Goal: Task Accomplishment & Management: Manage account settings

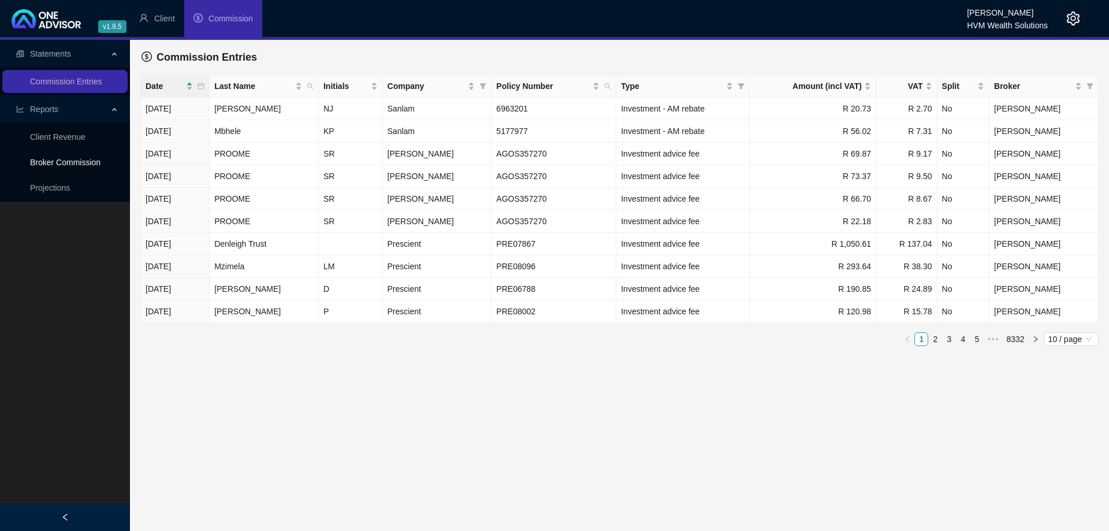
click at [81, 166] on link "Broker Commission" at bounding box center [65, 162] width 70 height 9
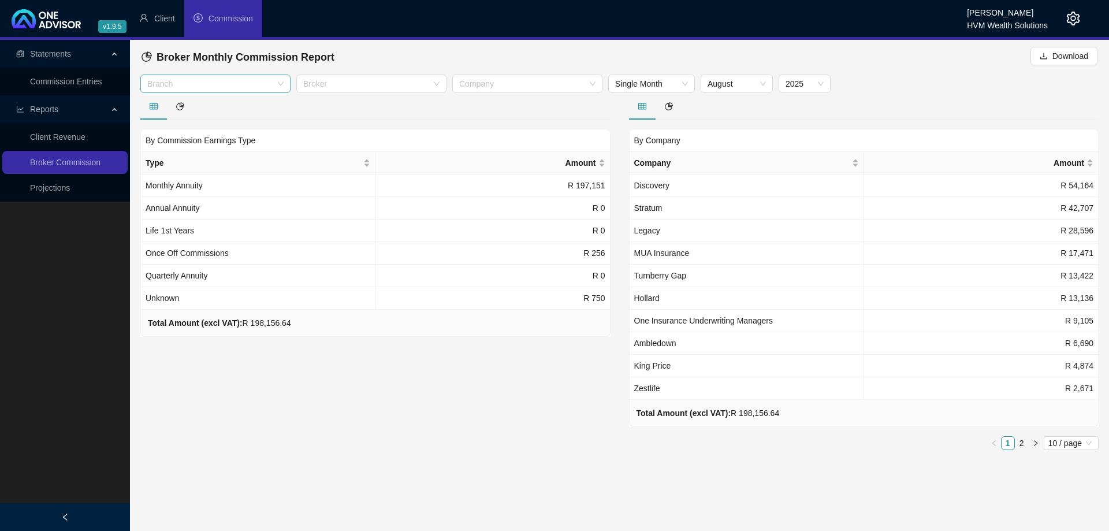
click at [240, 85] on div at bounding box center [209, 84] width 133 height 9
click at [231, 98] on div "Short Term" at bounding box center [216, 107] width 146 height 18
click at [364, 91] on div "Broker" at bounding box center [371, 84] width 150 height 18
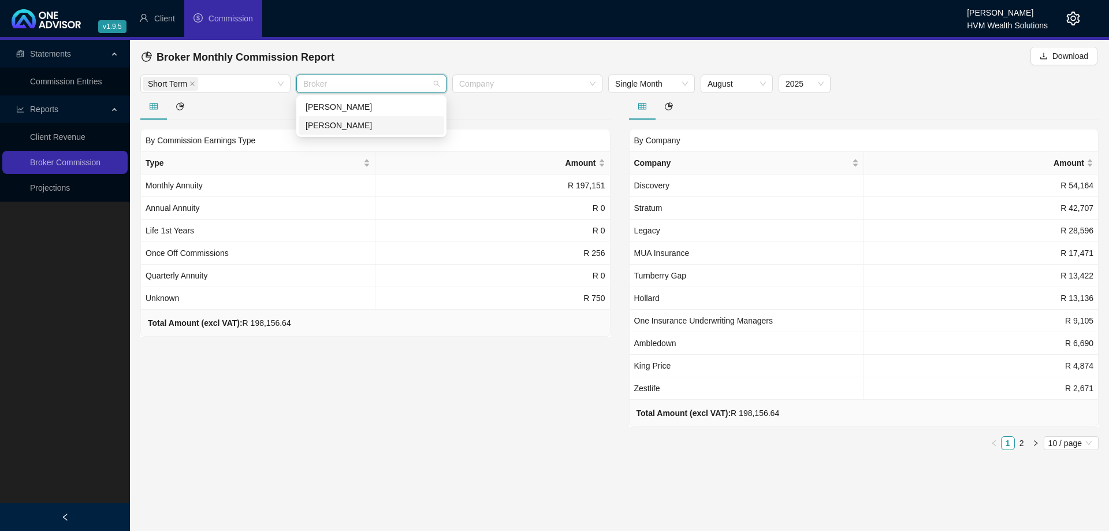
click at [360, 126] on div "[PERSON_NAME]" at bounding box center [372, 125] width 132 height 13
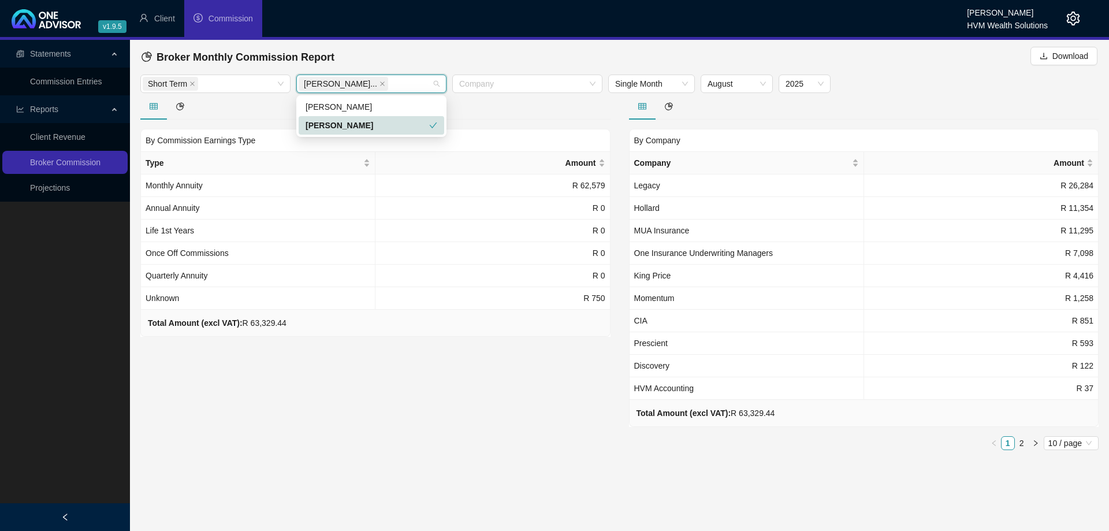
click at [485, 109] on div at bounding box center [375, 106] width 470 height 27
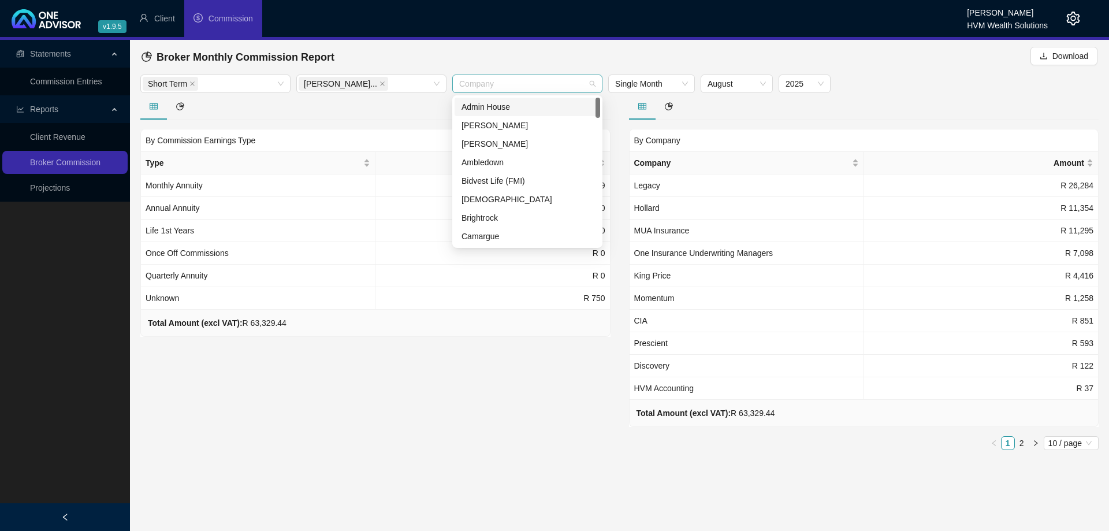
click at [530, 87] on div at bounding box center [521, 84] width 133 height 9
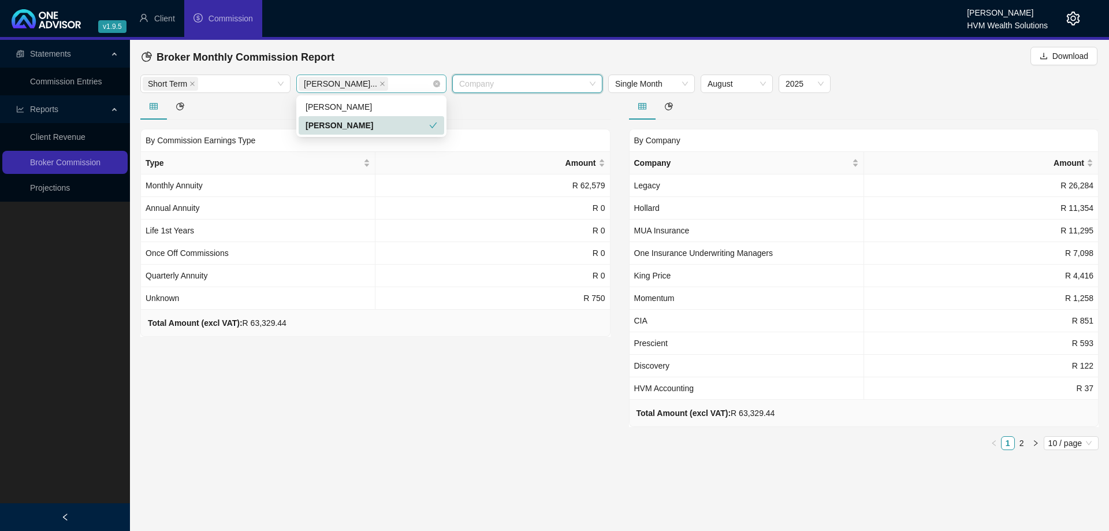
click at [431, 83] on div "[PERSON_NAME]..." at bounding box center [365, 84] width 133 height 16
click at [507, 105] on div at bounding box center [375, 106] width 470 height 27
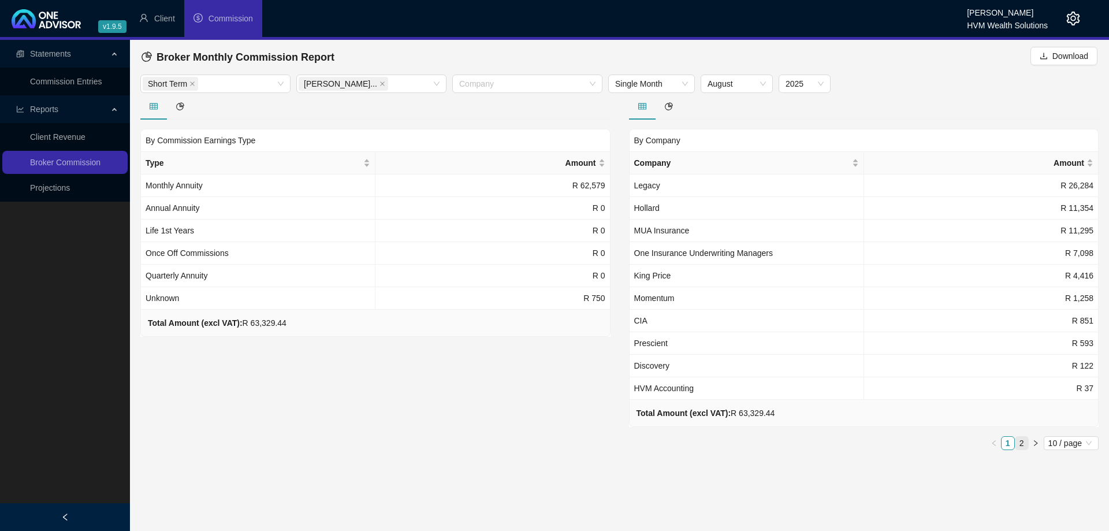
click at [1022, 441] on link "2" at bounding box center [1021, 443] width 13 height 13
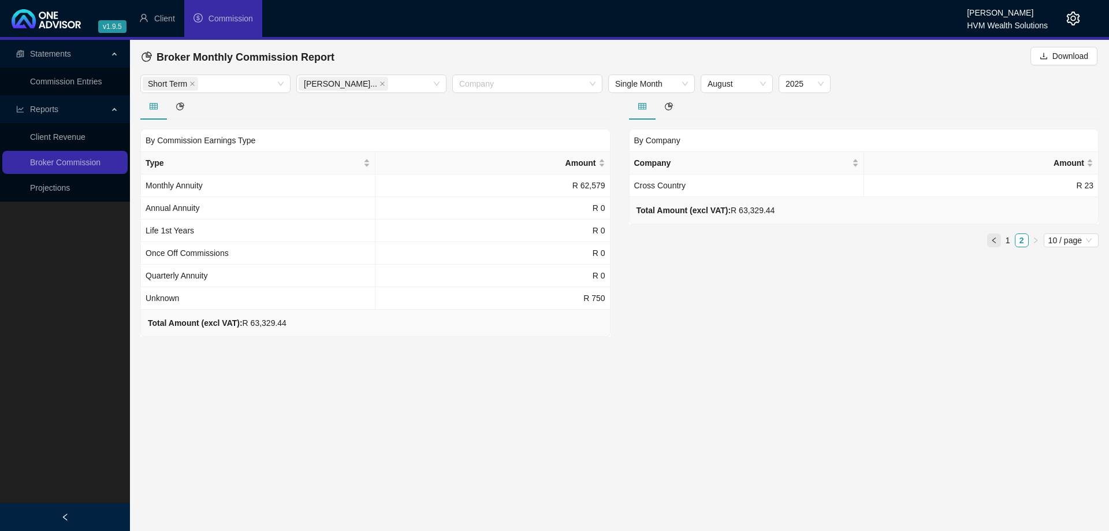
click at [994, 243] on icon "left" at bounding box center [993, 240] width 3 height 6
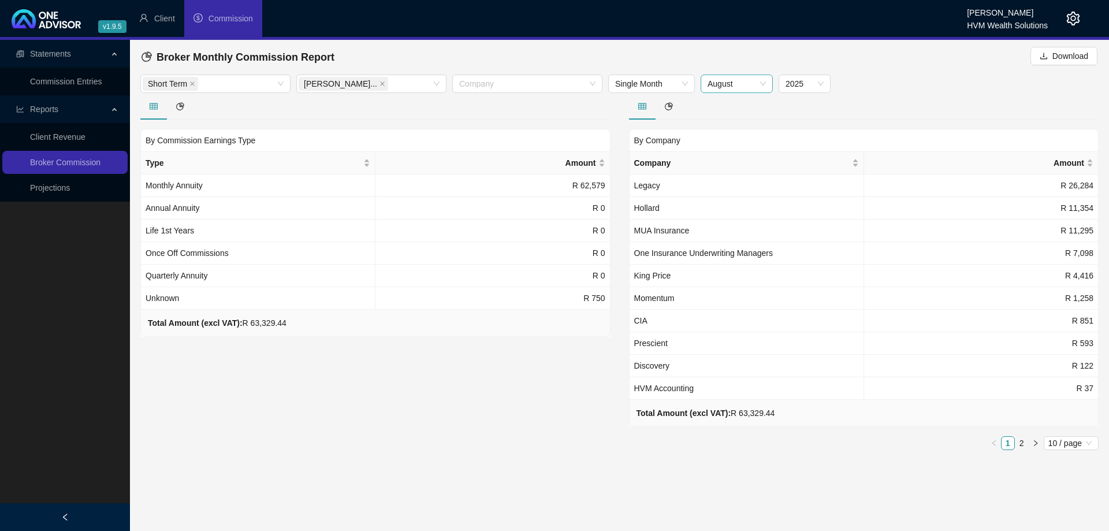
click at [718, 79] on span "August" at bounding box center [737, 83] width 58 height 17
click at [731, 221] on div "July" at bounding box center [737, 217] width 54 height 13
click at [1022, 444] on link "2" at bounding box center [1021, 443] width 13 height 13
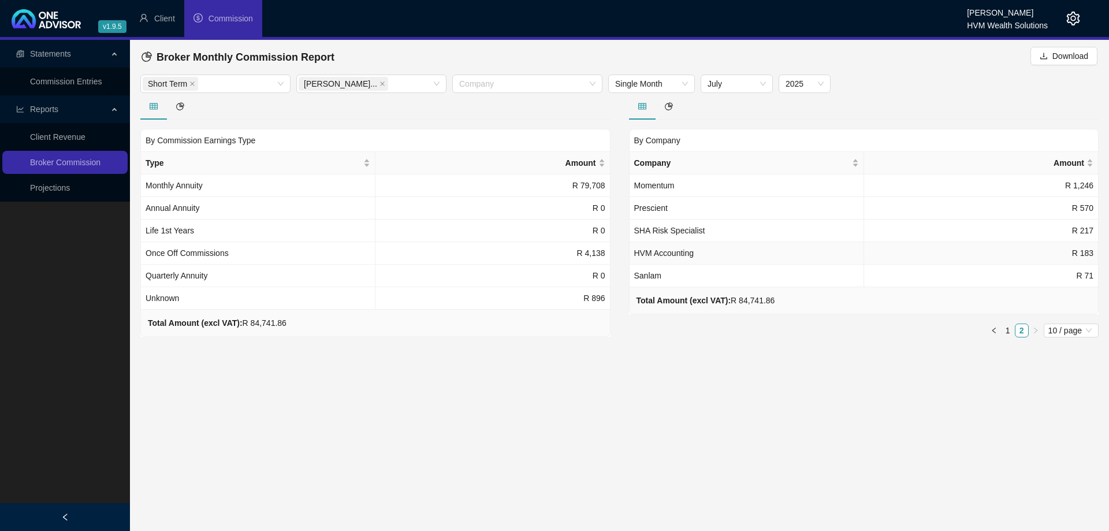
click at [694, 251] on span "HVM Accounting" at bounding box center [664, 252] width 60 height 9
click at [681, 254] on span "HVM Accounting" at bounding box center [664, 252] width 60 height 9
click at [623, 327] on div "By Company Company Amount Momentum R 1,246 Prescient R 570 SHA Risk Specialist …" at bounding box center [864, 220] width 489 height 254
click at [166, 23] on span "Client" at bounding box center [164, 18] width 21 height 9
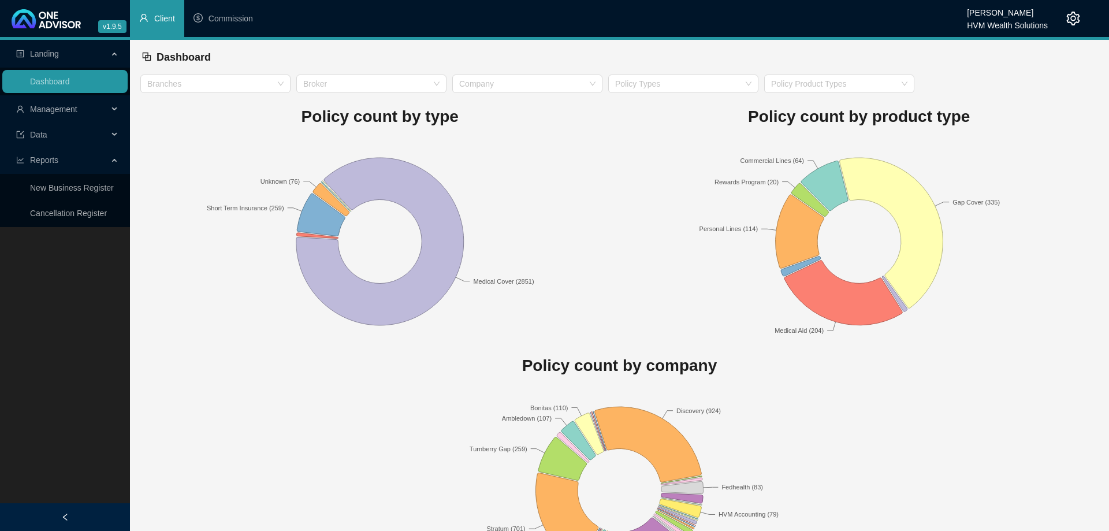
click at [114, 111] on div "Management" at bounding box center [64, 109] width 125 height 23
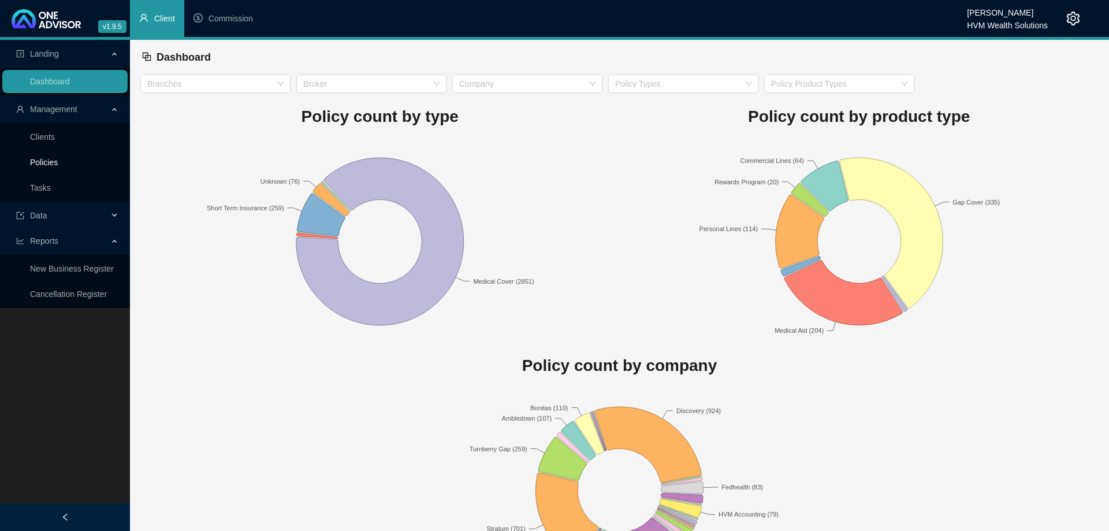
click at [58, 167] on link "Policies" at bounding box center [44, 162] width 28 height 9
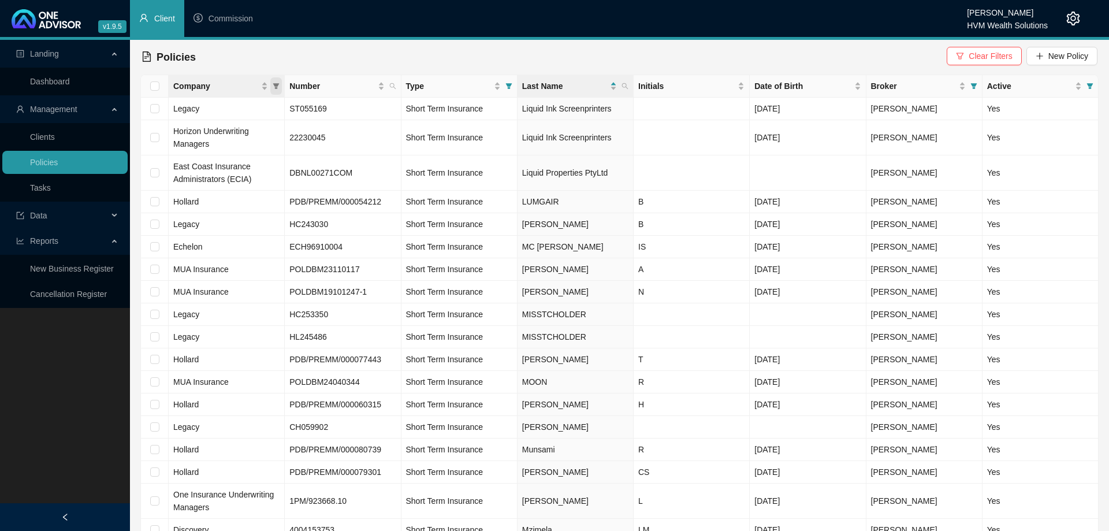
click at [275, 85] on icon "filter" at bounding box center [276, 86] width 6 height 6
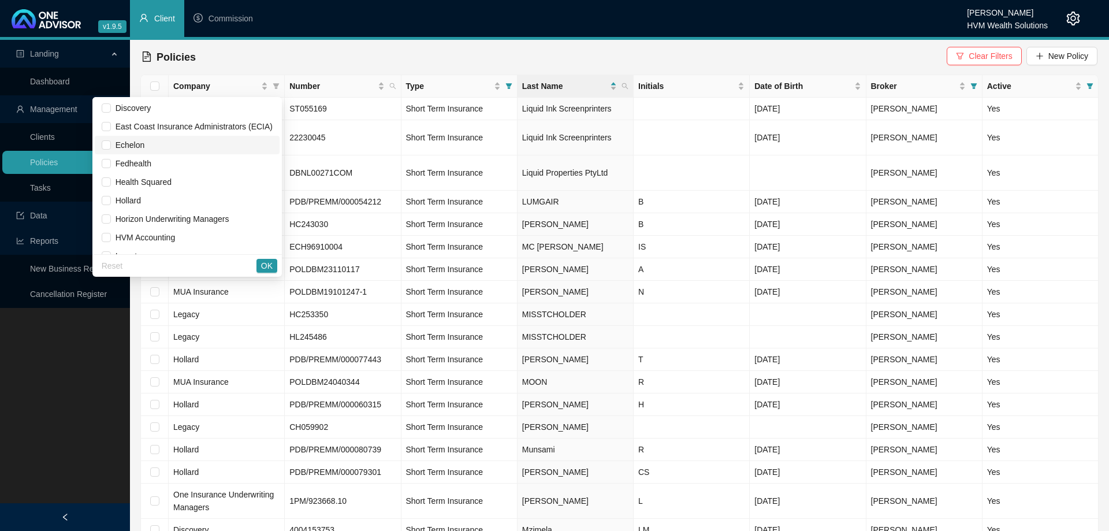
scroll to position [263, 0]
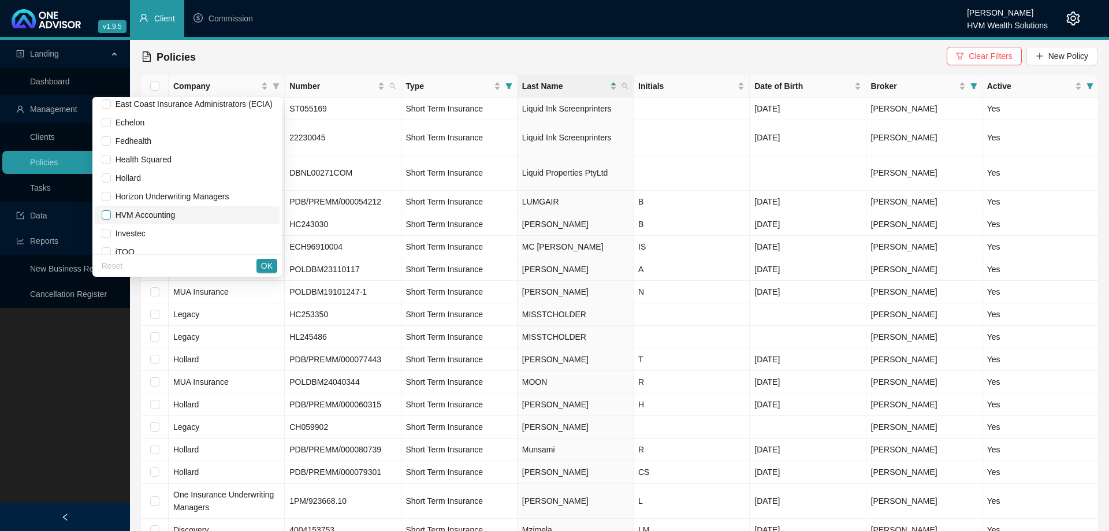
click at [111, 215] on input "checkbox" at bounding box center [106, 214] width 9 height 9
checkbox input "true"
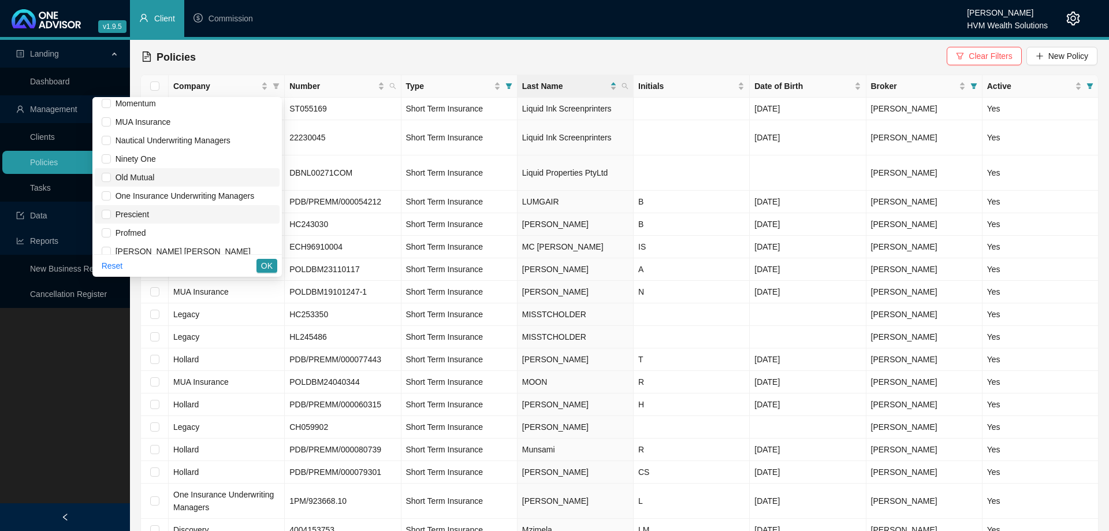
scroll to position [658, 0]
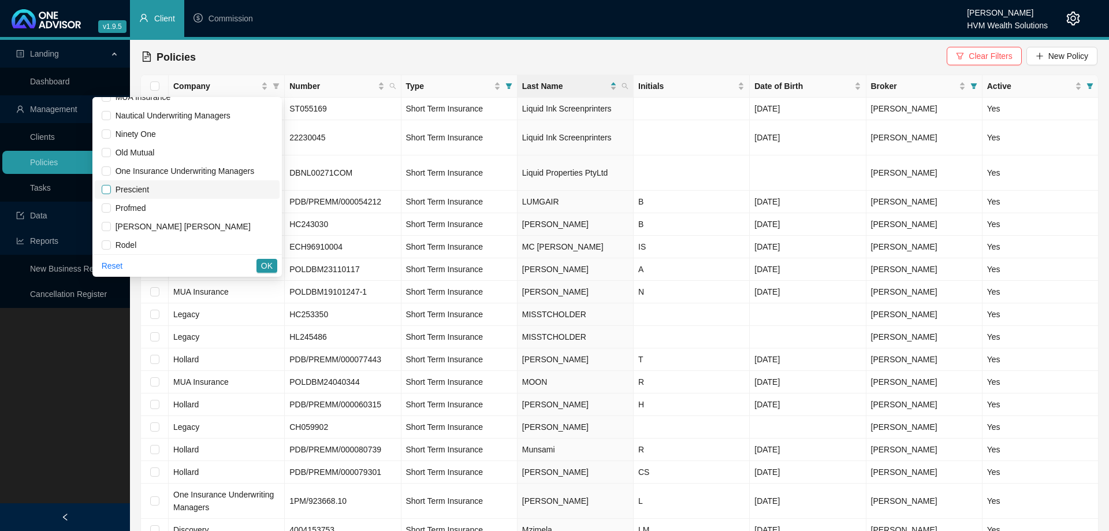
click at [111, 192] on input "checkbox" at bounding box center [106, 189] width 9 height 9
click at [258, 267] on button "OK" at bounding box center [266, 266] width 21 height 14
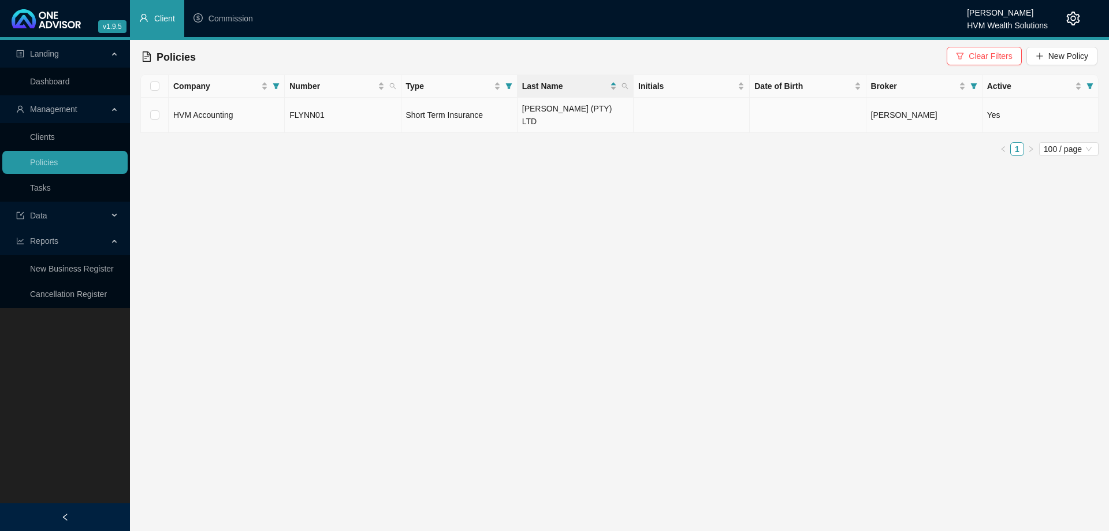
click at [380, 113] on td "FLYNN01" at bounding box center [343, 115] width 116 height 35
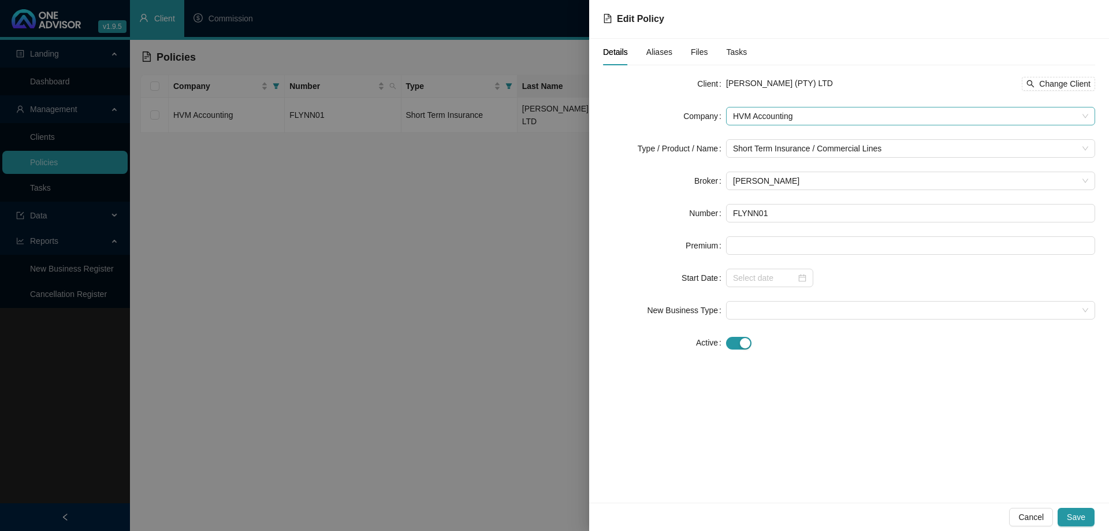
click at [772, 116] on span "HVM Accounting" at bounding box center [910, 115] width 355 height 17
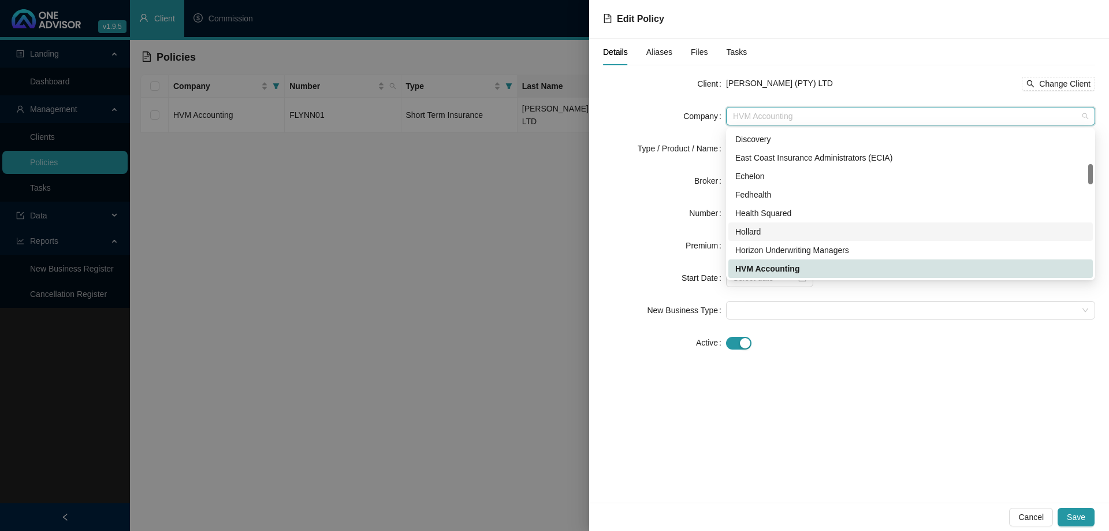
scroll to position [299, 0]
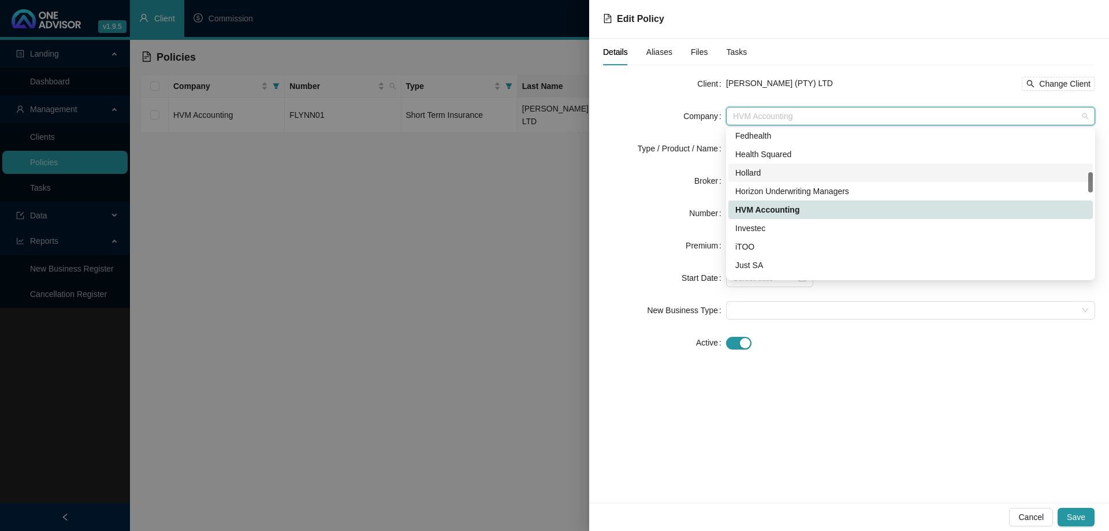
click at [771, 174] on div "Hollard" at bounding box center [910, 172] width 351 height 13
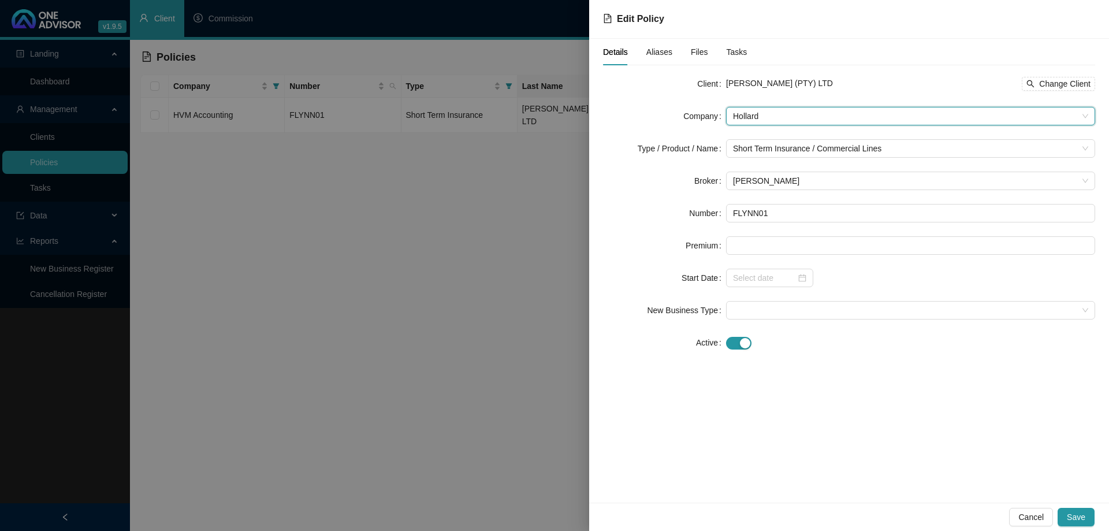
click at [839, 121] on span "Hollard" at bounding box center [910, 115] width 355 height 17
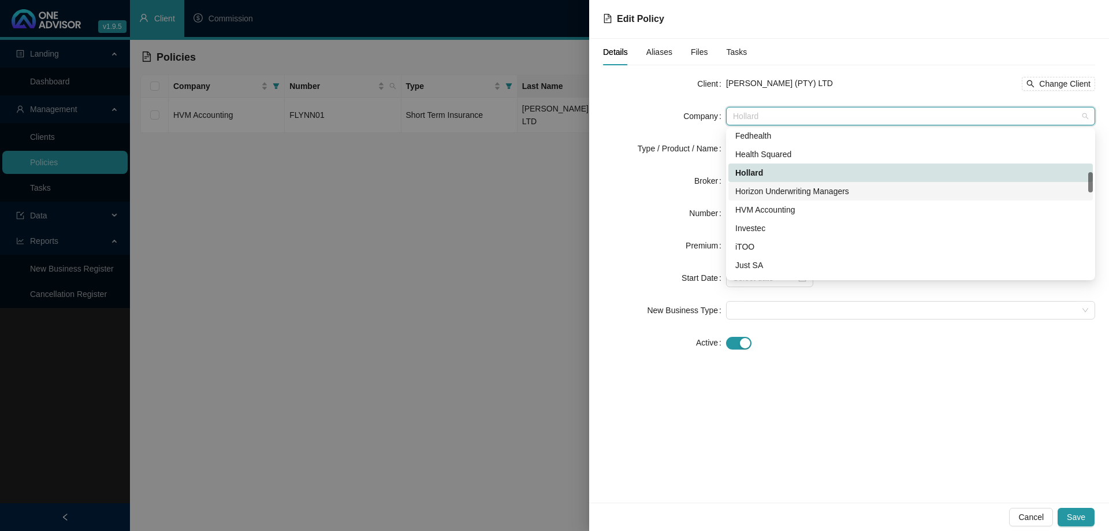
click at [836, 189] on div "Horizon Underwriting Managers" at bounding box center [910, 191] width 351 height 13
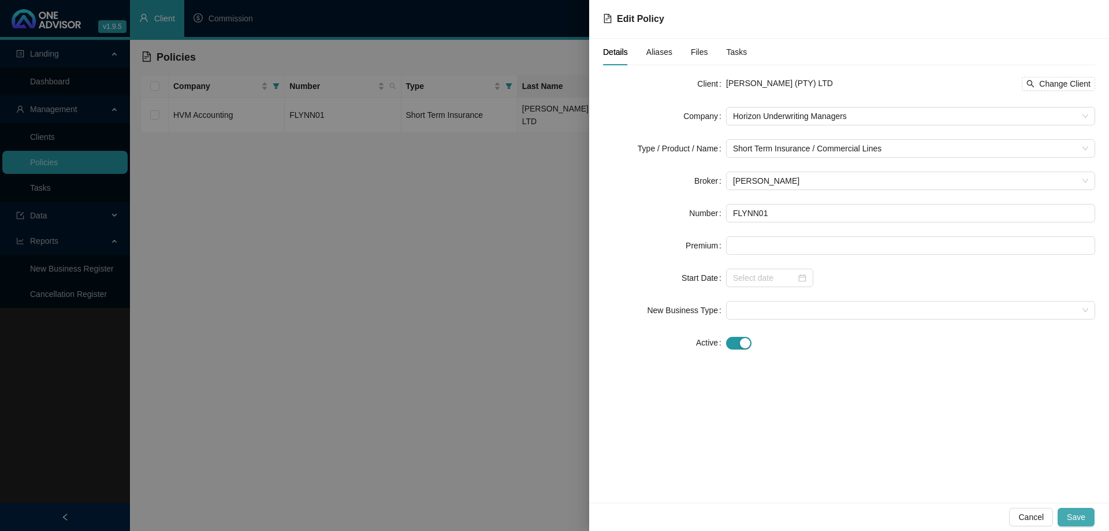
click at [1079, 512] on span "Save" at bounding box center [1076, 517] width 18 height 13
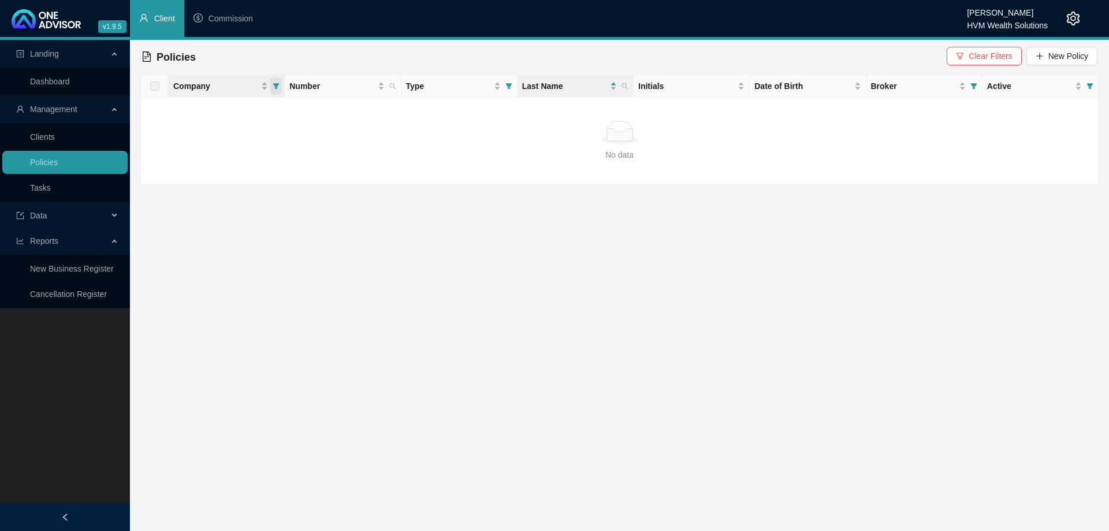
click at [275, 87] on icon "filter" at bounding box center [276, 86] width 7 height 7
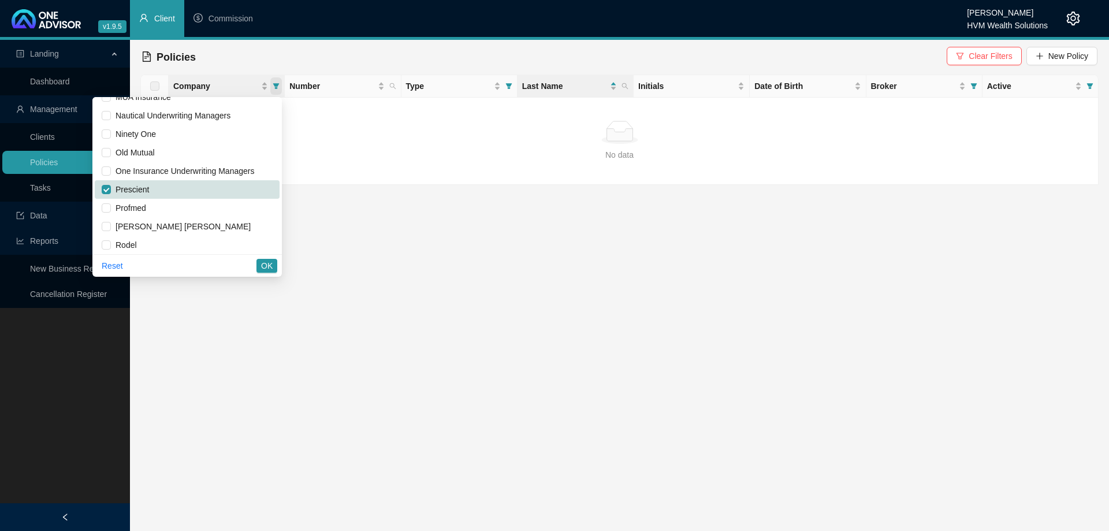
scroll to position [658, 0]
click at [111, 185] on input "checkbox" at bounding box center [106, 189] width 9 height 9
checkbox input "false"
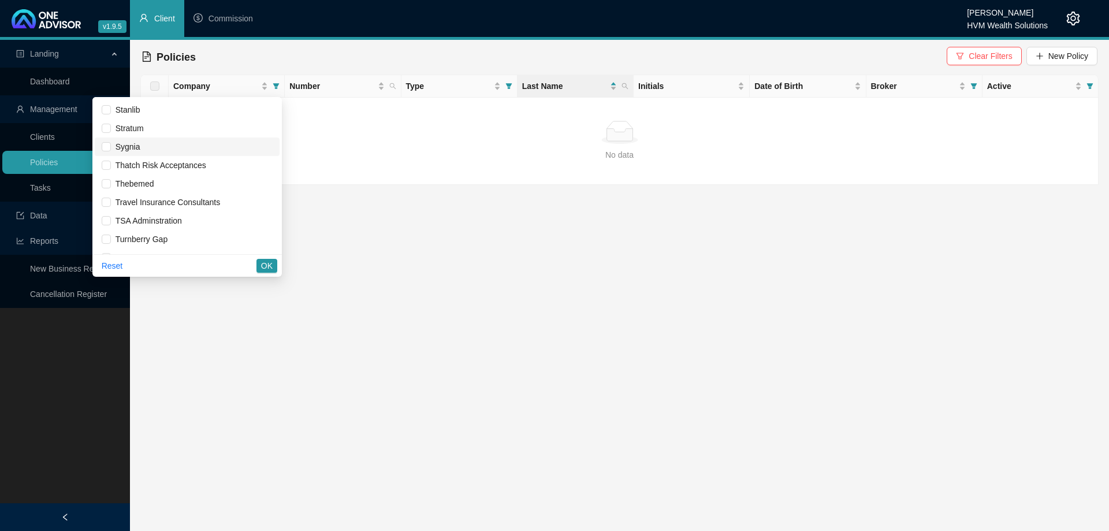
scroll to position [901, 0]
click at [118, 243] on span "Zestlife" at bounding box center [126, 242] width 31 height 9
checkbox input "true"
click at [263, 269] on span "OK" at bounding box center [267, 265] width 12 height 13
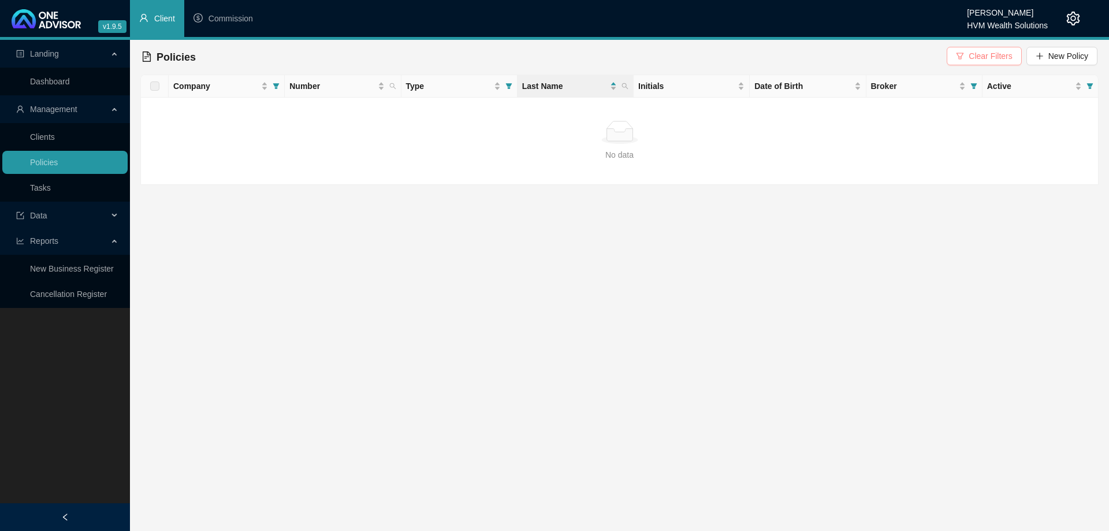
click at [974, 57] on span "Clear Filters" at bounding box center [990, 56] width 43 height 13
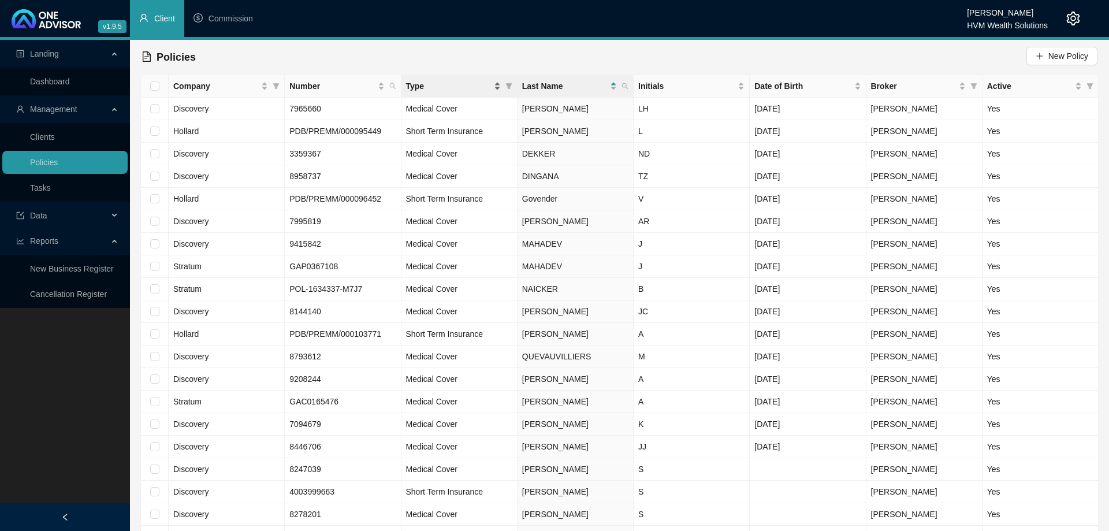
click at [498, 83] on div "Type" at bounding box center [453, 86] width 95 height 13
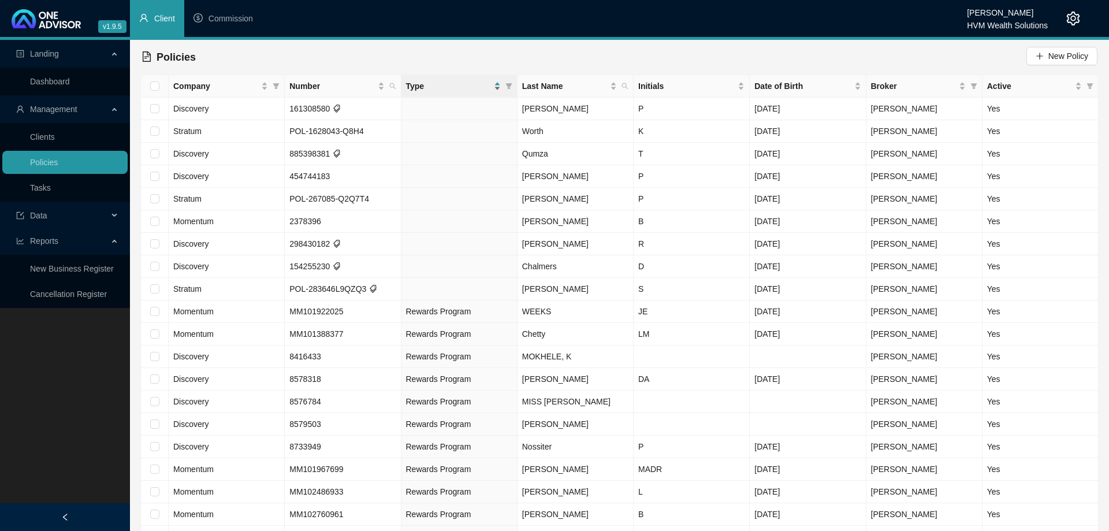
click at [498, 83] on div "Type" at bounding box center [453, 86] width 95 height 13
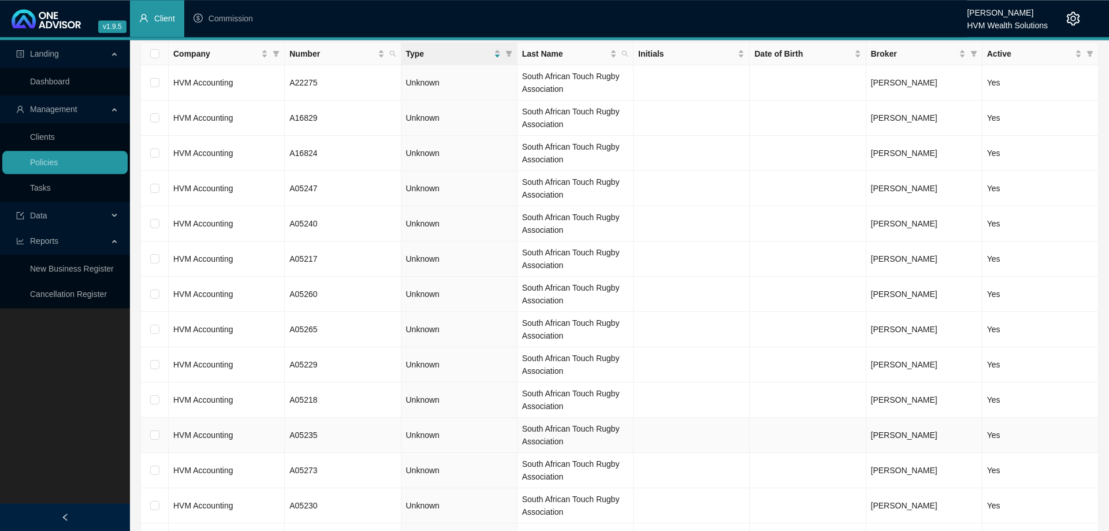
scroll to position [0, 0]
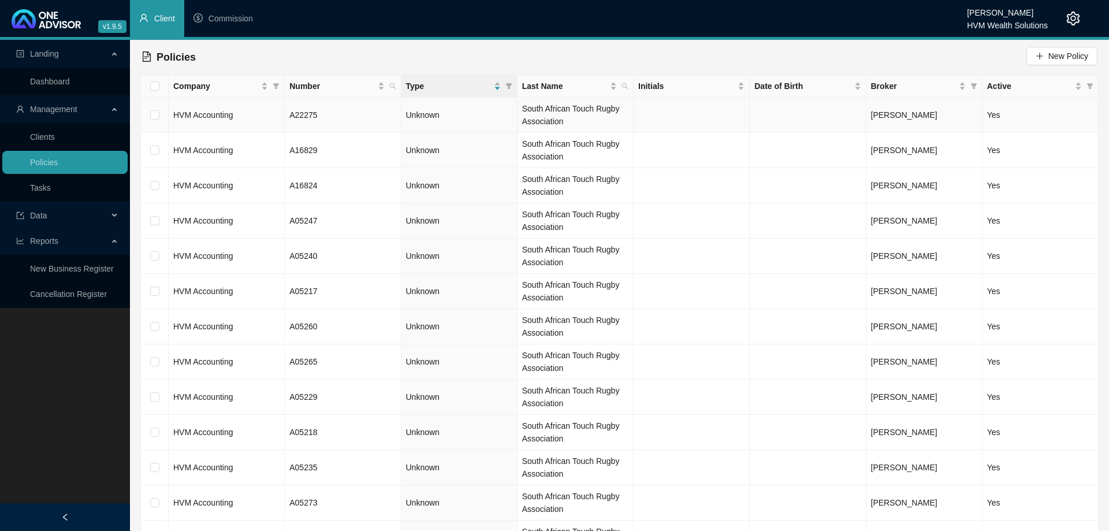
click at [261, 115] on td "HVM Accounting" at bounding box center [227, 115] width 116 height 35
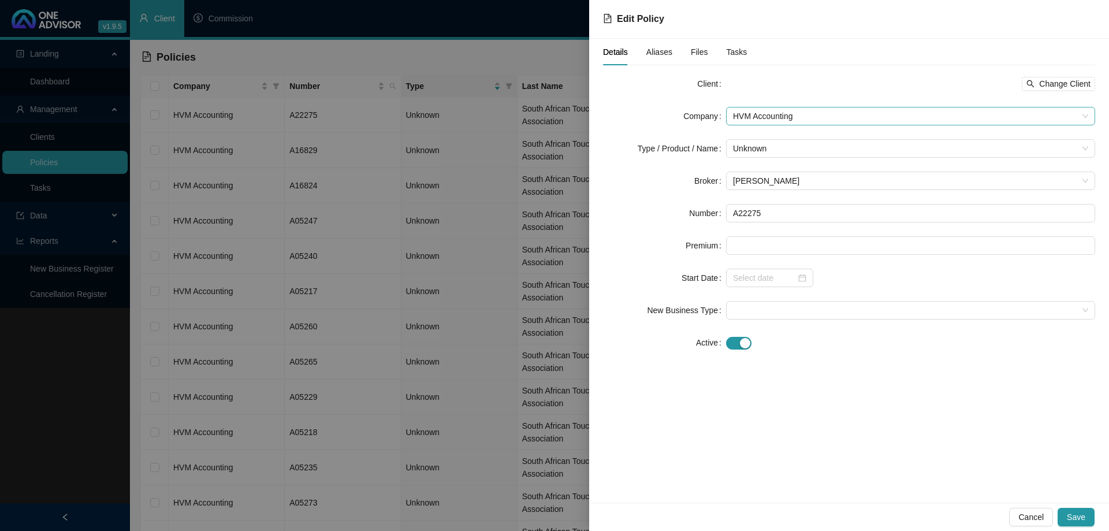
click at [788, 124] on span "HVM Accounting" at bounding box center [910, 115] width 355 height 17
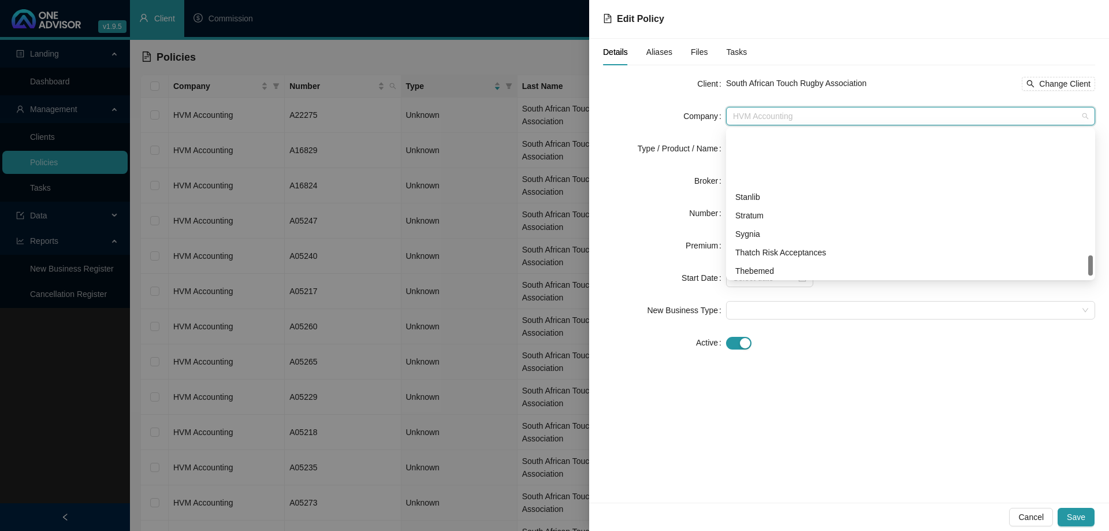
scroll to position [888, 0]
click at [807, 232] on div "Travel Insurance Consultants" at bounding box center [910, 230] width 351 height 13
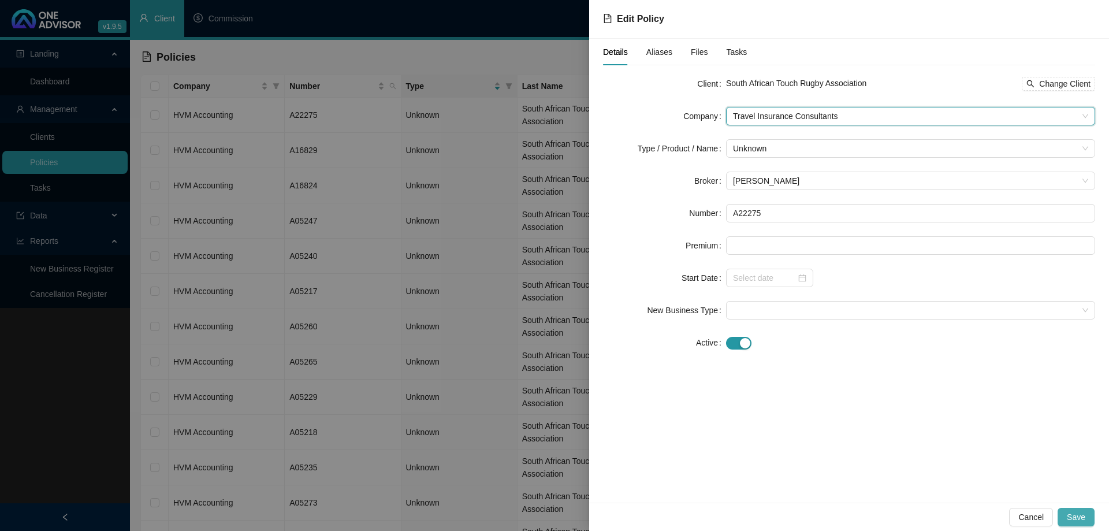
click at [1077, 517] on span "Save" at bounding box center [1076, 517] width 18 height 13
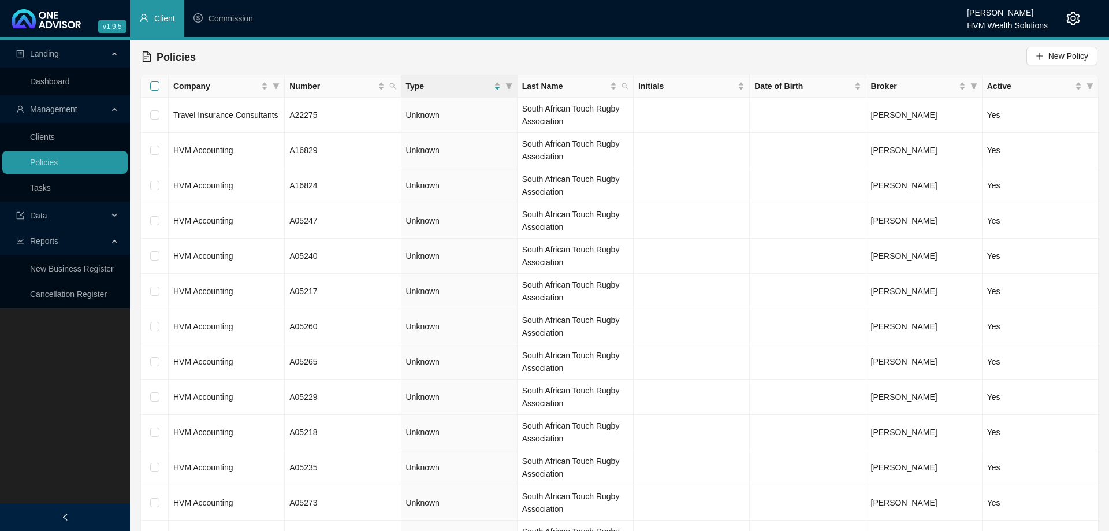
click at [157, 84] on input "Select all" at bounding box center [154, 85] width 9 height 9
checkbox input "true"
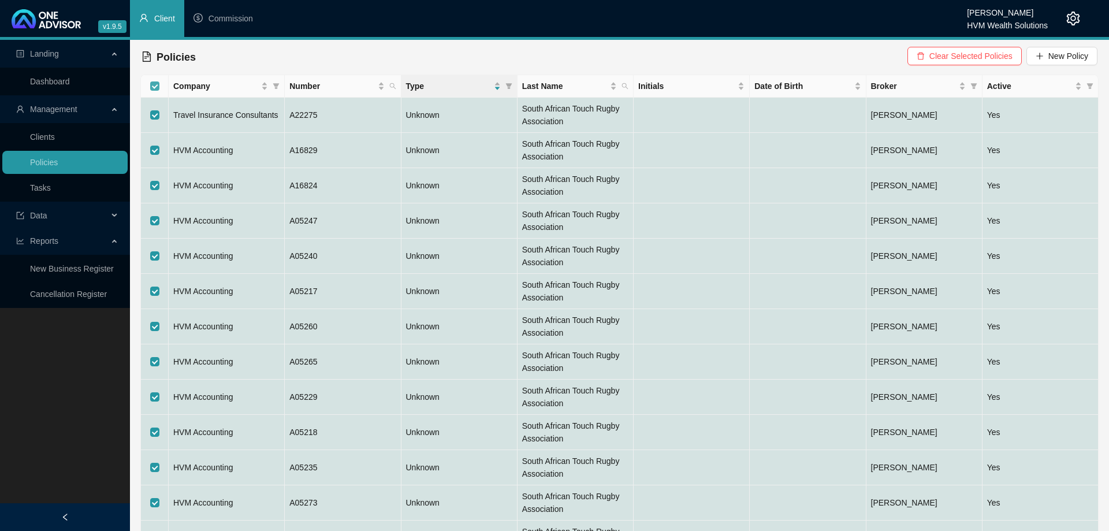
checkbox input "true"
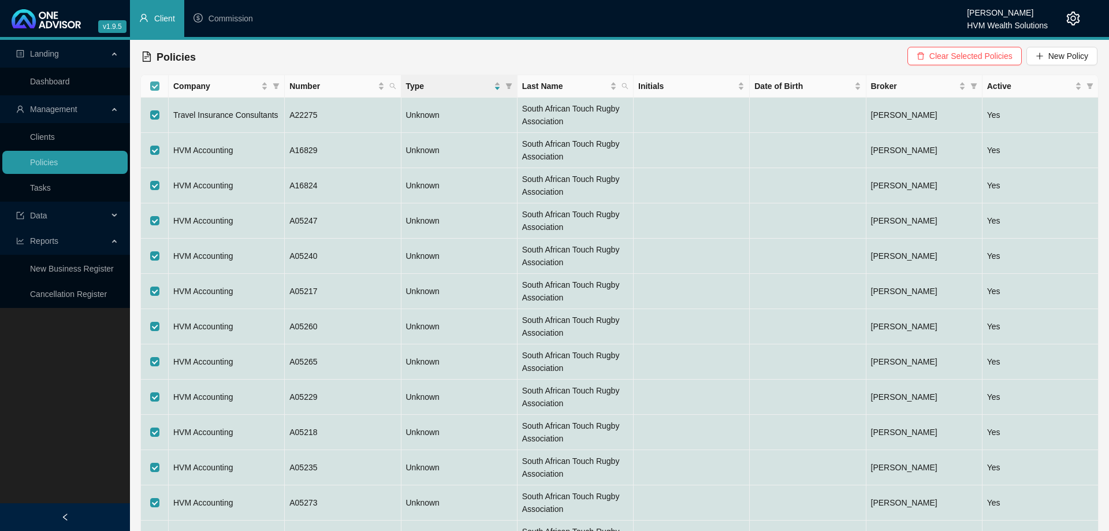
checkbox input "true"
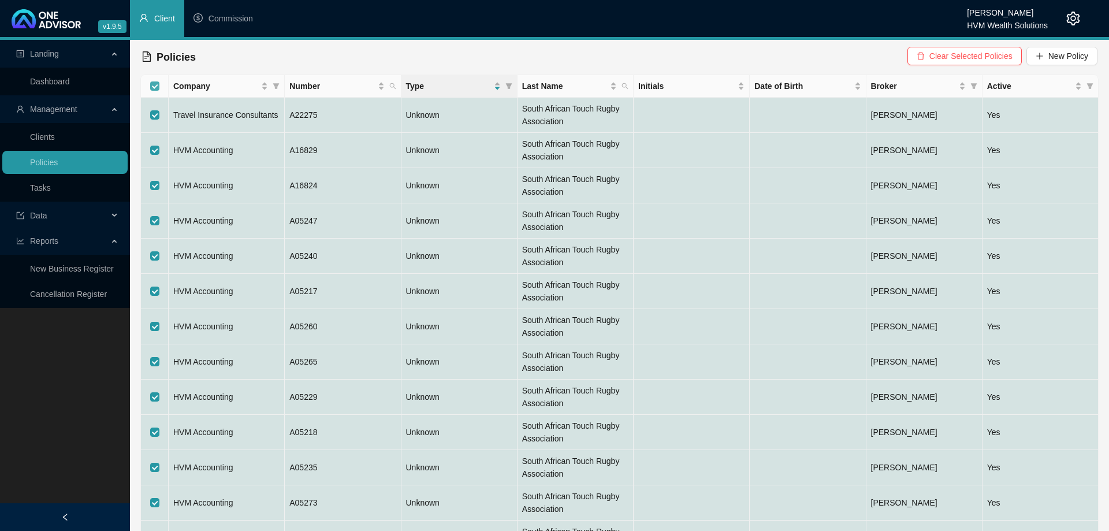
checkbox input "true"
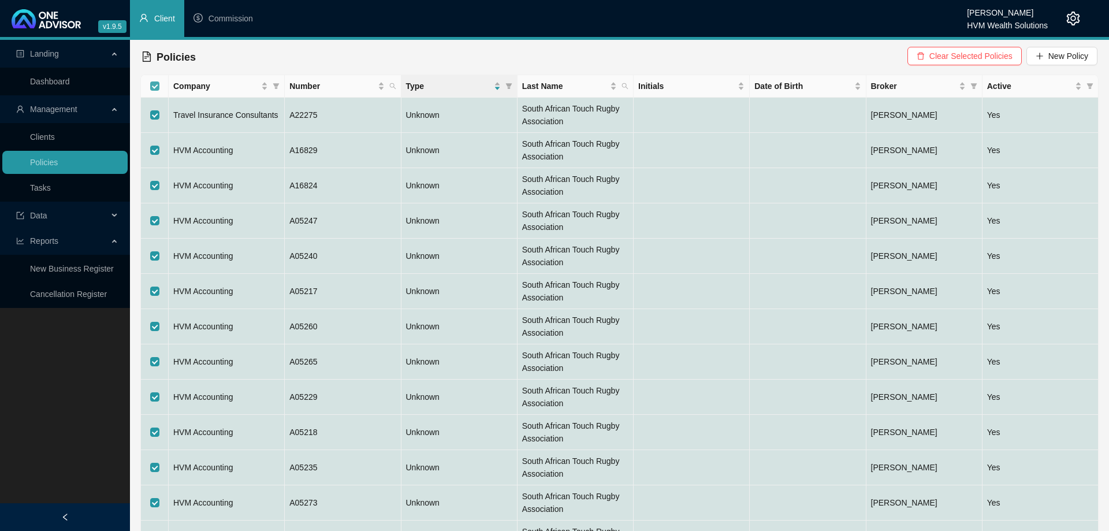
checkbox input "true"
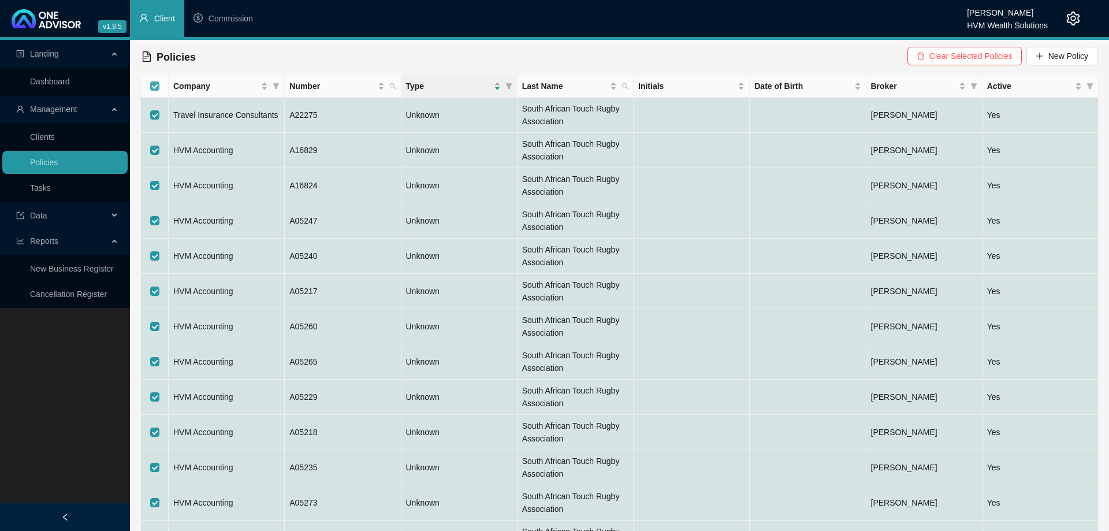
checkbox input "true"
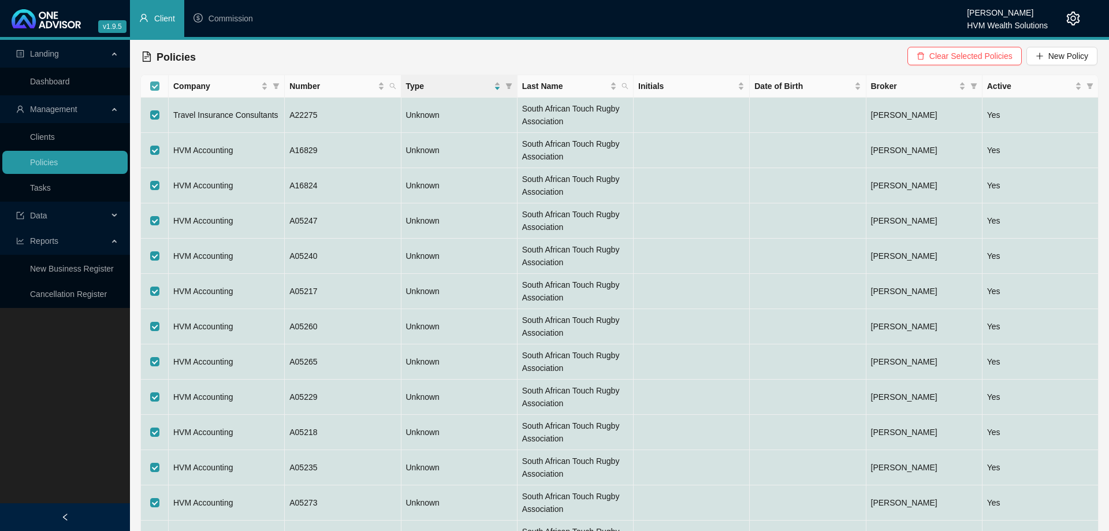
checkbox input "true"
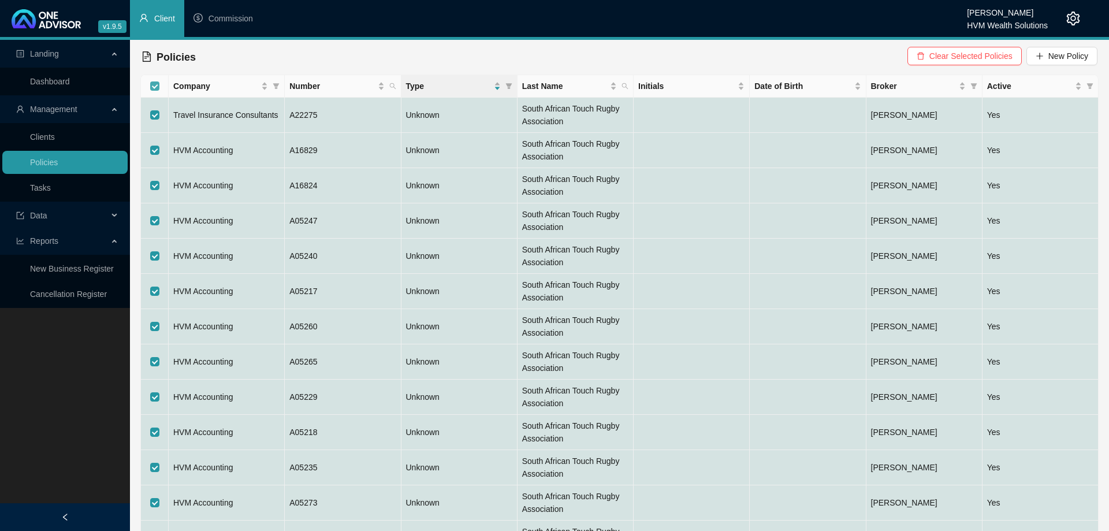
checkbox input "true"
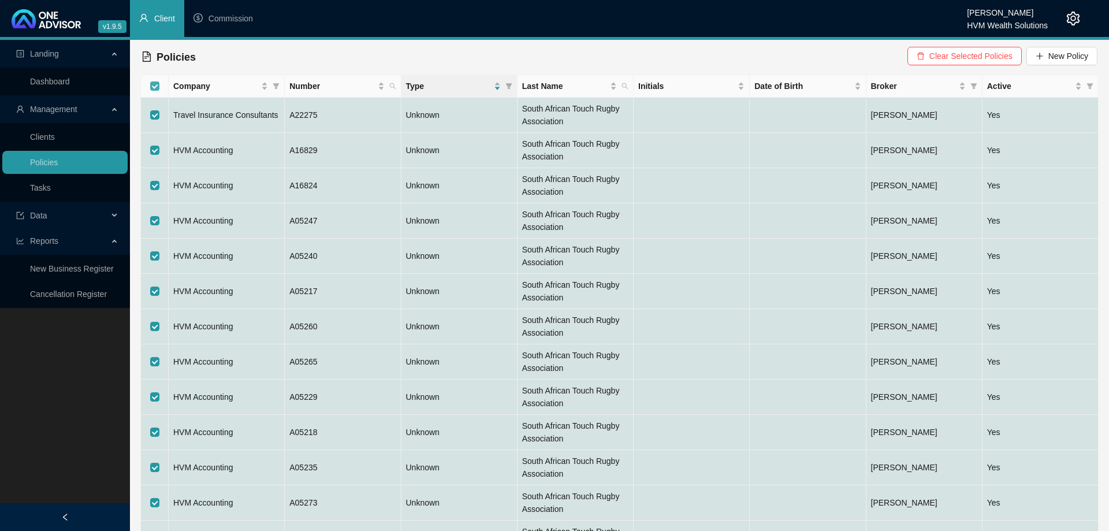
checkbox input "true"
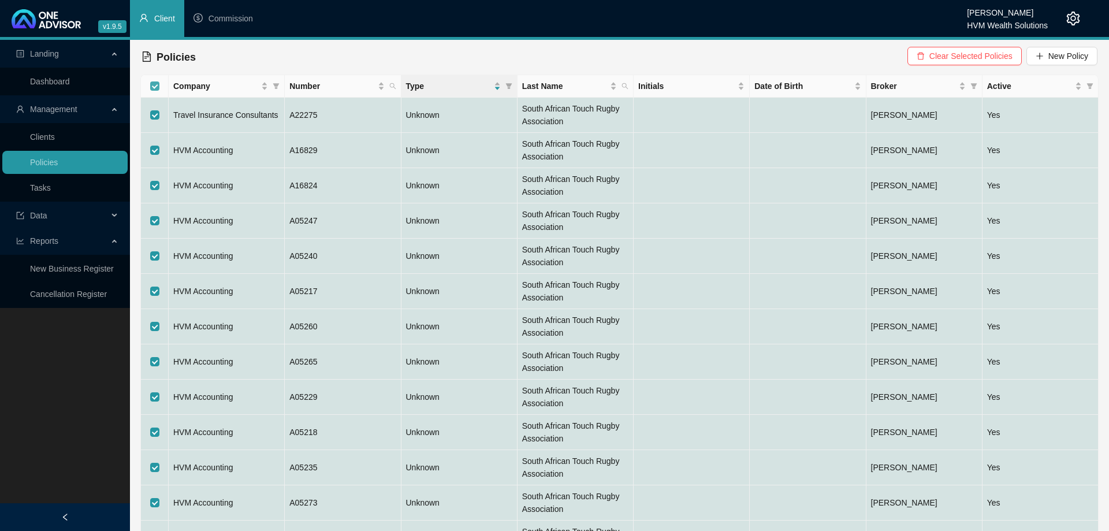
checkbox input "true"
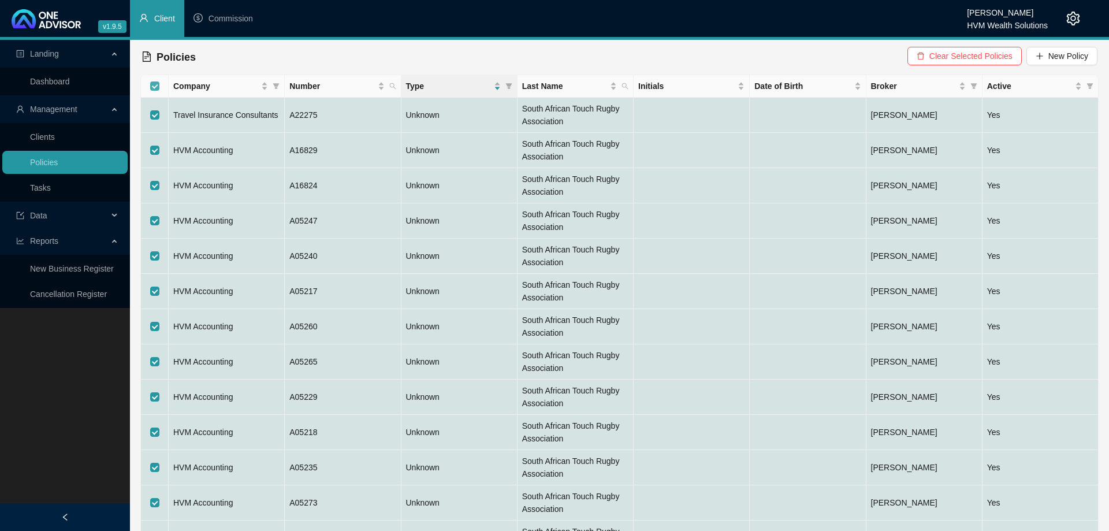
checkbox input "true"
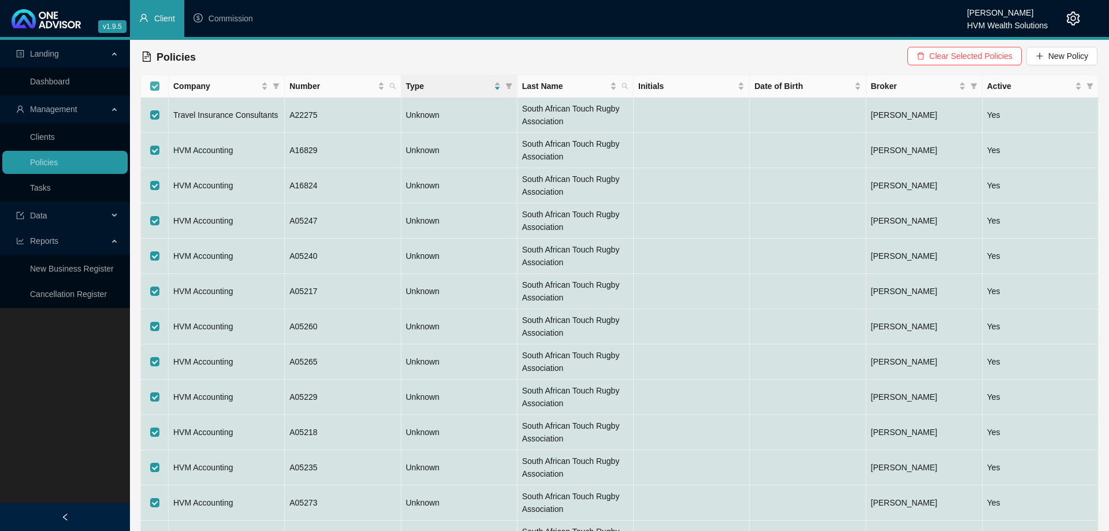
checkbox input "true"
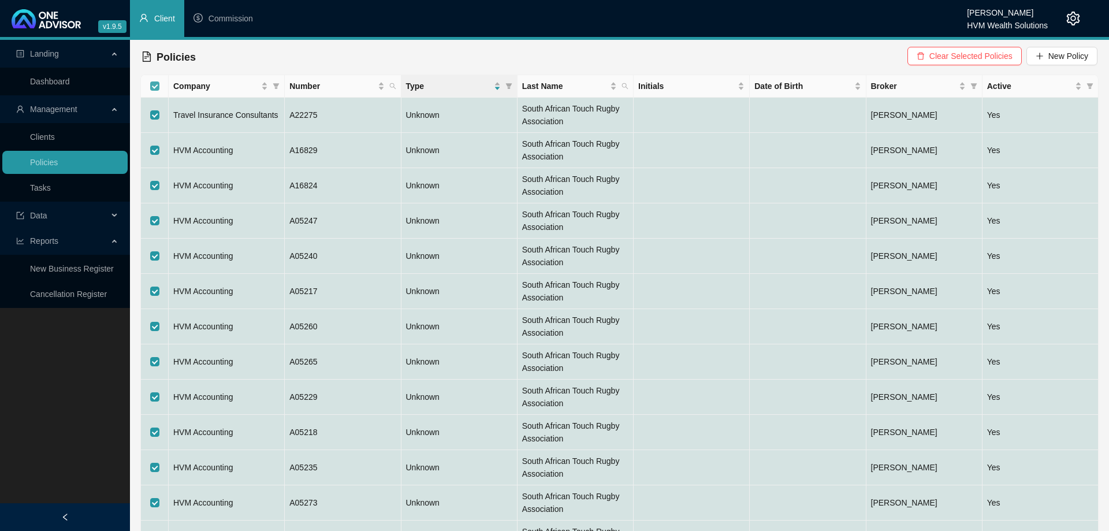
checkbox input "true"
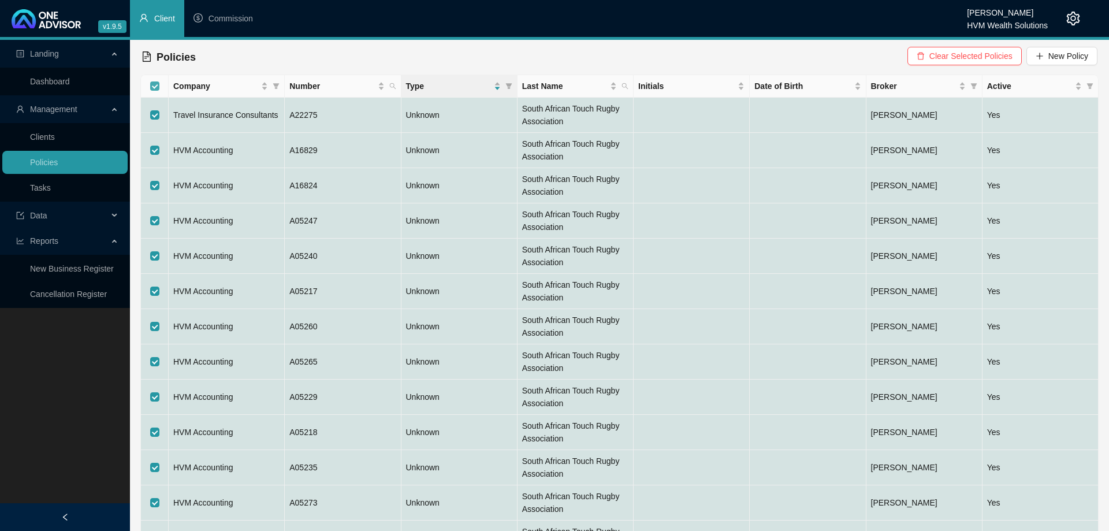
checkbox input "true"
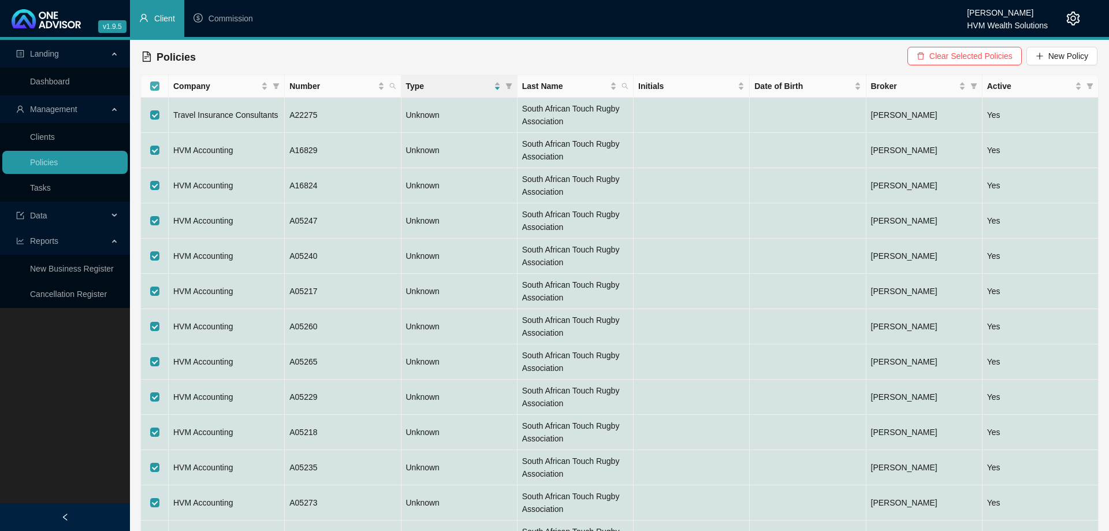
checkbox input "true"
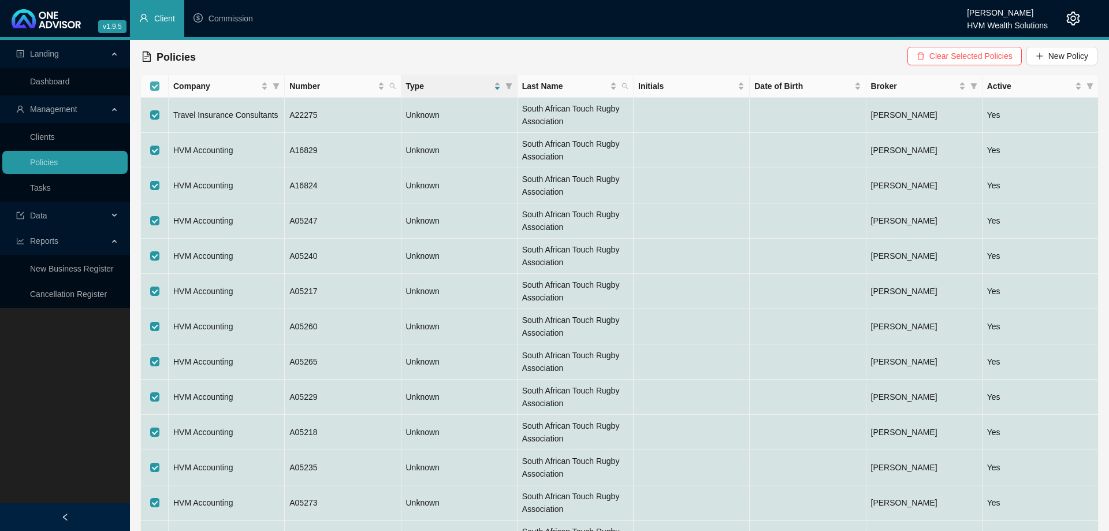
checkbox input "true"
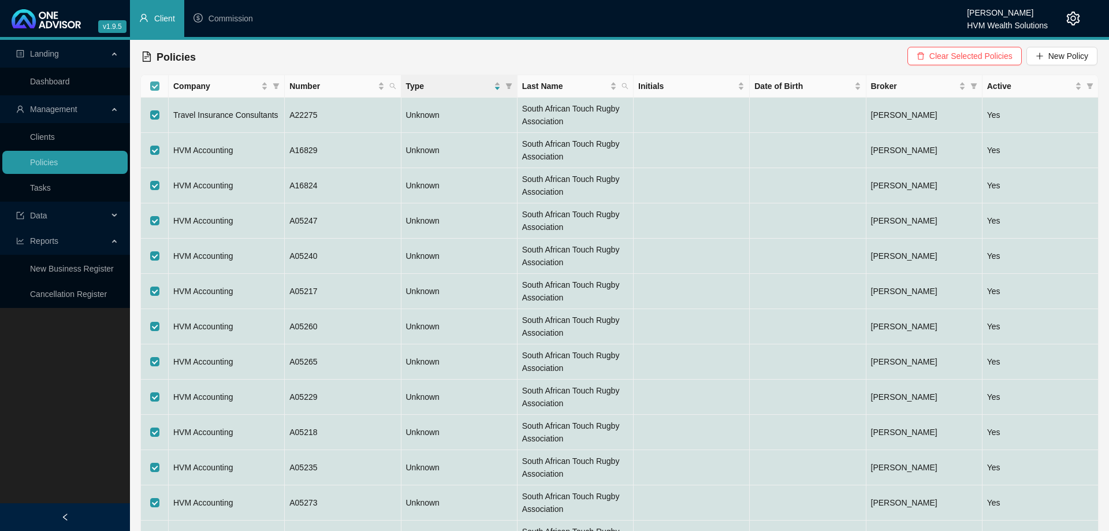
checkbox input "true"
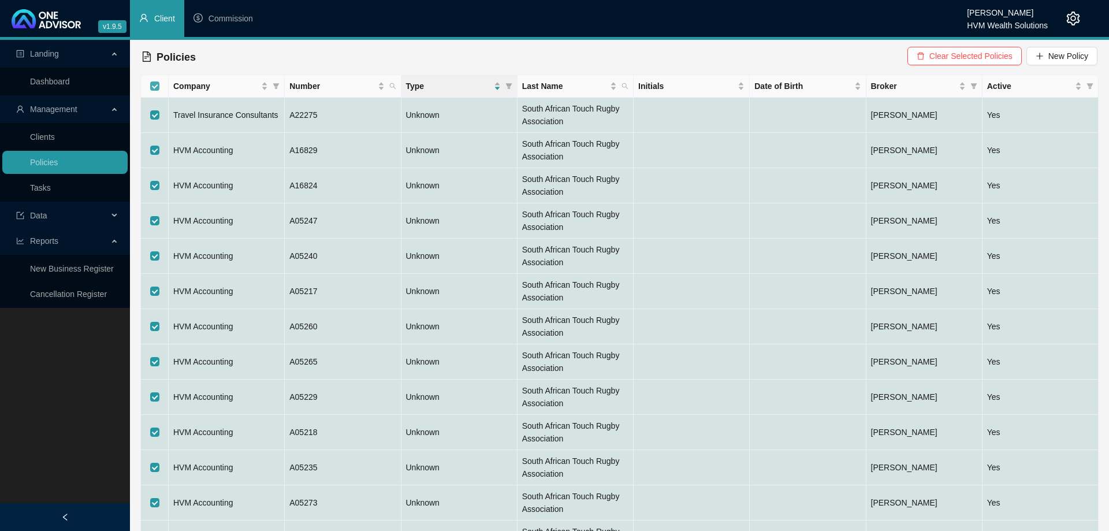
checkbox input "true"
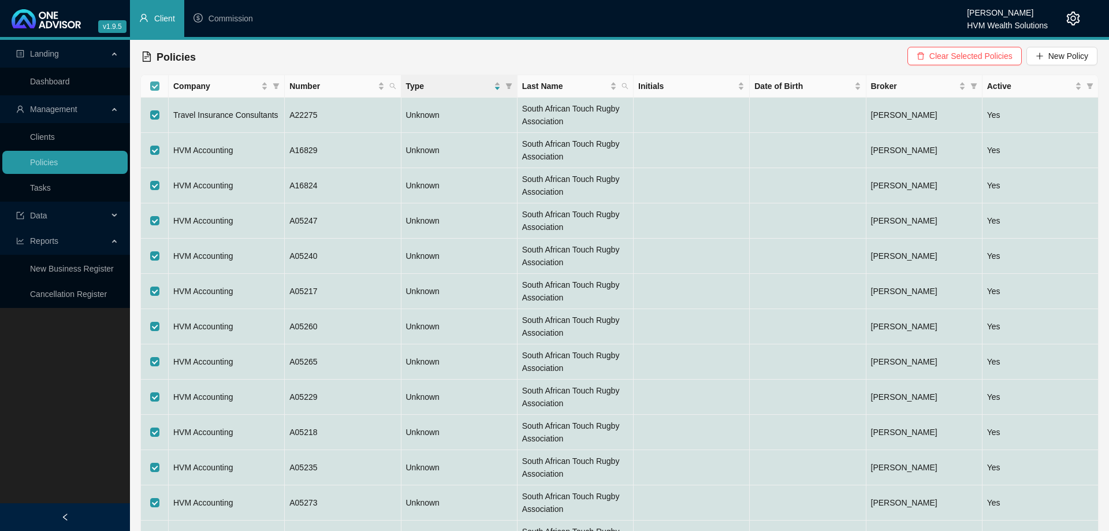
checkbox input "true"
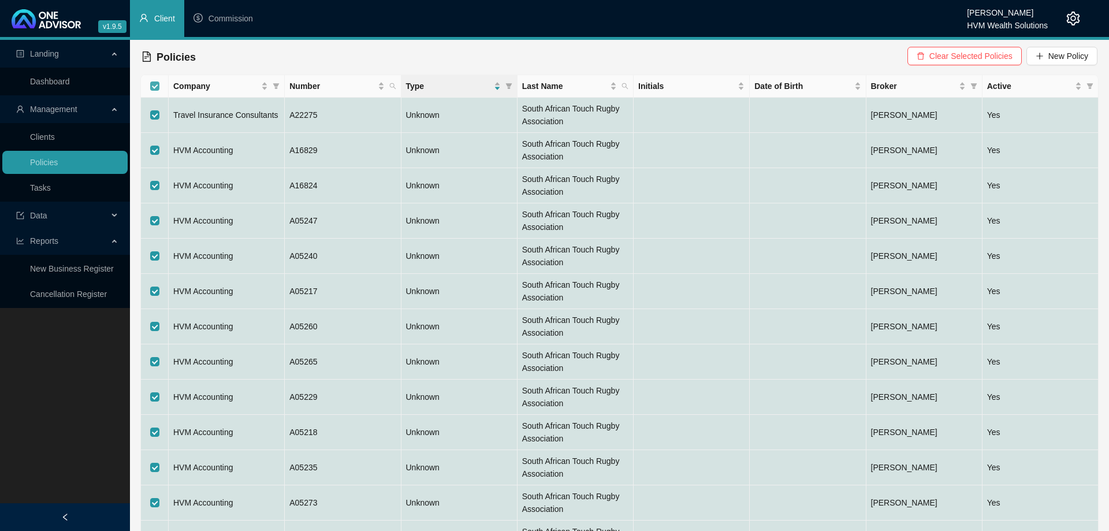
checkbox input "true"
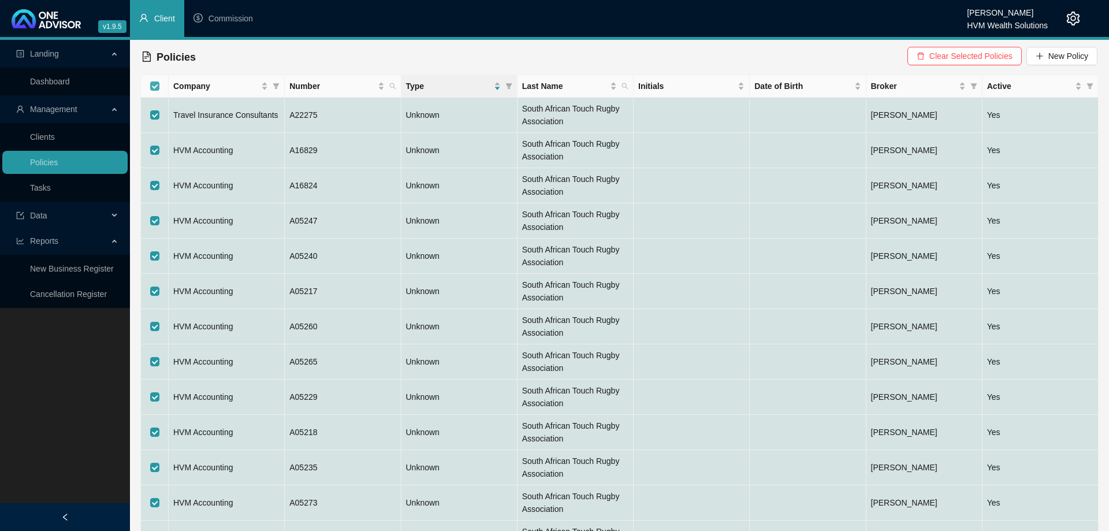
checkbox input "true"
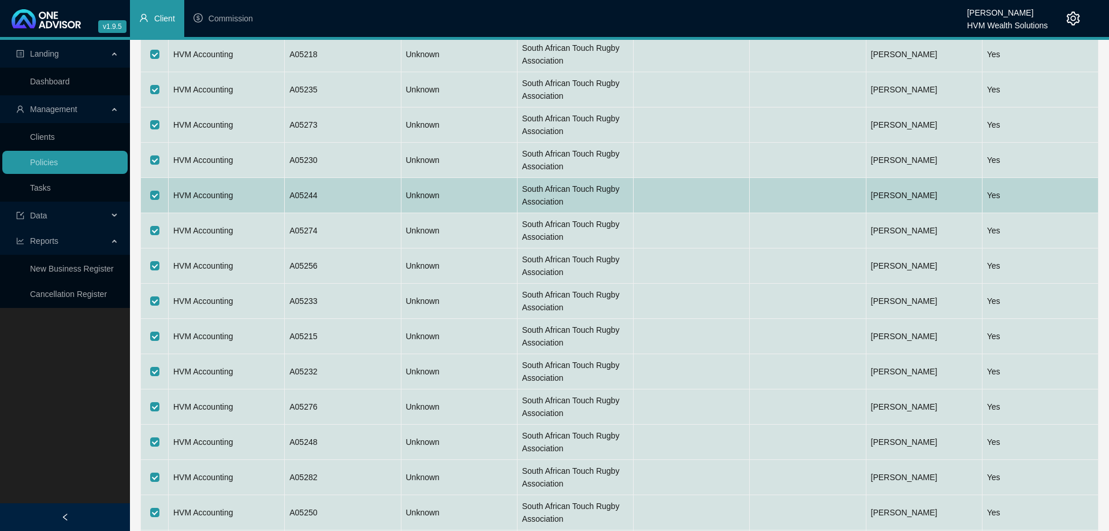
scroll to position [0, 0]
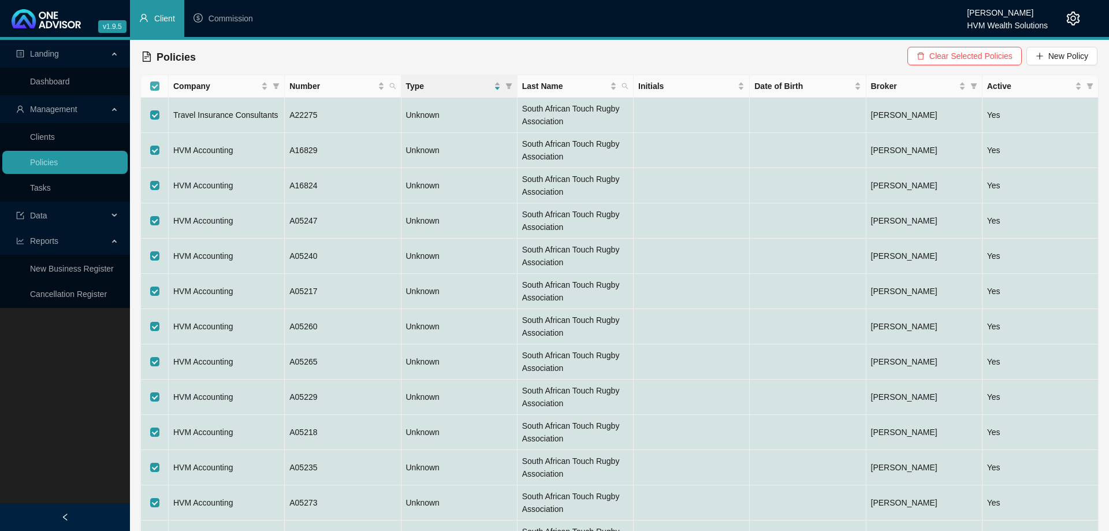
click at [157, 85] on input "Select all" at bounding box center [154, 85] width 9 height 9
checkbox input "false"
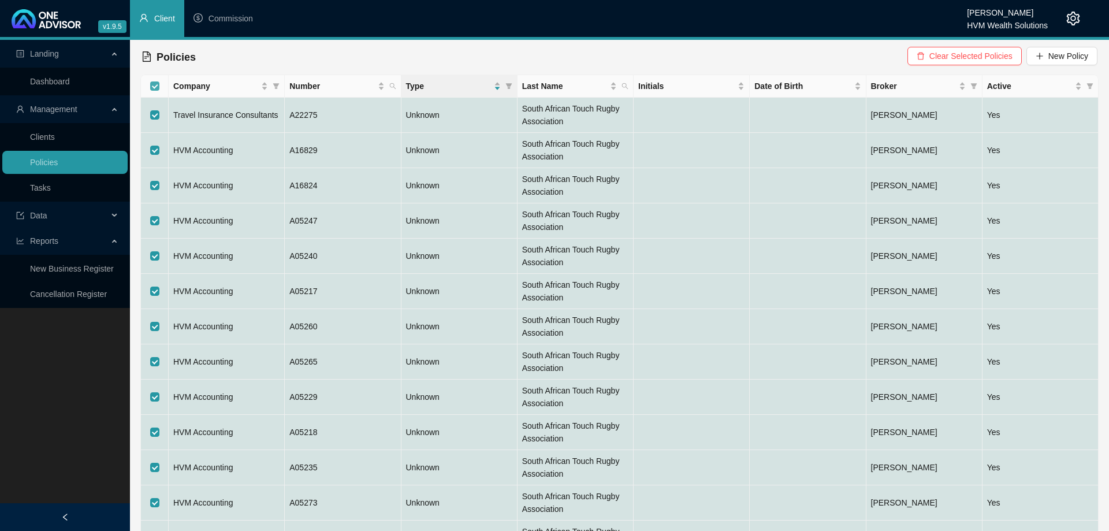
checkbox input "false"
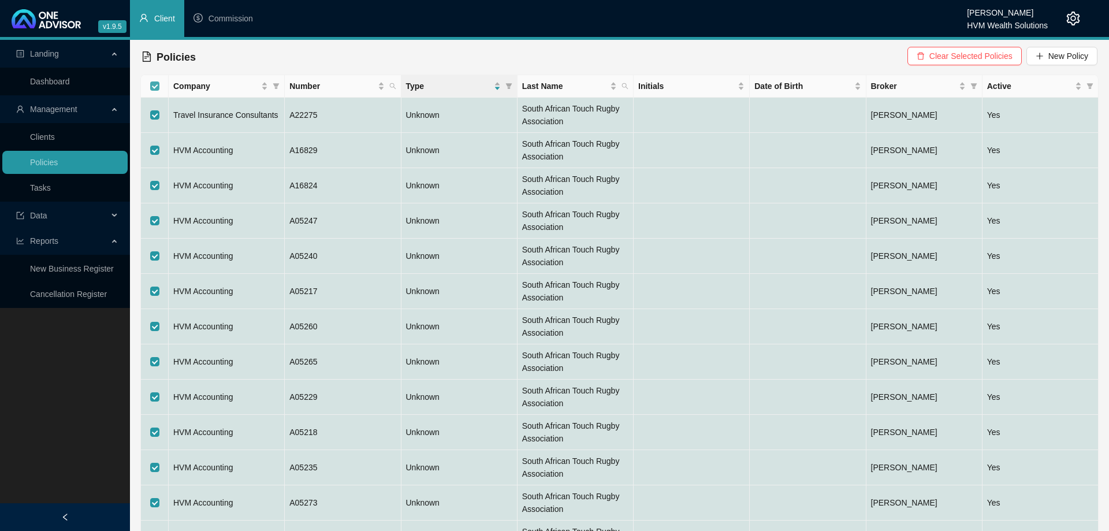
checkbox input "false"
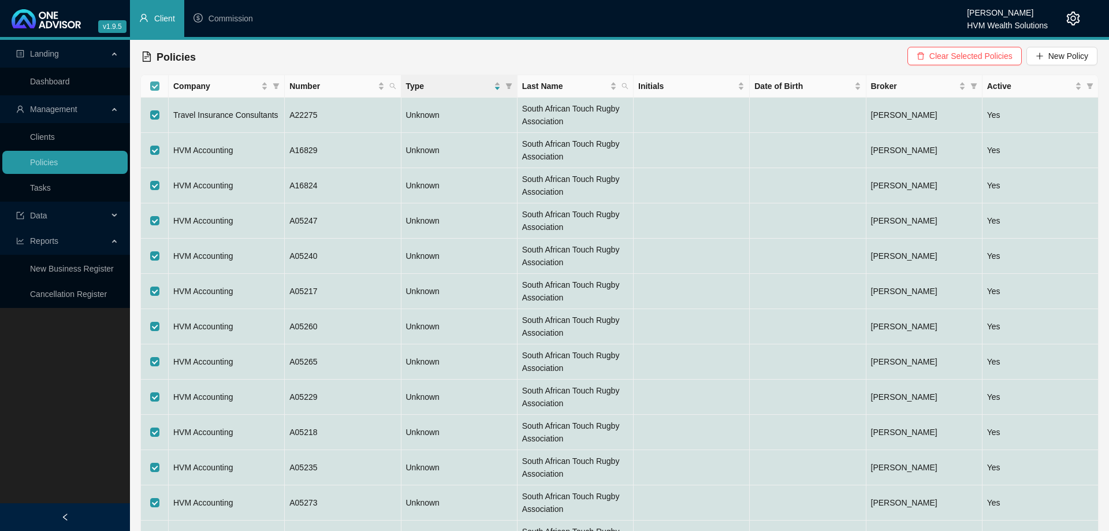
checkbox input "false"
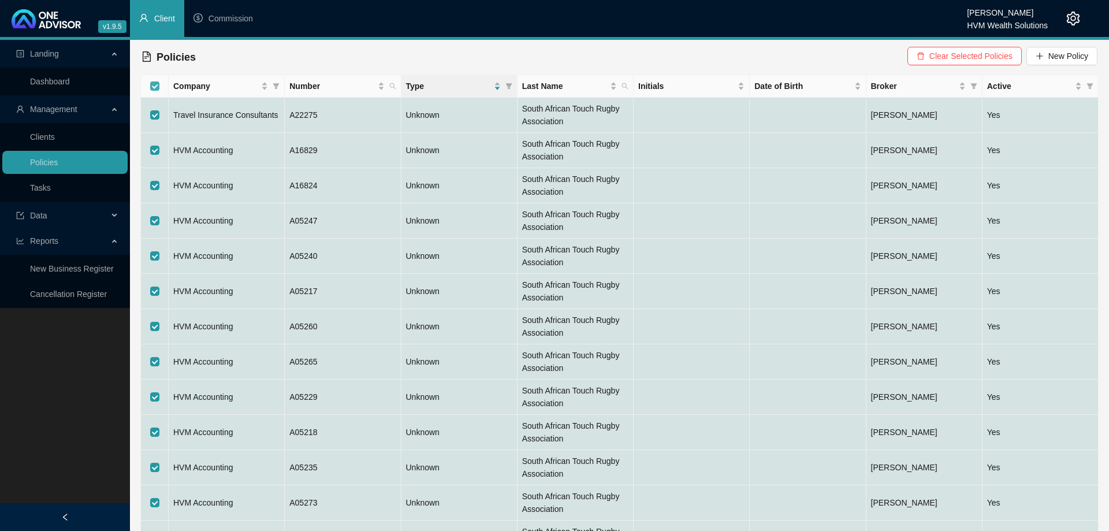
checkbox input "false"
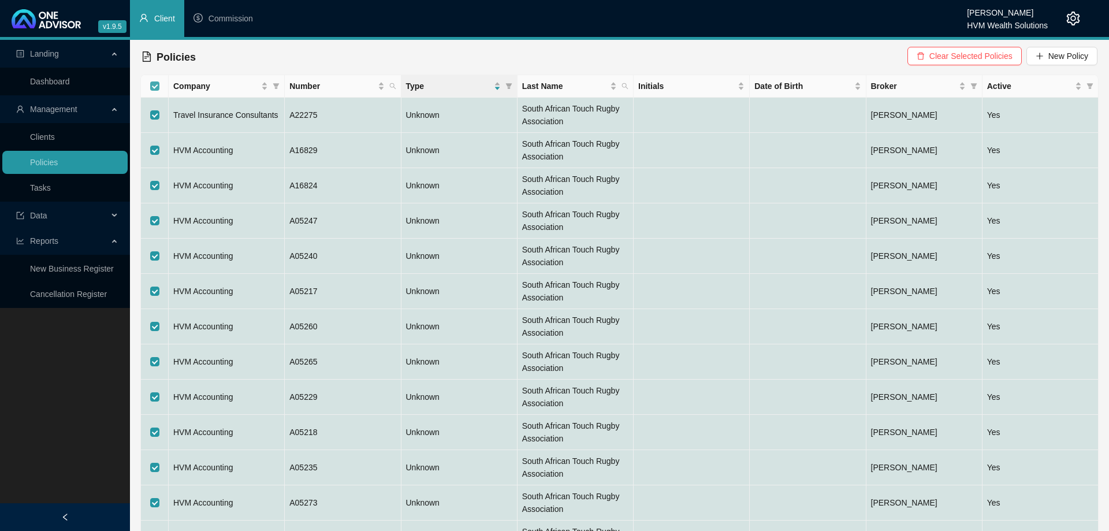
checkbox input "false"
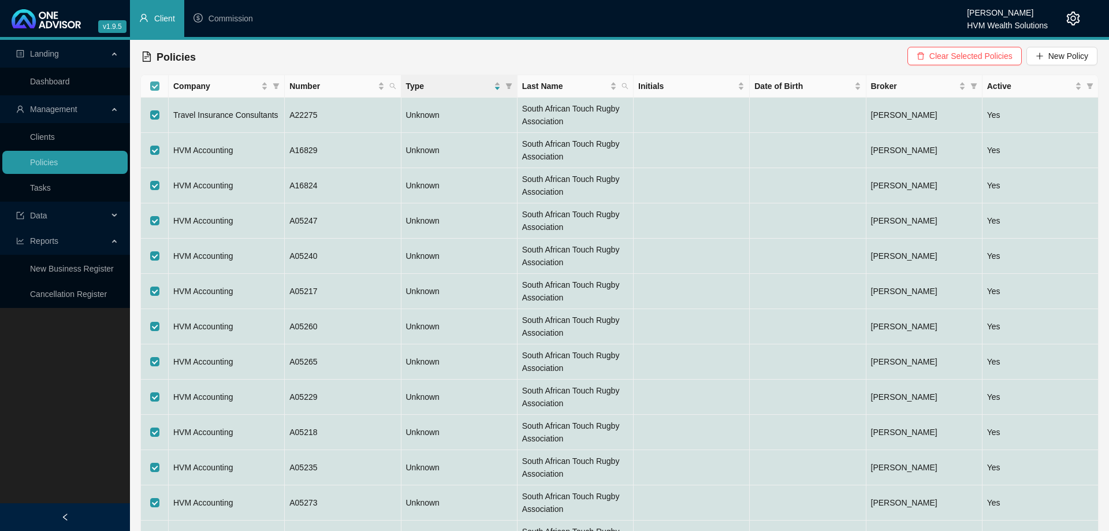
checkbox input "false"
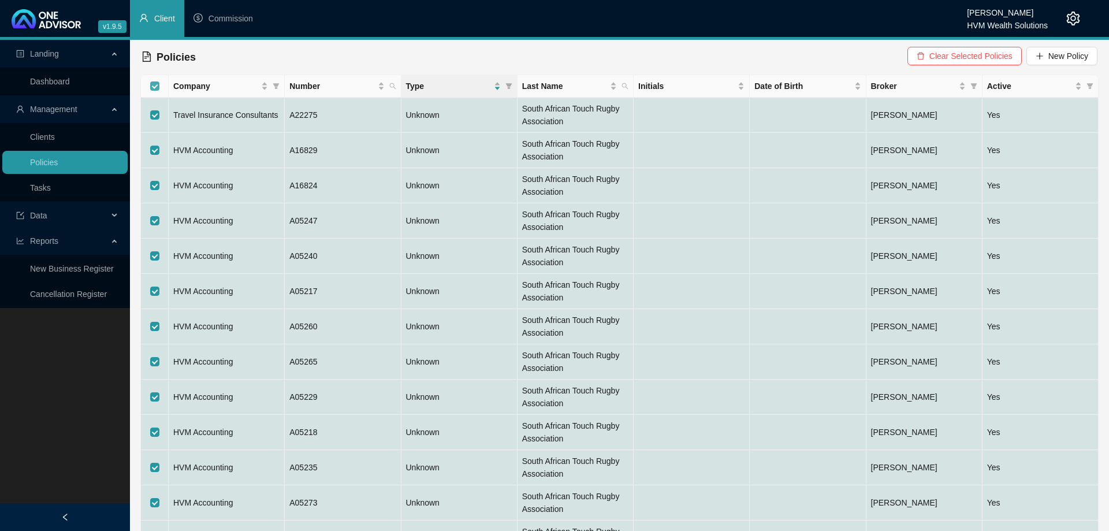
checkbox input "false"
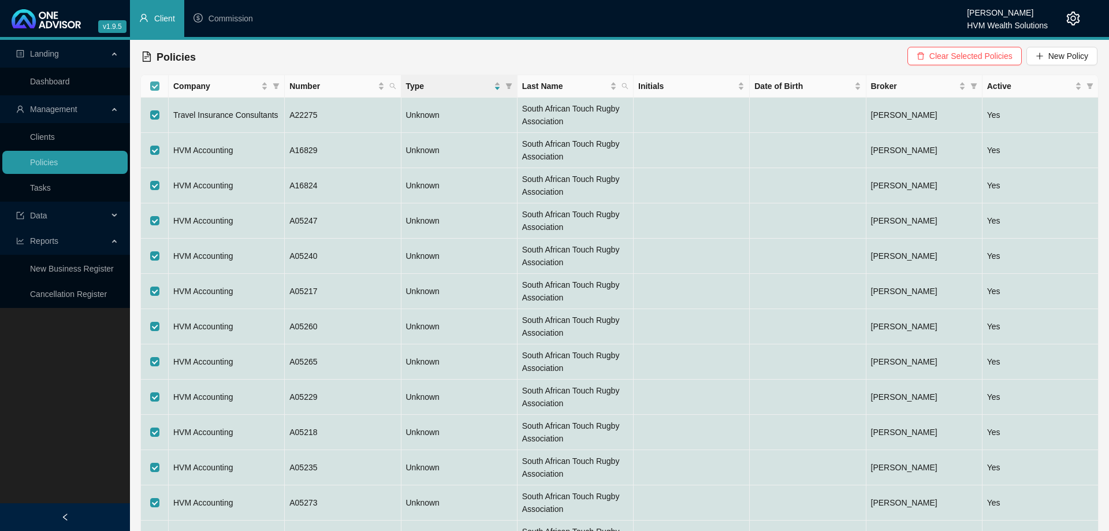
checkbox input "false"
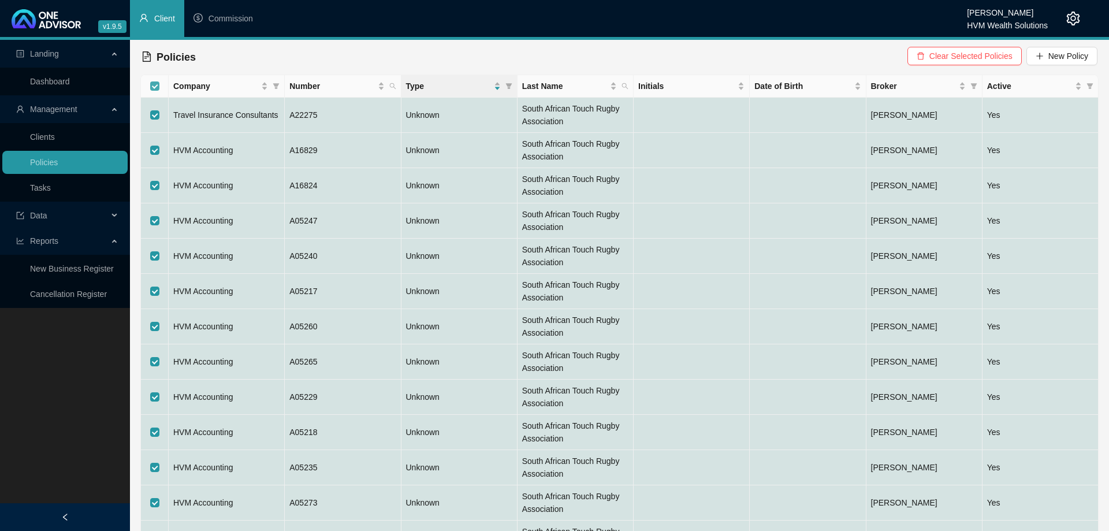
checkbox input "false"
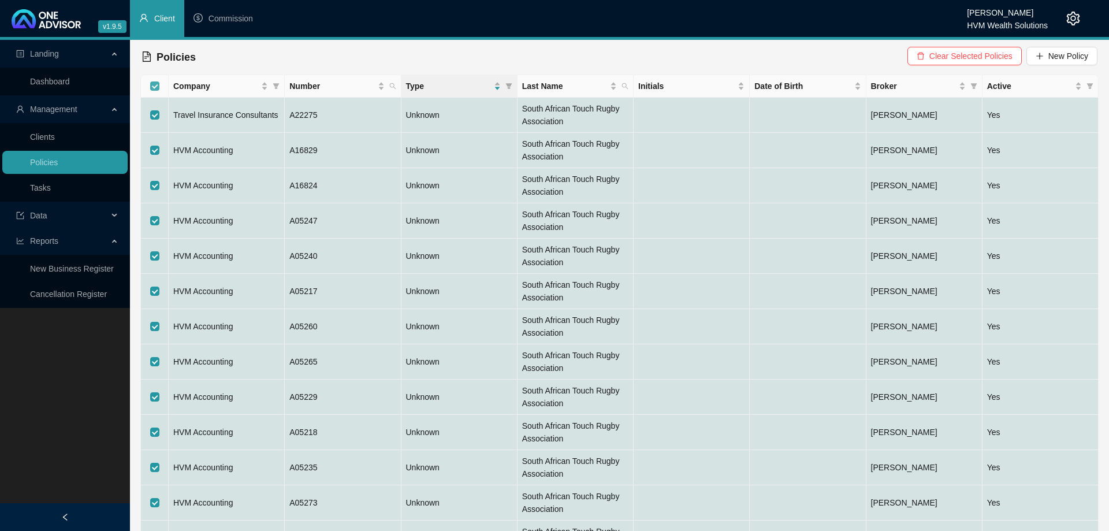
checkbox input "false"
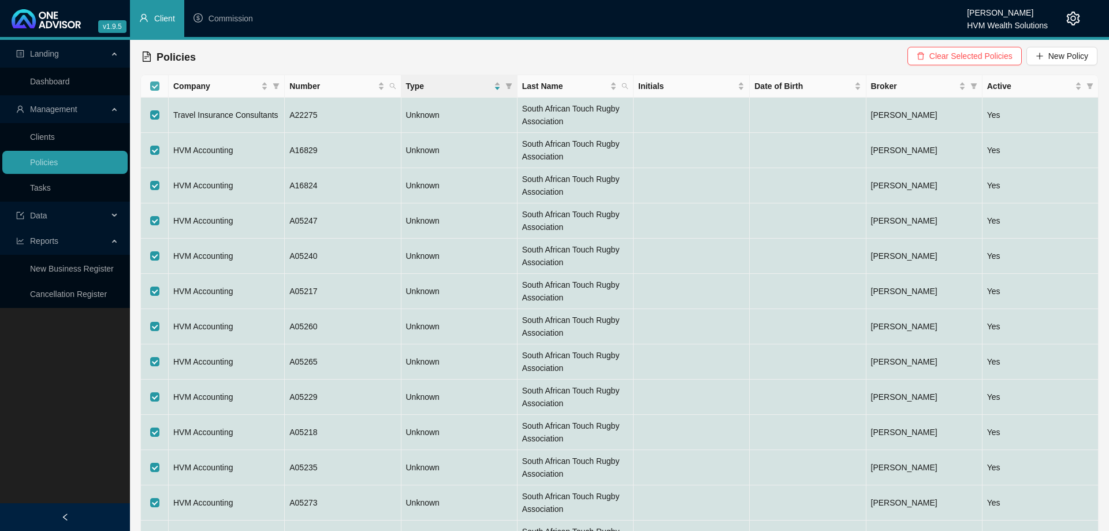
checkbox input "false"
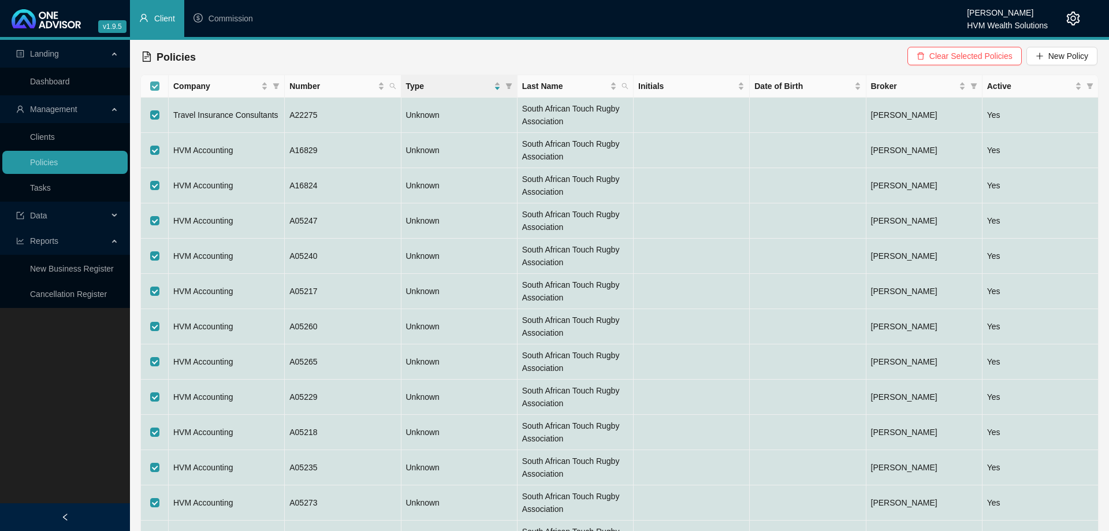
checkbox input "false"
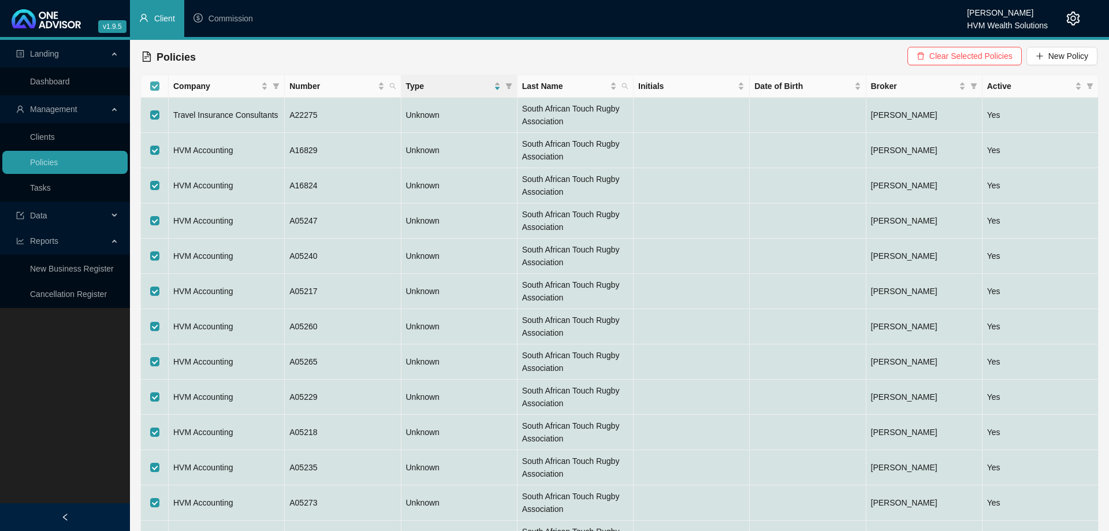
checkbox input "false"
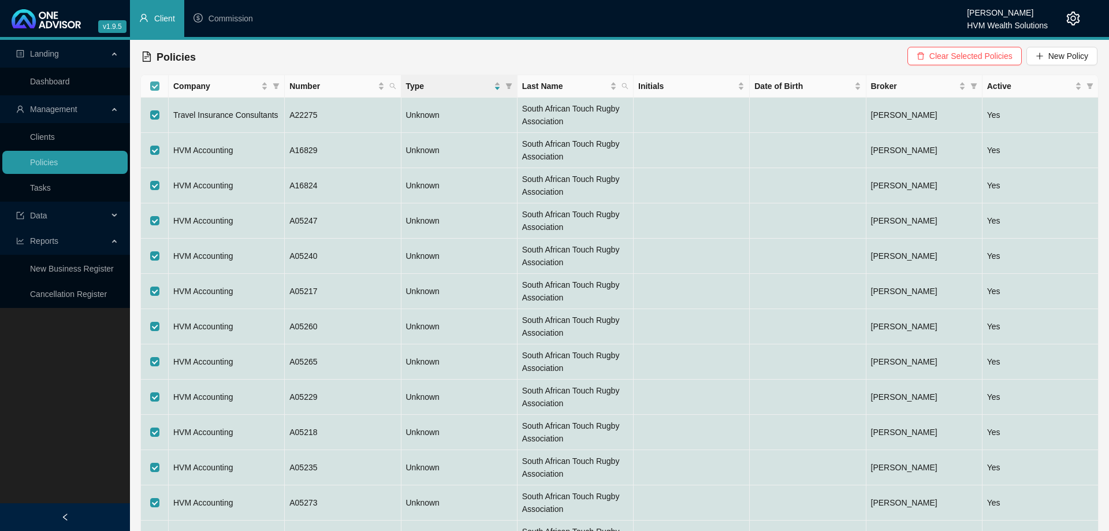
checkbox input "false"
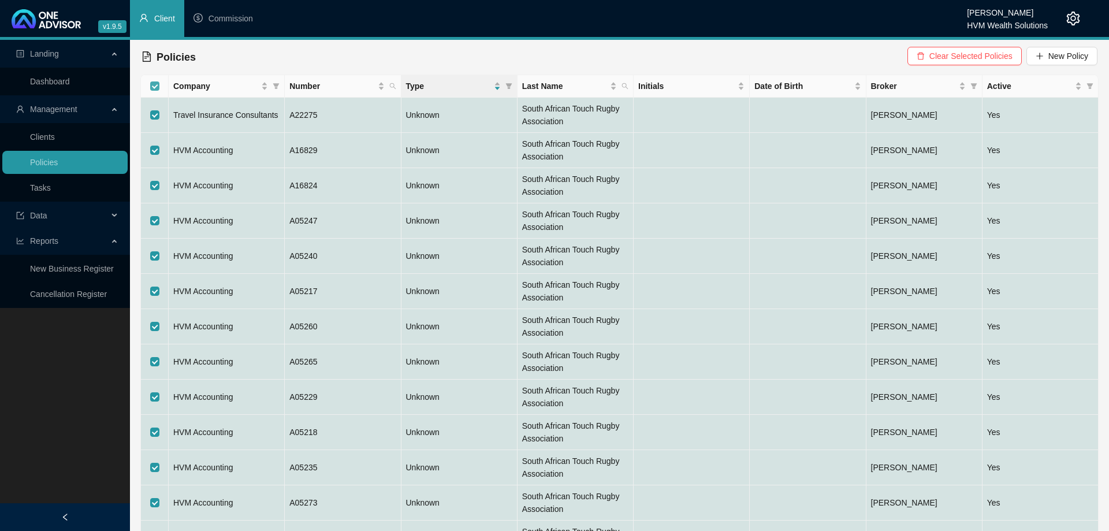
checkbox input "false"
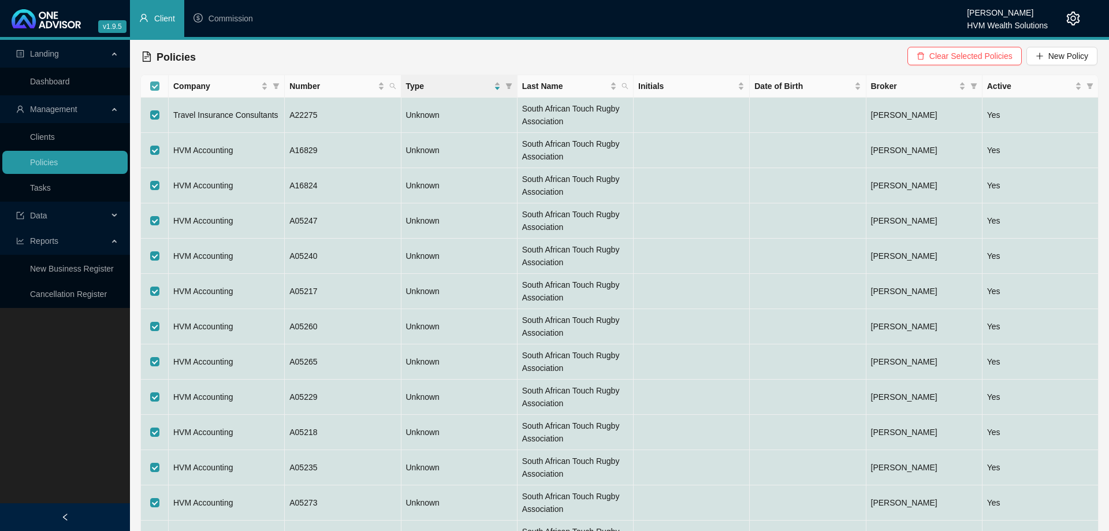
checkbox input "false"
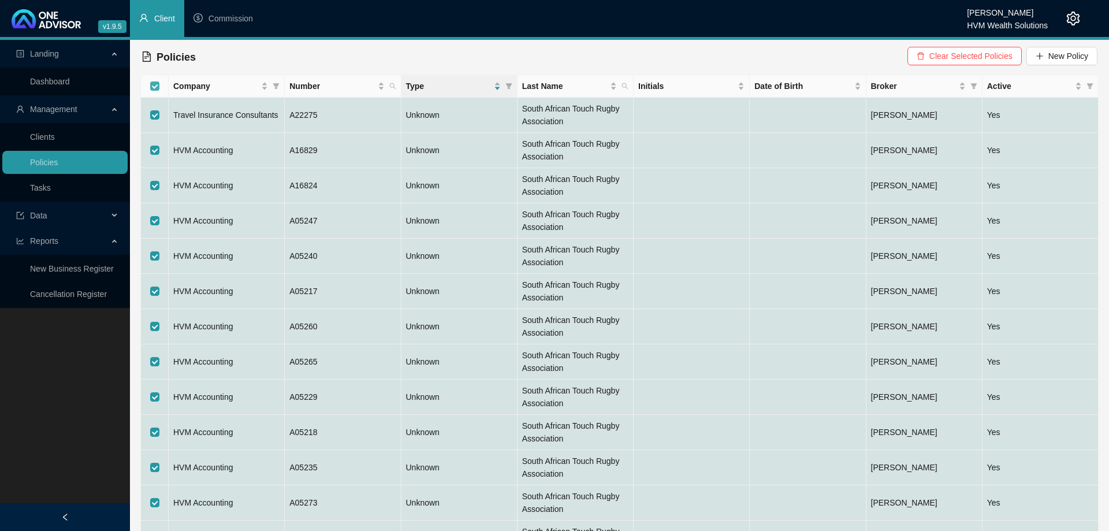
checkbox input "false"
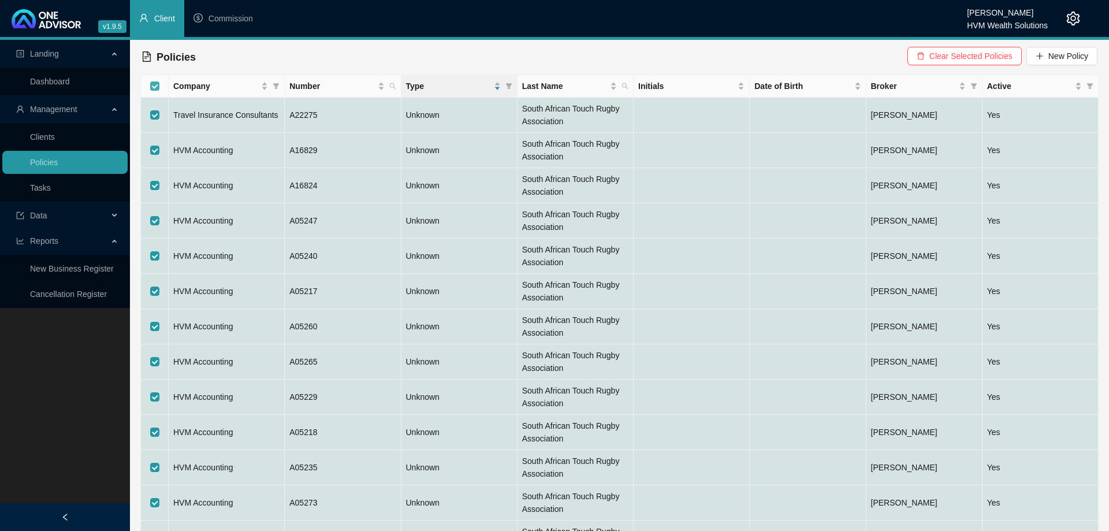
checkbox input "false"
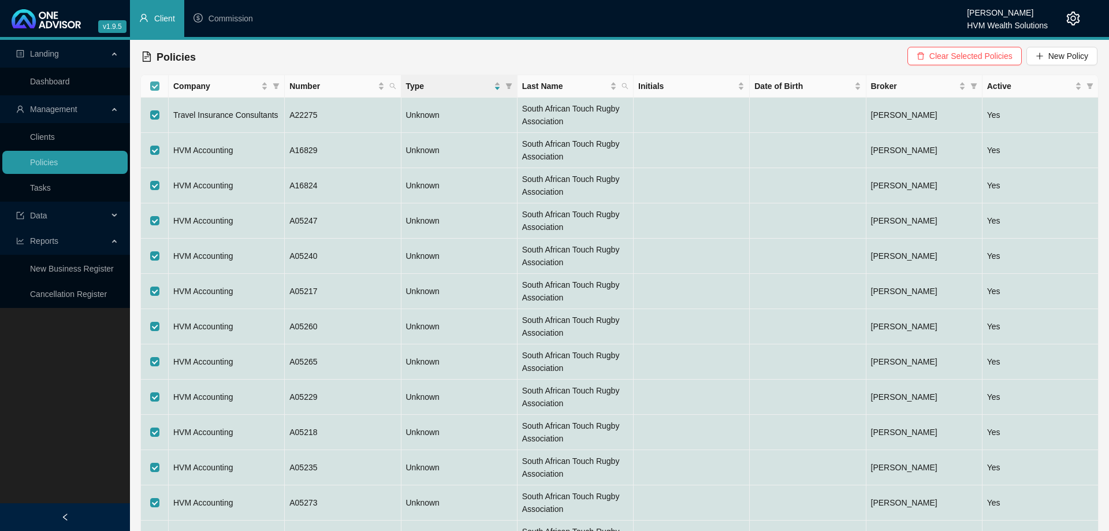
checkbox input "false"
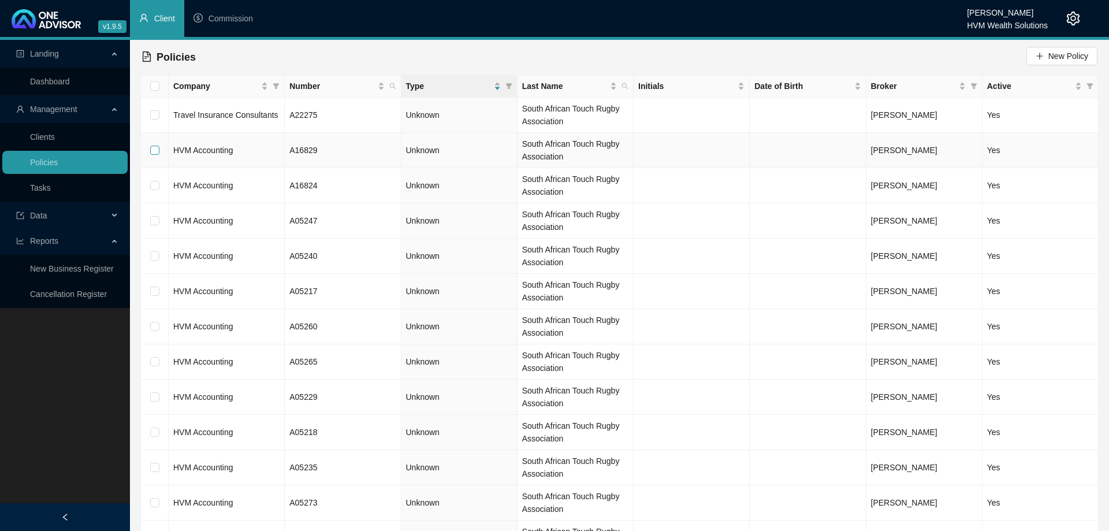
click at [158, 148] on input "checkbox" at bounding box center [154, 150] width 9 height 9
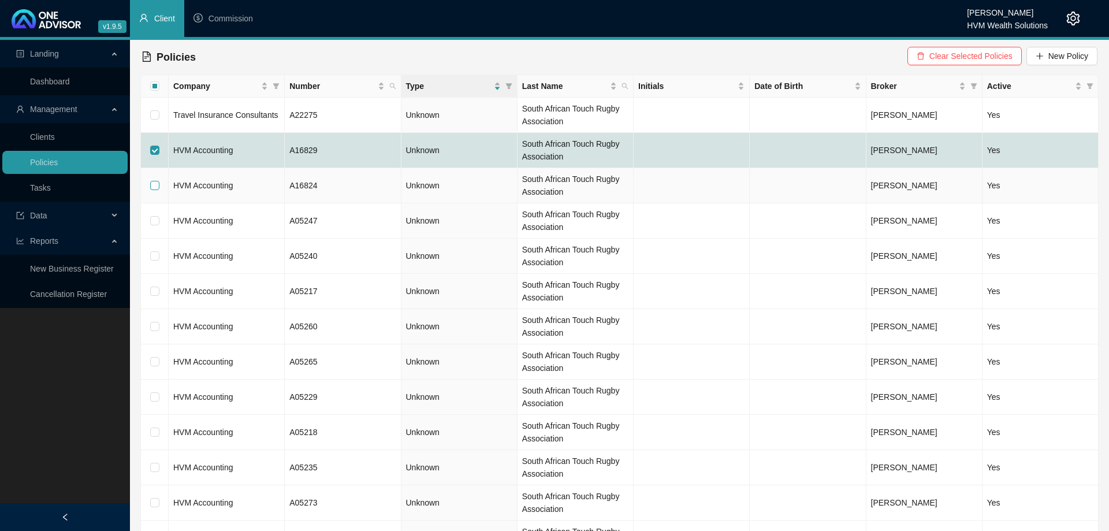
click at [157, 184] on input "checkbox" at bounding box center [154, 185] width 9 height 9
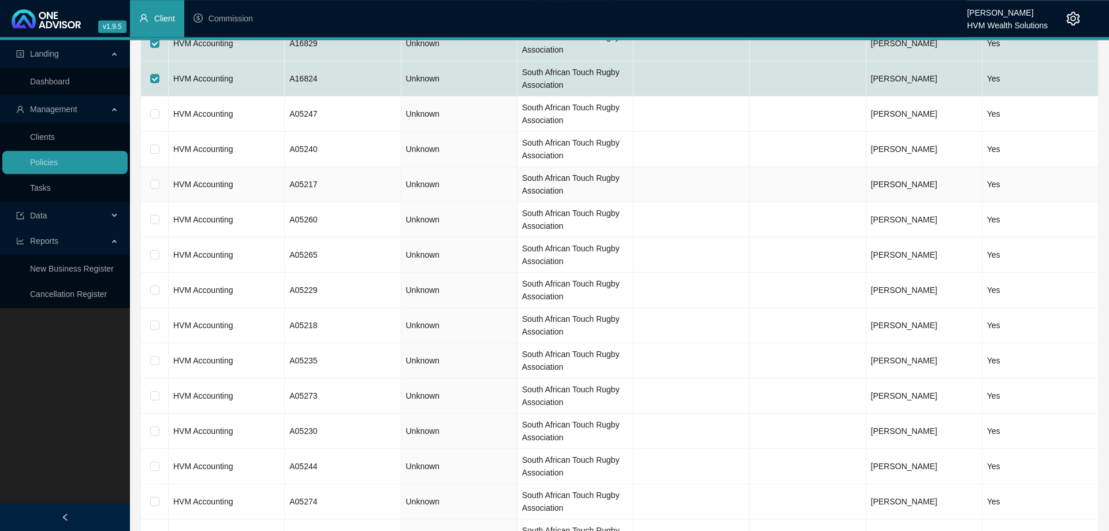
scroll to position [118, 0]
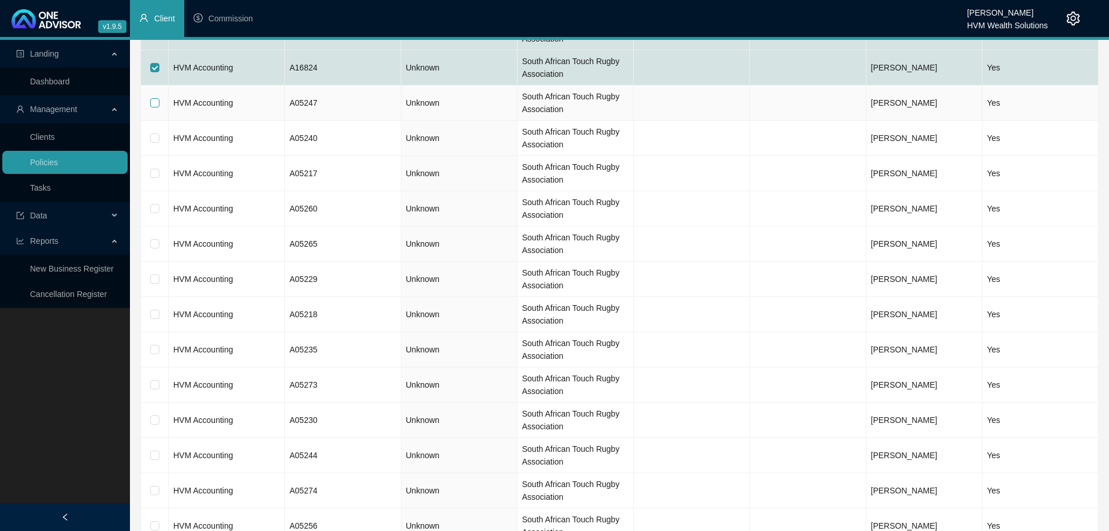
click at [153, 104] on input "checkbox" at bounding box center [154, 102] width 9 height 9
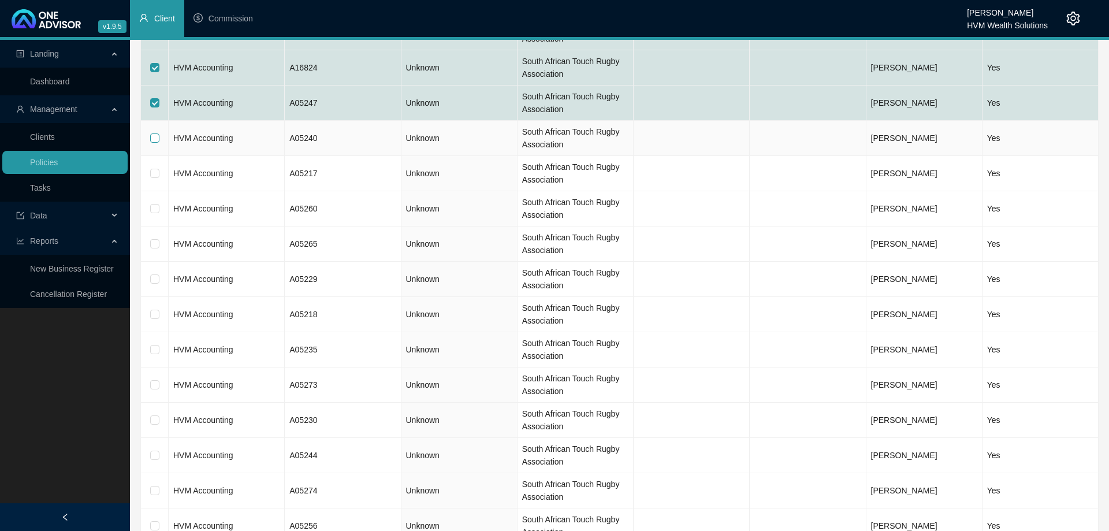
click at [152, 141] on input "checkbox" at bounding box center [154, 137] width 9 height 9
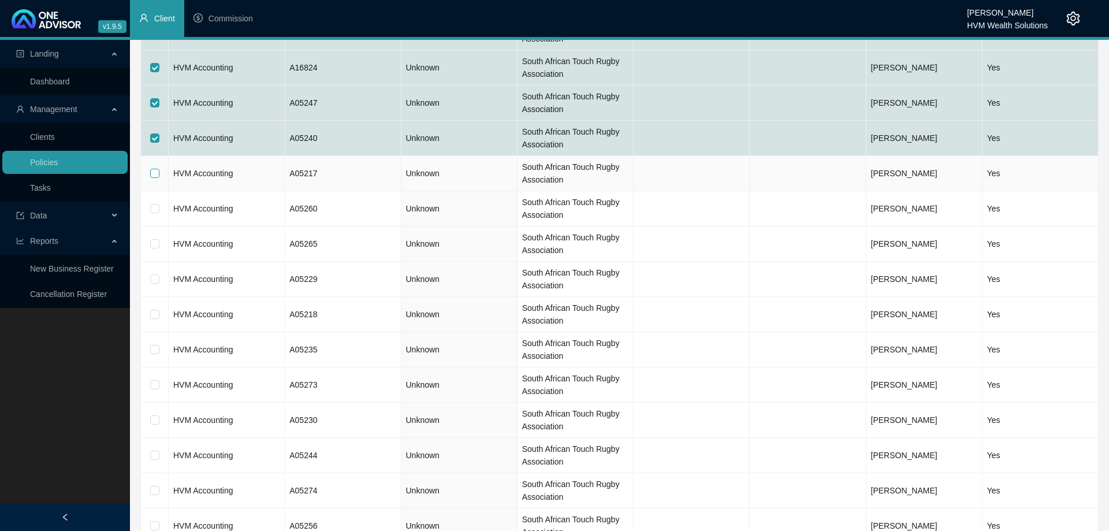
click at [152, 174] on input "checkbox" at bounding box center [154, 173] width 9 height 9
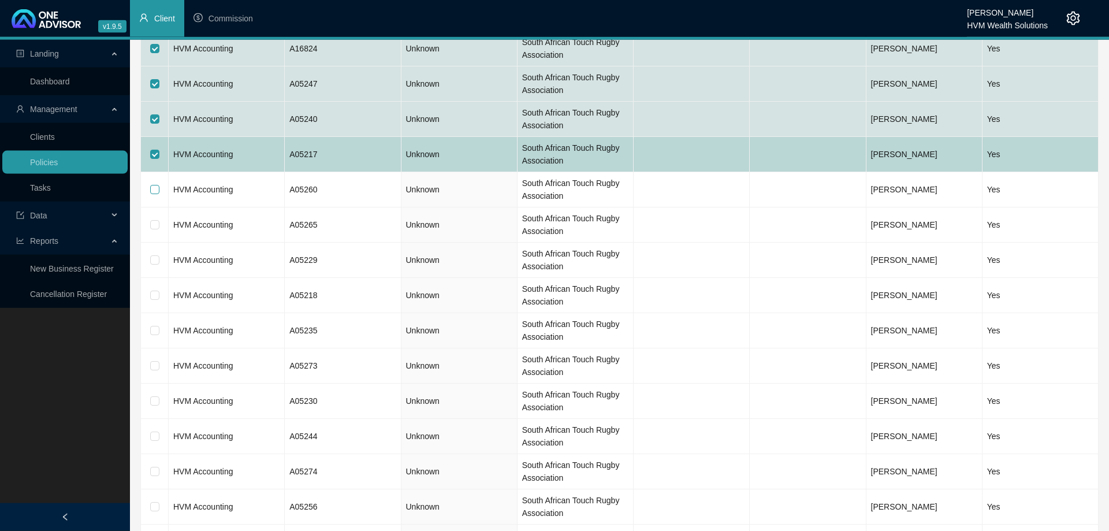
scroll to position [177, 0]
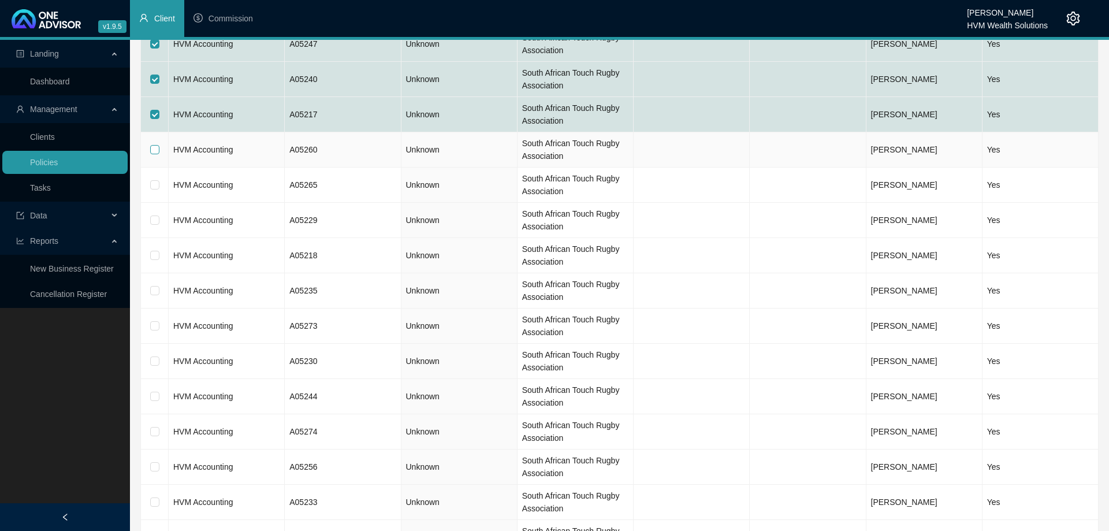
click at [154, 155] on label at bounding box center [154, 149] width 9 height 13
click at [154, 154] on input "checkbox" at bounding box center [154, 149] width 9 height 9
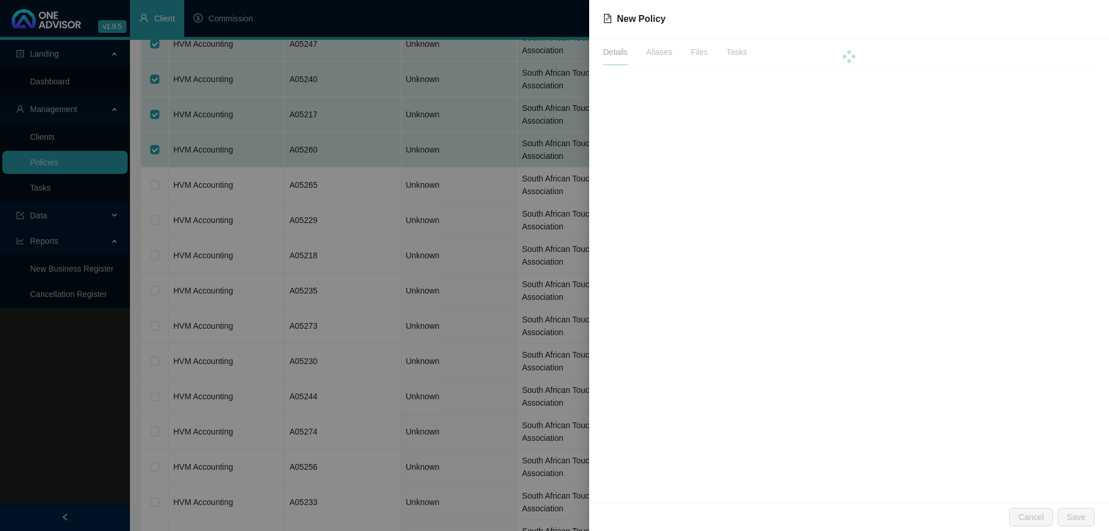
click at [167, 185] on div at bounding box center [554, 265] width 1109 height 531
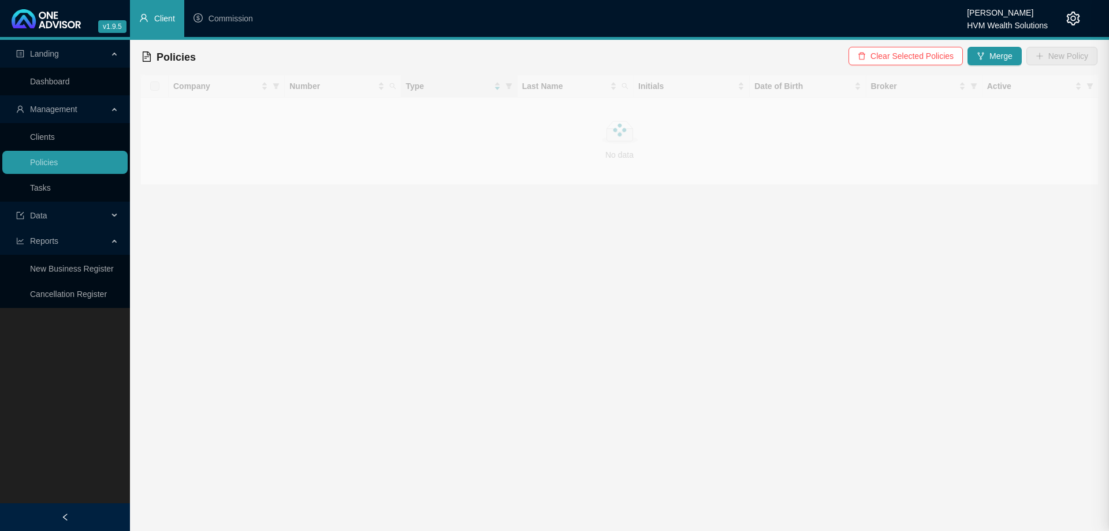
scroll to position [0, 0]
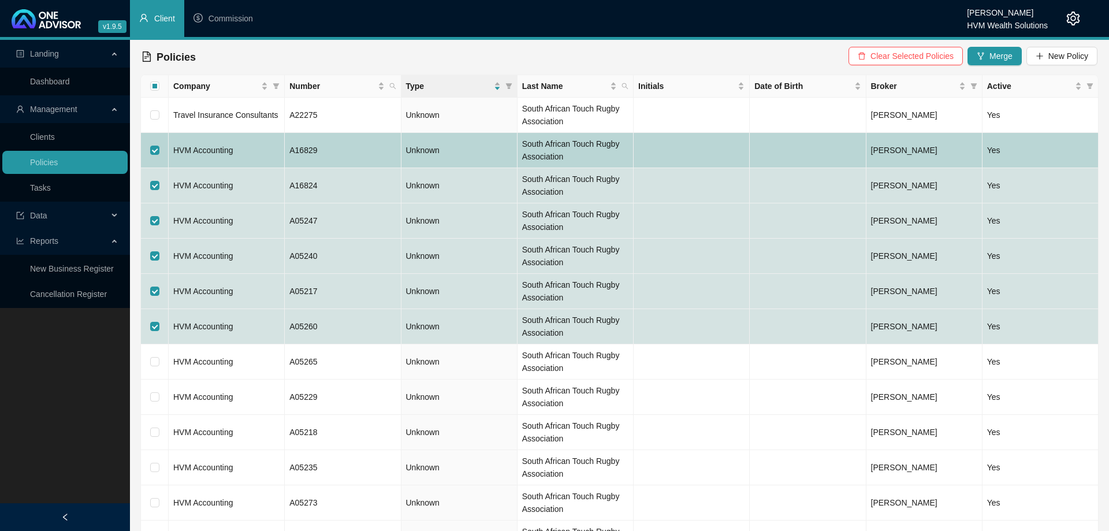
click at [235, 151] on td "HVM Accounting" at bounding box center [227, 150] width 116 height 35
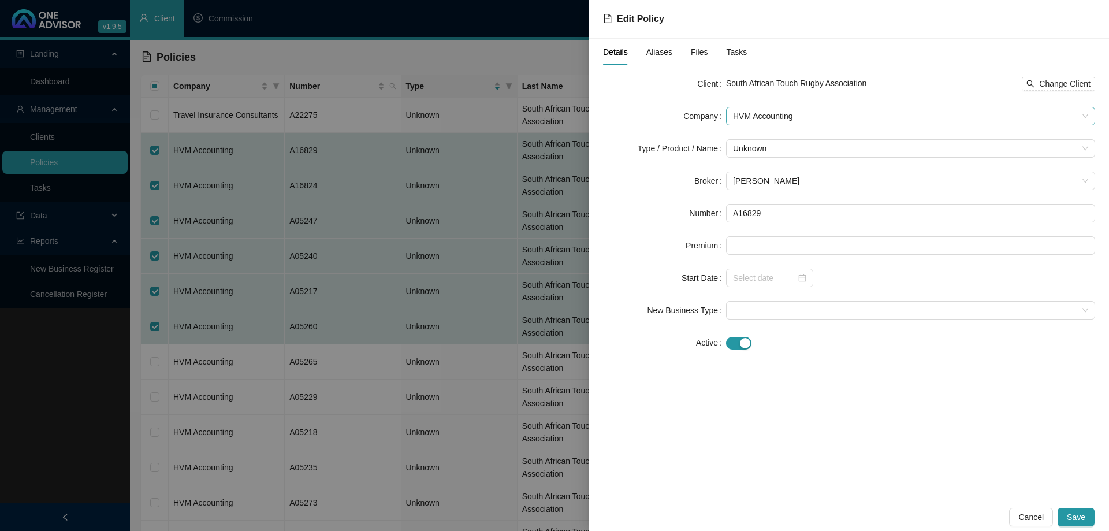
click at [778, 117] on span "HVM Accounting" at bounding box center [910, 115] width 355 height 17
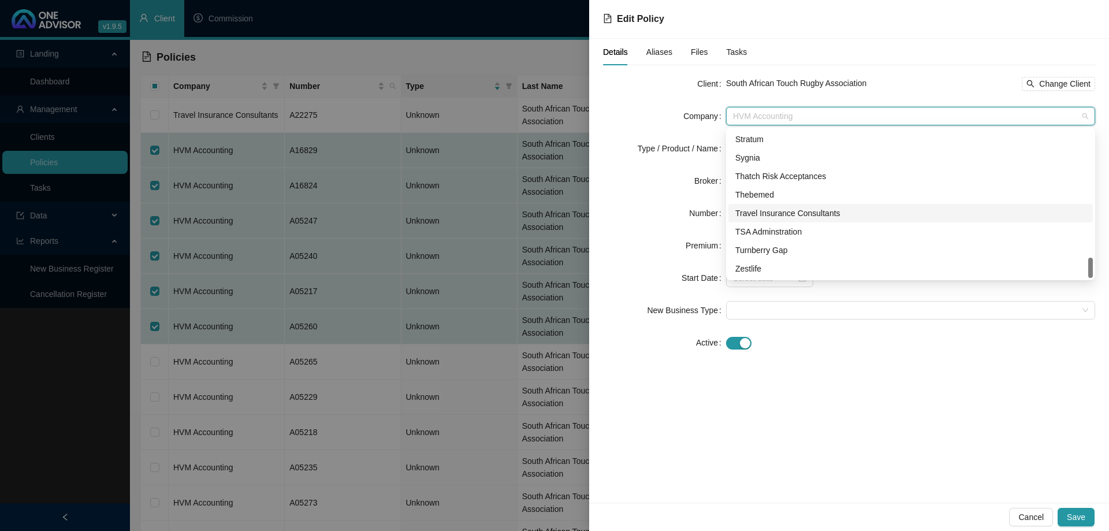
click at [800, 214] on div "Travel Insurance Consultants" at bounding box center [910, 213] width 351 height 13
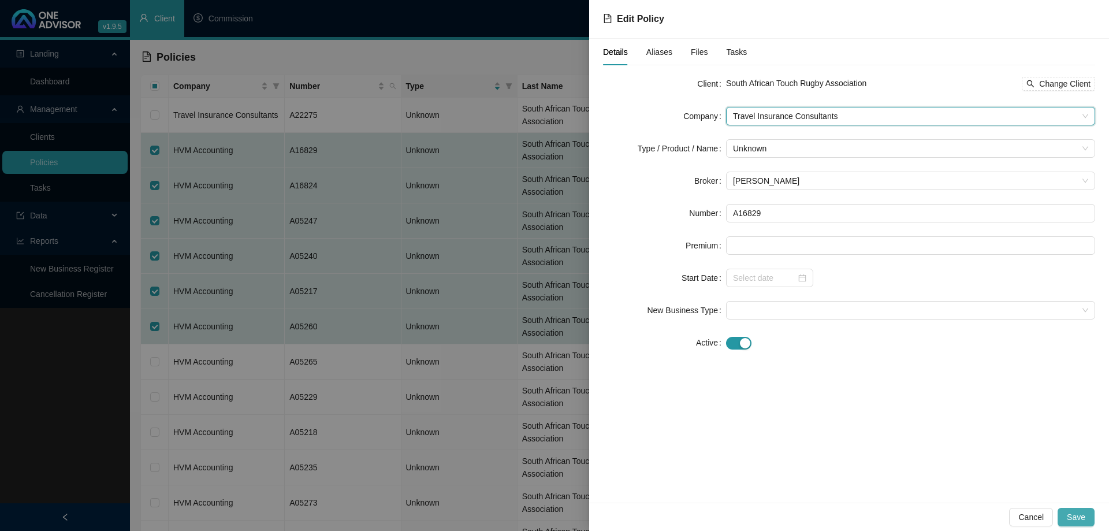
click at [1082, 512] on span "Save" at bounding box center [1076, 517] width 18 height 13
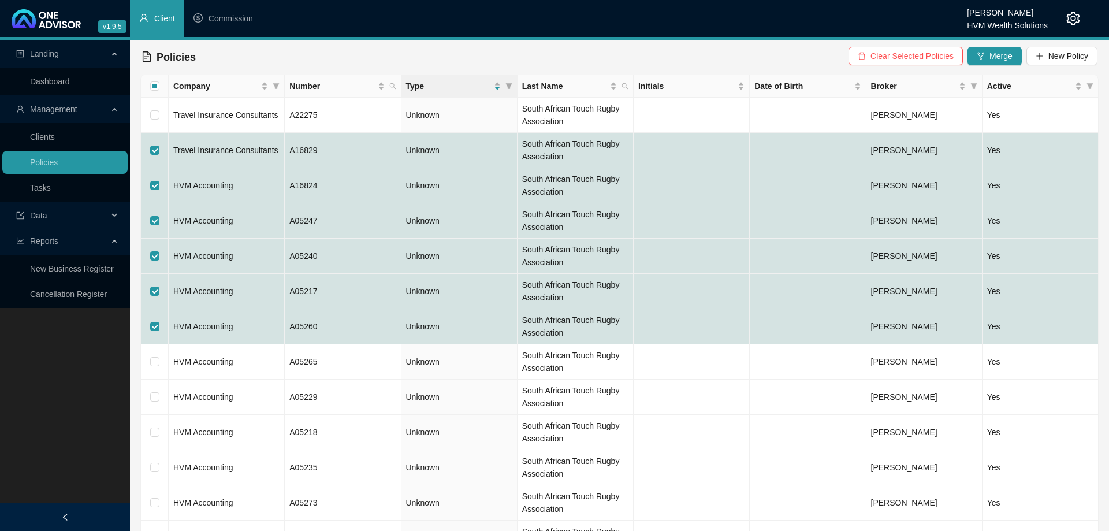
click at [383, 56] on div "Policies Clear Selected Policies Merge New Policy" at bounding box center [620, 56] width 956 height 25
click at [277, 85] on icon "filter" at bounding box center [276, 86] width 6 height 6
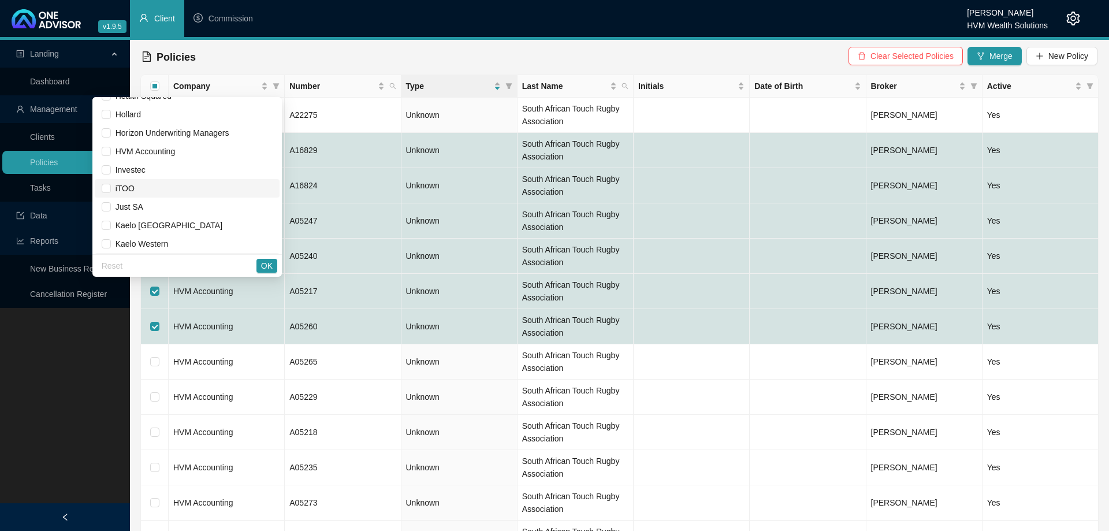
scroll to position [308, 0]
click at [118, 167] on span "HVM Accounting" at bounding box center [143, 169] width 65 height 9
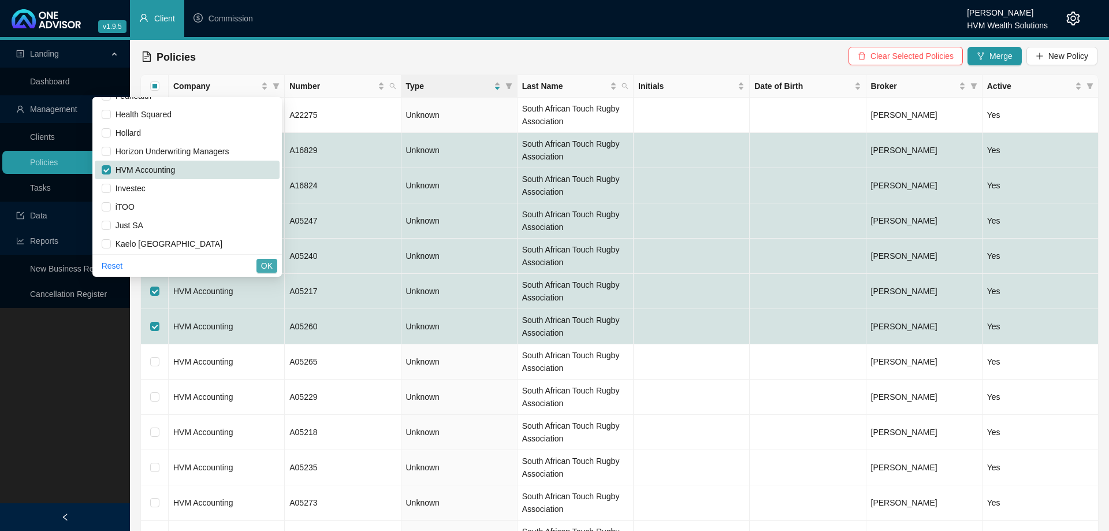
click at [262, 266] on button "OK" at bounding box center [266, 266] width 21 height 14
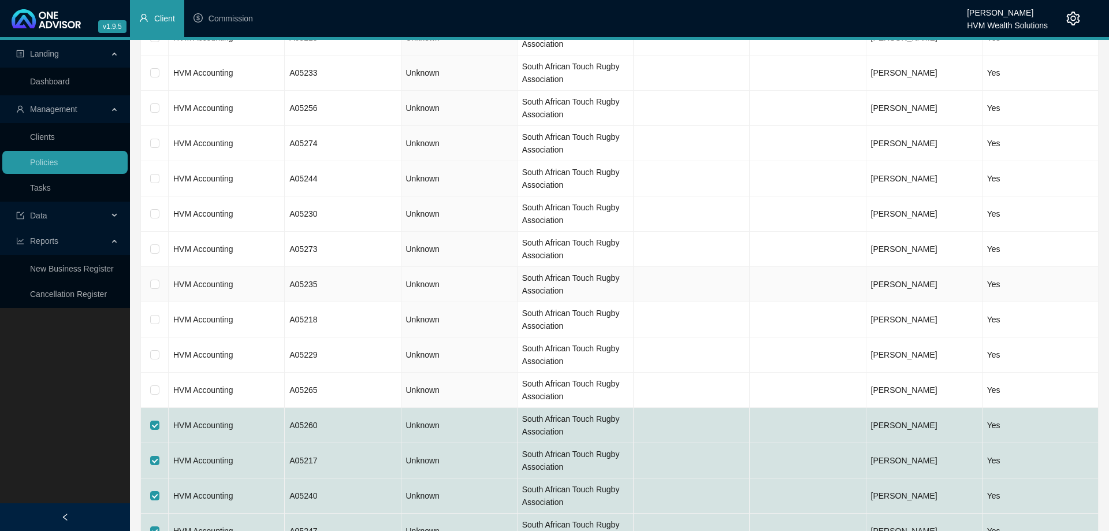
scroll to position [2251, 0]
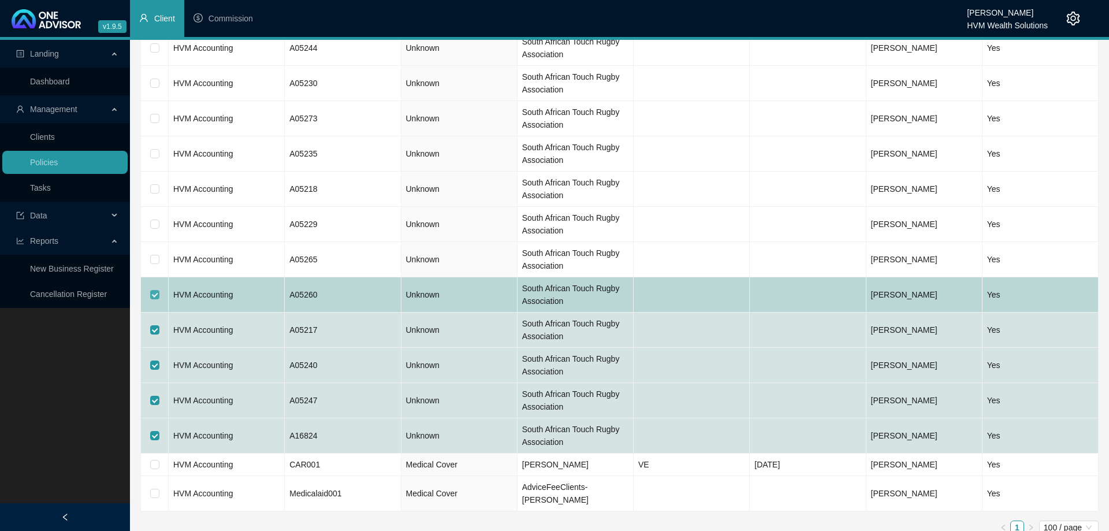
click at [154, 296] on input "checkbox" at bounding box center [154, 294] width 9 height 9
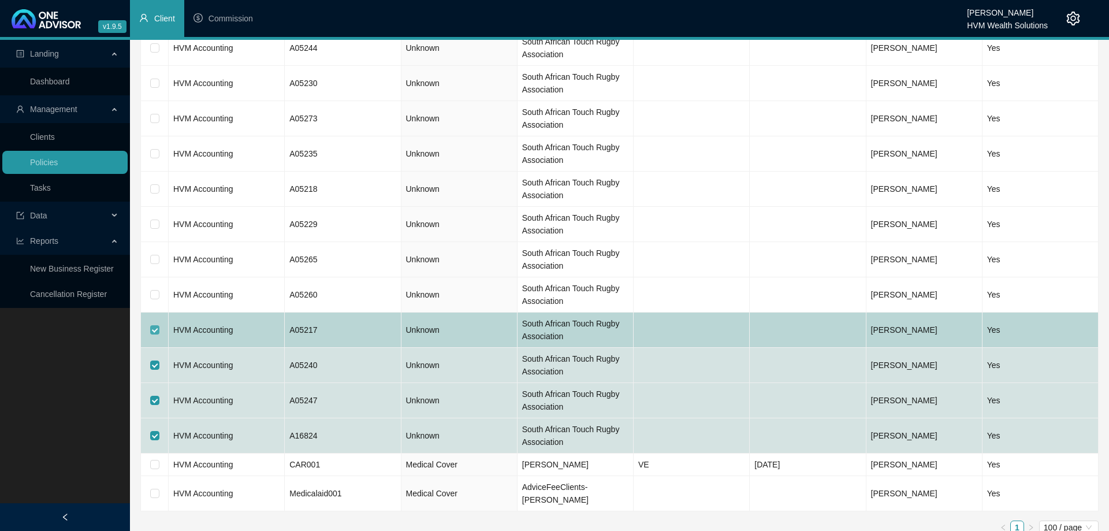
click at [153, 330] on input "checkbox" at bounding box center [154, 329] width 9 height 9
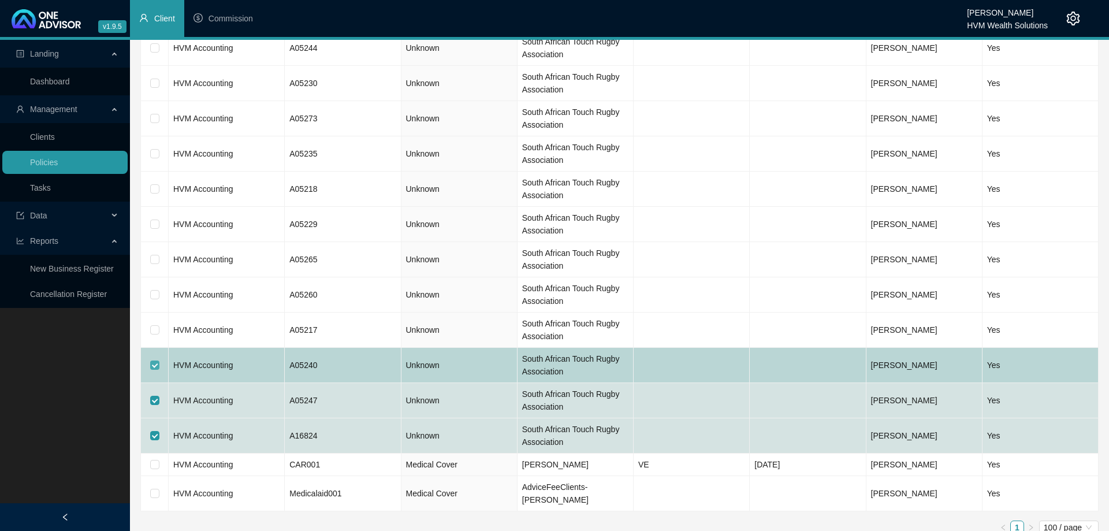
click at [153, 367] on input "checkbox" at bounding box center [154, 364] width 9 height 9
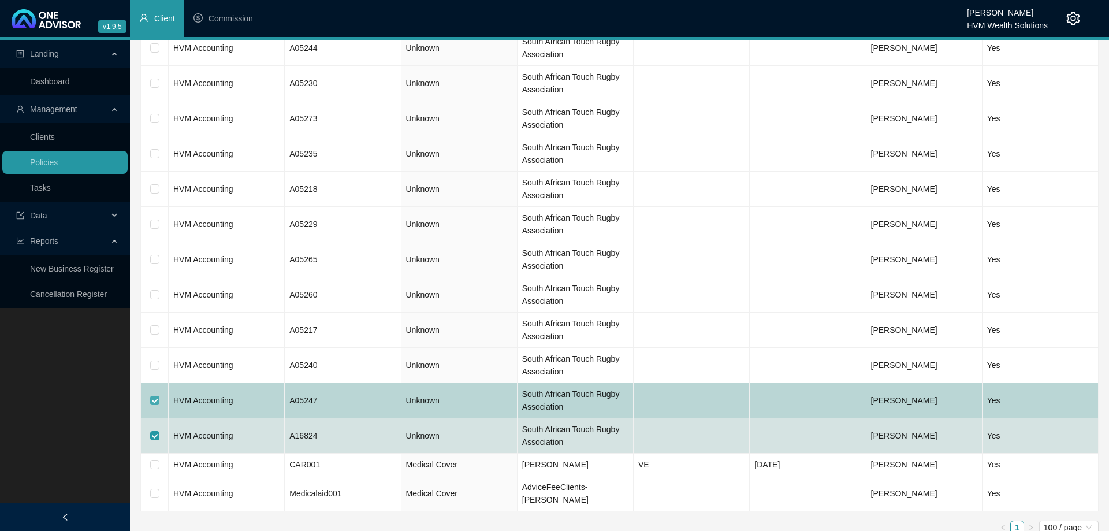
click at [154, 403] on input "checkbox" at bounding box center [154, 400] width 9 height 9
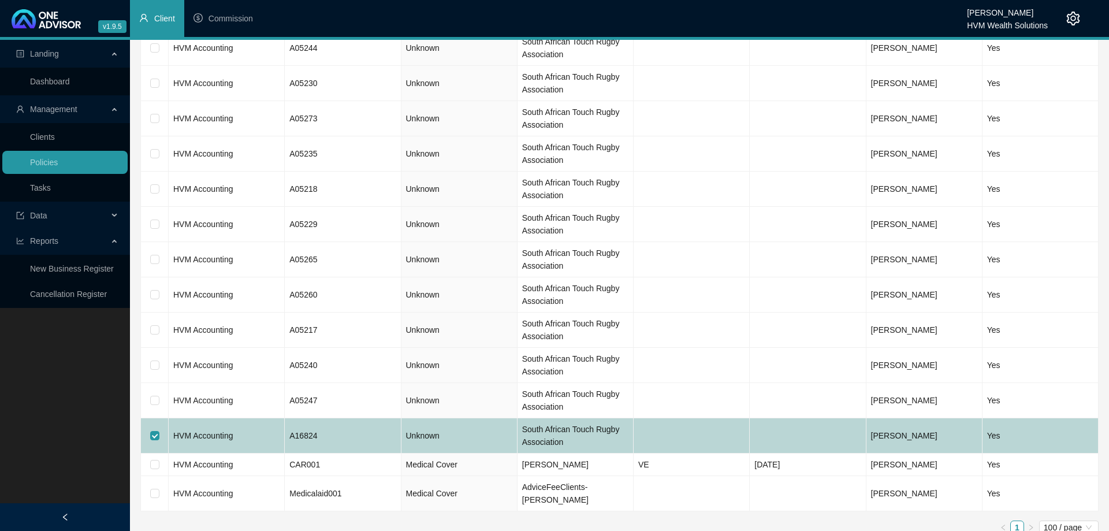
click at [150, 434] on td at bounding box center [155, 435] width 28 height 35
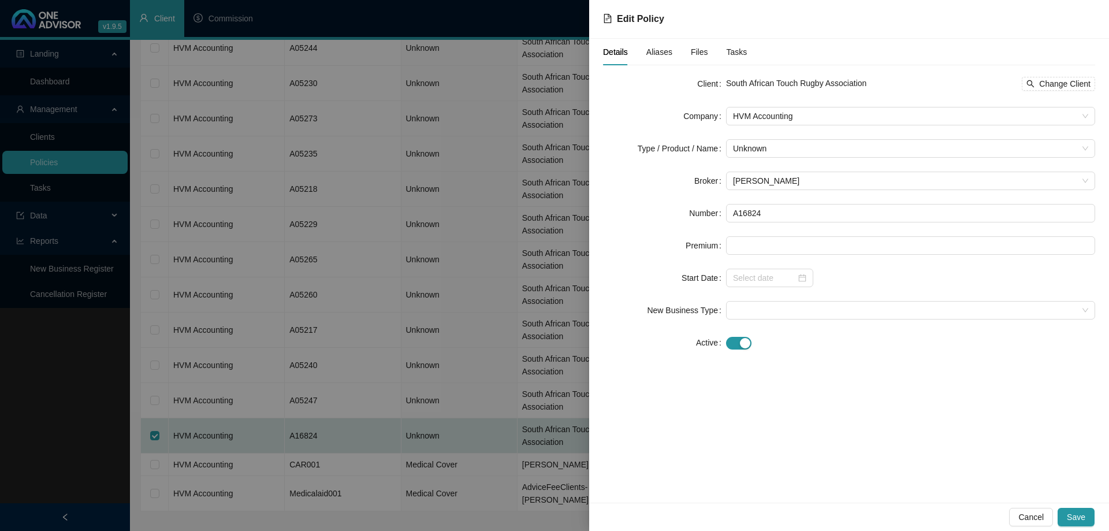
click at [399, 423] on div at bounding box center [554, 265] width 1109 height 531
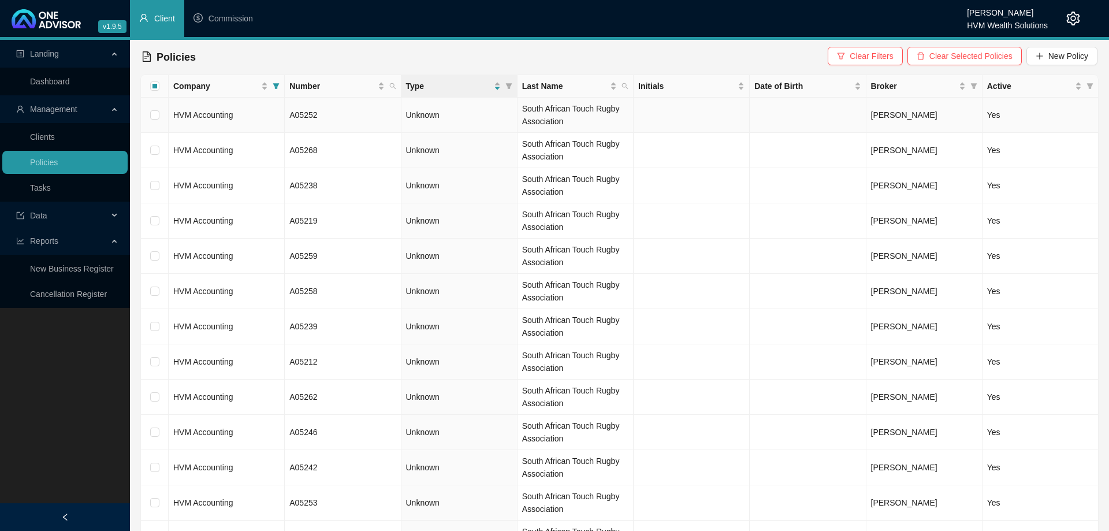
click at [256, 121] on td "HVM Accounting" at bounding box center [227, 115] width 116 height 35
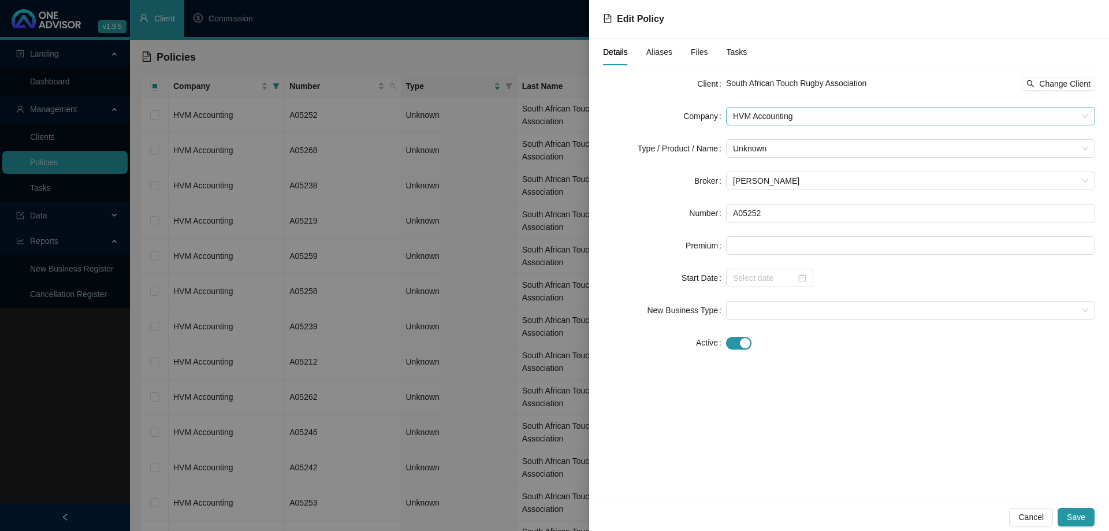
click at [812, 111] on span "HVM Accounting" at bounding box center [910, 115] width 355 height 17
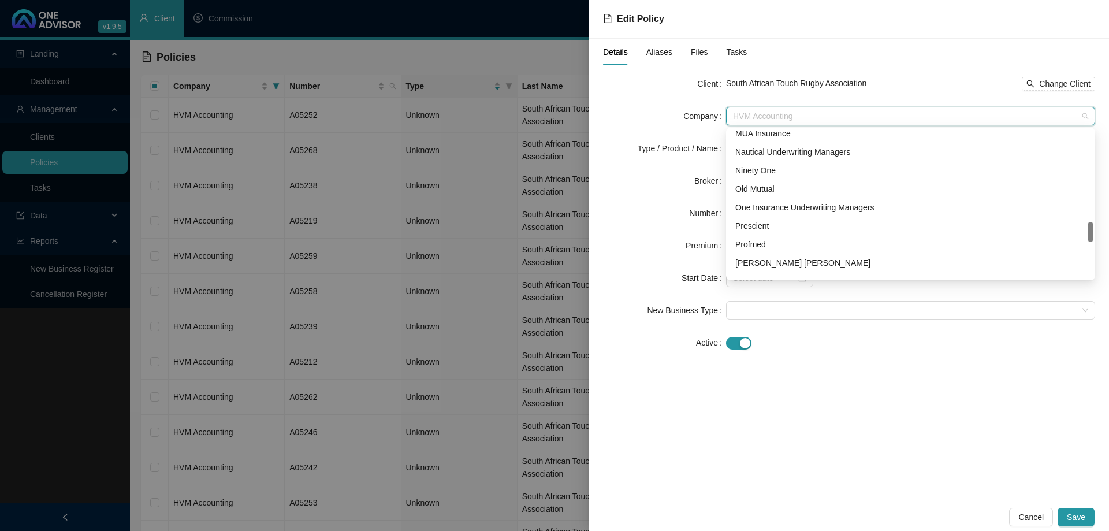
scroll to position [906, 0]
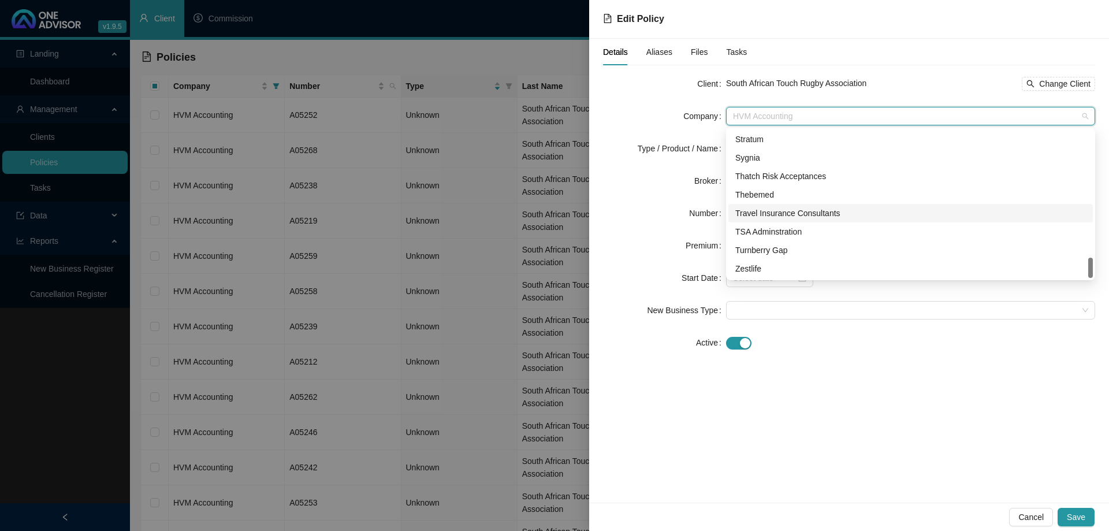
click at [821, 213] on div "Travel Insurance Consultants" at bounding box center [910, 213] width 351 height 13
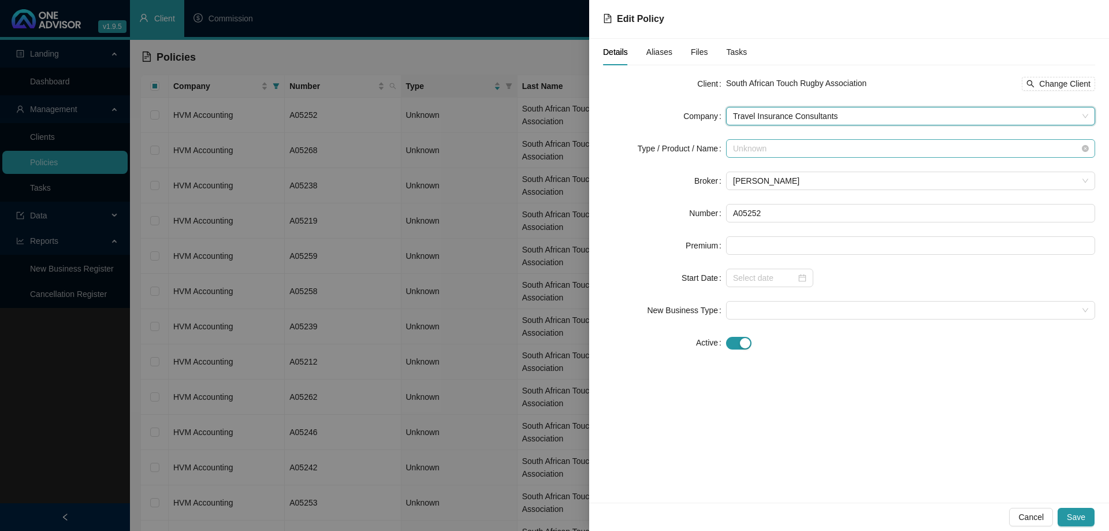
click at [862, 153] on span "Unknown" at bounding box center [910, 148] width 355 height 17
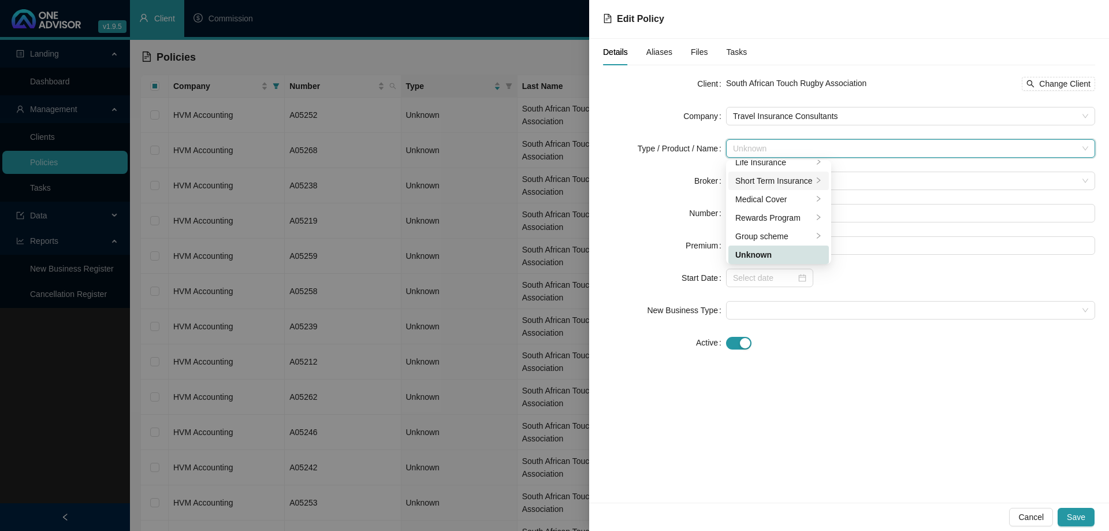
click at [803, 177] on div "Short Term Insurance" at bounding box center [773, 180] width 77 height 13
click at [887, 184] on div "Personal Lines" at bounding box center [879, 190] width 65 height 13
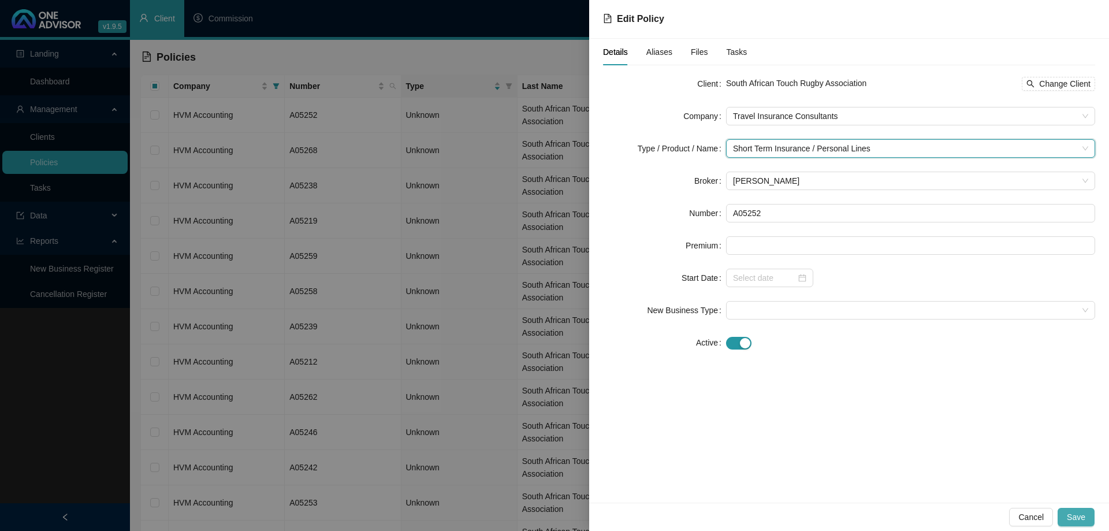
click at [1080, 515] on span "Save" at bounding box center [1076, 517] width 18 height 13
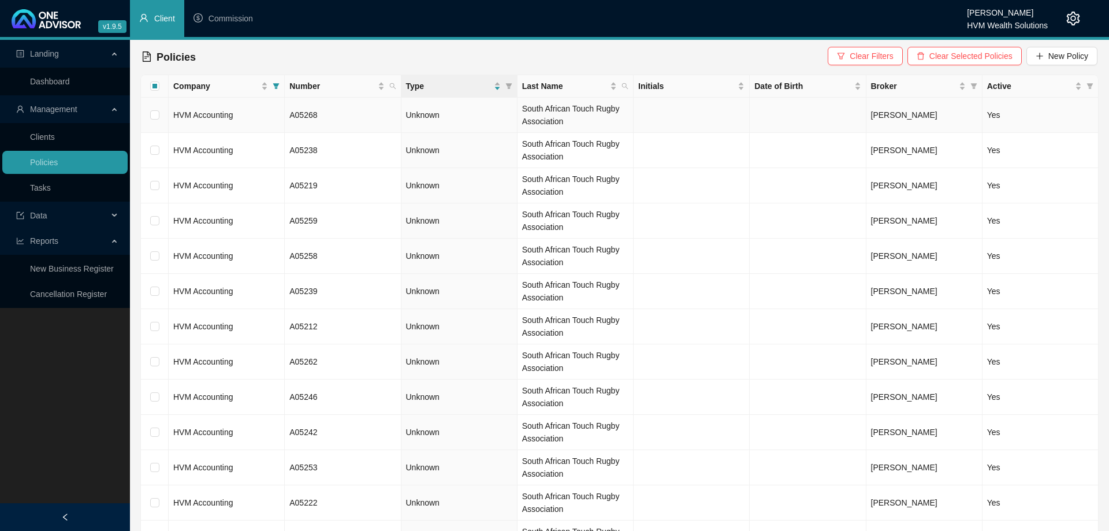
click at [257, 121] on td "HVM Accounting" at bounding box center [227, 115] width 116 height 35
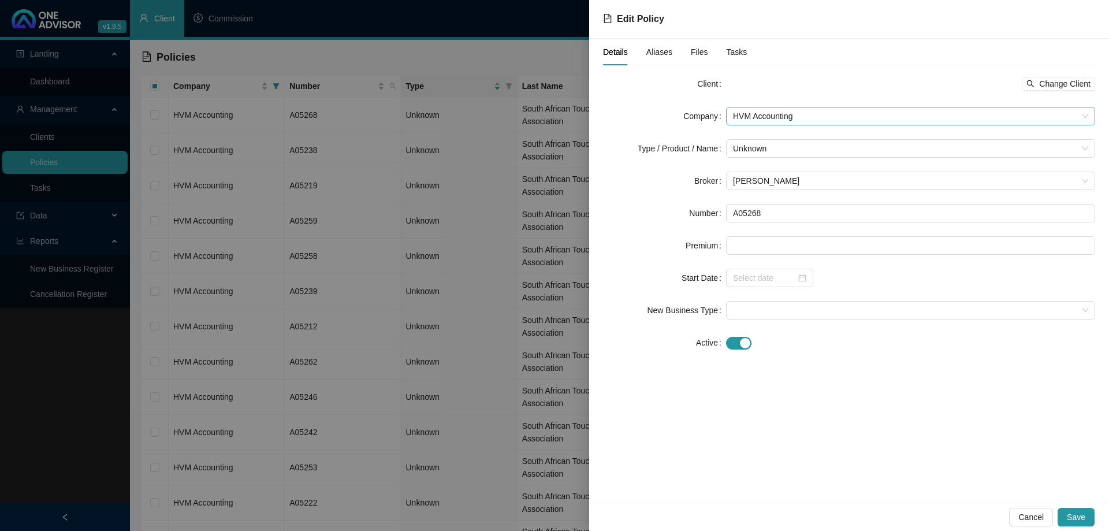
click at [813, 118] on span "HVM Accounting" at bounding box center [910, 115] width 355 height 17
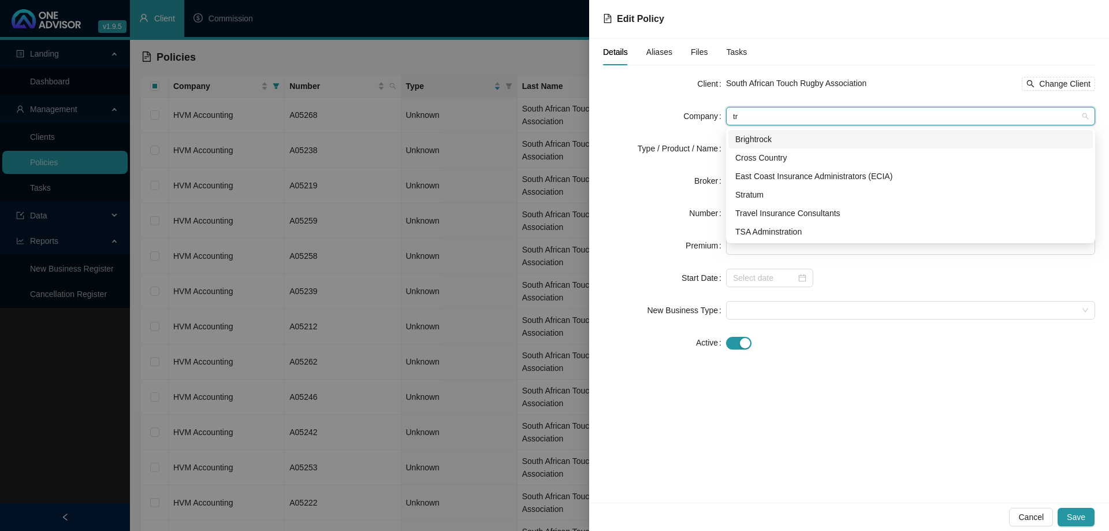
scroll to position [0, 0]
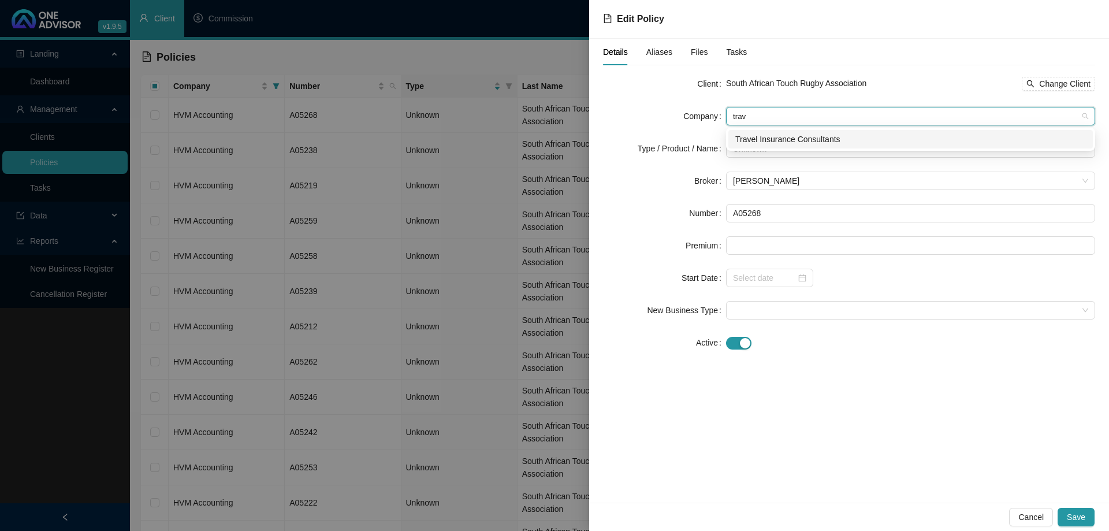
click at [820, 135] on div "Travel Insurance Consultants" at bounding box center [910, 139] width 351 height 13
click at [816, 154] on span "Unknown" at bounding box center [910, 148] width 355 height 17
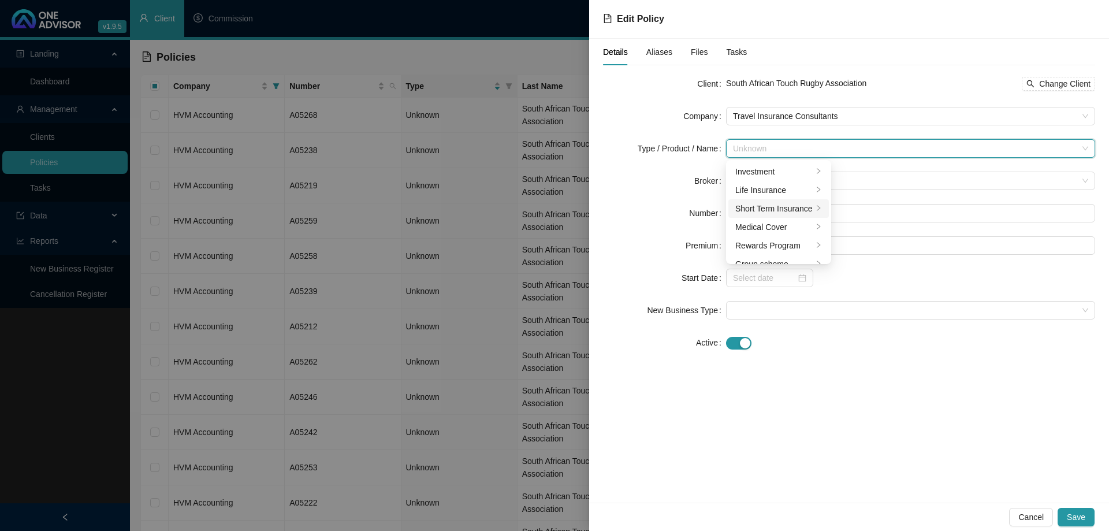
scroll to position [28, 0]
click at [798, 183] on div "Short Term Insurance" at bounding box center [773, 180] width 77 height 13
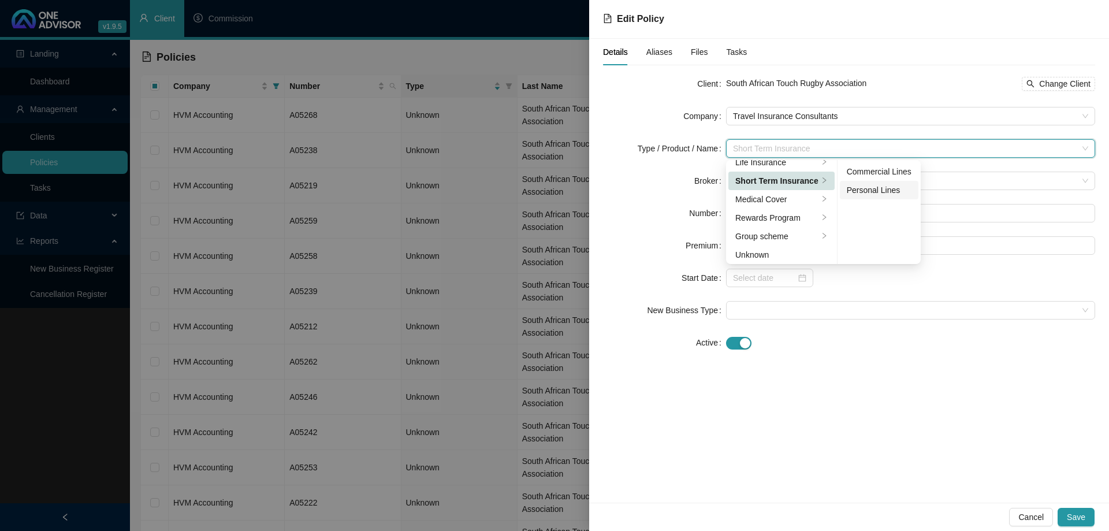
click at [869, 192] on div "Personal Lines" at bounding box center [879, 190] width 65 height 13
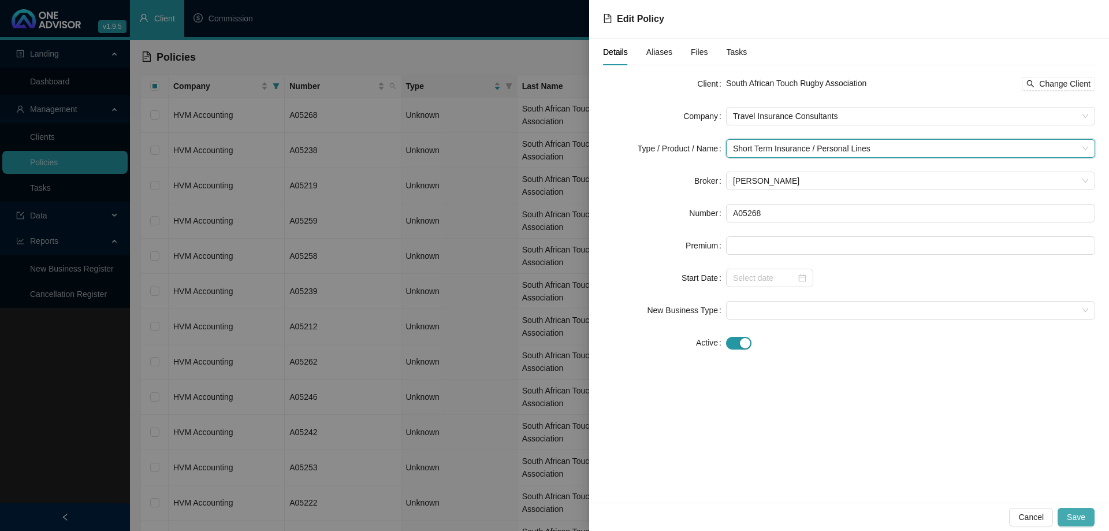
click at [1079, 508] on button "Save" at bounding box center [1076, 517] width 37 height 18
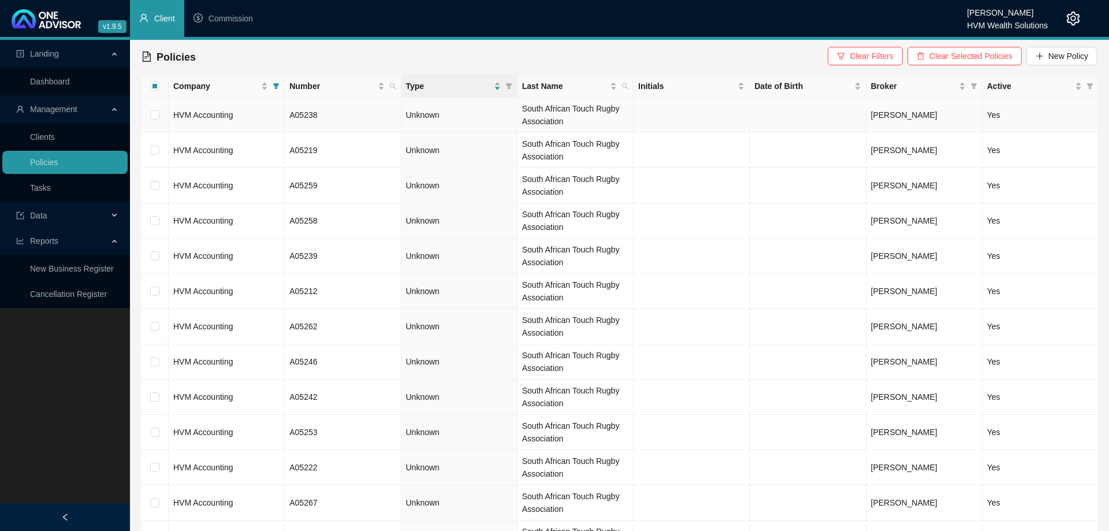
click at [255, 112] on td "HVM Accounting" at bounding box center [227, 115] width 116 height 35
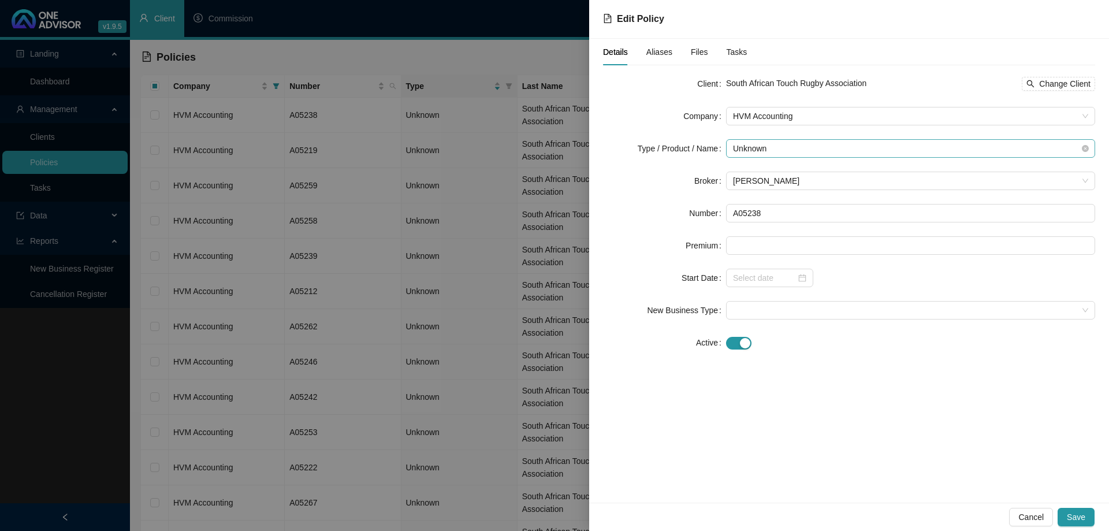
click at [775, 146] on span "Unknown" at bounding box center [910, 148] width 355 height 17
click at [801, 188] on li "Short Term Insurance" at bounding box center [778, 181] width 100 height 18
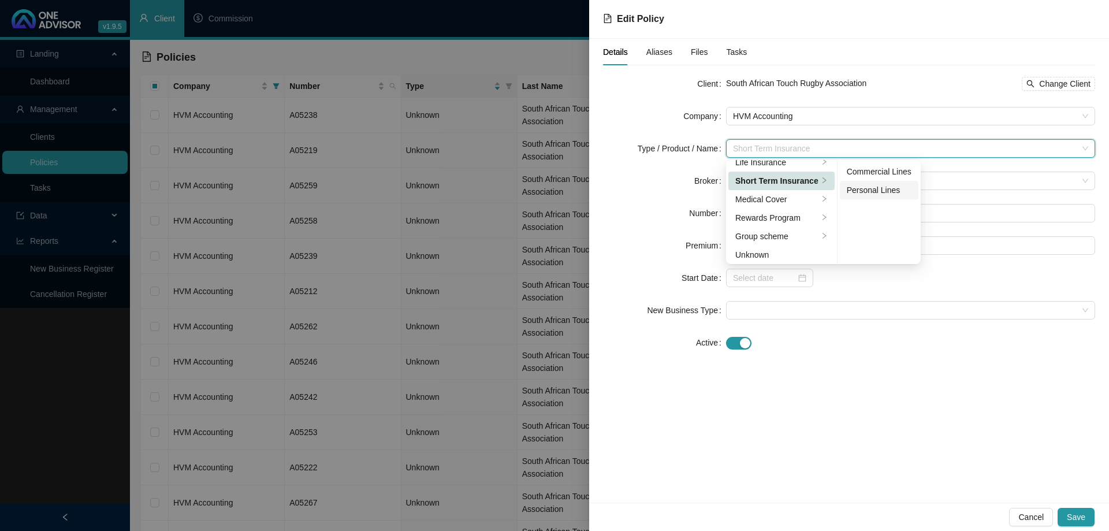
click at [868, 190] on div "Personal Lines" at bounding box center [879, 190] width 65 height 13
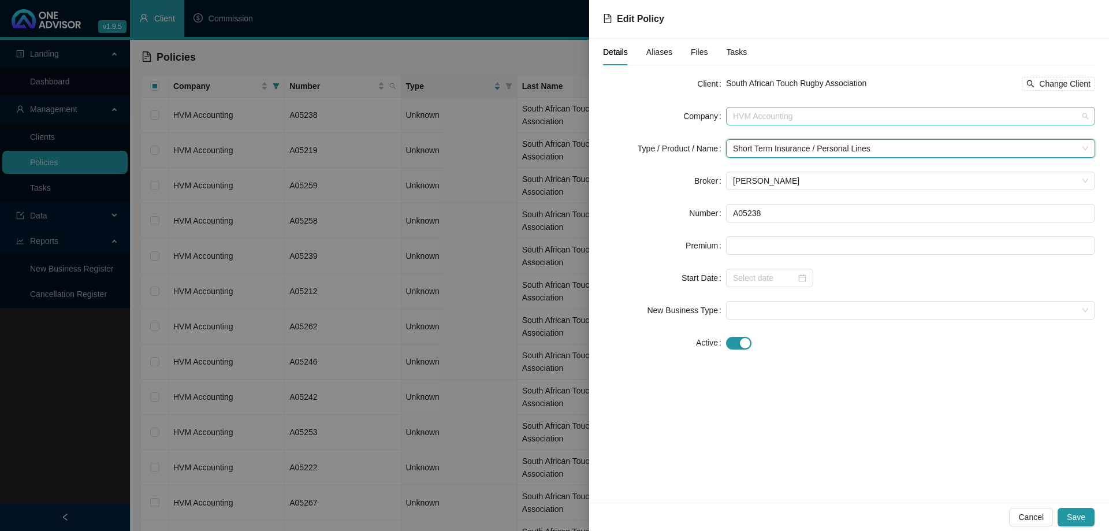
click at [833, 112] on span "HVM Accounting" at bounding box center [910, 115] width 355 height 17
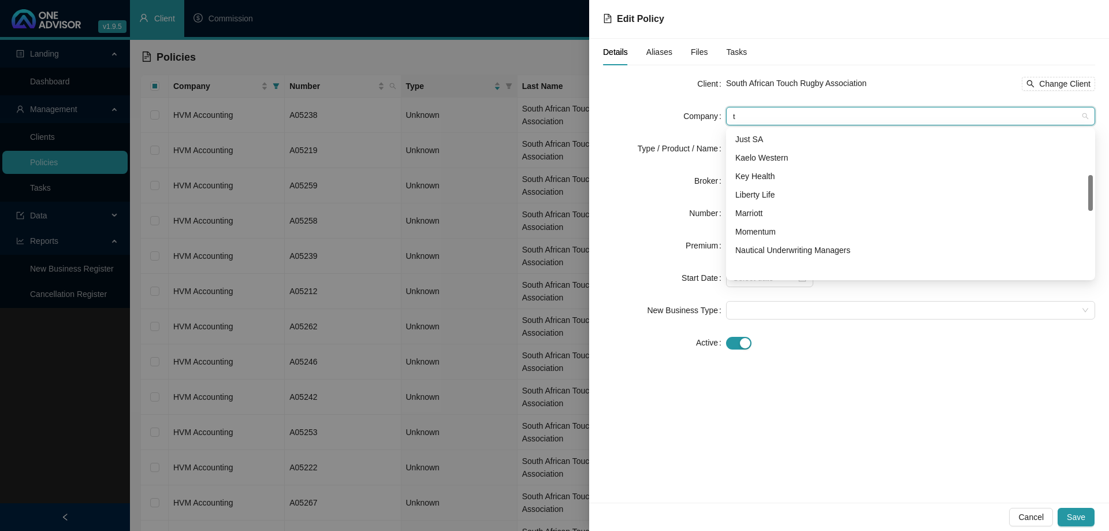
scroll to position [0, 0]
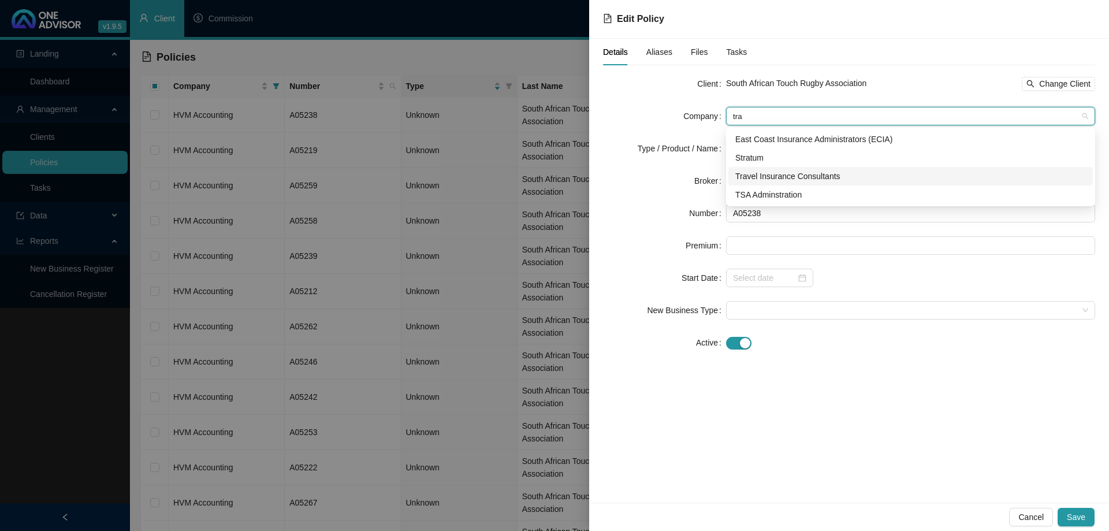
click at [815, 178] on div "Travel Insurance Consultants" at bounding box center [910, 176] width 351 height 13
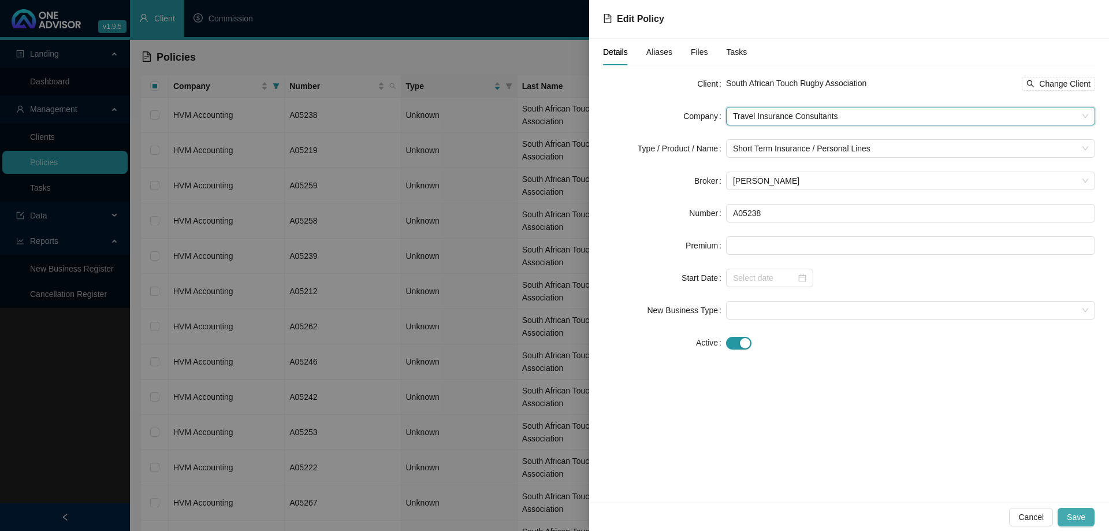
click at [1092, 515] on button "Save" at bounding box center [1076, 517] width 37 height 18
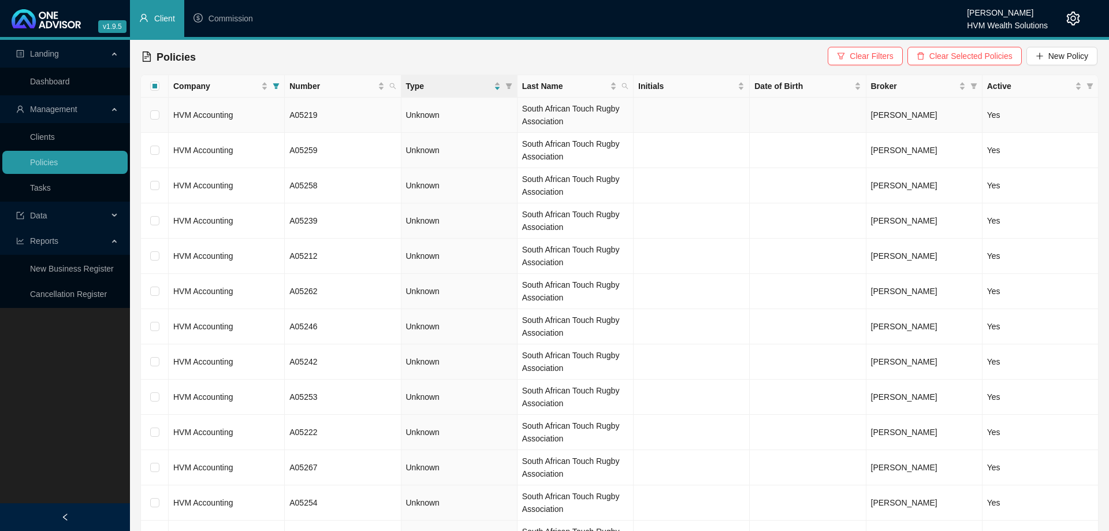
click at [262, 107] on td "HVM Accounting" at bounding box center [227, 115] width 116 height 35
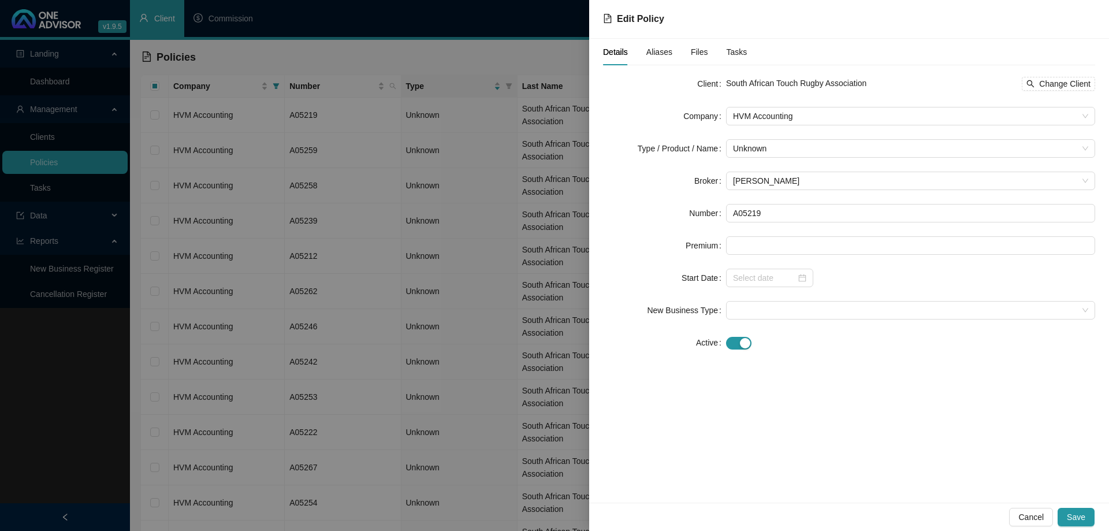
click at [763, 125] on form "Client South African Touch Rugby Association Change Client Company HVM Accounti…" at bounding box center [849, 213] width 492 height 277
click at [763, 122] on span "HVM Accounting" at bounding box center [910, 115] width 355 height 17
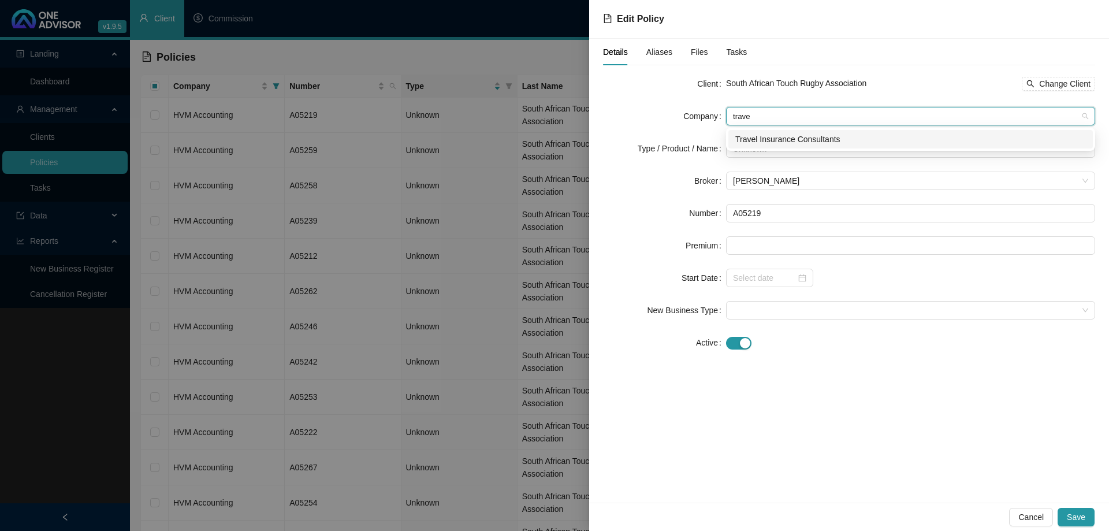
click at [776, 137] on div "Travel Insurance Consultants" at bounding box center [910, 139] width 351 height 13
click at [792, 154] on span "Unknown" at bounding box center [910, 148] width 355 height 17
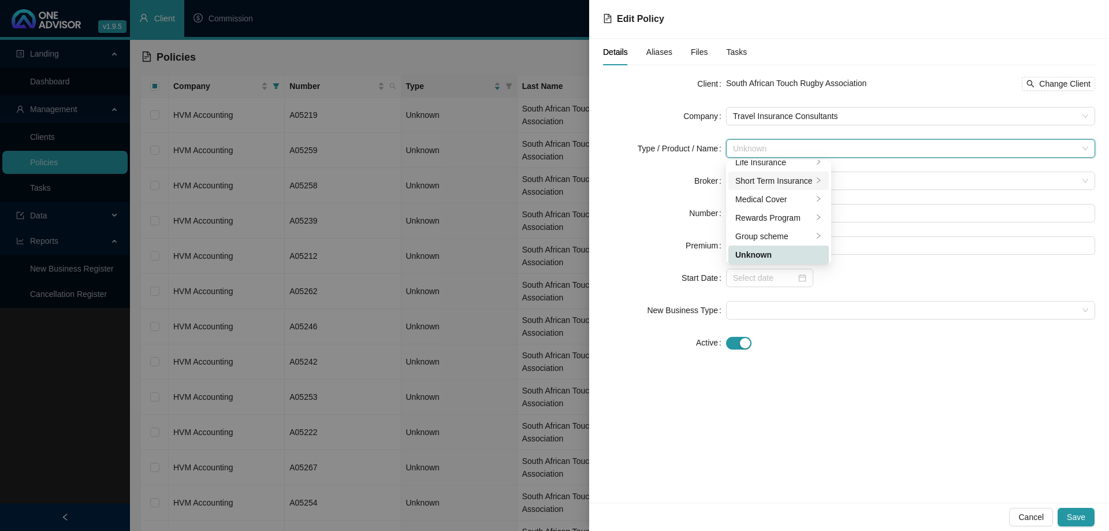
click at [799, 184] on div "Short Term Insurance" at bounding box center [773, 180] width 77 height 13
click at [852, 191] on div "Personal Lines" at bounding box center [879, 190] width 65 height 13
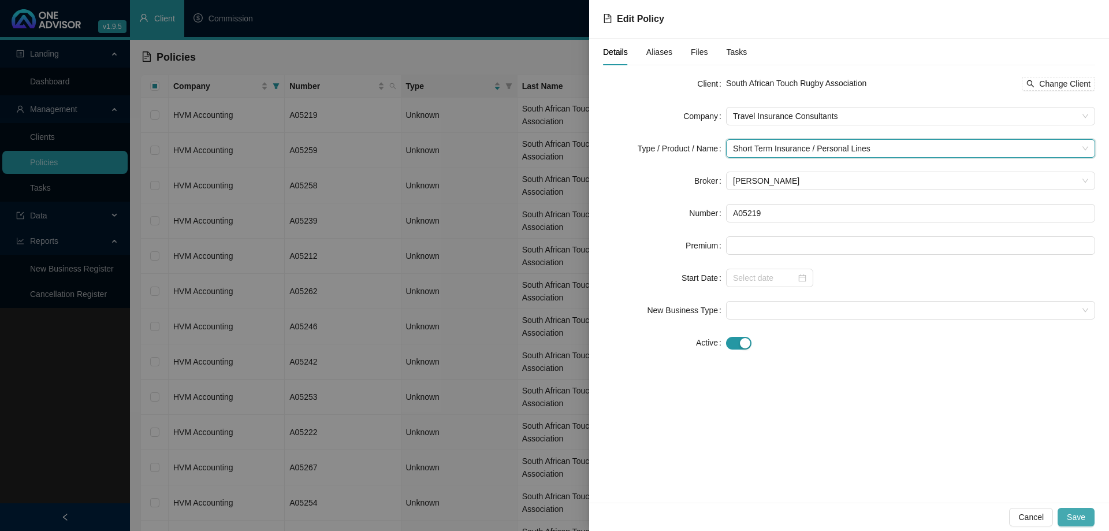
click at [1077, 514] on span "Save" at bounding box center [1076, 517] width 18 height 13
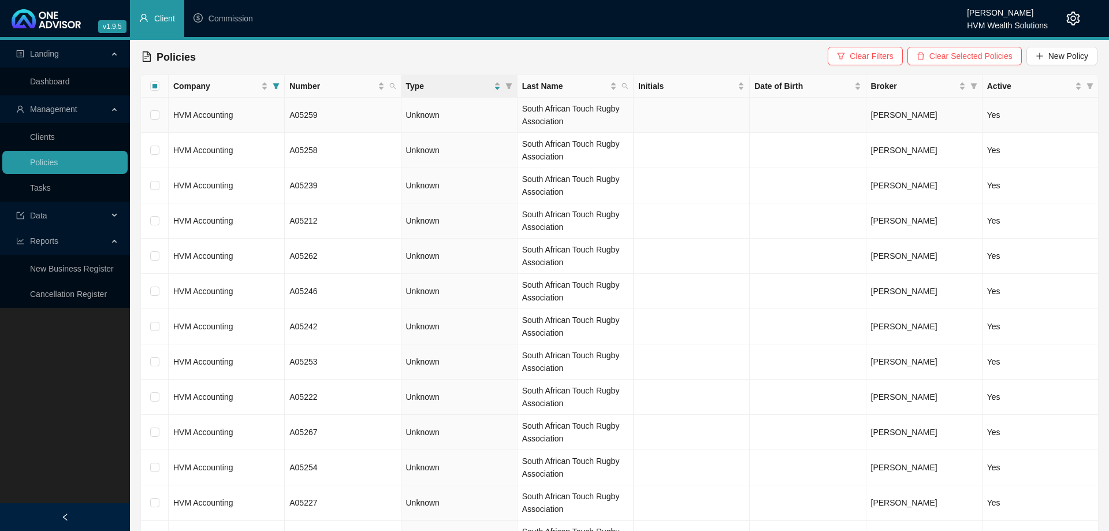
click at [262, 123] on td "HVM Accounting" at bounding box center [227, 115] width 116 height 35
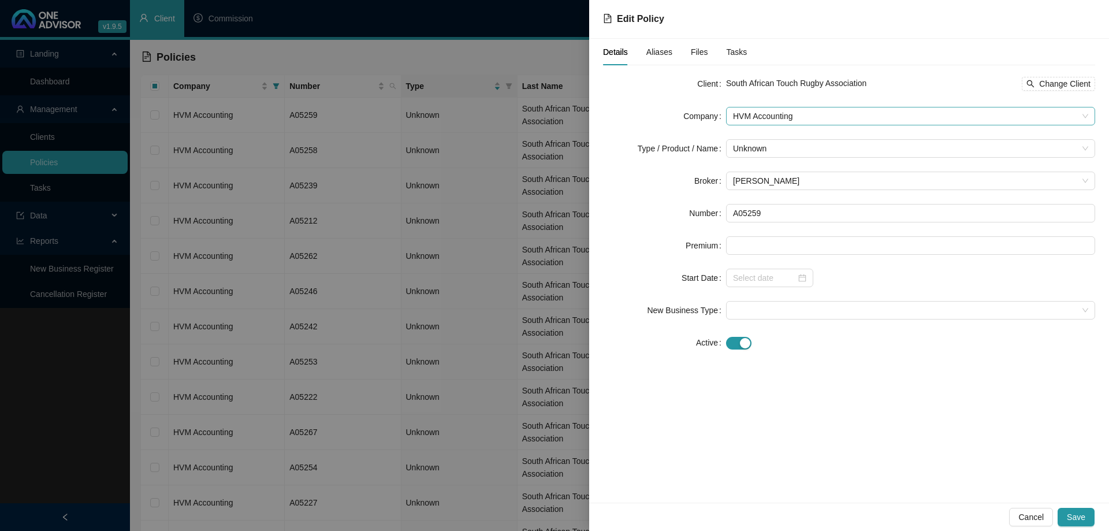
click at [815, 116] on span "HVM Accounting" at bounding box center [910, 115] width 355 height 17
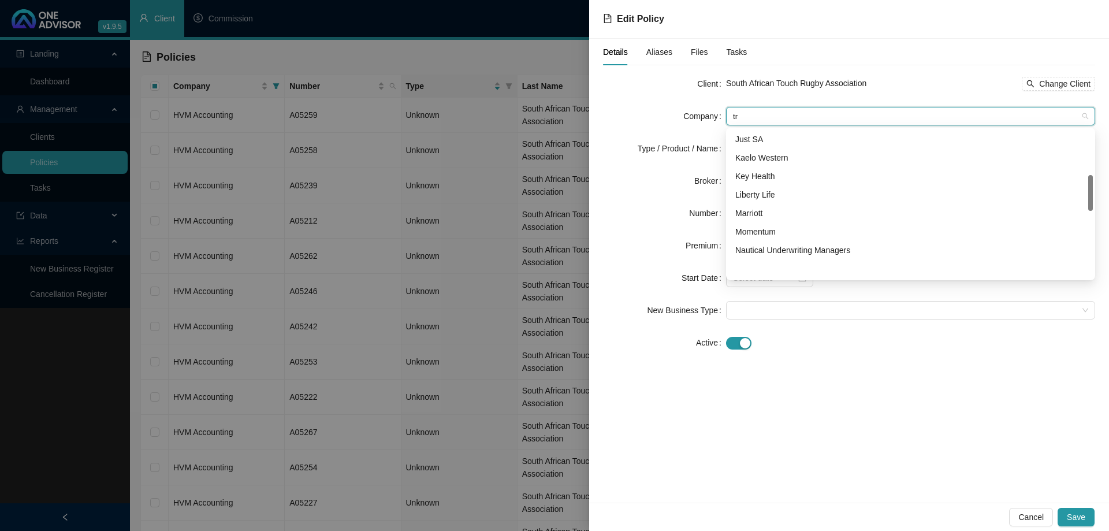
scroll to position [0, 0]
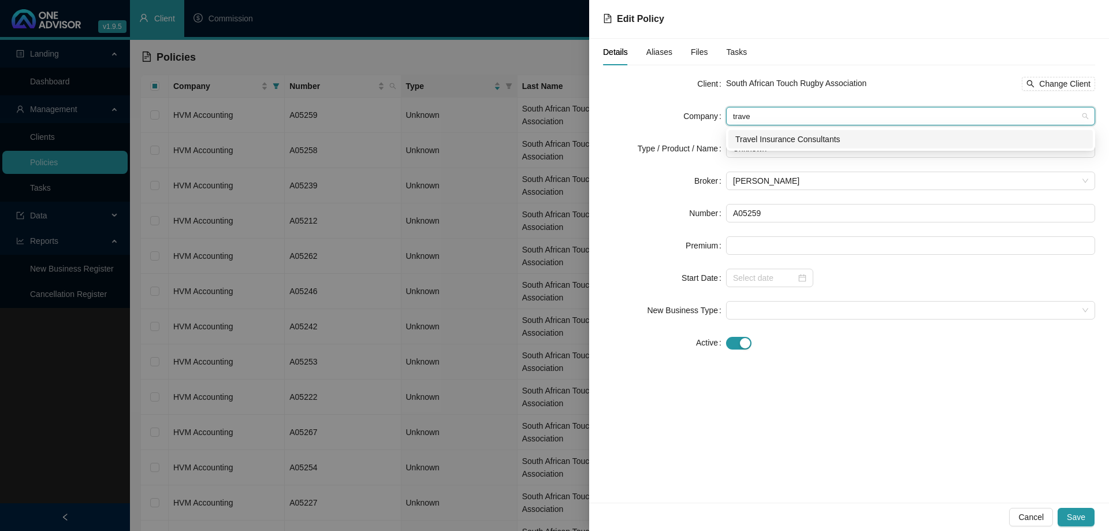
click at [818, 134] on div "Travel Insurance Consultants" at bounding box center [910, 139] width 351 height 13
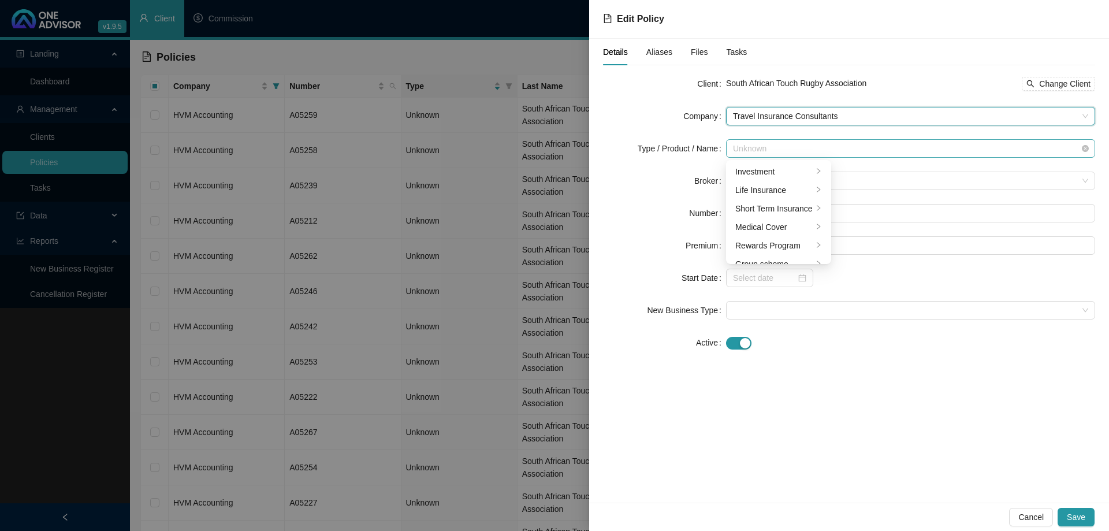
click at [799, 155] on span "Unknown" at bounding box center [910, 148] width 355 height 17
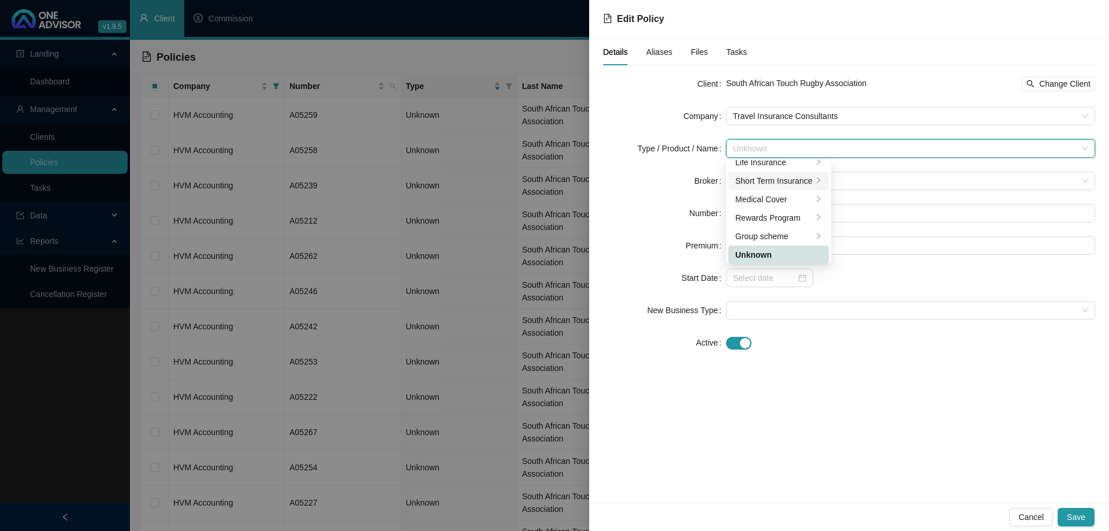
click at [789, 181] on div "Short Term Insurance" at bounding box center [773, 180] width 77 height 13
click at [882, 193] on div "Personal Lines" at bounding box center [879, 190] width 65 height 13
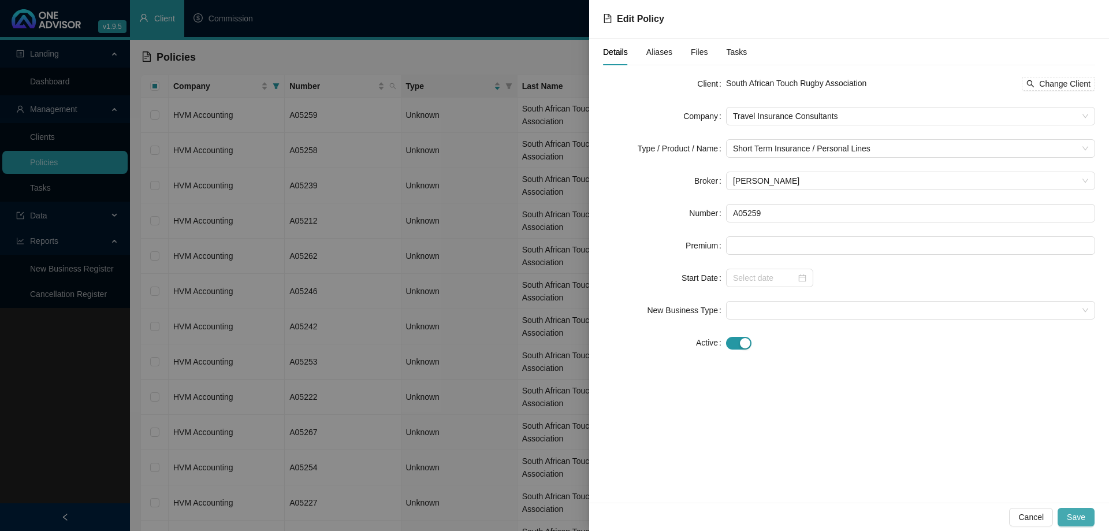
click at [1086, 520] on button "Save" at bounding box center [1076, 517] width 37 height 18
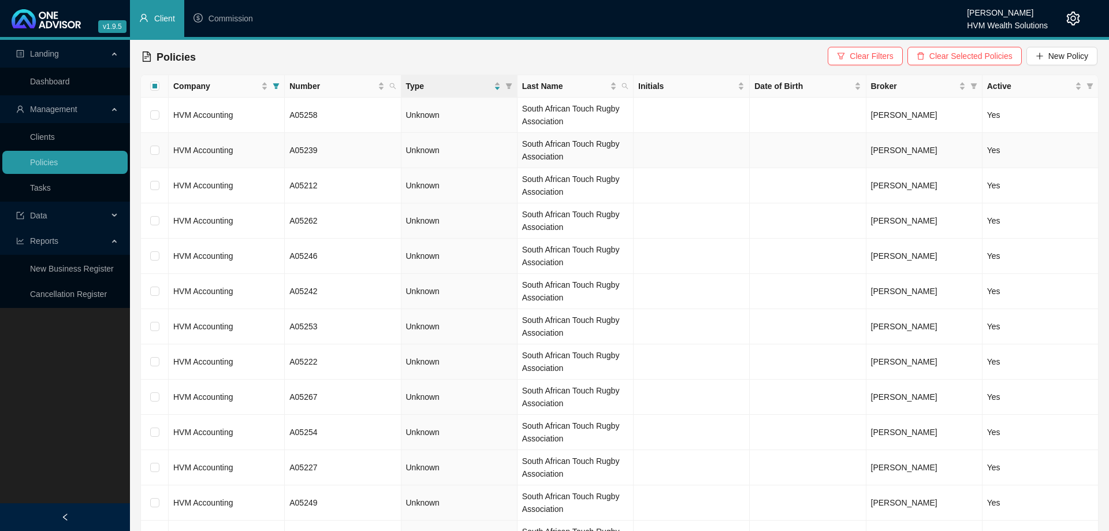
click at [256, 127] on td "HVM Accounting" at bounding box center [227, 115] width 116 height 35
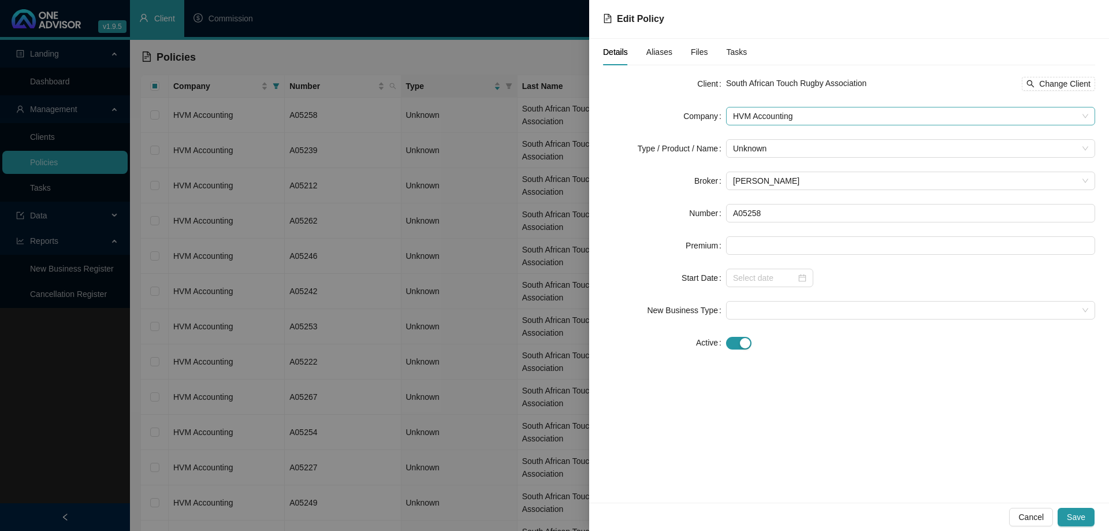
click at [865, 118] on span "HVM Accounting" at bounding box center [910, 115] width 355 height 17
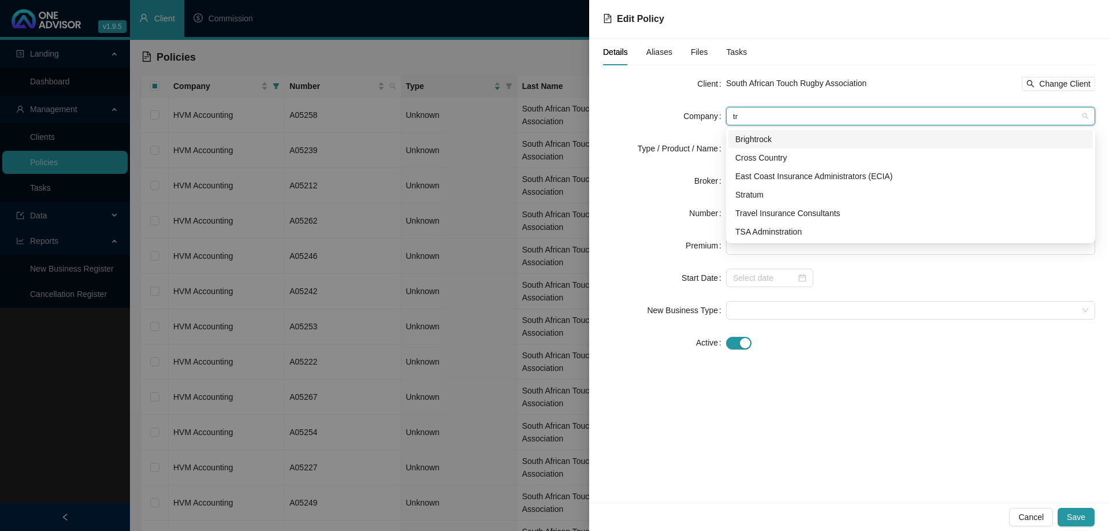
scroll to position [0, 0]
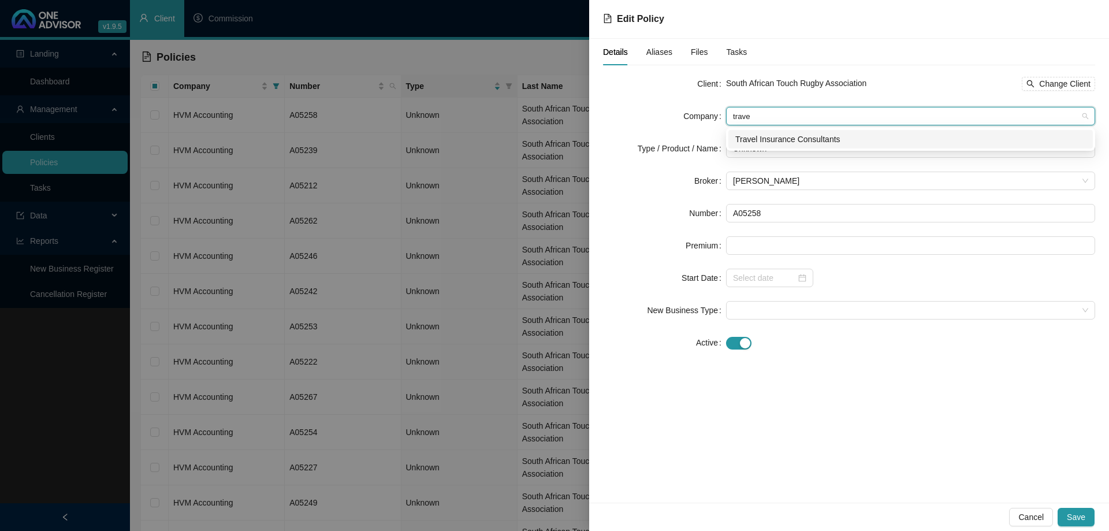
click at [851, 139] on div "Travel Insurance Consultants" at bounding box center [910, 139] width 351 height 13
click at [802, 147] on span "Unknown" at bounding box center [910, 148] width 355 height 17
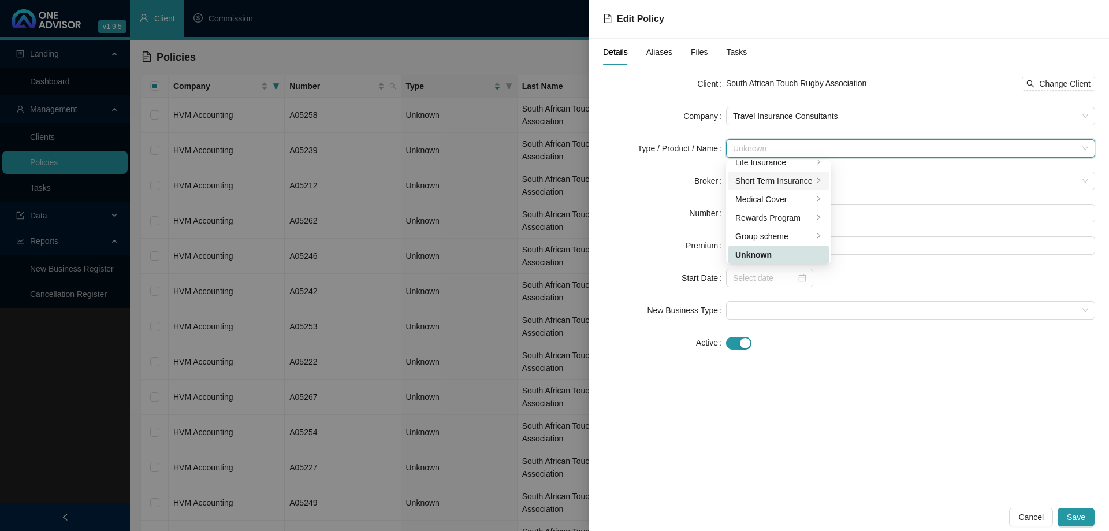
click at [794, 176] on div "Short Term Insurance" at bounding box center [773, 180] width 77 height 13
click at [857, 193] on div "Personal Lines" at bounding box center [879, 190] width 65 height 13
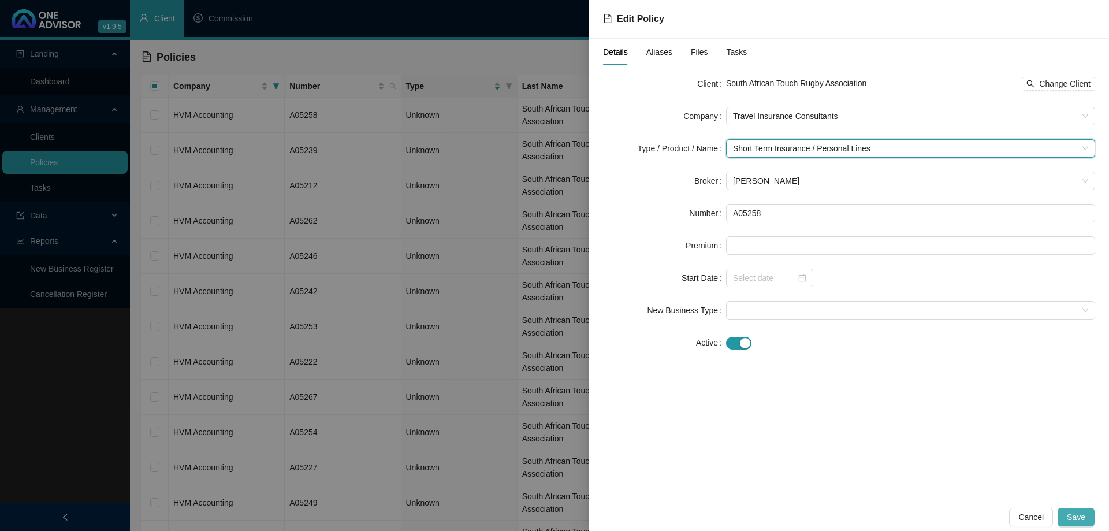
click at [1082, 517] on span "Save" at bounding box center [1076, 517] width 18 height 13
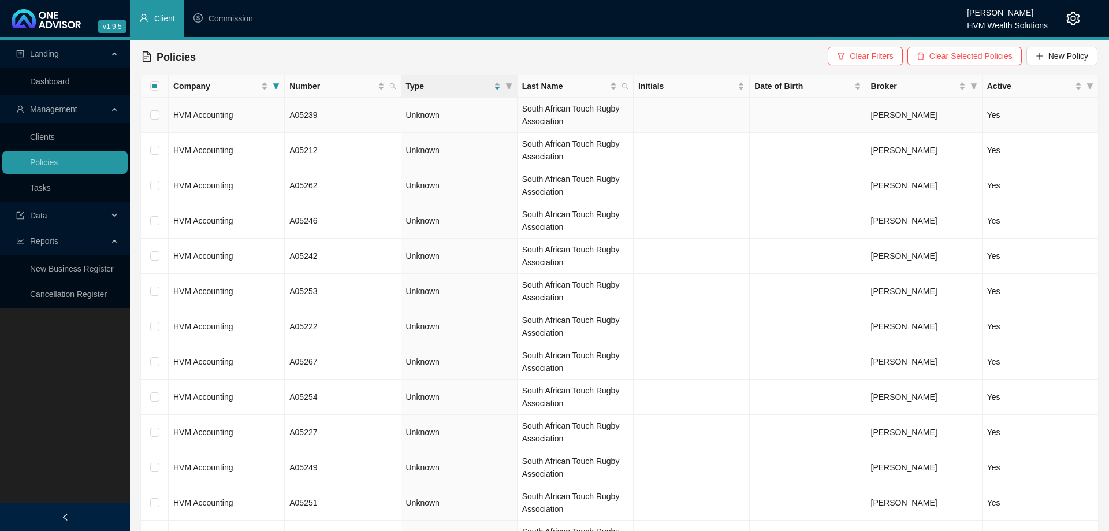
click at [269, 111] on td "HVM Accounting" at bounding box center [227, 115] width 116 height 35
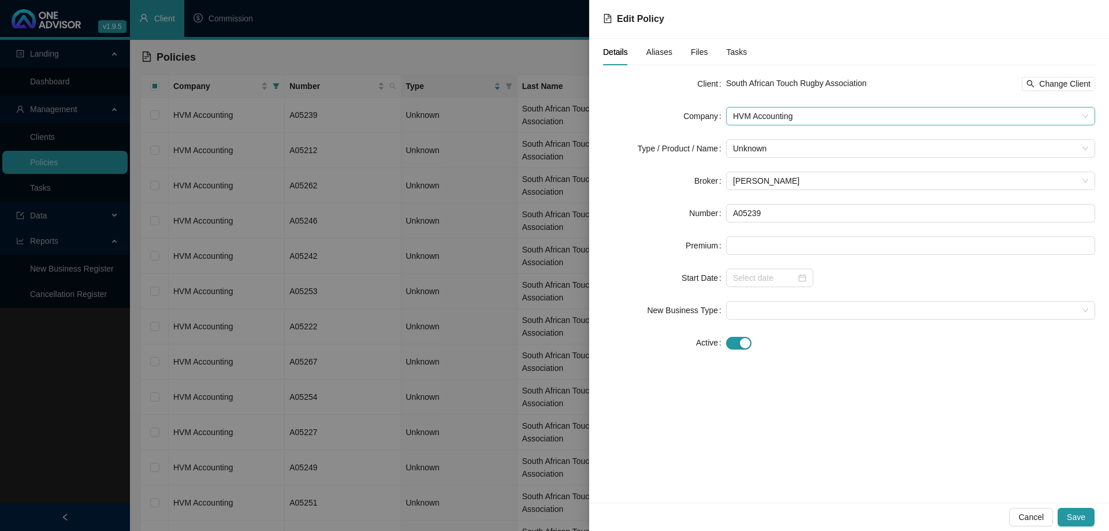
click at [801, 118] on span "HVM Accounting" at bounding box center [910, 115] width 355 height 17
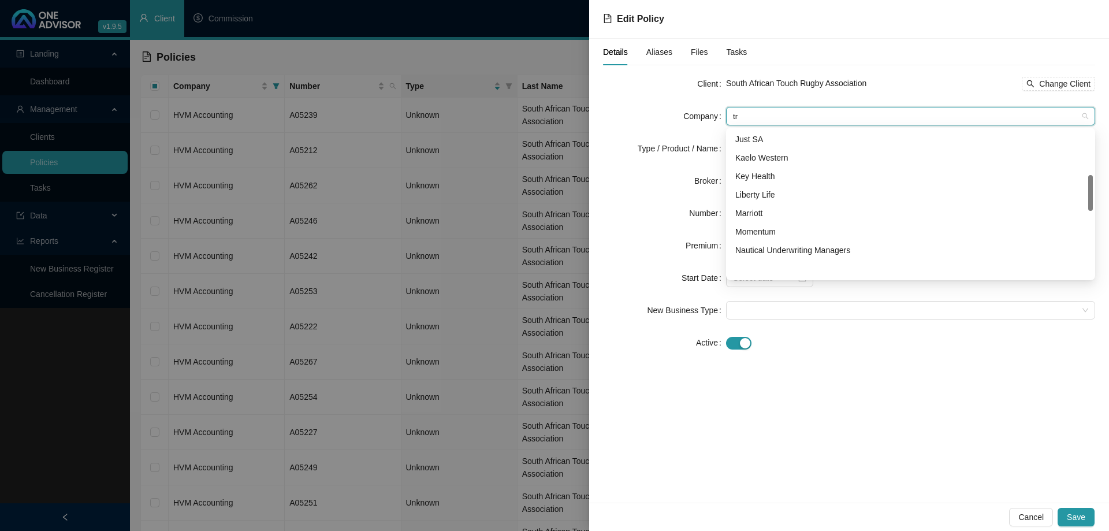
scroll to position [0, 0]
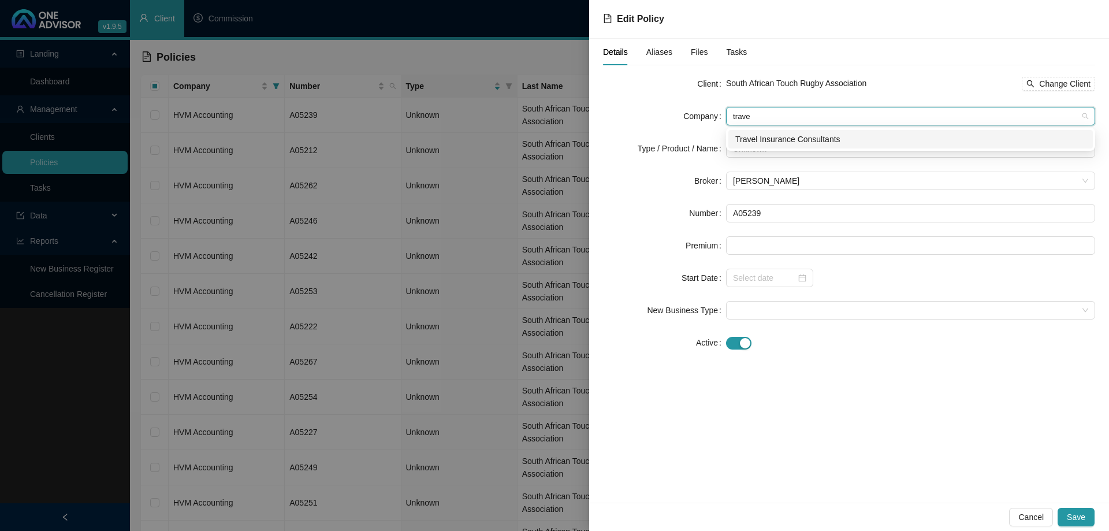
click at [812, 136] on div "Travel Insurance Consultants" at bounding box center [910, 139] width 351 height 13
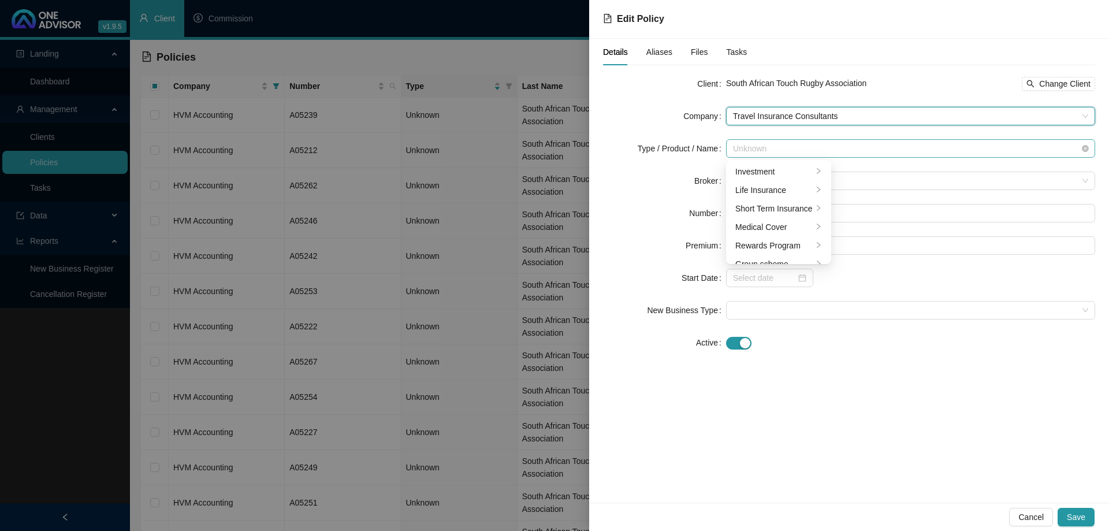
click at [799, 148] on span "Unknown" at bounding box center [910, 148] width 355 height 17
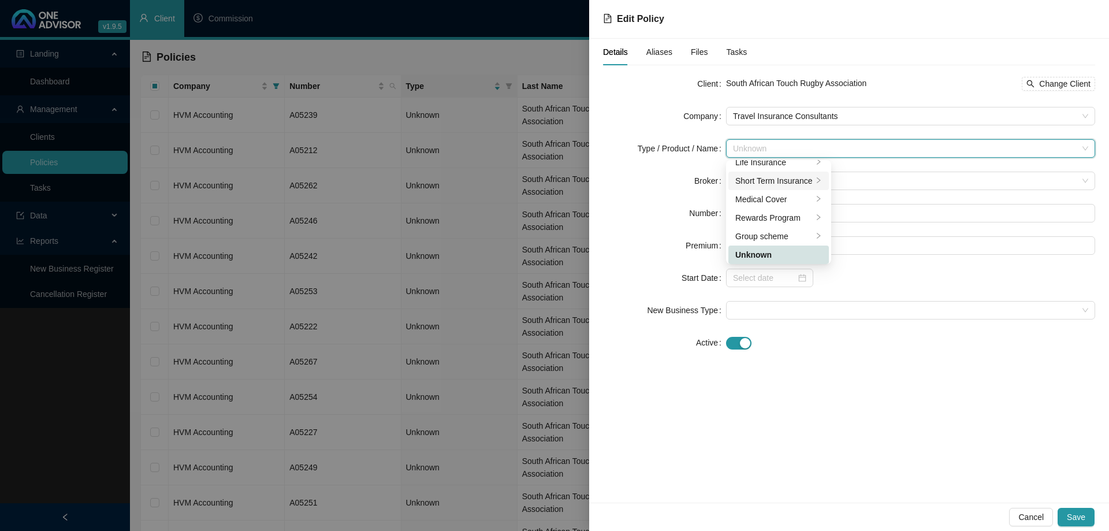
click at [797, 182] on div "Short Term Insurance" at bounding box center [773, 180] width 77 height 13
click at [847, 192] on div "Personal Lines" at bounding box center [879, 190] width 65 height 13
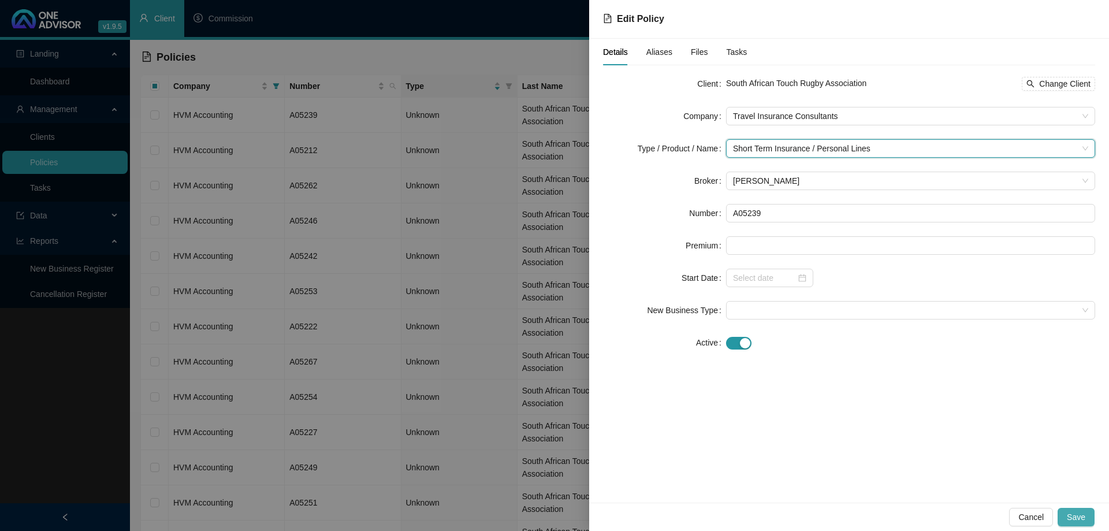
click at [1078, 522] on span "Save" at bounding box center [1076, 517] width 18 height 13
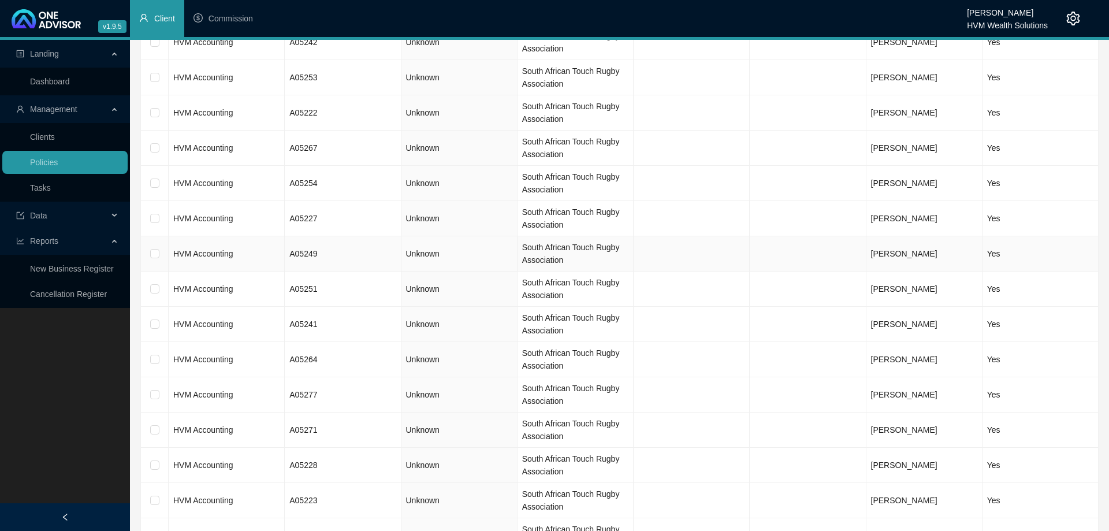
scroll to position [0, 0]
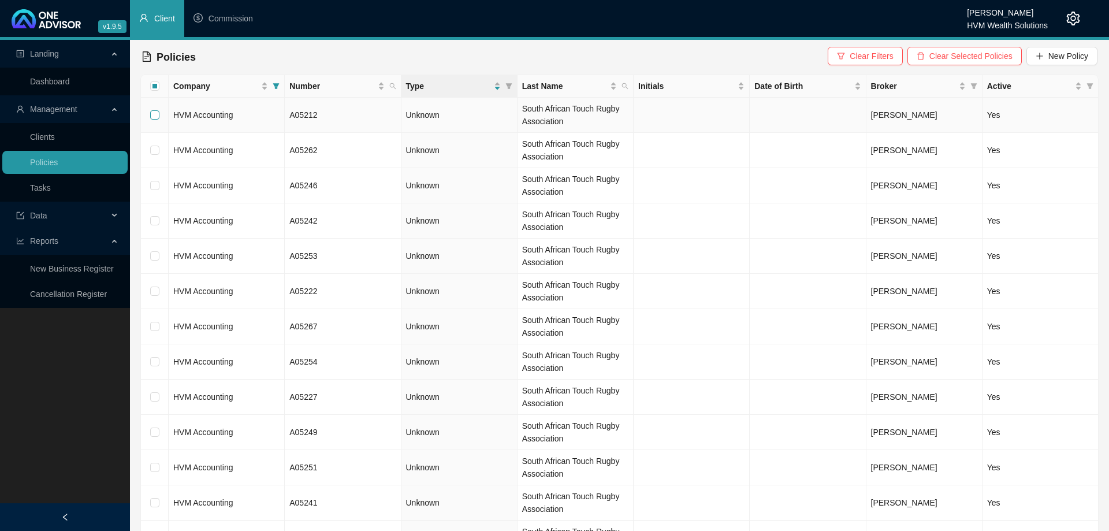
click at [157, 114] on input "checkbox" at bounding box center [154, 114] width 9 height 9
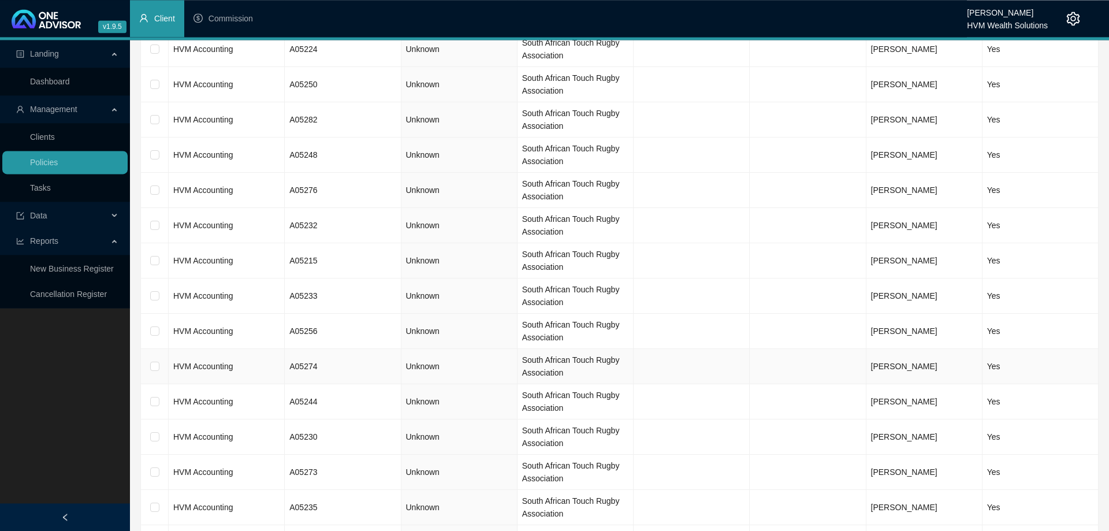
scroll to position [2003, 0]
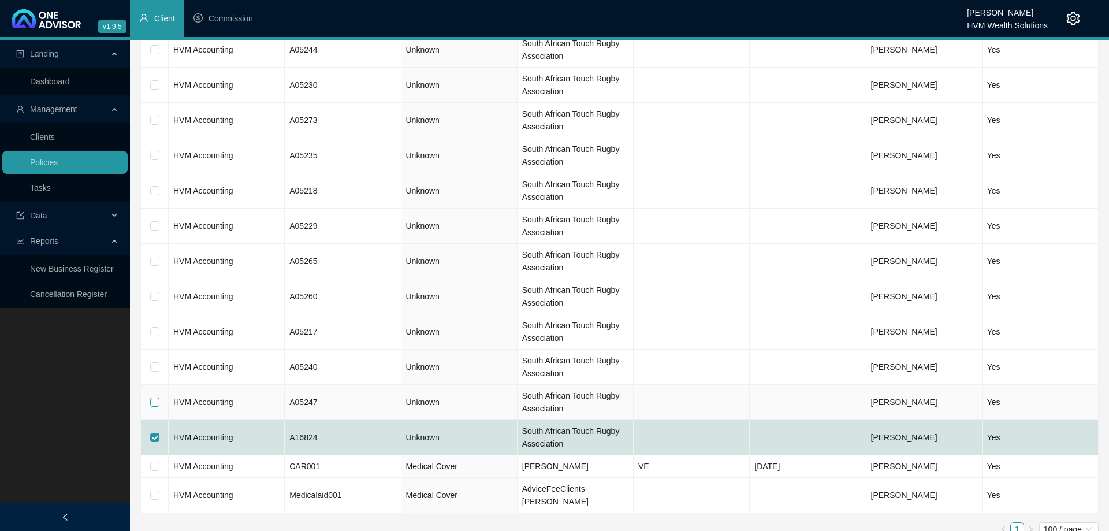
click at [155, 401] on input "checkbox" at bounding box center [154, 401] width 9 height 9
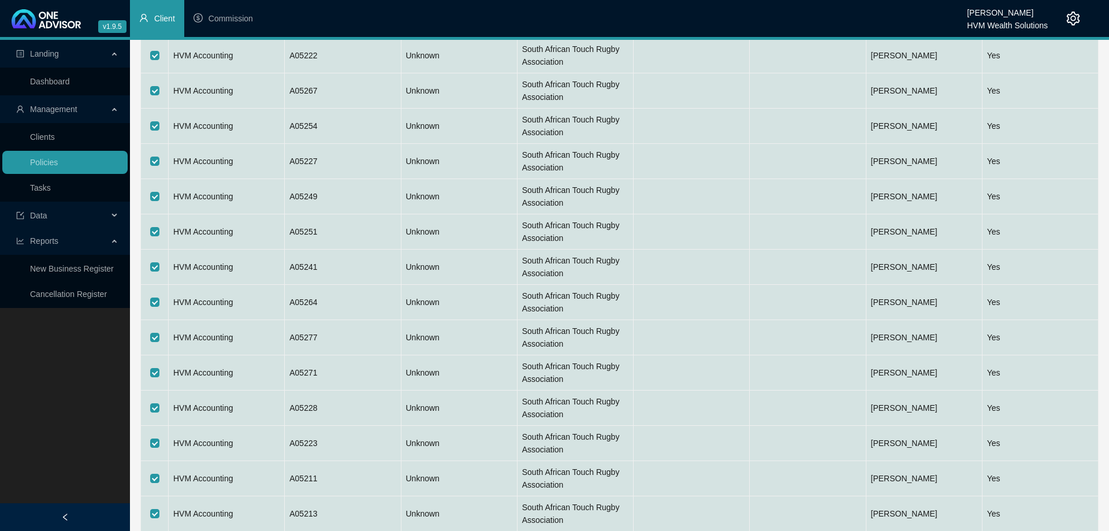
scroll to position [0, 0]
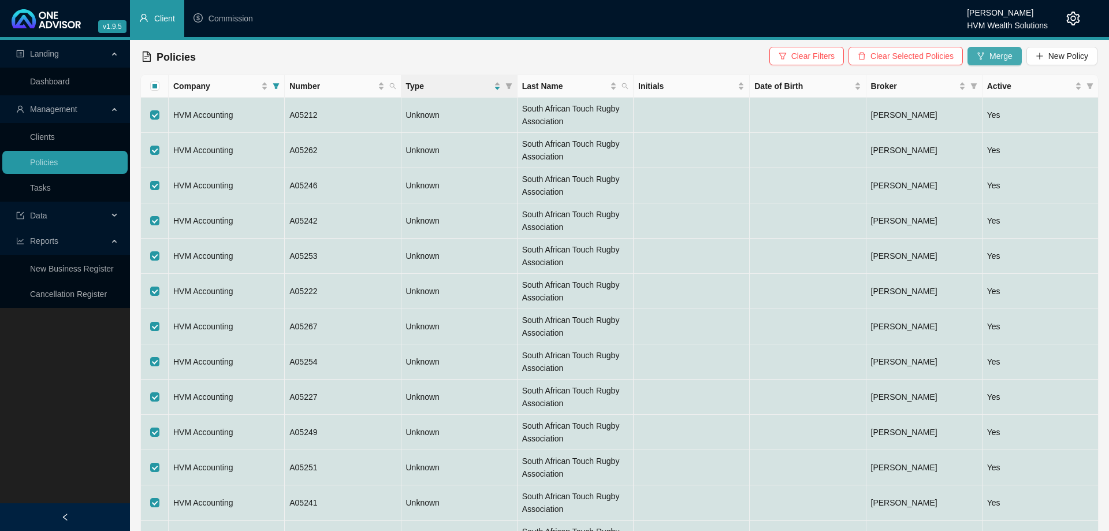
click at [986, 54] on button "Merge" at bounding box center [994, 56] width 54 height 18
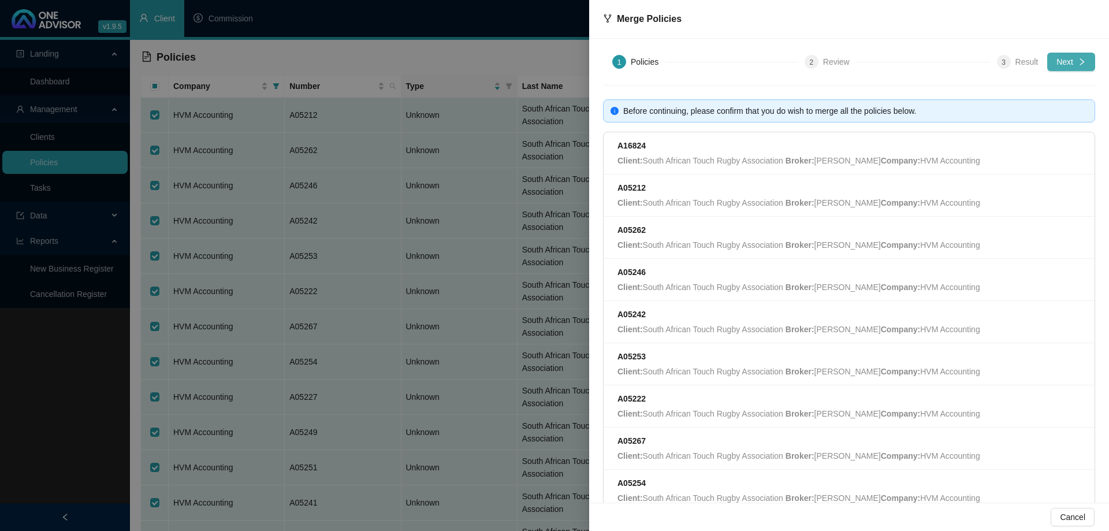
click at [1066, 64] on span "Next" at bounding box center [1064, 61] width 17 height 13
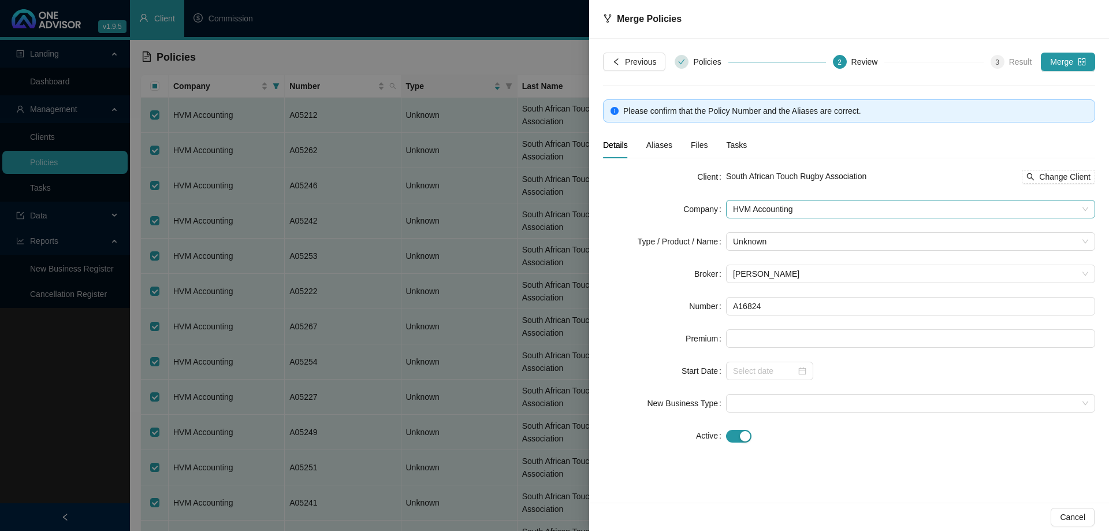
click at [809, 208] on span "HVM Accounting" at bounding box center [910, 208] width 355 height 17
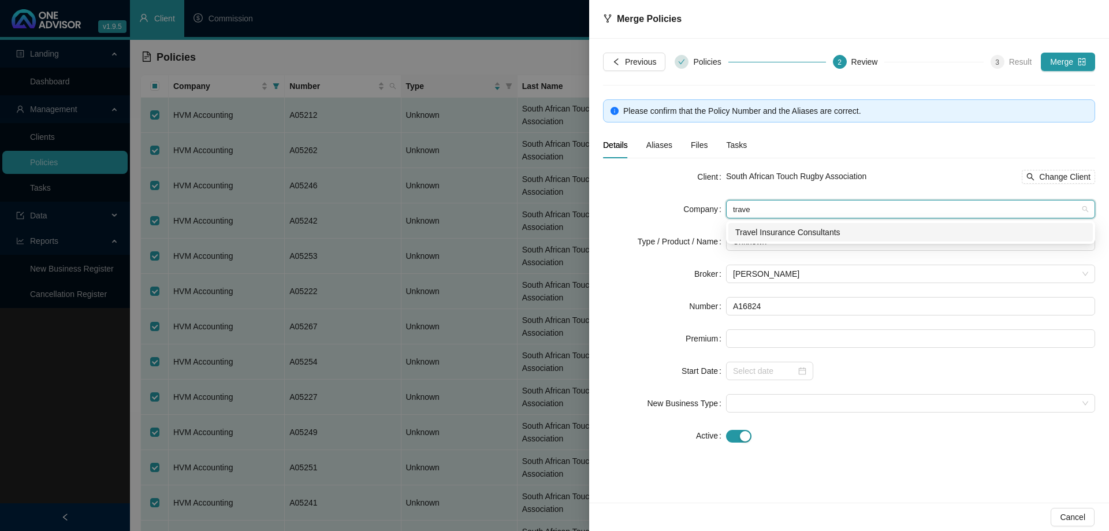
click at [796, 233] on div "Travel Insurance Consultants" at bounding box center [910, 232] width 351 height 13
click at [796, 241] on span "Unknown" at bounding box center [910, 241] width 355 height 17
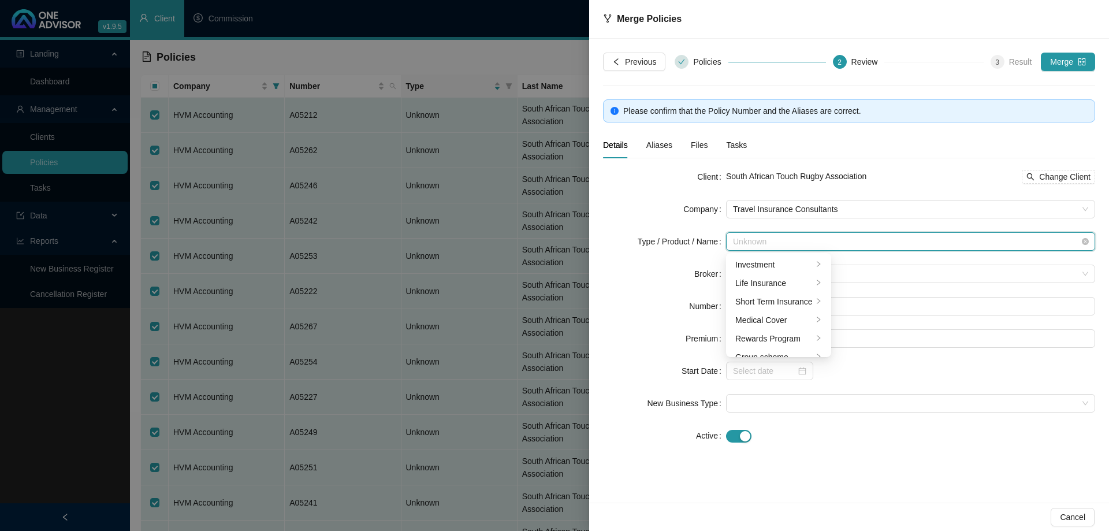
scroll to position [28, 0]
click at [796, 274] on div "Short Term Insurance" at bounding box center [773, 273] width 77 height 13
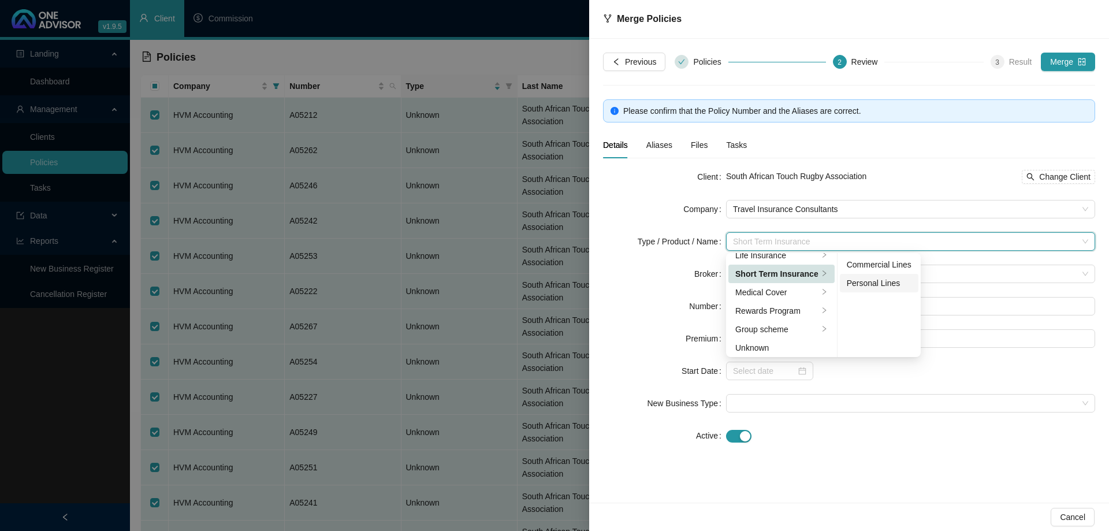
click at [852, 282] on div "Personal Lines" at bounding box center [879, 283] width 65 height 13
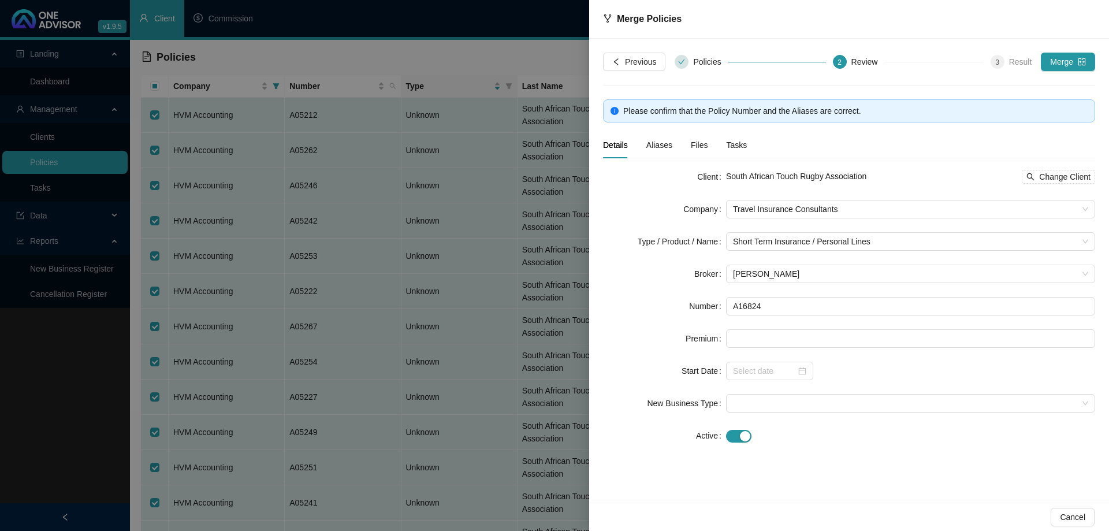
click at [952, 470] on div "1 Policies 2 Review 3 Result Next Before continuing, please confirm that you do…" at bounding box center [849, 271] width 520 height 464
click at [1009, 166] on div "Details Aliases Files Tasks Client South African Touch Rugby Association Change…" at bounding box center [849, 295] width 492 height 327
click at [1008, 64] on div "3 Result" at bounding box center [1012, 62] width 42 height 14
click at [1073, 511] on span "Cancel" at bounding box center [1072, 517] width 25 height 13
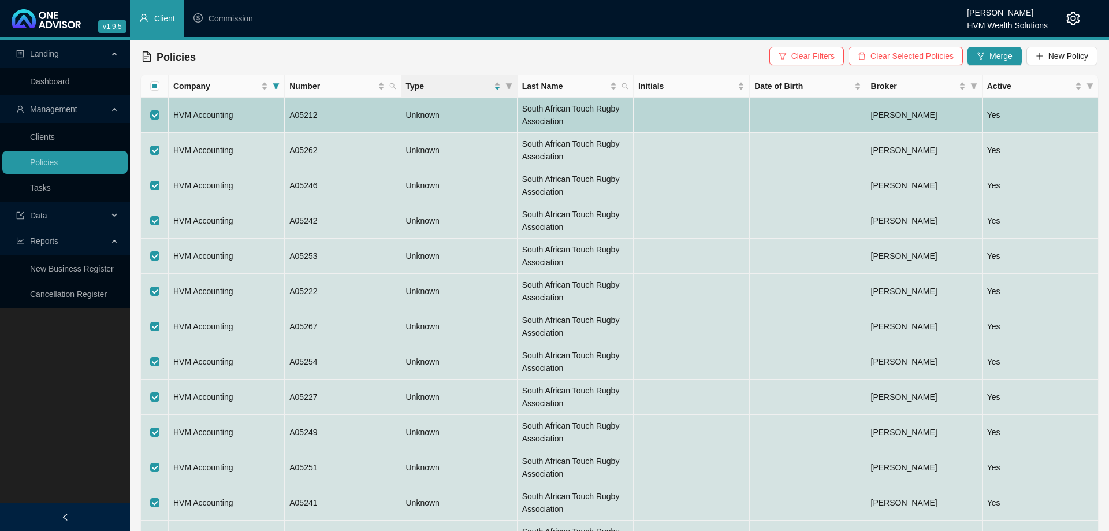
click at [236, 117] on td "HVM Accounting" at bounding box center [227, 115] width 116 height 35
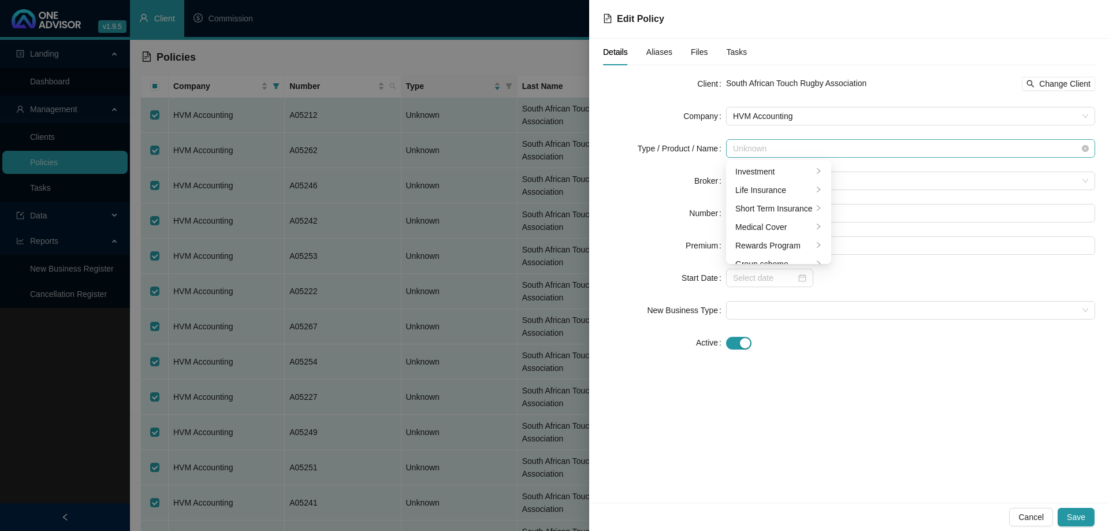
click at [814, 147] on span "Unknown" at bounding box center [910, 148] width 355 height 17
click at [788, 184] on div "Short Term Insurance" at bounding box center [773, 180] width 77 height 13
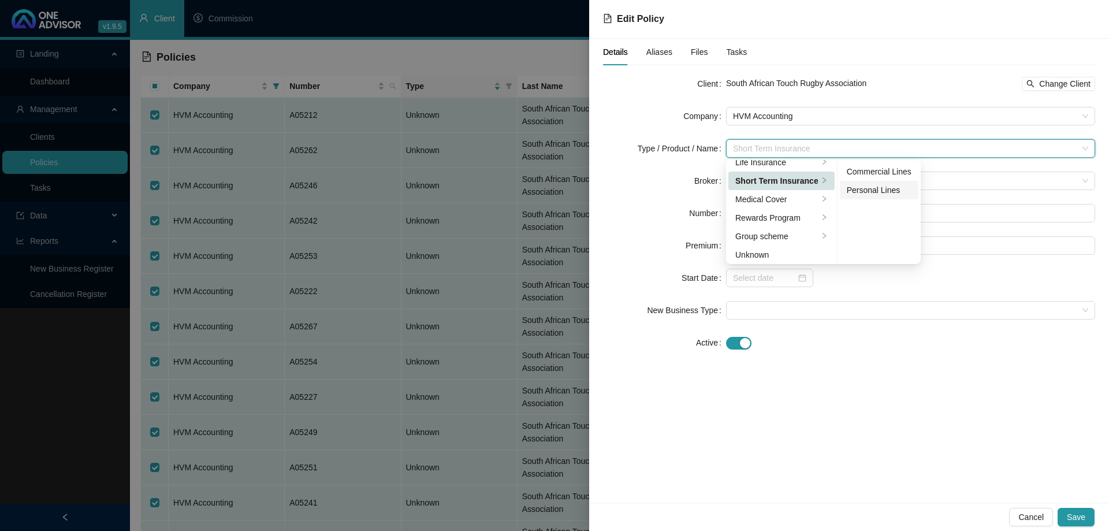
click at [858, 192] on div "Personal Lines" at bounding box center [879, 190] width 65 height 13
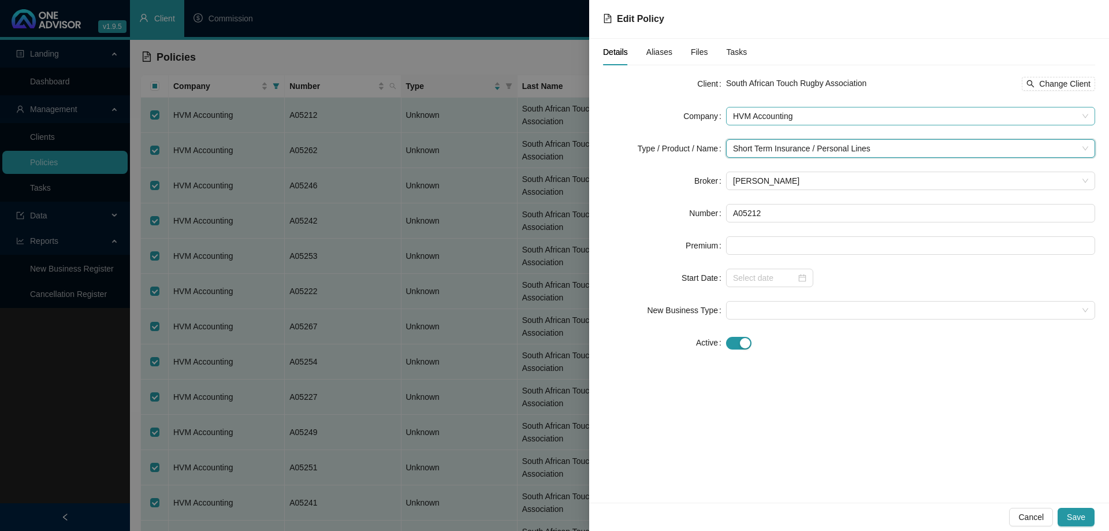
click at [794, 121] on span "HVM Accounting" at bounding box center [910, 115] width 355 height 17
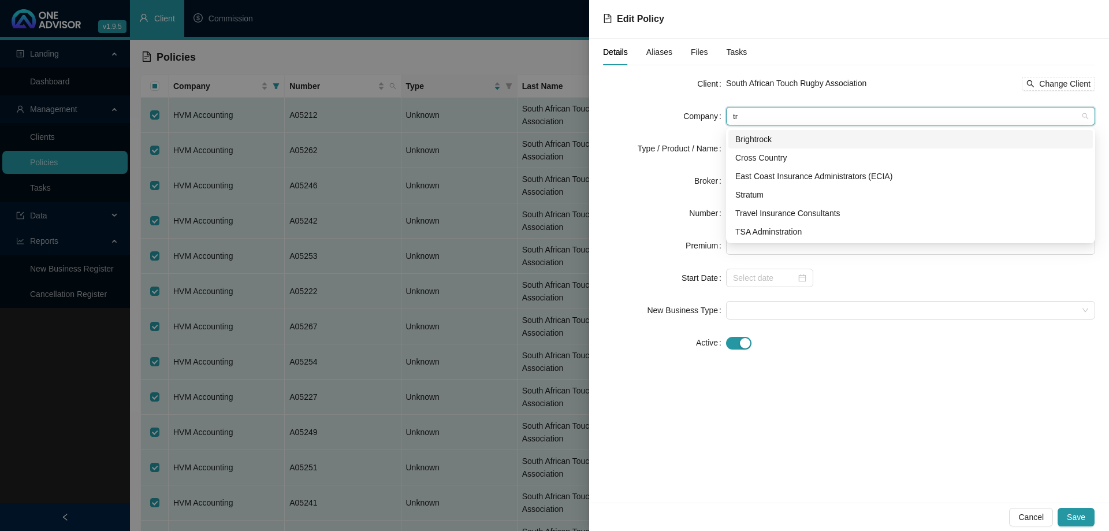
scroll to position [0, 0]
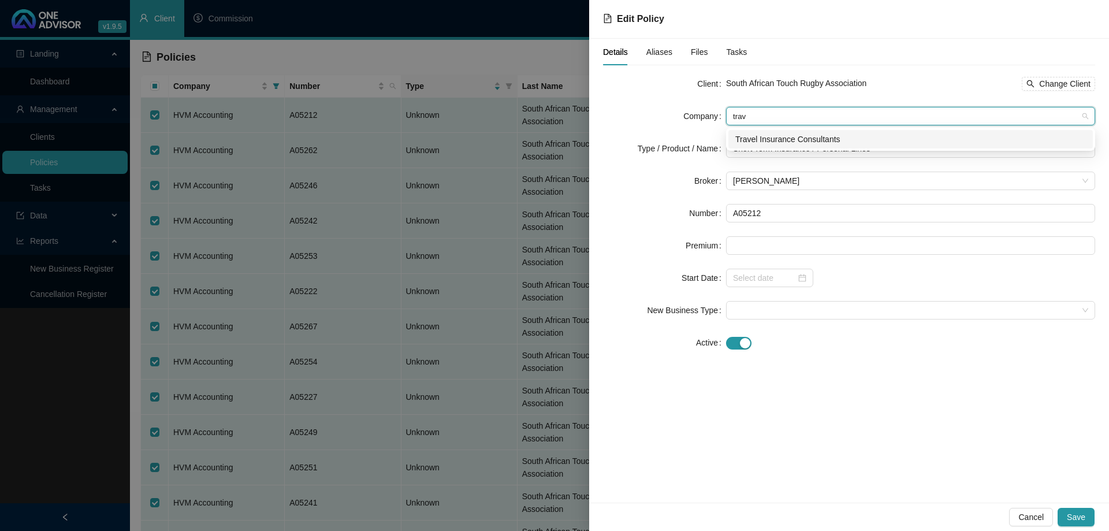
click at [807, 134] on div "Travel Insurance Consultants" at bounding box center [910, 139] width 351 height 13
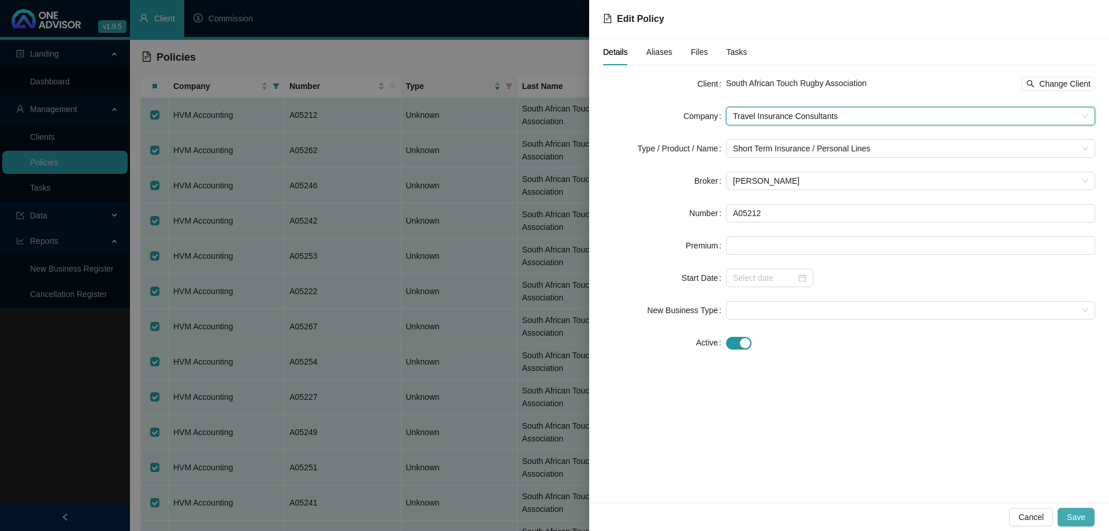
click at [1071, 515] on span "Save" at bounding box center [1076, 517] width 18 height 13
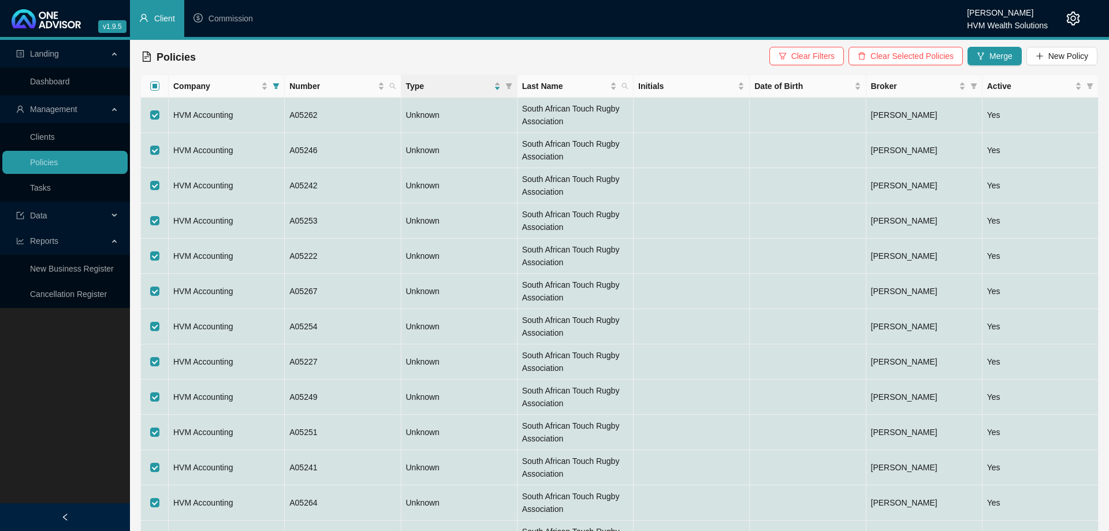
click at [154, 87] on input "Select all" at bounding box center [154, 85] width 9 height 9
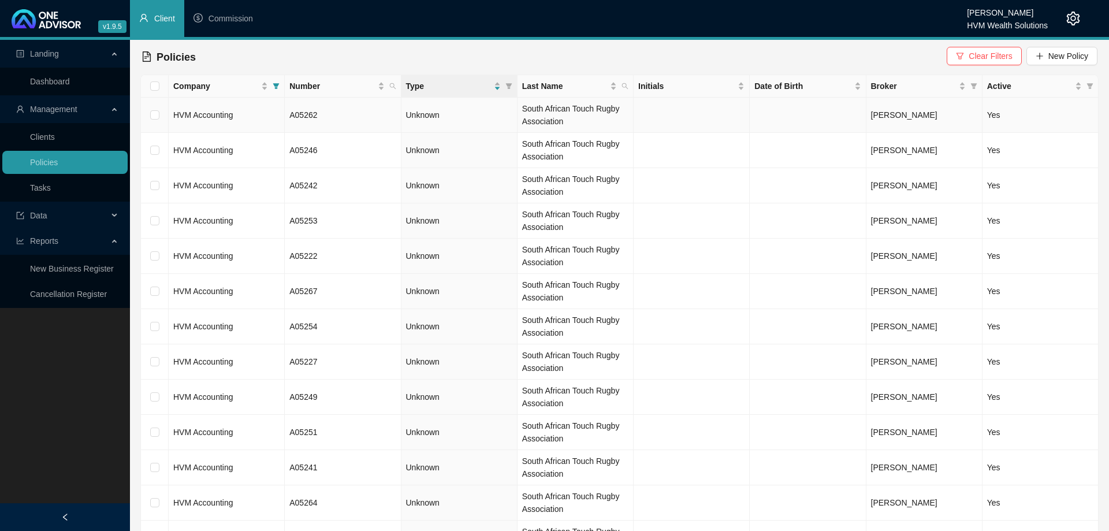
click at [248, 121] on td "HVM Accounting" at bounding box center [227, 115] width 116 height 35
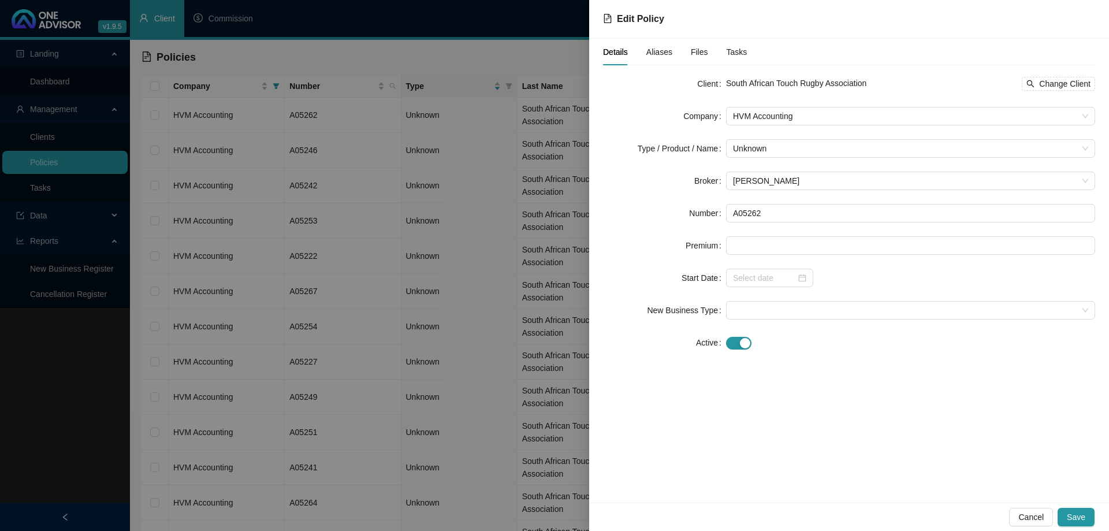
click at [798, 126] on form "Client South African Touch Rugby Association Change Client Company HVM Accounti…" at bounding box center [849, 213] width 492 height 277
click at [798, 120] on span "HVM Accounting" at bounding box center [910, 115] width 355 height 17
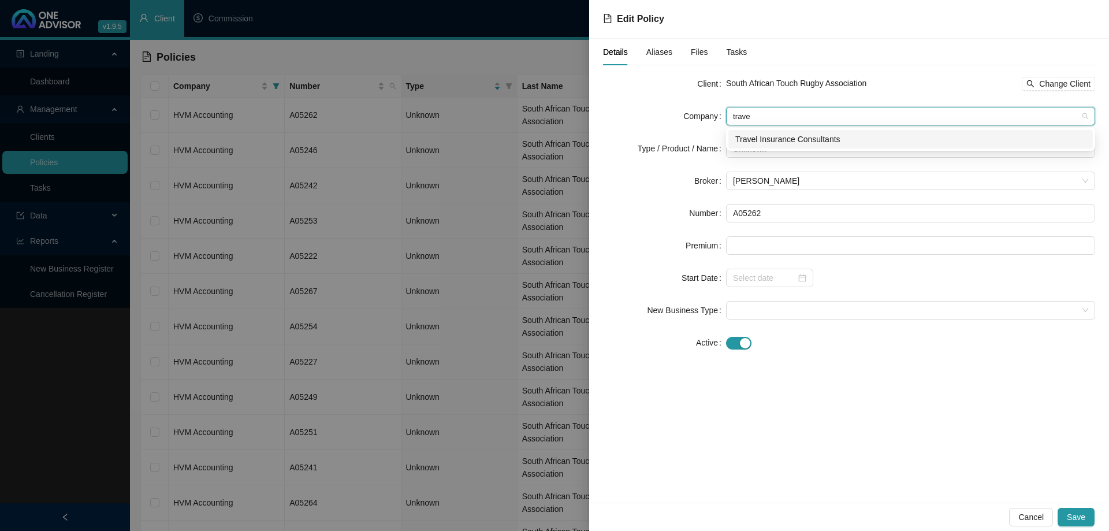
click at [828, 135] on div "Travel Insurance Consultants" at bounding box center [910, 139] width 351 height 13
click at [838, 147] on span "Unknown" at bounding box center [910, 148] width 355 height 17
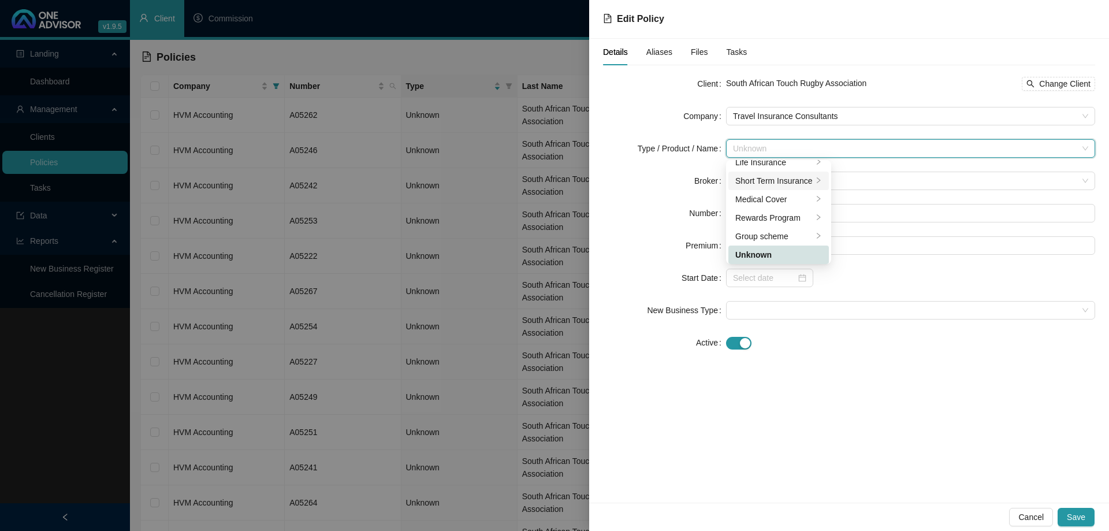
click at [805, 178] on div "Short Term Insurance" at bounding box center [773, 180] width 77 height 13
click at [855, 192] on div "Personal Lines" at bounding box center [879, 190] width 65 height 13
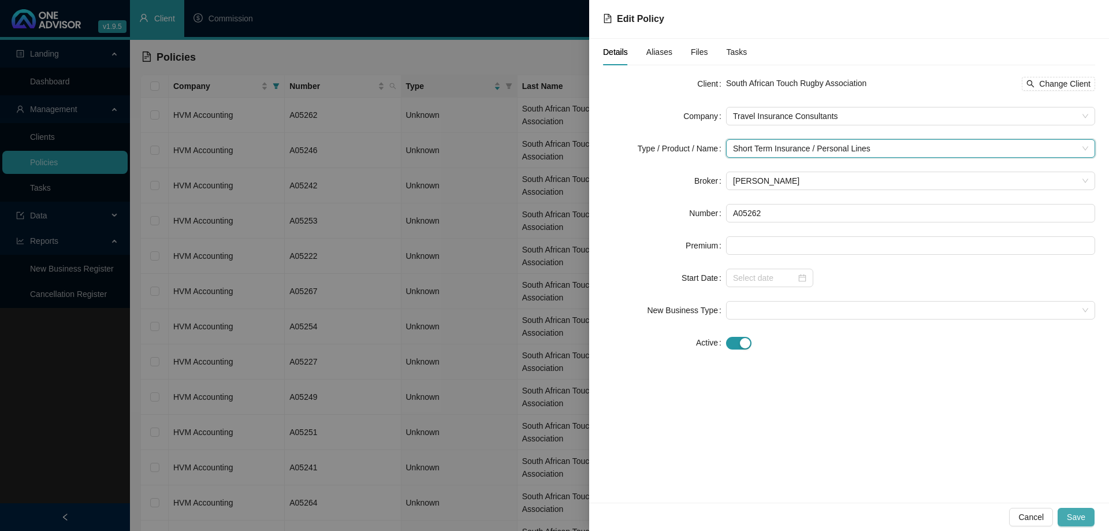
click at [1083, 517] on span "Save" at bounding box center [1076, 517] width 18 height 13
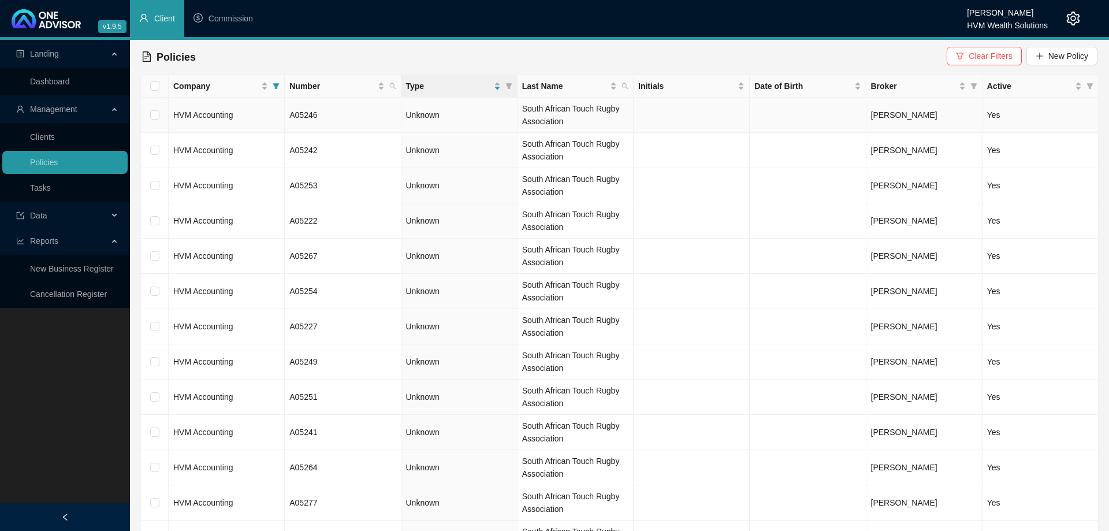
click at [268, 121] on td "HVM Accounting" at bounding box center [227, 115] width 116 height 35
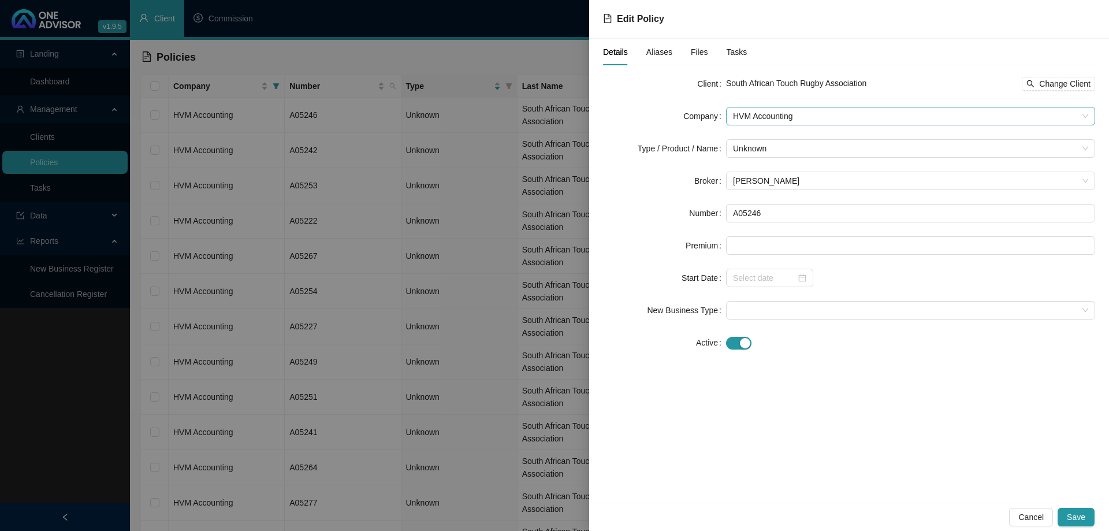
click at [821, 116] on span "HVM Accounting" at bounding box center [910, 115] width 355 height 17
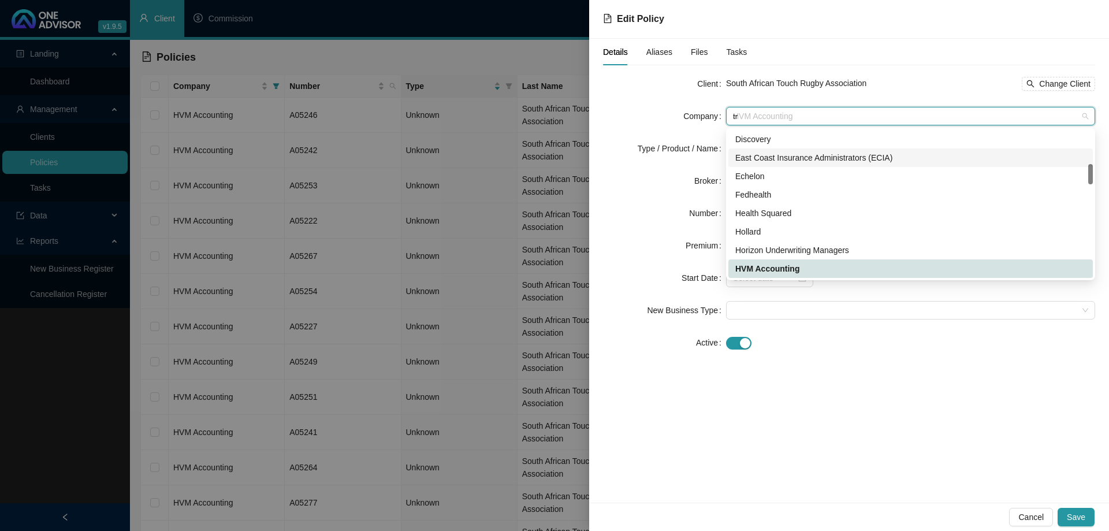
scroll to position [0, 0]
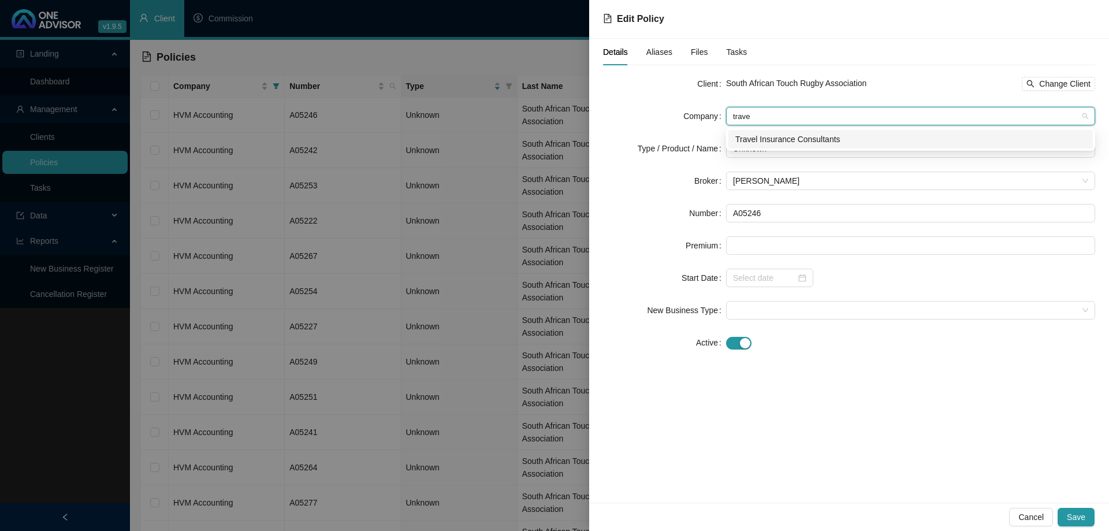
click at [856, 145] on div "Travel Insurance Consultants" at bounding box center [910, 139] width 351 height 13
click at [820, 144] on span "Unknown" at bounding box center [910, 148] width 355 height 17
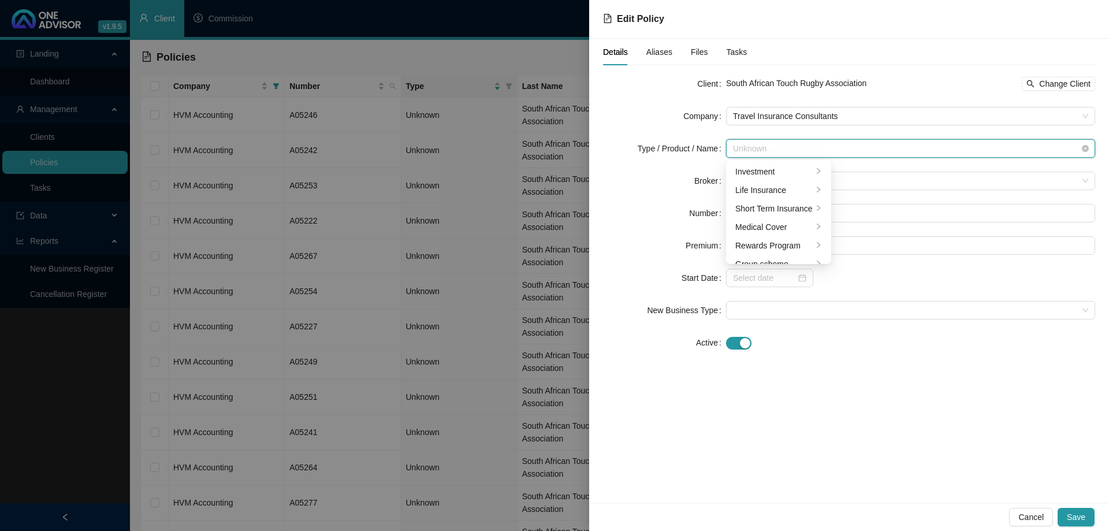
scroll to position [28, 0]
click at [807, 176] on div "Short Term Insurance" at bounding box center [773, 180] width 77 height 13
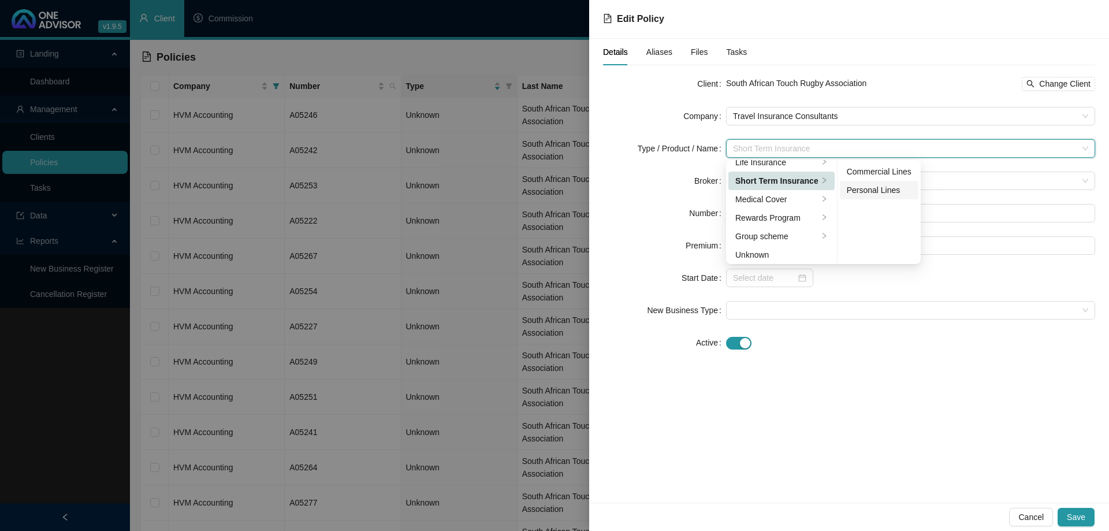
click at [849, 189] on div "Personal Lines" at bounding box center [879, 190] width 65 height 13
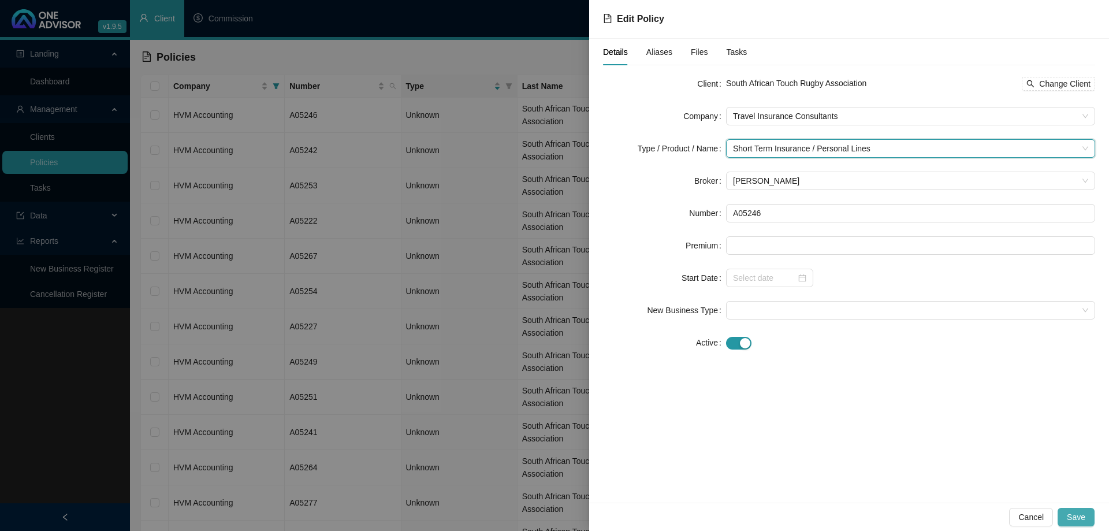
click at [1072, 521] on span "Save" at bounding box center [1076, 517] width 18 height 13
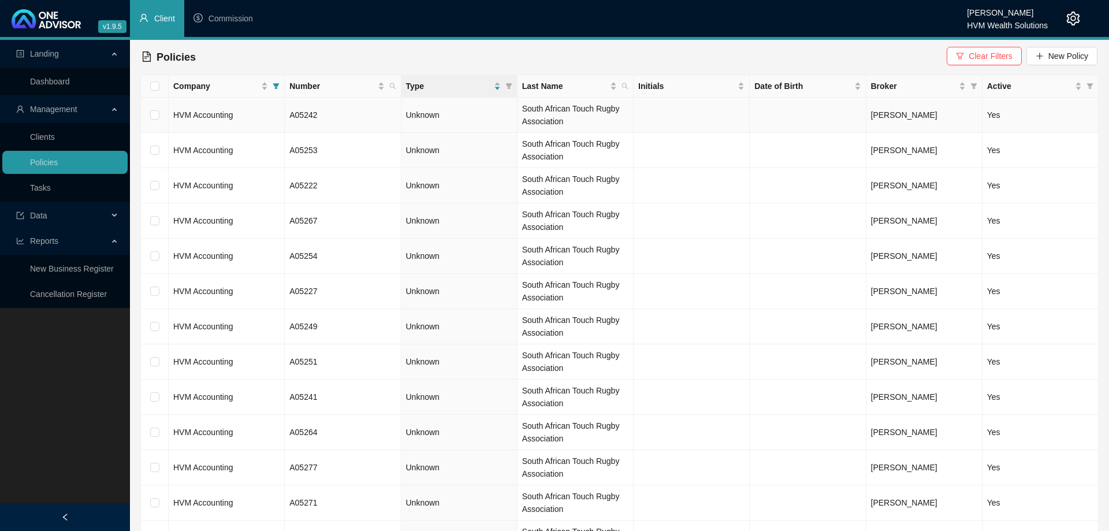
click at [258, 122] on td "HVM Accounting" at bounding box center [227, 115] width 116 height 35
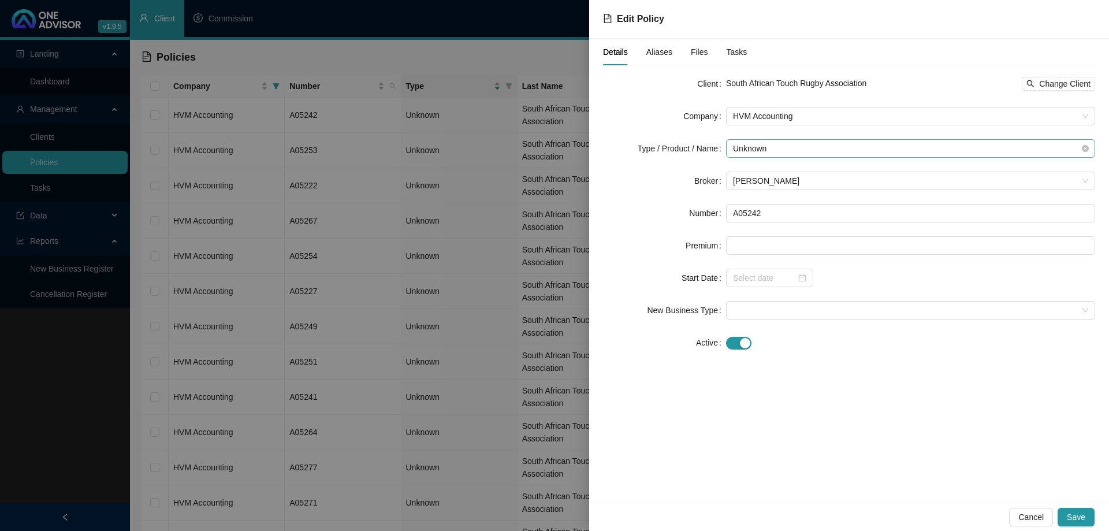
click at [813, 144] on span "Unknown" at bounding box center [910, 148] width 355 height 17
click at [786, 181] on div "Short Term Insurance" at bounding box center [773, 180] width 77 height 13
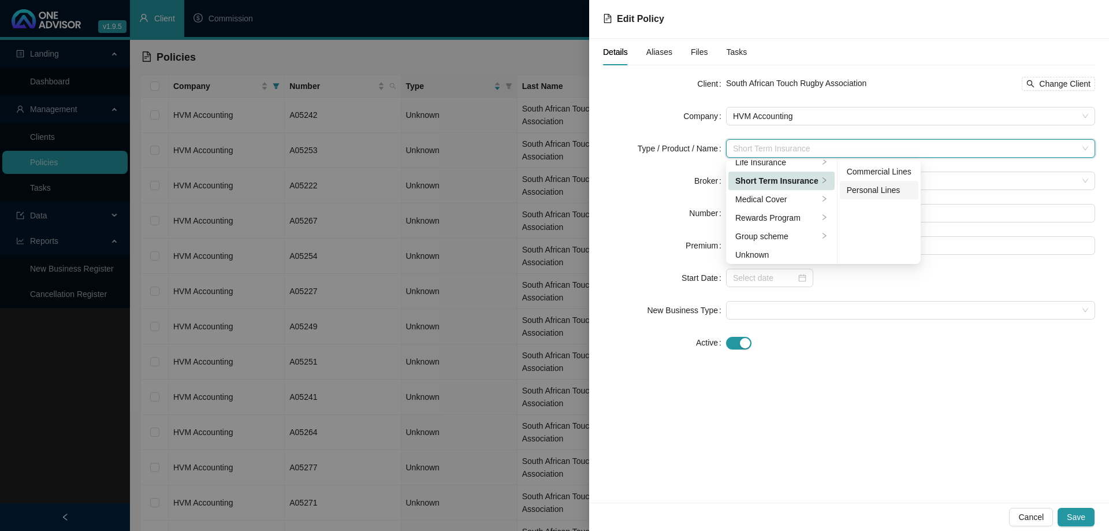
click at [891, 193] on div "Personal Lines" at bounding box center [879, 190] width 65 height 13
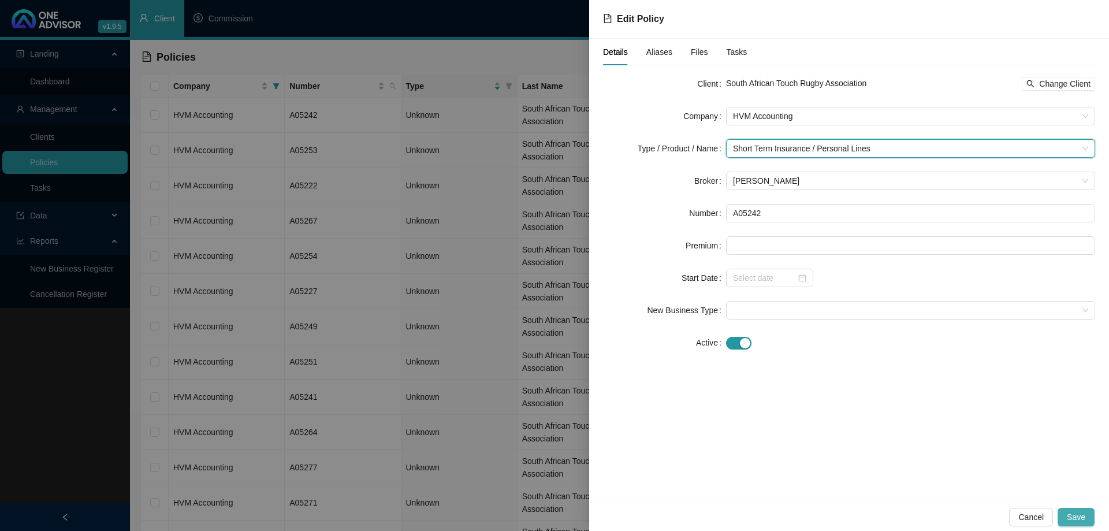
click at [1081, 516] on span "Save" at bounding box center [1076, 517] width 18 height 13
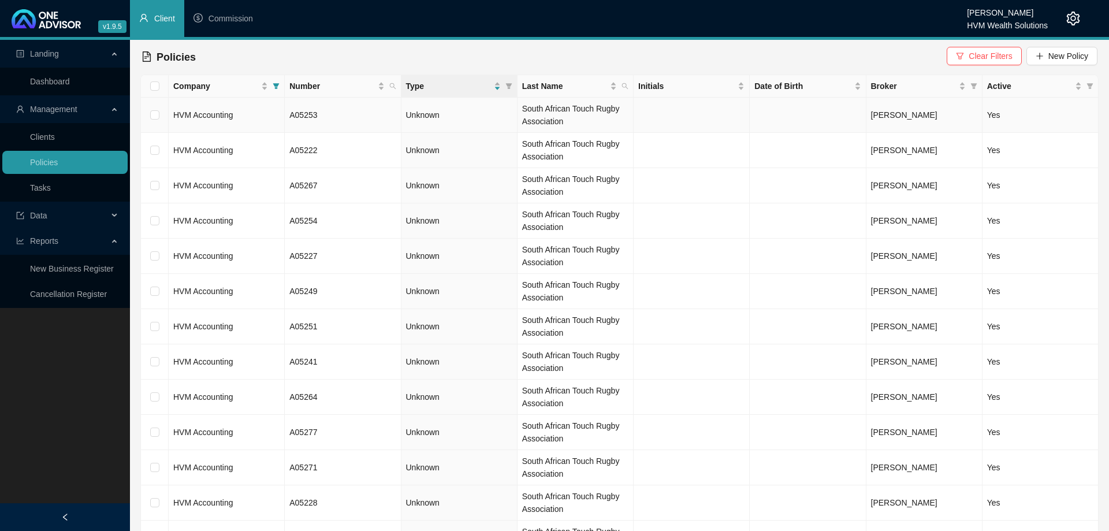
click at [336, 117] on td "A05253" at bounding box center [343, 115] width 116 height 35
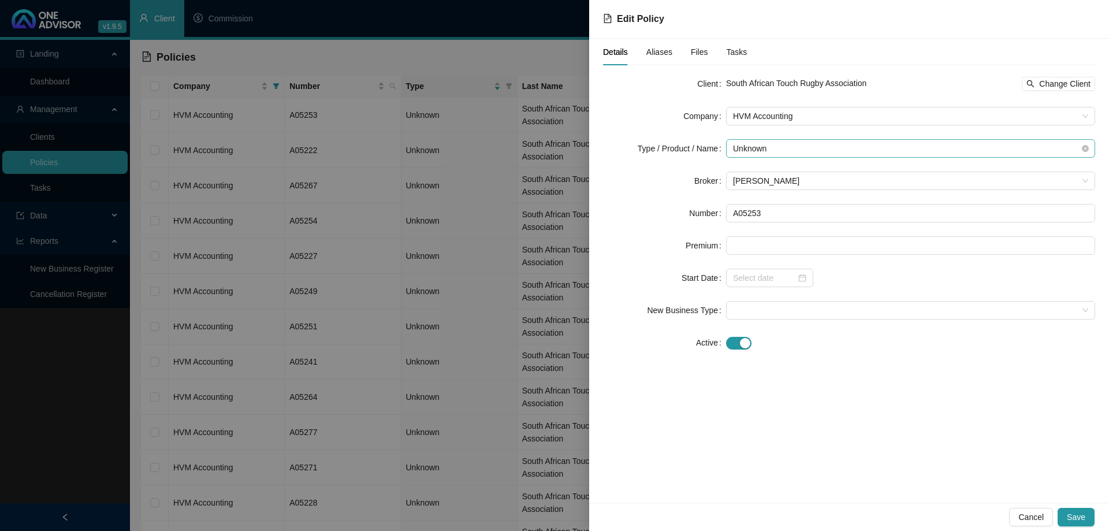
click at [802, 147] on span "Unknown" at bounding box center [910, 148] width 355 height 17
click at [796, 182] on div "Short Term Insurance" at bounding box center [773, 180] width 77 height 13
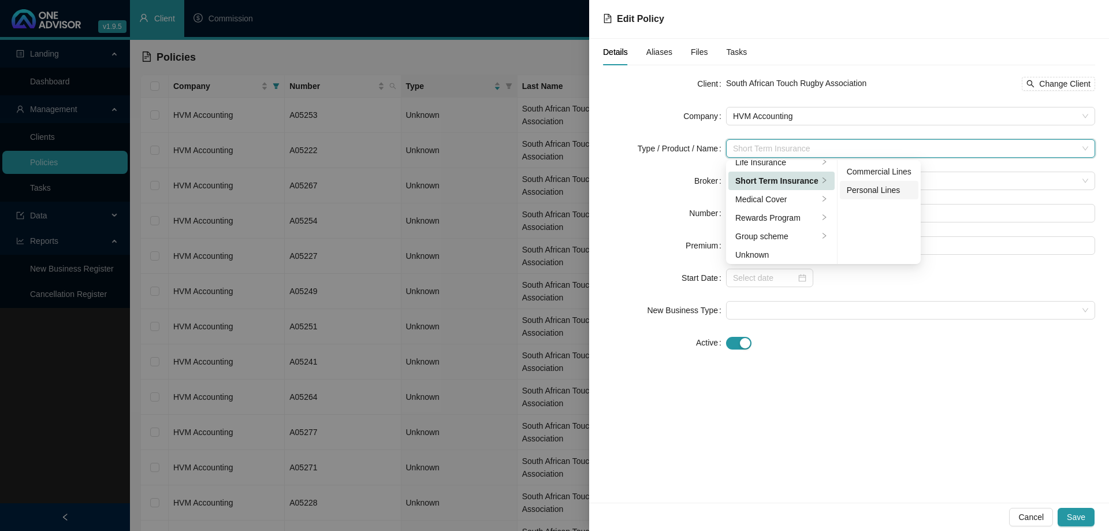
click at [851, 187] on div "Personal Lines" at bounding box center [879, 190] width 65 height 13
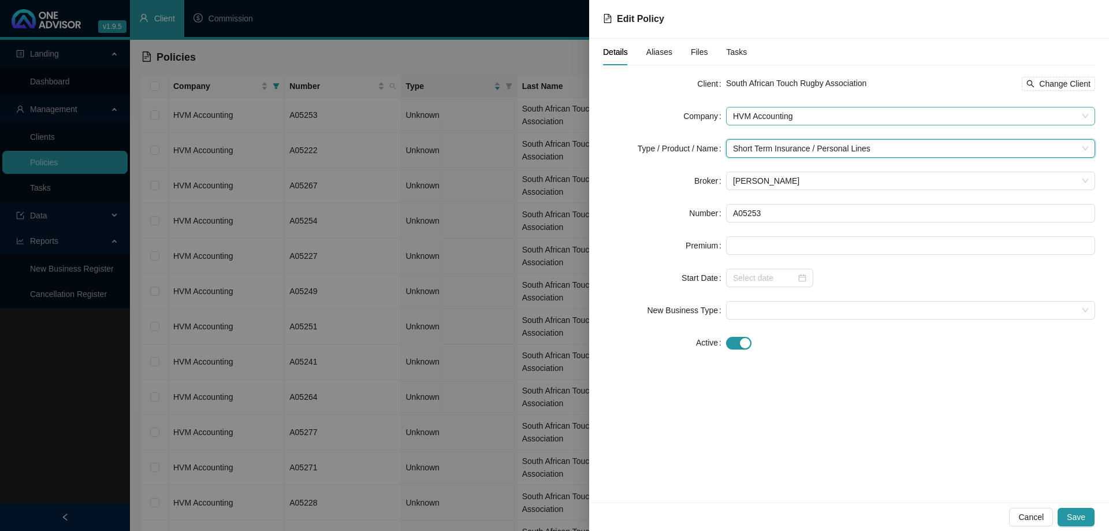
click at [858, 120] on span "HVM Accounting" at bounding box center [910, 115] width 355 height 17
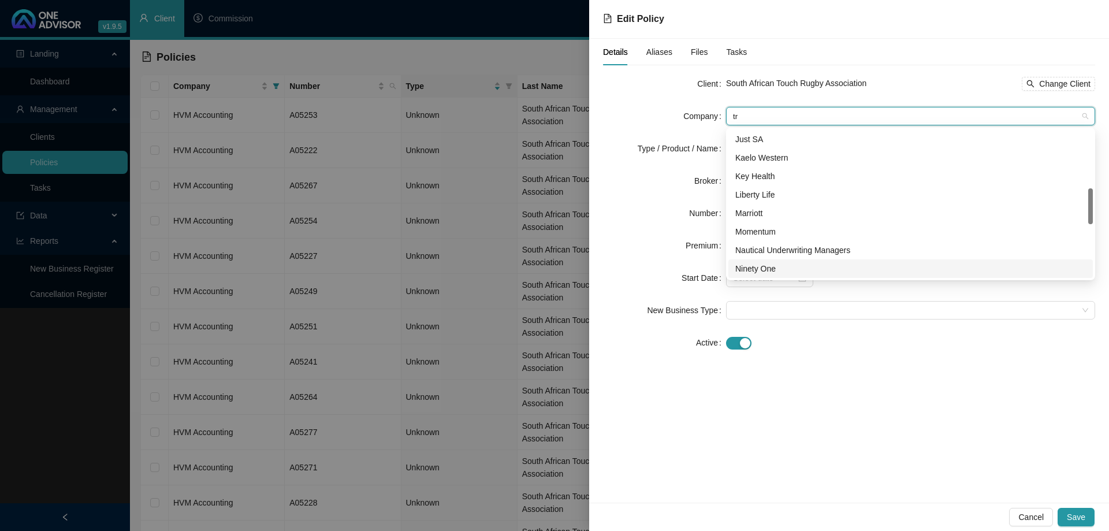
scroll to position [0, 0]
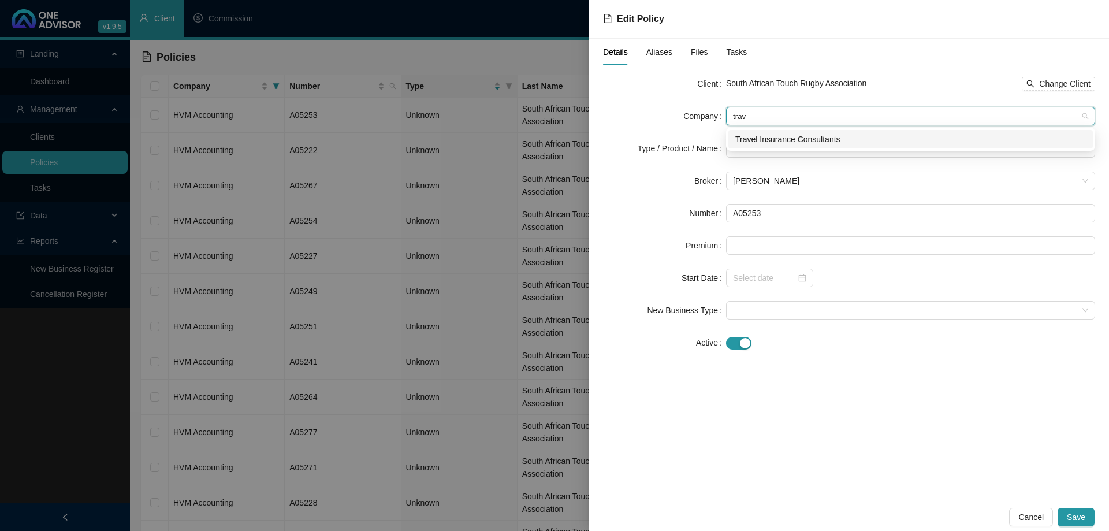
click at [847, 136] on div "Travel Insurance Consultants" at bounding box center [910, 139] width 351 height 13
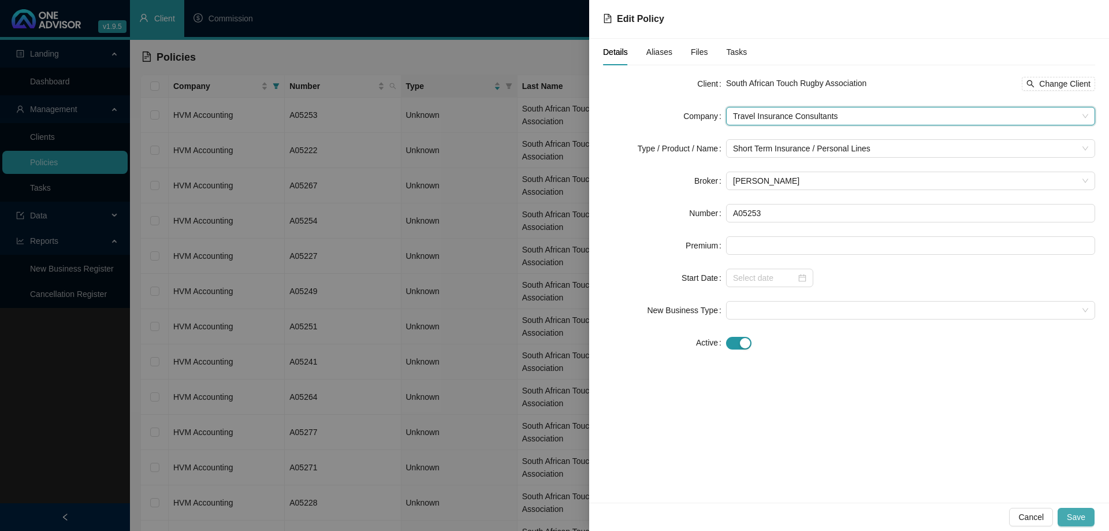
click at [1079, 516] on span "Save" at bounding box center [1076, 517] width 18 height 13
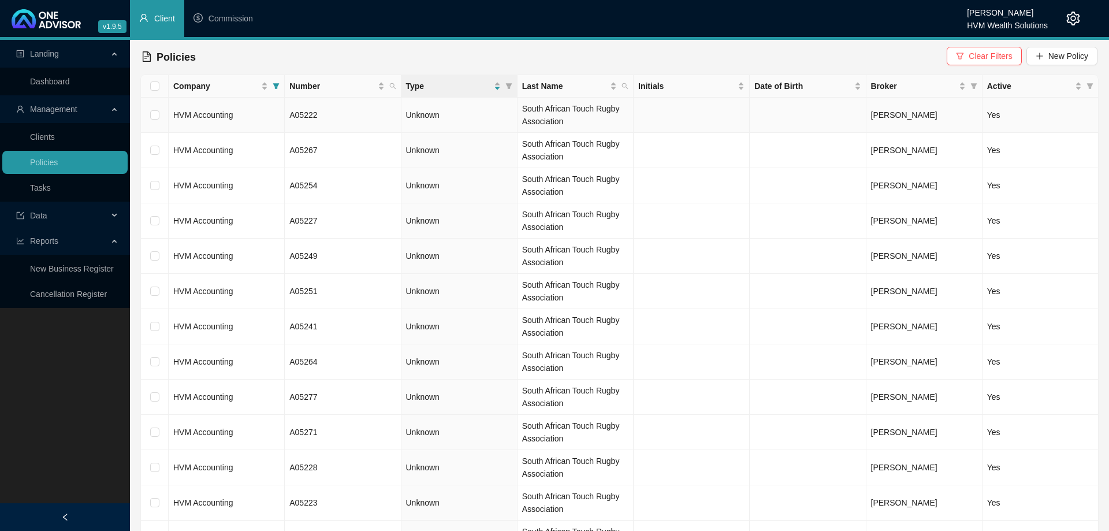
click at [274, 116] on td "HVM Accounting" at bounding box center [227, 115] width 116 height 35
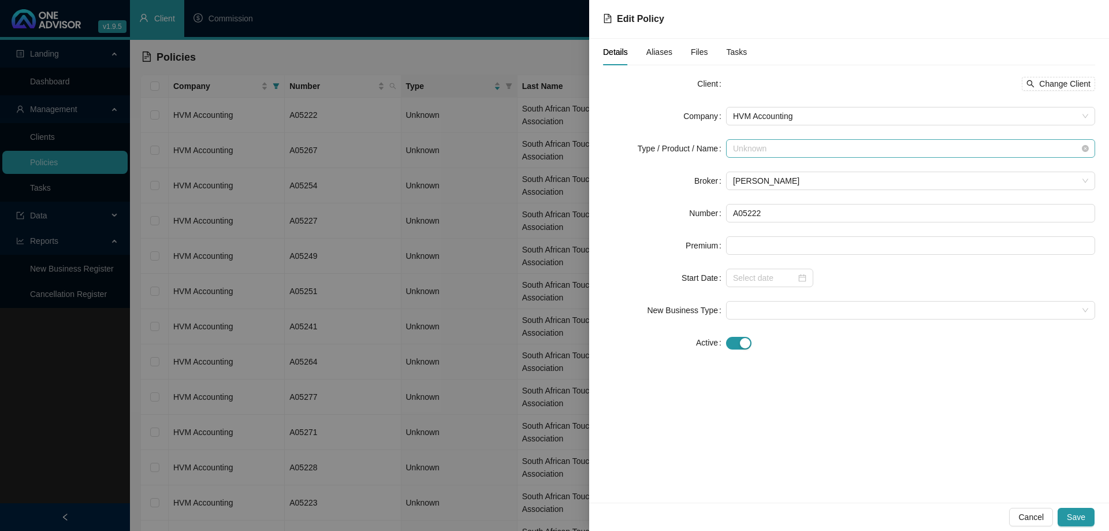
click at [809, 144] on span "Unknown" at bounding box center [910, 148] width 355 height 17
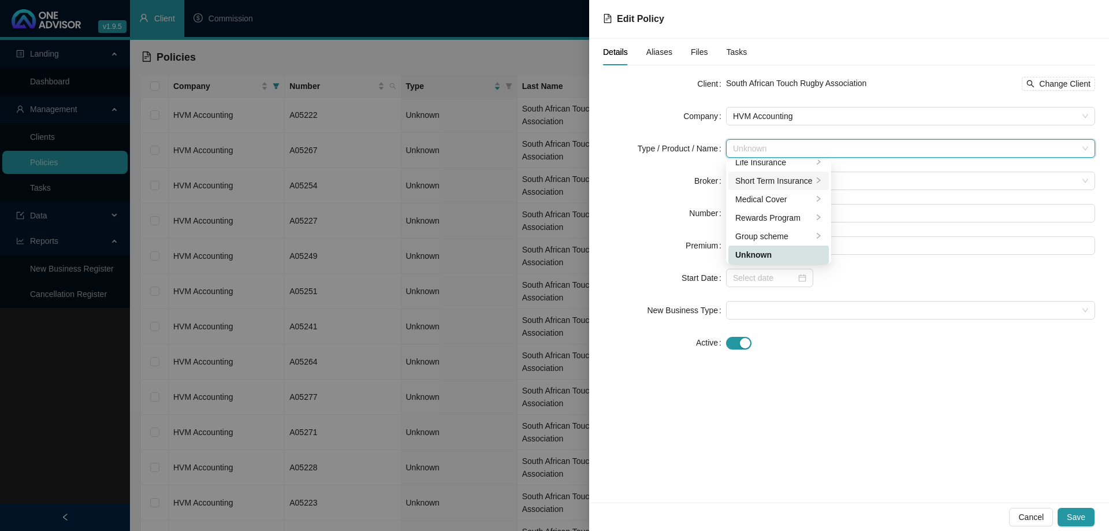
click at [803, 180] on div "Short Term Insurance" at bounding box center [773, 180] width 77 height 13
click at [850, 190] on div "Personal Lines" at bounding box center [879, 190] width 65 height 13
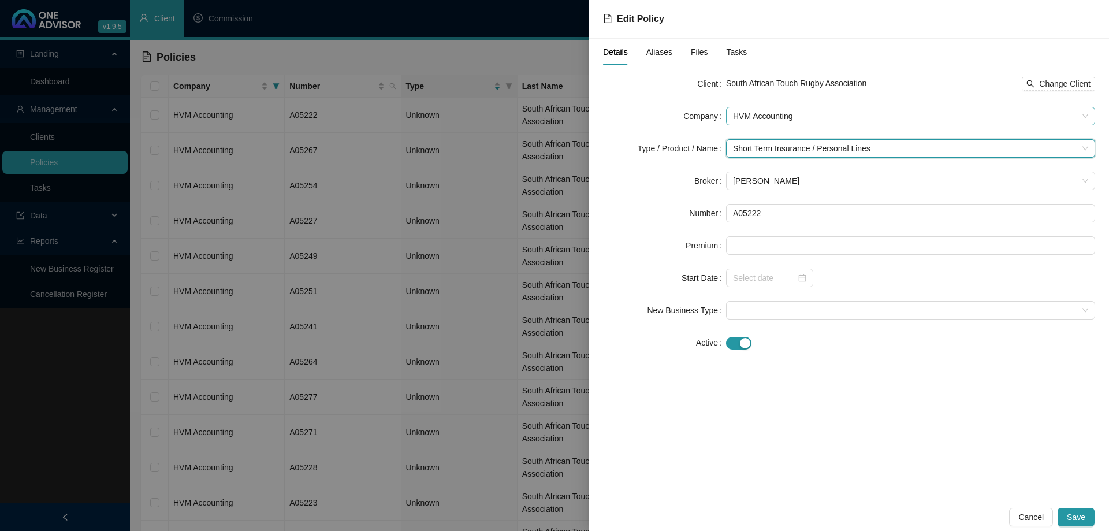
click at [831, 111] on span "HVM Accounting" at bounding box center [910, 115] width 355 height 17
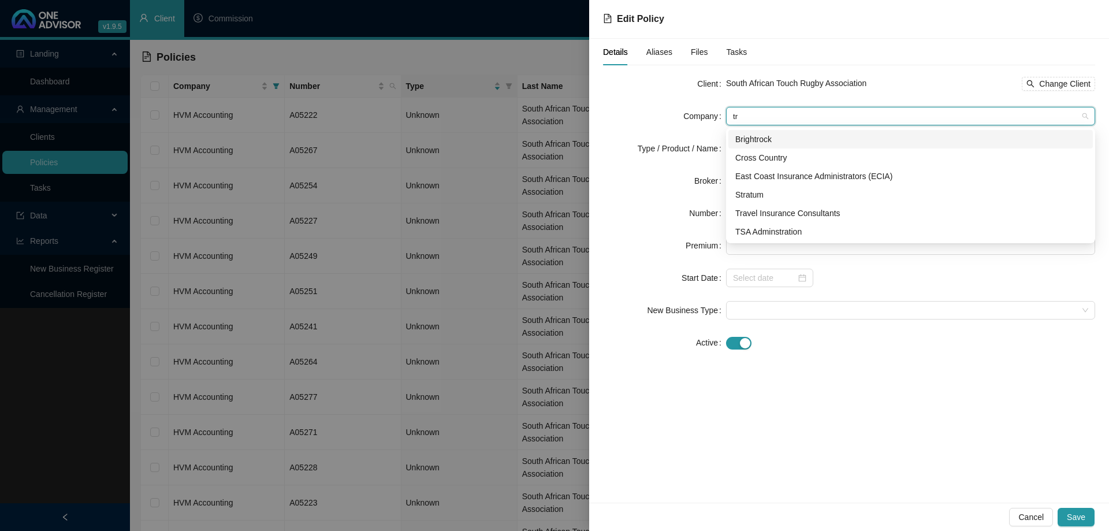
scroll to position [0, 0]
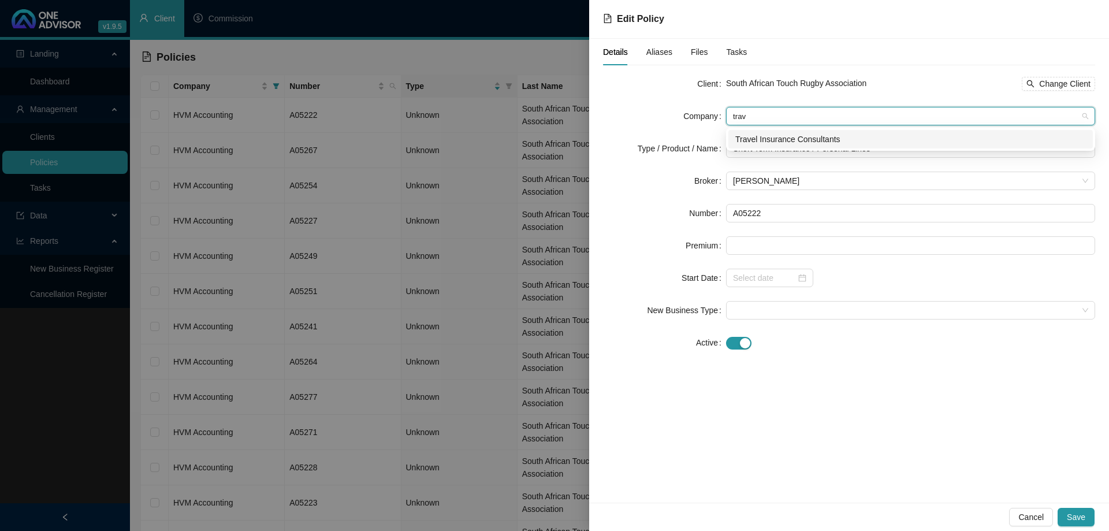
click at [814, 137] on div "Travel Insurance Consultants" at bounding box center [910, 139] width 351 height 13
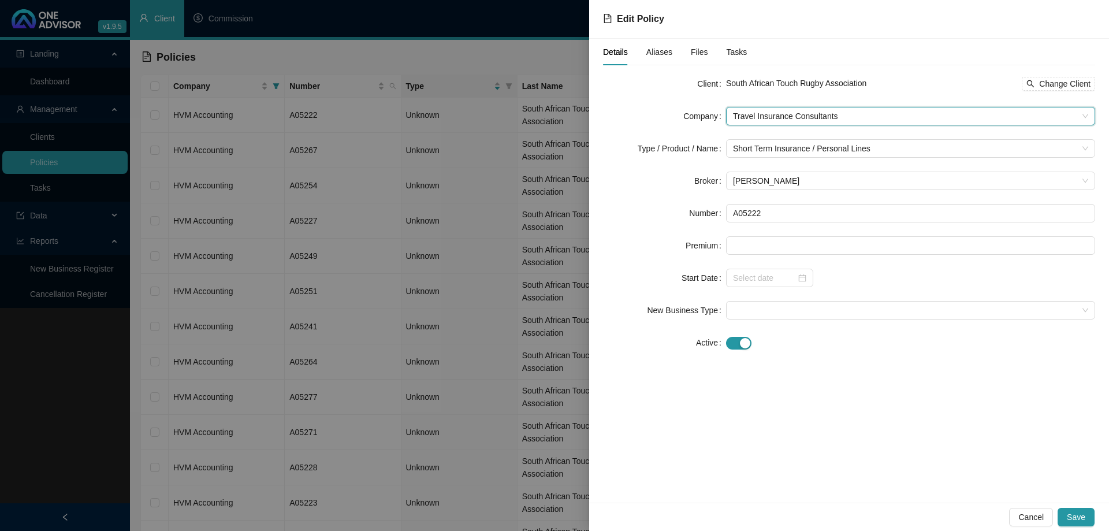
click at [919, 426] on div "Details Aliases Files Tasks Client South African Touch Rugby Association Change…" at bounding box center [849, 271] width 520 height 464
click at [1071, 519] on span "Save" at bounding box center [1076, 517] width 18 height 13
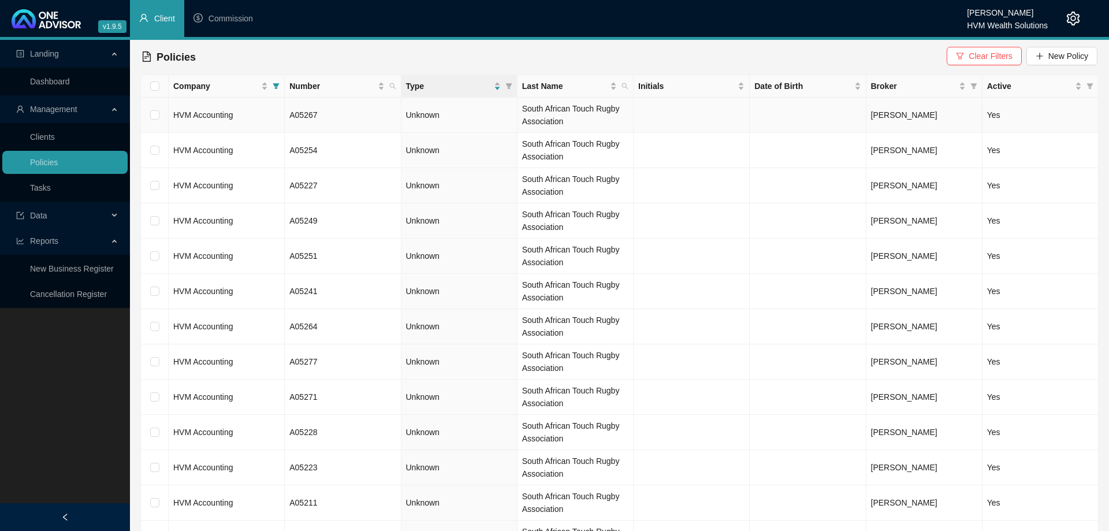
click at [264, 110] on td "HVM Accounting" at bounding box center [227, 115] width 116 height 35
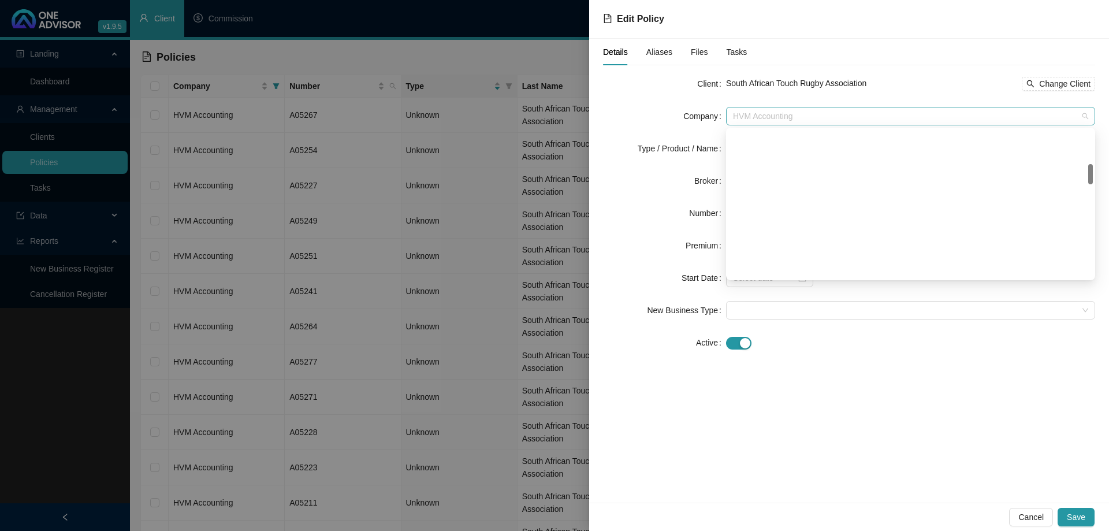
click at [820, 114] on span "HVM Accounting" at bounding box center [910, 115] width 355 height 17
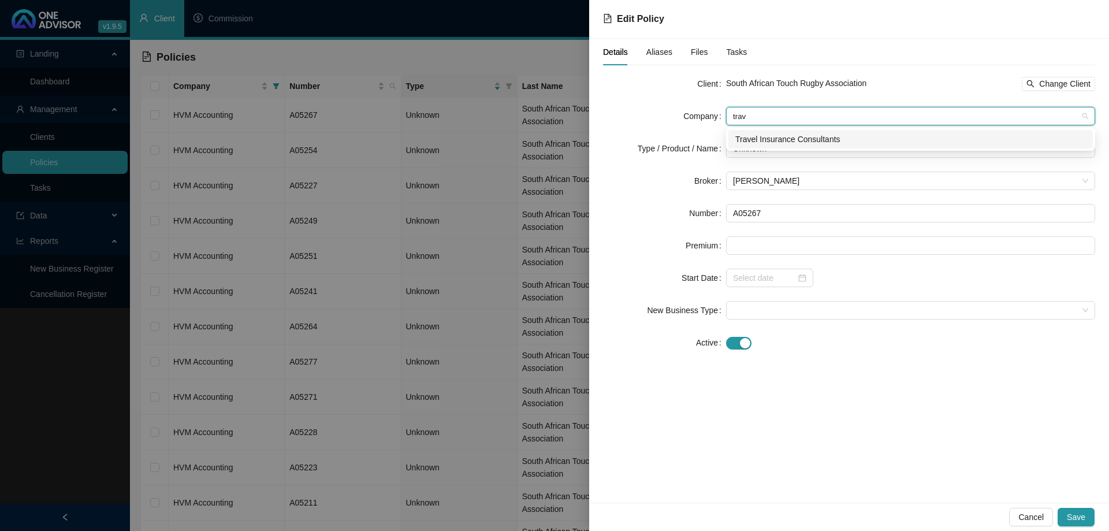
click at [850, 141] on div "Travel Insurance Consultants" at bounding box center [910, 139] width 351 height 13
click at [826, 142] on span "Unknown" at bounding box center [910, 148] width 355 height 17
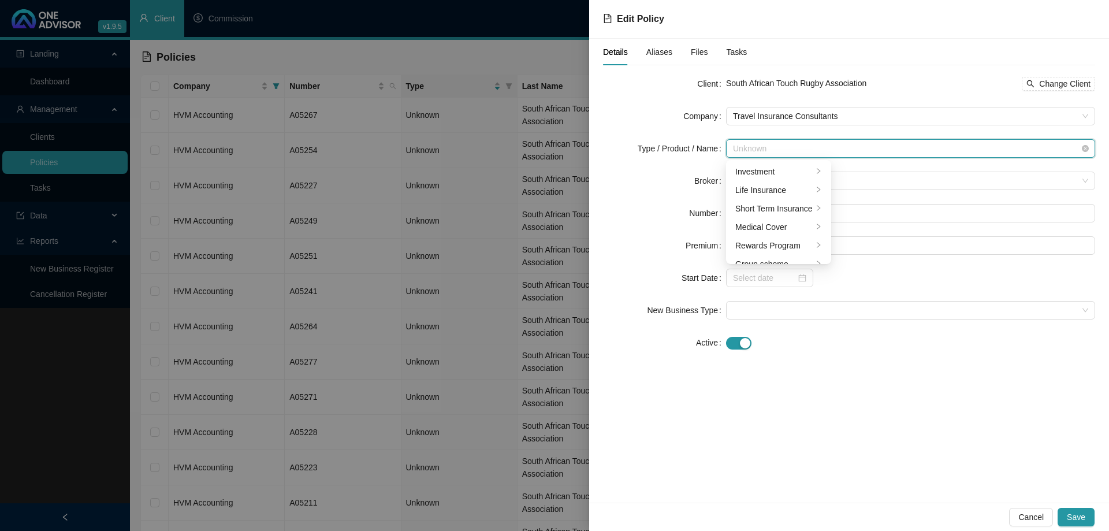
scroll to position [28, 0]
click at [804, 180] on div "Short Term Insurance" at bounding box center [773, 180] width 77 height 13
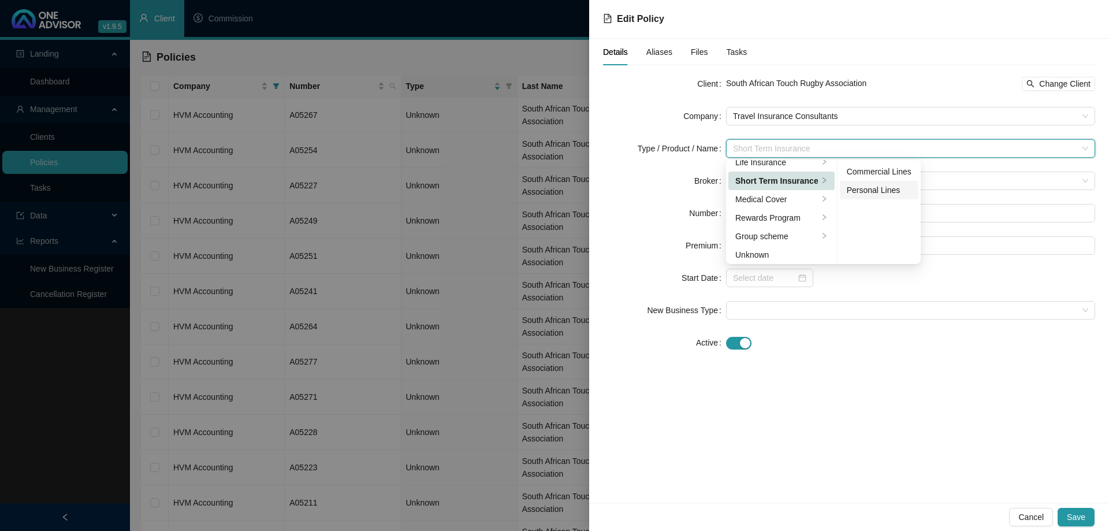
click at [847, 191] on div "Personal Lines" at bounding box center [879, 190] width 65 height 13
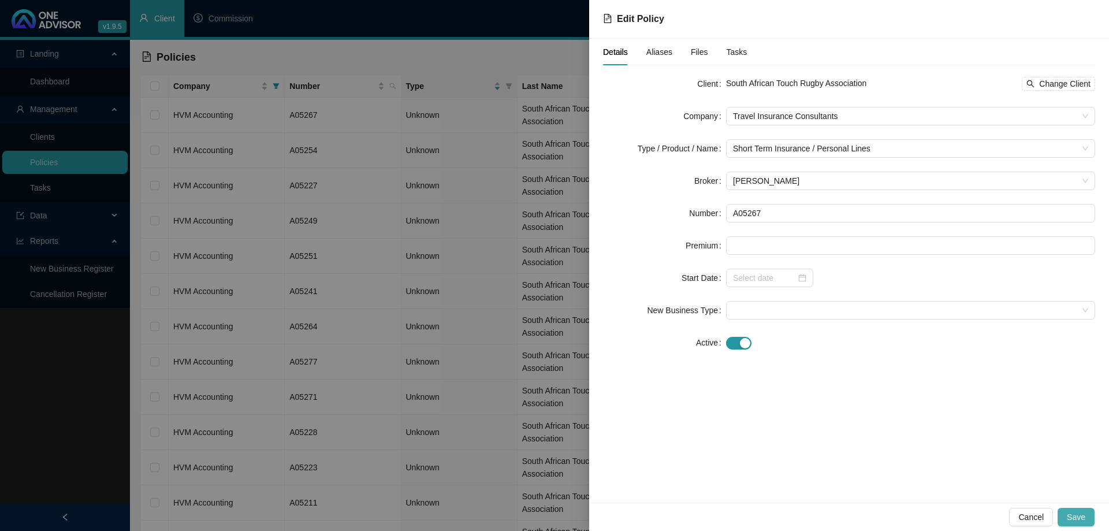
click at [1075, 515] on span "Save" at bounding box center [1076, 517] width 18 height 13
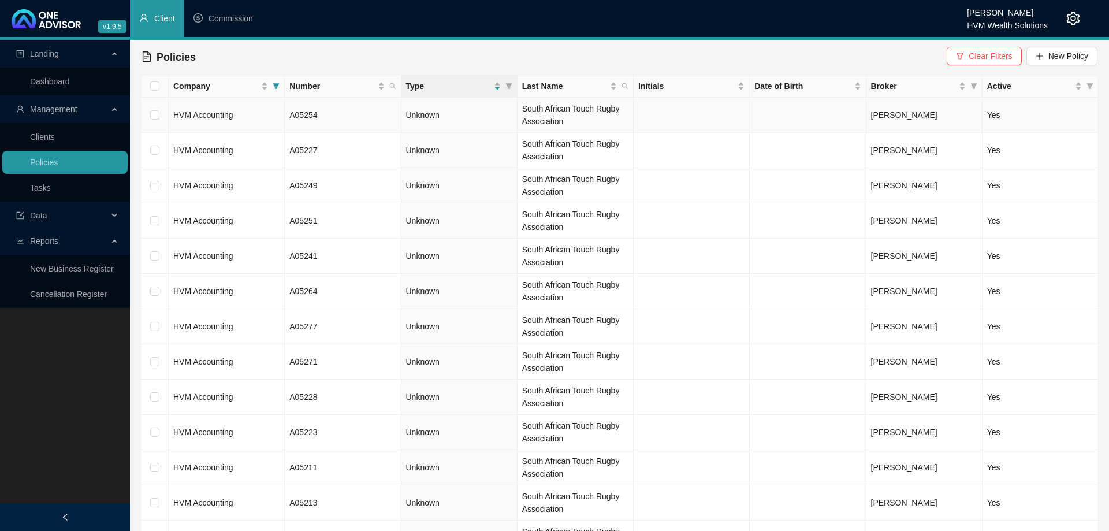
click at [265, 120] on td "HVM Accounting" at bounding box center [227, 115] width 116 height 35
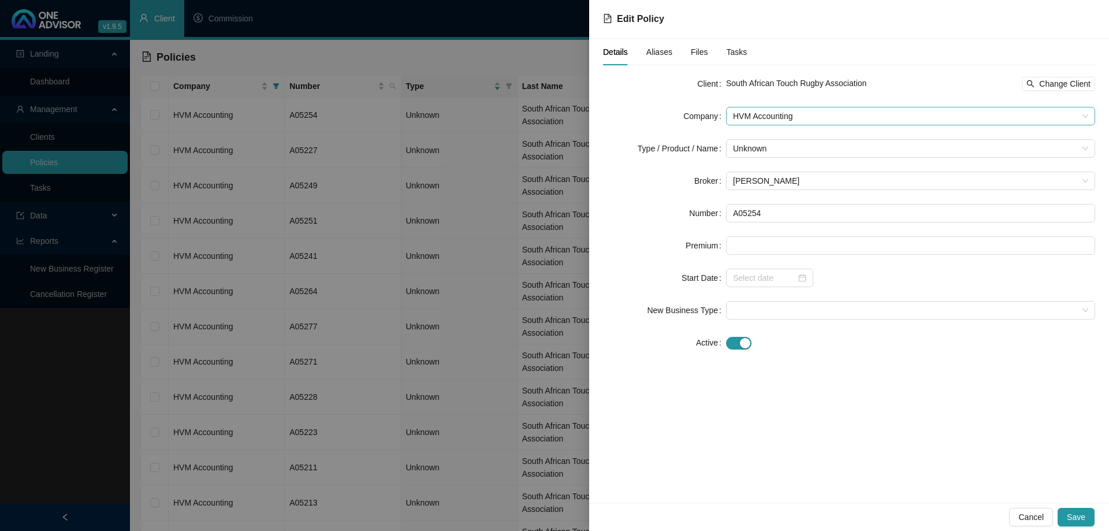
click at [821, 120] on span "HVM Accounting" at bounding box center [910, 115] width 355 height 17
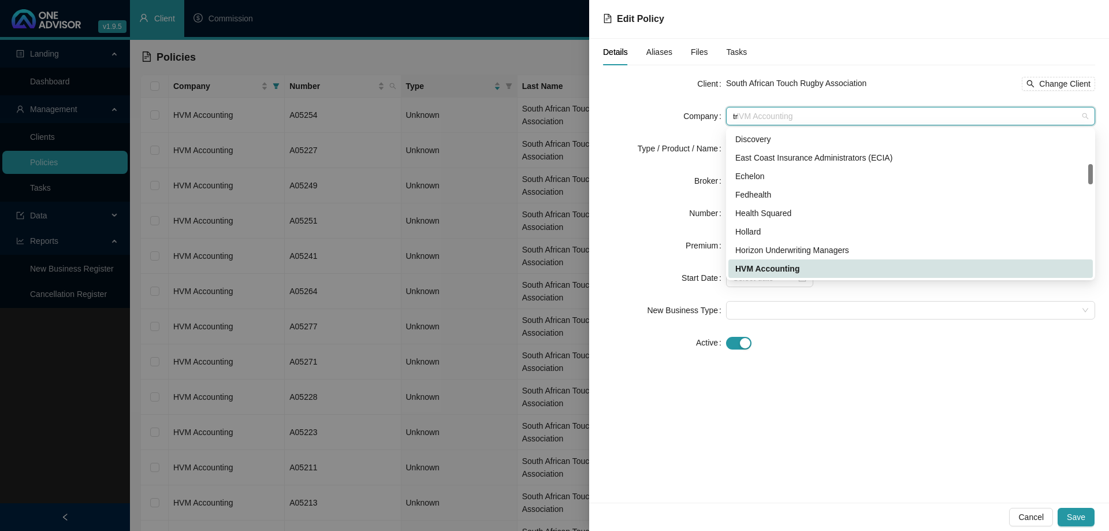
scroll to position [0, 0]
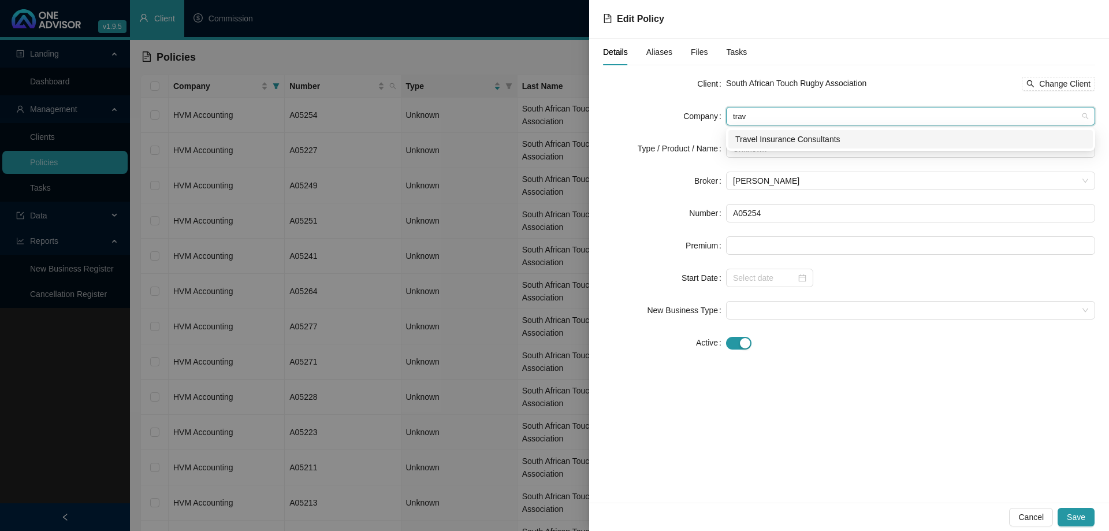
click at [825, 138] on div "Travel Insurance Consultants" at bounding box center [910, 139] width 351 height 13
click at [803, 144] on span "Unknown" at bounding box center [910, 148] width 355 height 17
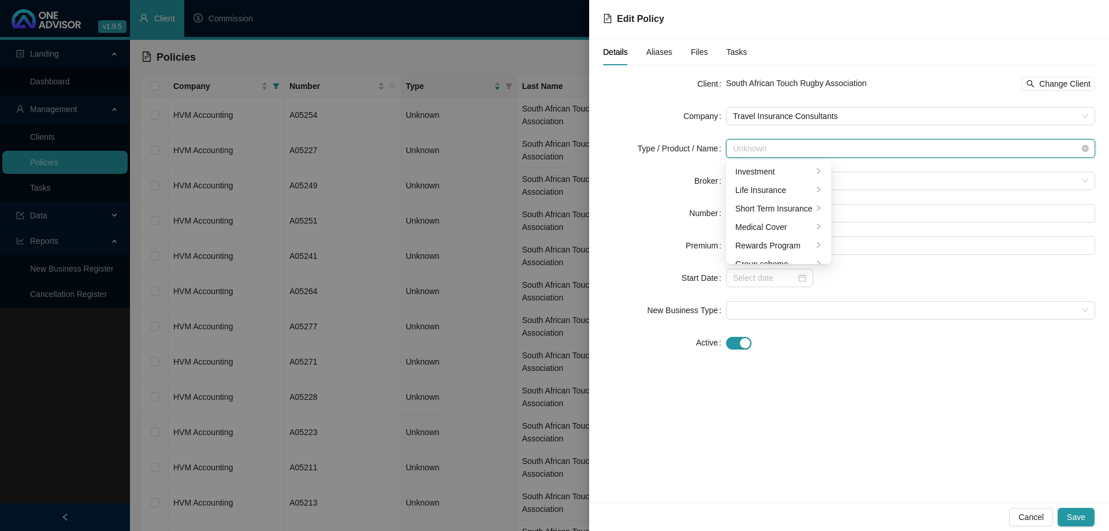
scroll to position [28, 0]
click at [792, 181] on div "Short Term Insurance" at bounding box center [773, 180] width 77 height 13
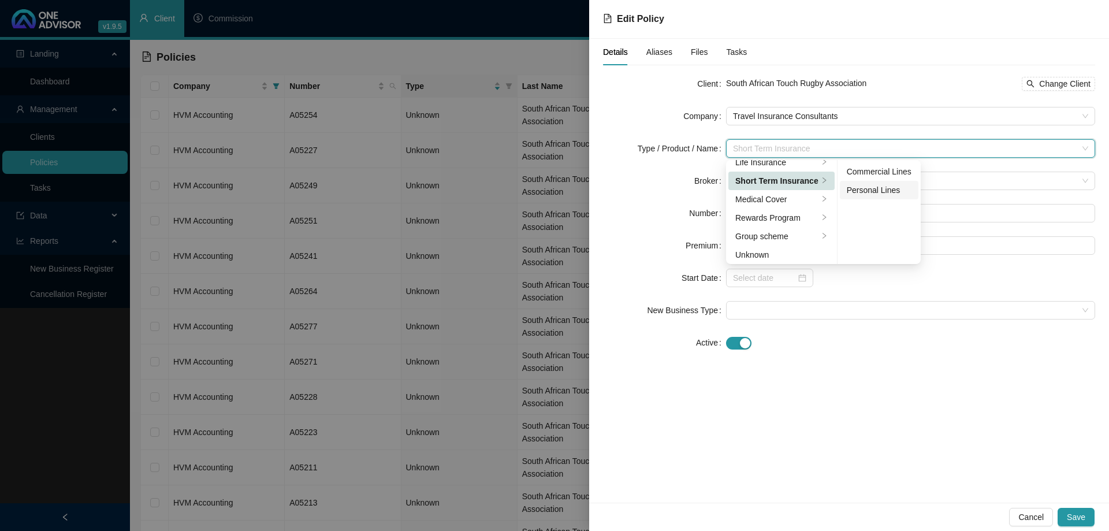
click at [847, 194] on div "Personal Lines" at bounding box center [879, 190] width 65 height 13
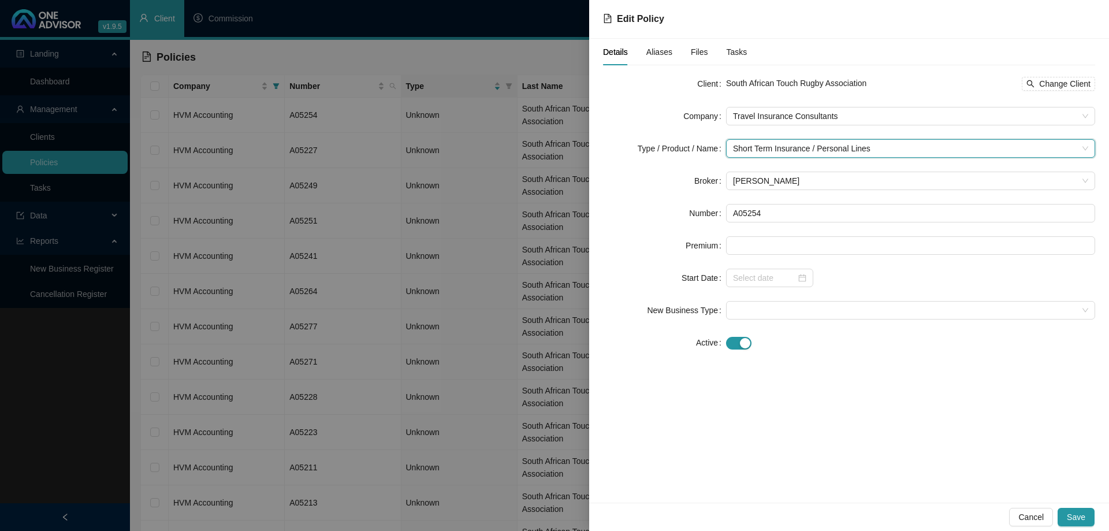
click at [1070, 505] on div "Cancel Save" at bounding box center [849, 516] width 520 height 28
click at [1073, 509] on button "Save" at bounding box center [1076, 517] width 37 height 18
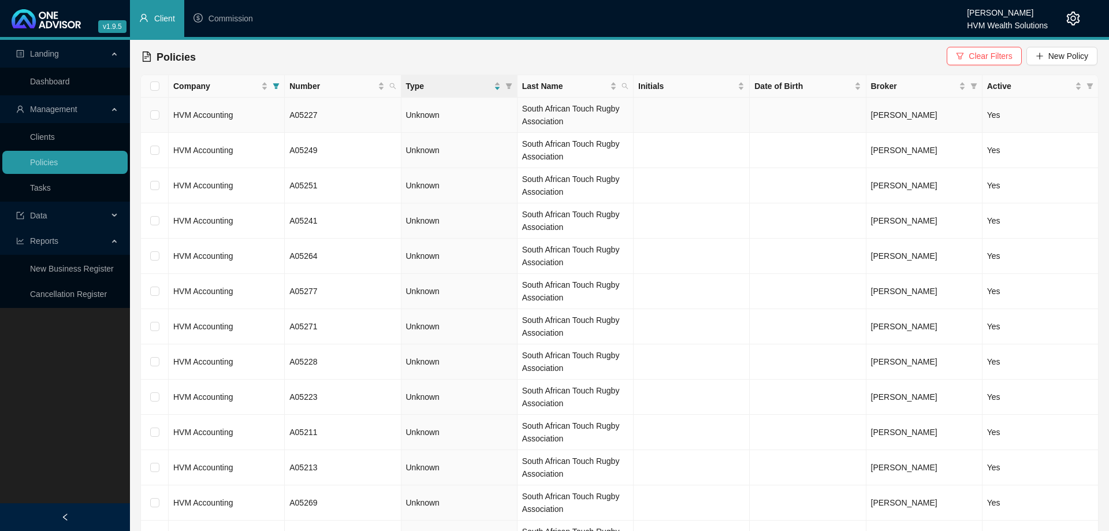
click at [251, 111] on td "HVM Accounting" at bounding box center [227, 115] width 116 height 35
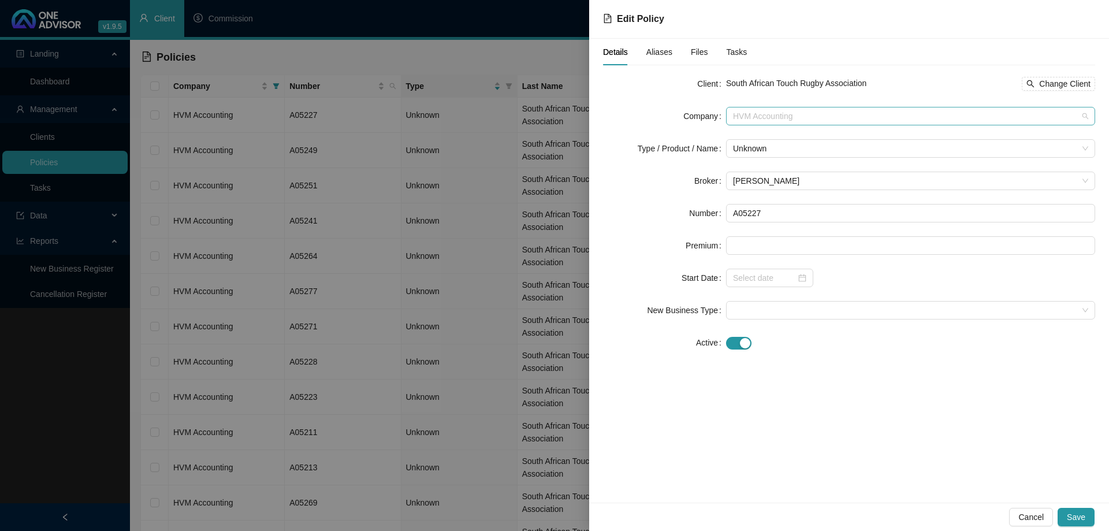
click at [801, 118] on span "HVM Accounting" at bounding box center [910, 115] width 355 height 17
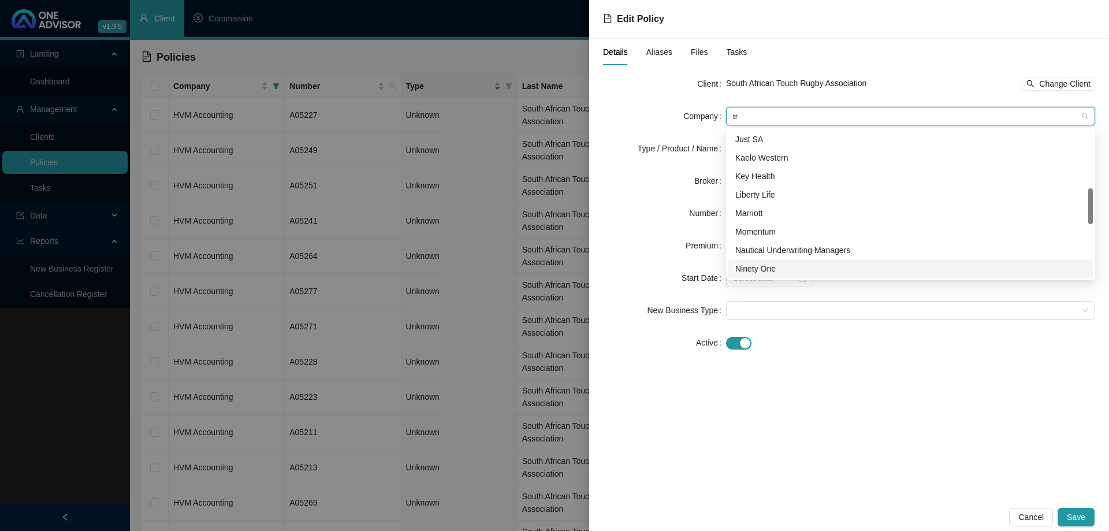
scroll to position [0, 0]
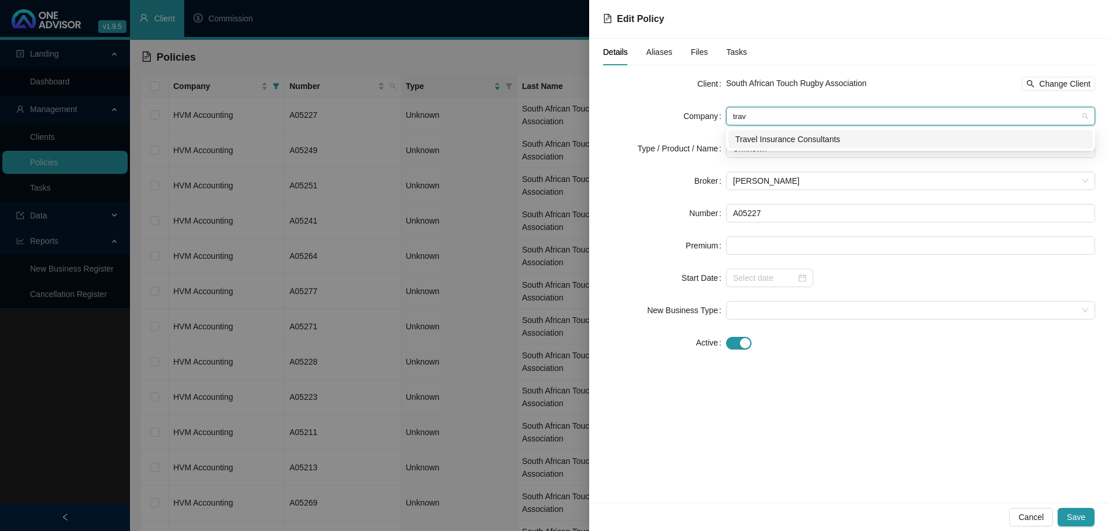
click at [802, 146] on div "Travel Insurance Consultants" at bounding box center [910, 139] width 364 height 18
click at [801, 150] on span "Unknown" at bounding box center [910, 148] width 355 height 17
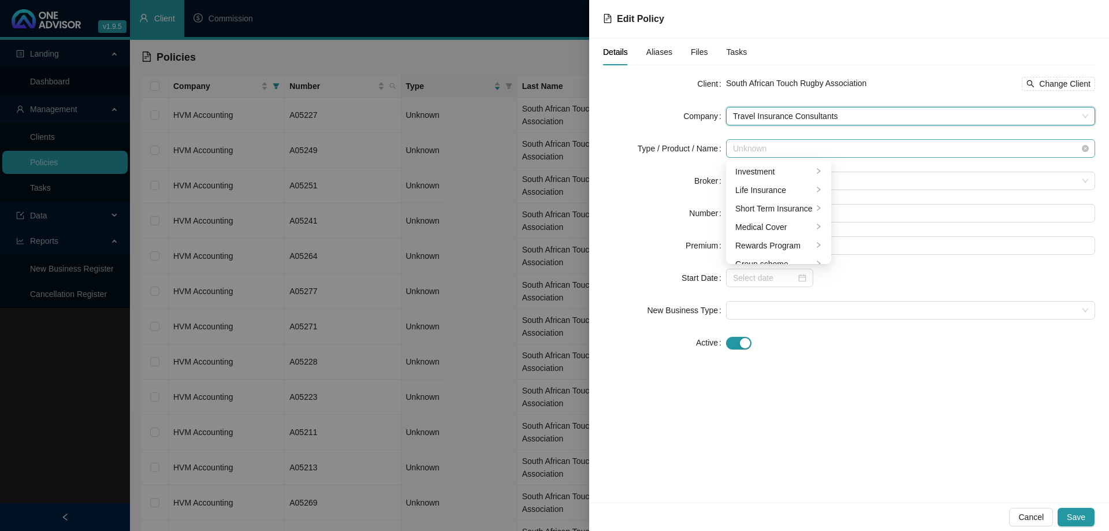
scroll to position [28, 0]
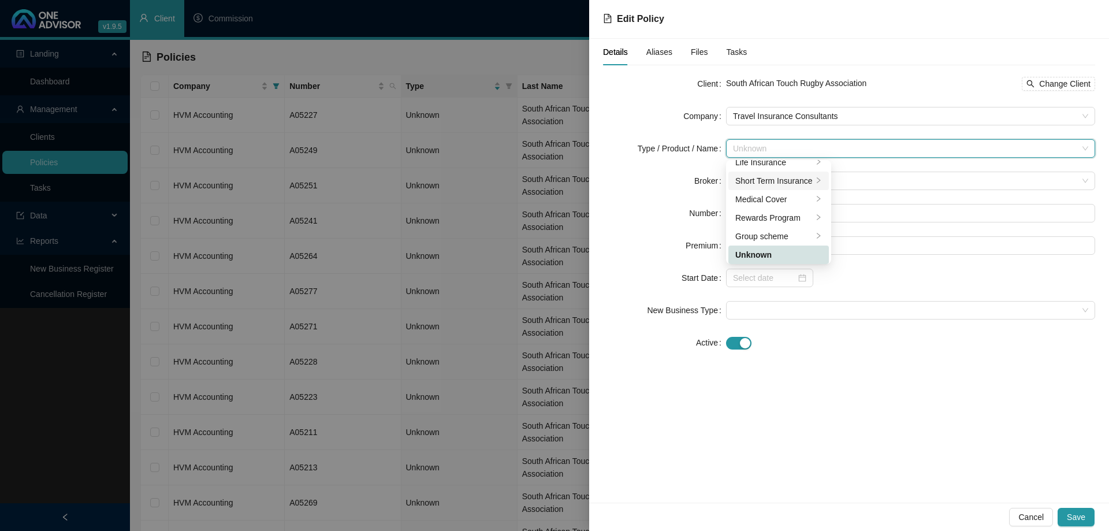
click at [790, 183] on div "Short Term Insurance" at bounding box center [773, 180] width 77 height 13
click at [869, 196] on div "Personal Lines" at bounding box center [879, 190] width 65 height 13
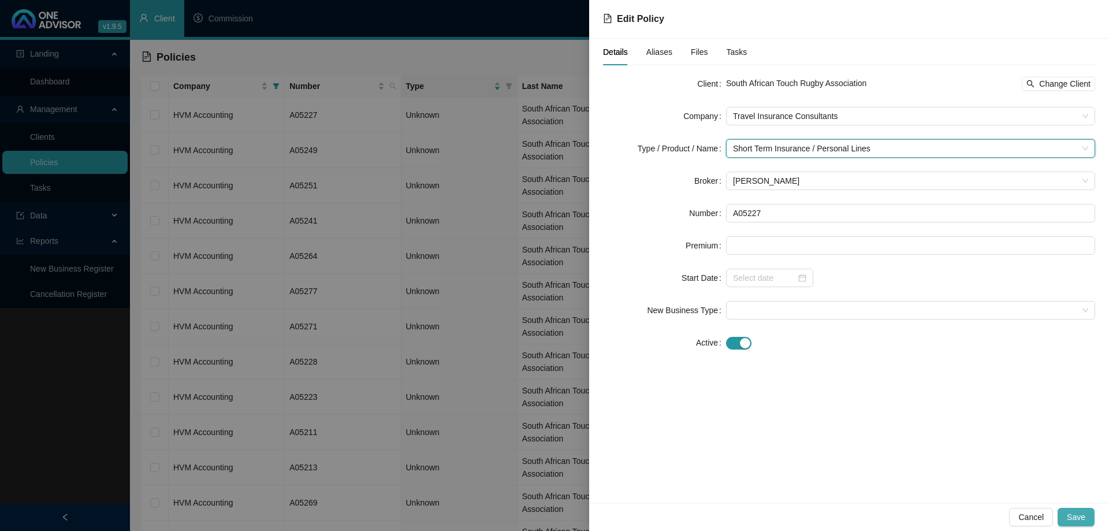
click at [1081, 512] on span "Save" at bounding box center [1076, 517] width 18 height 13
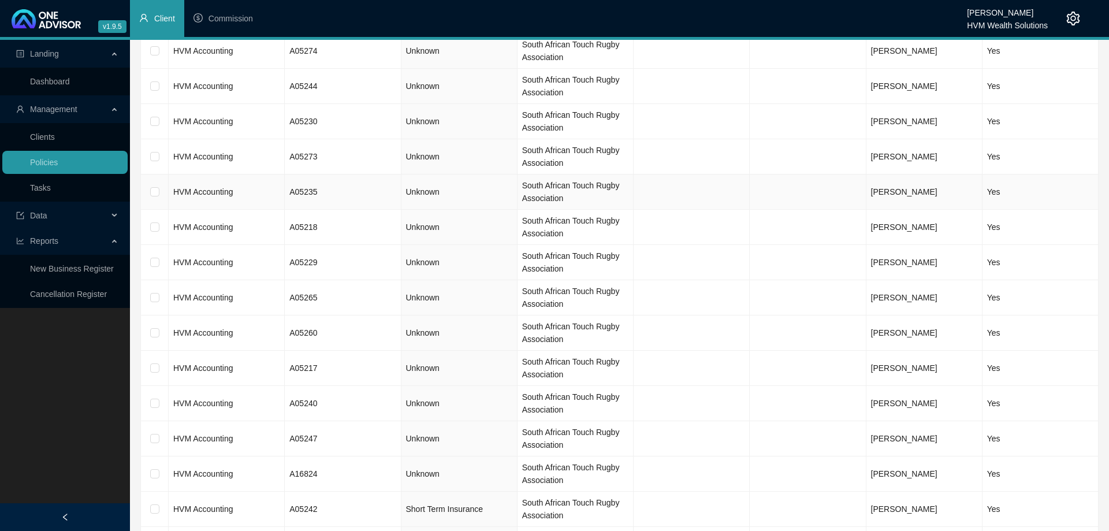
scroll to position [1723, 0]
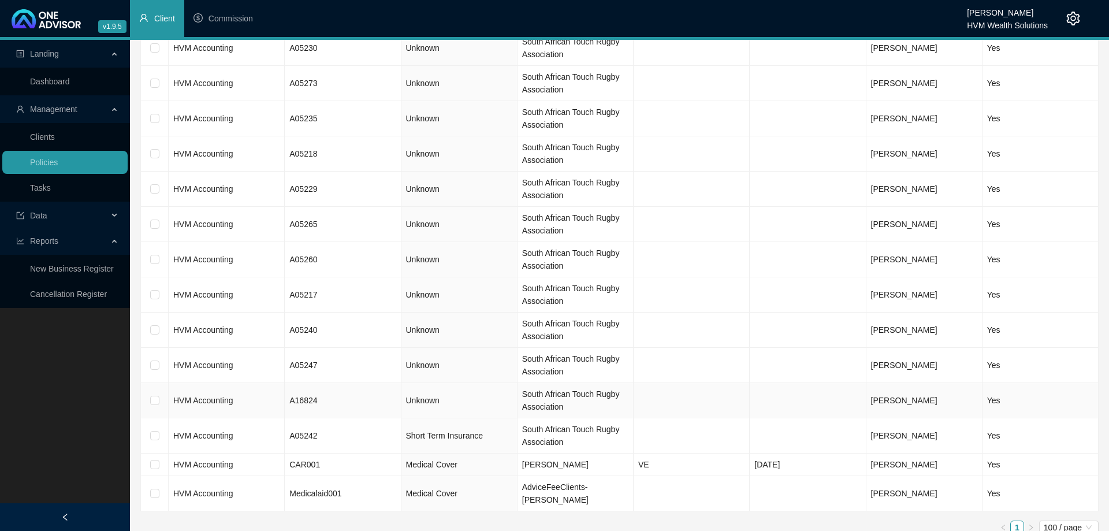
click at [244, 394] on td "HVM Accounting" at bounding box center [227, 400] width 116 height 35
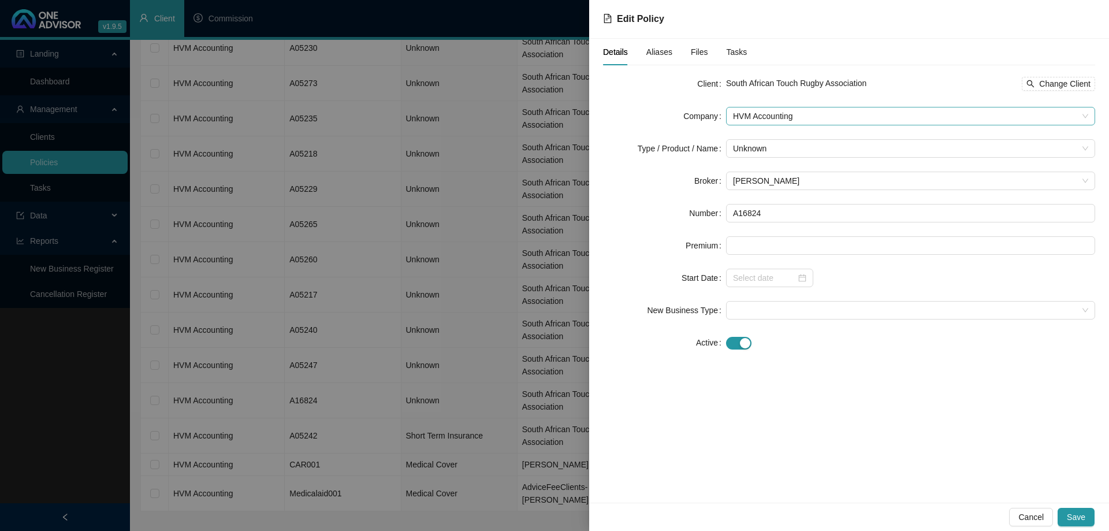
click at [826, 119] on span "HVM Accounting" at bounding box center [910, 115] width 355 height 17
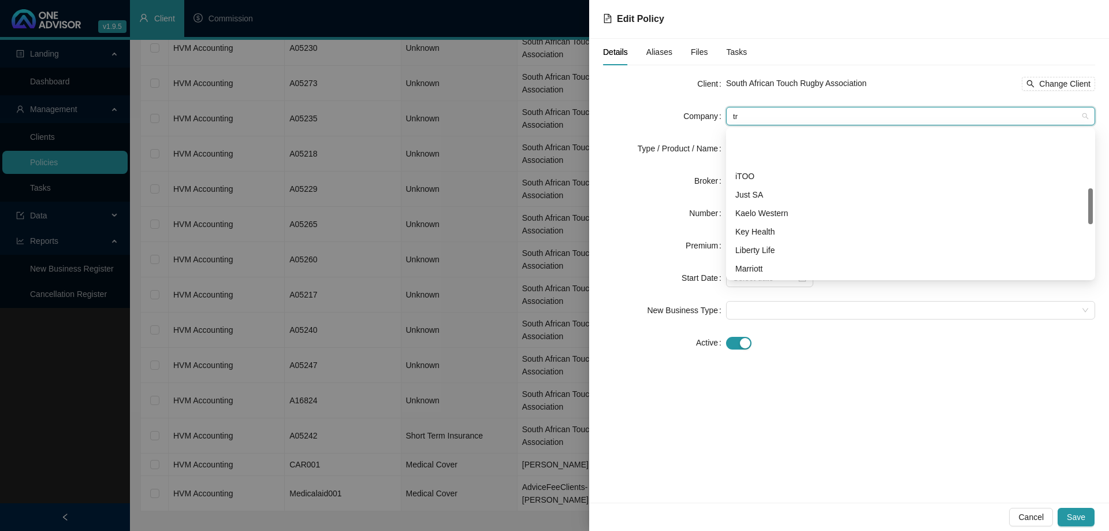
scroll to position [0, 0]
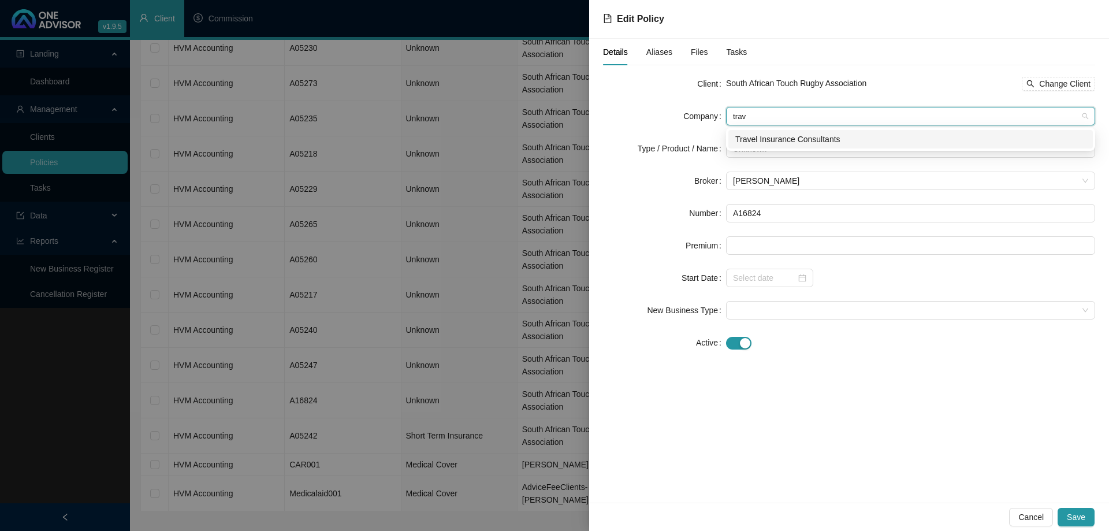
click at [820, 142] on div "Travel Insurance Consultants" at bounding box center [910, 139] width 351 height 13
click at [806, 153] on span "Unknown" at bounding box center [910, 148] width 355 height 17
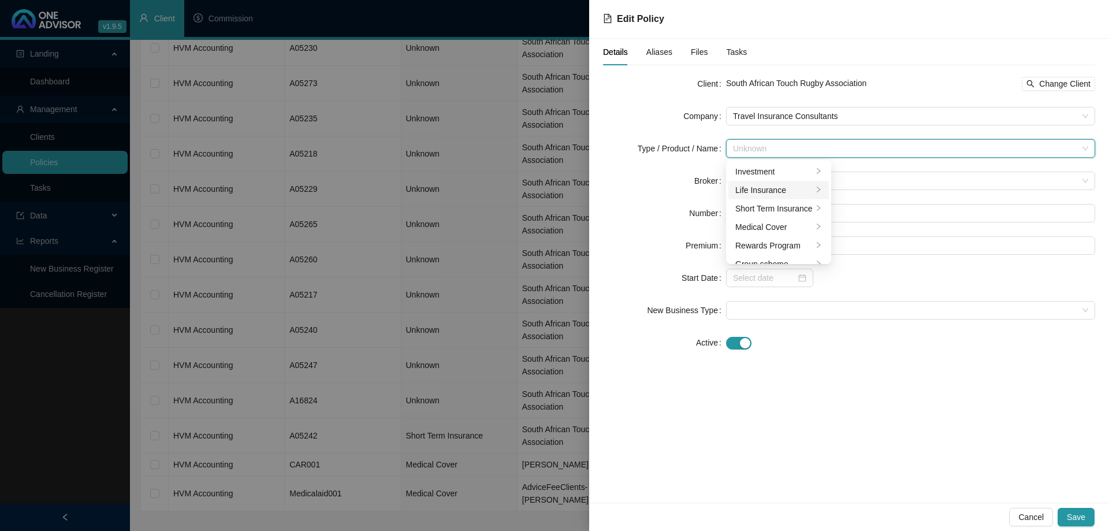
scroll to position [28, 0]
click at [798, 182] on div "Short Term Insurance" at bounding box center [773, 180] width 77 height 13
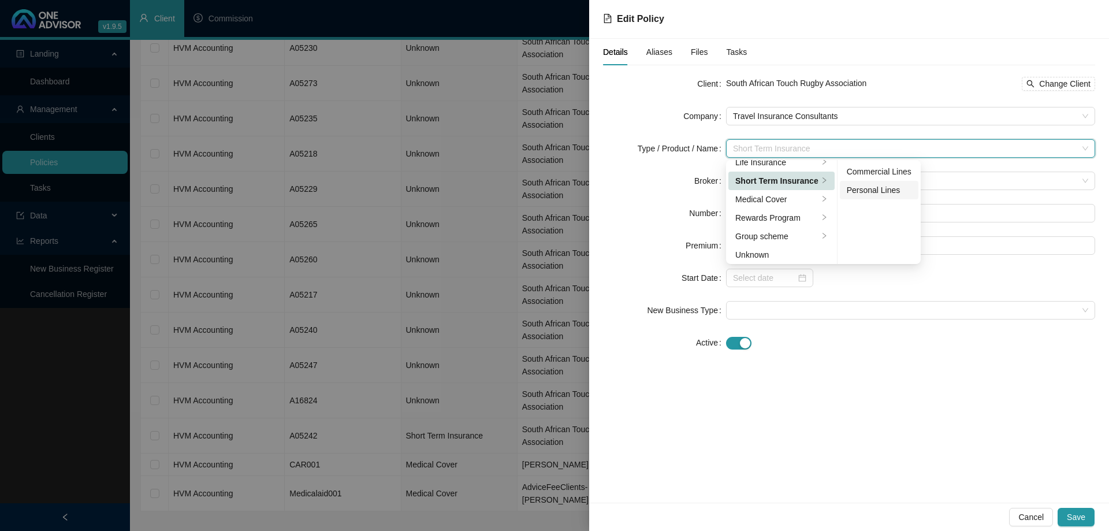
click at [862, 196] on div "Personal Lines" at bounding box center [879, 190] width 65 height 13
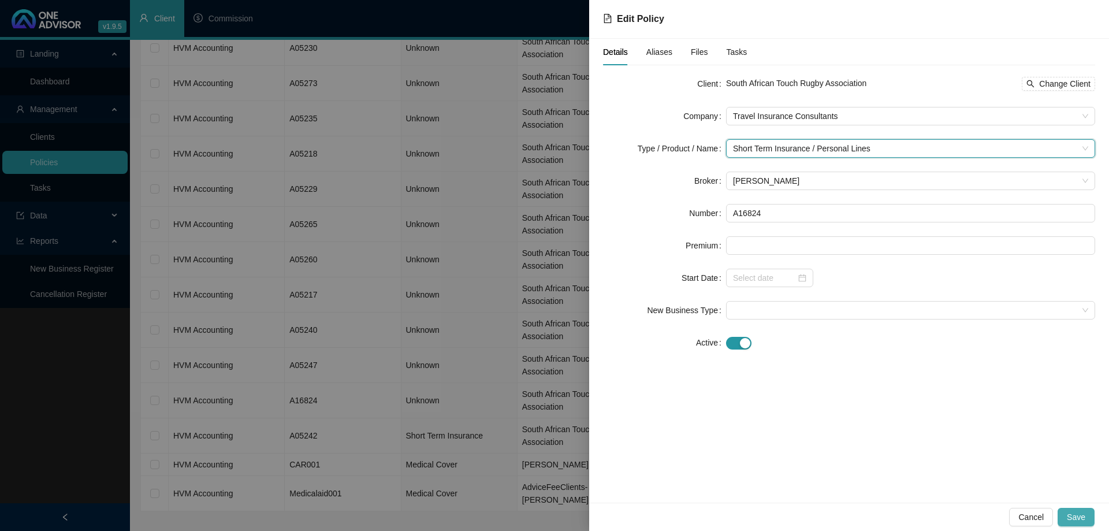
click at [1070, 517] on span "Save" at bounding box center [1076, 517] width 18 height 13
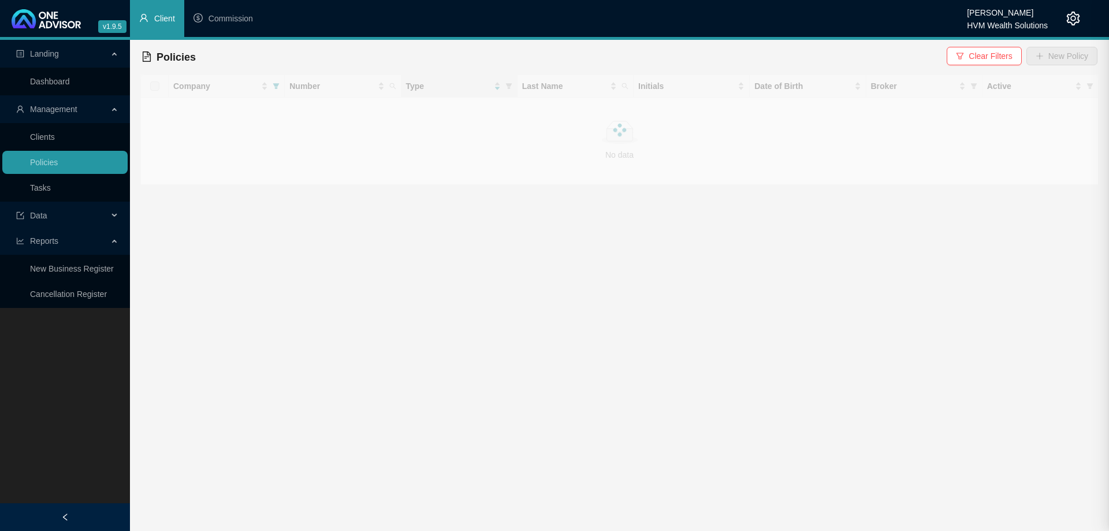
scroll to position [0, 0]
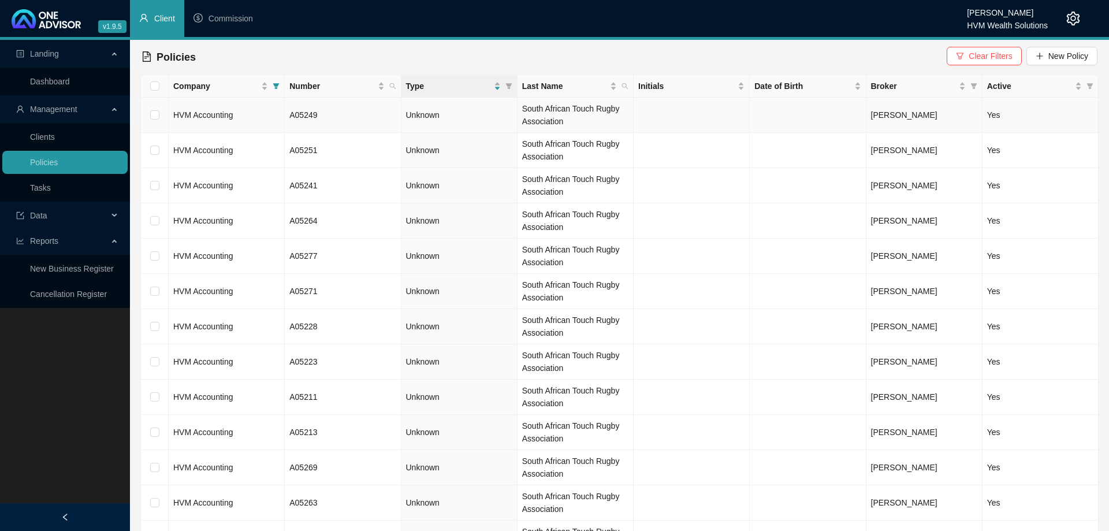
click at [252, 116] on td "HVM Accounting" at bounding box center [227, 115] width 116 height 35
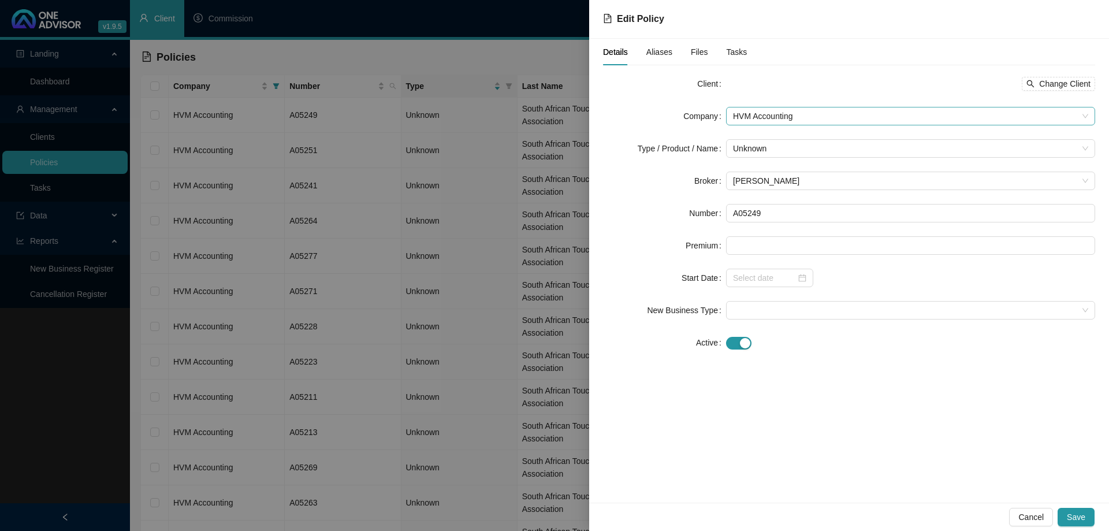
click at [818, 114] on span "HVM Accounting" at bounding box center [910, 115] width 355 height 17
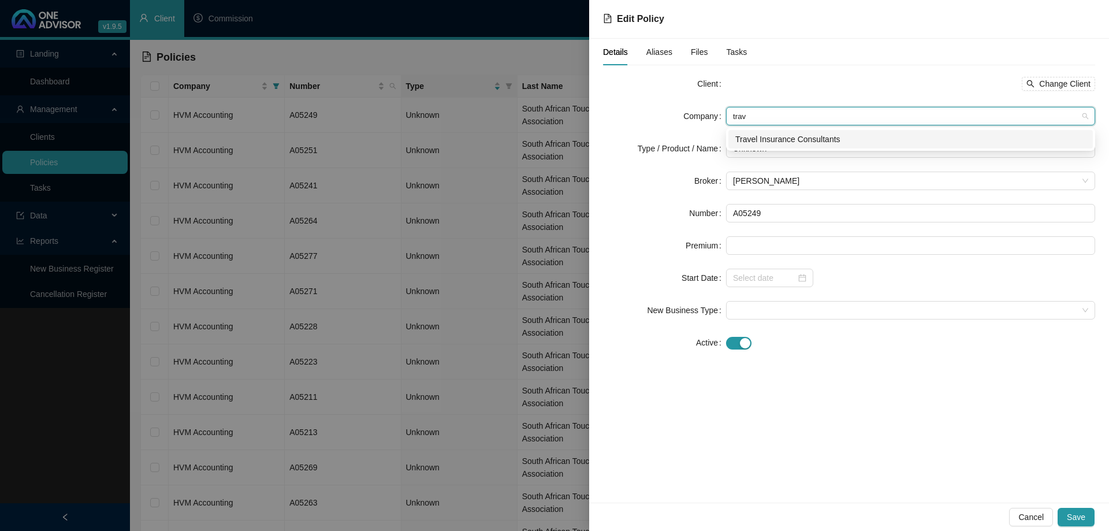
click at [835, 135] on div "Travel Insurance Consultants" at bounding box center [910, 139] width 351 height 13
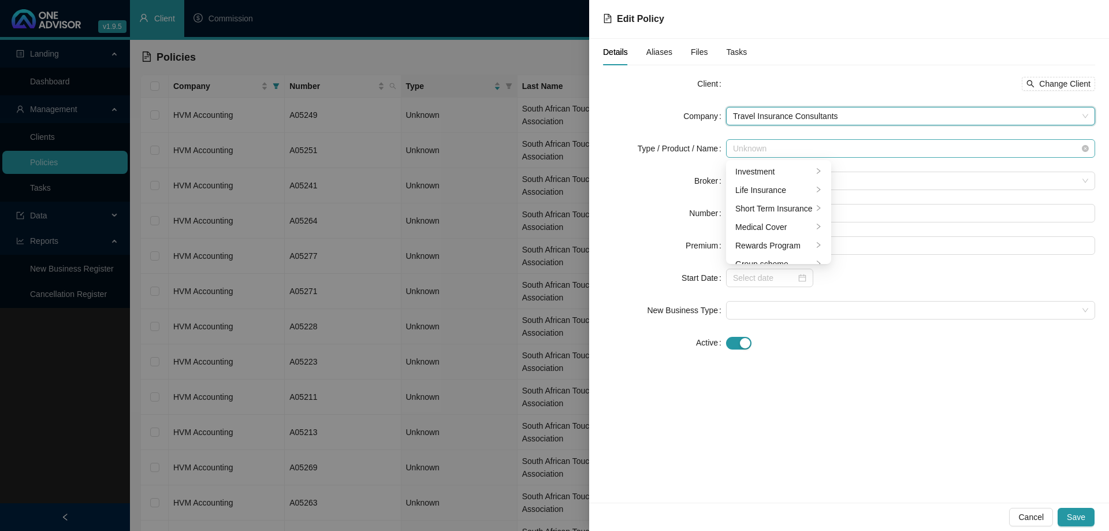
click at [792, 151] on span "Unknown" at bounding box center [910, 148] width 355 height 17
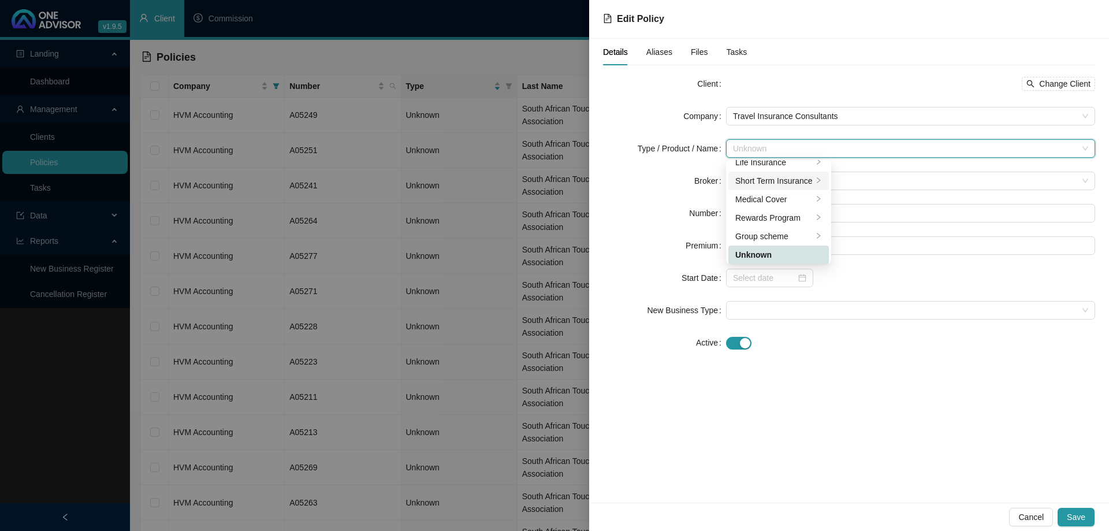
click at [797, 176] on div "Short Term Insurance" at bounding box center [773, 180] width 77 height 13
click at [866, 188] on div "Personal Lines" at bounding box center [879, 190] width 65 height 13
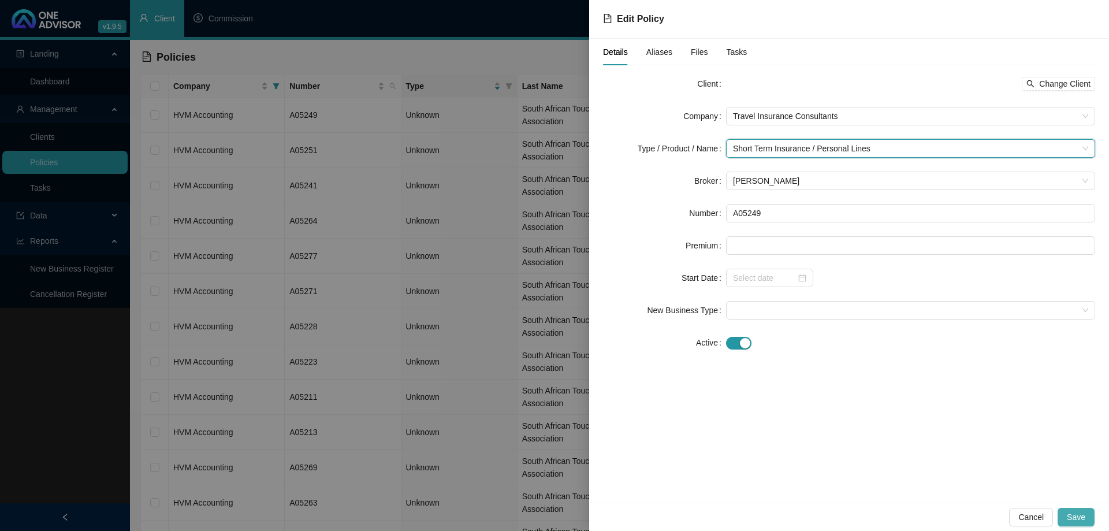
click at [1082, 513] on span "Save" at bounding box center [1076, 517] width 18 height 13
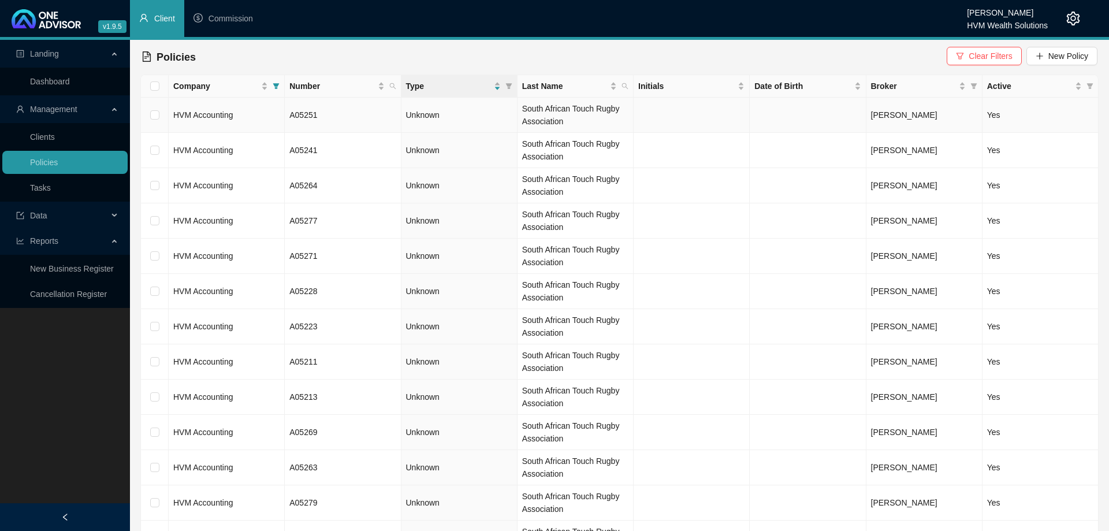
click at [267, 112] on td "HVM Accounting" at bounding box center [227, 115] width 116 height 35
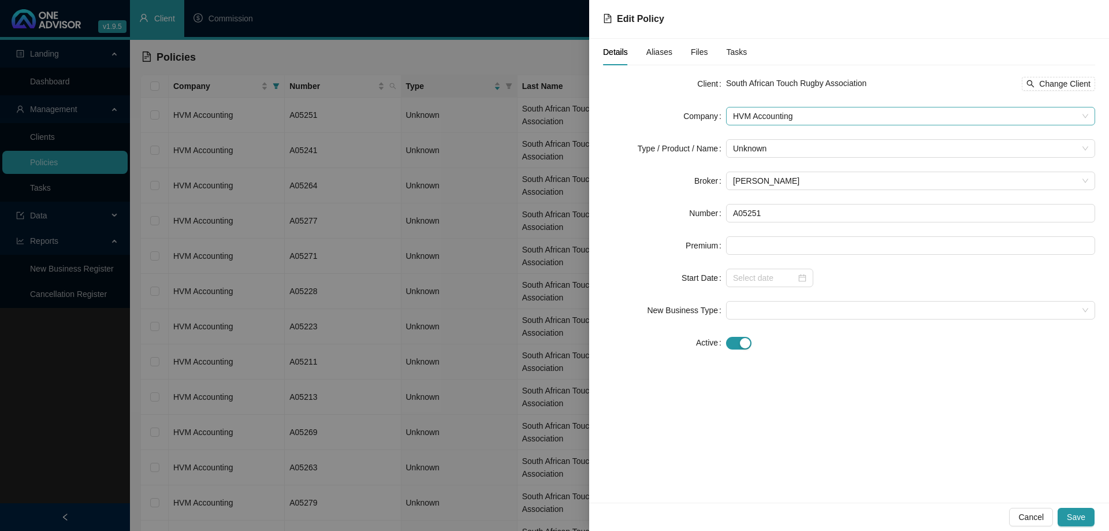
click at [783, 119] on span "HVM Accounting" at bounding box center [910, 115] width 355 height 17
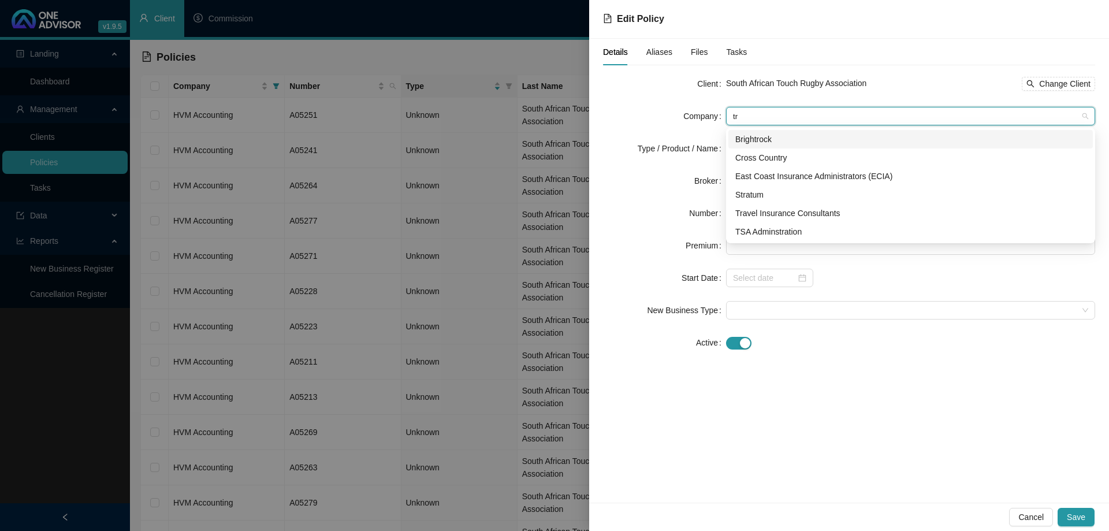
scroll to position [0, 0]
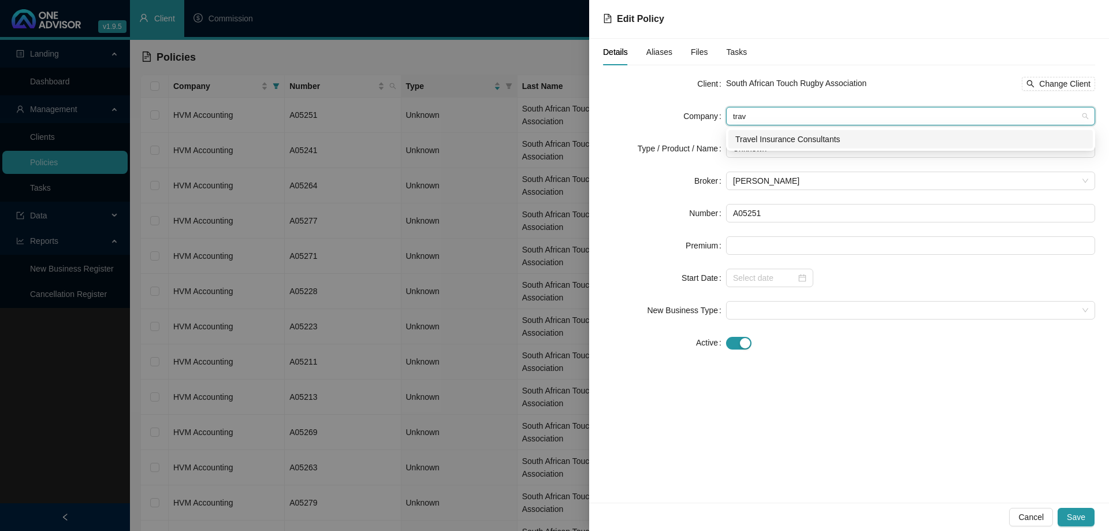
click at [814, 148] on div "Travel Insurance Consultants" at bounding box center [910, 139] width 364 height 18
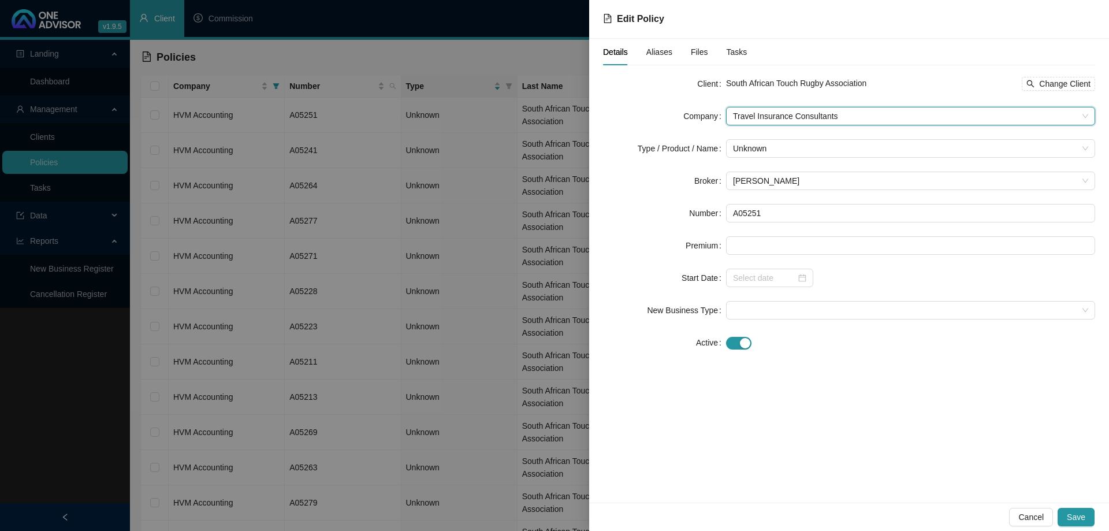
click at [814, 148] on span "Unknown" at bounding box center [910, 148] width 355 height 17
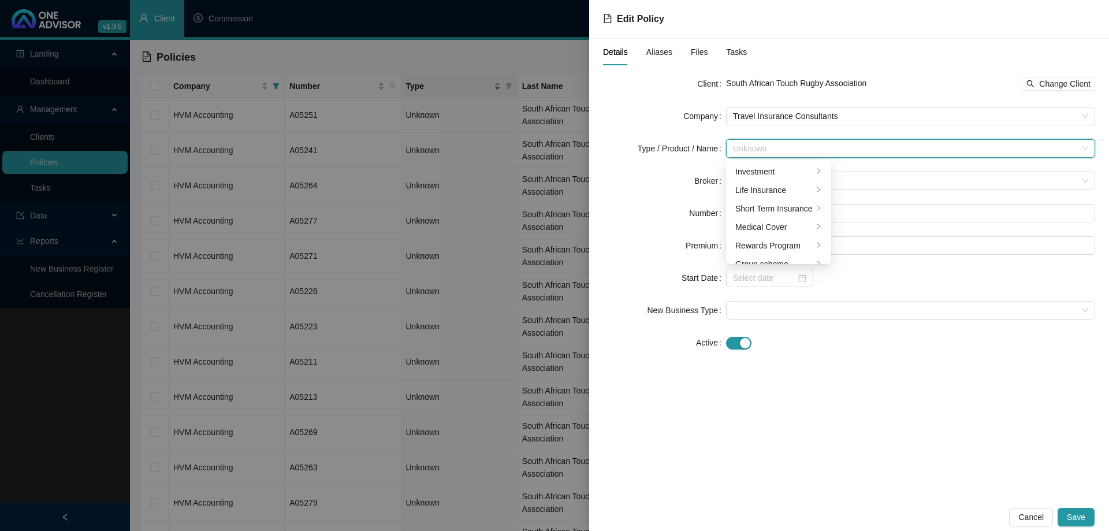
scroll to position [28, 0]
click at [792, 189] on li "Short Term Insurance" at bounding box center [778, 181] width 100 height 18
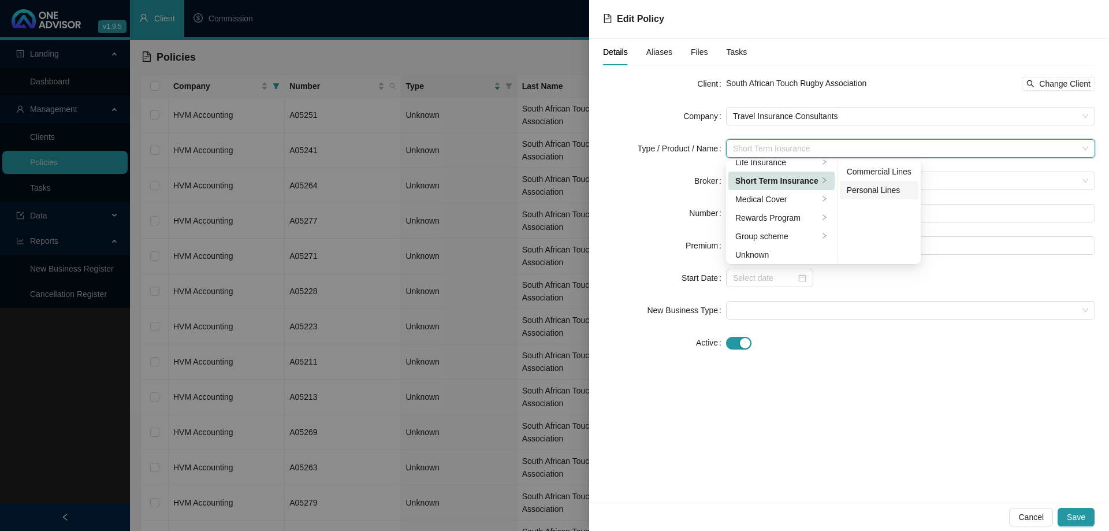
click at [865, 193] on div "Personal Lines" at bounding box center [879, 190] width 65 height 13
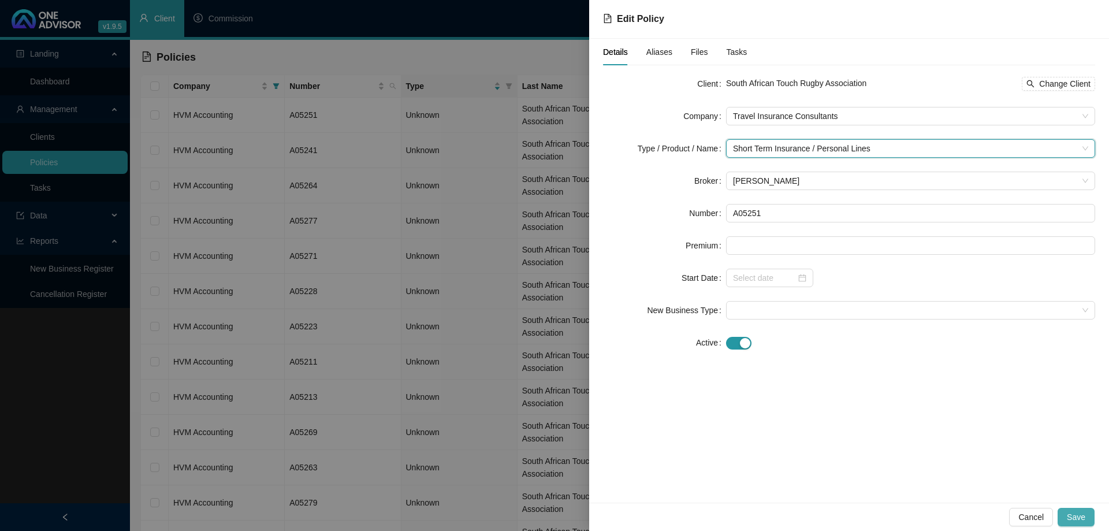
click at [1076, 524] on button "Save" at bounding box center [1076, 517] width 37 height 18
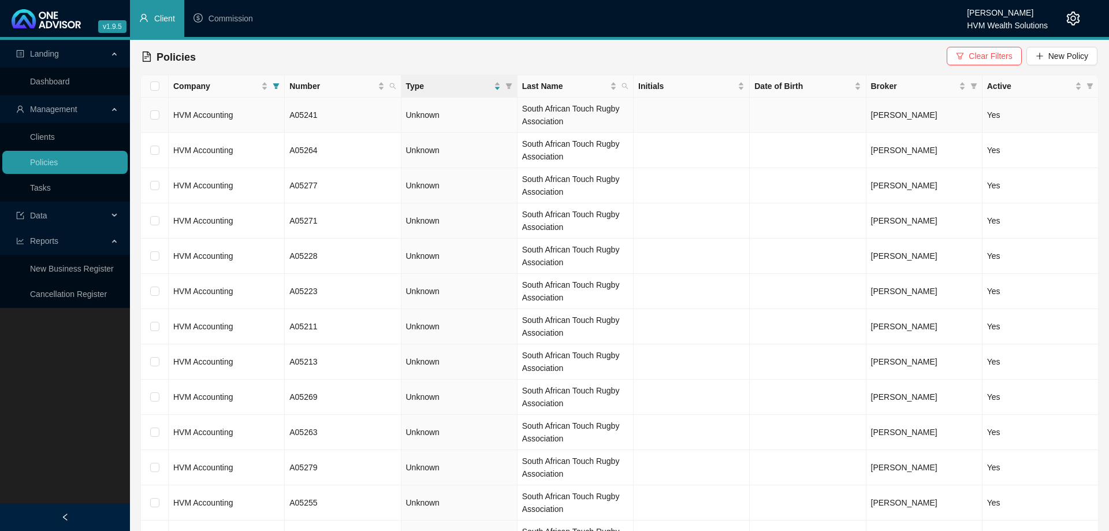
click at [264, 116] on td "HVM Accounting" at bounding box center [227, 115] width 116 height 35
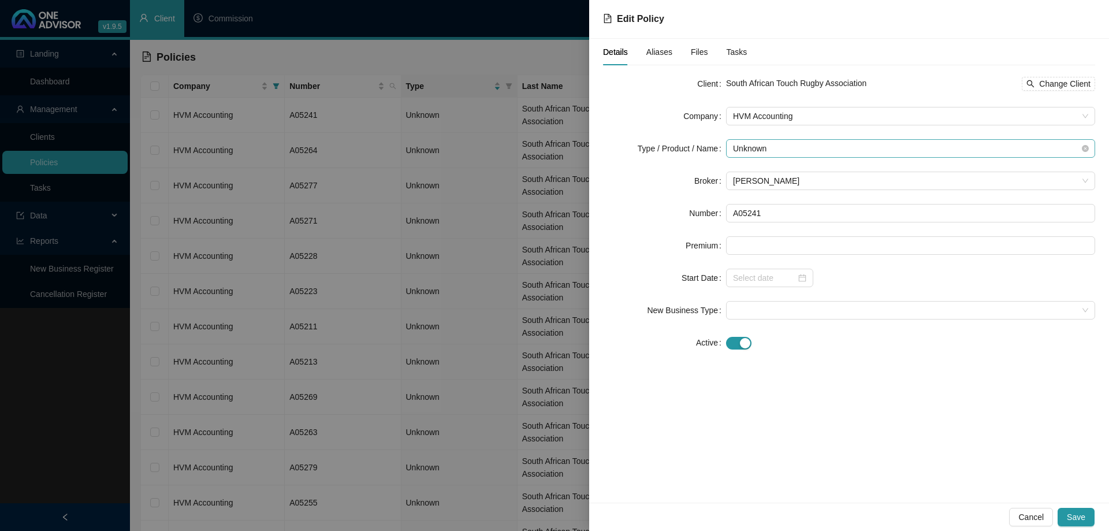
click at [795, 152] on span "Unknown" at bounding box center [910, 148] width 355 height 17
click at [799, 174] on div "Short Term Insurance" at bounding box center [773, 180] width 77 height 13
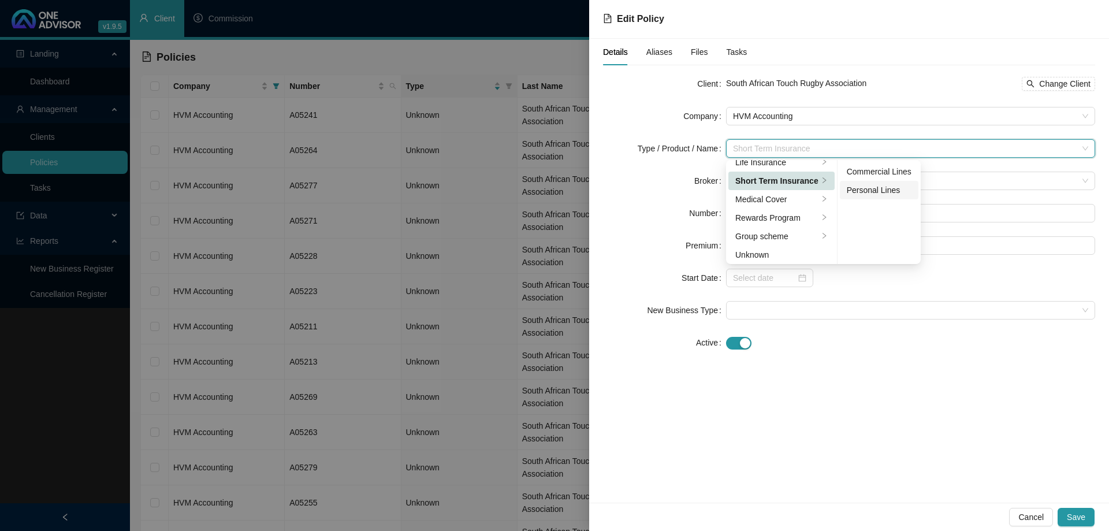
click at [858, 192] on div "Personal Lines" at bounding box center [879, 190] width 65 height 13
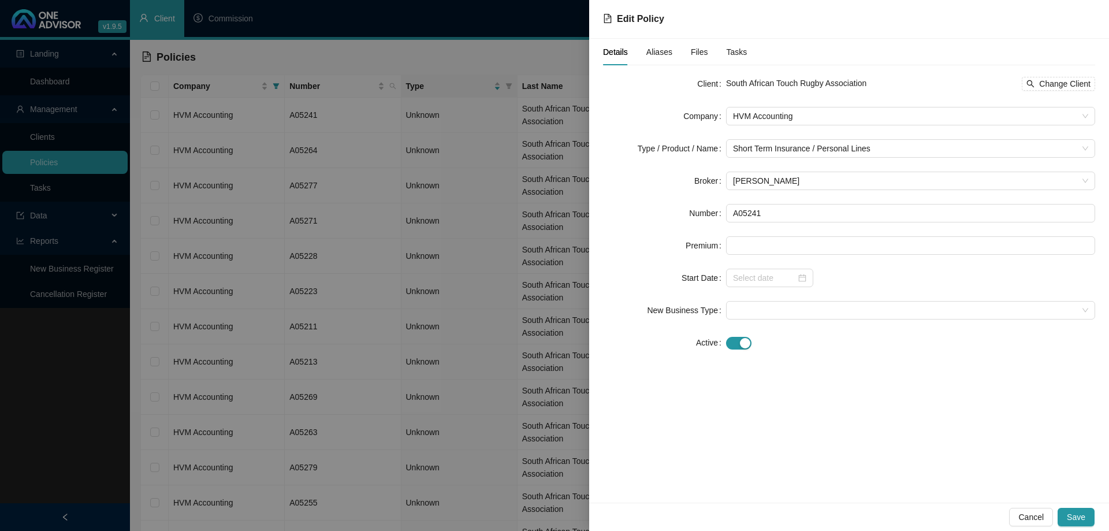
click at [820, 100] on form "Client South African Touch Rugby Association Change Client Company HVM Accounti…" at bounding box center [849, 213] width 492 height 277
click at [819, 110] on span "HVM Accounting" at bounding box center [910, 115] width 355 height 17
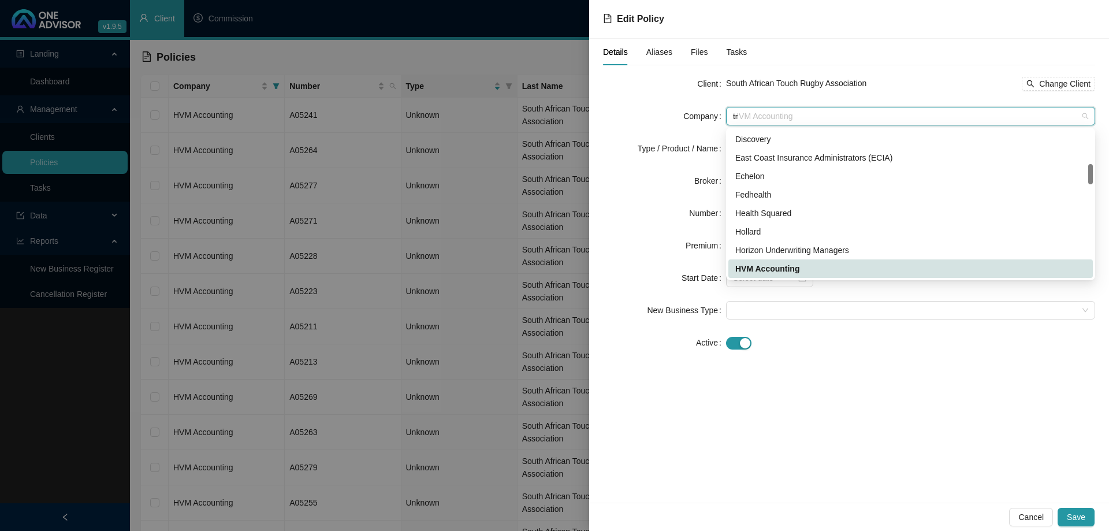
scroll to position [0, 0]
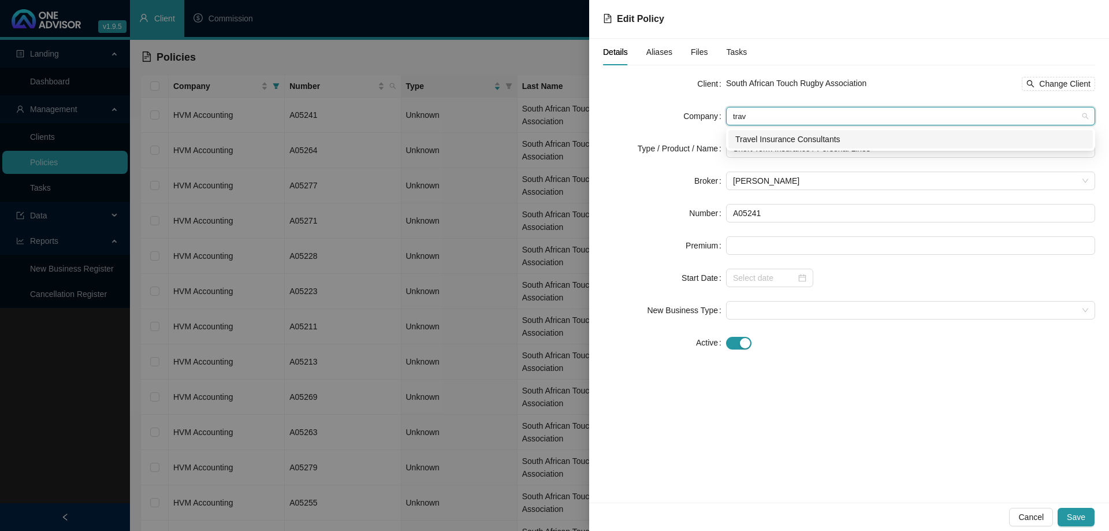
click at [834, 141] on div "Travel Insurance Consultants" at bounding box center [910, 139] width 351 height 13
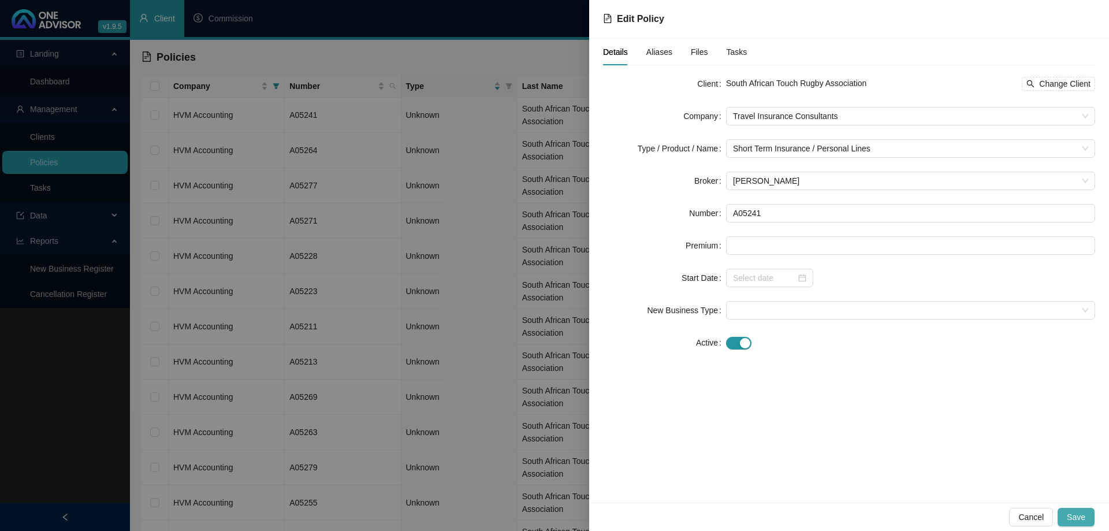
click at [1090, 511] on button "Save" at bounding box center [1076, 517] width 37 height 18
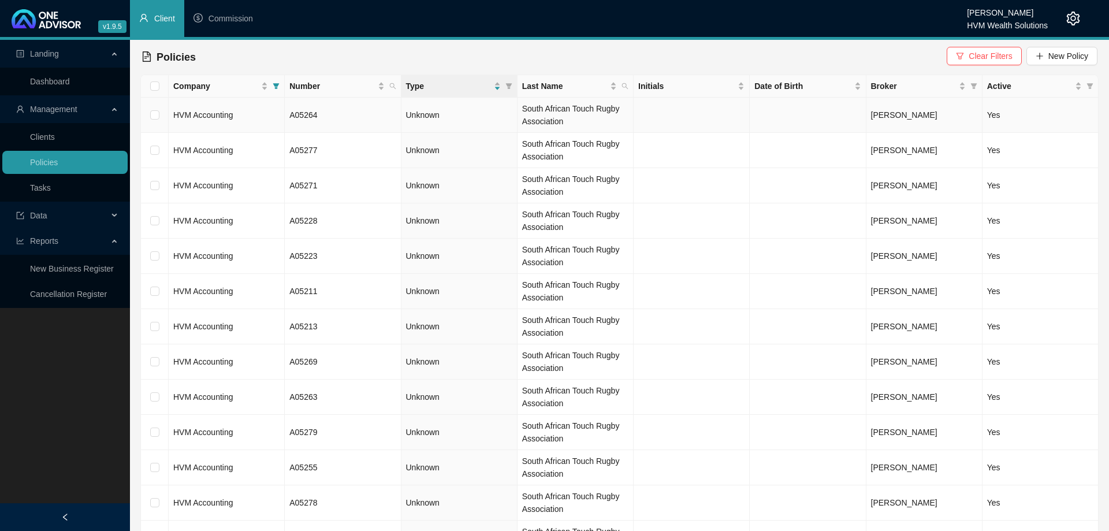
click at [266, 121] on td "HVM Accounting" at bounding box center [227, 115] width 116 height 35
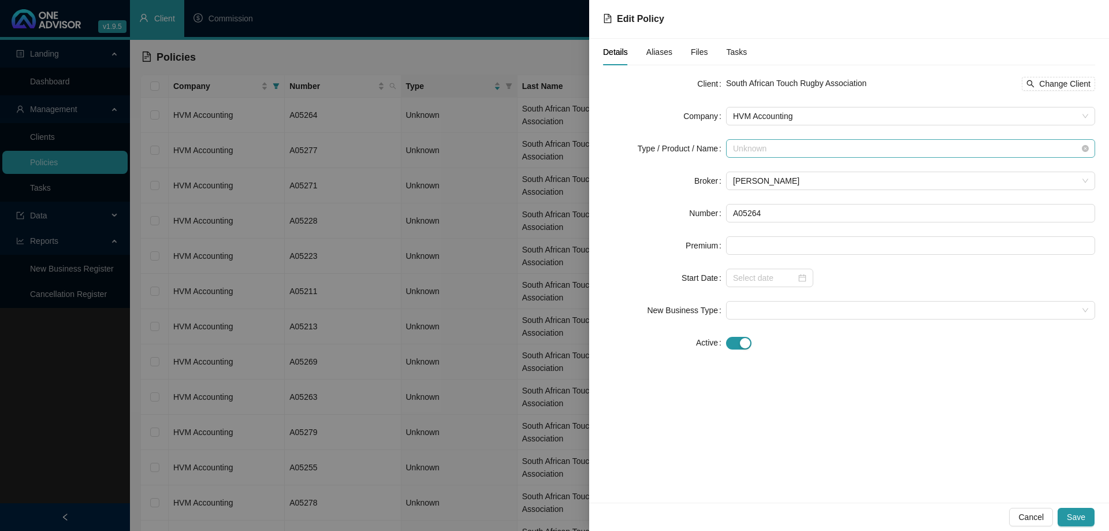
click at [788, 151] on span "Unknown" at bounding box center [910, 148] width 355 height 17
click at [789, 179] on div "Short Term Insurance" at bounding box center [773, 180] width 77 height 13
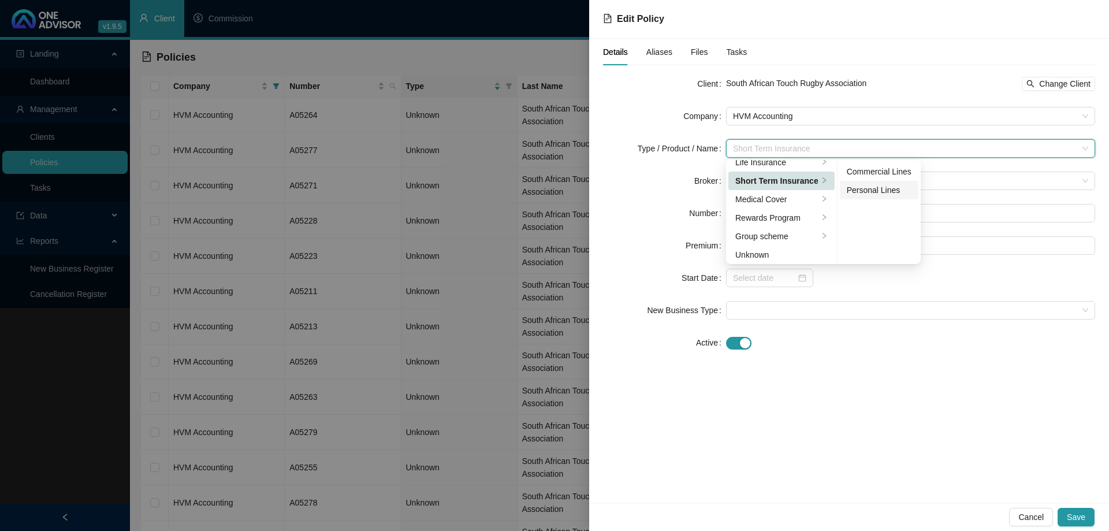
click at [870, 192] on div "Personal Lines" at bounding box center [879, 190] width 65 height 13
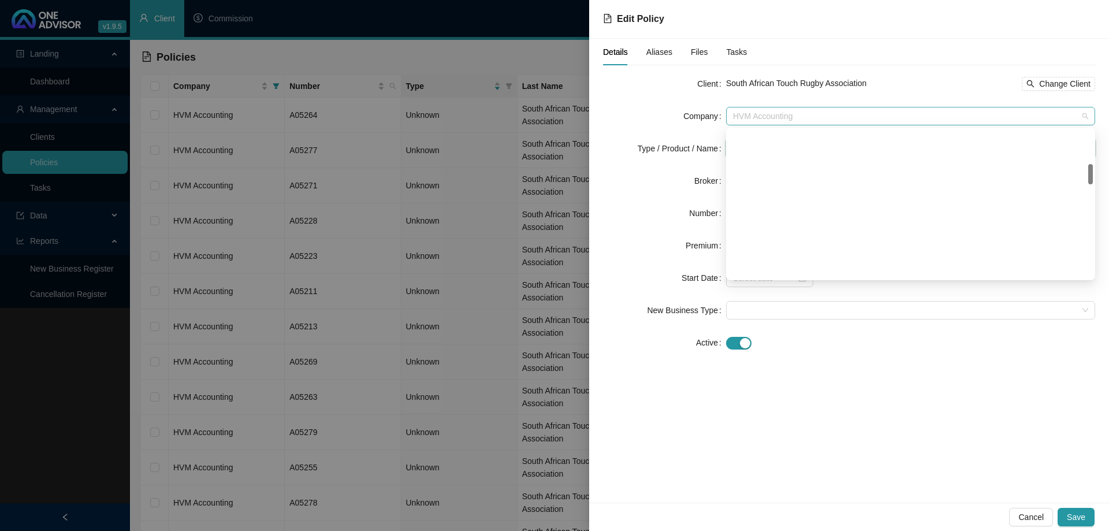
click at [813, 119] on span "HVM Accounting" at bounding box center [910, 115] width 355 height 17
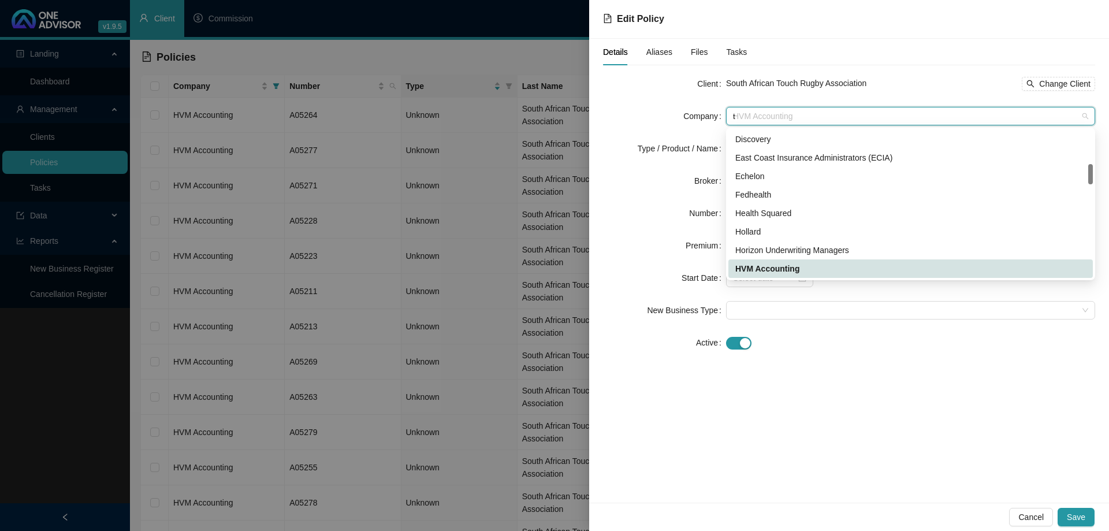
scroll to position [0, 0]
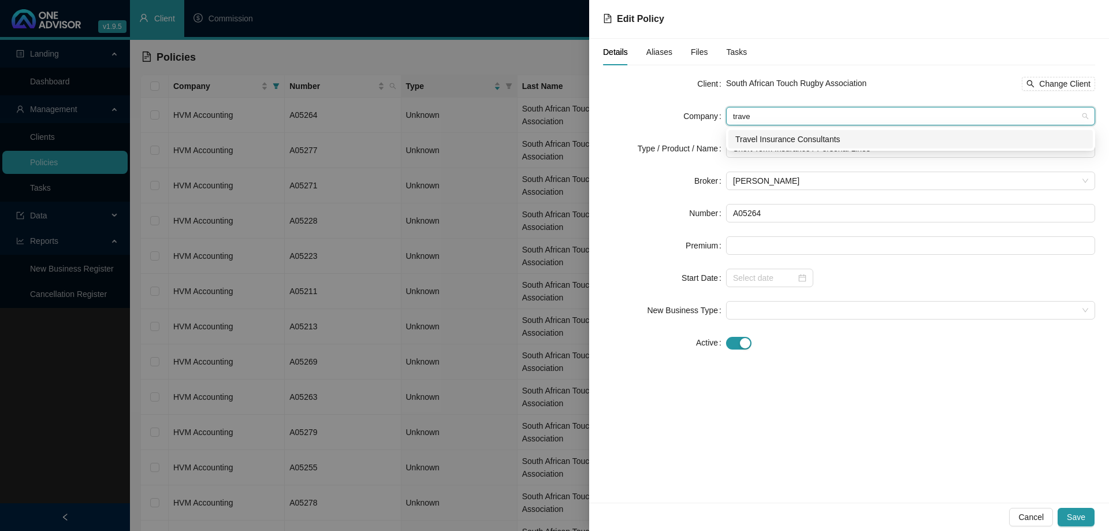
click at [830, 143] on div "Travel Insurance Consultants" at bounding box center [910, 139] width 351 height 13
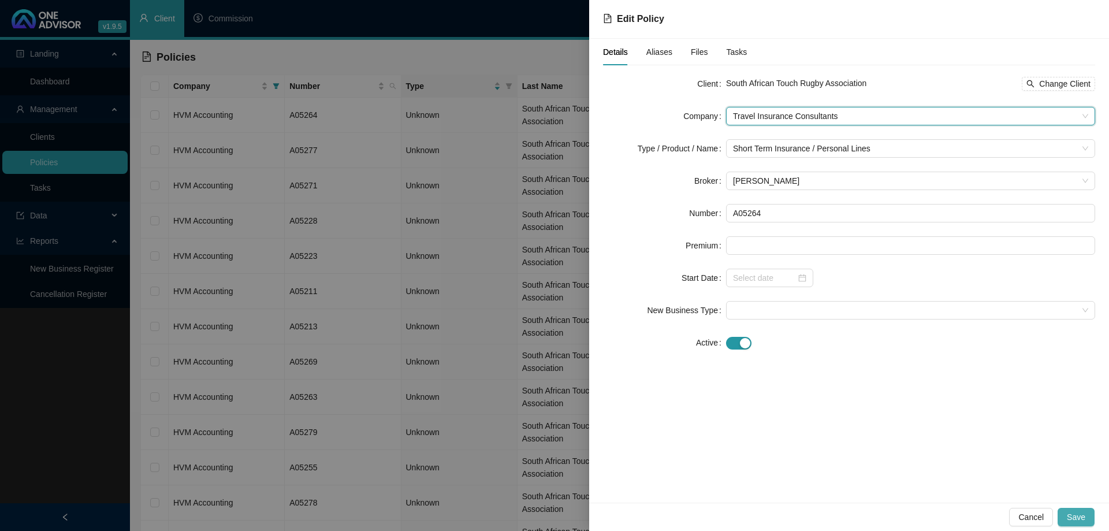
click at [1068, 515] on button "Save" at bounding box center [1076, 517] width 37 height 18
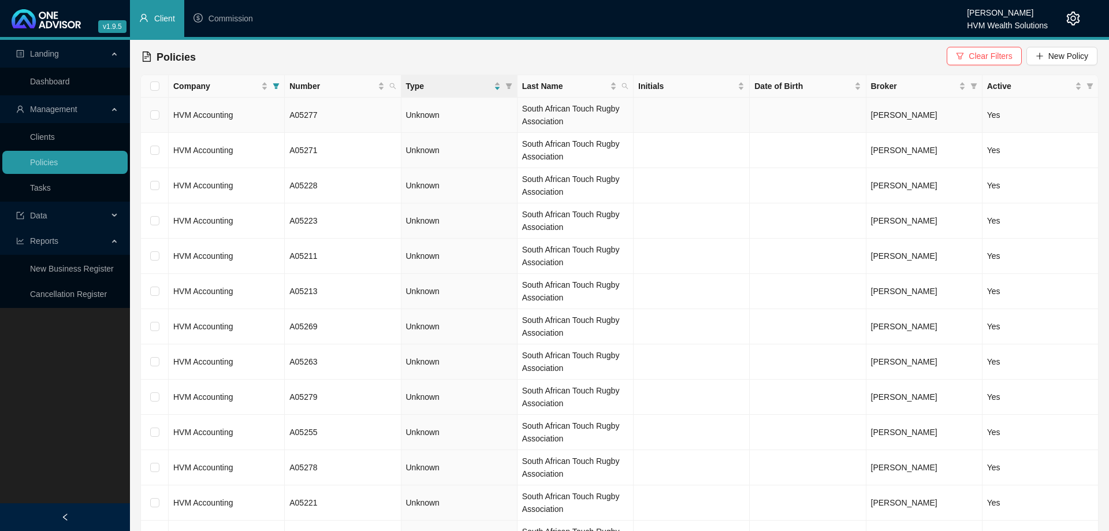
click at [255, 116] on td "HVM Accounting" at bounding box center [227, 115] width 116 height 35
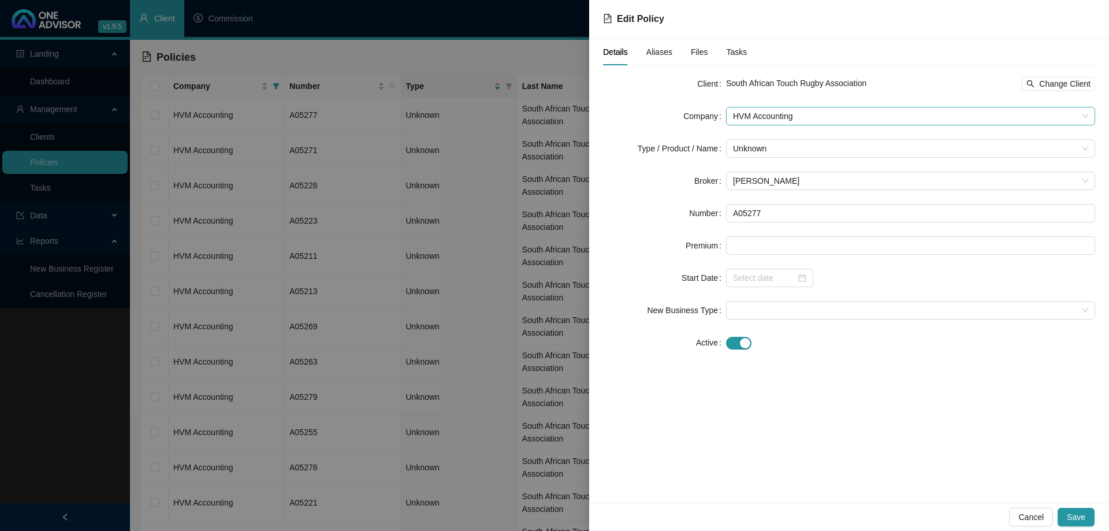
click at [813, 119] on span "HVM Accounting" at bounding box center [910, 115] width 355 height 17
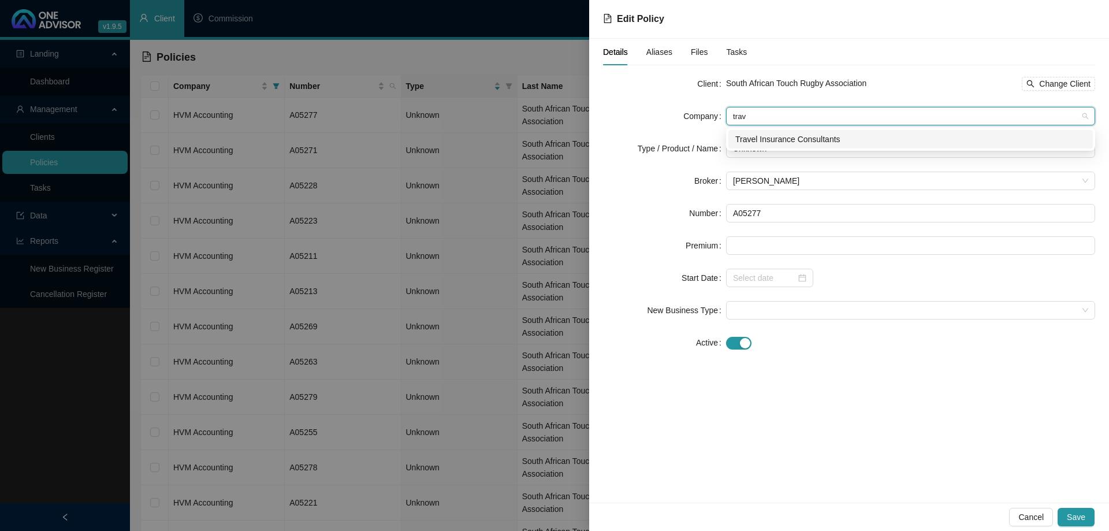
click at [809, 135] on div "Travel Insurance Consultants" at bounding box center [910, 139] width 351 height 13
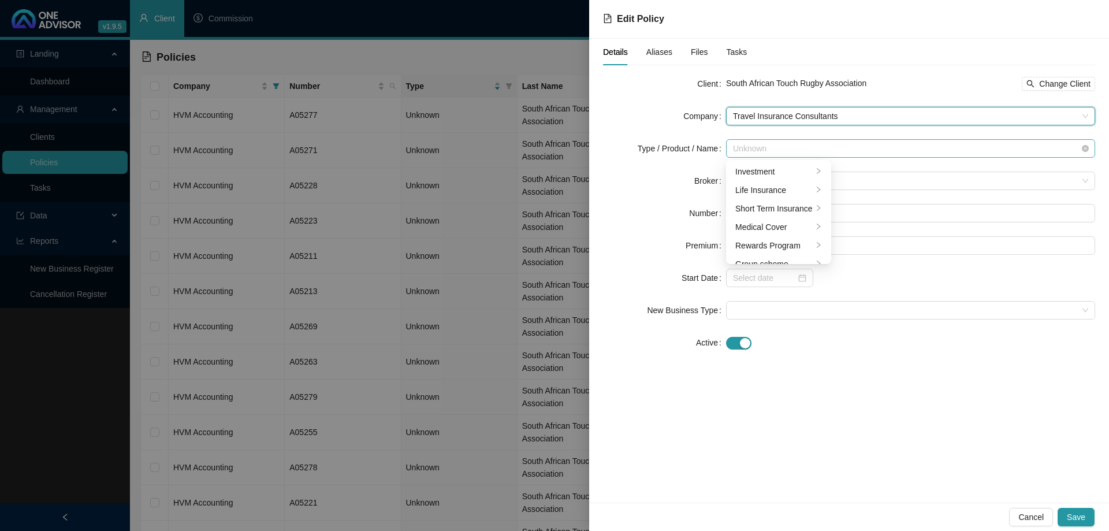
click at [809, 152] on span "Unknown" at bounding box center [910, 148] width 355 height 17
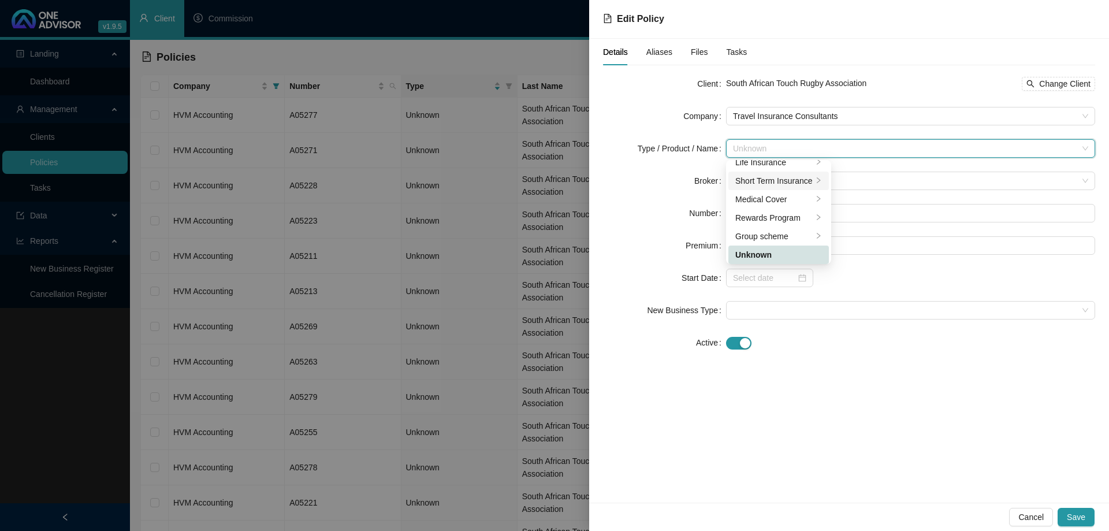
click at [809, 176] on div "Short Term Insurance" at bounding box center [773, 180] width 77 height 13
click at [877, 195] on div "Personal Lines" at bounding box center [879, 190] width 65 height 13
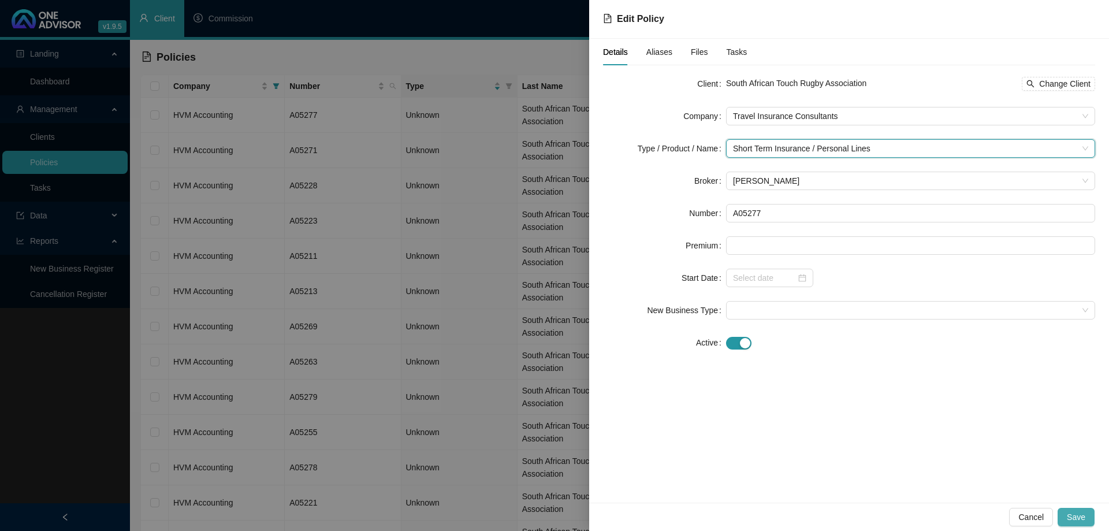
click at [1086, 518] on button "Save" at bounding box center [1076, 517] width 37 height 18
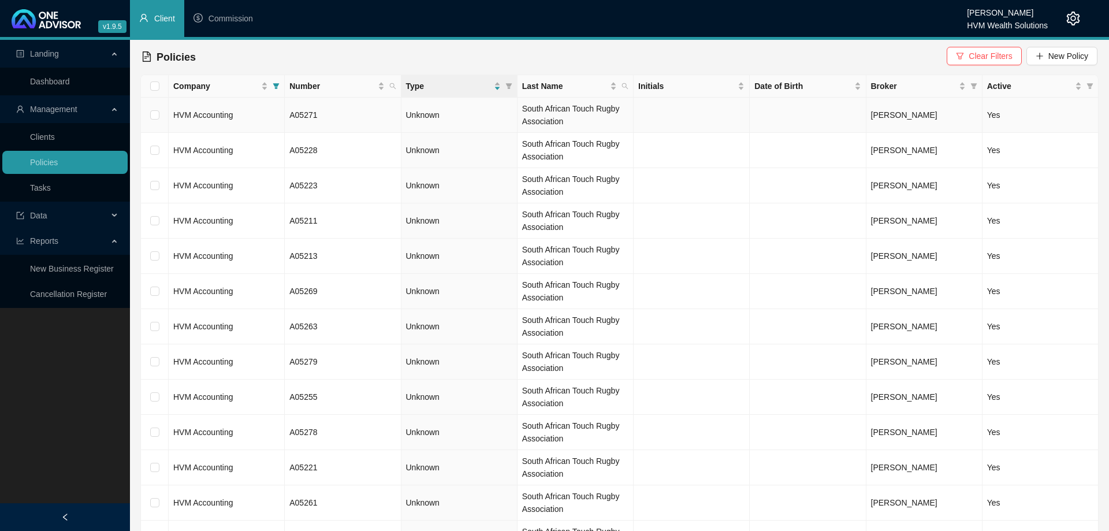
click at [248, 113] on td "HVM Accounting" at bounding box center [227, 115] width 116 height 35
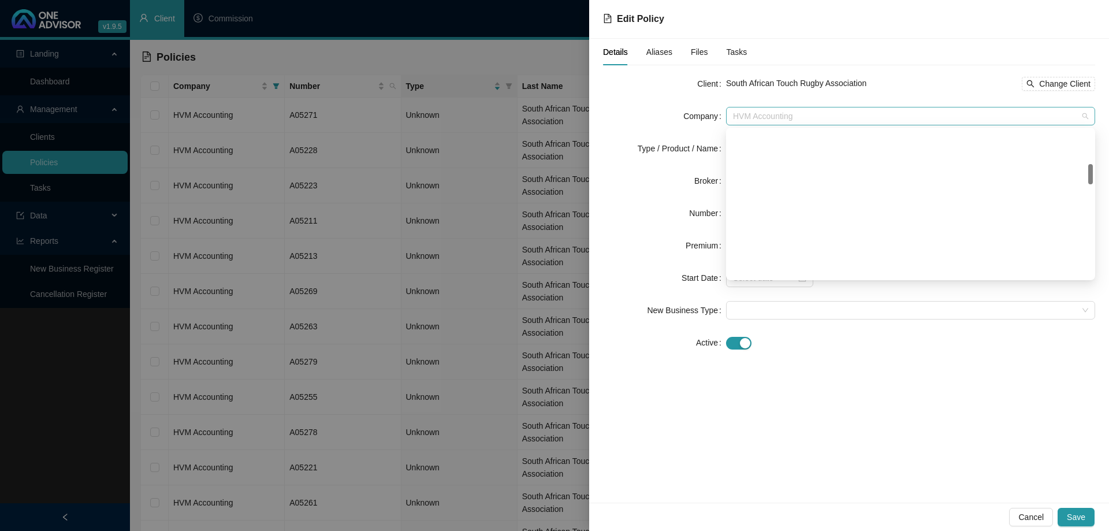
click at [765, 118] on span "HVM Accounting" at bounding box center [910, 115] width 355 height 17
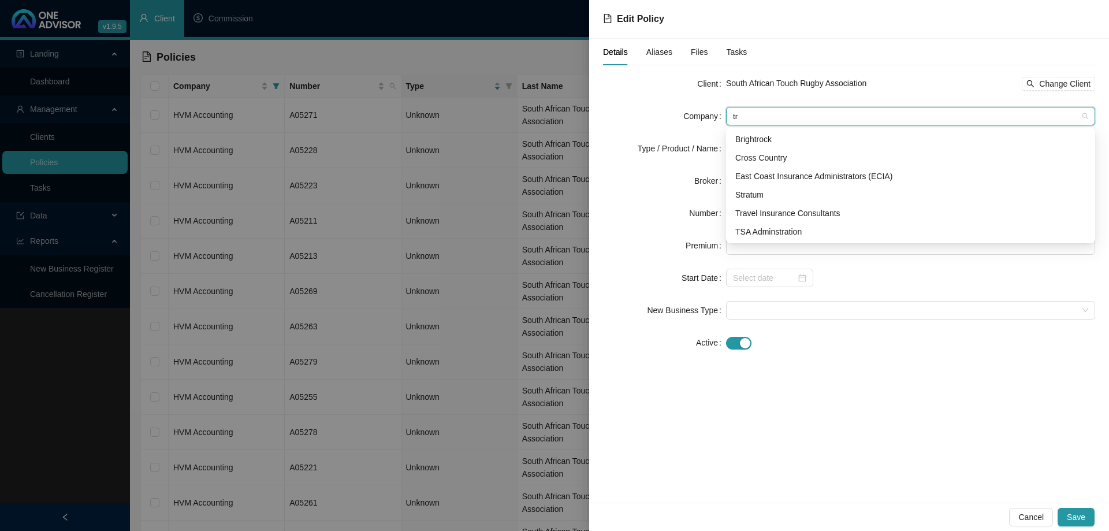
scroll to position [0, 0]
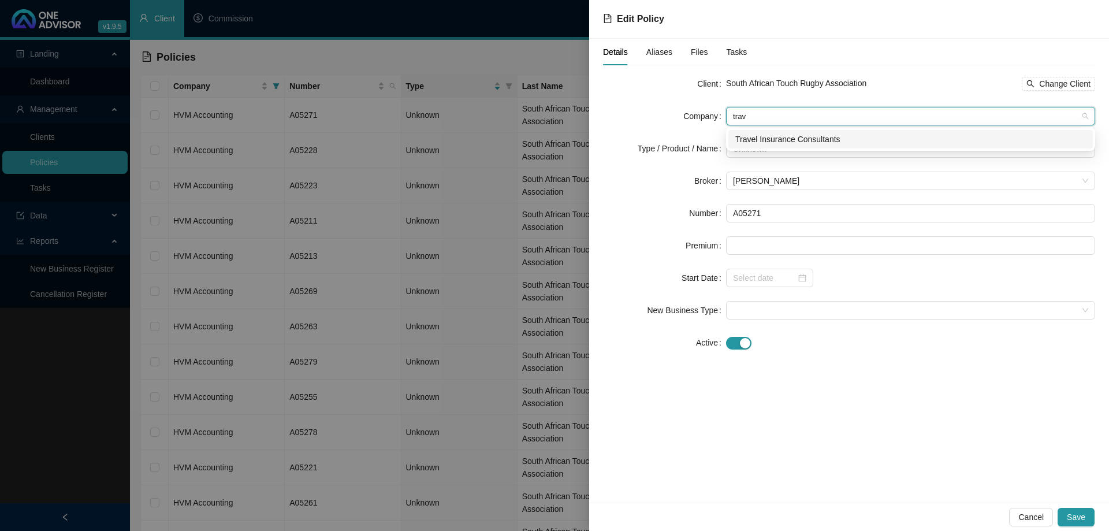
click at [787, 144] on div "Travel Insurance Consultants" at bounding box center [910, 139] width 351 height 13
click at [784, 144] on span "Unknown" at bounding box center [910, 148] width 355 height 17
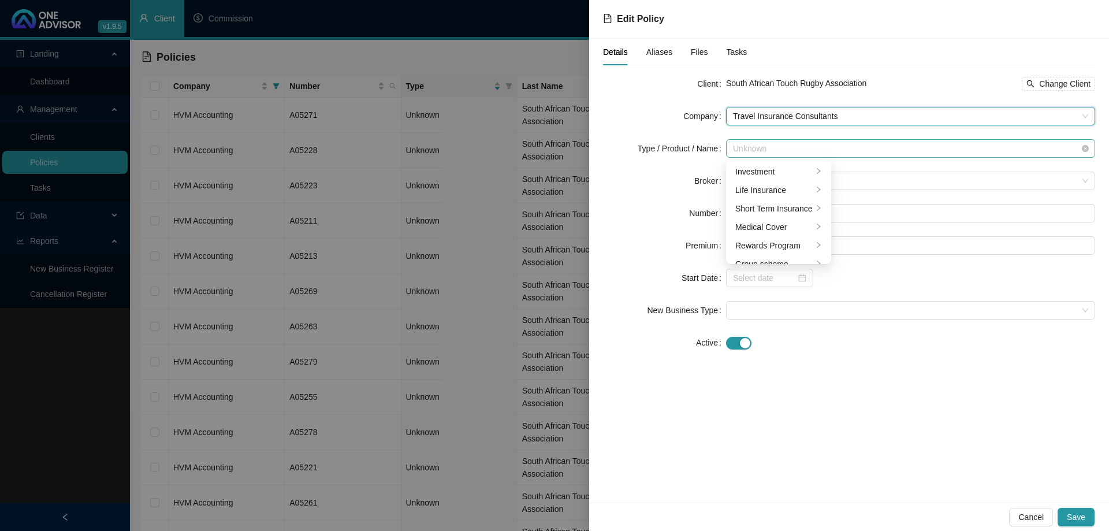
scroll to position [28, 0]
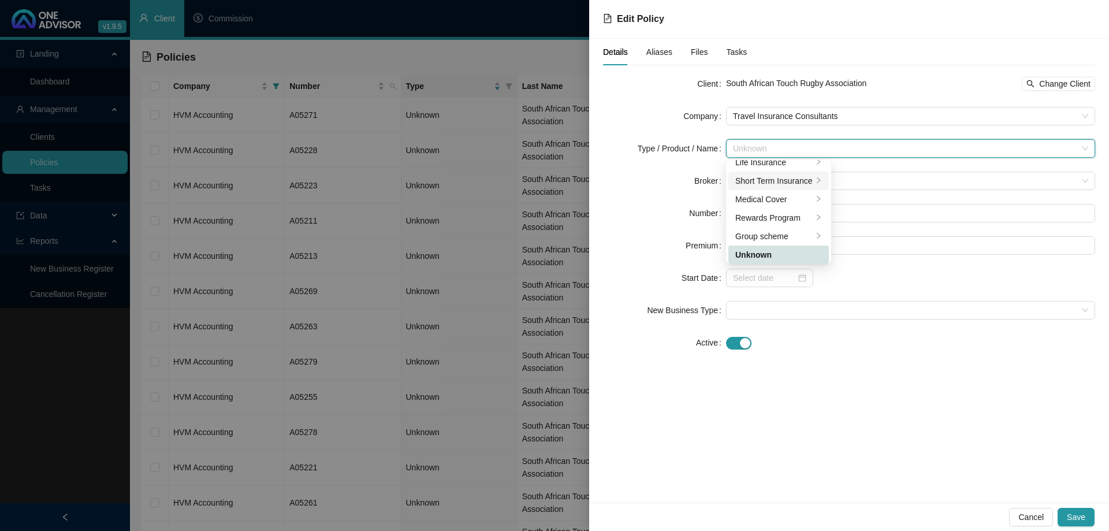
click at [800, 184] on div "Short Term Insurance" at bounding box center [773, 180] width 77 height 13
click at [854, 185] on div "Personal Lines" at bounding box center [879, 190] width 65 height 13
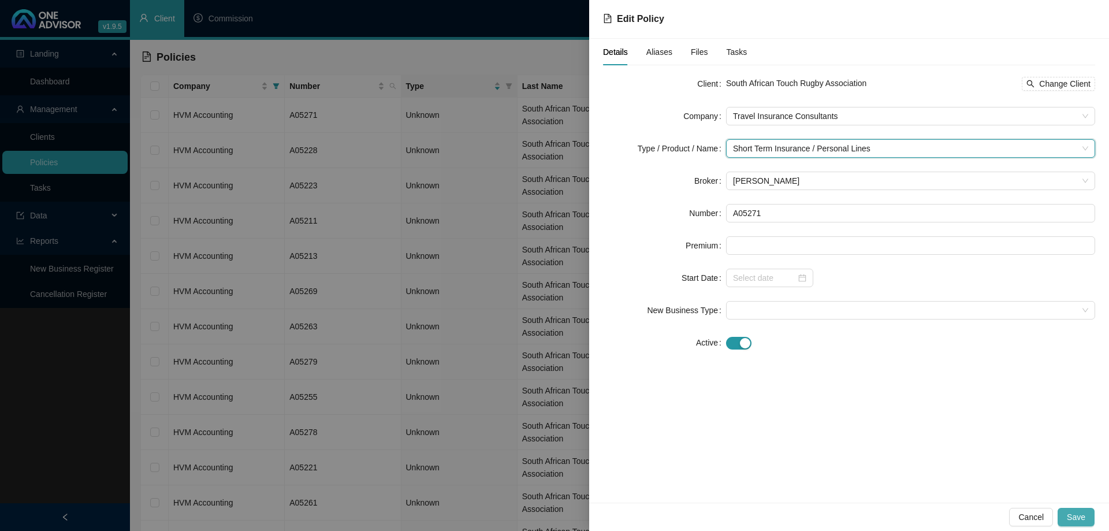
click at [1089, 516] on button "Save" at bounding box center [1076, 517] width 37 height 18
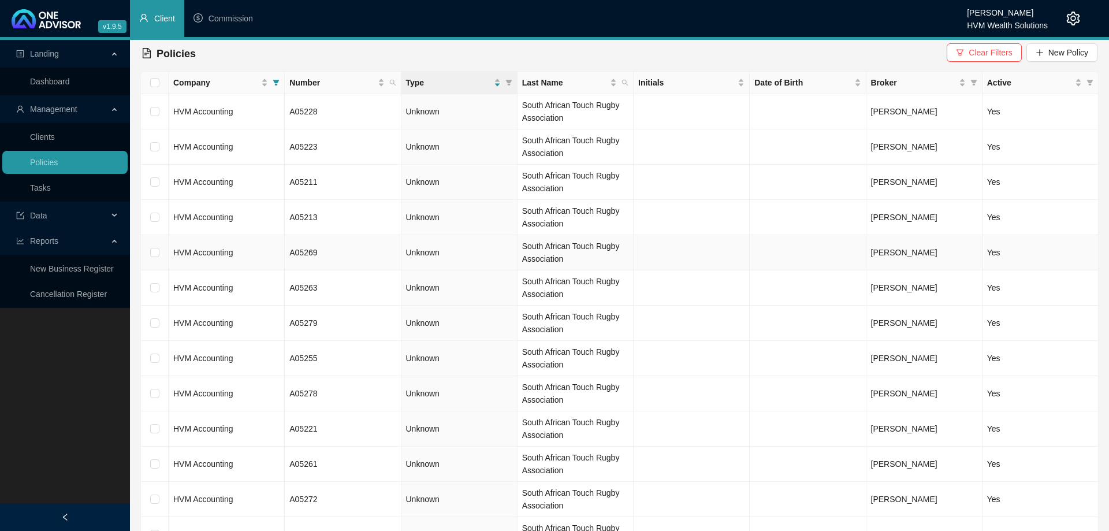
scroll to position [0, 0]
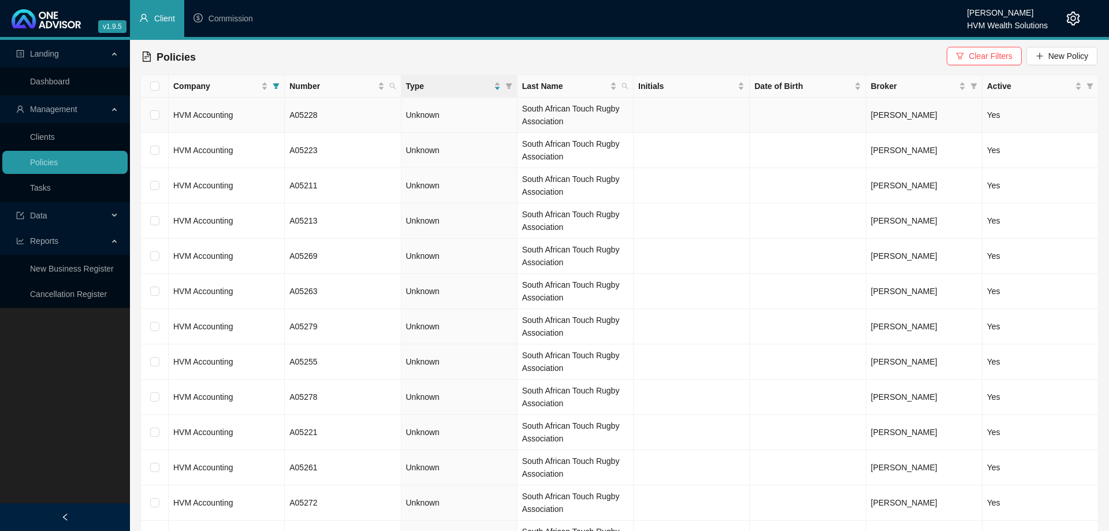
click at [263, 113] on td "HVM Accounting" at bounding box center [227, 115] width 116 height 35
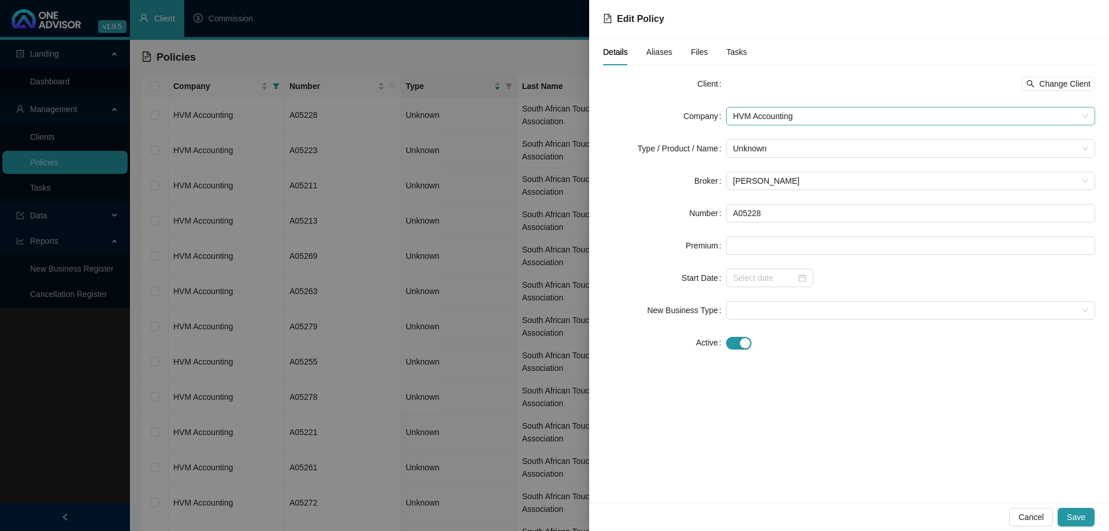
click at [856, 115] on span "HVM Accounting" at bounding box center [910, 115] width 355 height 17
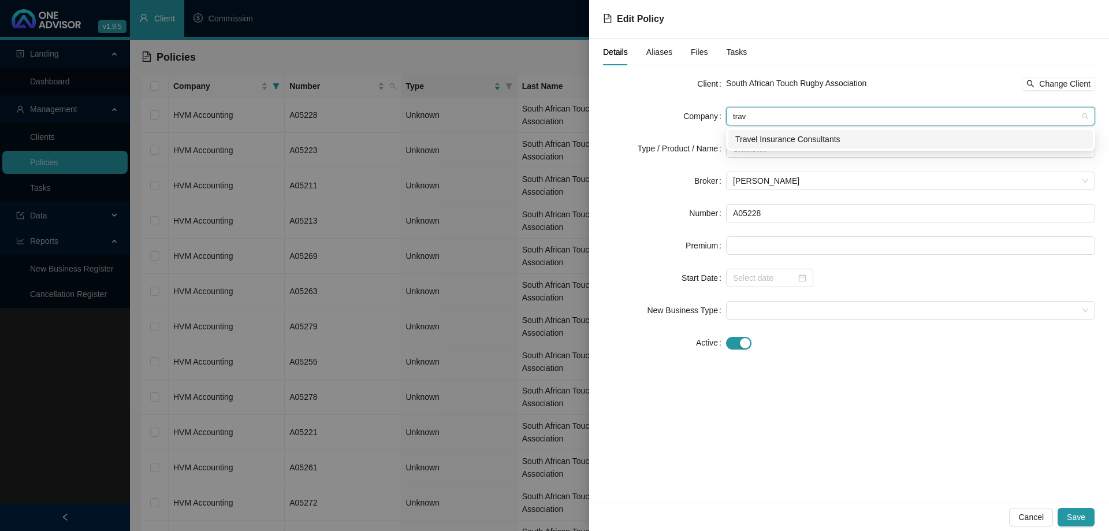
click at [827, 140] on div "Travel Insurance Consultants" at bounding box center [910, 139] width 351 height 13
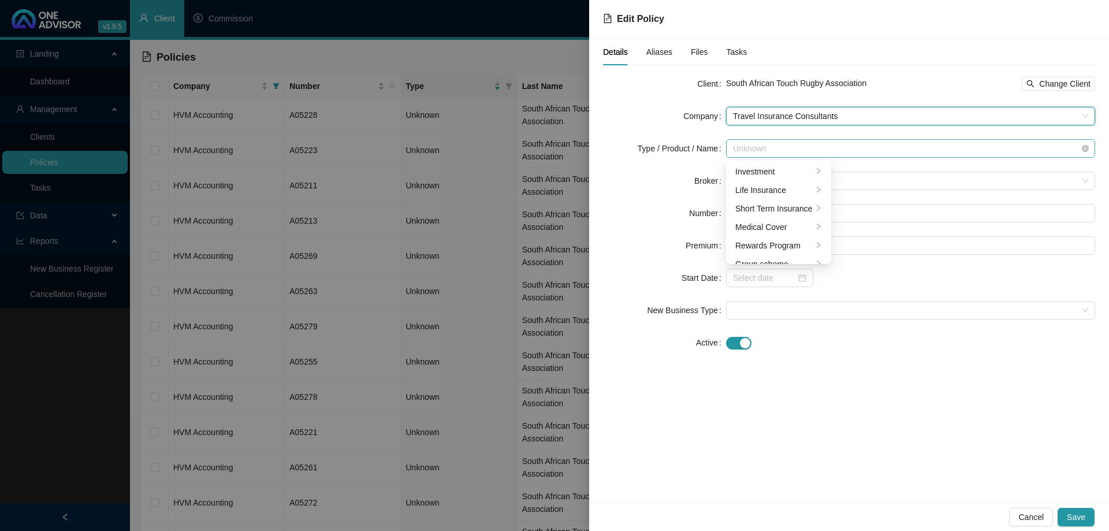
click at [821, 139] on div "Unknown" at bounding box center [910, 148] width 369 height 18
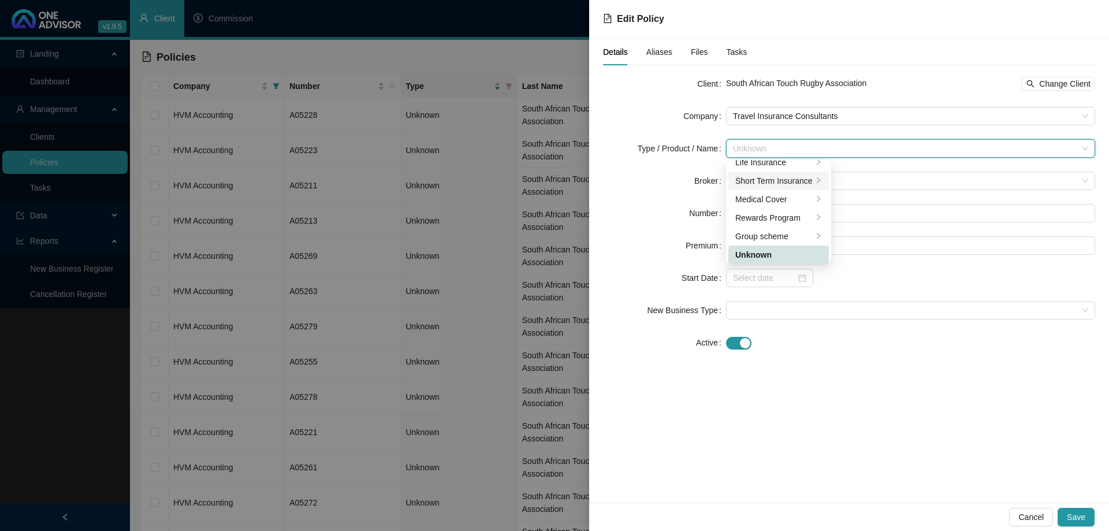
click at [801, 184] on div "Short Term Insurance" at bounding box center [773, 180] width 77 height 13
click at [872, 194] on div "Personal Lines" at bounding box center [879, 190] width 65 height 13
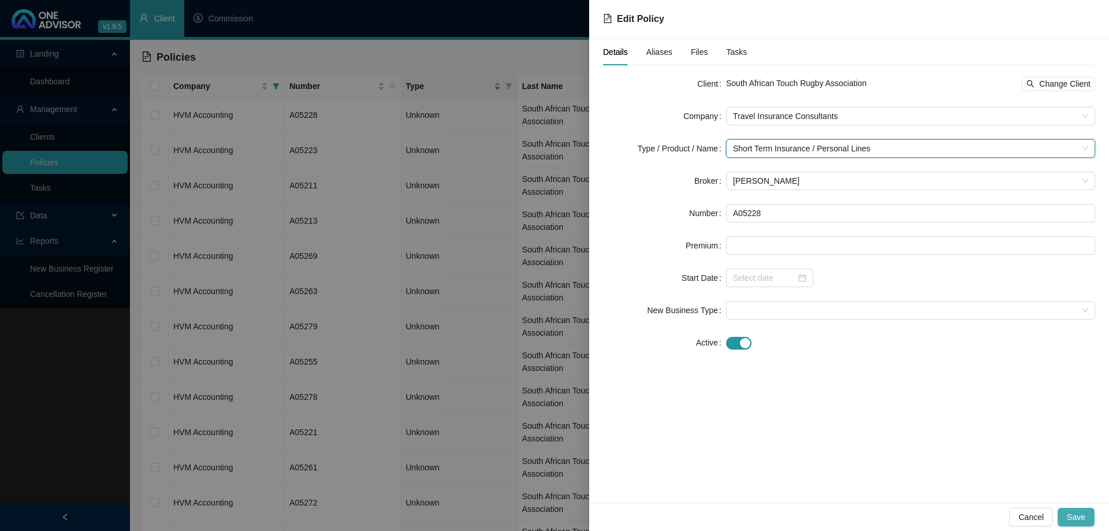
click at [1074, 525] on button "Save" at bounding box center [1076, 517] width 37 height 18
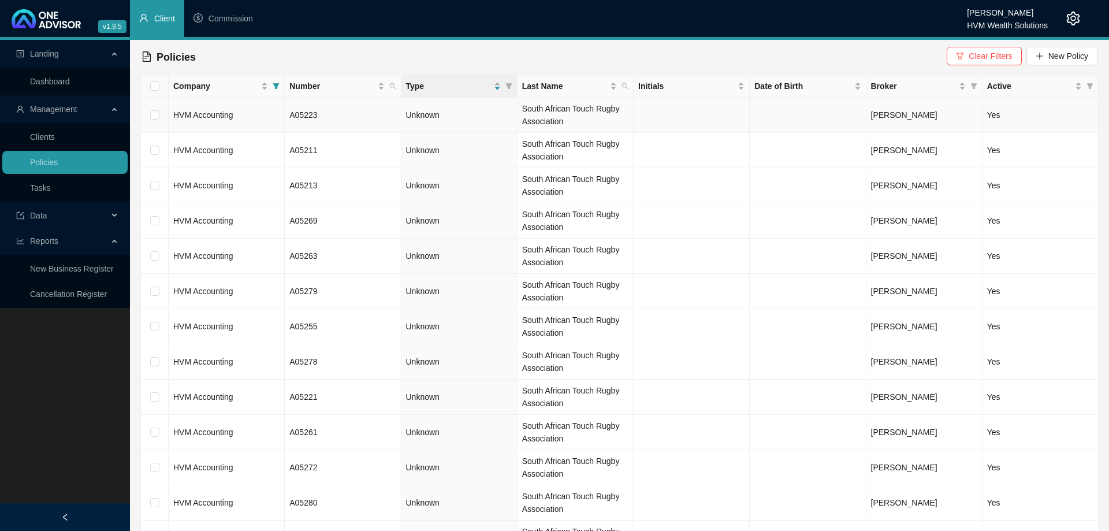
click at [342, 113] on td "A05223" at bounding box center [343, 115] width 116 height 35
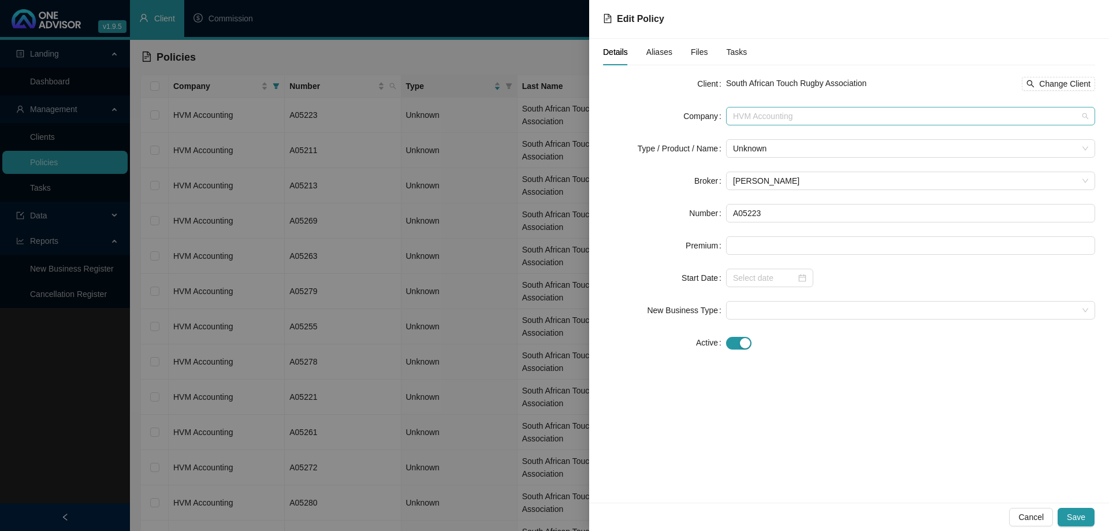
click at [812, 118] on span "HVM Accounting" at bounding box center [910, 115] width 355 height 17
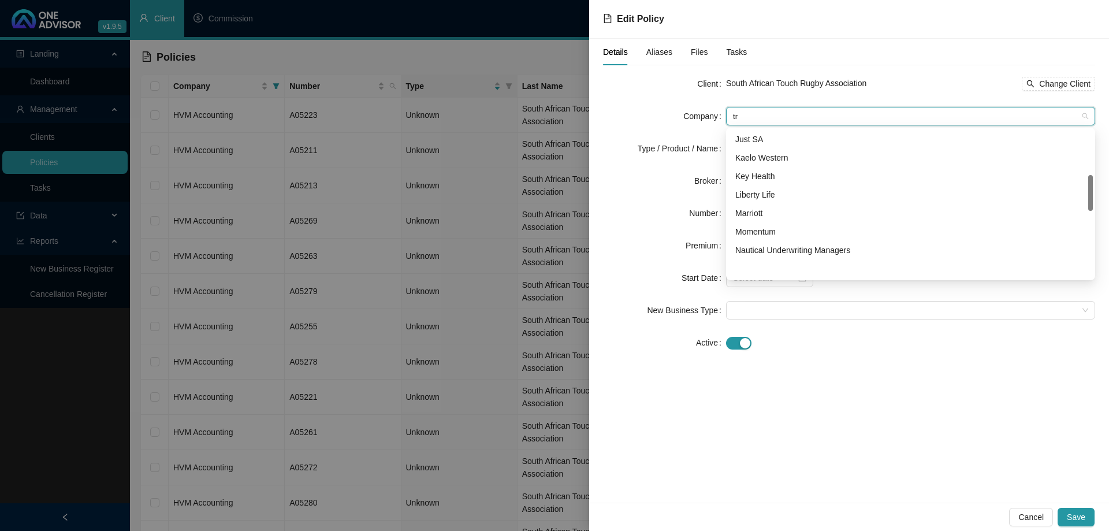
scroll to position [0, 0]
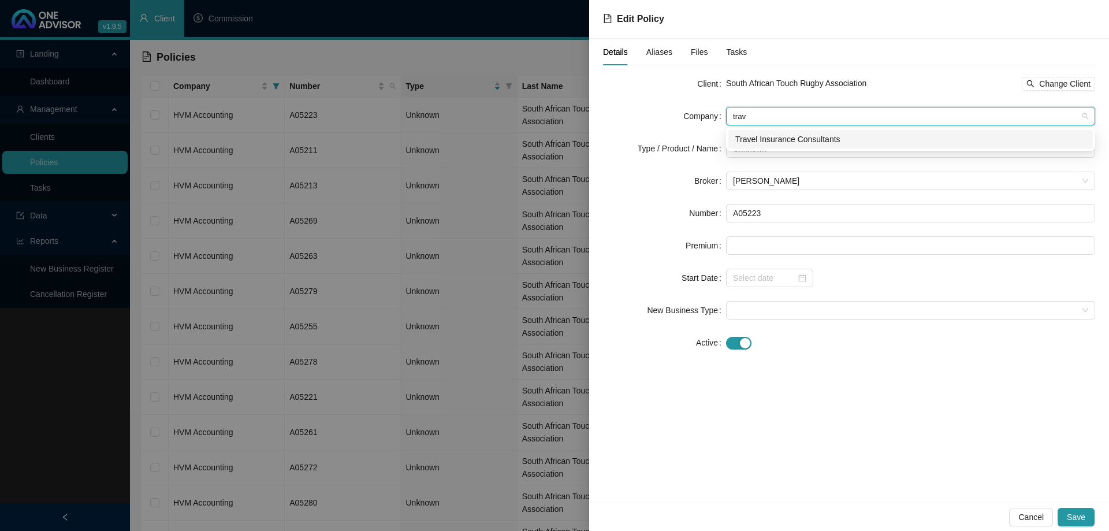
click at [814, 138] on div "Travel Insurance Consultants" at bounding box center [910, 139] width 351 height 13
click at [817, 154] on span "Unknown" at bounding box center [910, 148] width 355 height 17
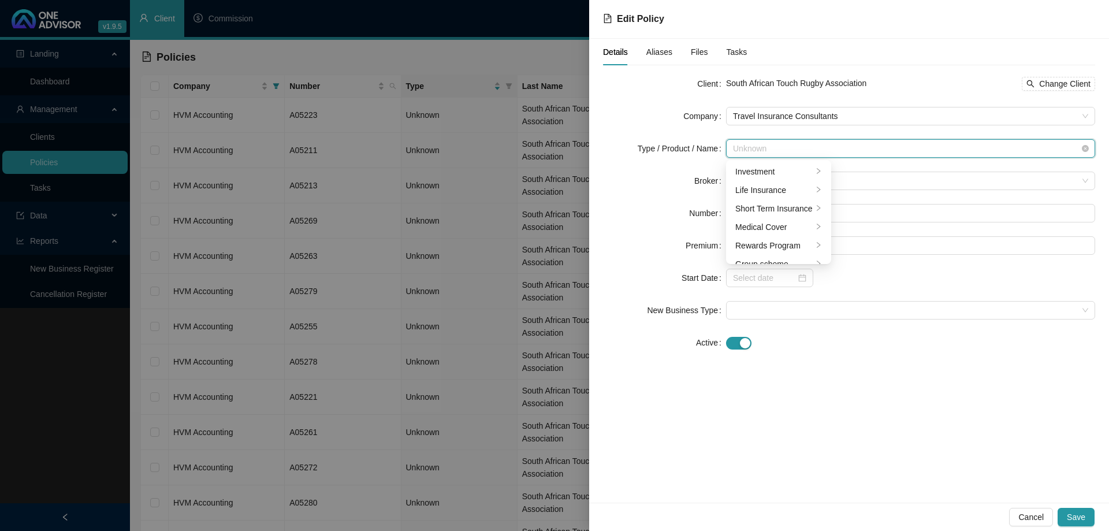
scroll to position [28, 0]
click at [804, 174] on li "Short Term Insurance" at bounding box center [778, 181] width 100 height 18
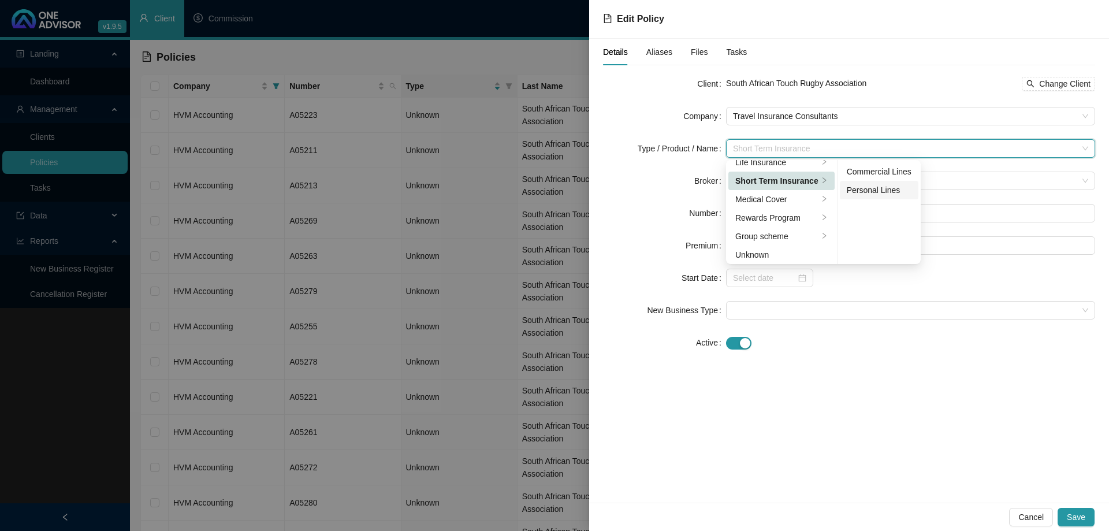
click at [852, 184] on div "Personal Lines" at bounding box center [879, 190] width 65 height 13
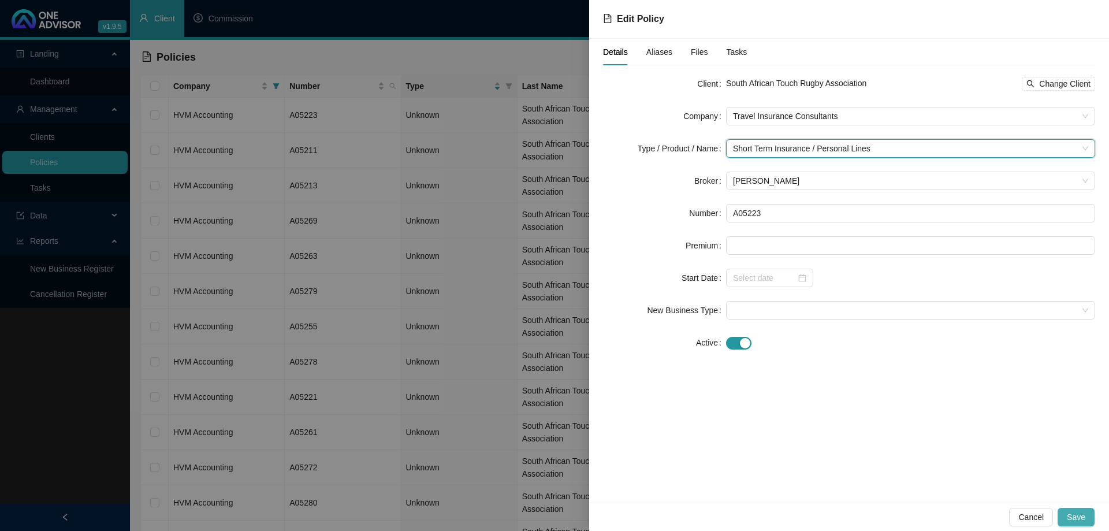
click at [1079, 511] on span "Save" at bounding box center [1076, 517] width 18 height 13
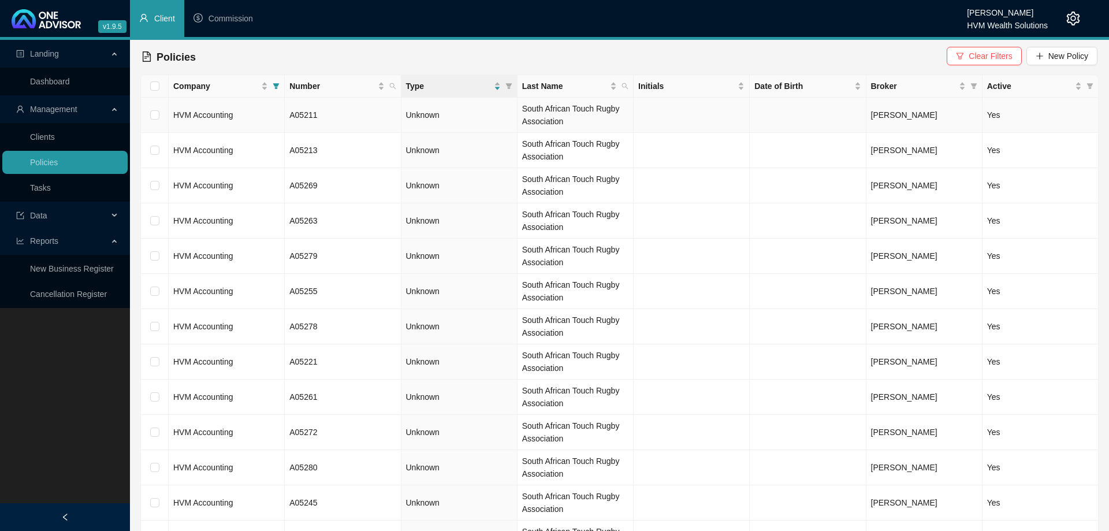
click at [237, 116] on td "HVM Accounting" at bounding box center [227, 115] width 116 height 35
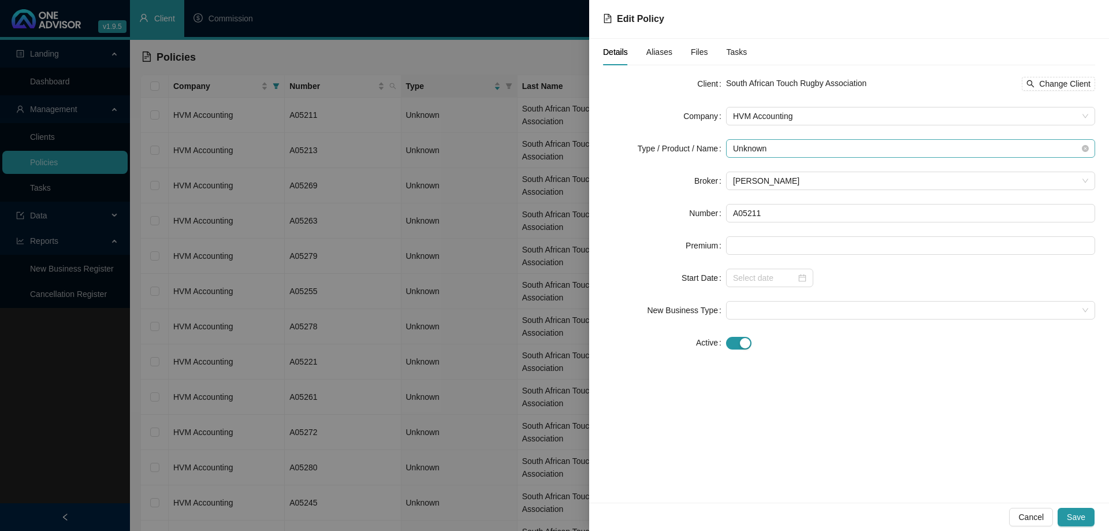
click at [790, 147] on span "Unknown" at bounding box center [910, 148] width 355 height 17
click at [801, 176] on div "Short Term Insurance" at bounding box center [773, 180] width 77 height 13
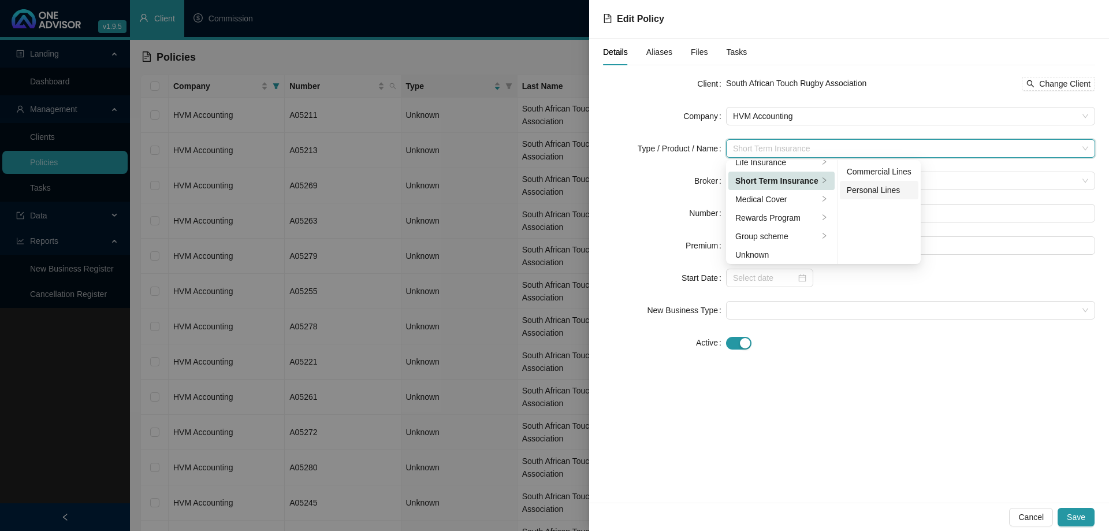
click at [860, 186] on div "Personal Lines" at bounding box center [879, 190] width 65 height 13
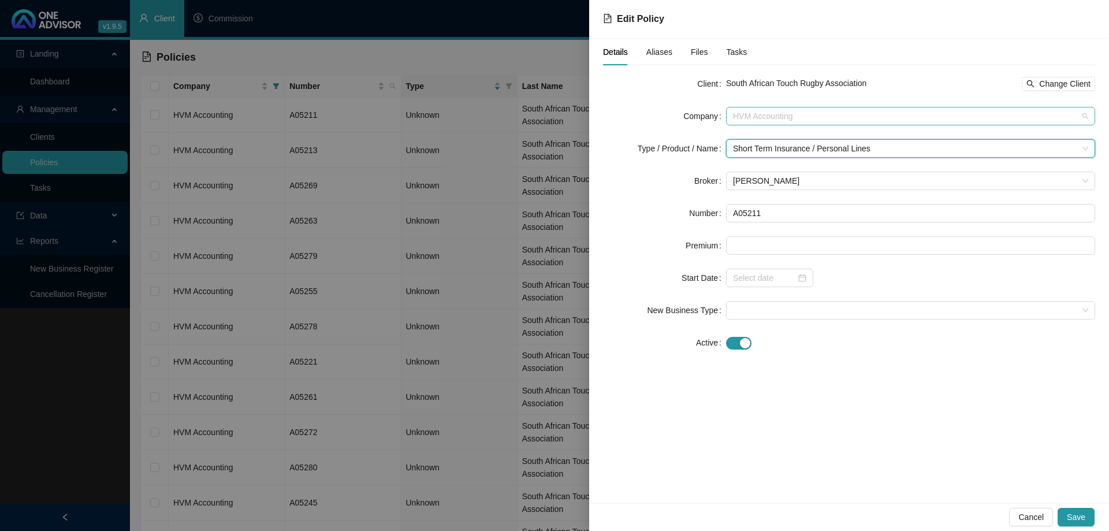
click at [802, 114] on span "HVM Accounting" at bounding box center [910, 115] width 355 height 17
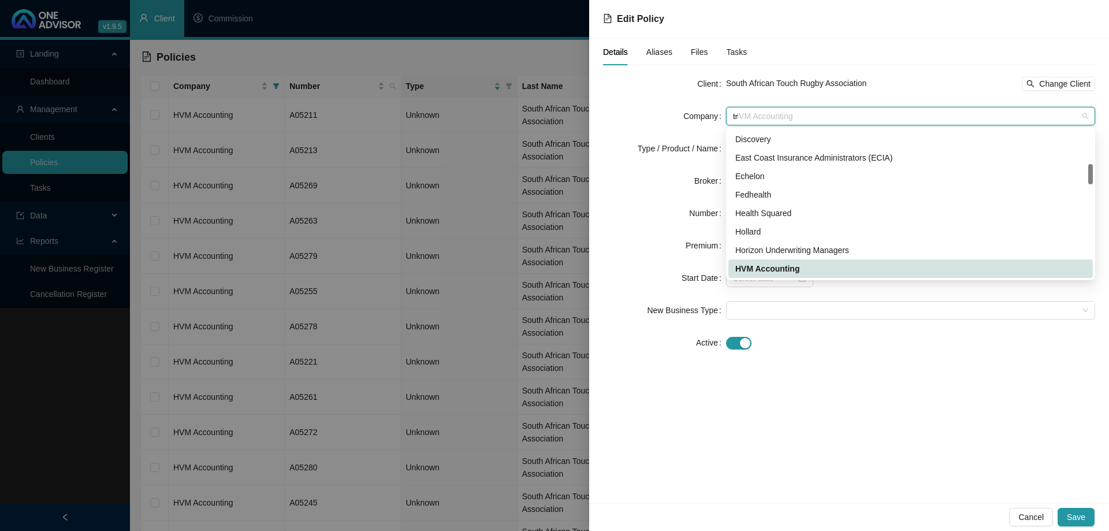
scroll to position [0, 0]
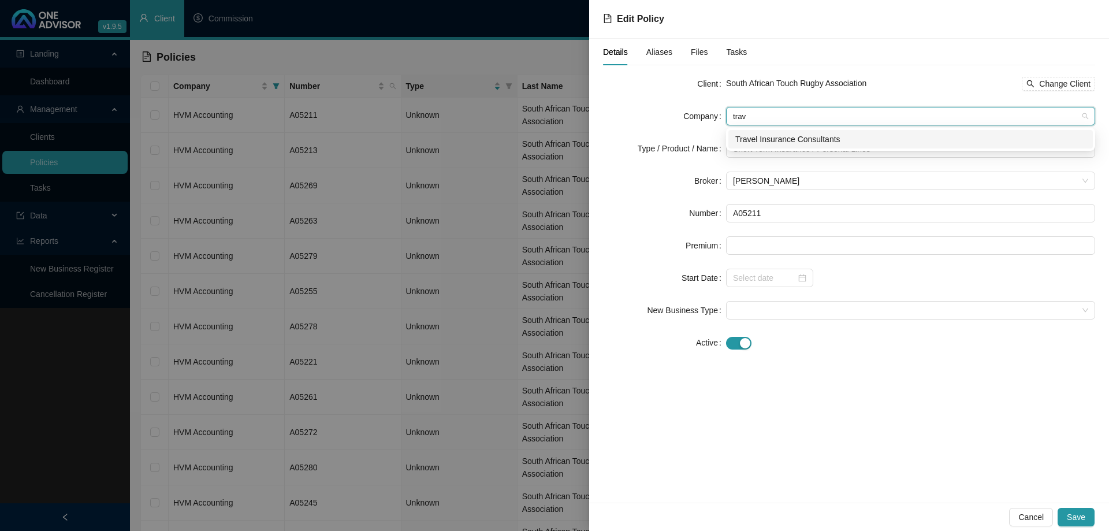
click at [814, 140] on div "Travel Insurance Consultants" at bounding box center [910, 139] width 351 height 13
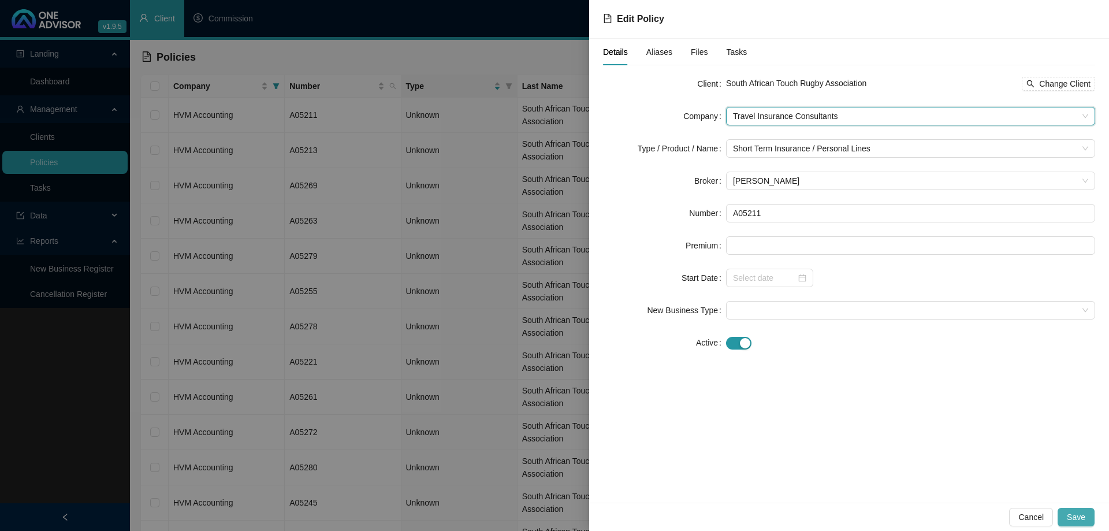
click at [1074, 511] on span "Save" at bounding box center [1076, 517] width 18 height 13
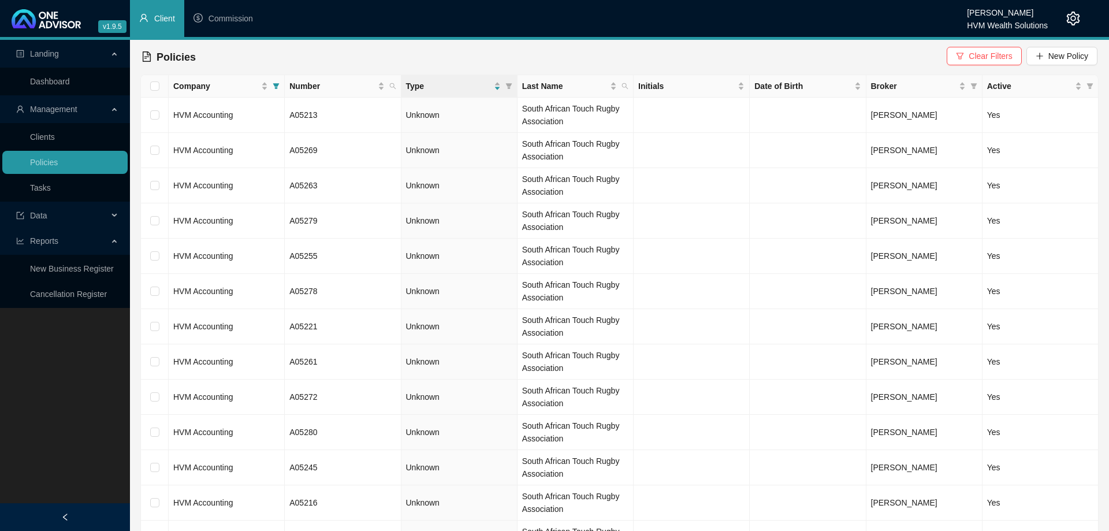
click at [260, 121] on td "HVM Accounting" at bounding box center [227, 115] width 116 height 35
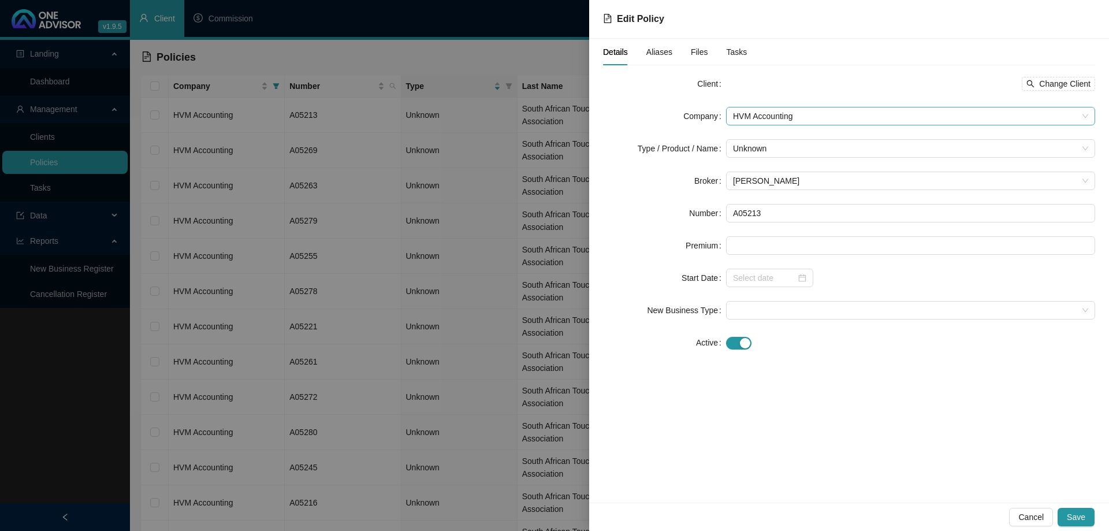
click at [742, 118] on span "HVM Accounting" at bounding box center [910, 115] width 355 height 17
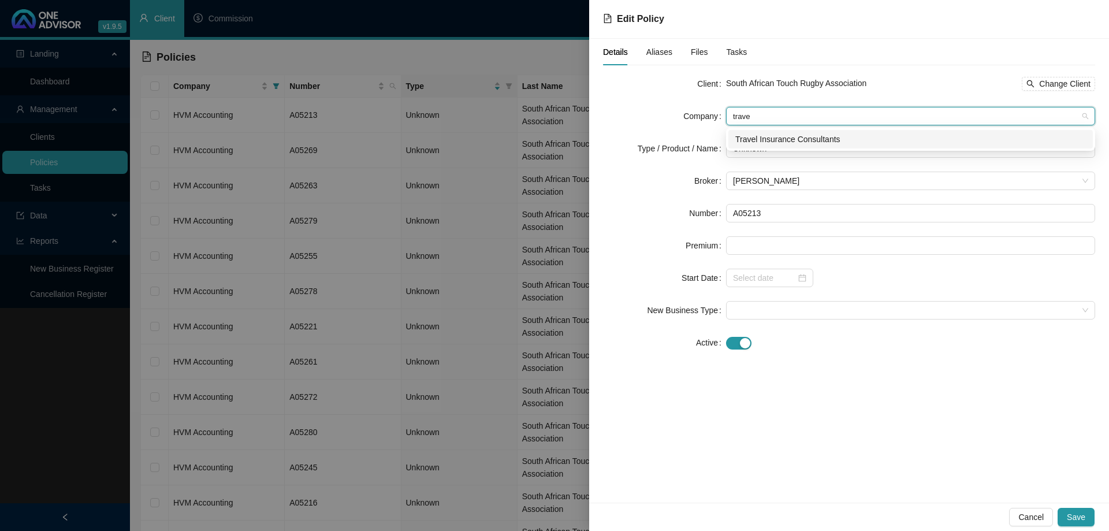
click at [781, 133] on div "Travel Insurance Consultants" at bounding box center [910, 139] width 351 height 13
click at [808, 151] on span "Unknown" at bounding box center [910, 148] width 355 height 17
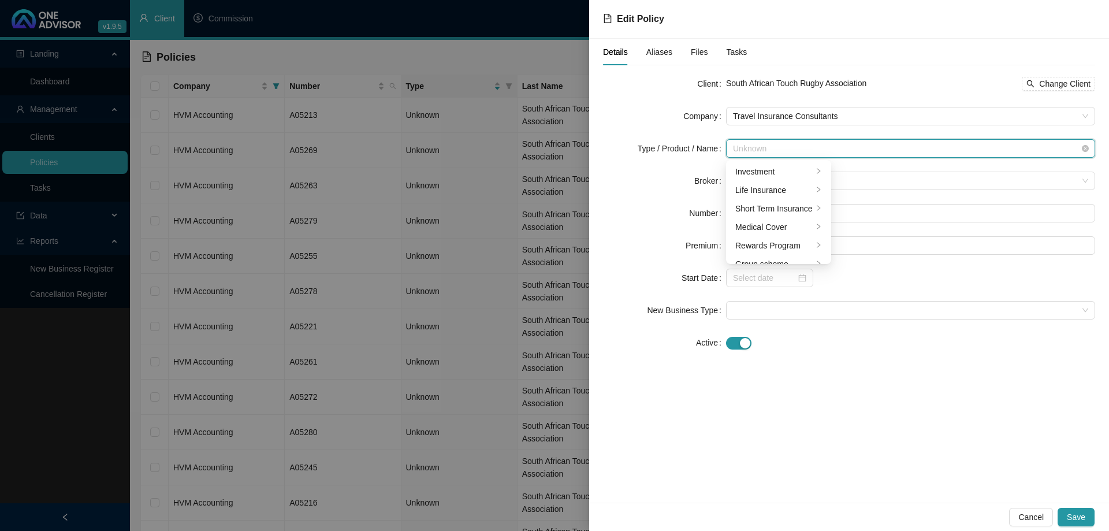
scroll to position [28, 0]
click at [806, 187] on li "Short Term Insurance" at bounding box center [778, 181] width 100 height 18
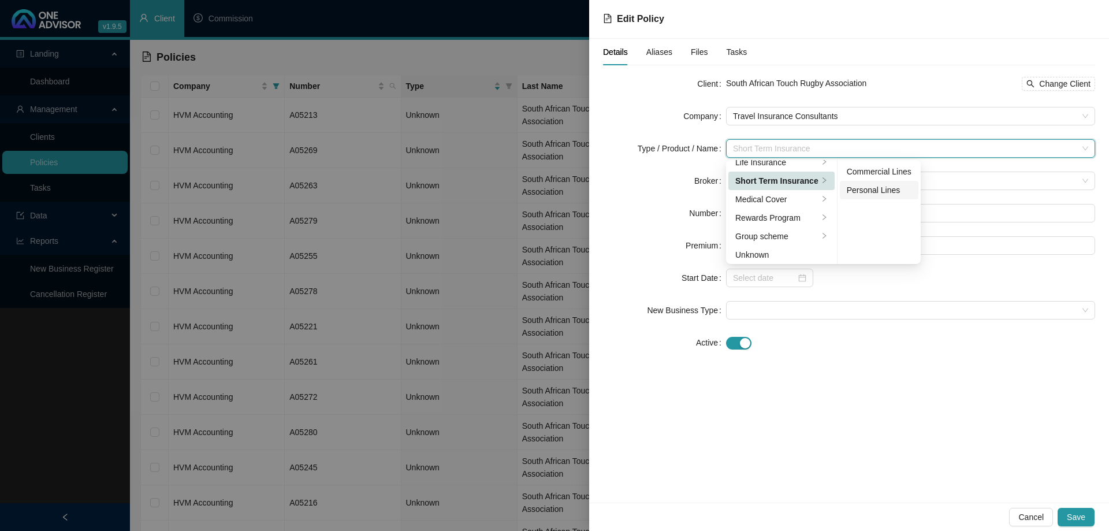
click at [873, 195] on div "Personal Lines" at bounding box center [879, 190] width 65 height 13
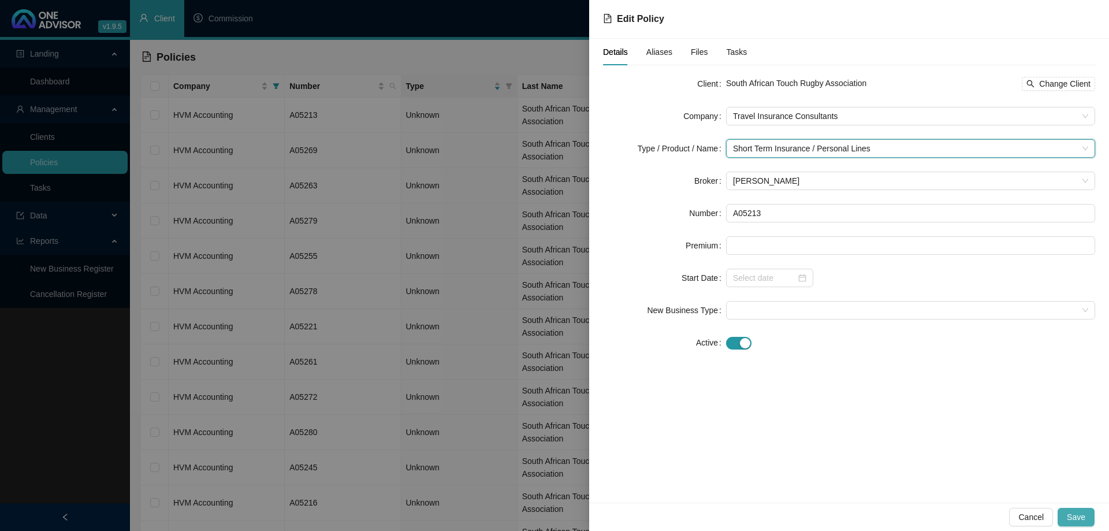
click at [1072, 509] on button "Save" at bounding box center [1076, 517] width 37 height 18
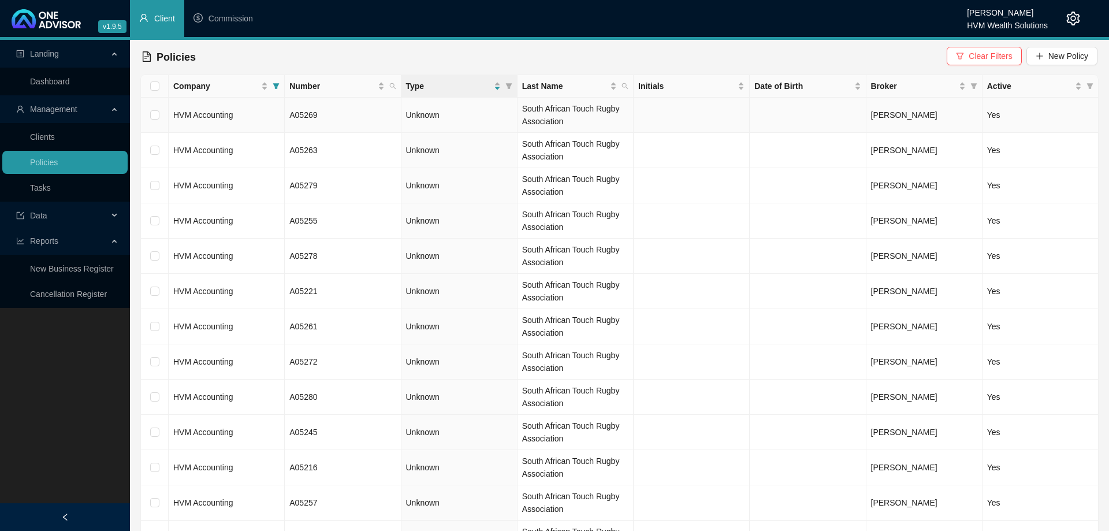
click at [256, 117] on td "HVM Accounting" at bounding box center [227, 115] width 116 height 35
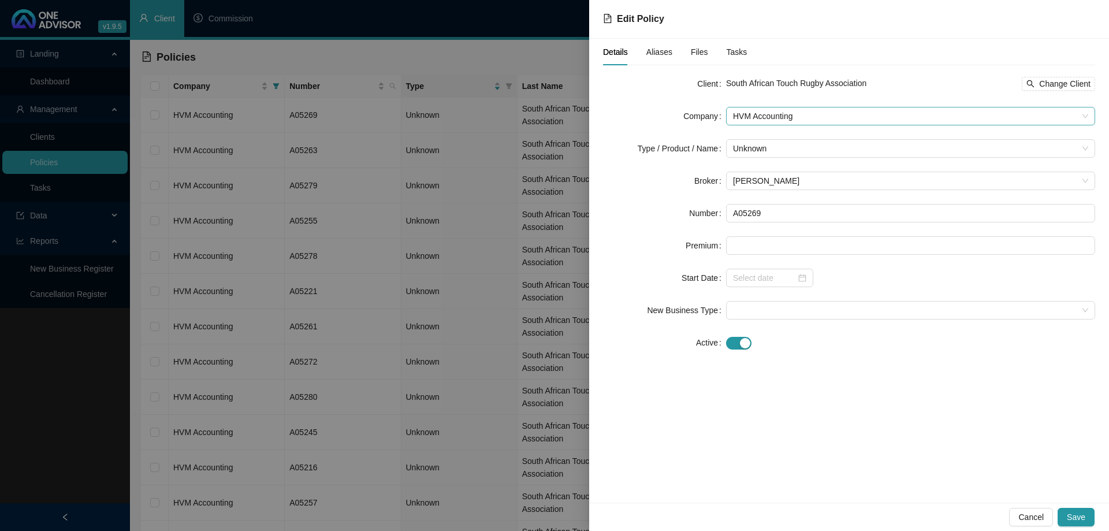
click at [821, 113] on span "HVM Accounting" at bounding box center [910, 115] width 355 height 17
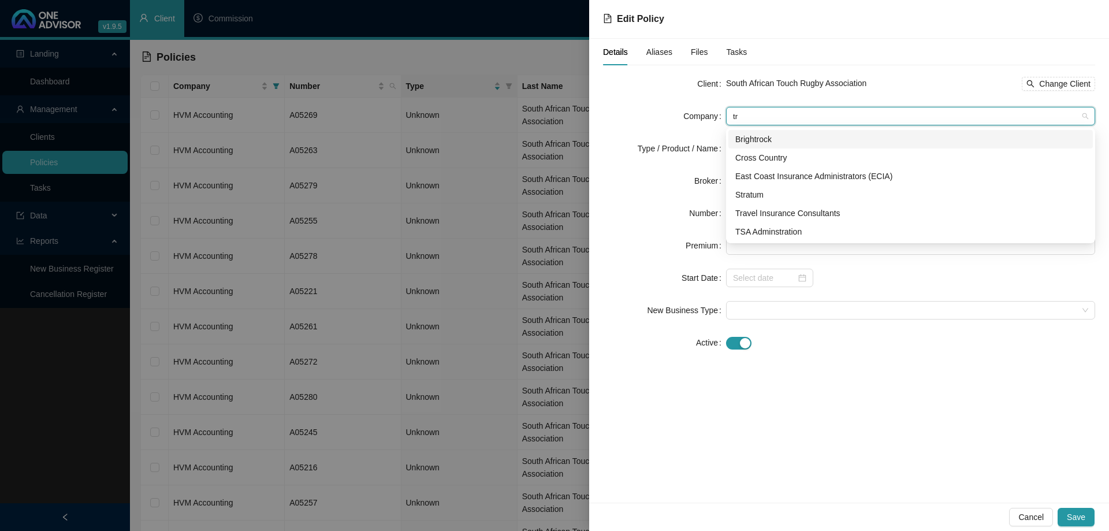
scroll to position [0, 0]
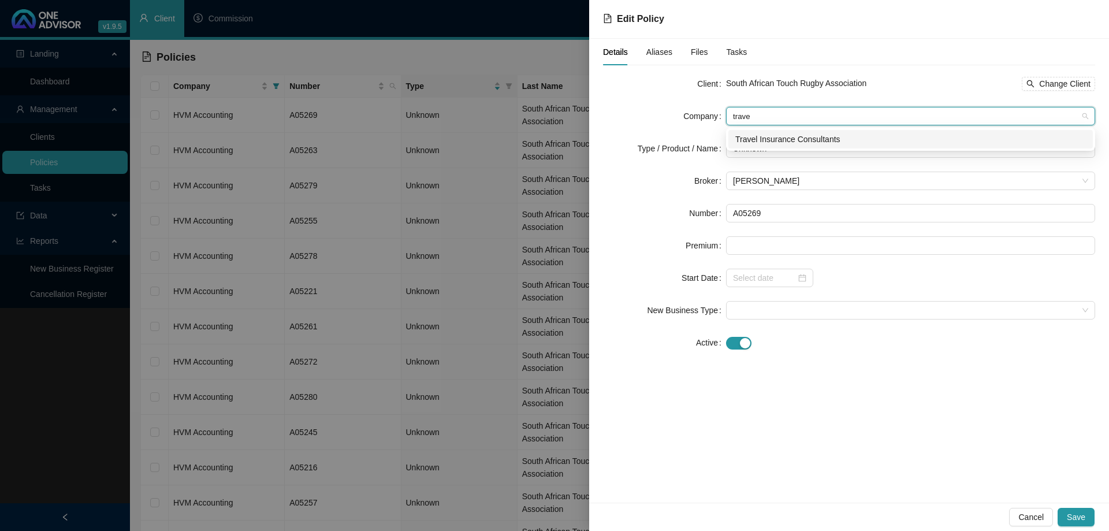
click at [820, 132] on div "Travel Insurance Consultants" at bounding box center [910, 139] width 364 height 18
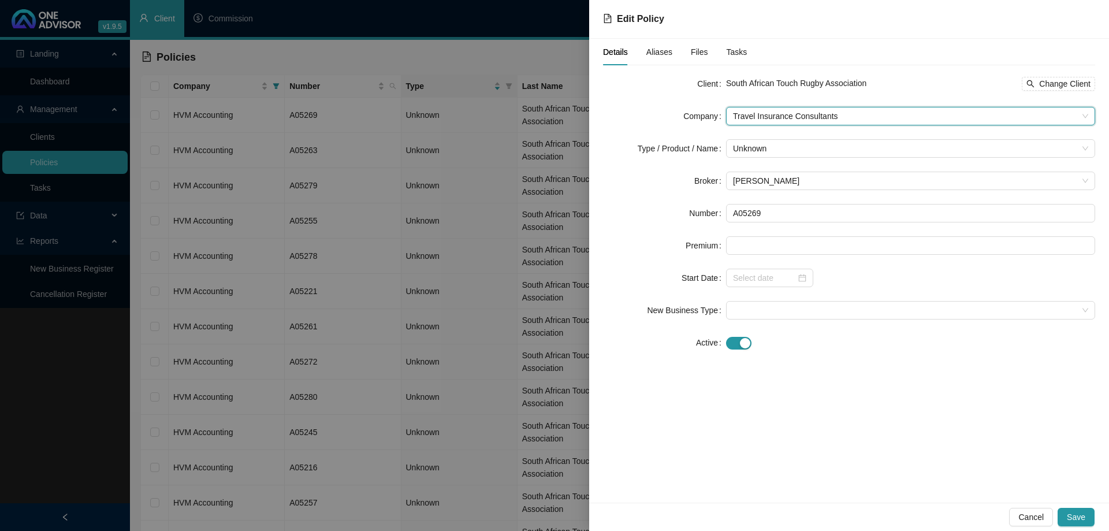
click at [813, 136] on form "Client South African Touch Rugby Association Change Client Company Travel Insur…" at bounding box center [849, 213] width 492 height 277
click at [811, 147] on span "Unknown" at bounding box center [910, 148] width 355 height 17
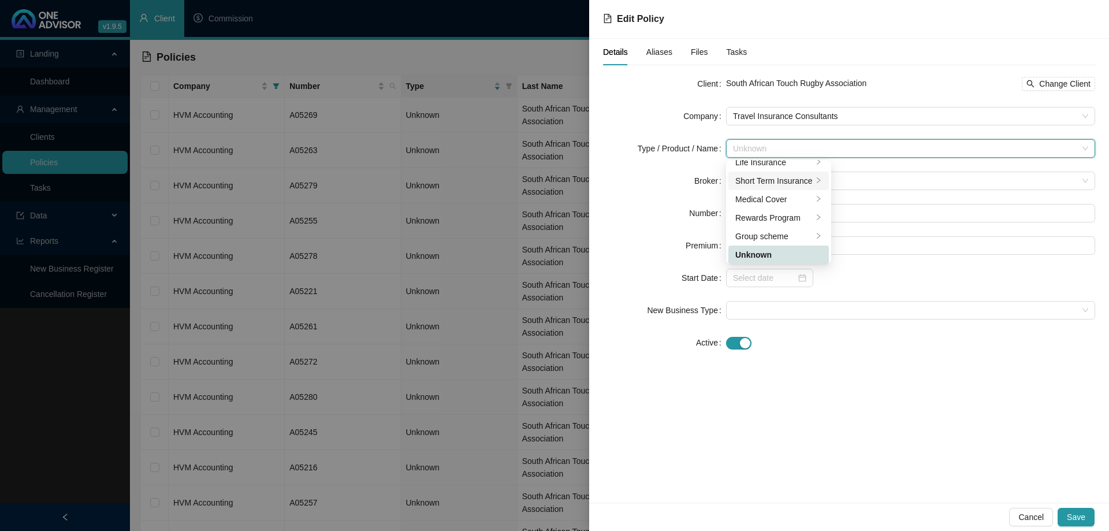
click at [817, 176] on div at bounding box center [818, 181] width 7 height 11
click at [868, 191] on div "Personal Lines" at bounding box center [879, 190] width 65 height 13
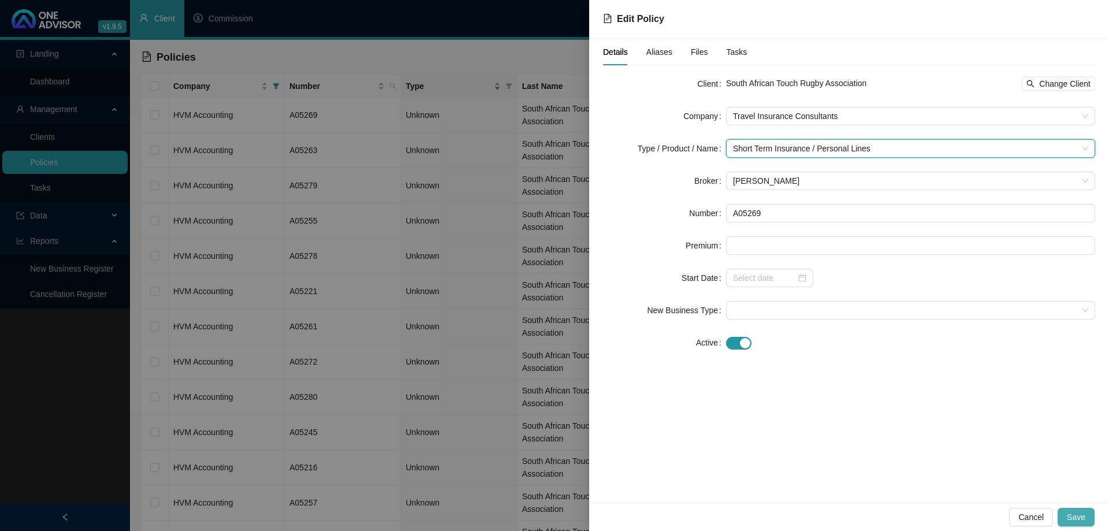
click at [1073, 515] on span "Save" at bounding box center [1076, 517] width 18 height 13
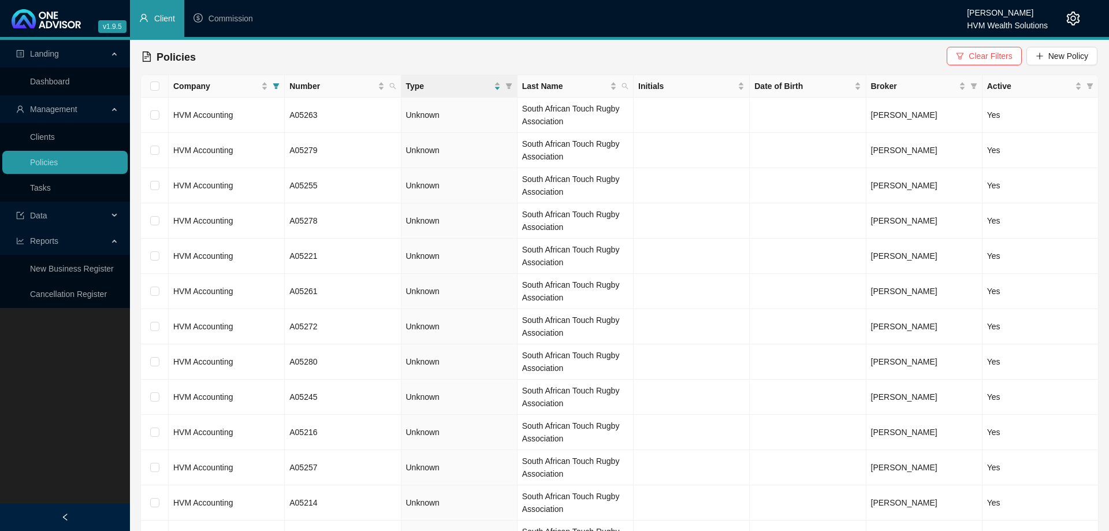
click at [260, 125] on td "HVM Accounting" at bounding box center [227, 115] width 116 height 35
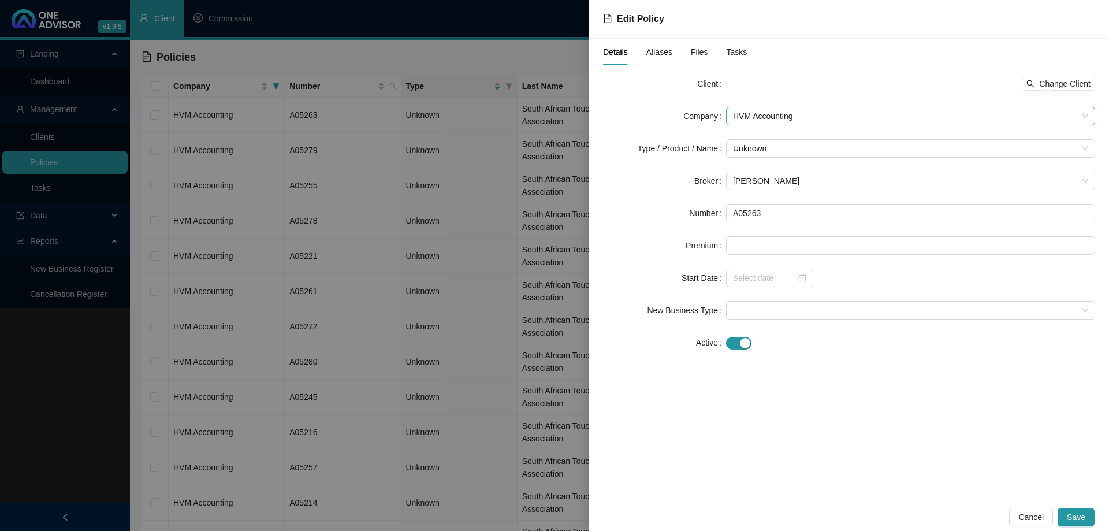
click at [803, 111] on span "HVM Accounting" at bounding box center [910, 115] width 355 height 17
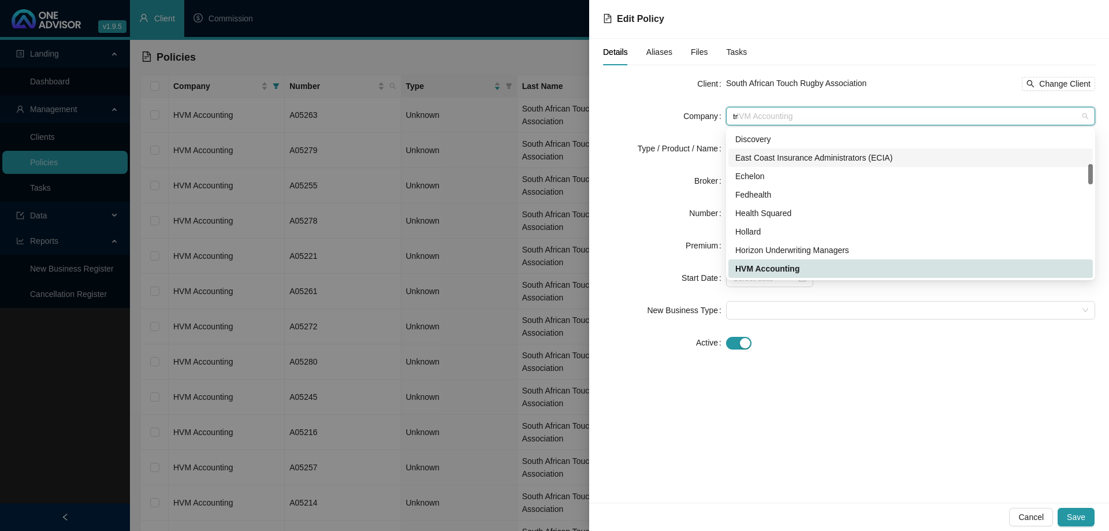
scroll to position [0, 0]
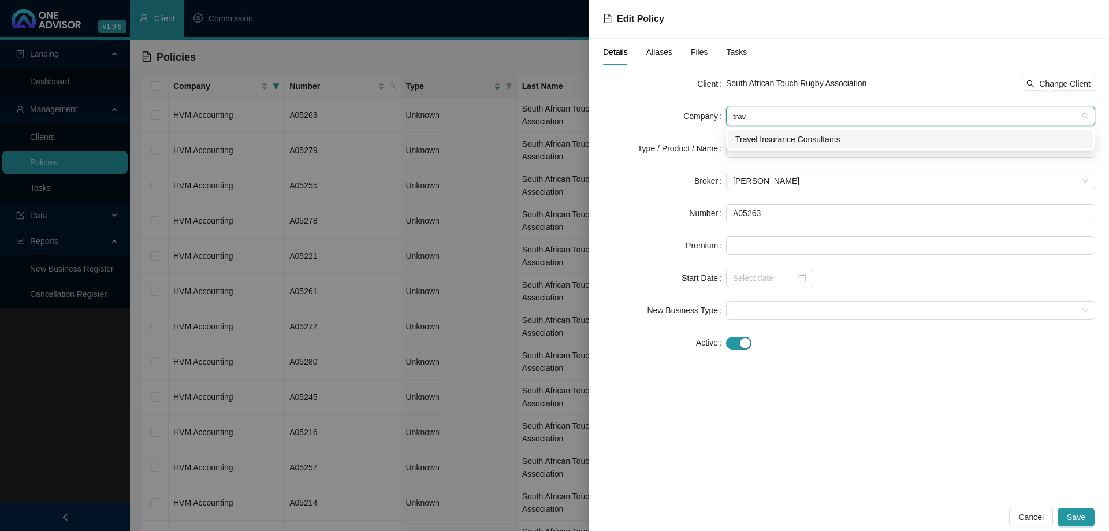
click at [815, 140] on div "Travel Insurance Consultants" at bounding box center [910, 139] width 351 height 13
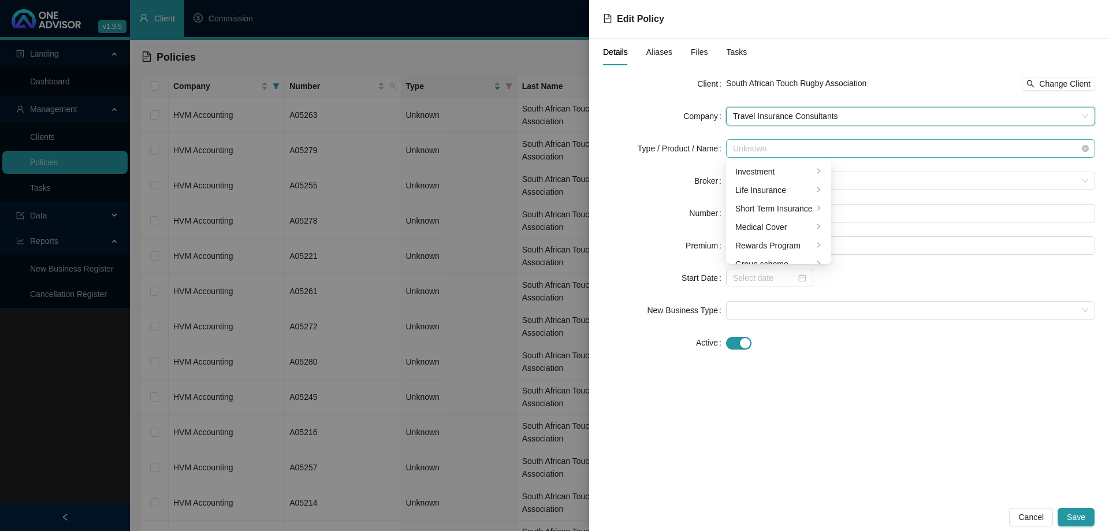
click at [809, 147] on span "Unknown" at bounding box center [910, 148] width 355 height 17
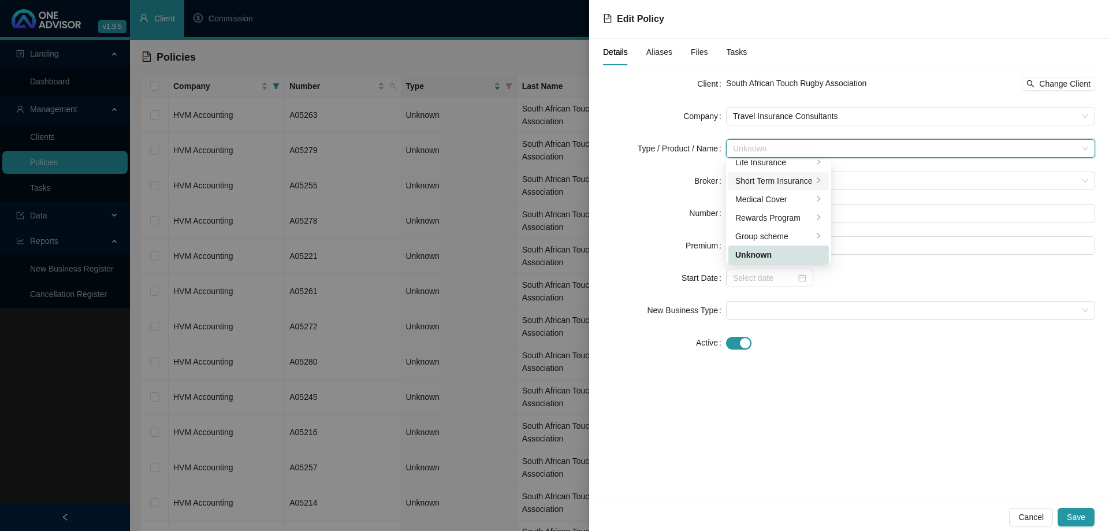
click at [803, 184] on div "Short Term Insurance" at bounding box center [773, 180] width 77 height 13
click at [881, 188] on div "Personal Lines" at bounding box center [879, 190] width 65 height 13
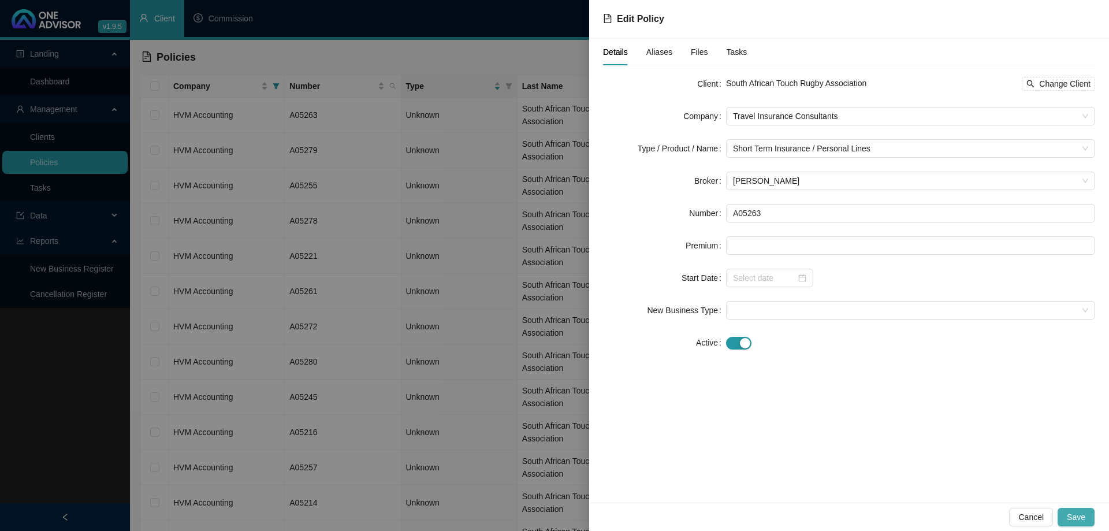
click at [1079, 516] on span "Save" at bounding box center [1076, 517] width 18 height 13
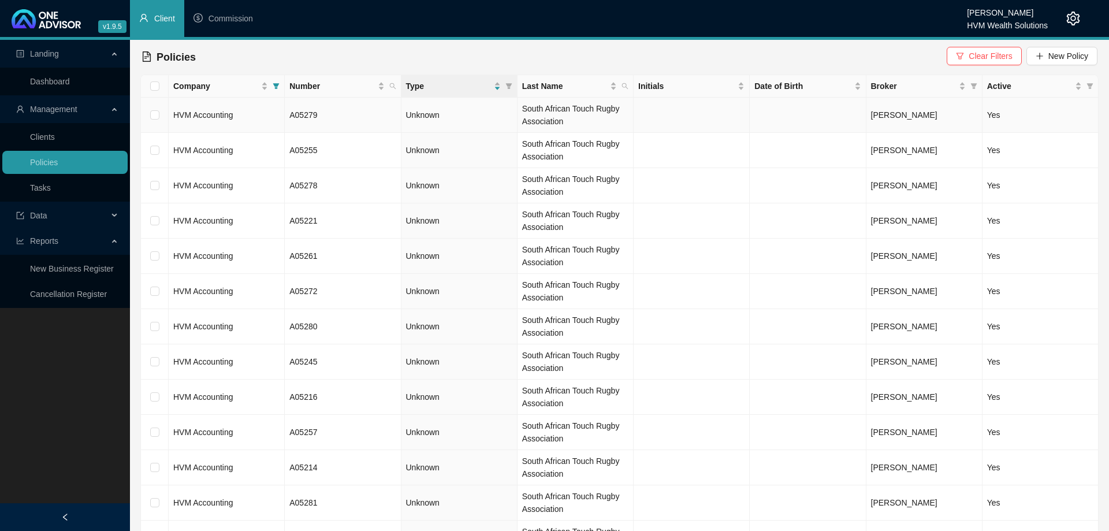
click at [257, 121] on td "HVM Accounting" at bounding box center [227, 115] width 116 height 35
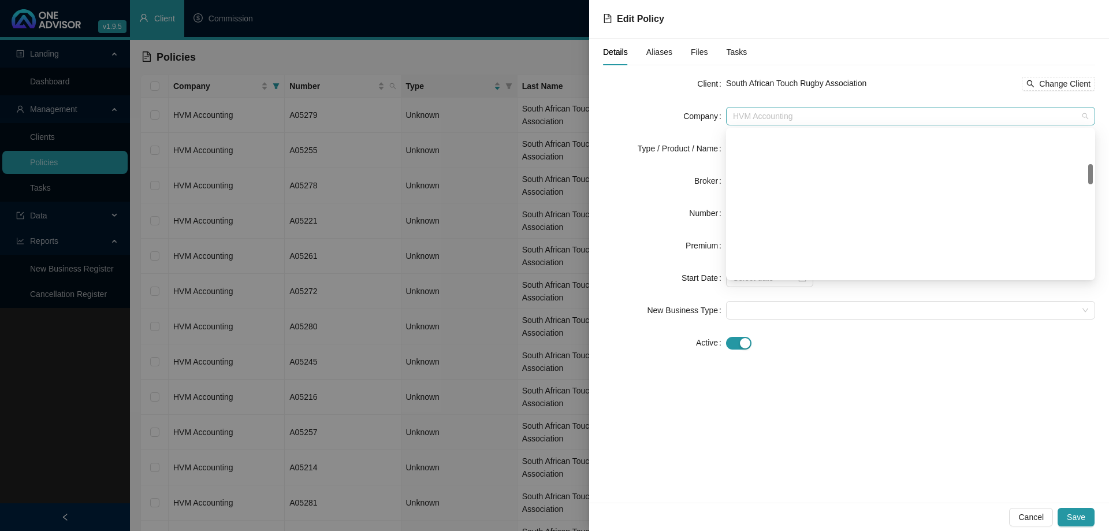
click at [819, 120] on span "HVM Accounting" at bounding box center [910, 115] width 355 height 17
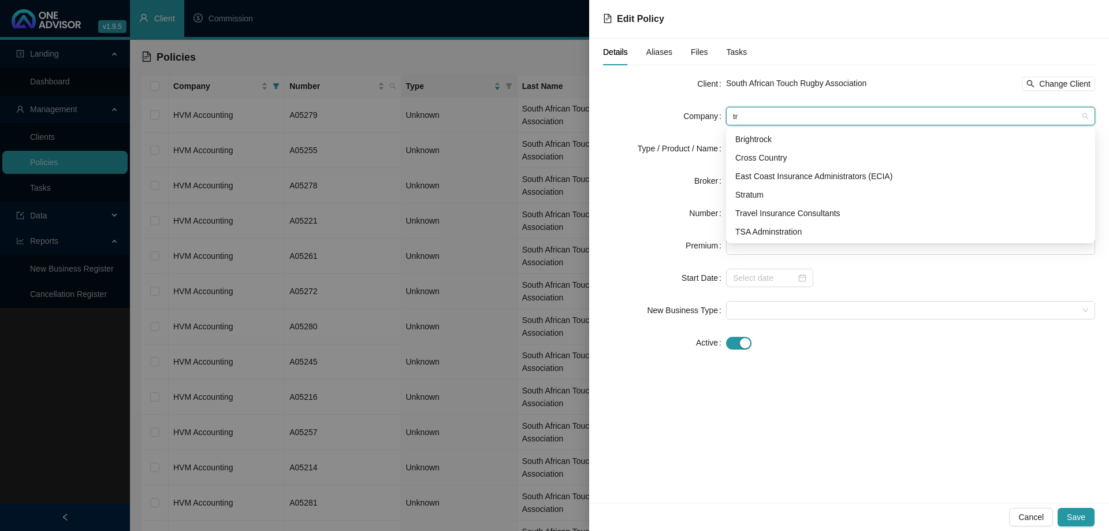
scroll to position [0, 0]
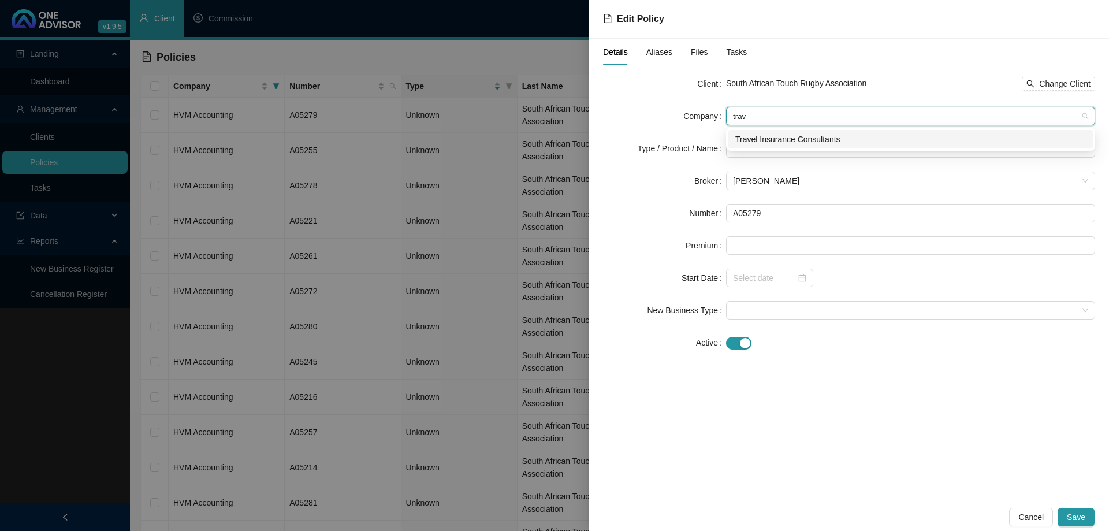
click at [847, 131] on div "Travel Insurance Consultants" at bounding box center [910, 139] width 364 height 18
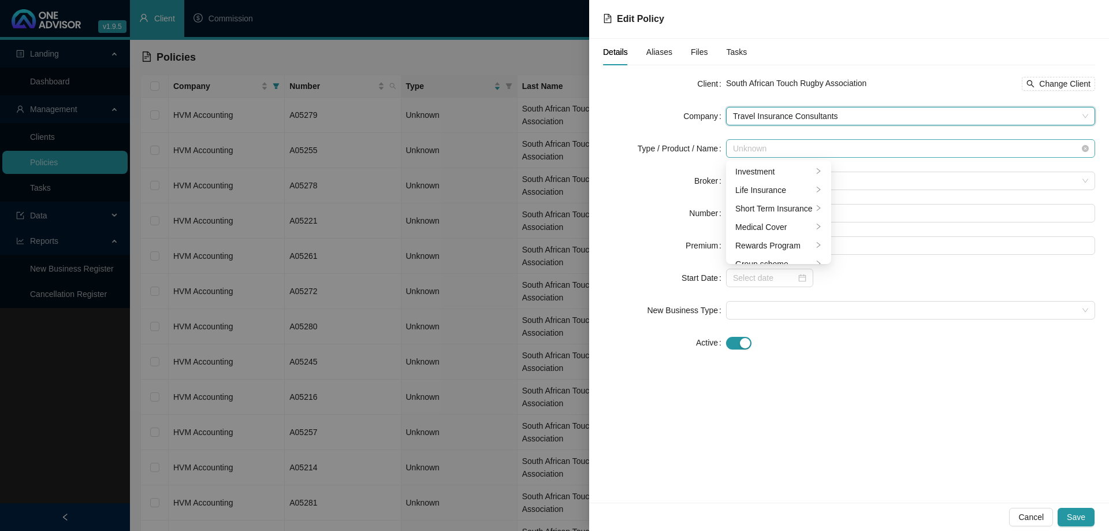
click at [833, 144] on span "Unknown" at bounding box center [910, 148] width 355 height 17
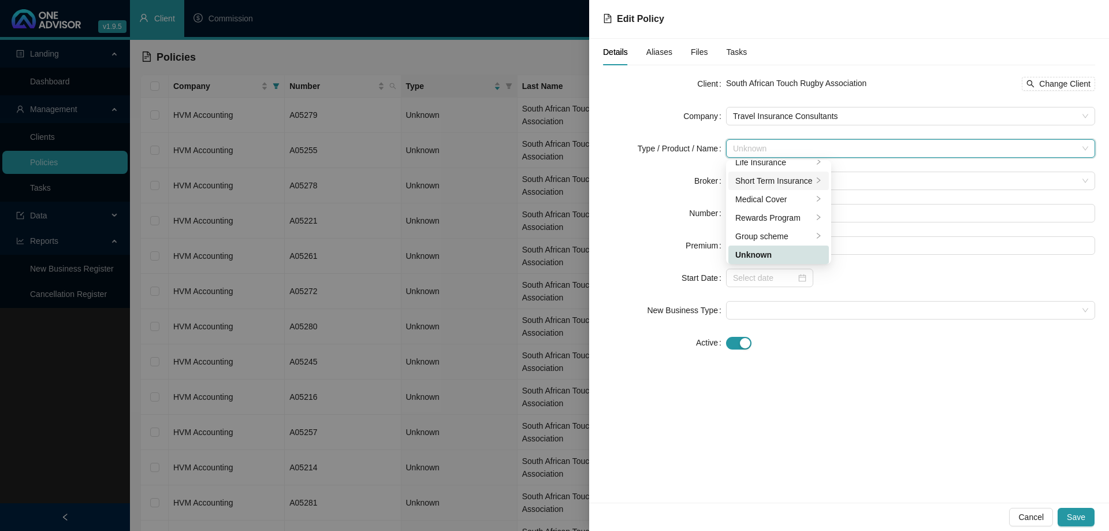
click at [804, 177] on div "Short Term Insurance" at bounding box center [773, 180] width 77 height 13
click at [852, 191] on div "Personal Lines" at bounding box center [879, 190] width 65 height 13
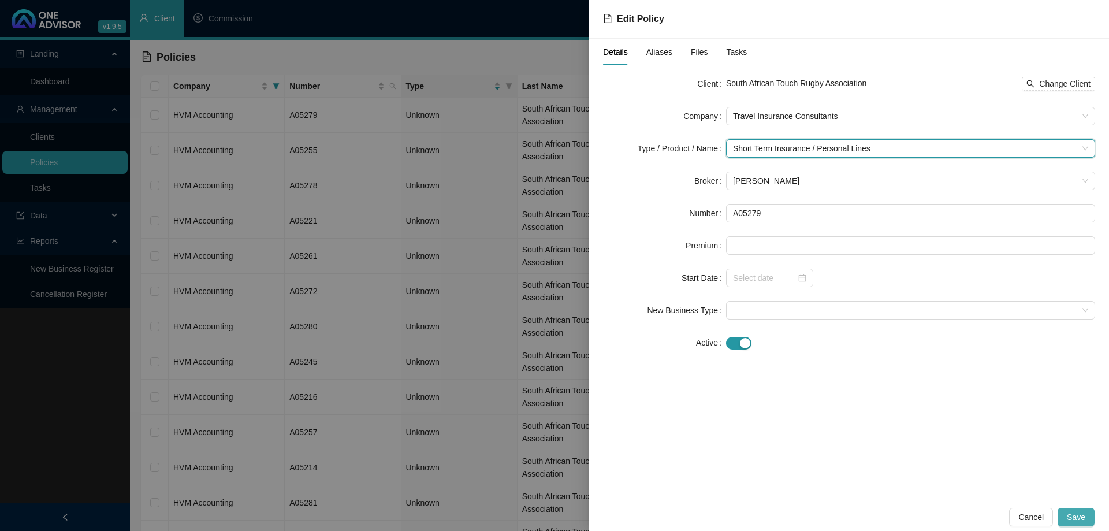
click at [1073, 519] on span "Save" at bounding box center [1076, 517] width 18 height 13
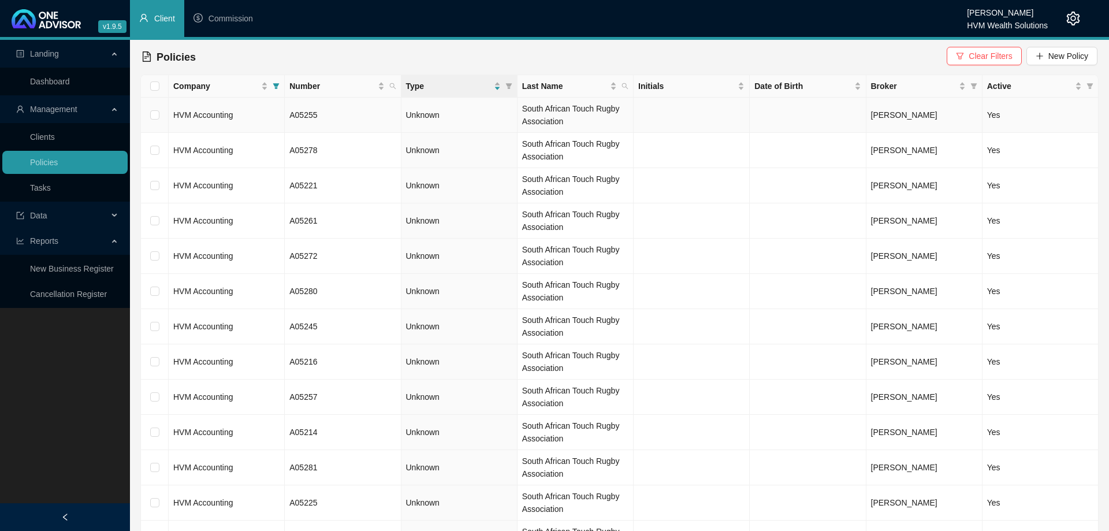
click at [264, 117] on td "HVM Accounting" at bounding box center [227, 115] width 116 height 35
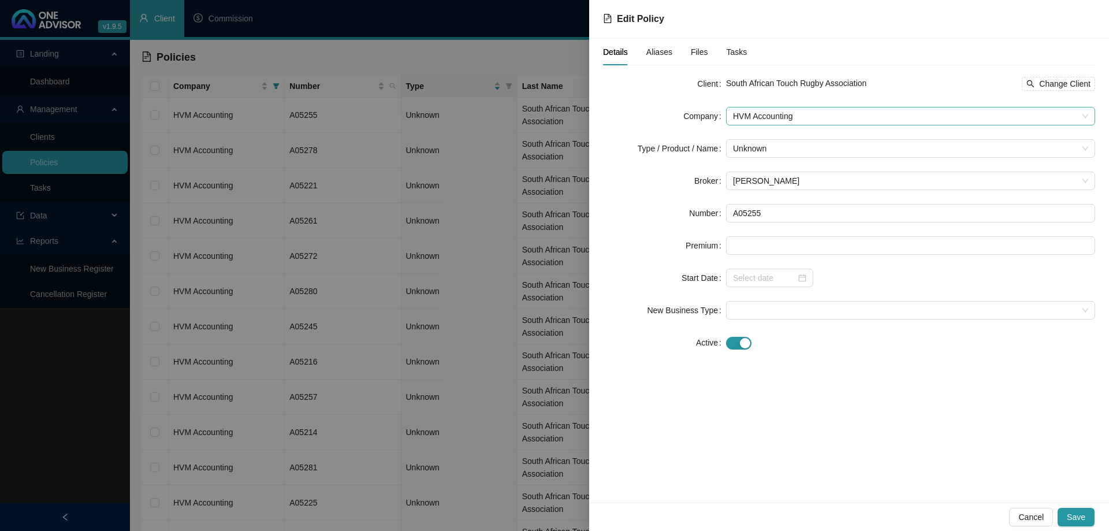
click at [806, 121] on span "HVM Accounting" at bounding box center [910, 115] width 355 height 17
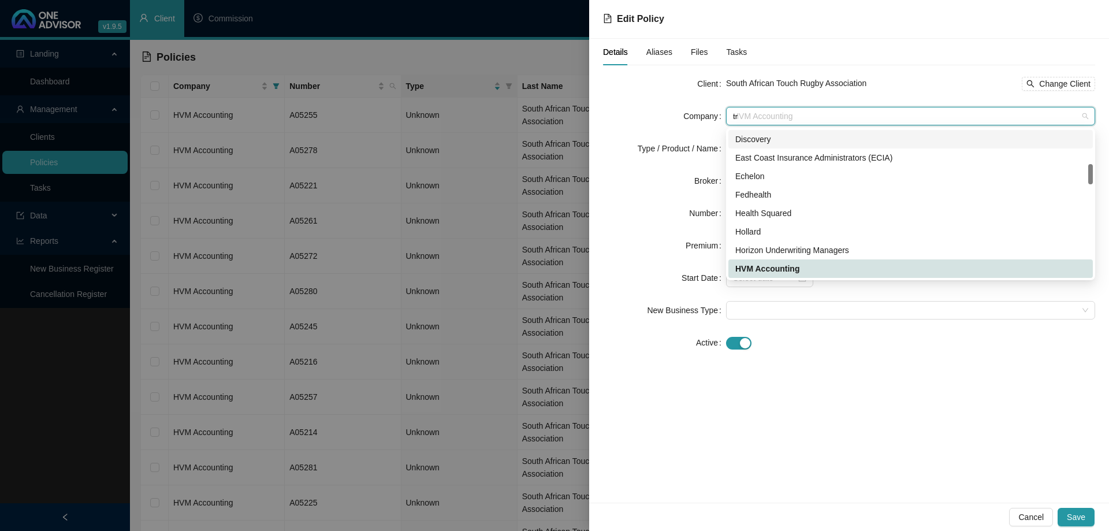
scroll to position [0, 0]
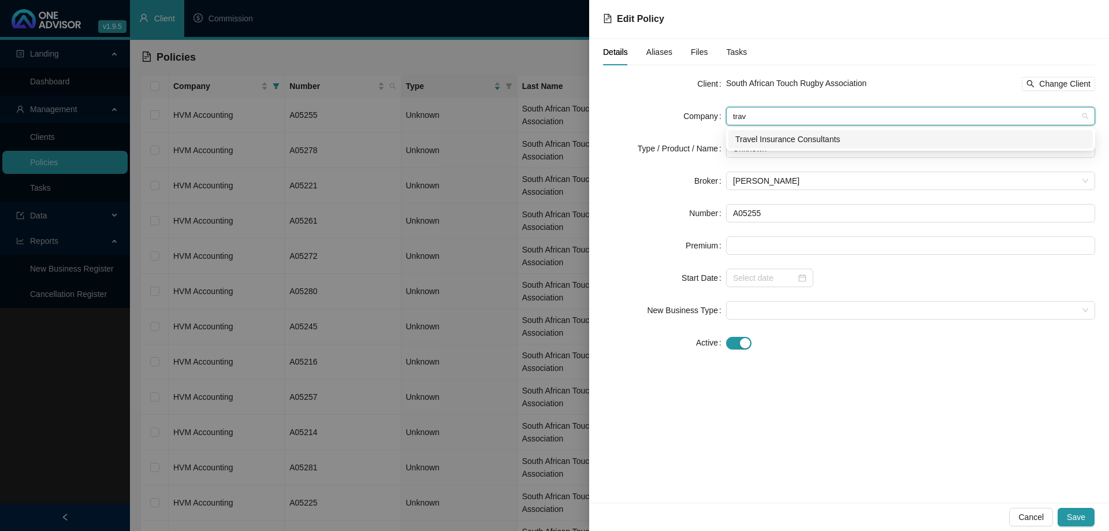
click at [802, 137] on div "Travel Insurance Consultants" at bounding box center [910, 139] width 351 height 13
click at [803, 153] on span "Unknown" at bounding box center [910, 148] width 355 height 17
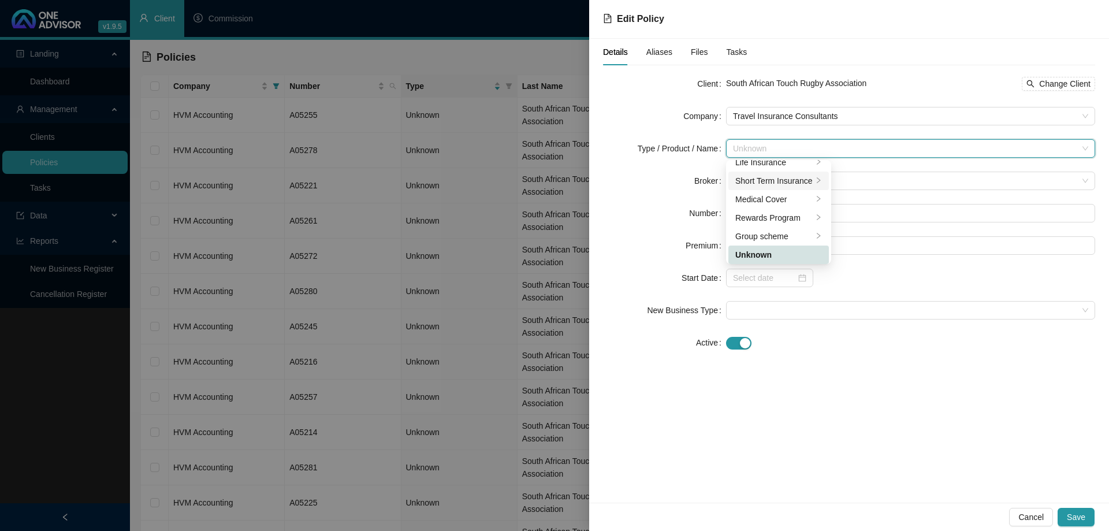
click at [802, 182] on div "Short Term Insurance" at bounding box center [773, 180] width 77 height 13
click at [855, 198] on li "Personal Lines" at bounding box center [879, 190] width 79 height 18
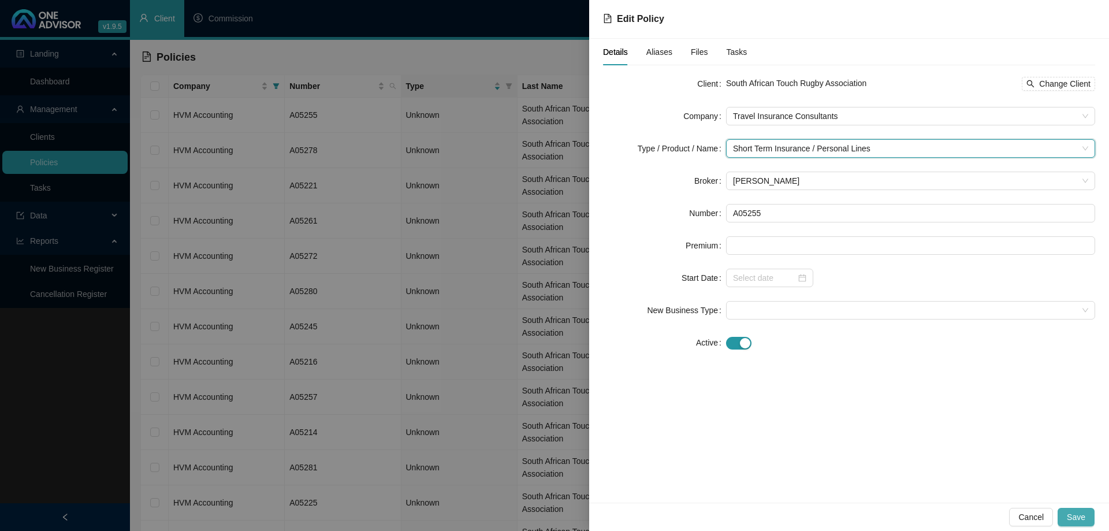
click at [1071, 511] on span "Save" at bounding box center [1076, 517] width 18 height 13
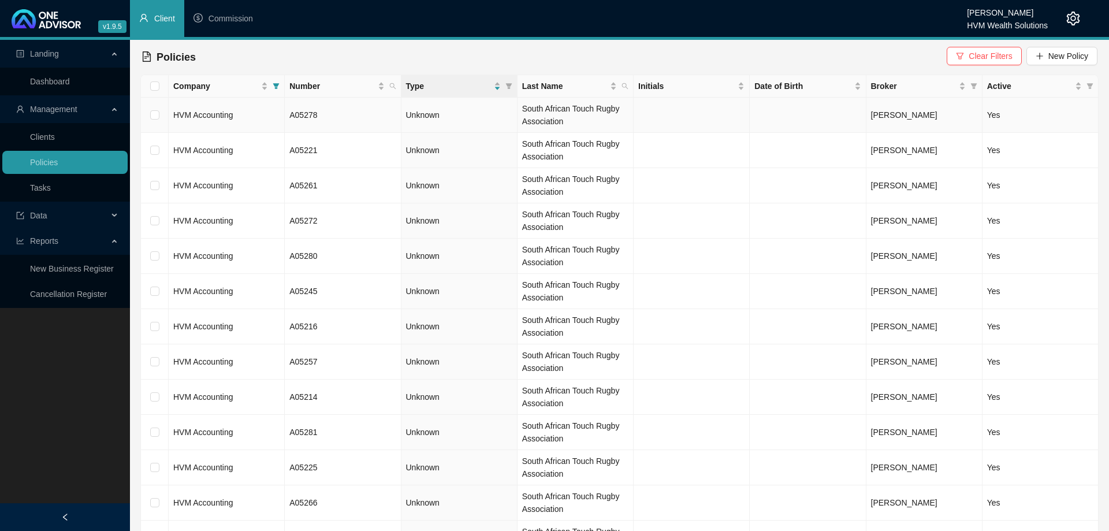
click at [245, 120] on td "HVM Accounting" at bounding box center [227, 115] width 116 height 35
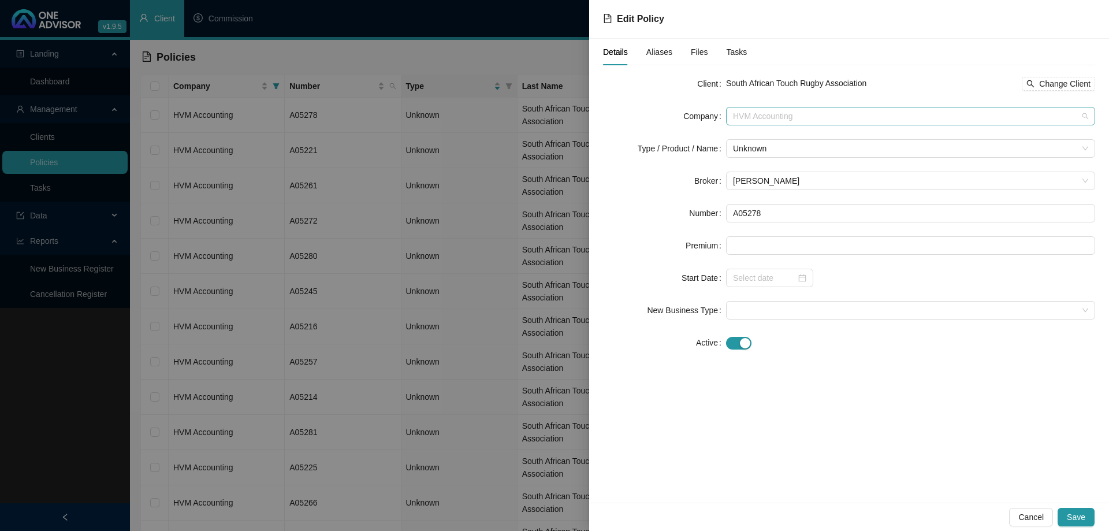
click at [772, 125] on div "HVM Accounting" at bounding box center [910, 116] width 369 height 18
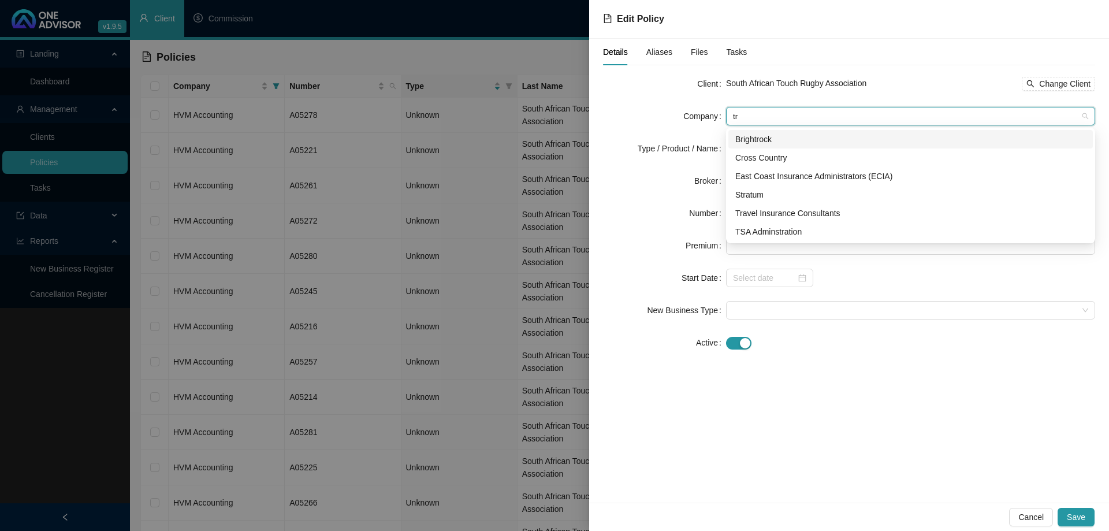
scroll to position [0, 0]
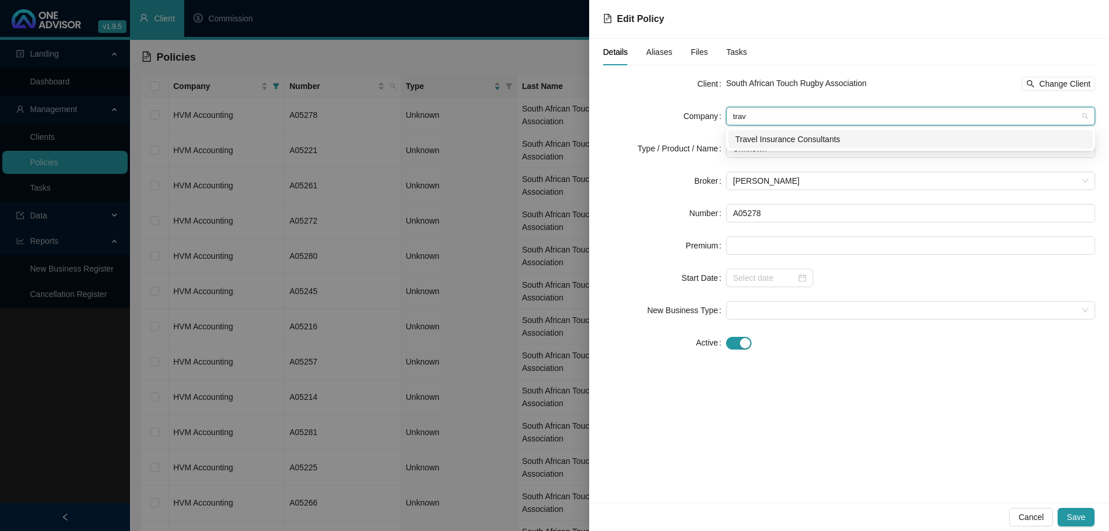
click at [782, 137] on div "Travel Insurance Consultants" at bounding box center [910, 139] width 351 height 13
click at [793, 151] on span "Unknown" at bounding box center [910, 148] width 355 height 17
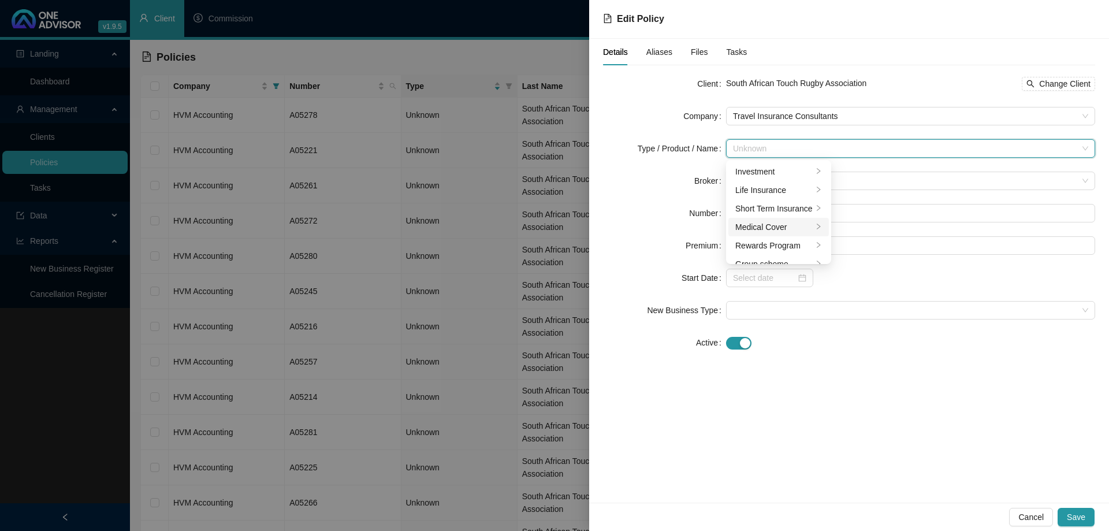
scroll to position [28, 0]
click at [794, 187] on div "Short Term Insurance" at bounding box center [773, 180] width 77 height 13
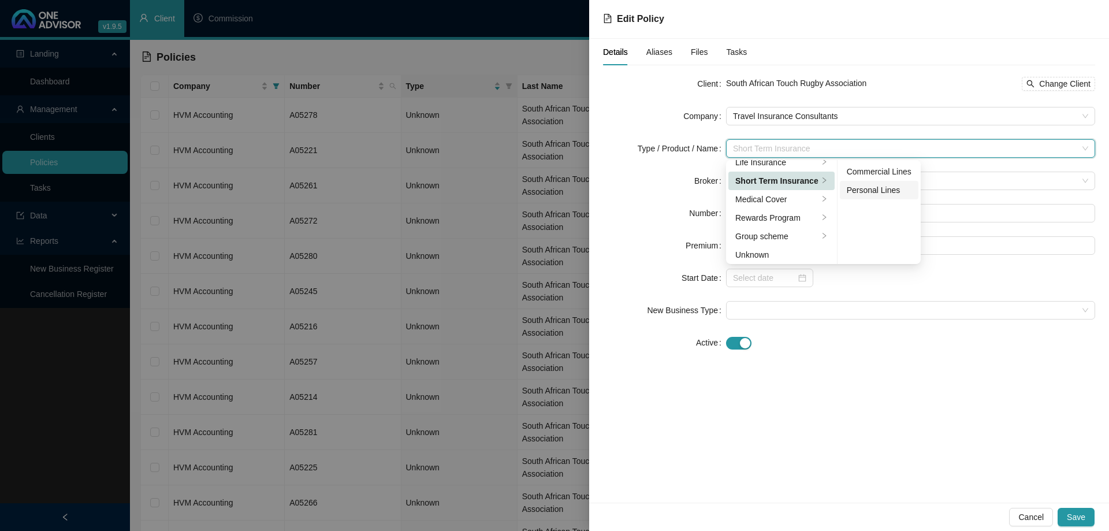
click at [855, 193] on div "Personal Lines" at bounding box center [879, 190] width 65 height 13
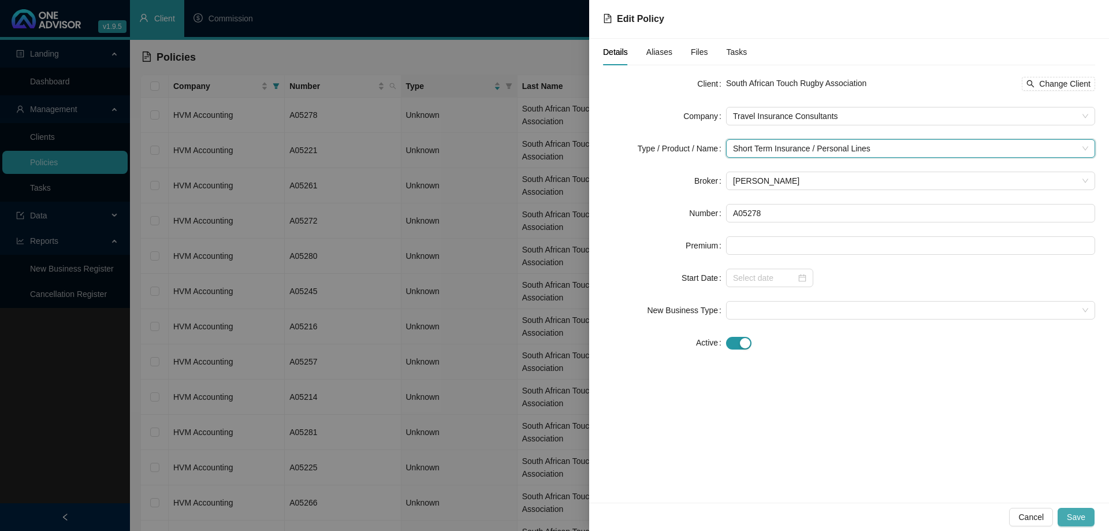
click at [1070, 515] on span "Save" at bounding box center [1076, 517] width 18 height 13
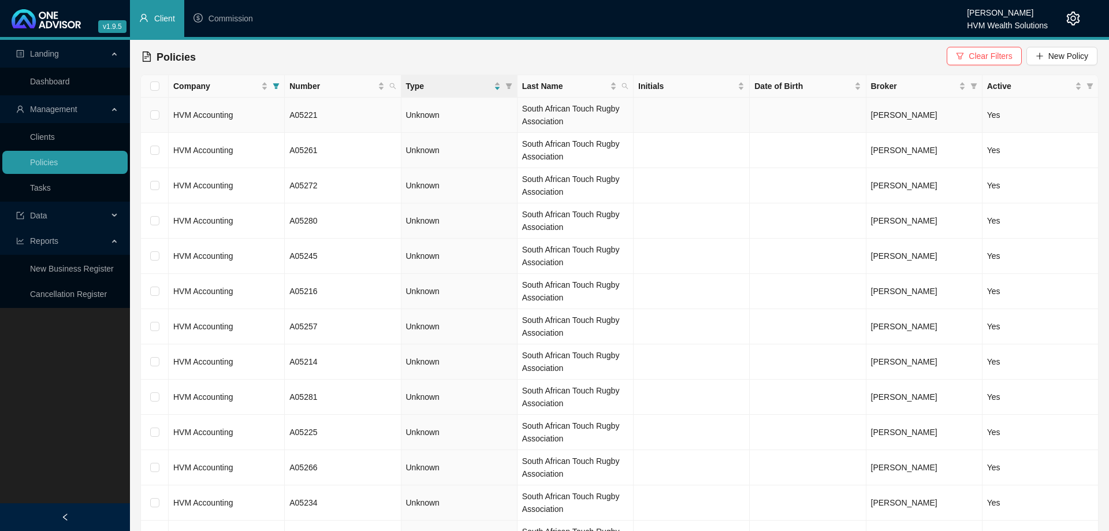
click at [254, 122] on td "HVM Accounting" at bounding box center [227, 115] width 116 height 35
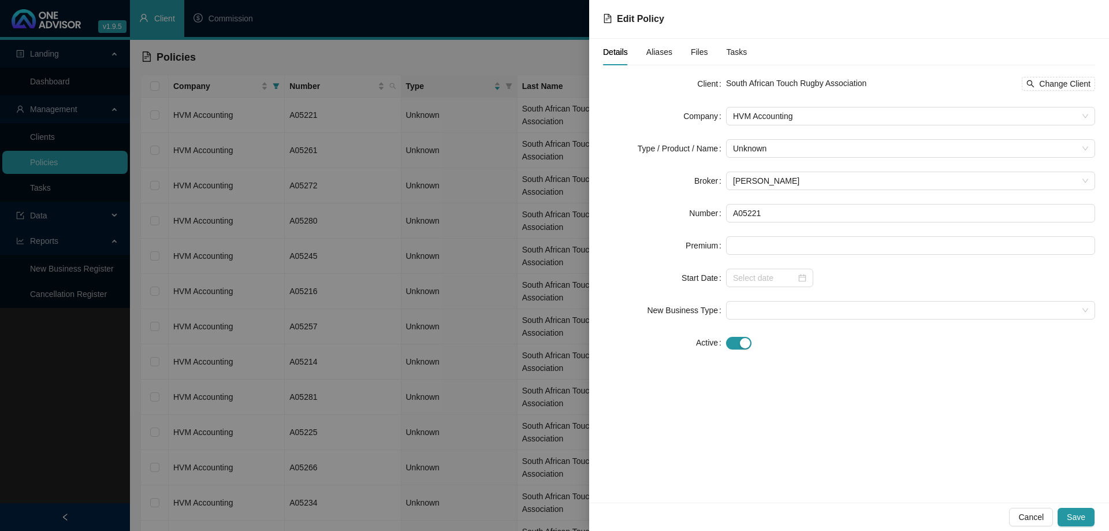
click at [777, 128] on form "Client South African Touch Rugby Association Change Client Company HVM Accounti…" at bounding box center [849, 213] width 492 height 277
click at [783, 120] on span "HVM Accounting" at bounding box center [910, 115] width 355 height 17
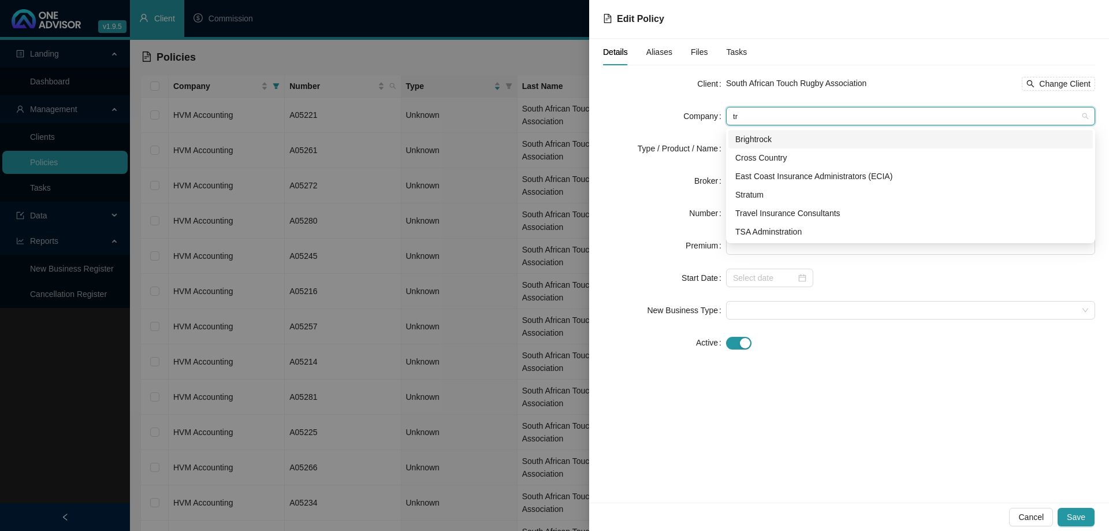
scroll to position [0, 0]
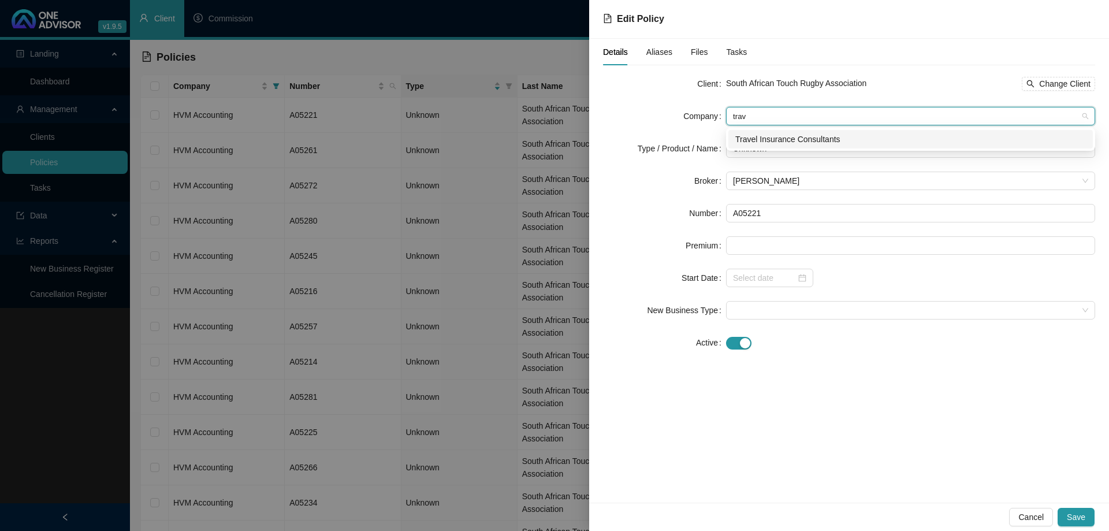
click at [790, 133] on div "Travel Insurance Consultants" at bounding box center [910, 139] width 351 height 13
click at [860, 151] on span "Unknown" at bounding box center [910, 148] width 355 height 17
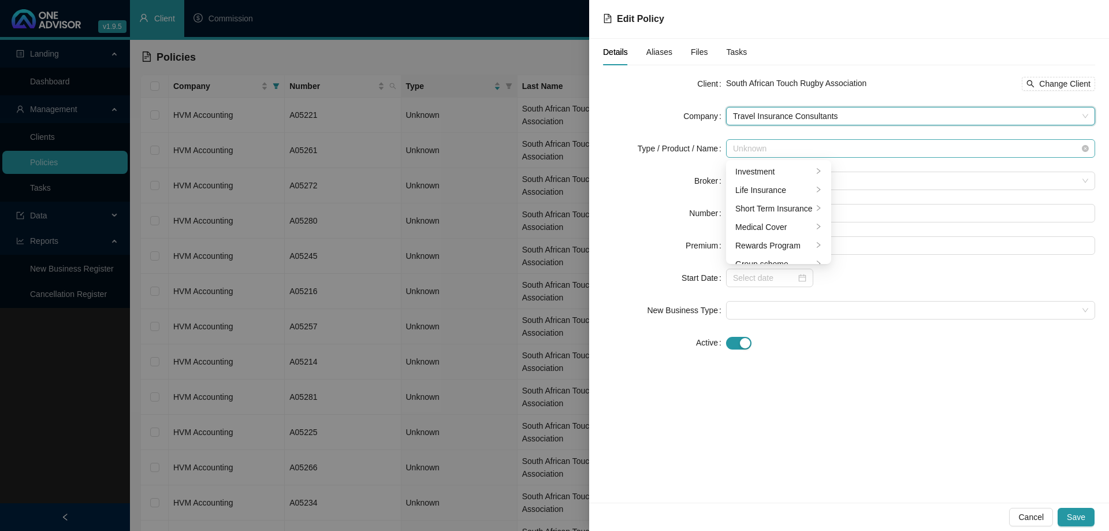
scroll to position [28, 0]
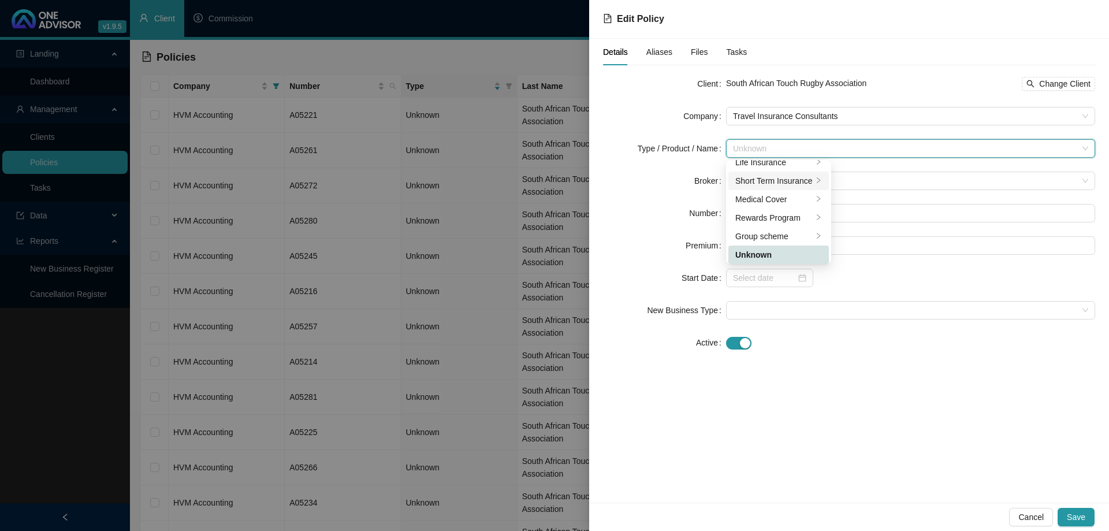
click at [807, 177] on div "Short Term Insurance" at bounding box center [773, 180] width 77 height 13
click at [869, 188] on div "Personal Lines" at bounding box center [879, 190] width 65 height 13
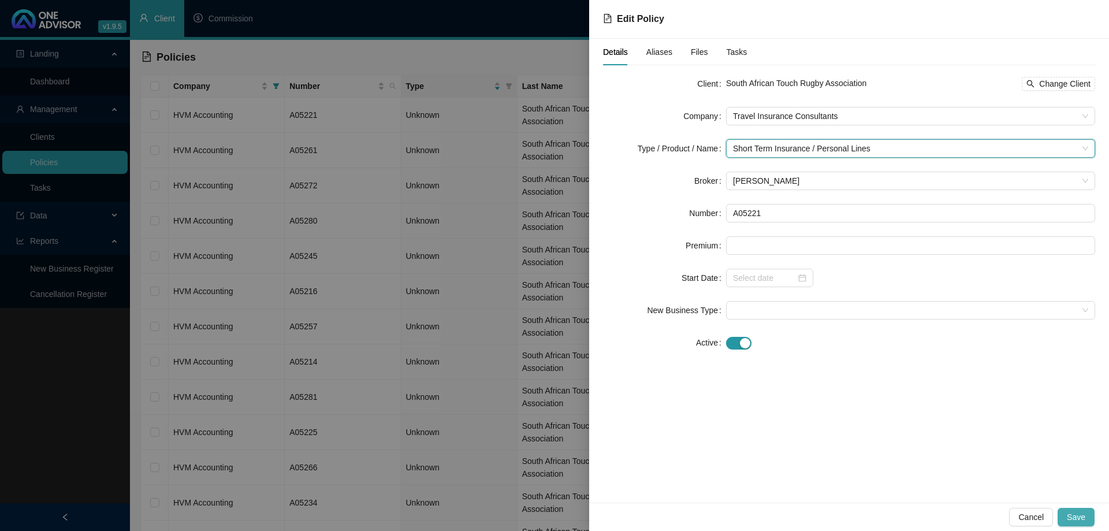
click at [1079, 511] on span "Save" at bounding box center [1076, 517] width 18 height 13
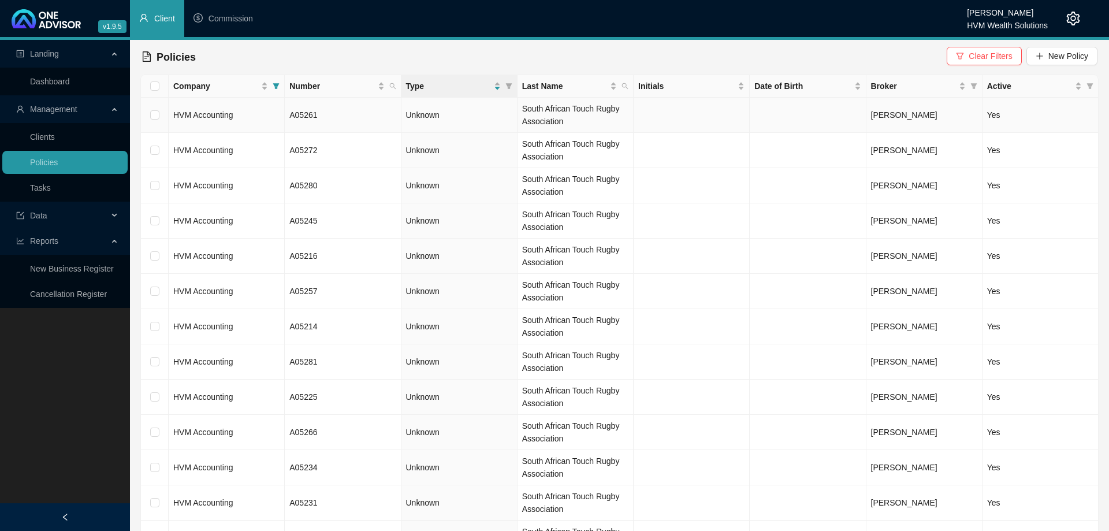
click at [270, 116] on td "HVM Accounting" at bounding box center [227, 115] width 116 height 35
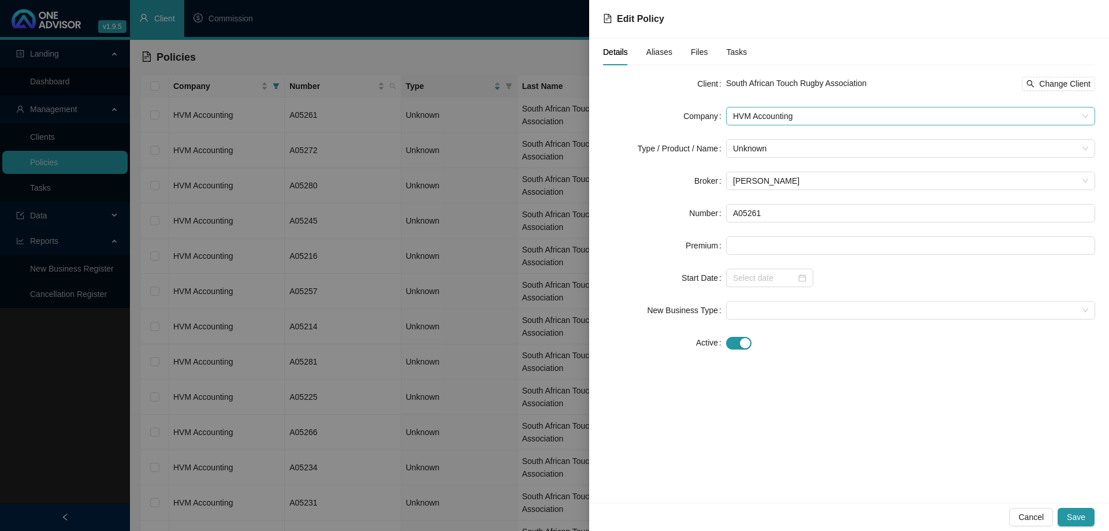
click at [801, 121] on span "HVM Accounting" at bounding box center [910, 115] width 355 height 17
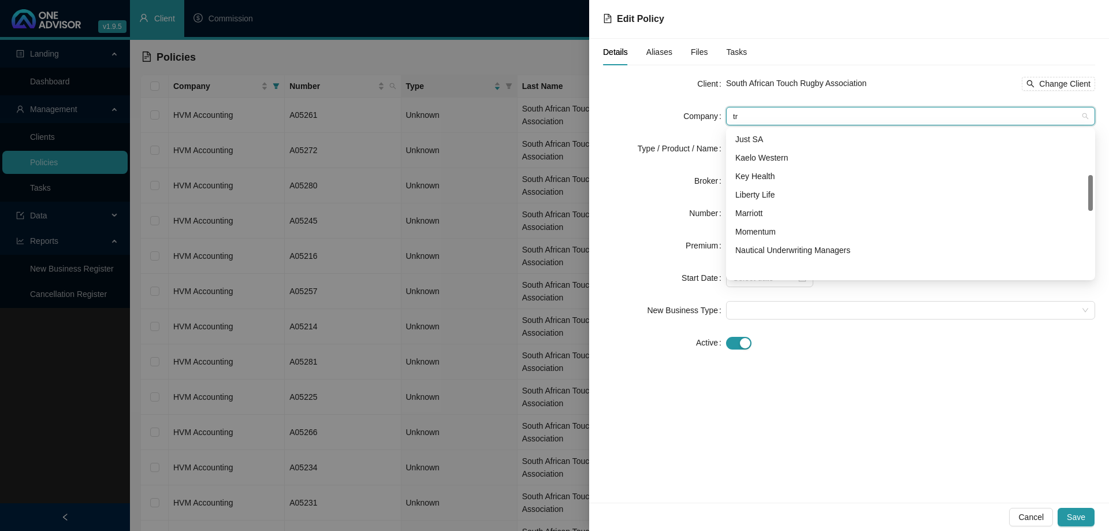
scroll to position [0, 0]
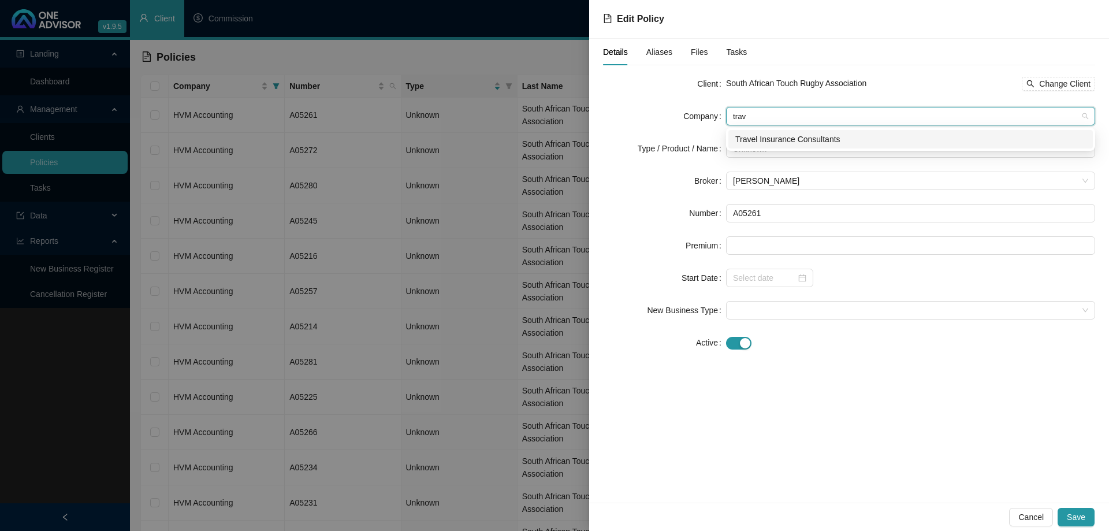
click at [809, 142] on div "Travel Insurance Consultants" at bounding box center [910, 139] width 351 height 13
click at [792, 146] on span "Unknown" at bounding box center [910, 148] width 355 height 17
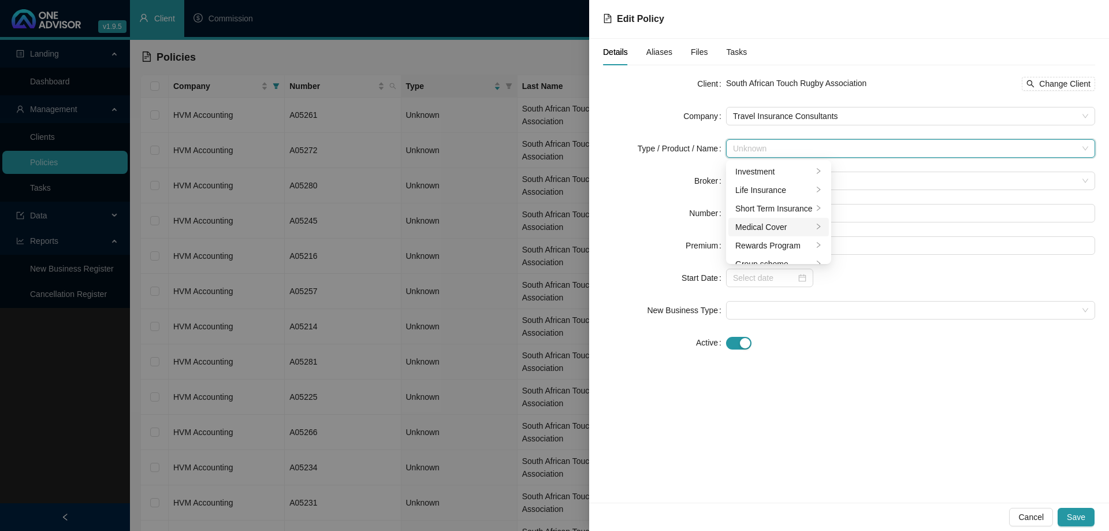
scroll to position [28, 0]
click at [793, 178] on div "Short Term Insurance" at bounding box center [773, 180] width 77 height 13
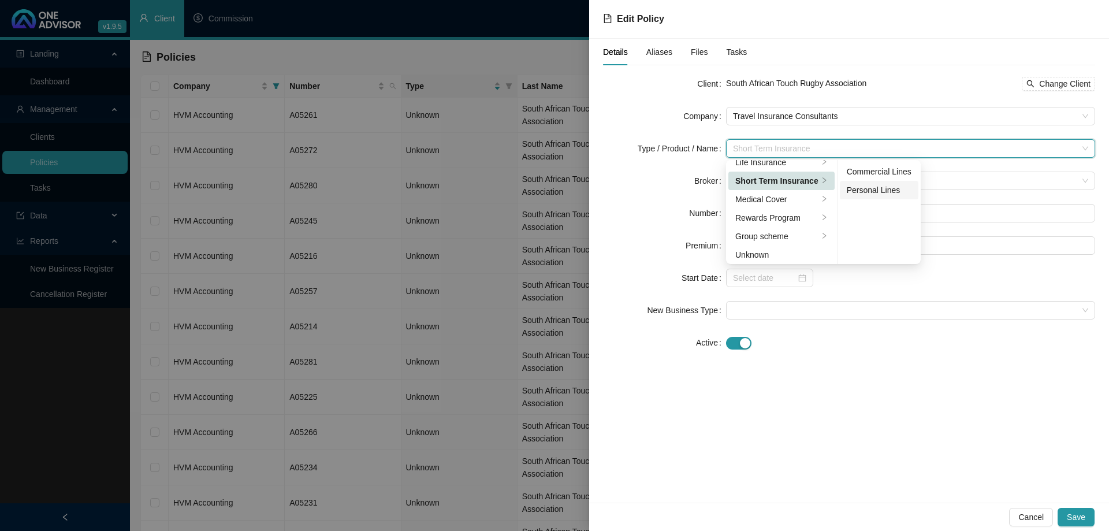
click at [850, 188] on div "Personal Lines" at bounding box center [879, 190] width 65 height 13
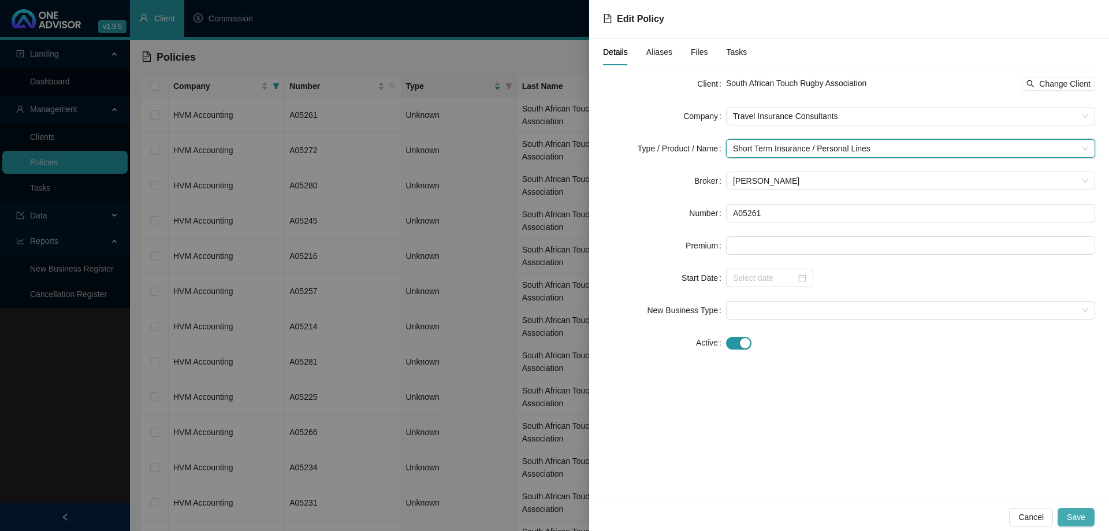
click at [1078, 513] on span "Save" at bounding box center [1076, 517] width 18 height 13
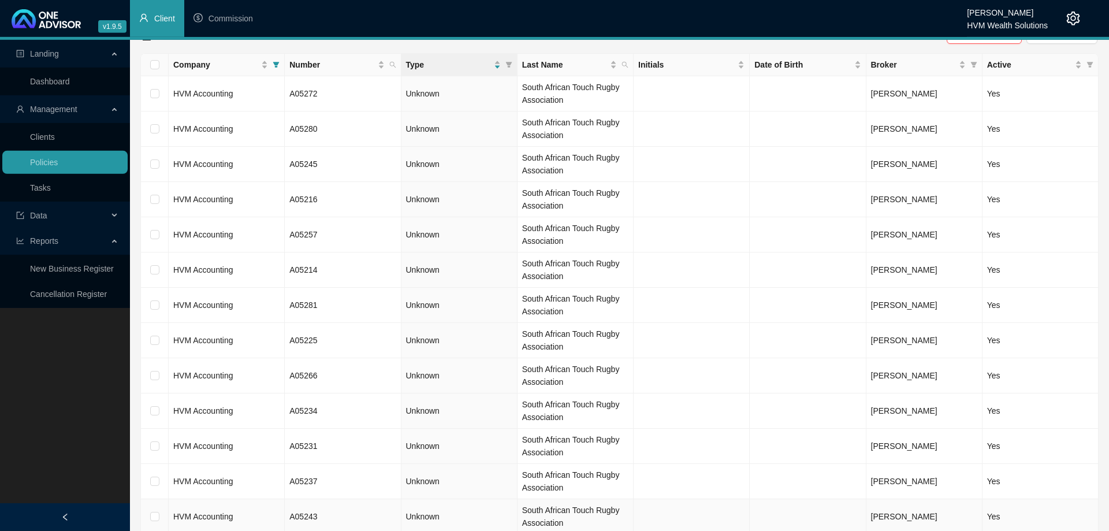
scroll to position [0, 0]
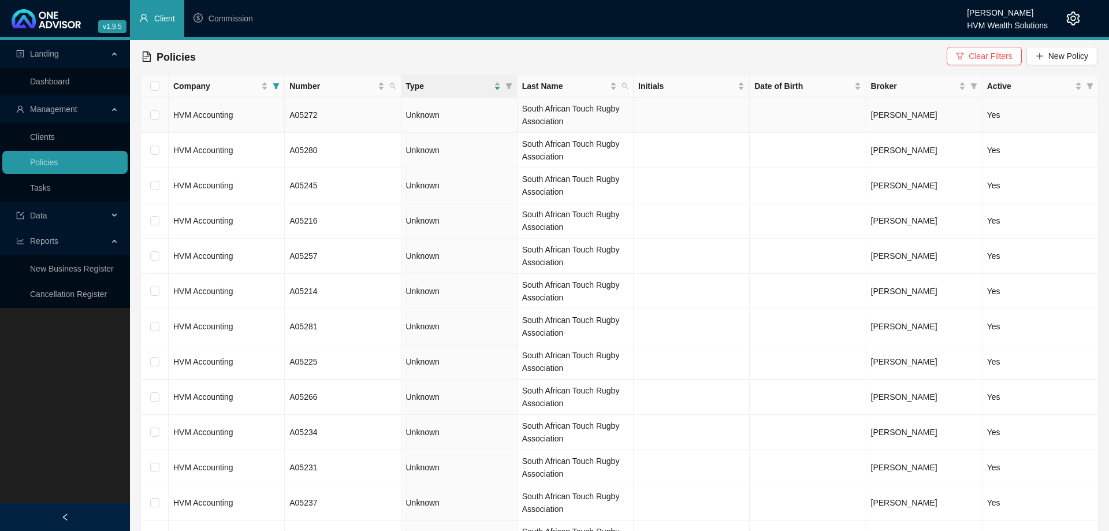
click at [243, 113] on td "HVM Accounting" at bounding box center [227, 115] width 116 height 35
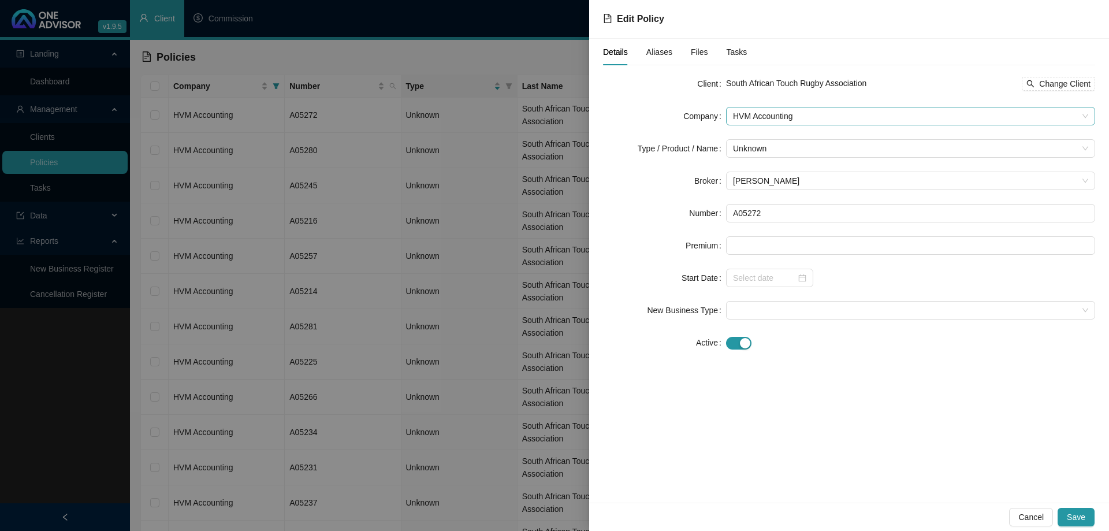
click at [746, 121] on span "HVM Accounting" at bounding box center [910, 115] width 355 height 17
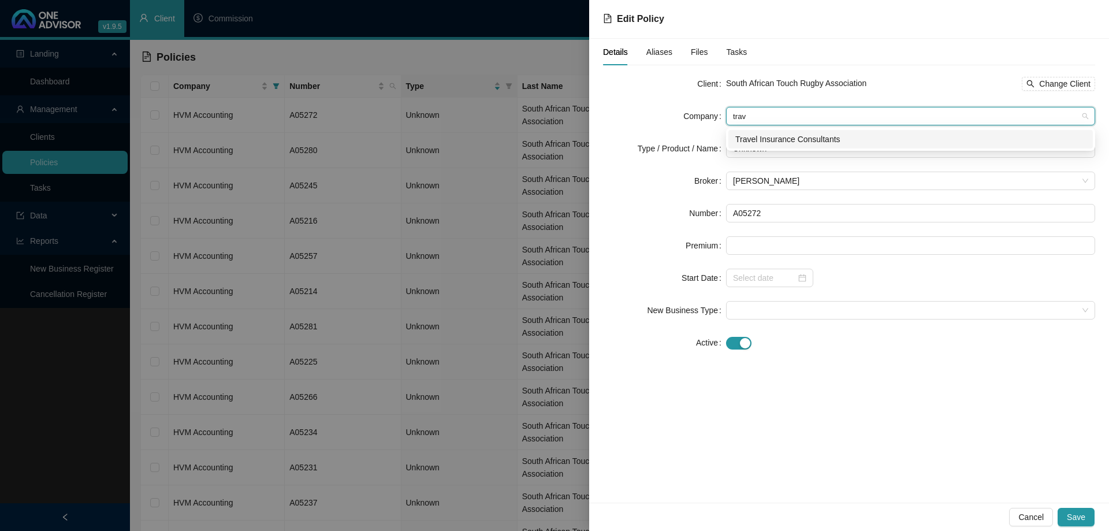
click at [770, 139] on div "Travel Insurance Consultants" at bounding box center [910, 139] width 351 height 13
click at [773, 152] on span "Unknown" at bounding box center [910, 148] width 355 height 17
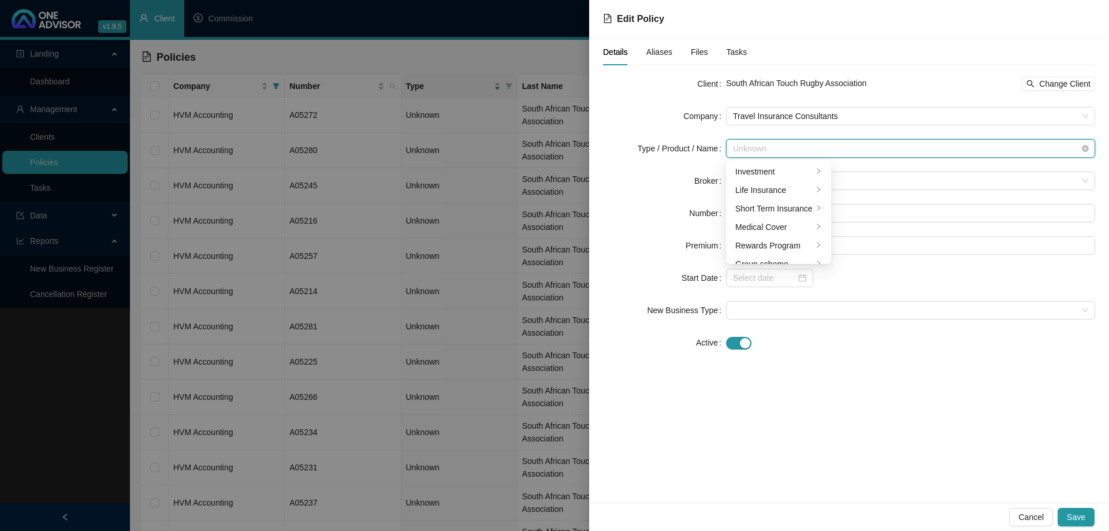
scroll to position [28, 0]
click at [792, 183] on div "Short Term Insurance" at bounding box center [773, 180] width 77 height 13
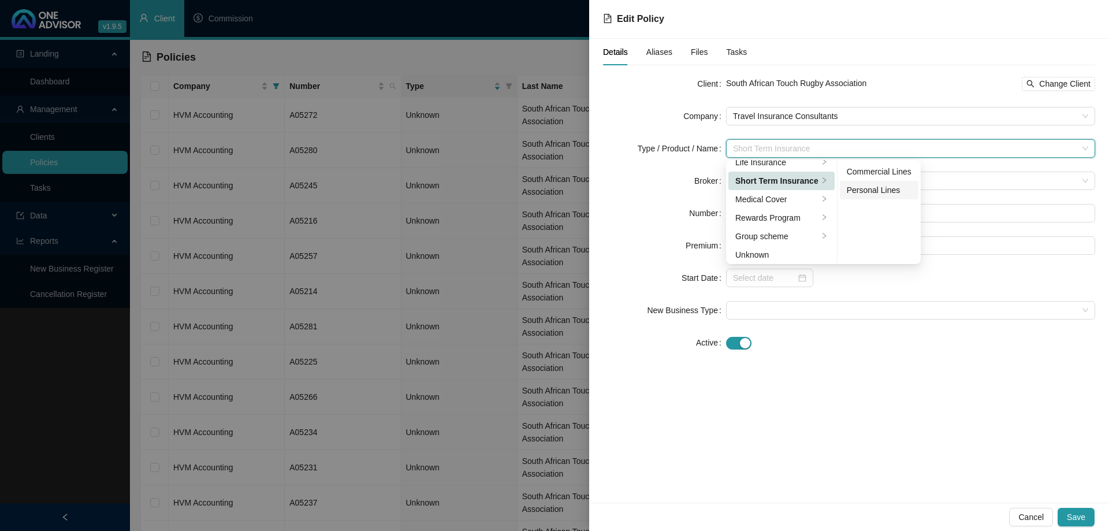
click at [850, 193] on div "Personal Lines" at bounding box center [879, 190] width 65 height 13
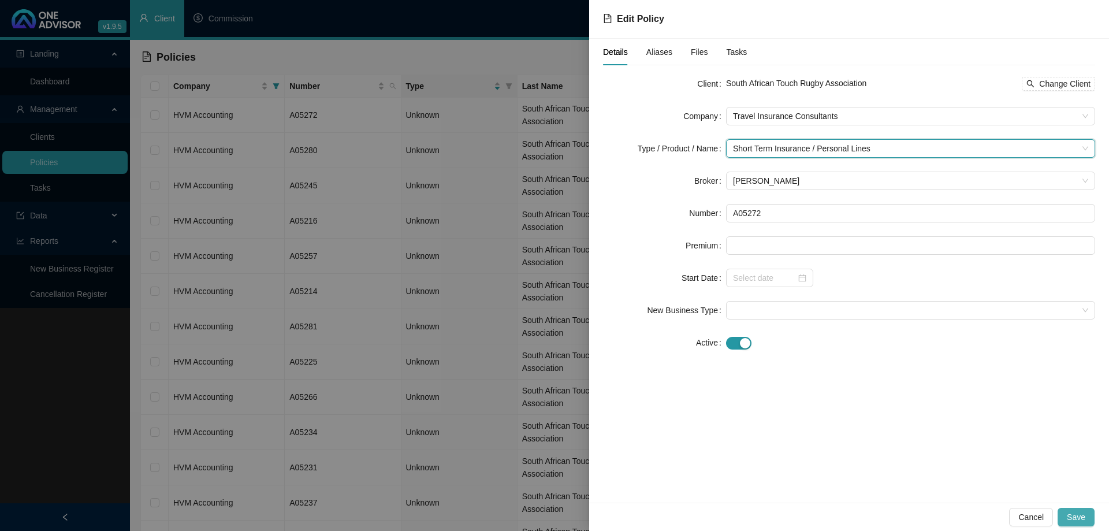
click at [1074, 515] on span "Save" at bounding box center [1076, 517] width 18 height 13
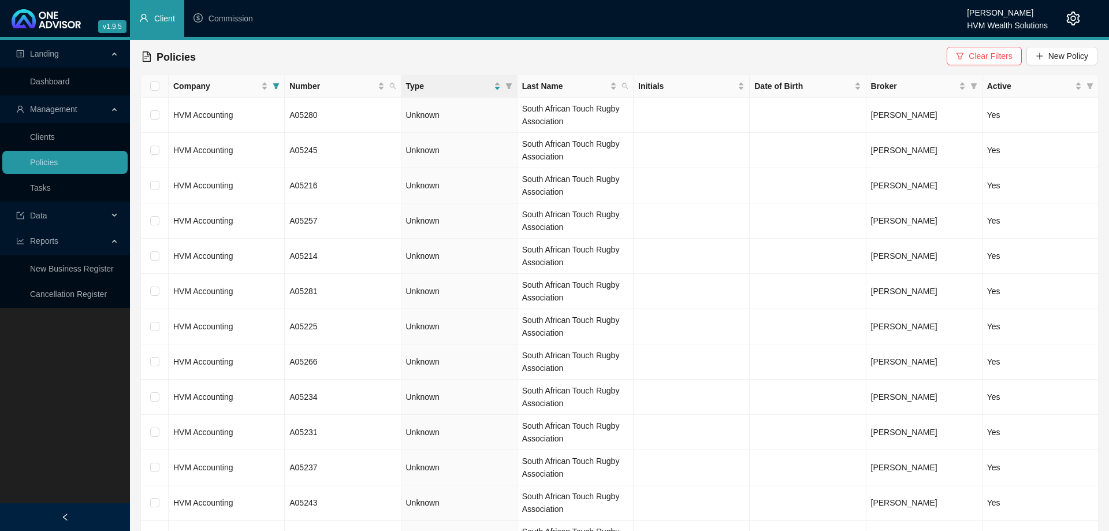
click at [269, 123] on td "HVM Accounting" at bounding box center [227, 115] width 116 height 35
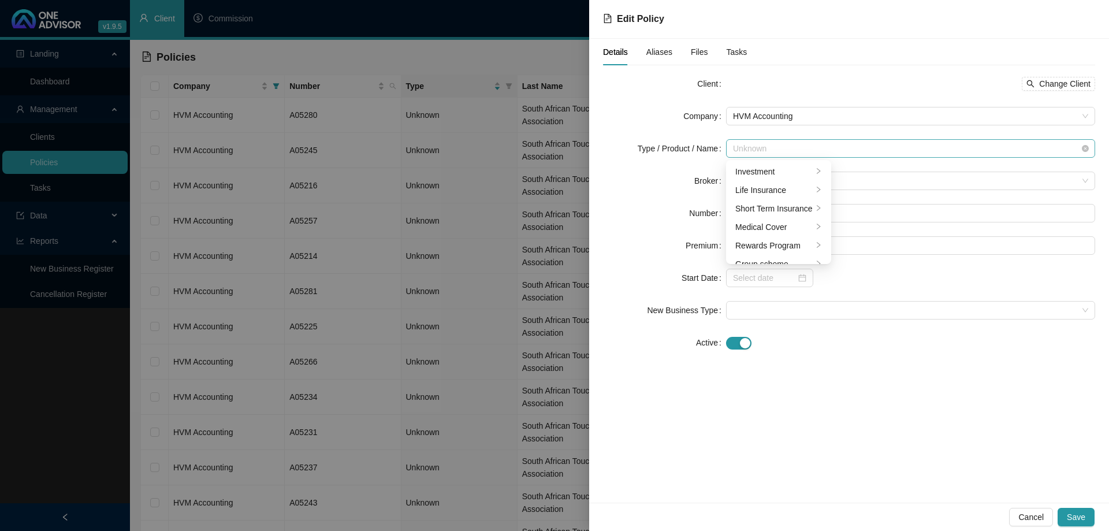
click at [763, 149] on span "Unknown" at bounding box center [910, 148] width 355 height 17
click at [799, 174] on div "Short Term Insurance" at bounding box center [773, 180] width 77 height 13
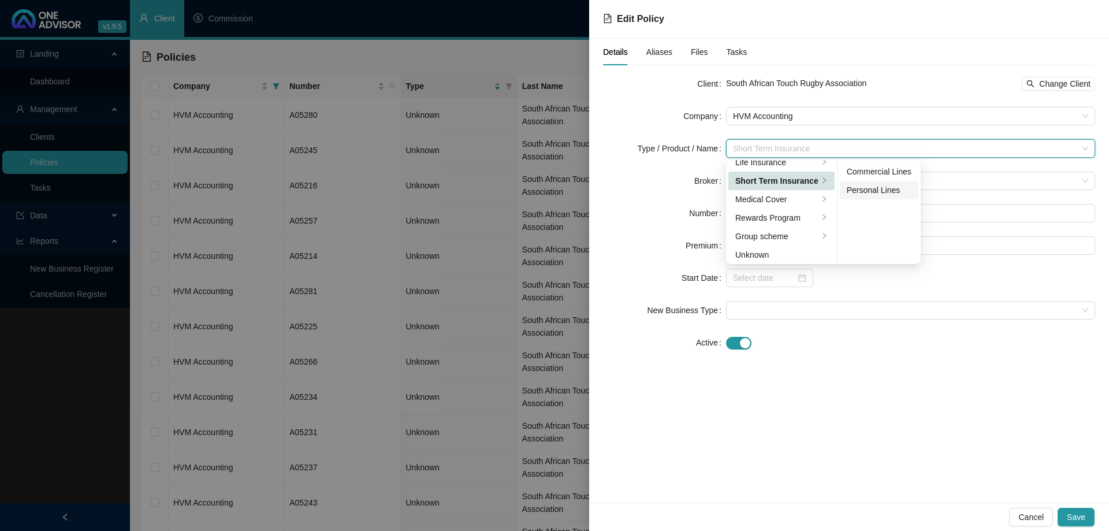
click at [879, 187] on div "Personal Lines" at bounding box center [879, 190] width 65 height 13
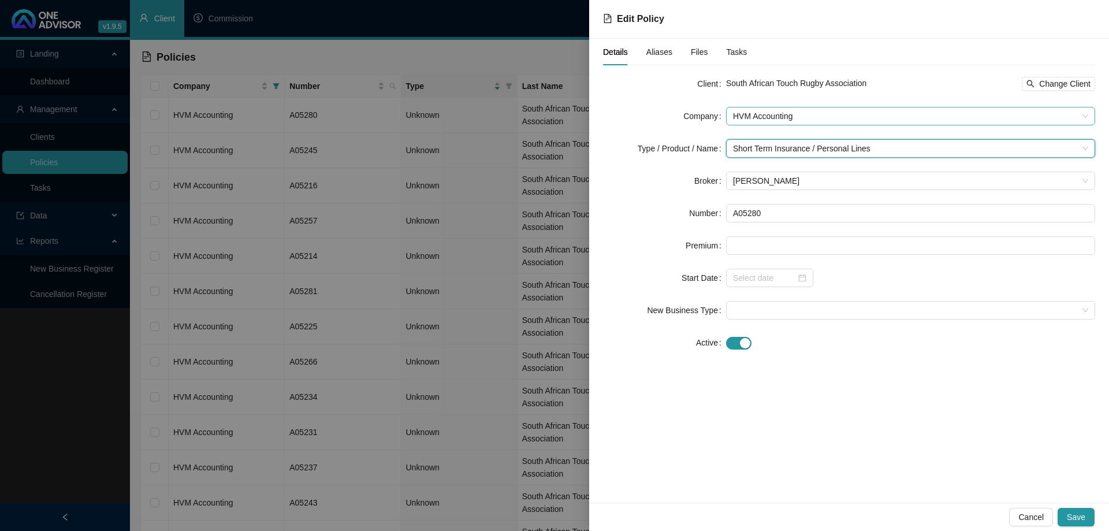
click at [820, 120] on span "HVM Accounting" at bounding box center [910, 115] width 355 height 17
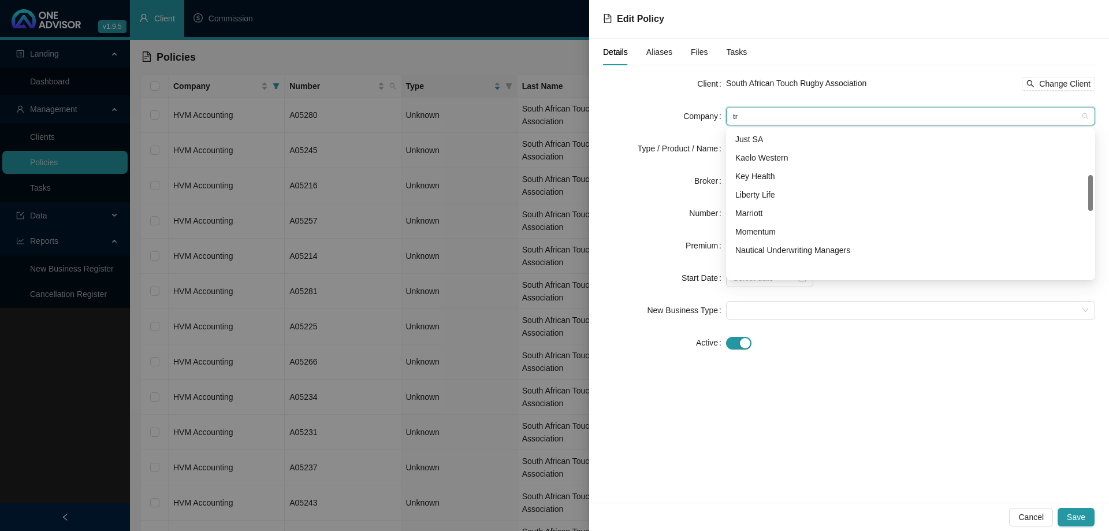
scroll to position [0, 0]
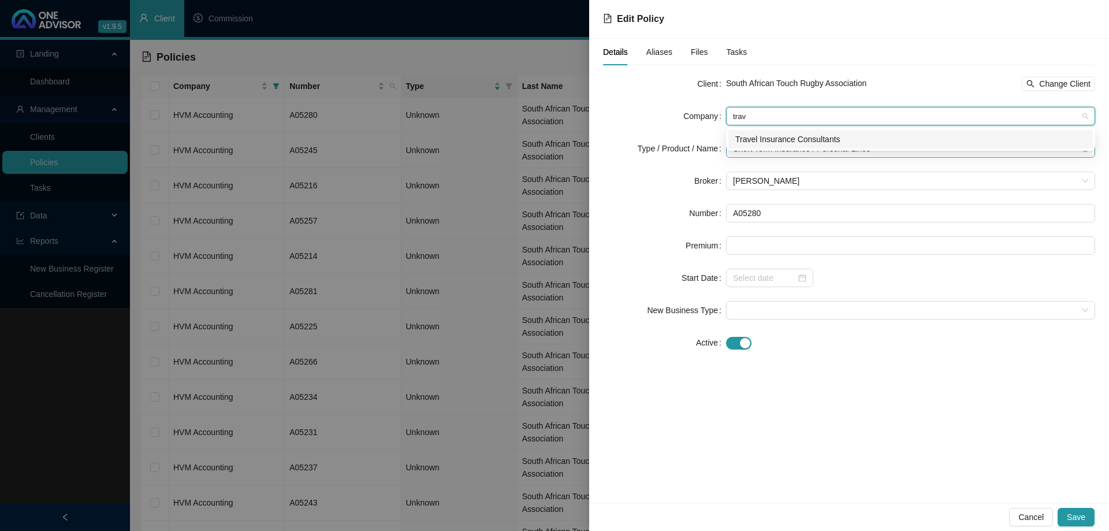
drag, startPoint x: 810, startPoint y: 138, endPoint x: 818, endPoint y: 156, distance: 19.4
click at [811, 142] on div "Travel Insurance Consultants" at bounding box center [910, 139] width 351 height 13
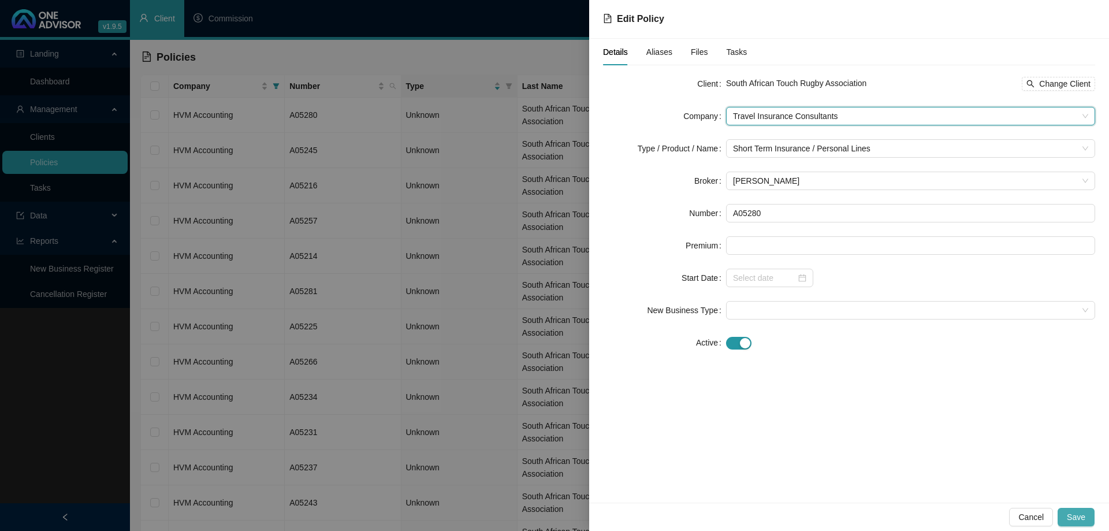
click at [1089, 514] on button "Save" at bounding box center [1076, 517] width 37 height 18
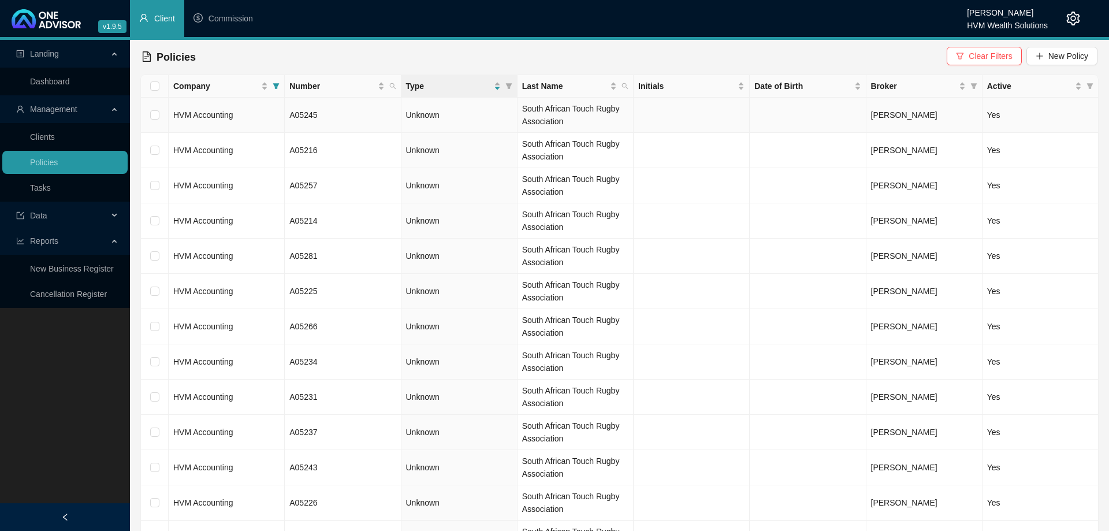
click at [258, 113] on td "HVM Accounting" at bounding box center [227, 115] width 116 height 35
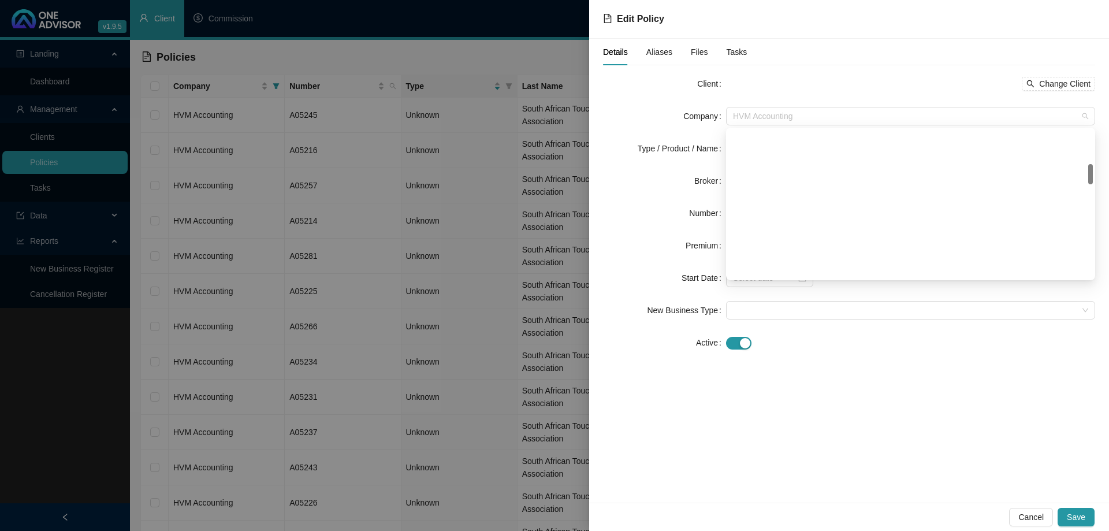
click at [837, 122] on span "HVM Accounting" at bounding box center [910, 115] width 355 height 17
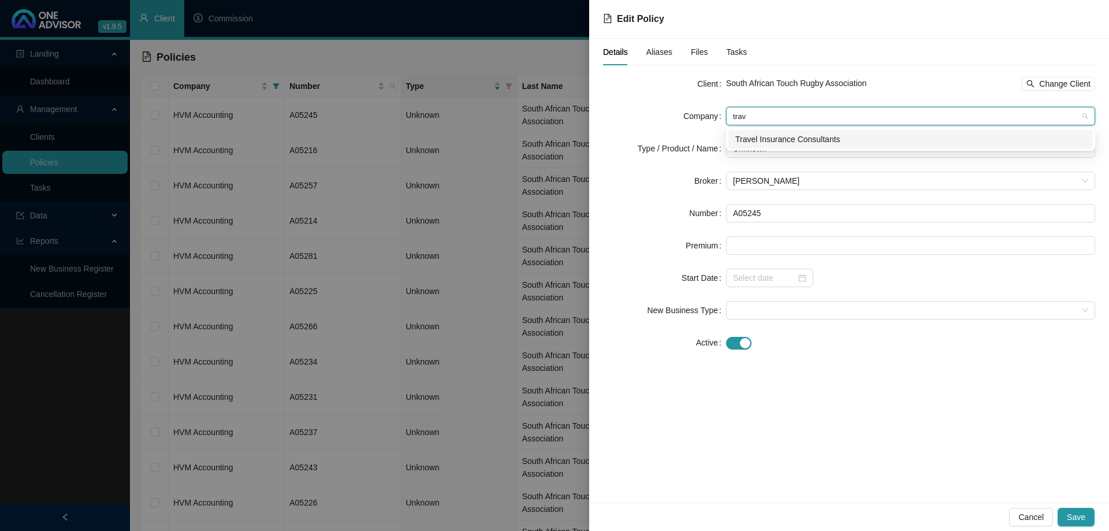
click at [826, 135] on div "Travel Insurance Consultants" at bounding box center [910, 139] width 351 height 13
click at [814, 142] on span "Unknown" at bounding box center [910, 148] width 355 height 17
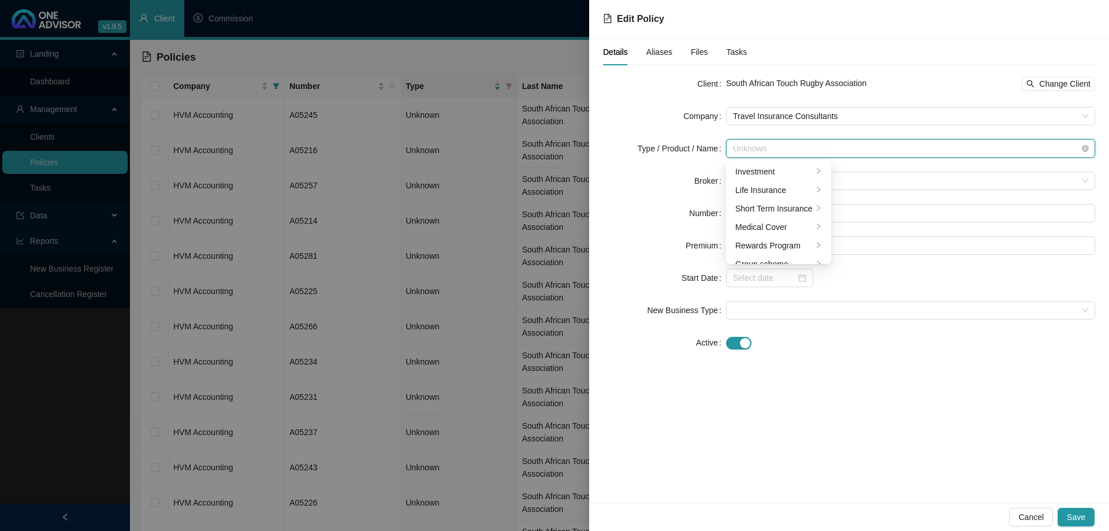
scroll to position [28, 0]
click at [807, 181] on div "Short Term Insurance" at bounding box center [773, 180] width 77 height 13
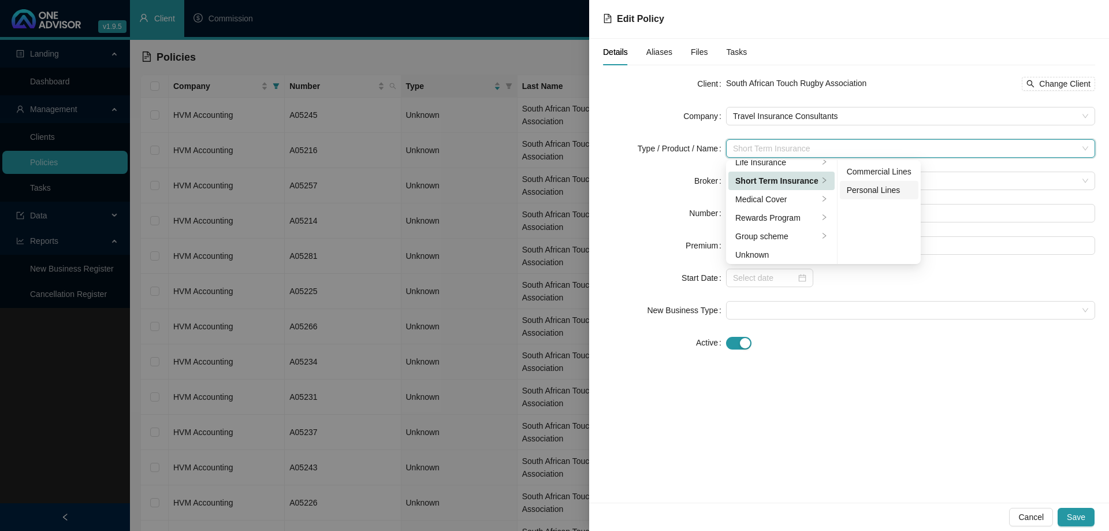
click at [847, 185] on div "Personal Lines" at bounding box center [879, 190] width 65 height 13
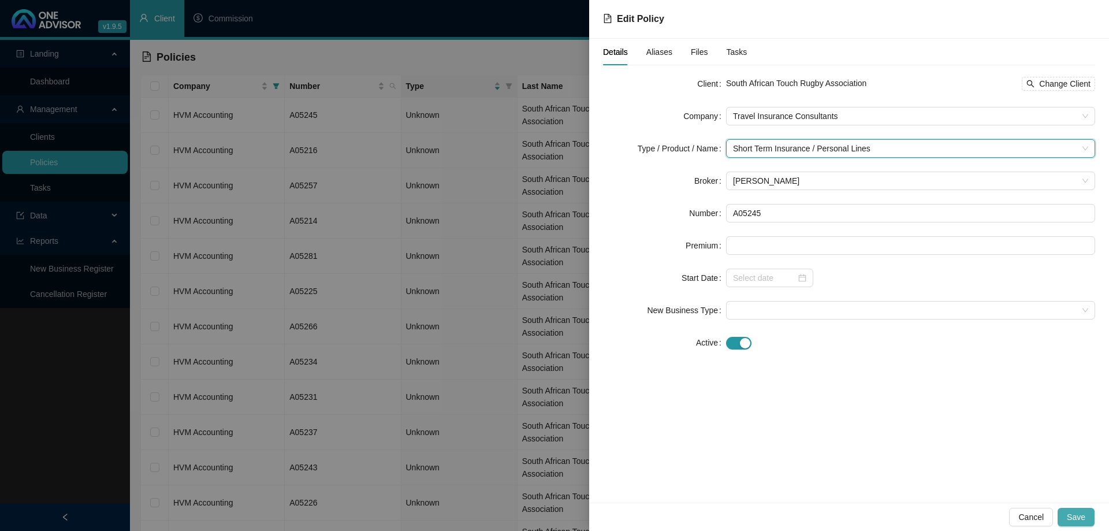
click at [1078, 524] on button "Save" at bounding box center [1076, 517] width 37 height 18
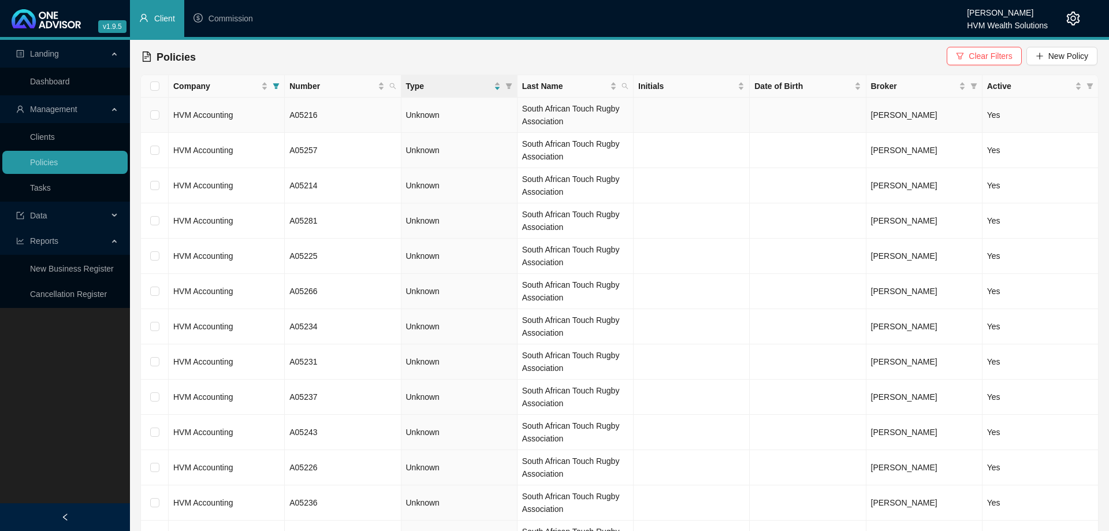
click at [260, 118] on td "HVM Accounting" at bounding box center [227, 115] width 116 height 35
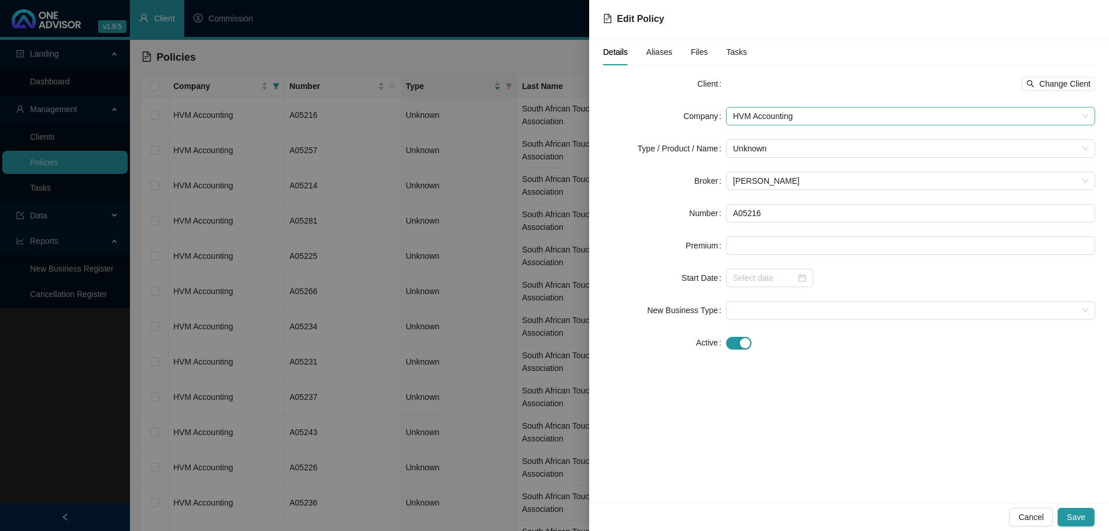
click at [782, 122] on span "HVM Accounting" at bounding box center [910, 115] width 355 height 17
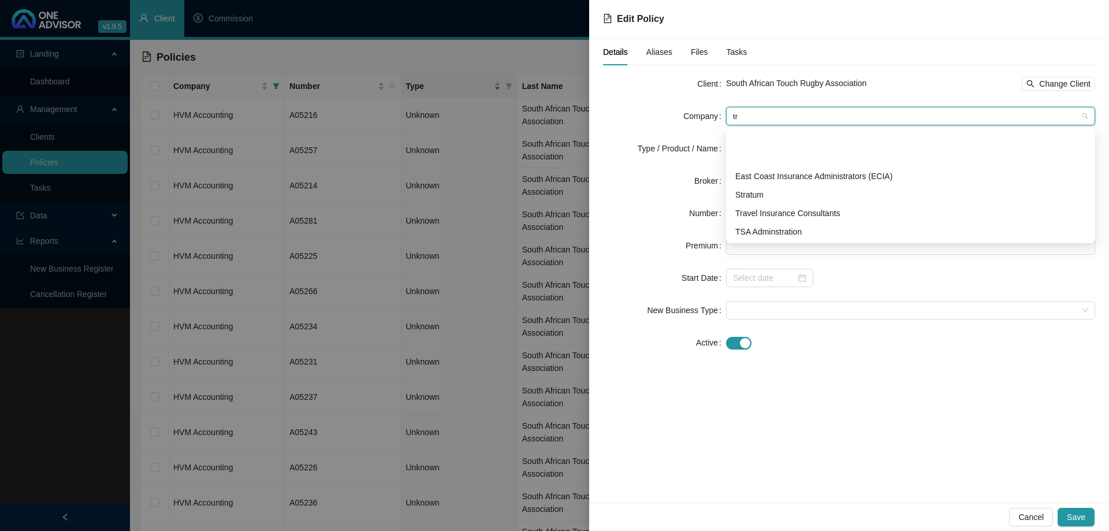
scroll to position [0, 0]
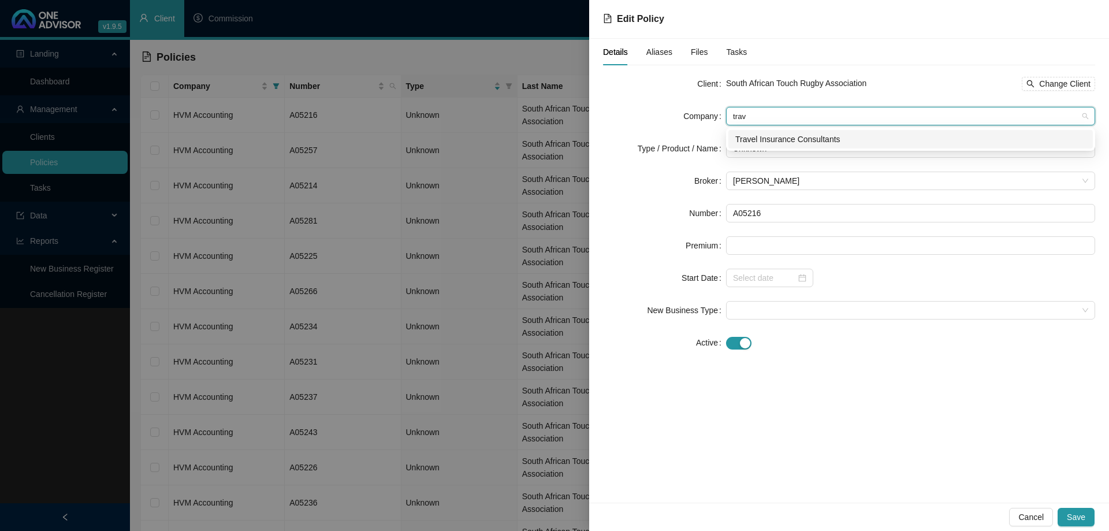
click at [783, 130] on div "Travel Insurance Consultants" at bounding box center [910, 139] width 364 height 18
click at [788, 154] on span "Unknown" at bounding box center [910, 148] width 355 height 17
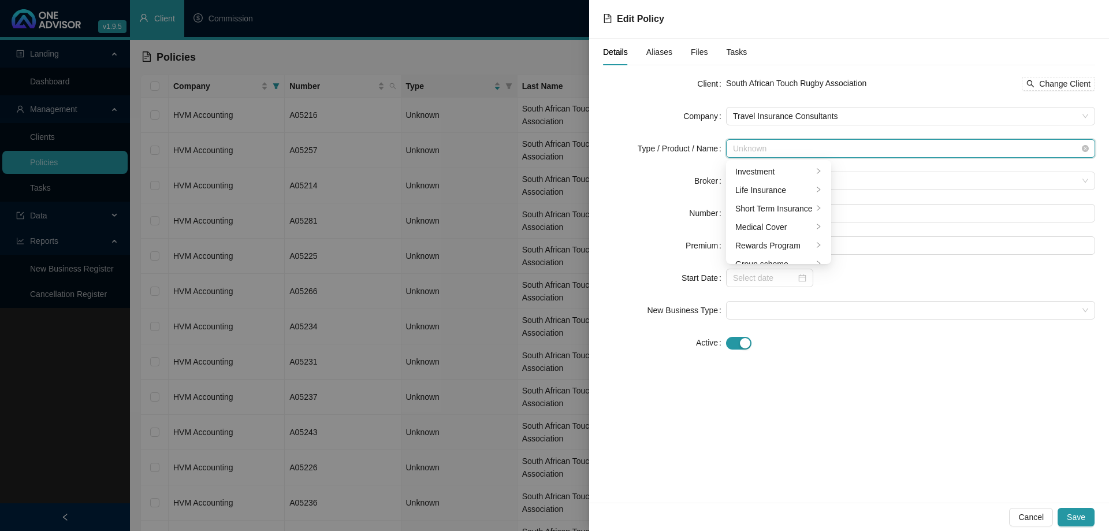
scroll to position [28, 0]
click at [790, 175] on div "Short Term Insurance" at bounding box center [773, 180] width 77 height 13
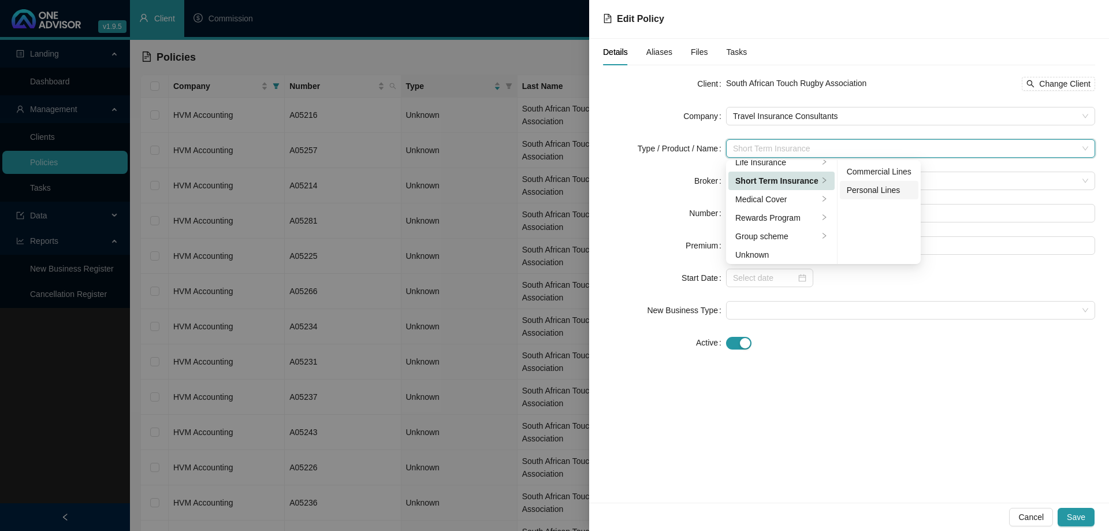
click at [868, 191] on div "Personal Lines" at bounding box center [879, 190] width 65 height 13
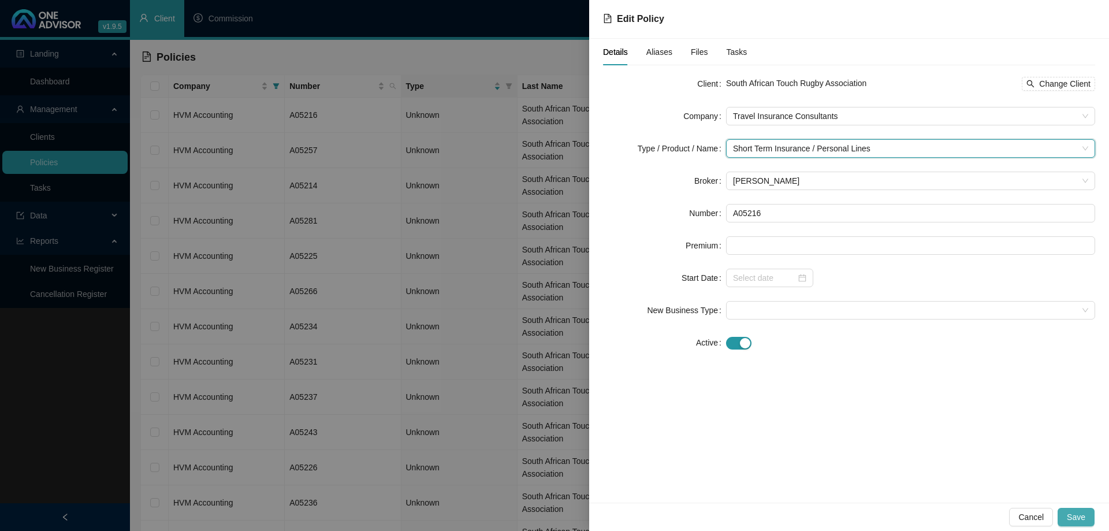
click at [1084, 517] on span "Save" at bounding box center [1076, 517] width 18 height 13
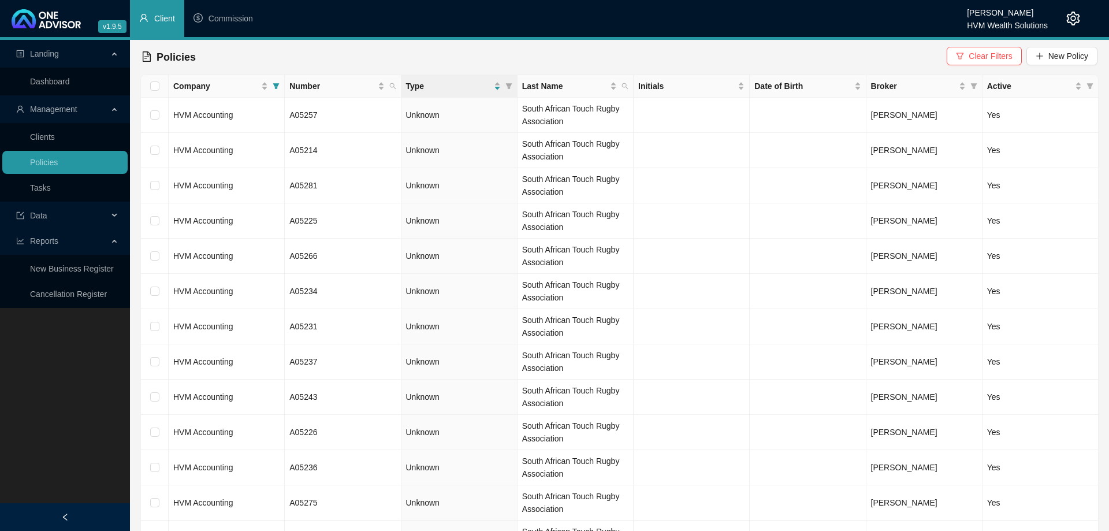
click at [257, 116] on td "HVM Accounting" at bounding box center [227, 115] width 116 height 35
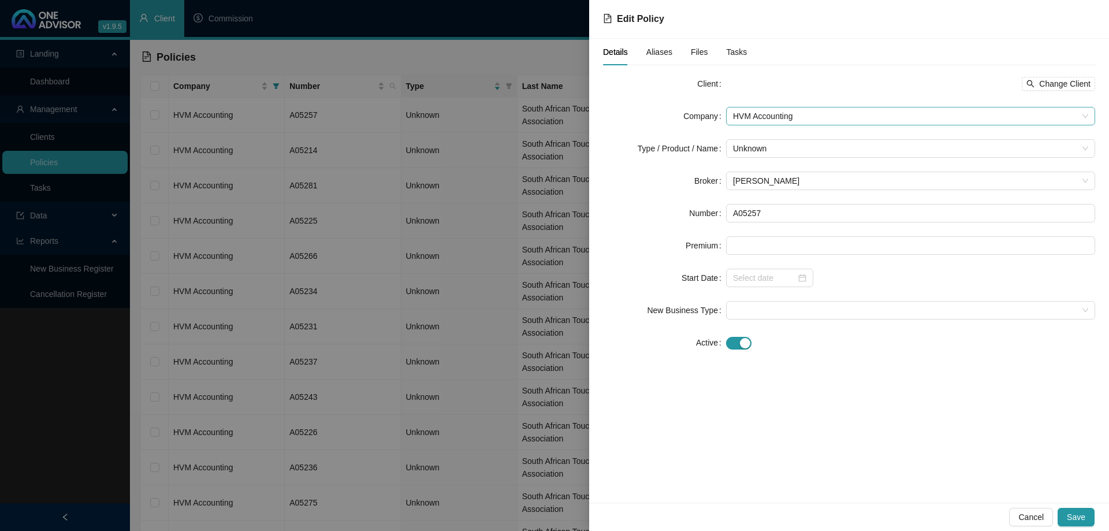
click at [789, 121] on span "HVM Accounting" at bounding box center [910, 115] width 355 height 17
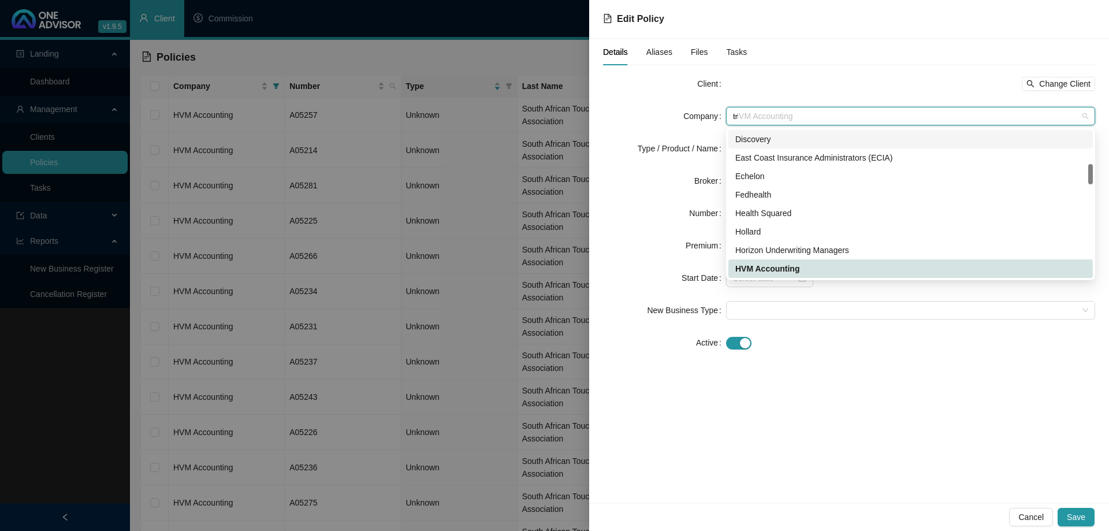
scroll to position [0, 0]
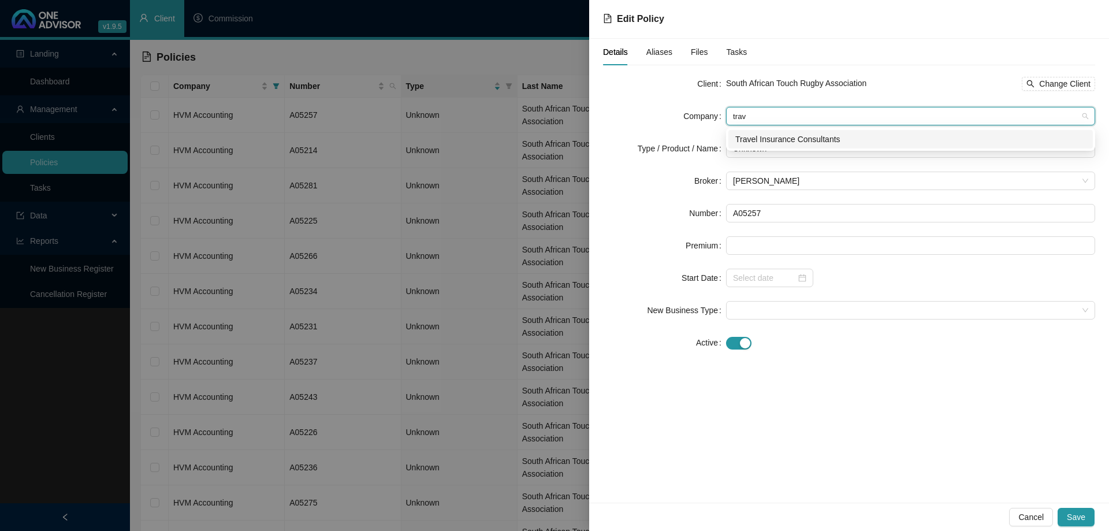
click at [793, 144] on div "Travel Insurance Consultants" at bounding box center [910, 139] width 351 height 13
click at [796, 151] on span "Unknown" at bounding box center [910, 148] width 355 height 17
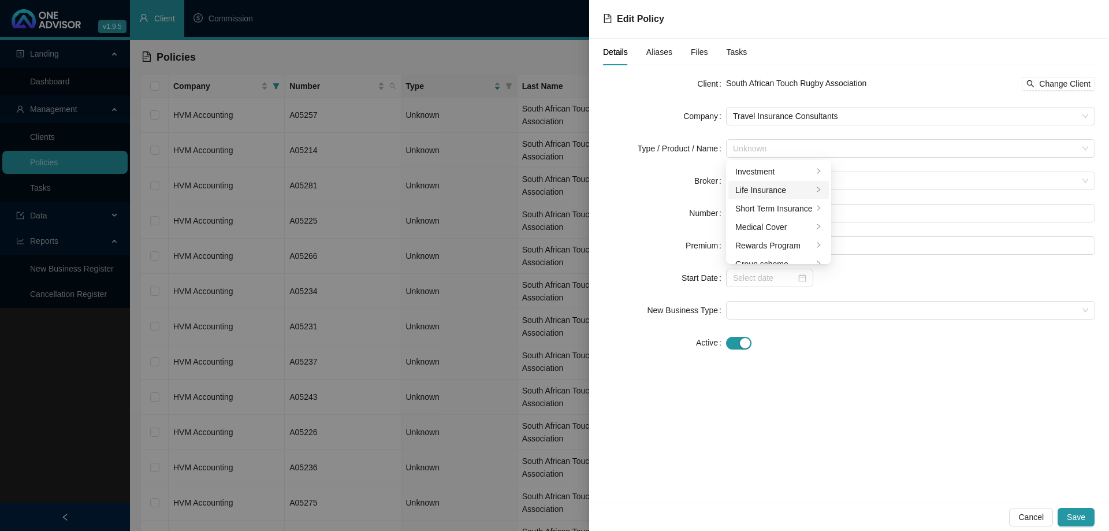
scroll to position [28, 0]
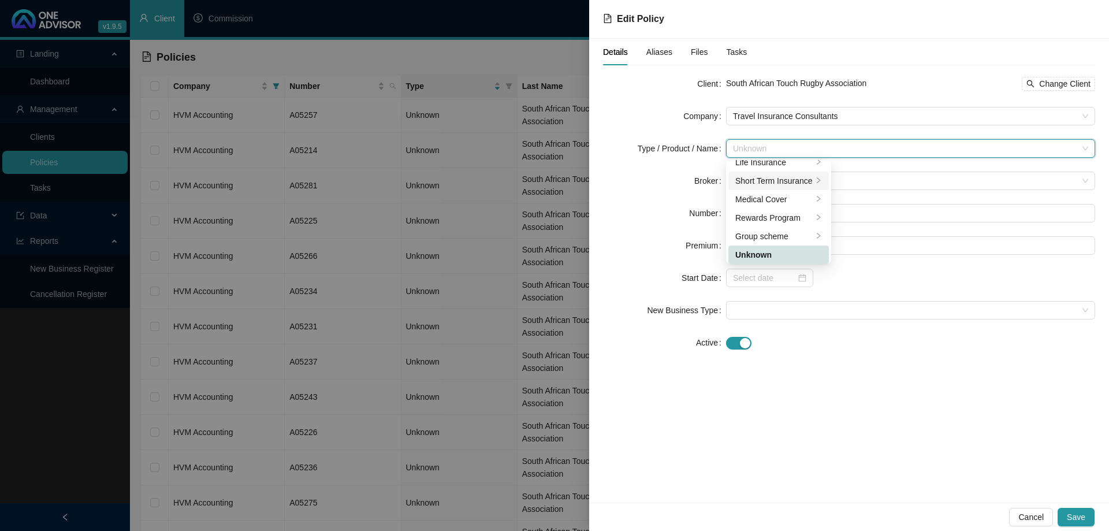
click at [806, 184] on div "Short Term Insurance" at bounding box center [773, 180] width 77 height 13
click at [858, 190] on div "Personal Lines" at bounding box center [879, 190] width 65 height 13
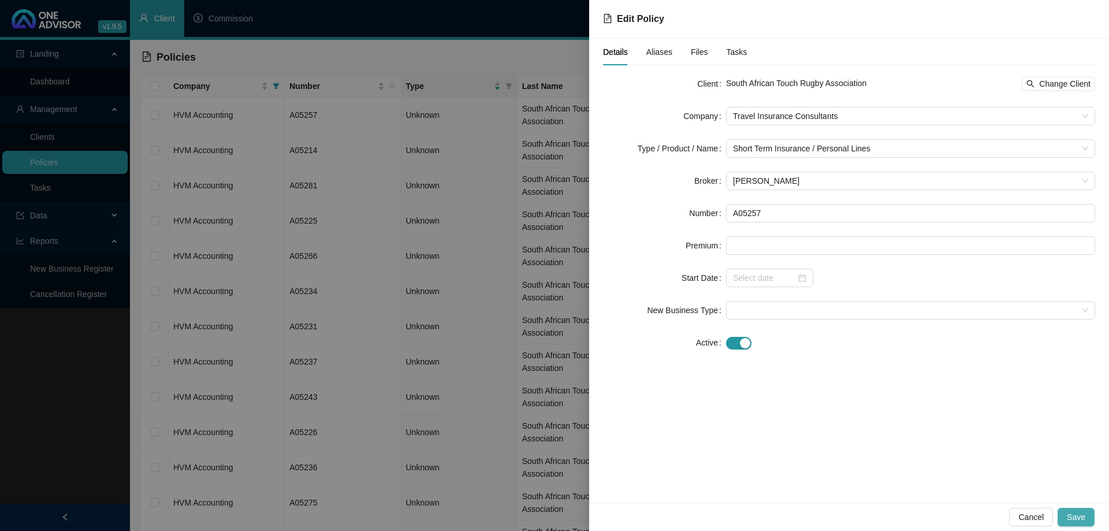
click at [1085, 518] on button "Save" at bounding box center [1076, 517] width 37 height 18
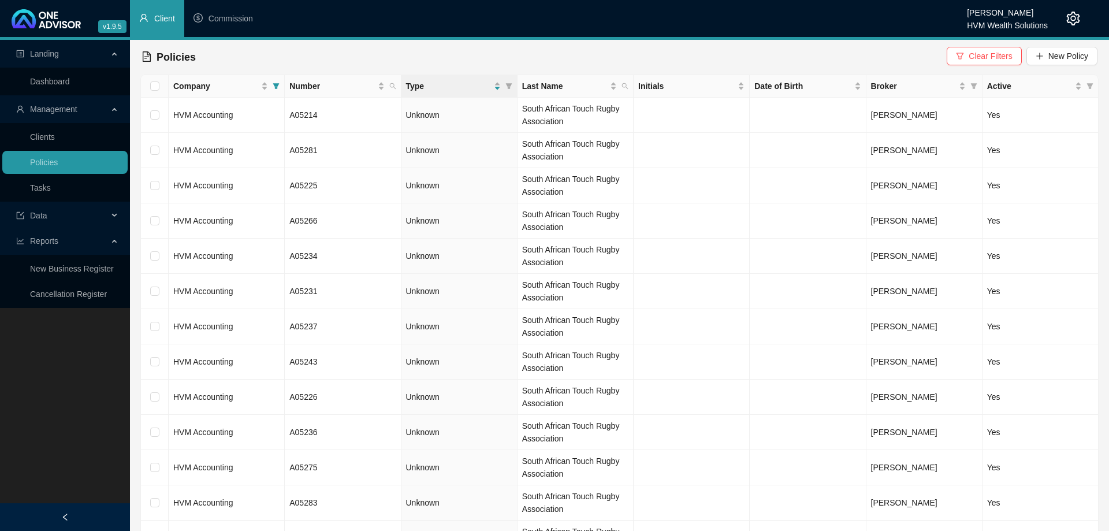
click at [236, 116] on td "HVM Accounting" at bounding box center [227, 115] width 116 height 35
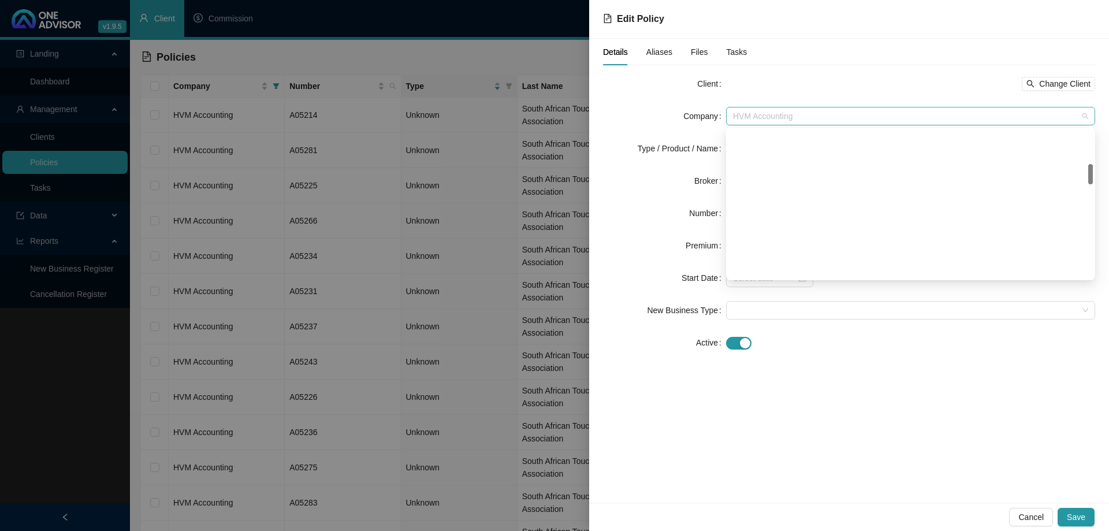
click at [757, 119] on span "HVM Accounting" at bounding box center [910, 115] width 355 height 17
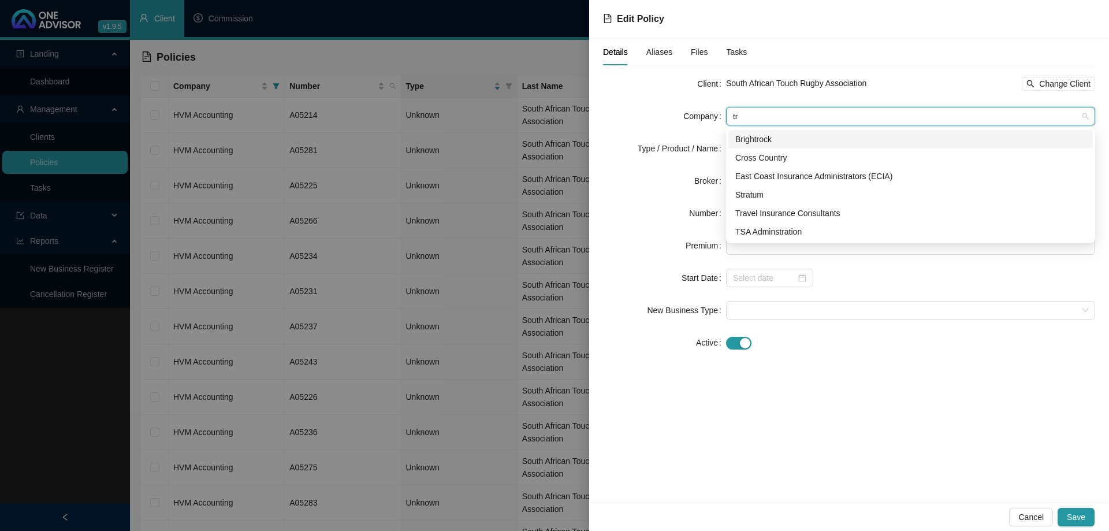
scroll to position [0, 0]
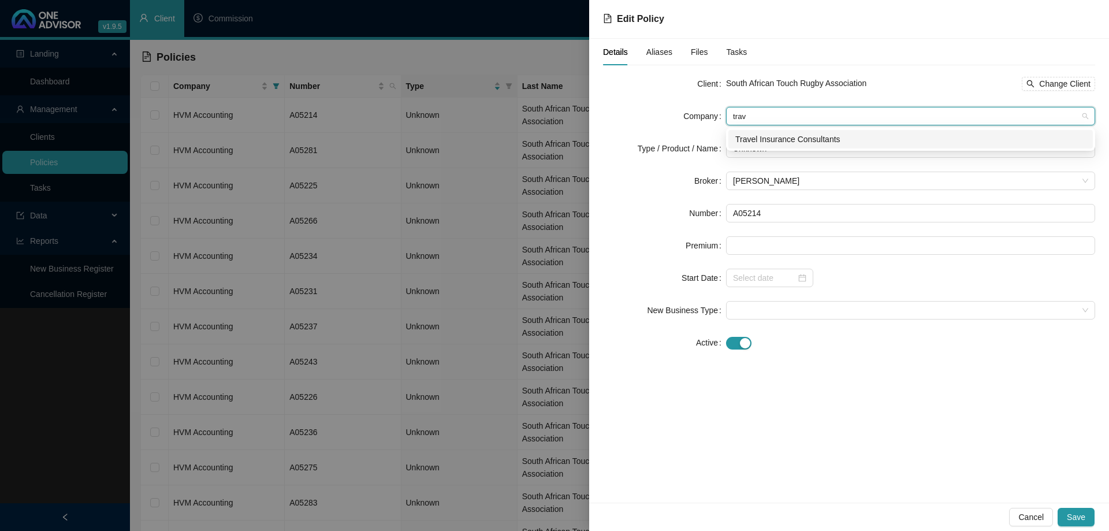
click at [789, 135] on div "Travel Insurance Consultants" at bounding box center [910, 139] width 351 height 13
click at [815, 151] on span "Unknown" at bounding box center [910, 148] width 355 height 17
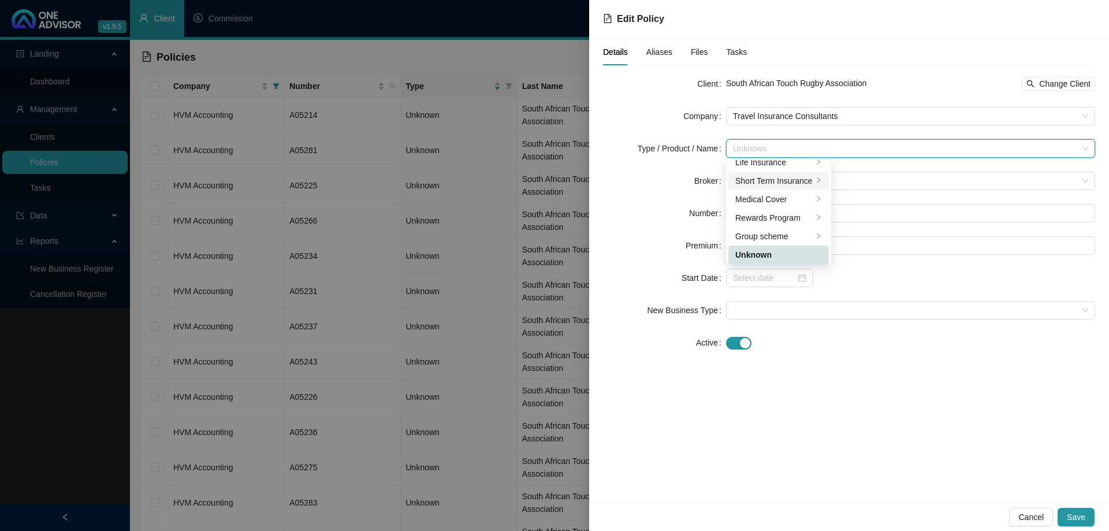
click at [802, 181] on div "Short Term Insurance" at bounding box center [773, 180] width 77 height 13
click at [887, 198] on li "Personal Lines" at bounding box center [879, 190] width 79 height 18
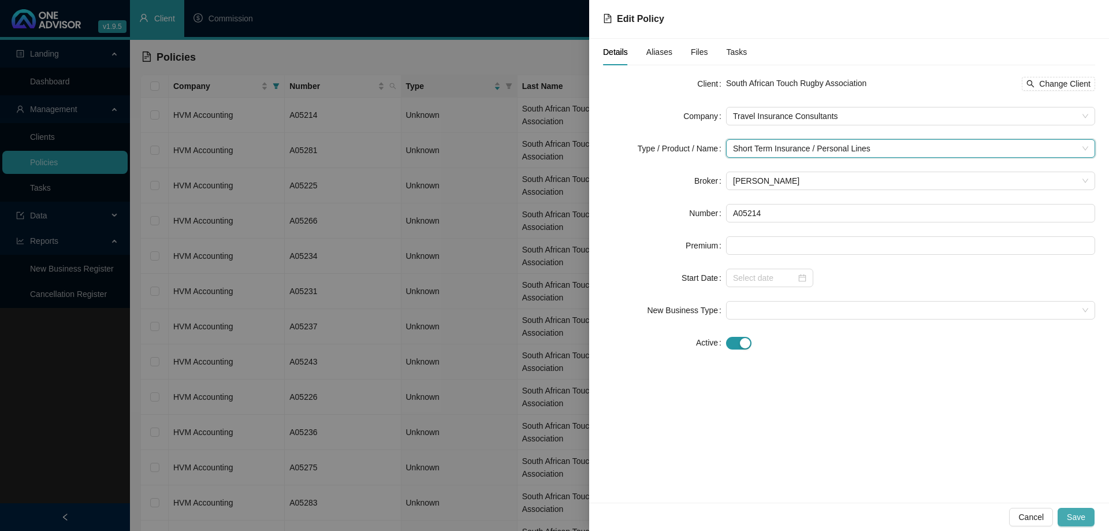
click at [1081, 514] on span "Save" at bounding box center [1076, 517] width 18 height 13
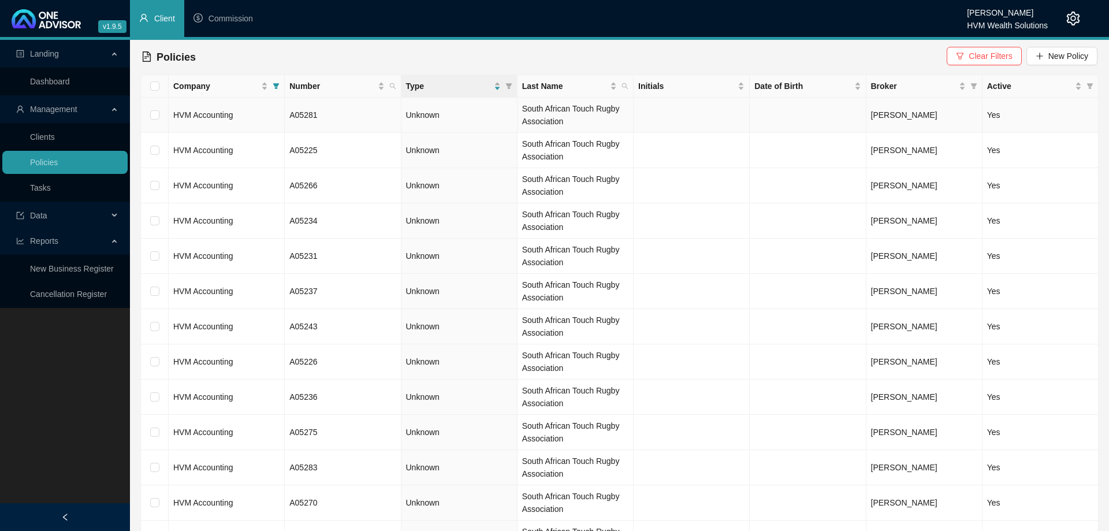
click at [247, 117] on td "HVM Accounting" at bounding box center [227, 115] width 116 height 35
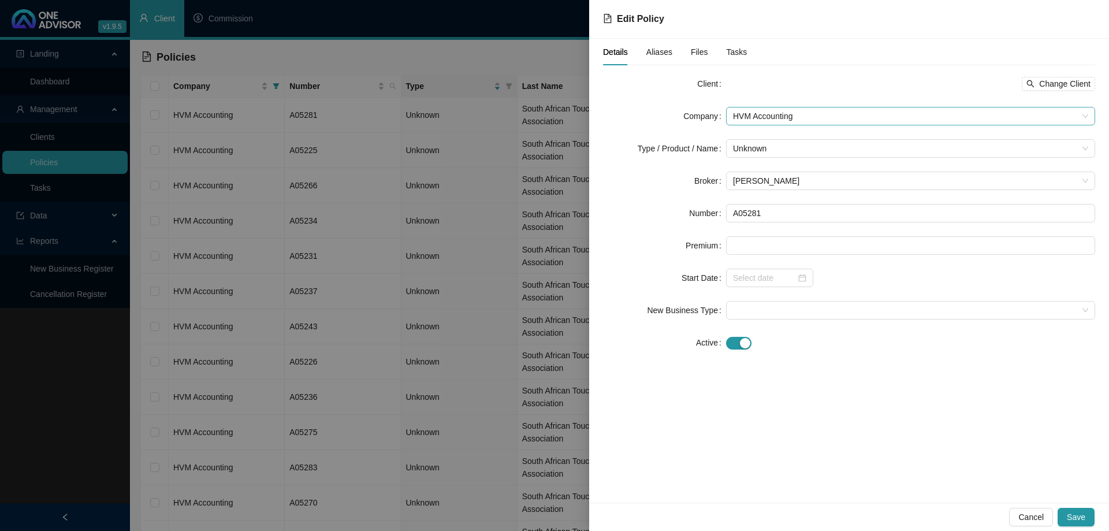
click at [780, 112] on span "HVM Accounting" at bounding box center [910, 115] width 355 height 17
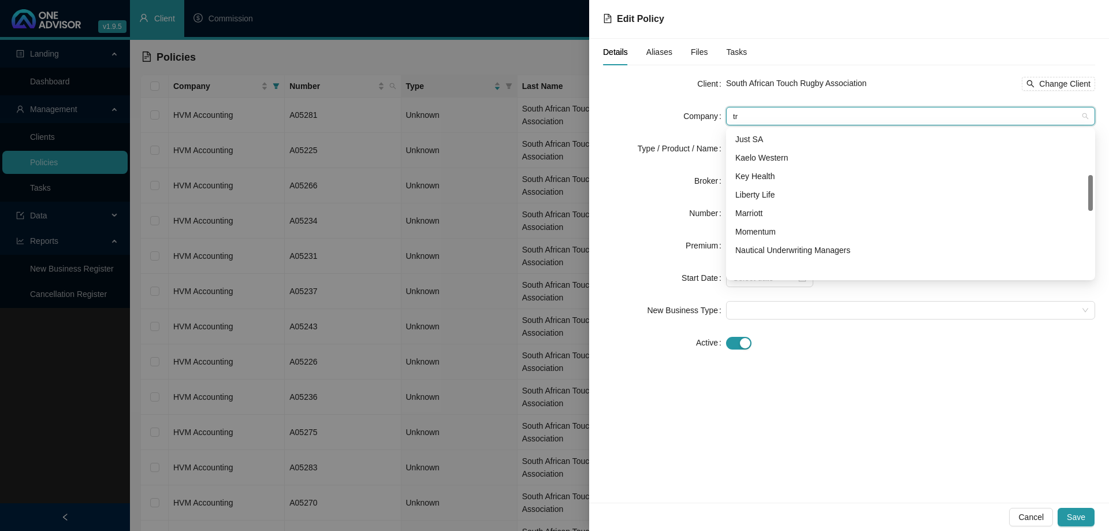
scroll to position [0, 0]
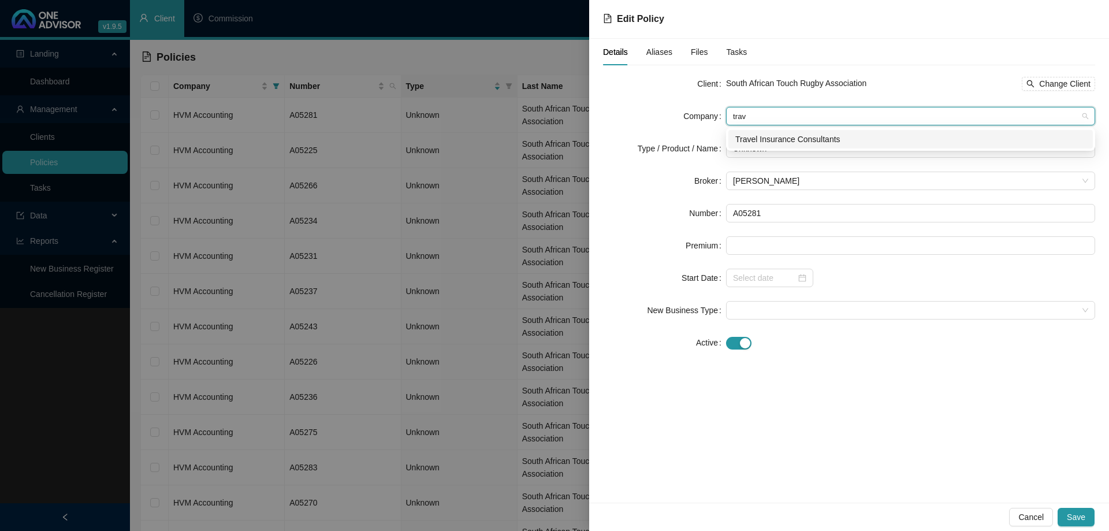
click at [791, 135] on div "Travel Insurance Consultants" at bounding box center [910, 139] width 351 height 13
click at [790, 148] on span "Unknown" at bounding box center [910, 148] width 355 height 17
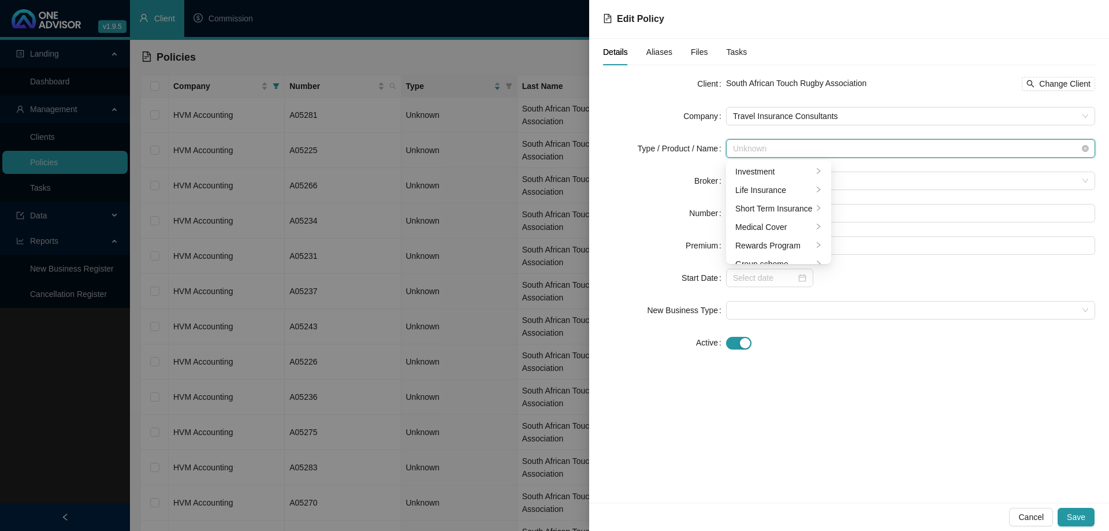
scroll to position [28, 0]
click at [794, 186] on div "Short Term Insurance" at bounding box center [773, 180] width 77 height 13
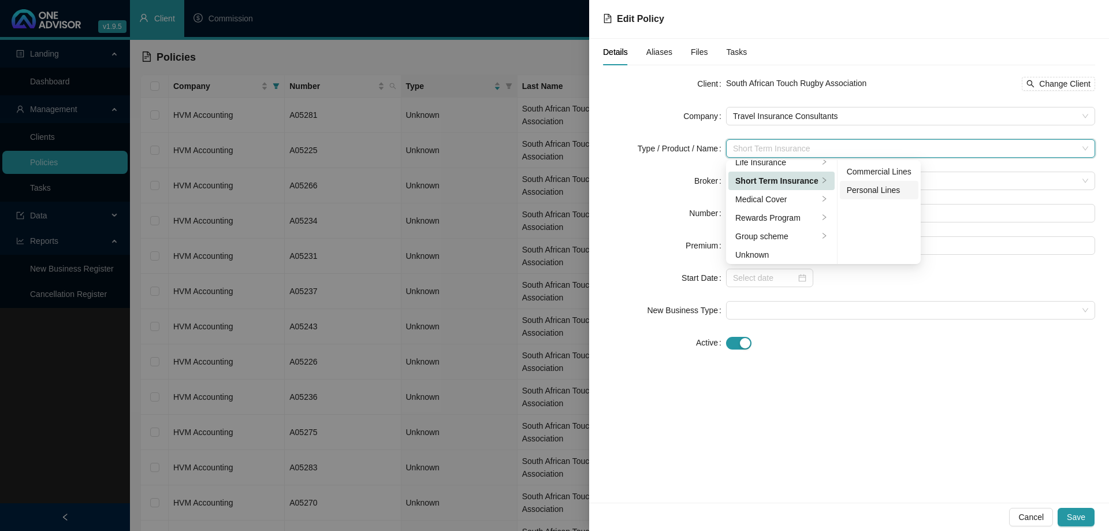
click at [893, 195] on div "Personal Lines" at bounding box center [879, 190] width 65 height 13
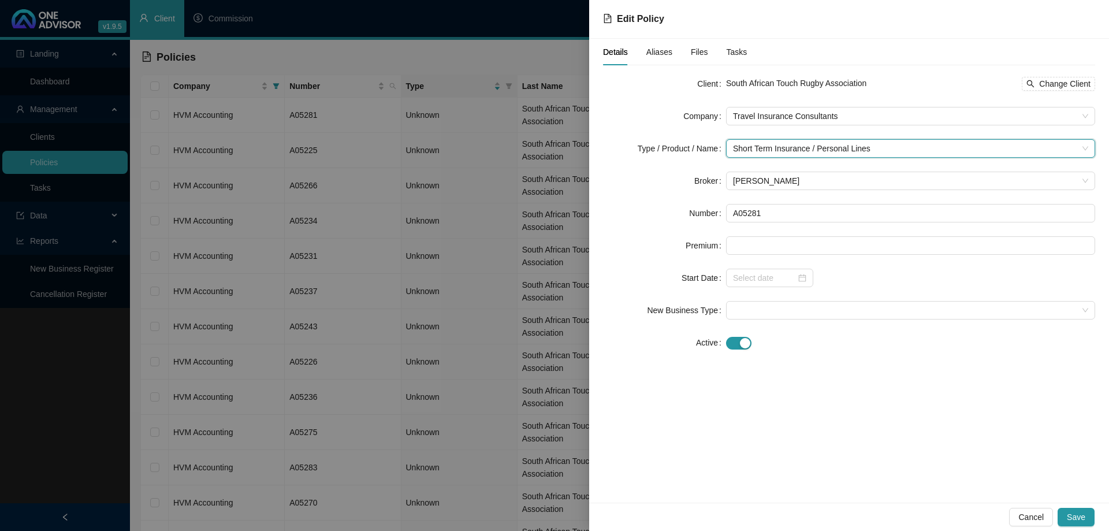
click at [1088, 528] on div "Cancel Save" at bounding box center [849, 516] width 520 height 28
click at [1087, 521] on button "Save" at bounding box center [1076, 517] width 37 height 18
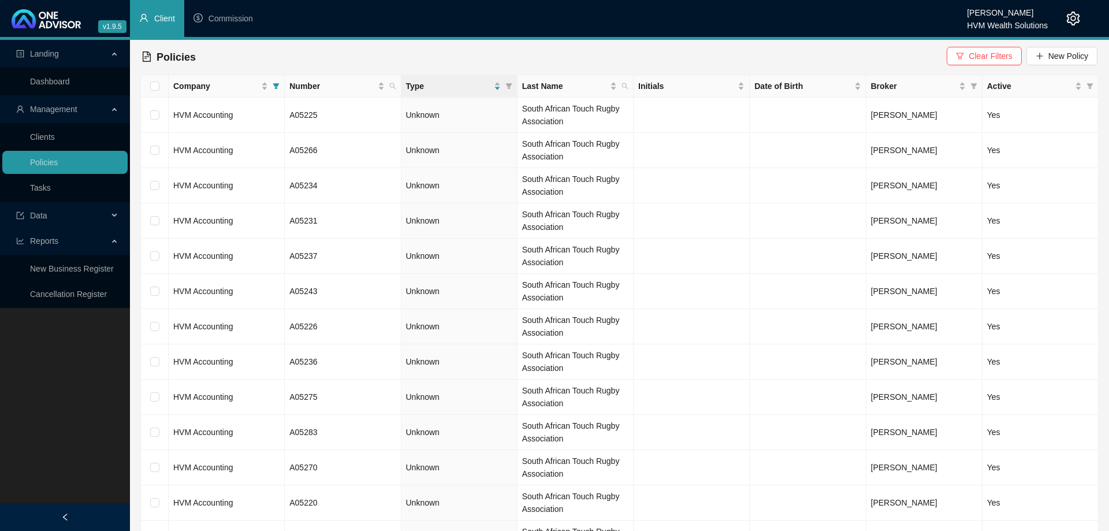
click at [241, 121] on td "HVM Accounting" at bounding box center [227, 115] width 116 height 35
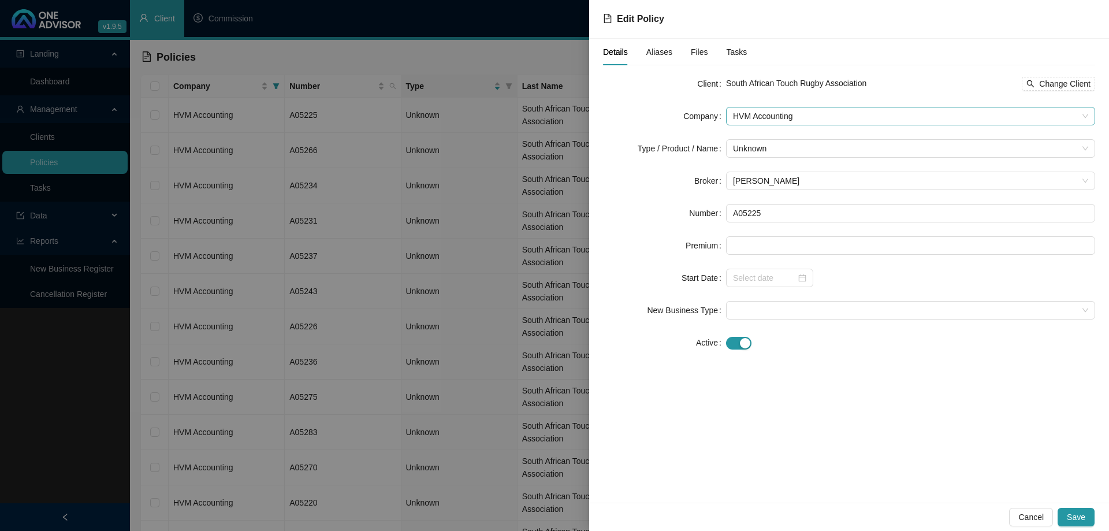
click at [812, 117] on span "HVM Accounting" at bounding box center [910, 115] width 355 height 17
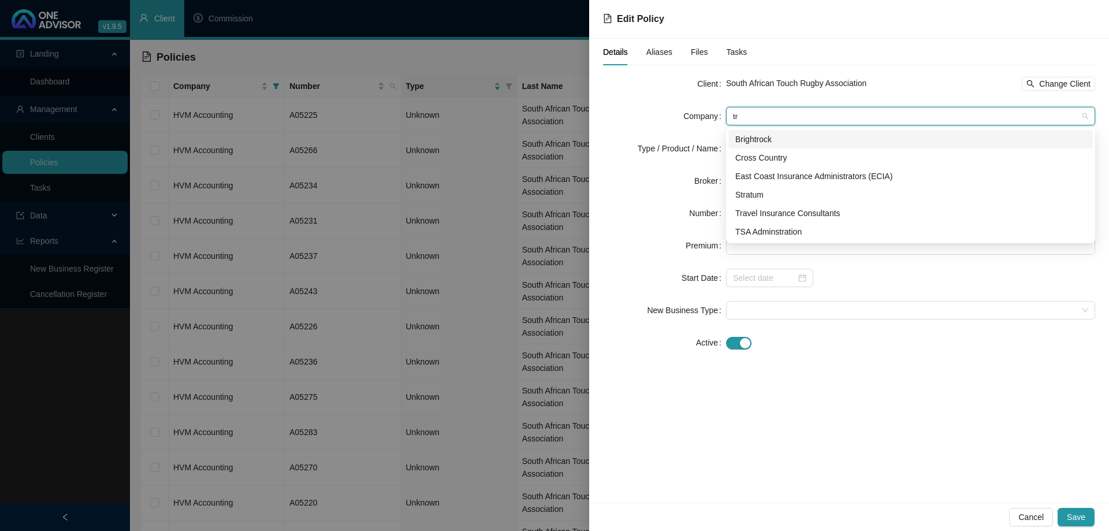
scroll to position [0, 0]
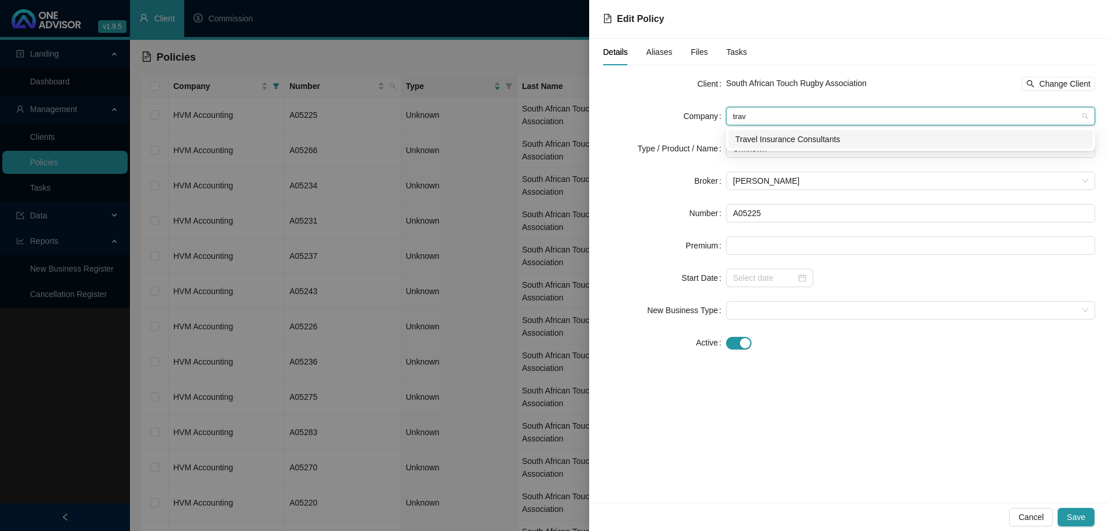
click at [811, 132] on div "Travel Insurance Consultants" at bounding box center [910, 139] width 364 height 18
click at [806, 145] on span "Unknown" at bounding box center [910, 148] width 355 height 17
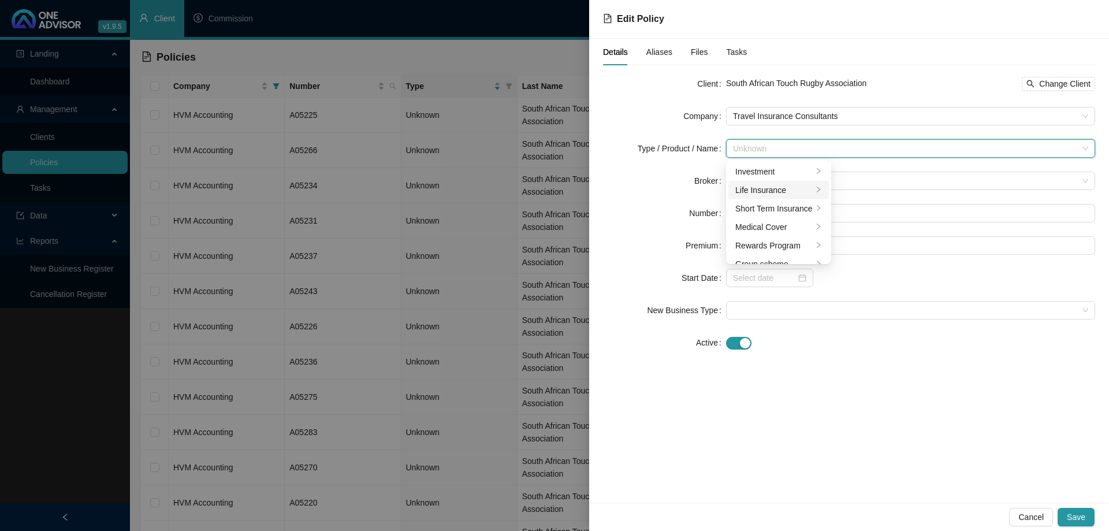
scroll to position [28, 0]
click at [806, 180] on div "Short Term Insurance" at bounding box center [773, 180] width 77 height 13
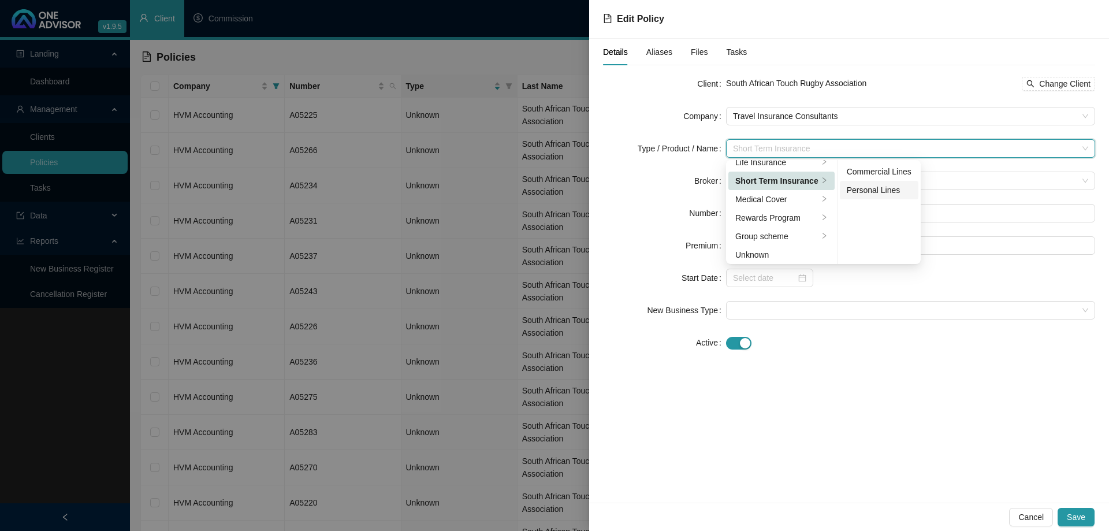
click at [866, 193] on div "Personal Lines" at bounding box center [879, 190] width 65 height 13
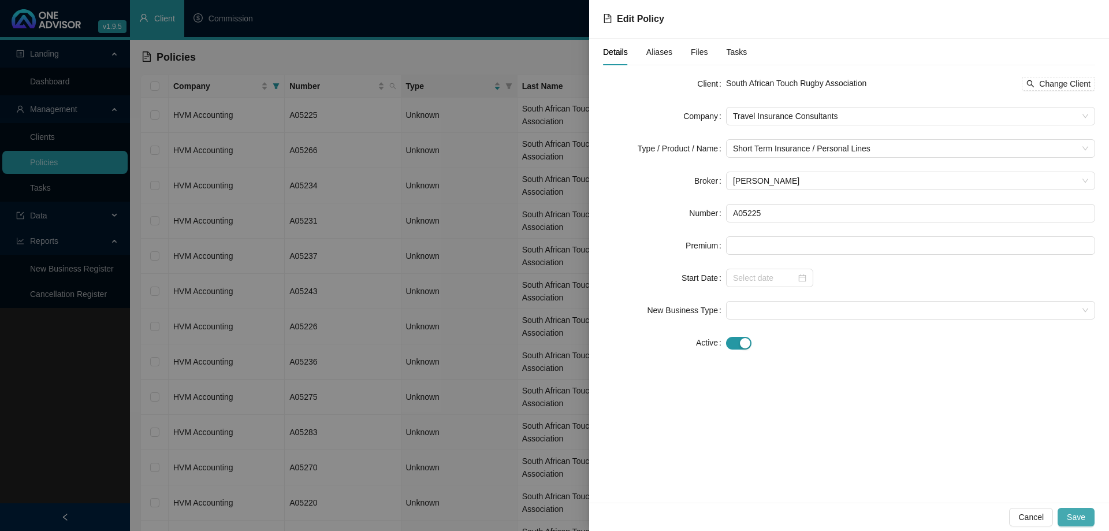
click at [1077, 523] on span "Save" at bounding box center [1076, 517] width 18 height 13
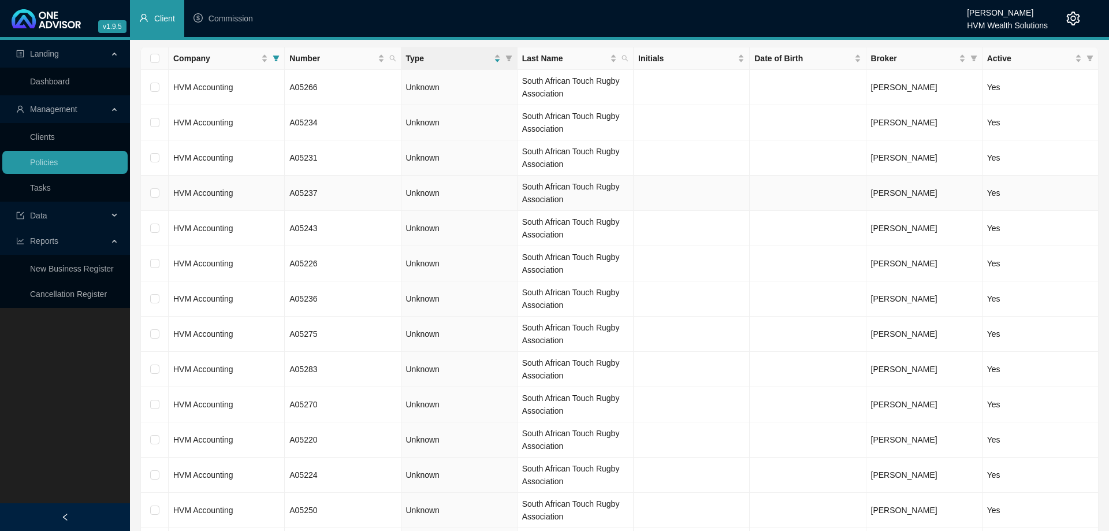
scroll to position [0, 0]
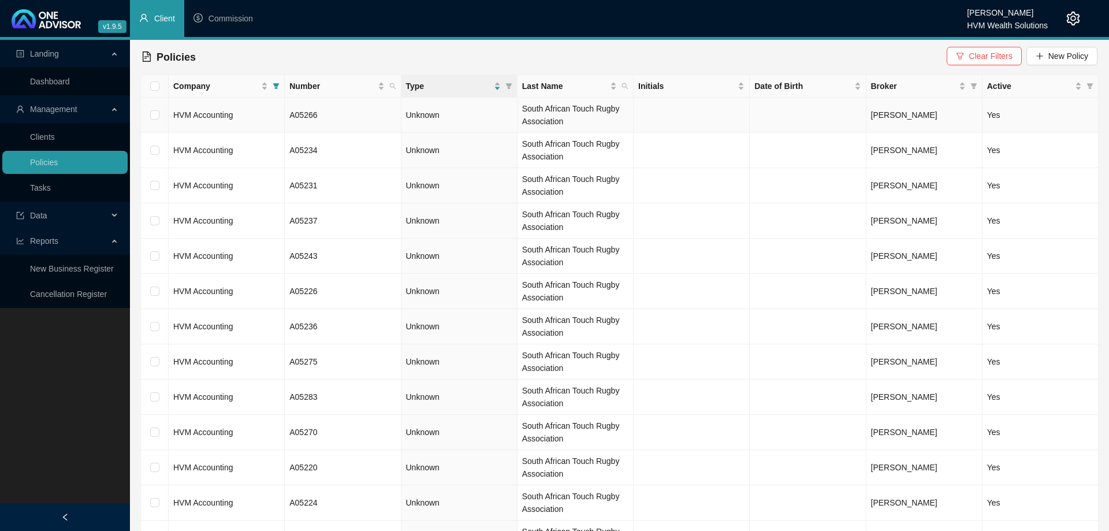
click at [261, 121] on td "HVM Accounting" at bounding box center [227, 115] width 116 height 35
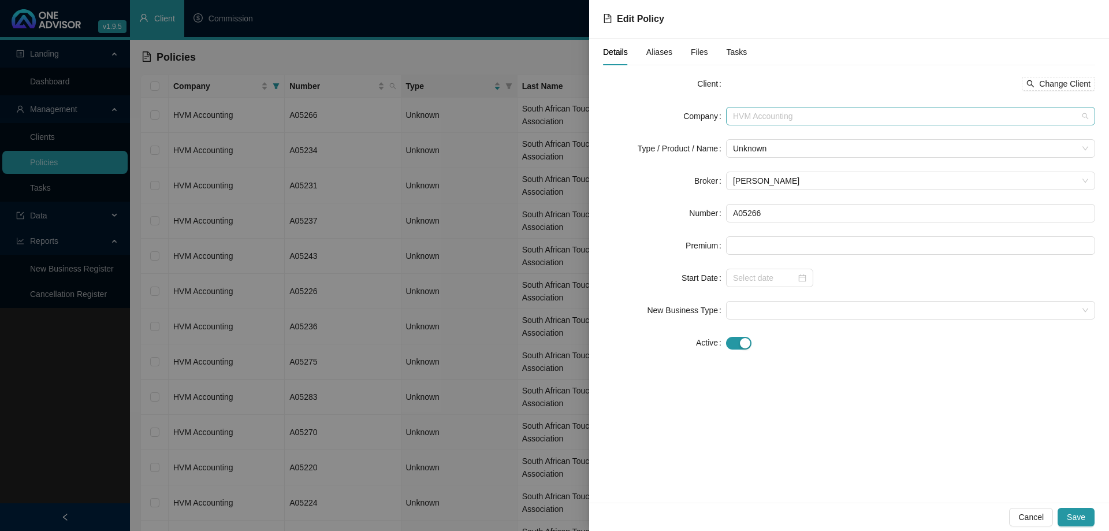
click at [800, 122] on span "HVM Accounting" at bounding box center [910, 115] width 355 height 17
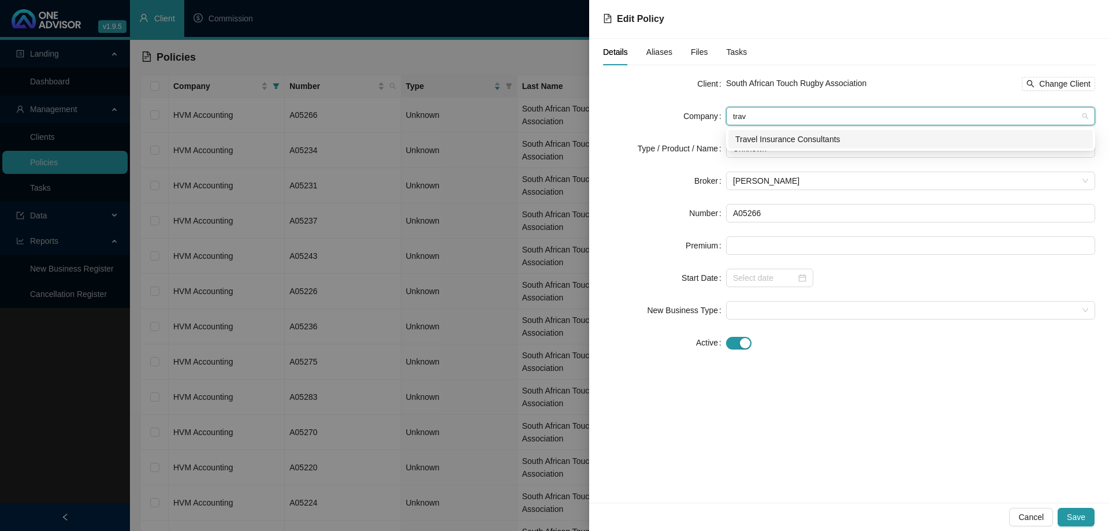
click at [803, 141] on div "Travel Insurance Consultants" at bounding box center [910, 139] width 351 height 13
click at [803, 142] on span "Unknown" at bounding box center [910, 148] width 355 height 17
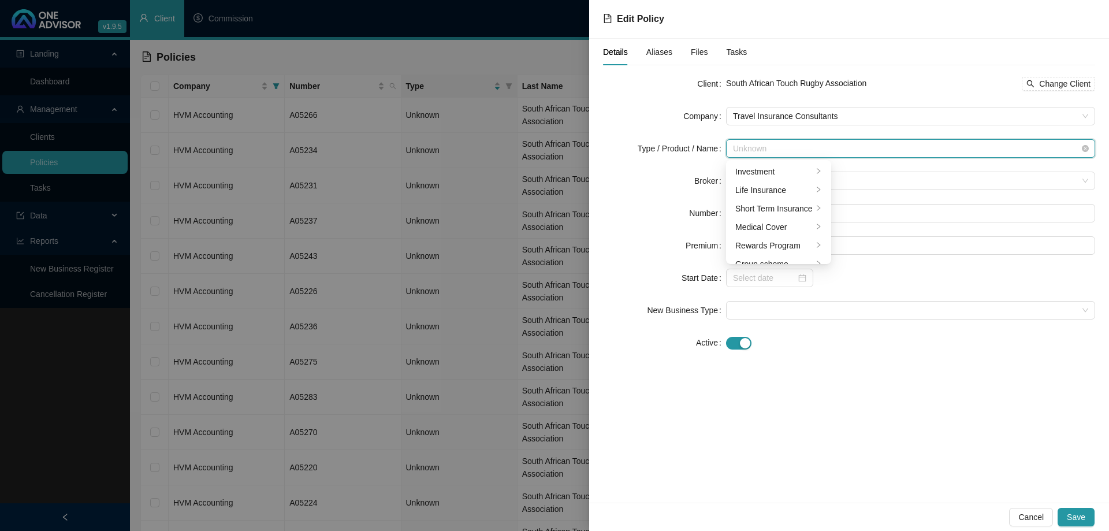
scroll to position [28, 0]
click at [800, 172] on li "Short Term Insurance" at bounding box center [778, 181] width 100 height 18
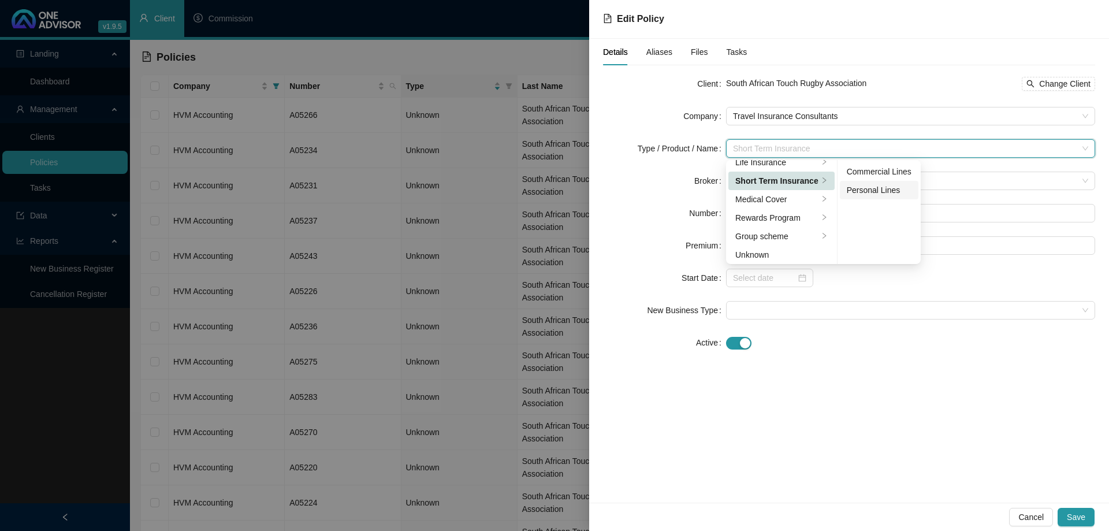
click at [865, 187] on div "Personal Lines" at bounding box center [879, 190] width 65 height 13
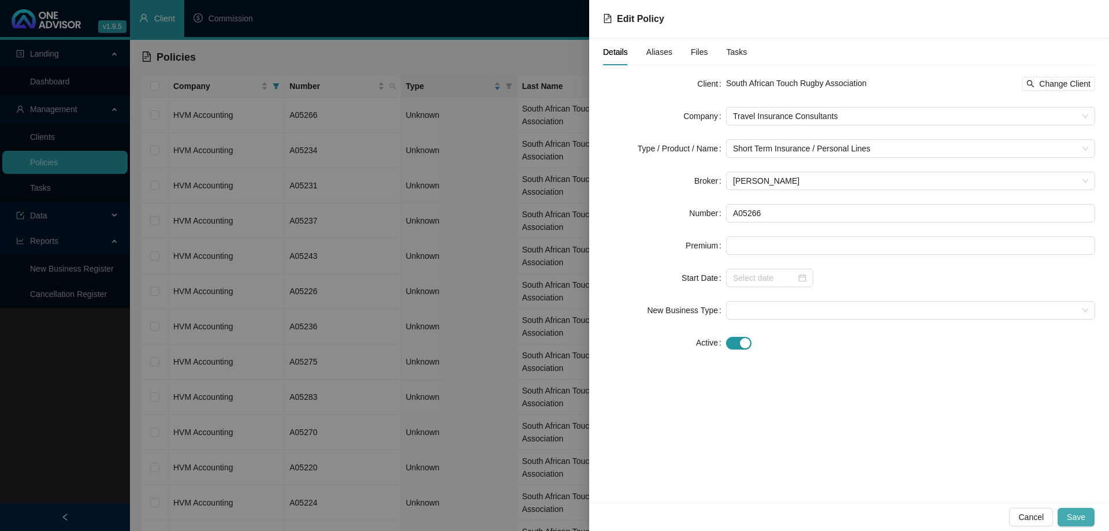
click at [1082, 515] on span "Save" at bounding box center [1076, 517] width 18 height 13
click at [738, 374] on div "Details Aliases Files Tasks Client South African Touch Rugby Association Change…" at bounding box center [849, 271] width 520 height 464
click at [1077, 519] on span "Save" at bounding box center [1076, 517] width 18 height 13
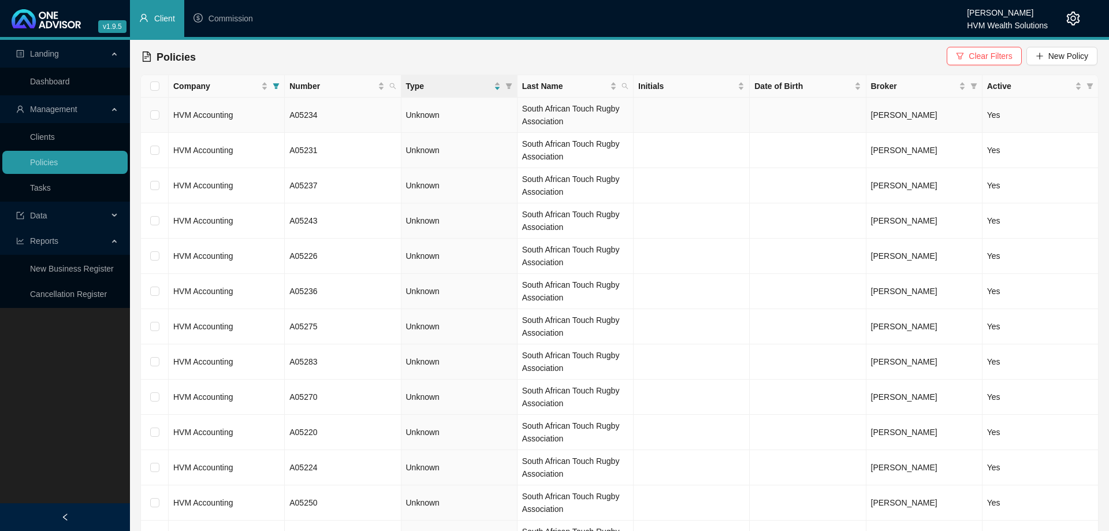
click at [261, 114] on td "HVM Accounting" at bounding box center [227, 115] width 116 height 35
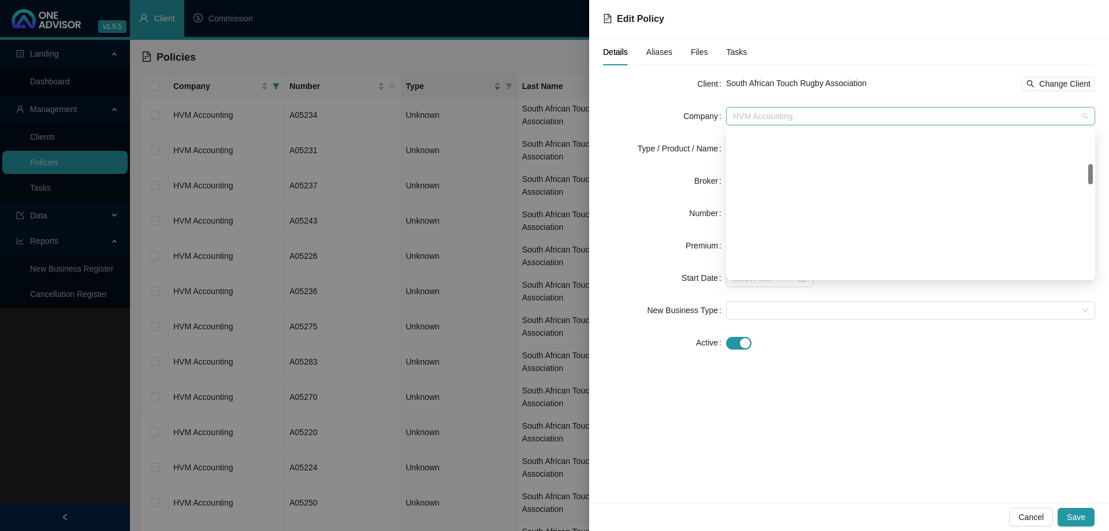
click at [799, 120] on span "HVM Accounting" at bounding box center [910, 115] width 355 height 17
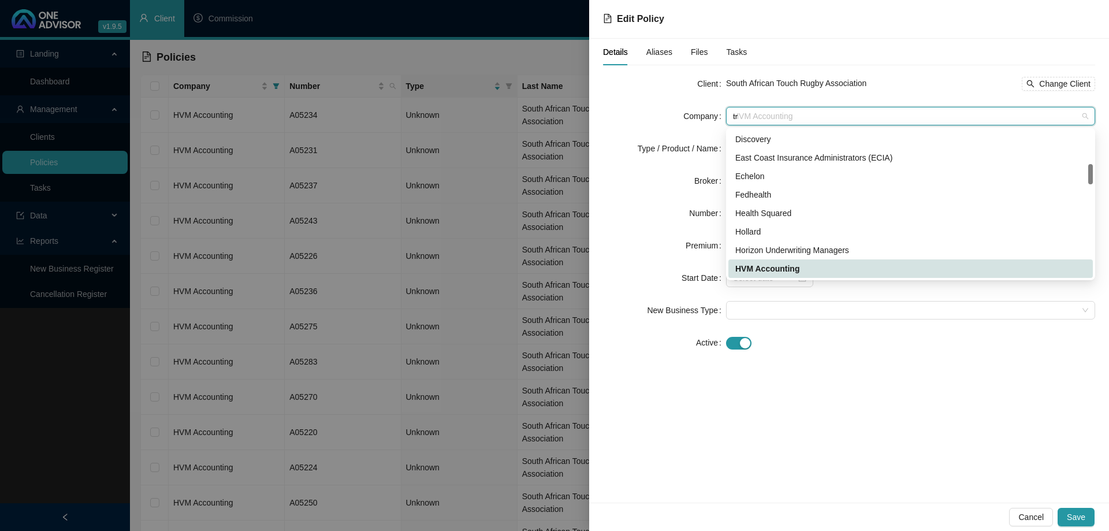
scroll to position [0, 0]
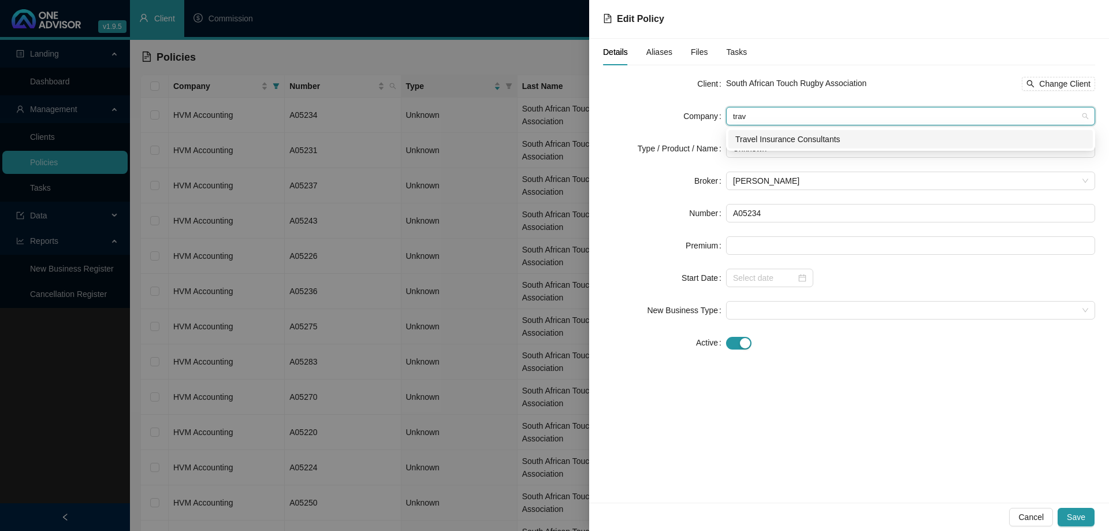
click at [791, 131] on div "Travel Insurance Consultants" at bounding box center [910, 139] width 364 height 18
click at [782, 149] on span "Unknown" at bounding box center [910, 148] width 355 height 17
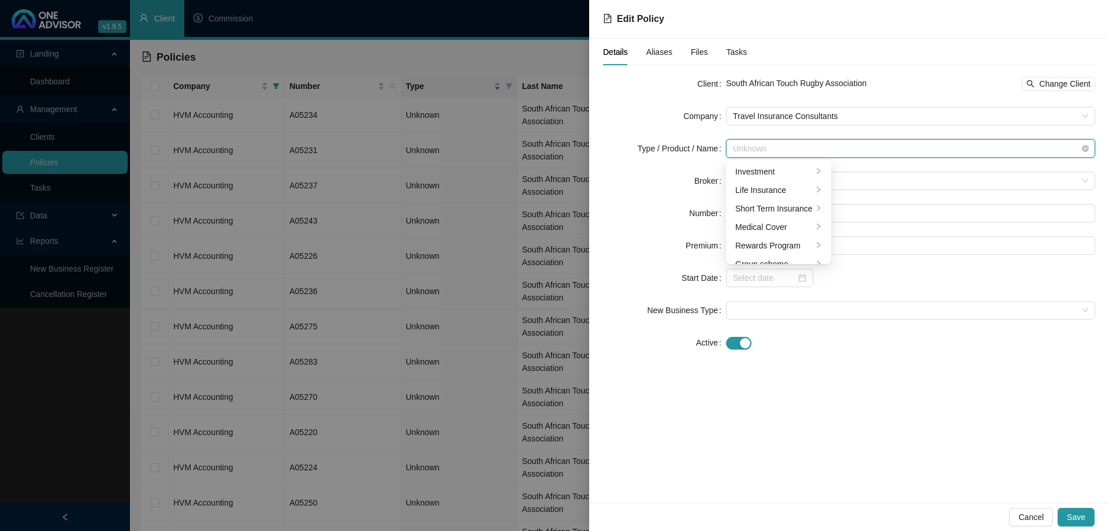
scroll to position [28, 0]
click at [789, 182] on div "Short Term Insurance" at bounding box center [773, 180] width 77 height 13
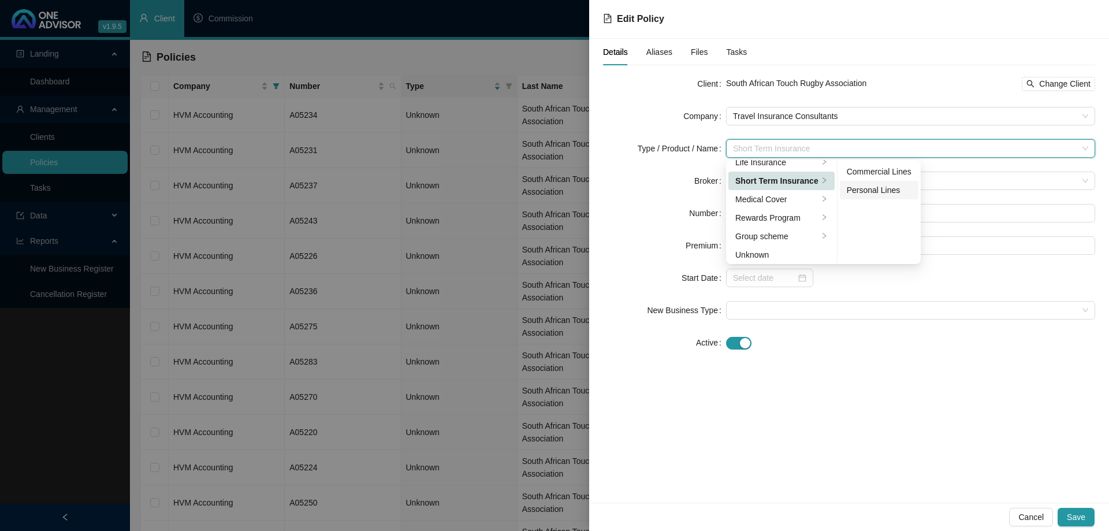
click at [848, 188] on div "Personal Lines" at bounding box center [879, 190] width 65 height 13
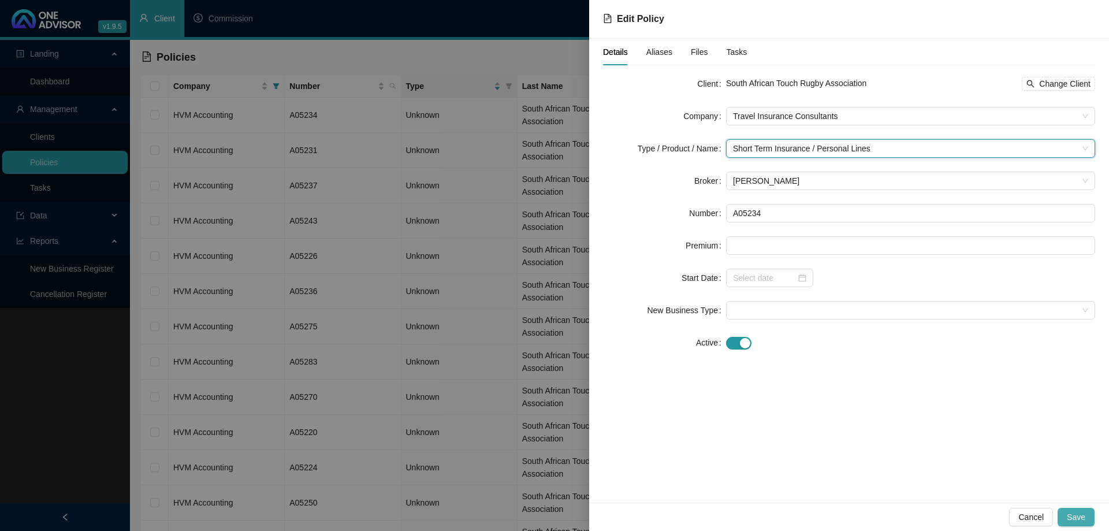
click at [1082, 515] on span "Save" at bounding box center [1076, 517] width 18 height 13
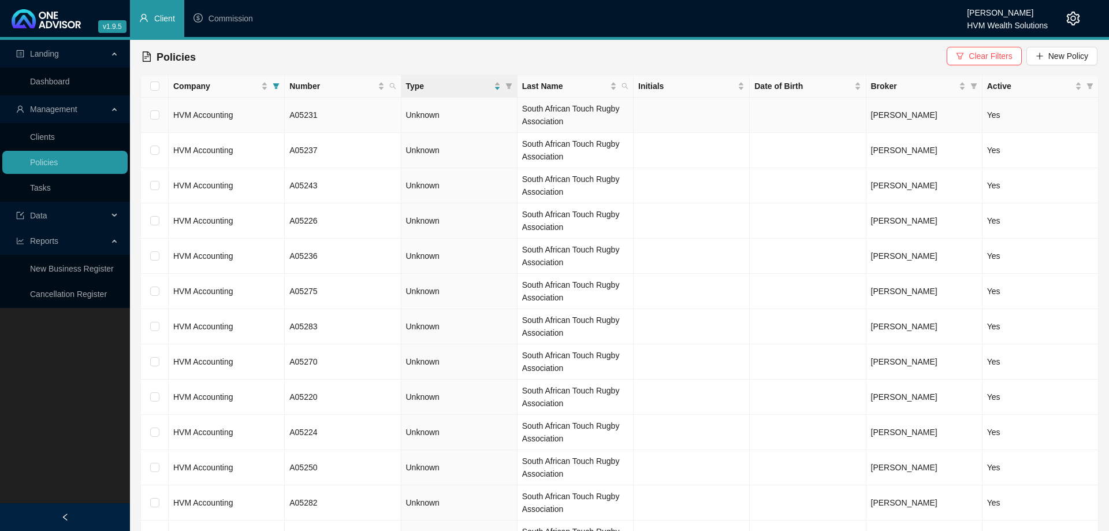
click at [278, 117] on td "HVM Accounting" at bounding box center [227, 115] width 116 height 35
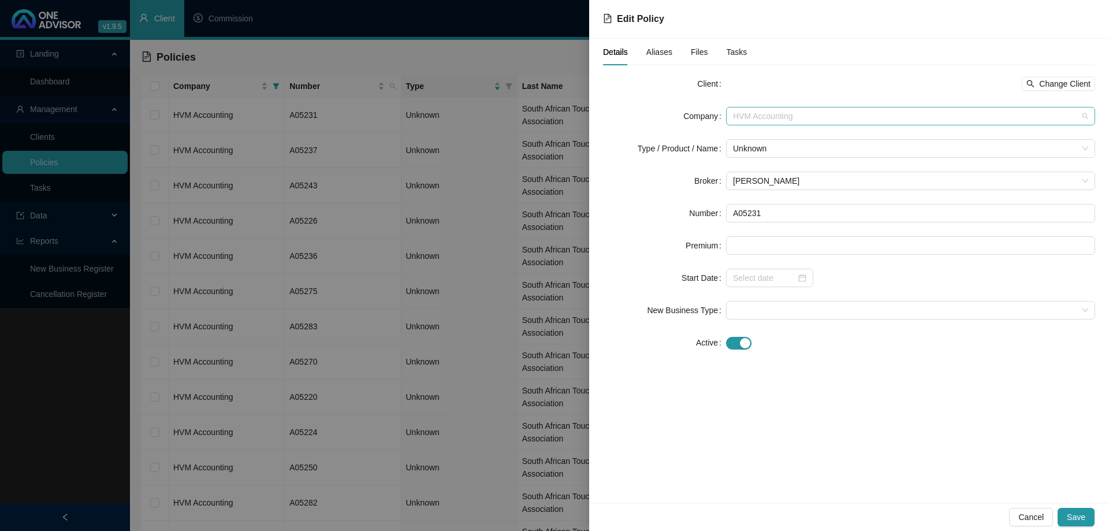
click at [783, 118] on span "HVM Accounting" at bounding box center [910, 115] width 355 height 17
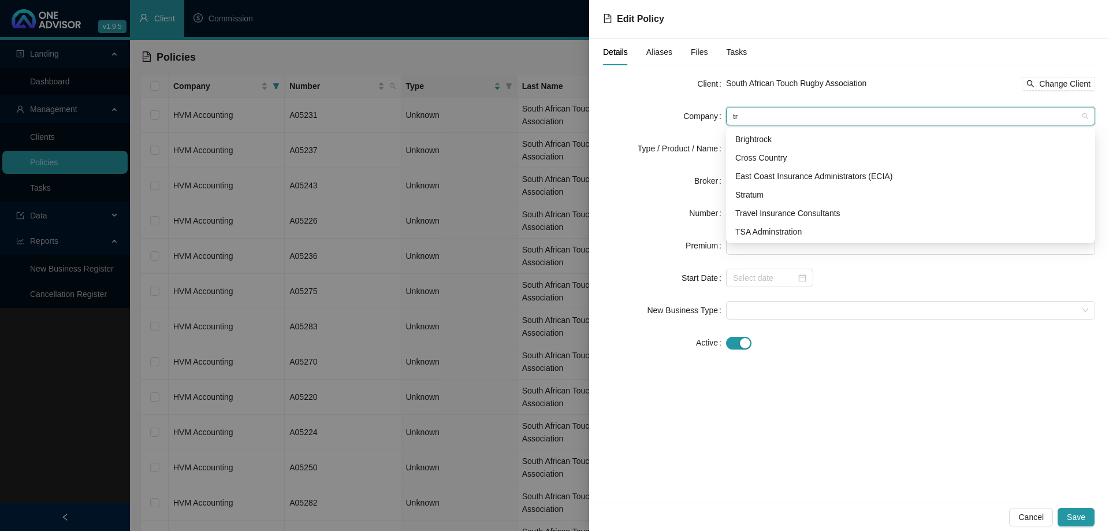
scroll to position [0, 0]
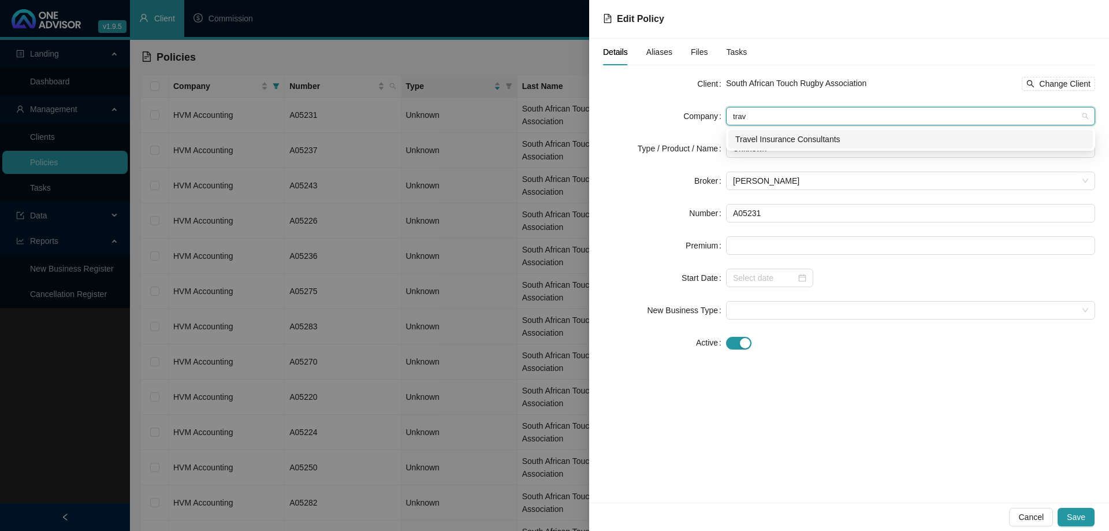
click at [786, 136] on div "Travel Insurance Consultants" at bounding box center [910, 139] width 351 height 13
click at [796, 149] on span "Unknown" at bounding box center [910, 148] width 355 height 17
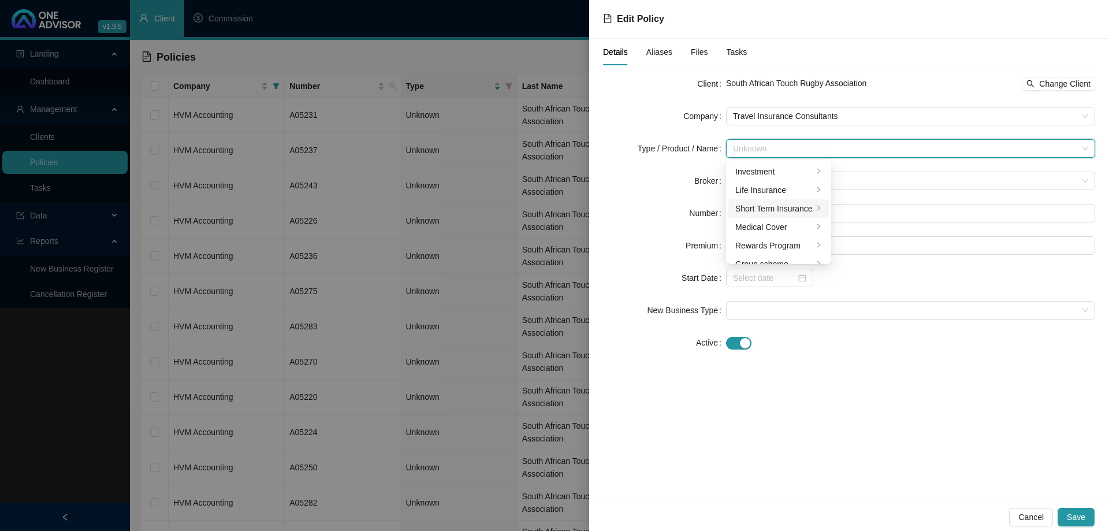
scroll to position [28, 0]
click at [794, 179] on div "Short Term Insurance" at bounding box center [773, 180] width 77 height 13
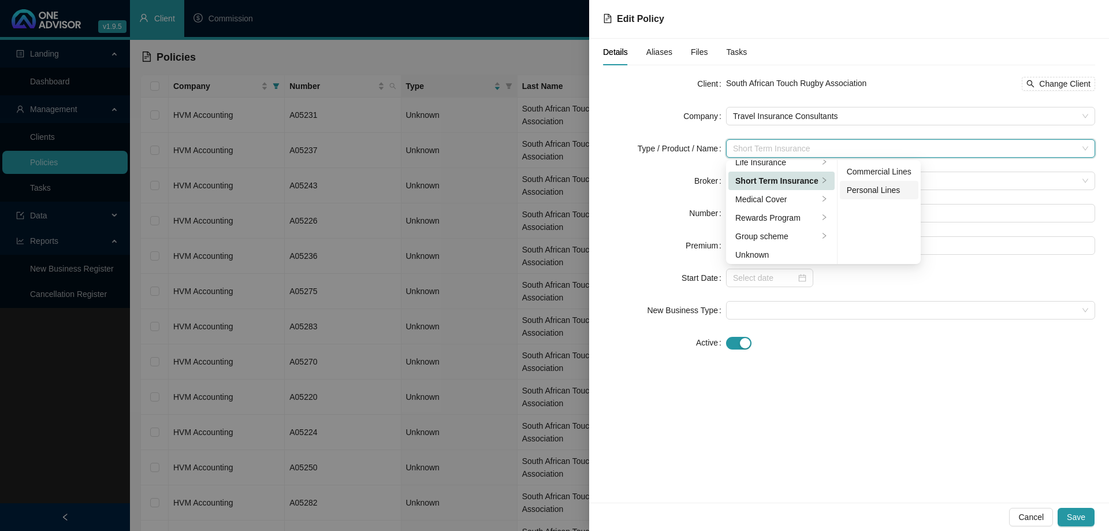
click at [847, 184] on div "Personal Lines" at bounding box center [879, 190] width 65 height 13
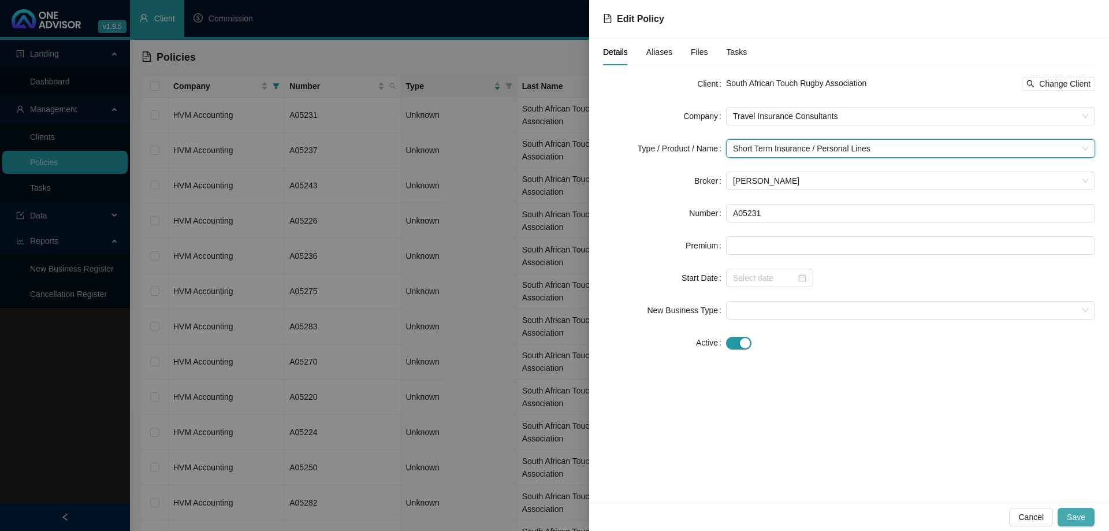
click at [1084, 520] on span "Save" at bounding box center [1076, 517] width 18 height 13
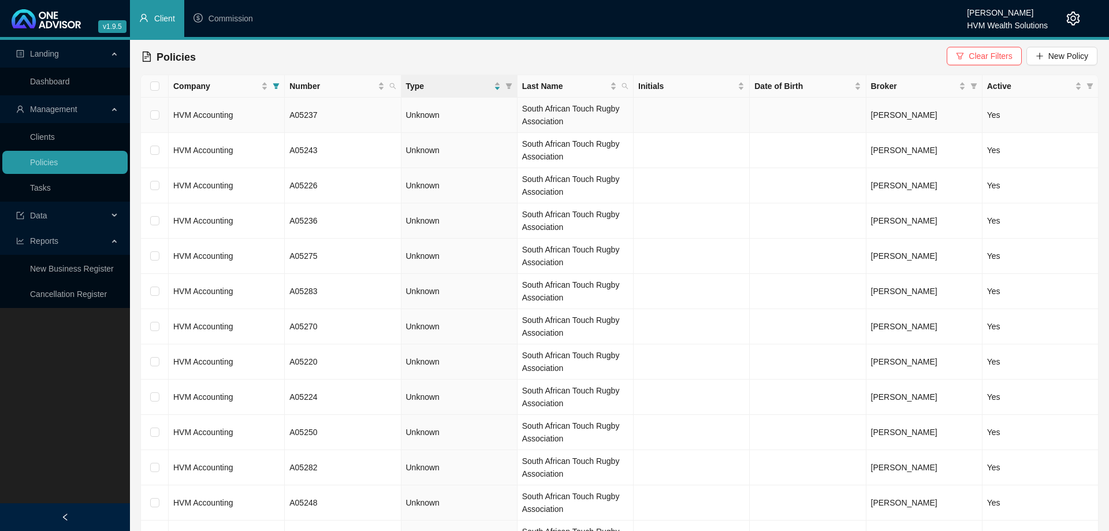
click at [242, 118] on td "HVM Accounting" at bounding box center [227, 115] width 116 height 35
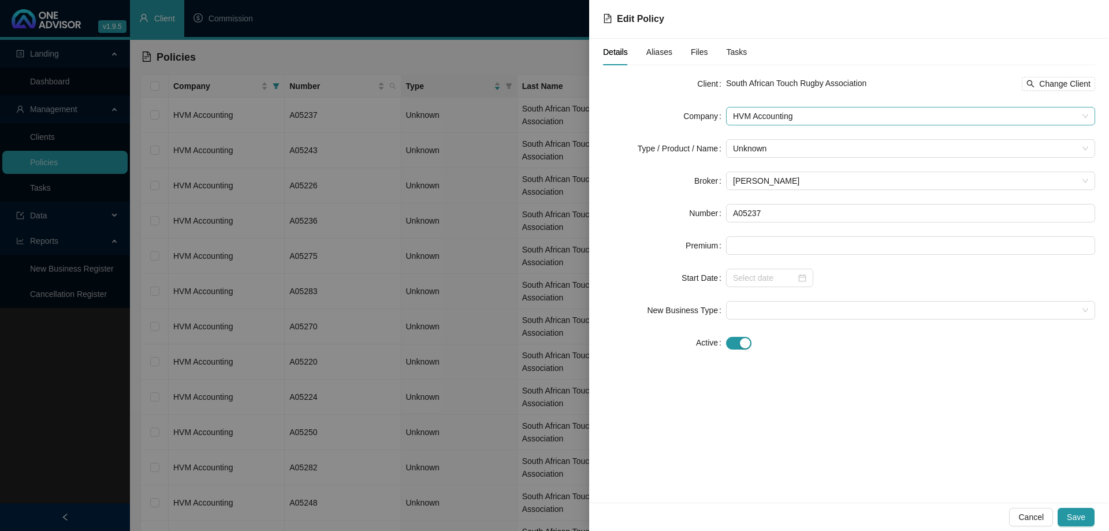
click at [792, 120] on span "HVM Accounting" at bounding box center [910, 115] width 355 height 17
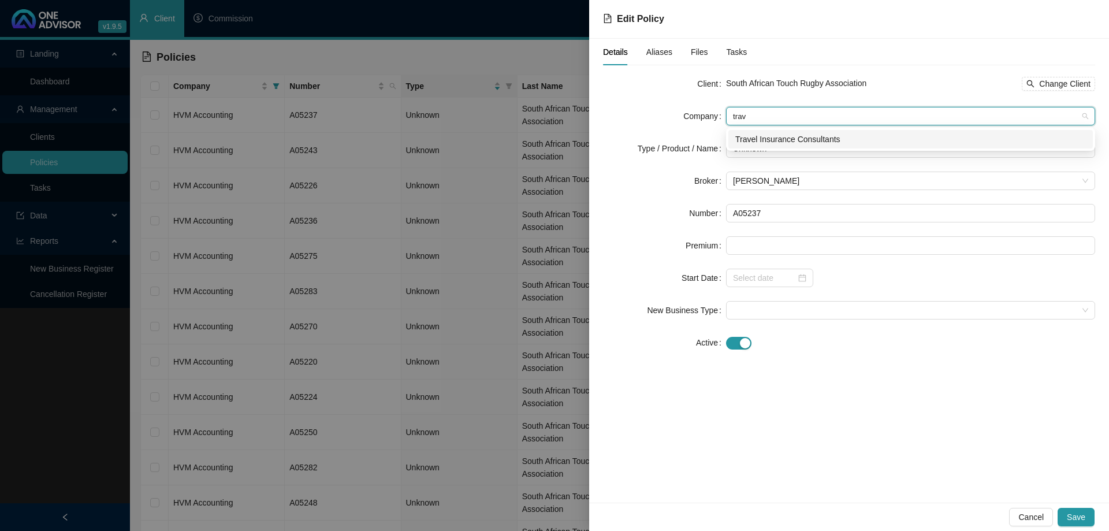
click at [802, 141] on div "Travel Insurance Consultants" at bounding box center [910, 139] width 351 height 13
click at [798, 150] on span "Unknown" at bounding box center [910, 148] width 355 height 17
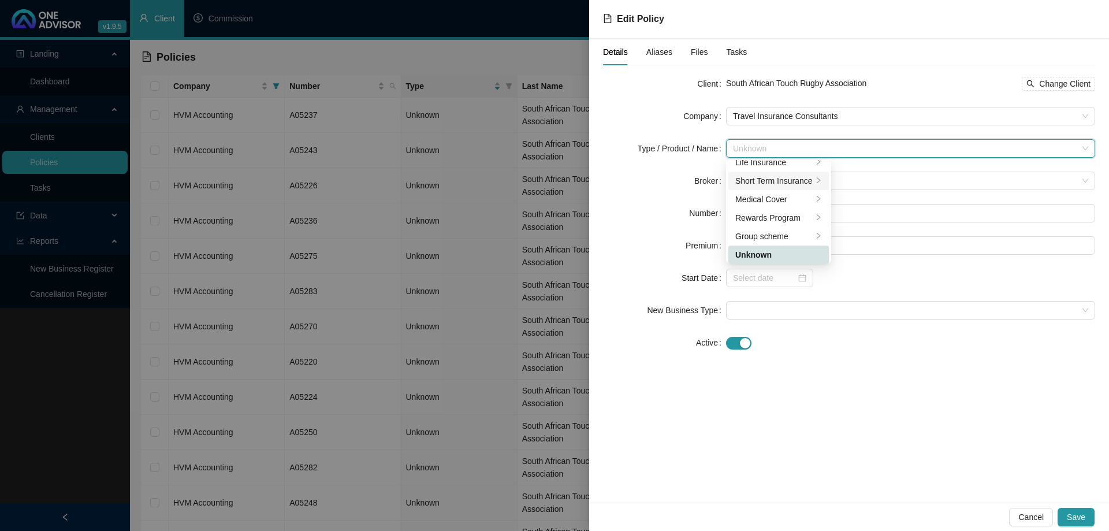
click at [793, 181] on div "Short Term Insurance" at bounding box center [773, 180] width 77 height 13
click at [887, 199] on ul "Commercial Lines Personal Lines" at bounding box center [878, 212] width 83 height 104
click at [882, 193] on div "Personal Lines" at bounding box center [879, 190] width 65 height 13
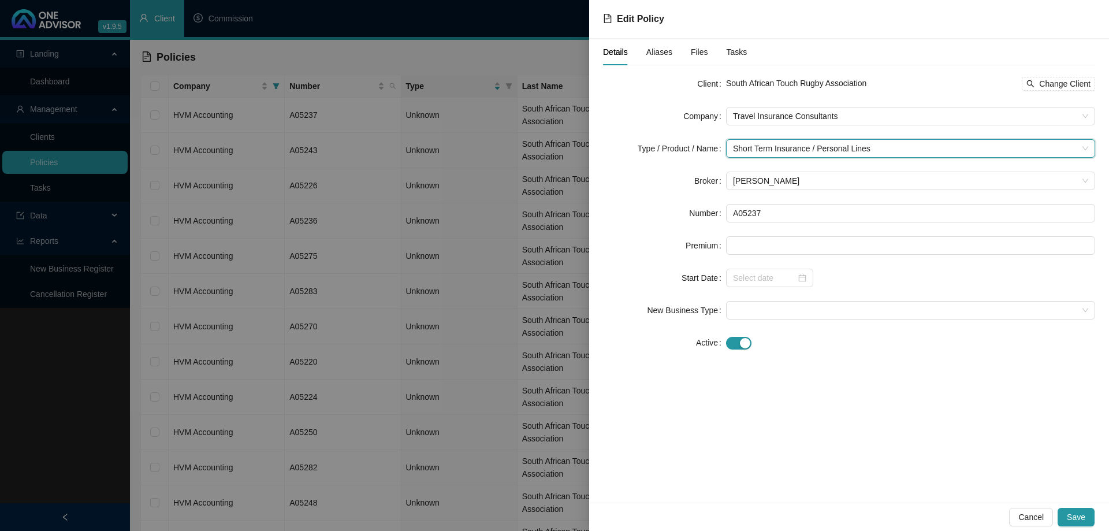
click at [1075, 504] on div "Cancel Save" at bounding box center [849, 516] width 520 height 28
click at [1076, 509] on button "Save" at bounding box center [1076, 517] width 37 height 18
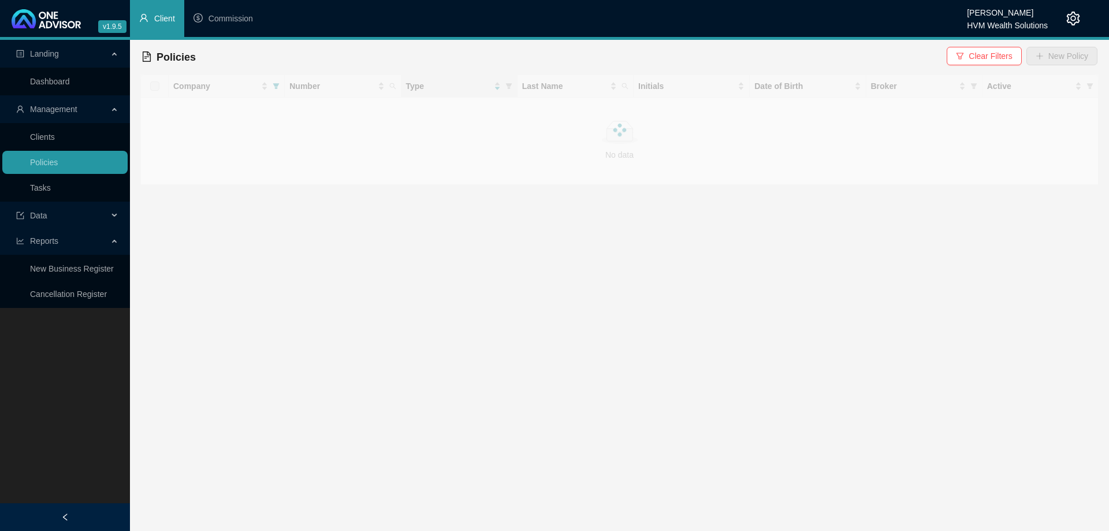
click at [279, 117] on div at bounding box center [619, 130] width 958 height 110
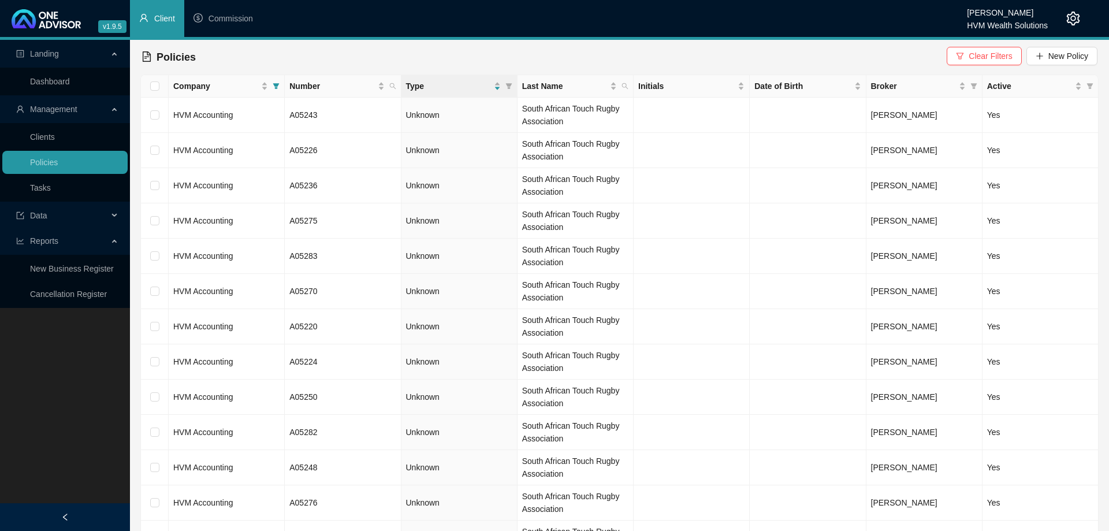
click at [279, 117] on td "HVM Accounting" at bounding box center [227, 115] width 116 height 35
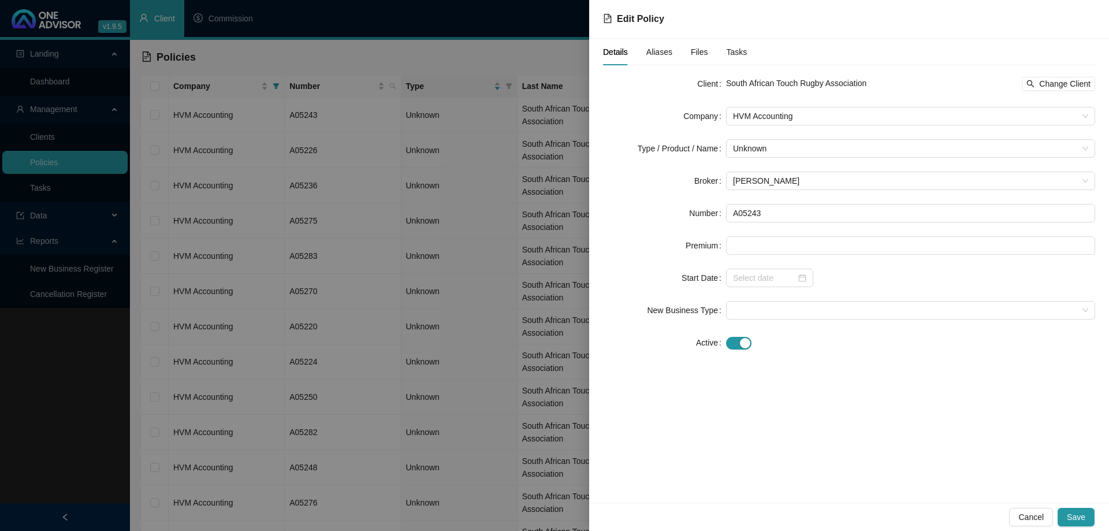
click at [803, 137] on form "Client South African Touch Rugby Association Change Client Company HVM Accounti…" at bounding box center [849, 213] width 492 height 277
click at [803, 124] on span "HVM Accounting" at bounding box center [910, 115] width 355 height 17
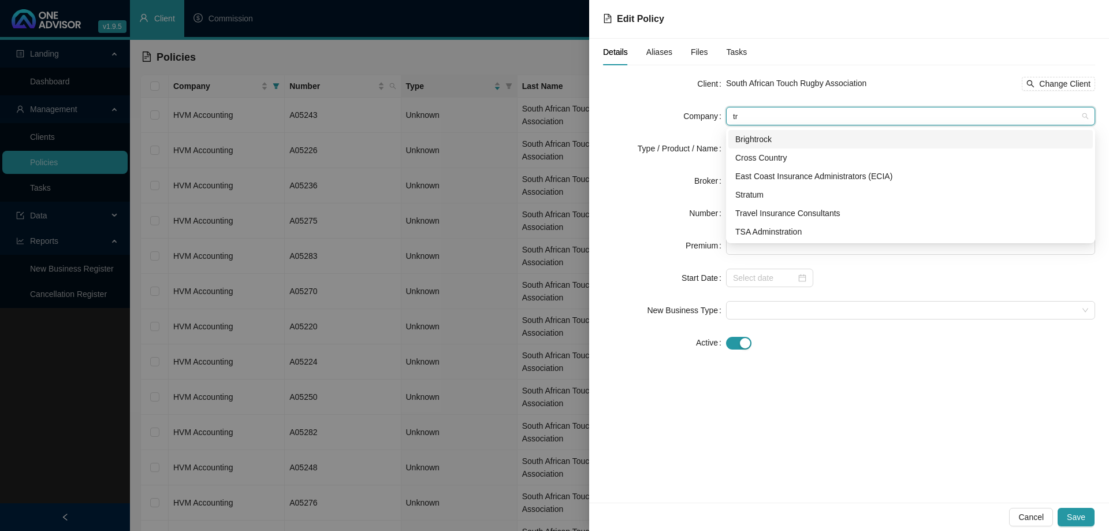
scroll to position [0, 0]
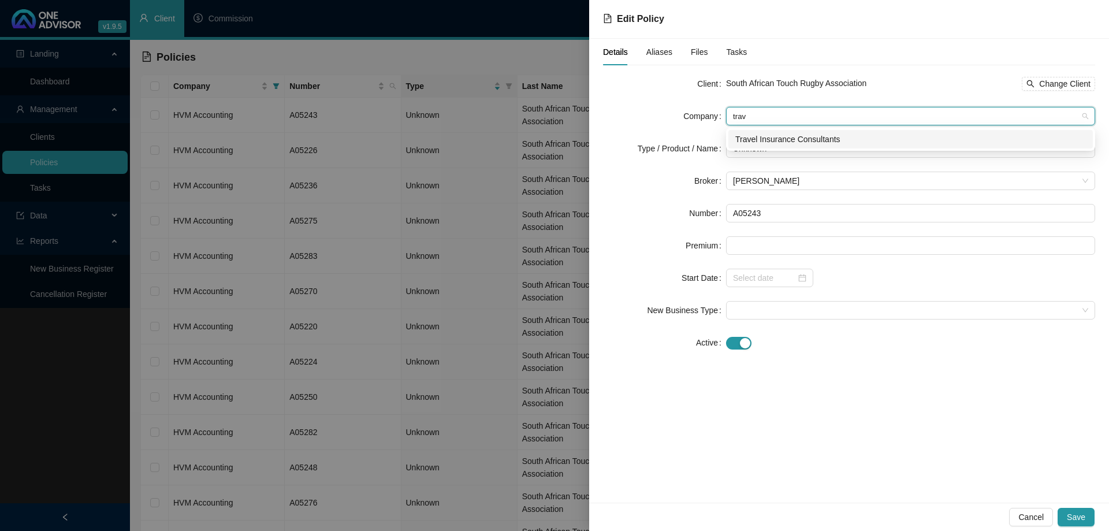
click at [805, 135] on div "Travel Insurance Consultants" at bounding box center [910, 139] width 351 height 13
click at [806, 147] on span "Unknown" at bounding box center [910, 148] width 355 height 17
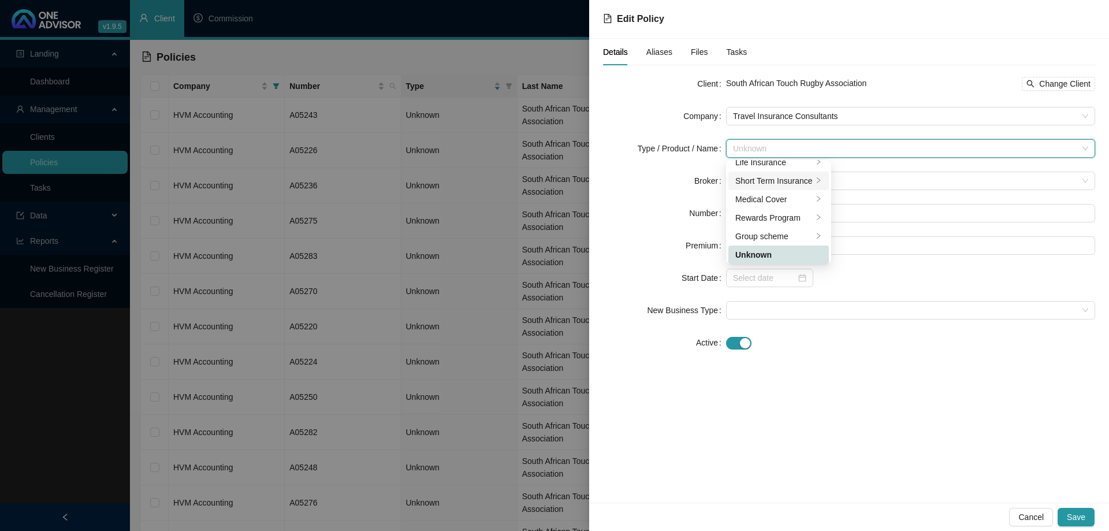
click at [796, 180] on div "Short Term Insurance" at bounding box center [773, 180] width 77 height 13
click at [873, 196] on div "Personal Lines" at bounding box center [879, 190] width 65 height 13
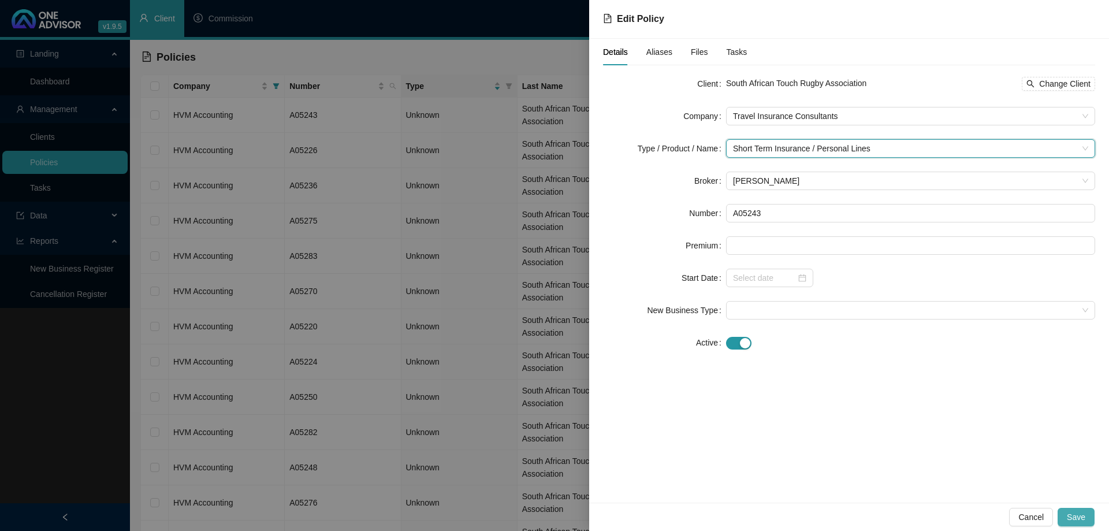
click at [1068, 515] on button "Save" at bounding box center [1076, 517] width 37 height 18
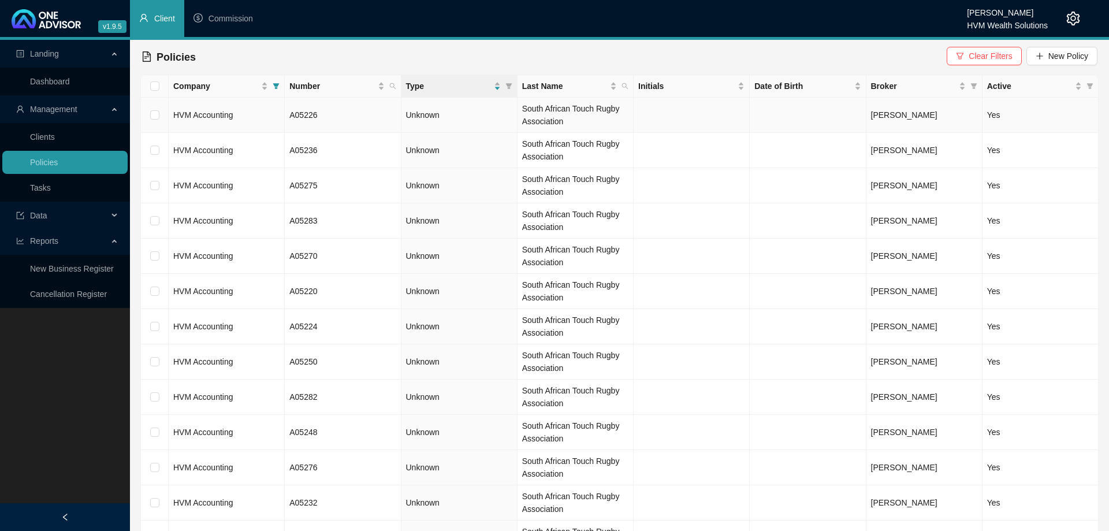
click at [270, 121] on td "HVM Accounting" at bounding box center [227, 115] width 116 height 35
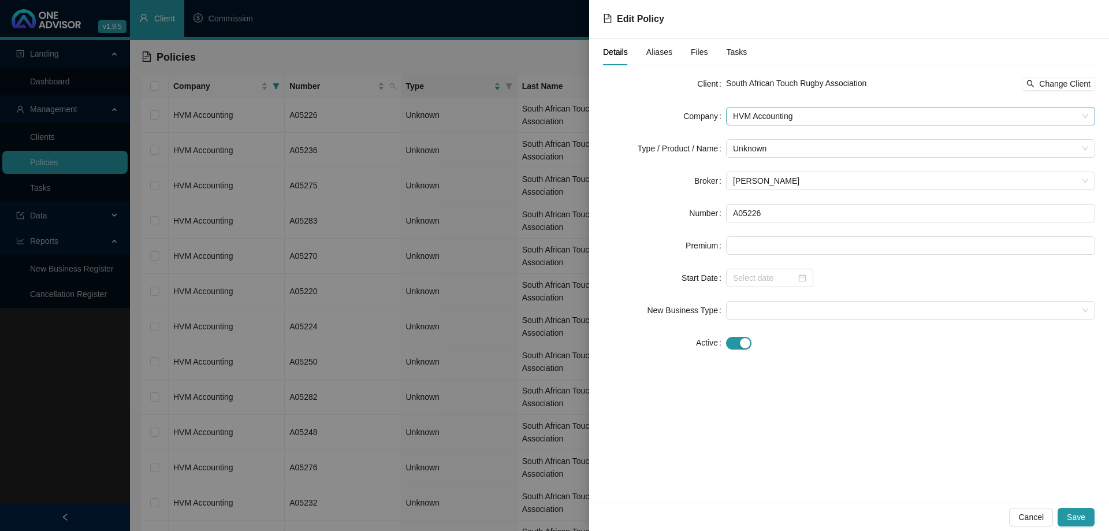
click at [791, 122] on span "HVM Accounting" at bounding box center [910, 115] width 355 height 17
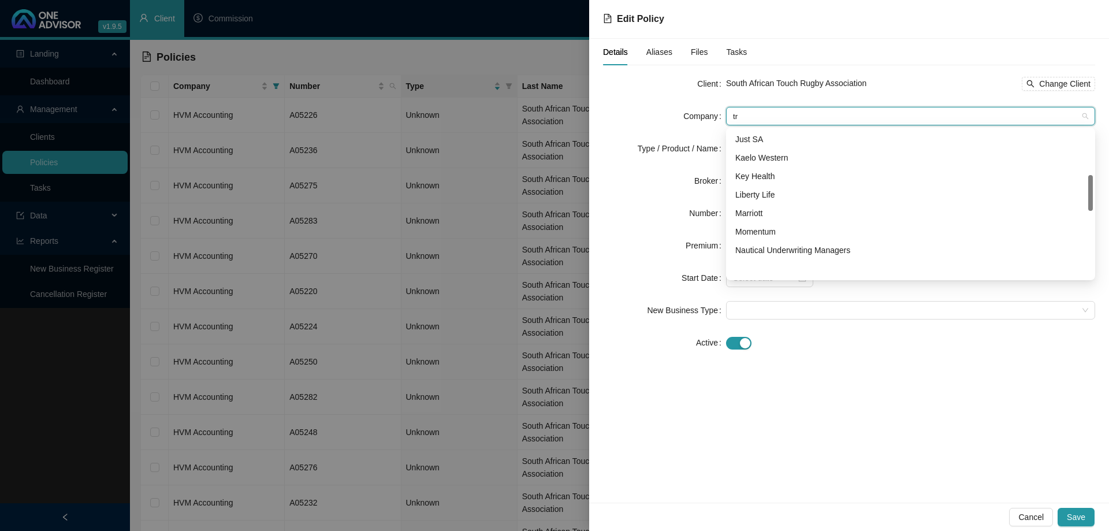
scroll to position [0, 0]
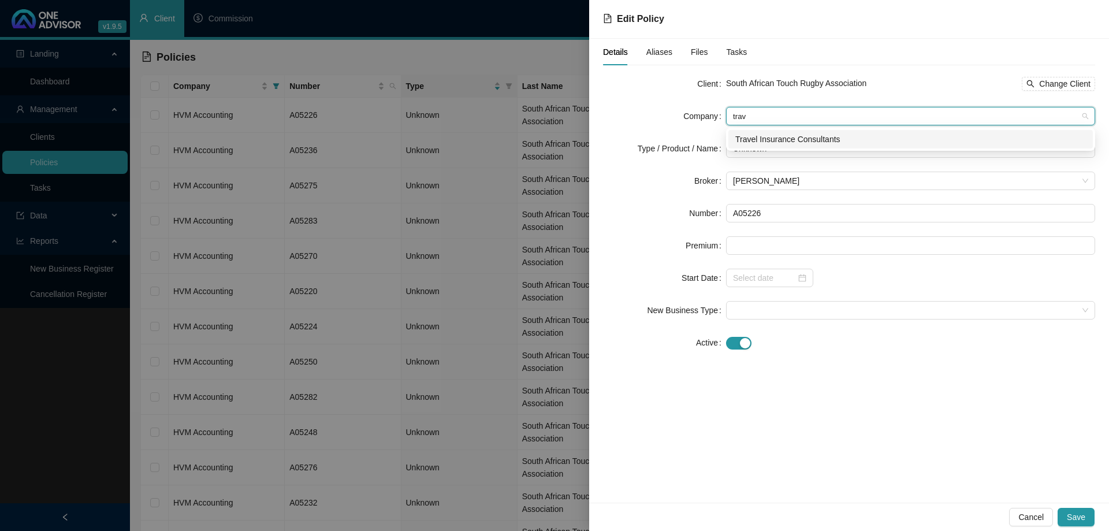
click at [794, 135] on div "Travel Insurance Consultants" at bounding box center [910, 139] width 351 height 13
click at [796, 148] on span "Unknown" at bounding box center [910, 148] width 355 height 17
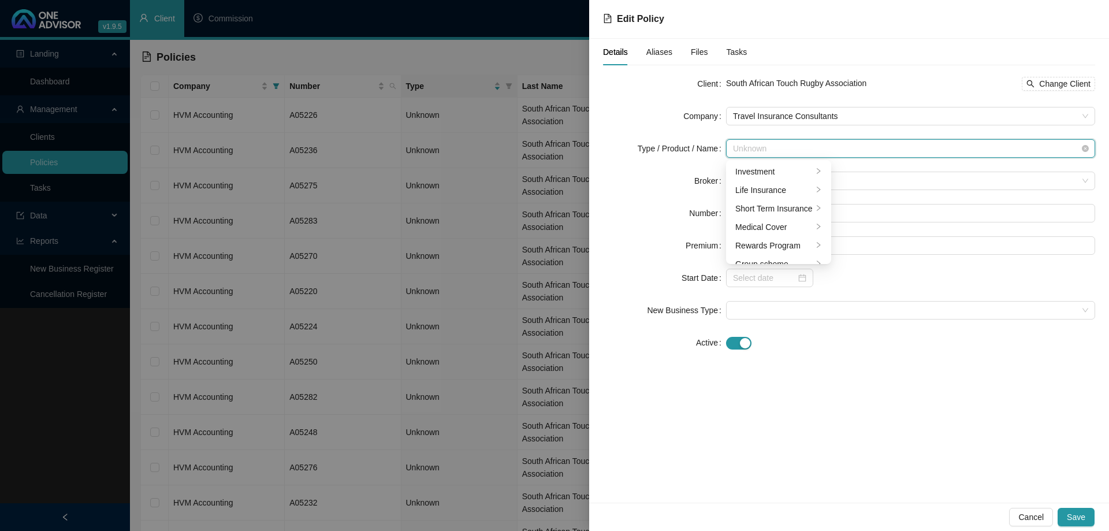
scroll to position [28, 0]
click at [794, 188] on li "Short Term Insurance" at bounding box center [778, 181] width 100 height 18
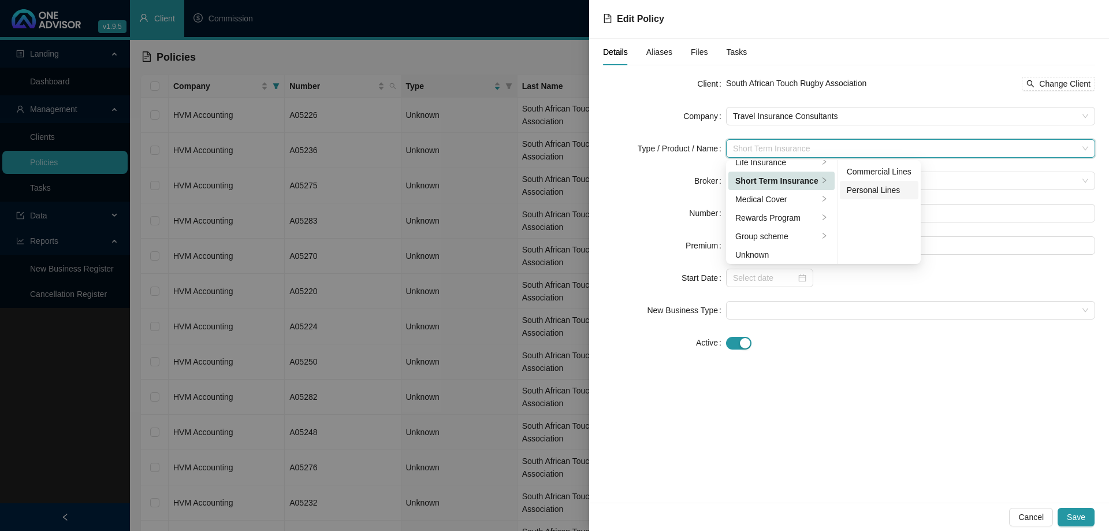
click at [859, 195] on div "Personal Lines" at bounding box center [879, 190] width 65 height 13
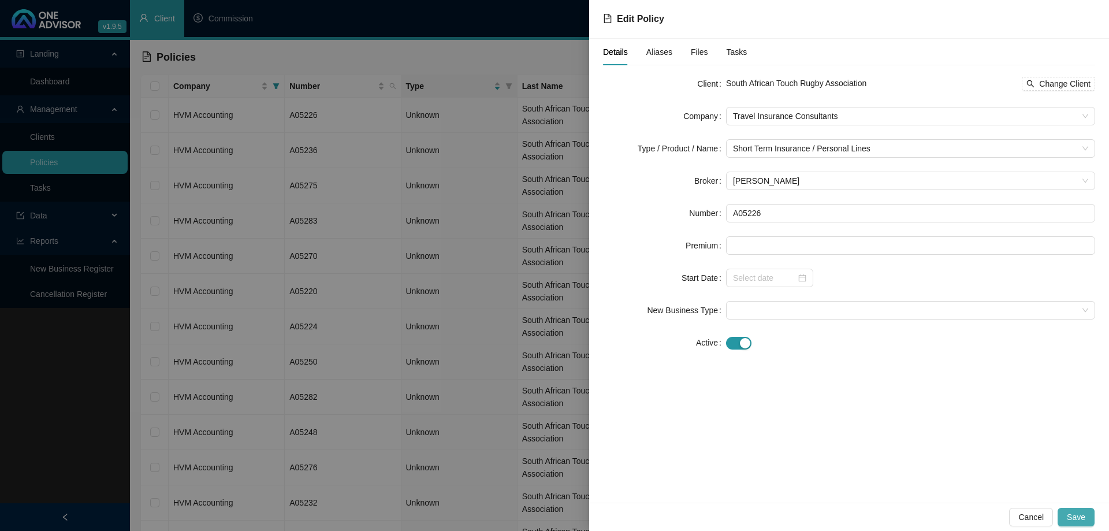
click at [1085, 516] on button "Save" at bounding box center [1076, 517] width 37 height 18
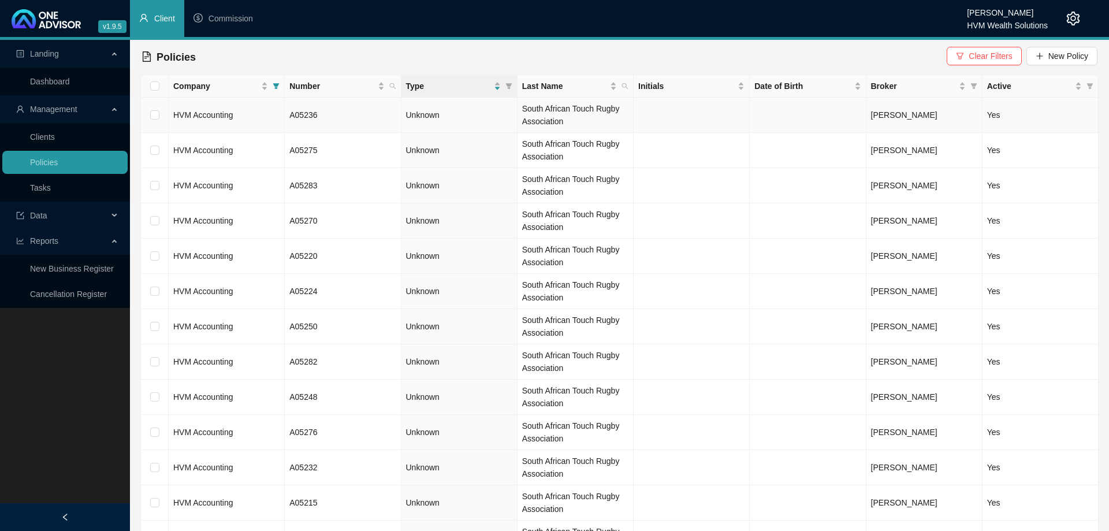
click at [273, 123] on td "HVM Accounting" at bounding box center [227, 115] width 116 height 35
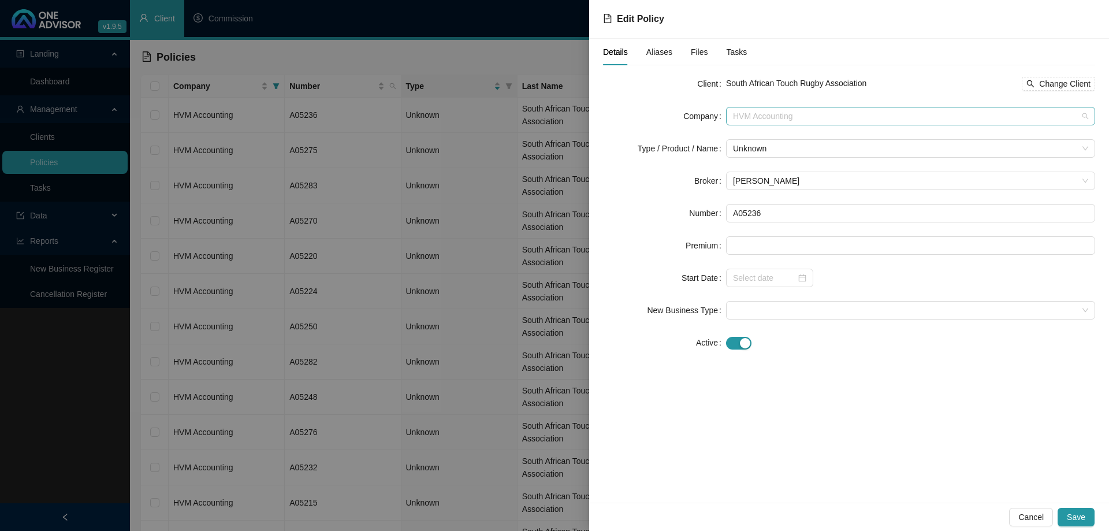
click at [850, 122] on span "HVM Accounting" at bounding box center [910, 115] width 355 height 17
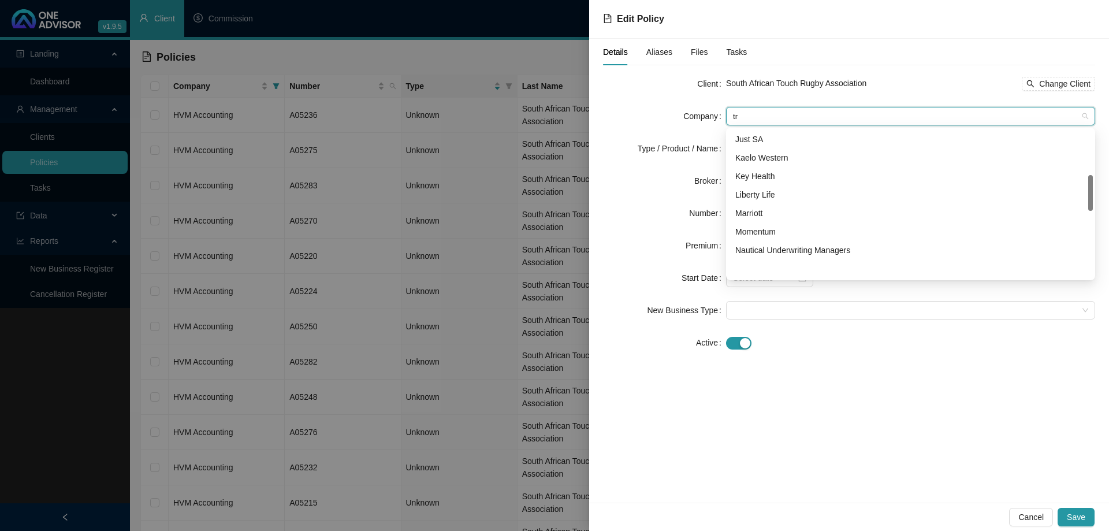
scroll to position [0, 0]
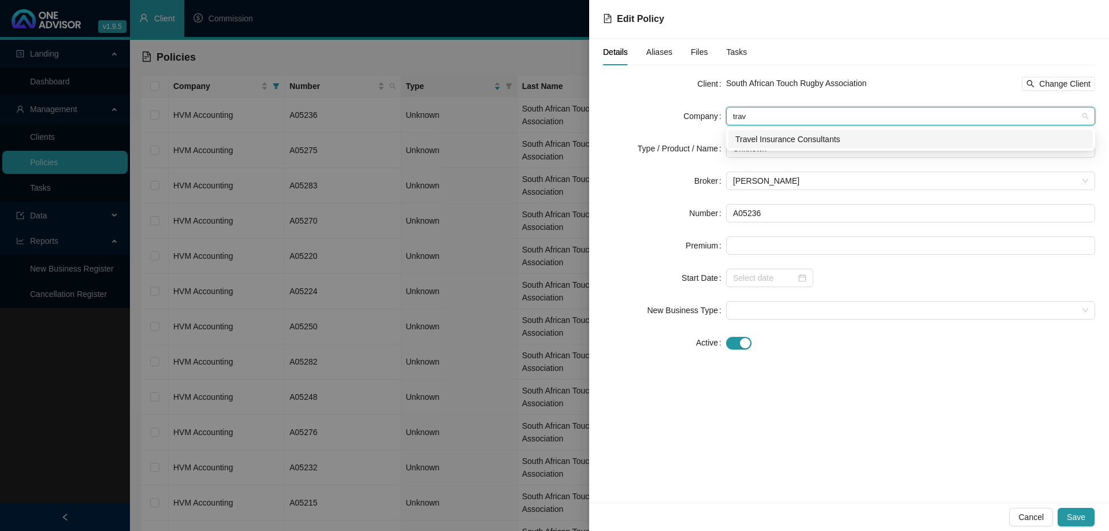
click at [826, 136] on div "Travel Insurance Consultants" at bounding box center [910, 139] width 351 height 13
click at [795, 152] on span "Unknown" at bounding box center [910, 148] width 355 height 17
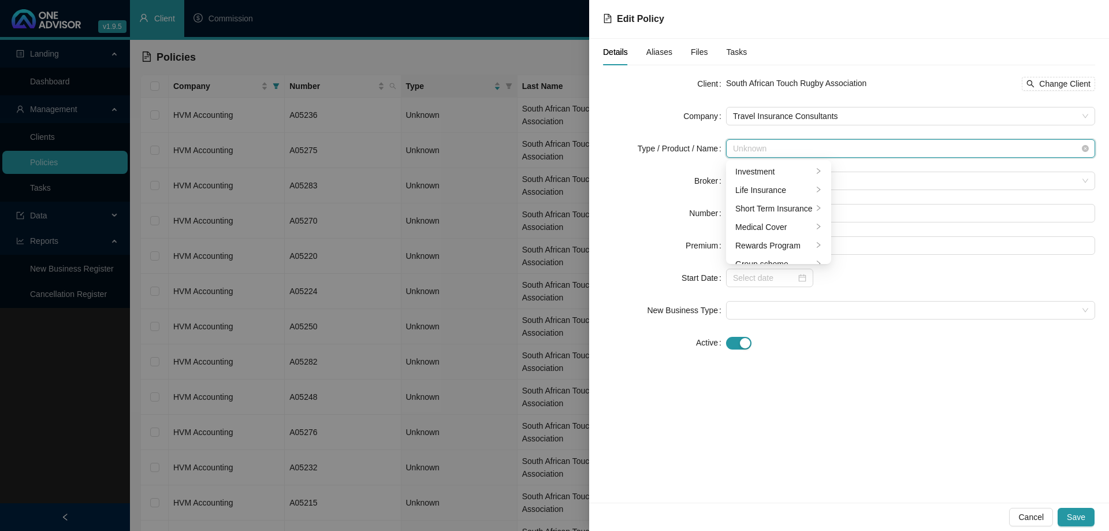
scroll to position [28, 0]
click at [784, 188] on li "Short Term Insurance" at bounding box center [778, 181] width 100 height 18
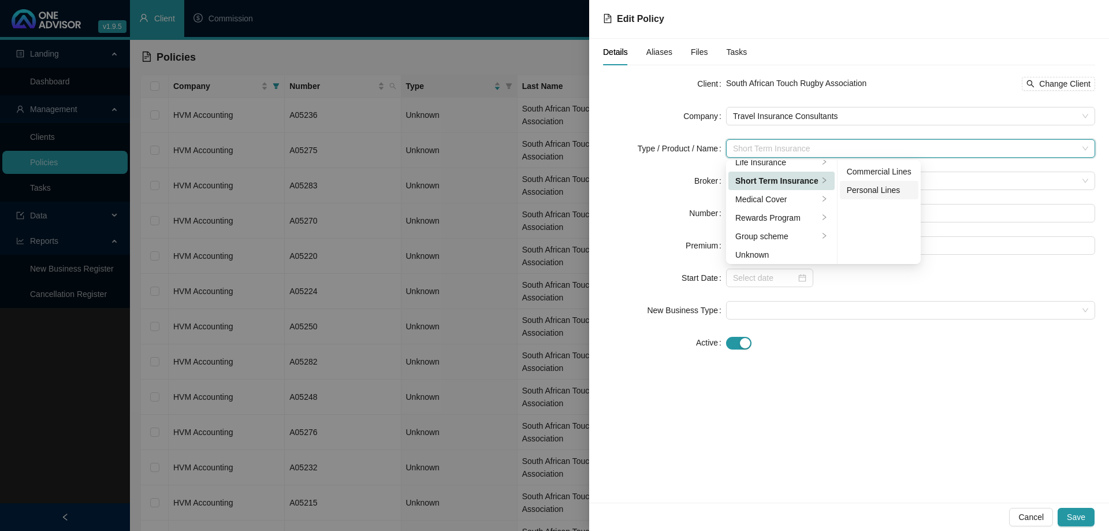
click at [880, 191] on div "Personal Lines" at bounding box center [879, 190] width 65 height 13
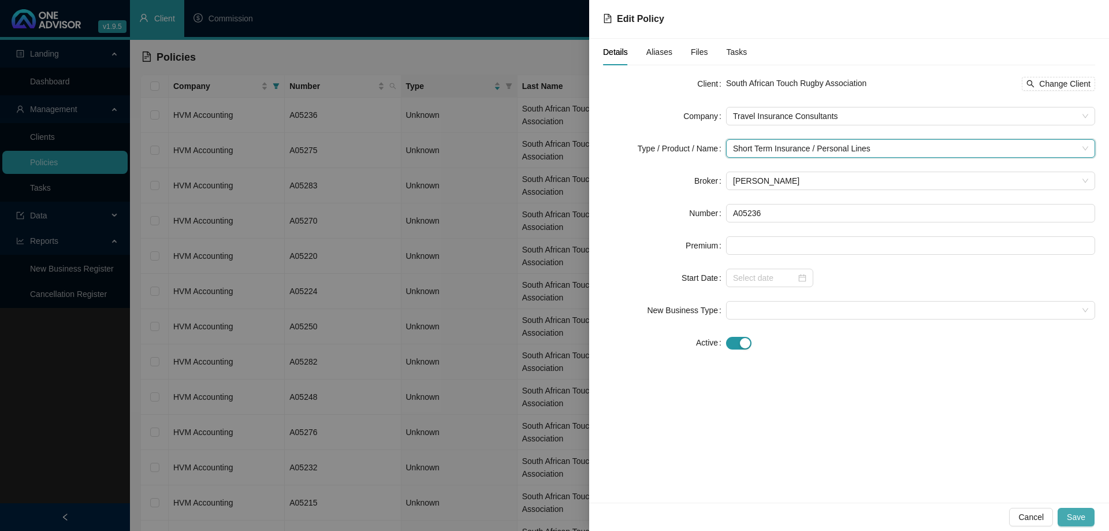
click at [1086, 517] on button "Save" at bounding box center [1076, 517] width 37 height 18
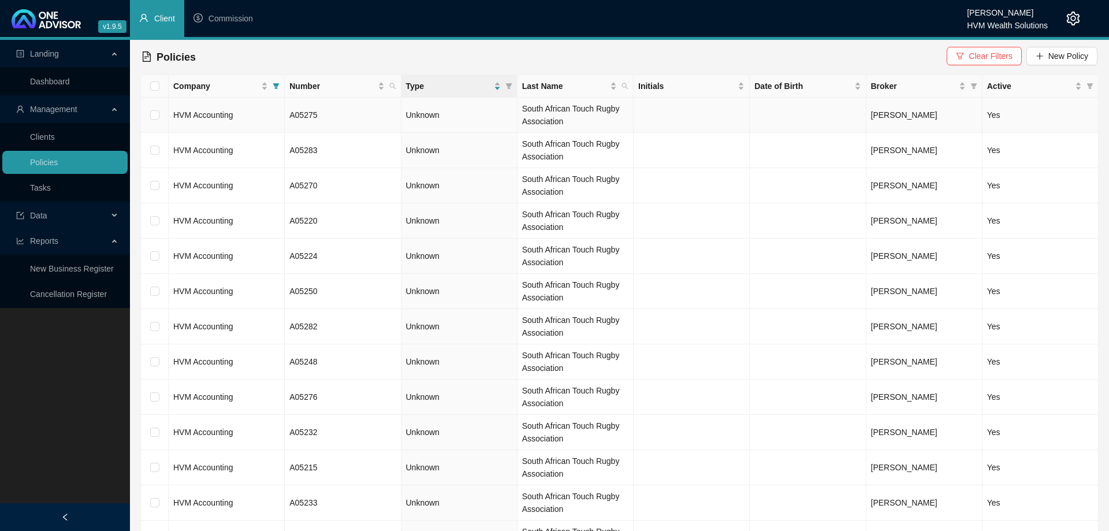
click at [261, 103] on td "HVM Accounting" at bounding box center [227, 115] width 116 height 35
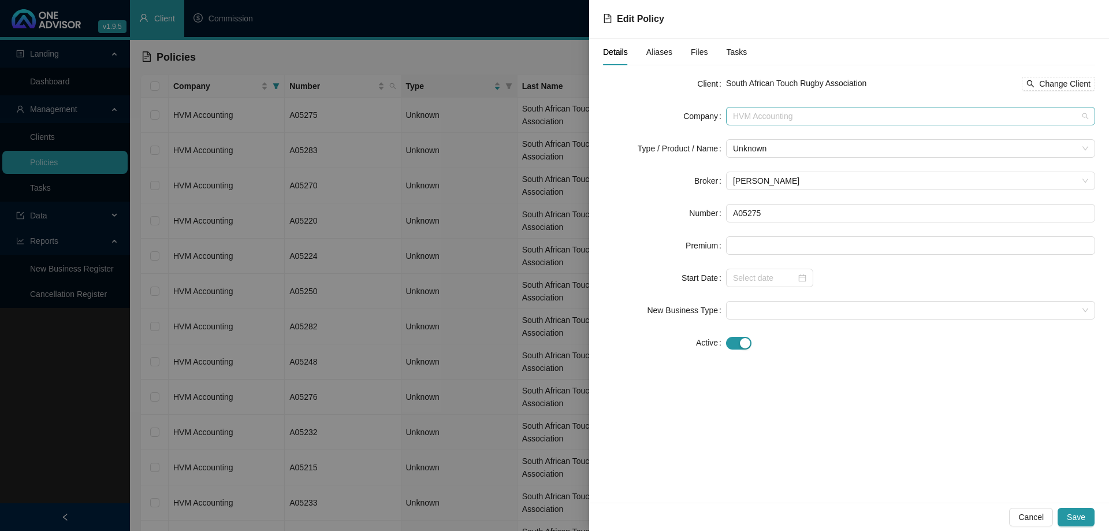
click at [789, 109] on span "HVM Accounting" at bounding box center [910, 115] width 355 height 17
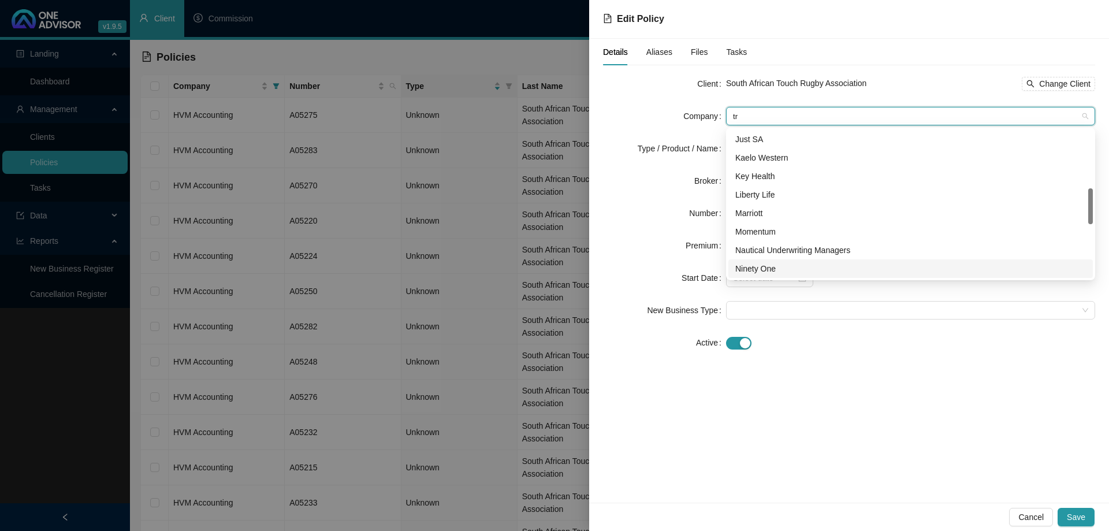
scroll to position [0, 0]
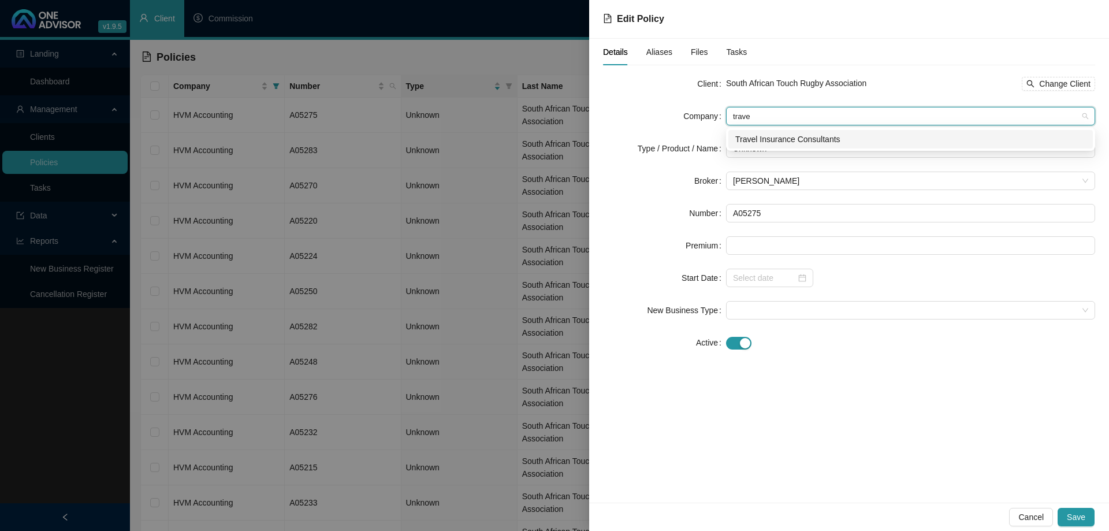
click at [789, 136] on div "Travel Insurance Consultants" at bounding box center [910, 139] width 351 height 13
click at [788, 142] on span "Unknown" at bounding box center [910, 148] width 355 height 17
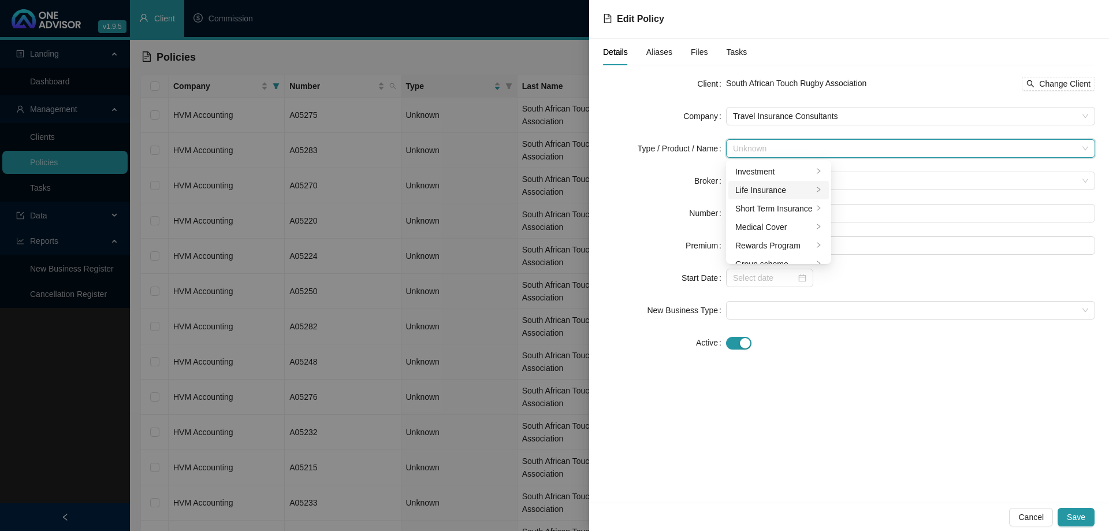
scroll to position [28, 0]
click at [791, 184] on div "Short Term Insurance" at bounding box center [773, 180] width 77 height 13
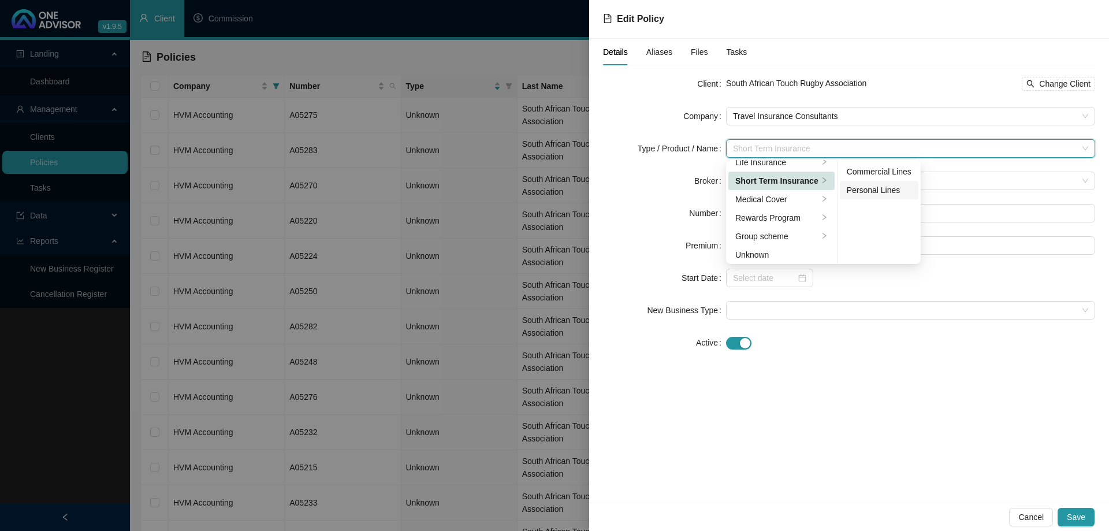
click at [884, 191] on div "Personal Lines" at bounding box center [879, 190] width 65 height 13
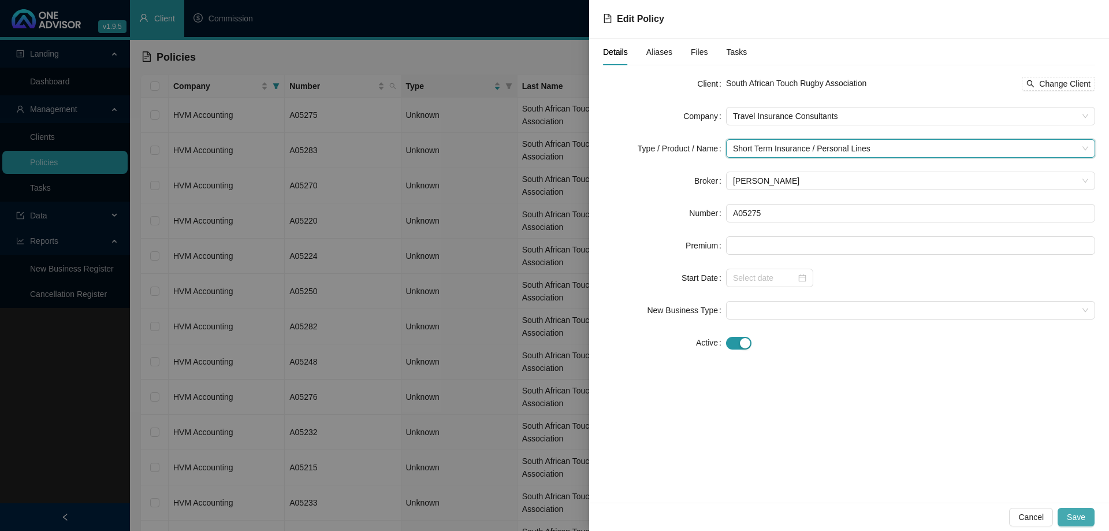
click at [1089, 519] on button "Save" at bounding box center [1076, 517] width 37 height 18
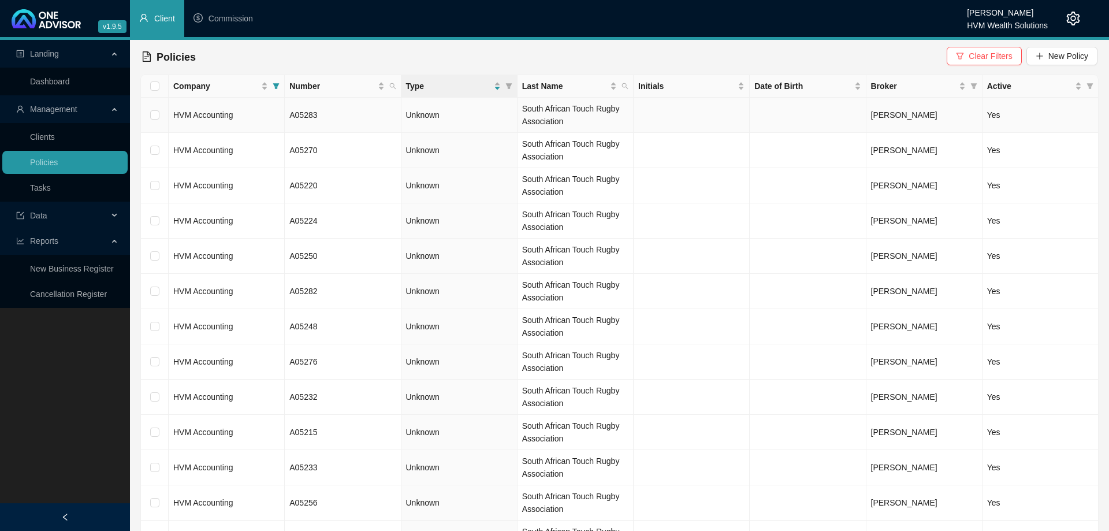
click at [260, 123] on td "HVM Accounting" at bounding box center [227, 115] width 116 height 35
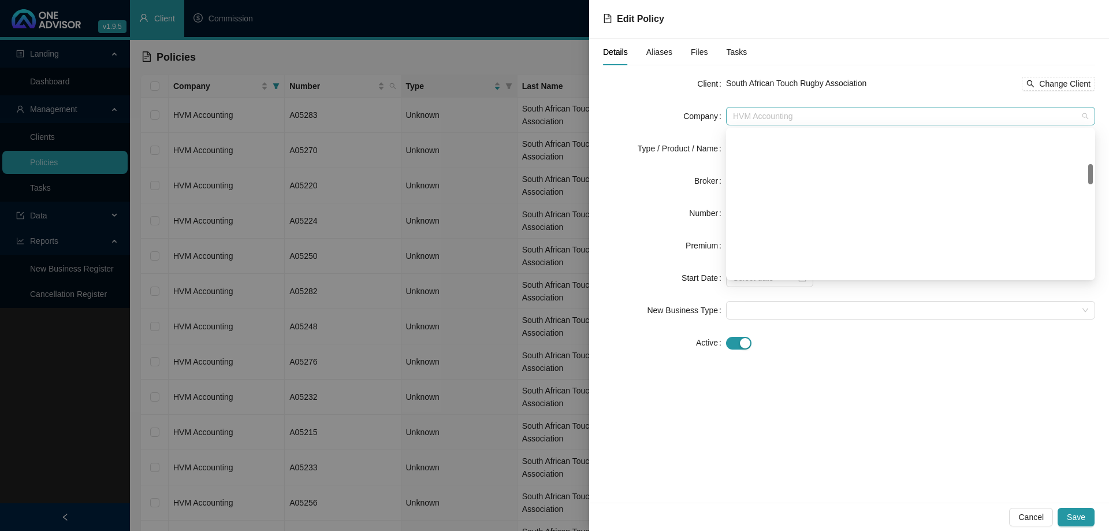
click at [762, 109] on span "HVM Accounting" at bounding box center [910, 115] width 355 height 17
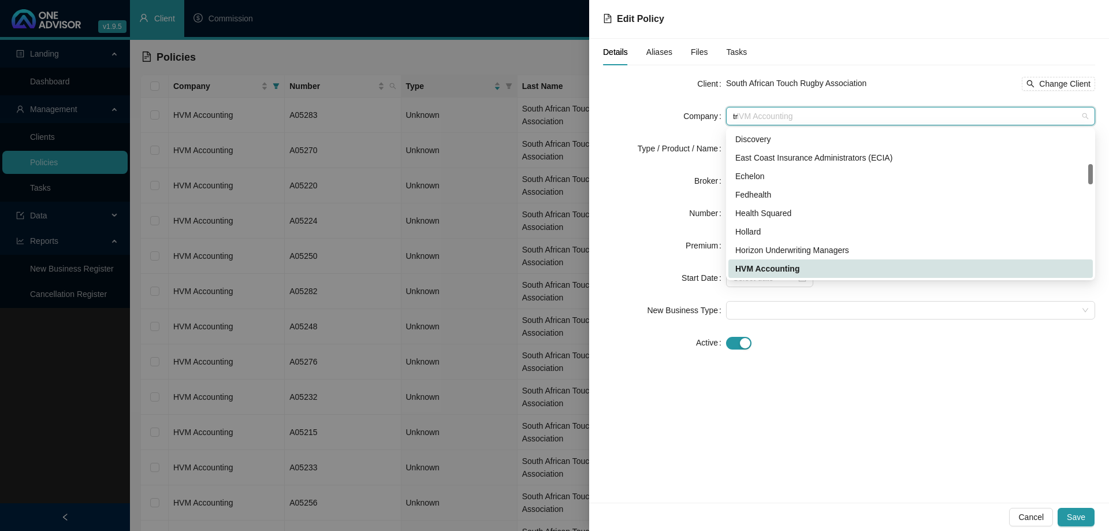
scroll to position [0, 0]
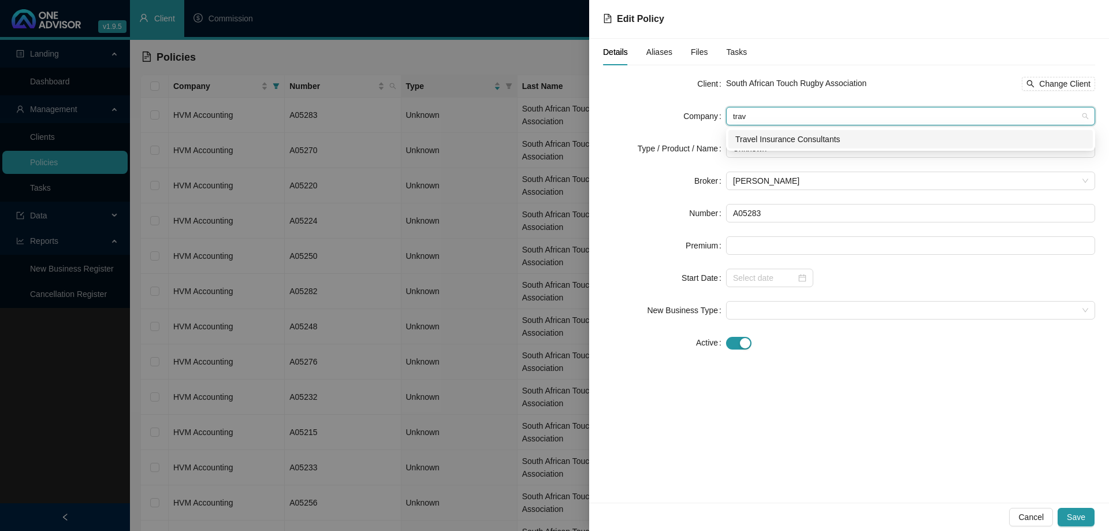
click at [796, 142] on div "Travel Insurance Consultants" at bounding box center [910, 139] width 351 height 13
click at [795, 147] on span "Unknown" at bounding box center [910, 148] width 355 height 17
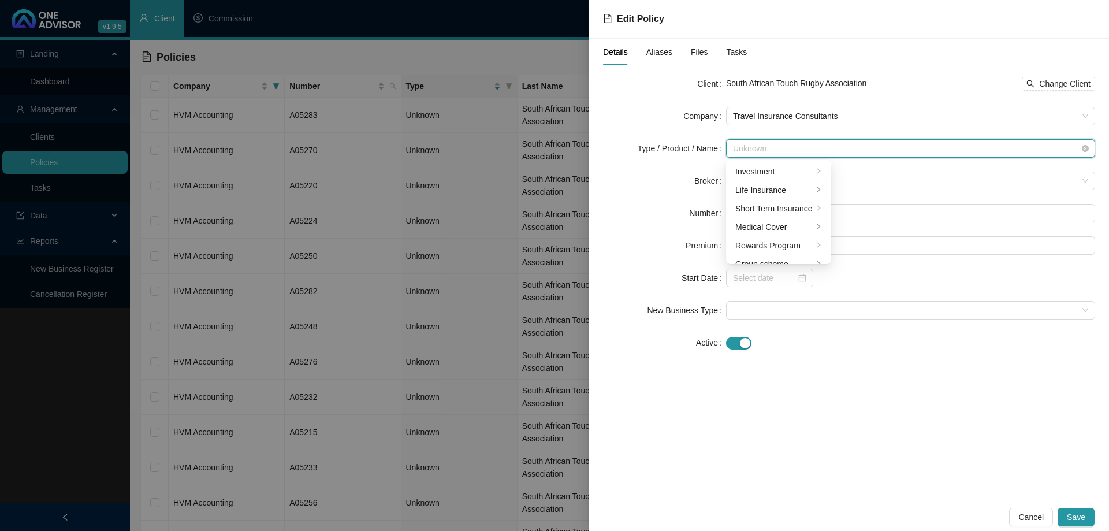
scroll to position [28, 0]
click at [780, 184] on div "Short Term Insurance" at bounding box center [773, 180] width 77 height 13
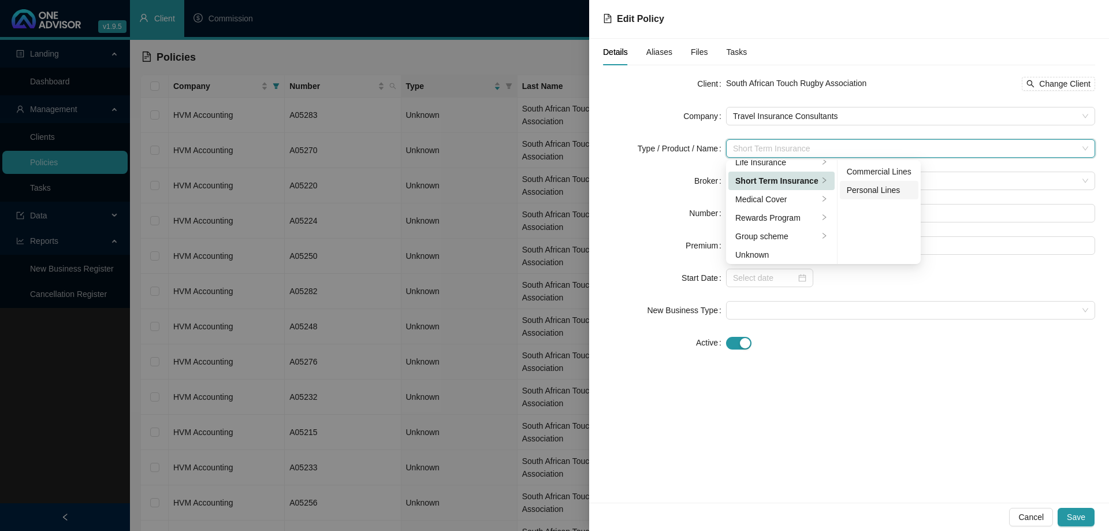
click at [878, 192] on div "Personal Lines" at bounding box center [879, 190] width 65 height 13
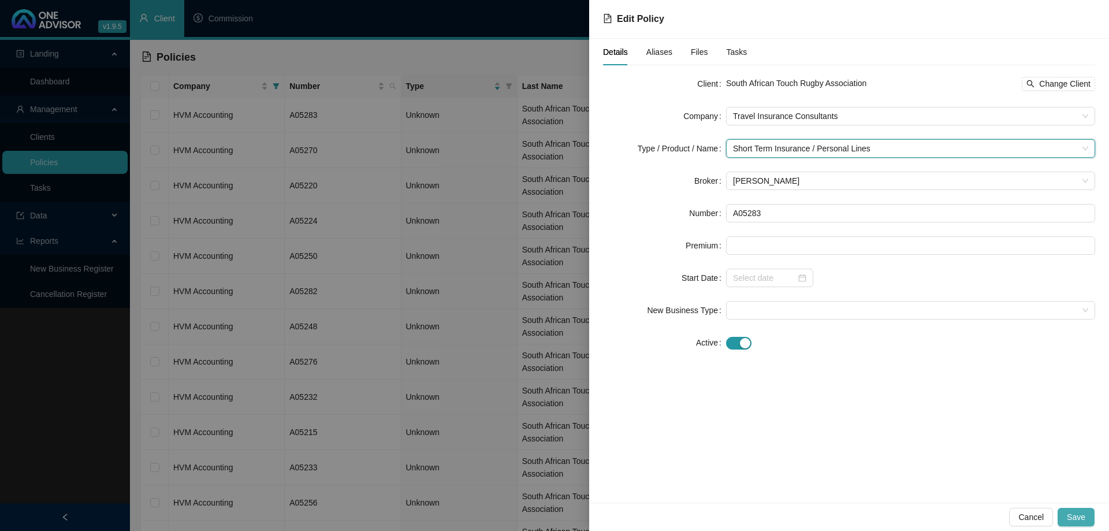
click at [1083, 523] on span "Save" at bounding box center [1076, 517] width 18 height 13
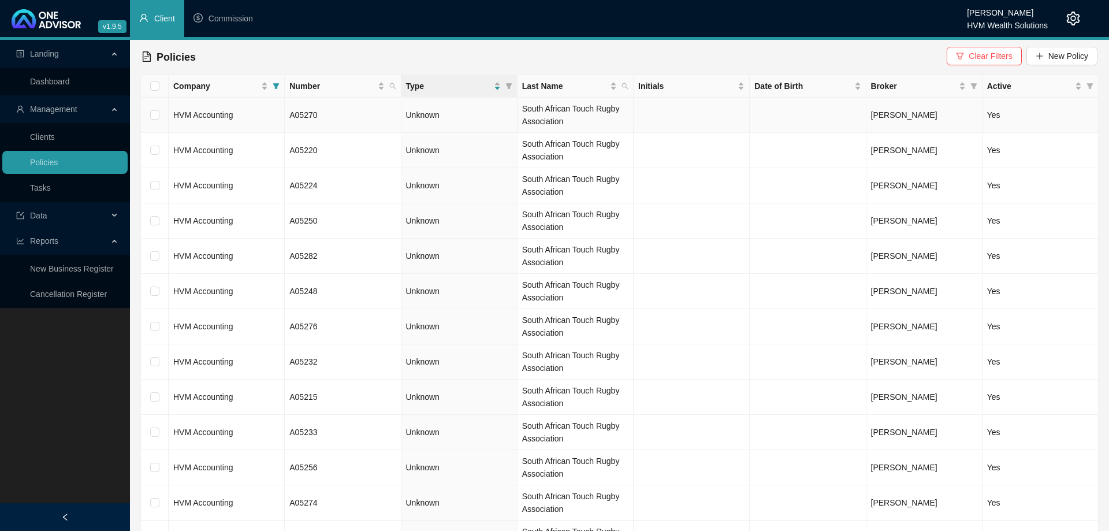
click at [265, 121] on td "HVM Accounting" at bounding box center [227, 115] width 116 height 35
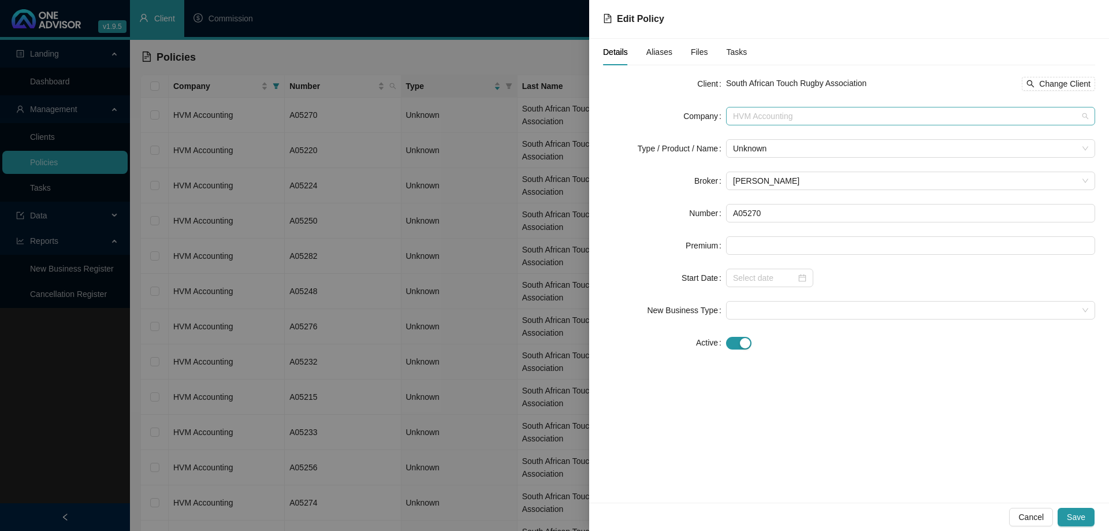
click at [785, 119] on span "HVM Accounting" at bounding box center [910, 115] width 355 height 17
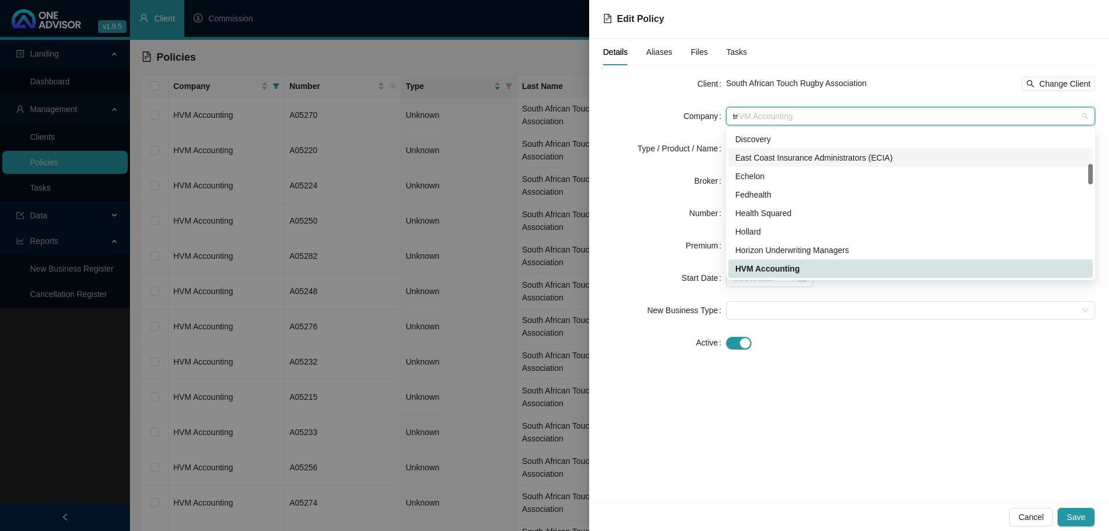
scroll to position [0, 0]
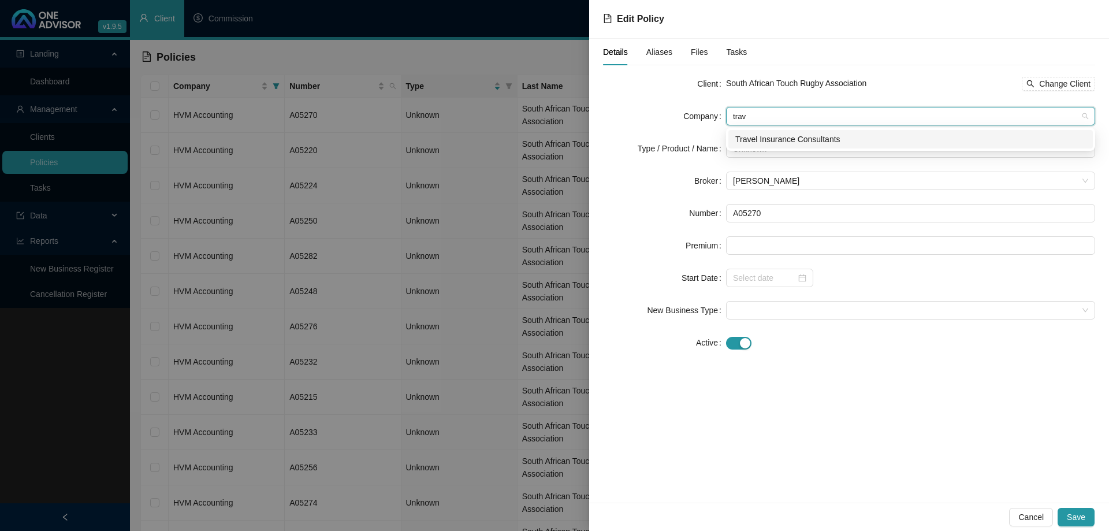
click at [808, 140] on div "Travel Insurance Consultants" at bounding box center [910, 139] width 351 height 13
click at [805, 148] on span "Unknown" at bounding box center [910, 148] width 355 height 17
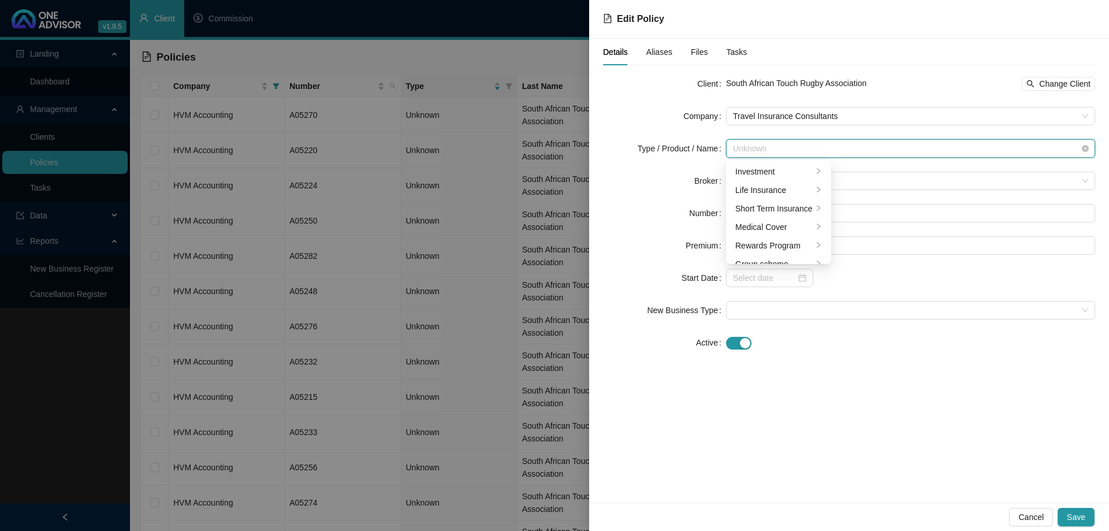
scroll to position [28, 0]
click at [791, 178] on div "Short Term Insurance" at bounding box center [773, 180] width 77 height 13
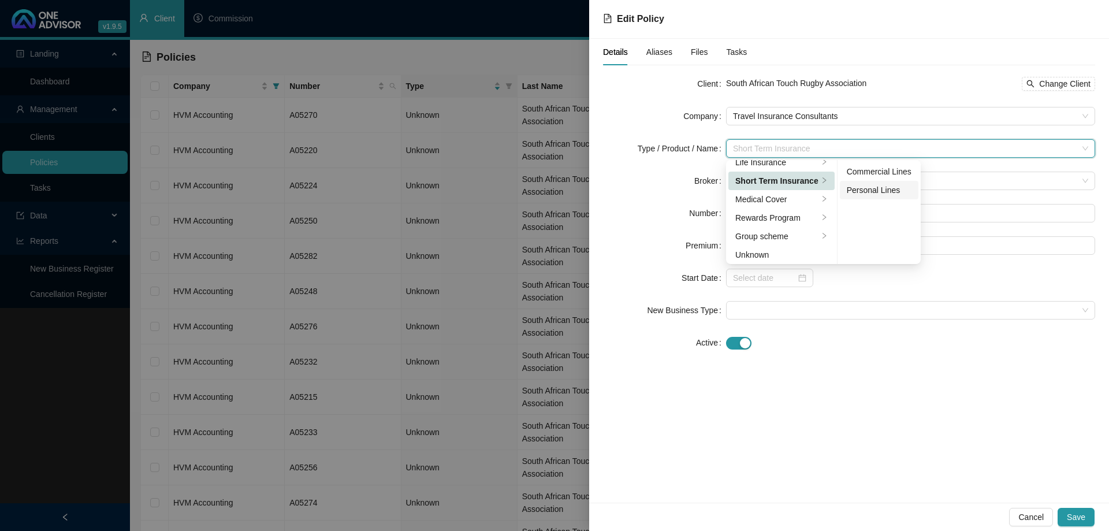
click at [871, 191] on div "Personal Lines" at bounding box center [879, 190] width 65 height 13
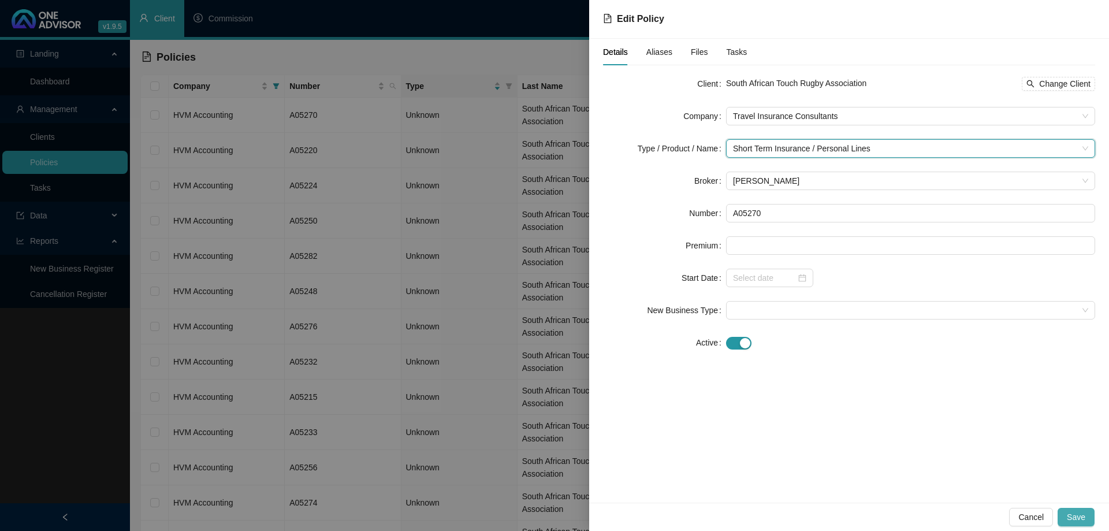
click at [1085, 514] on button "Save" at bounding box center [1076, 517] width 37 height 18
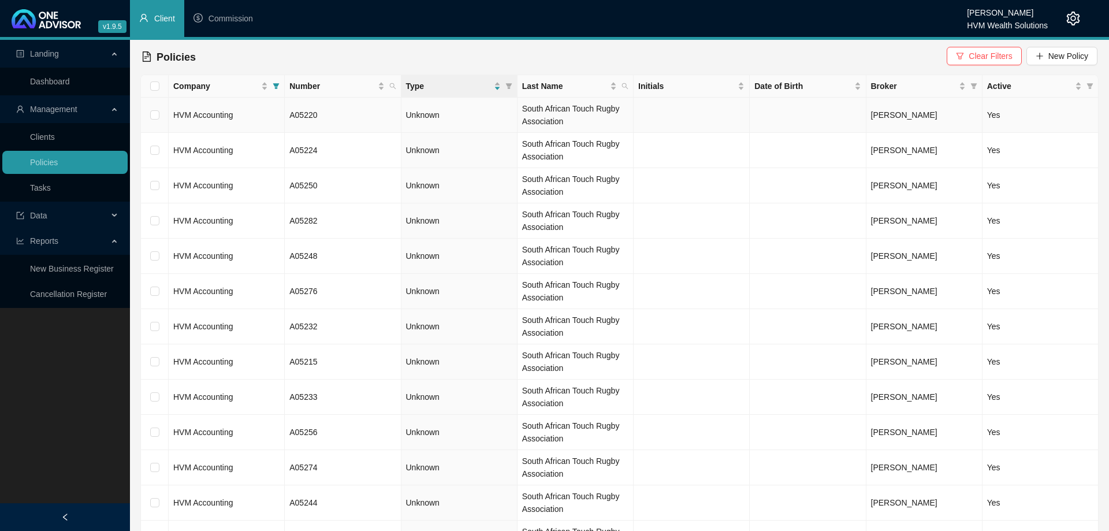
click at [257, 118] on td "HVM Accounting" at bounding box center [227, 115] width 116 height 35
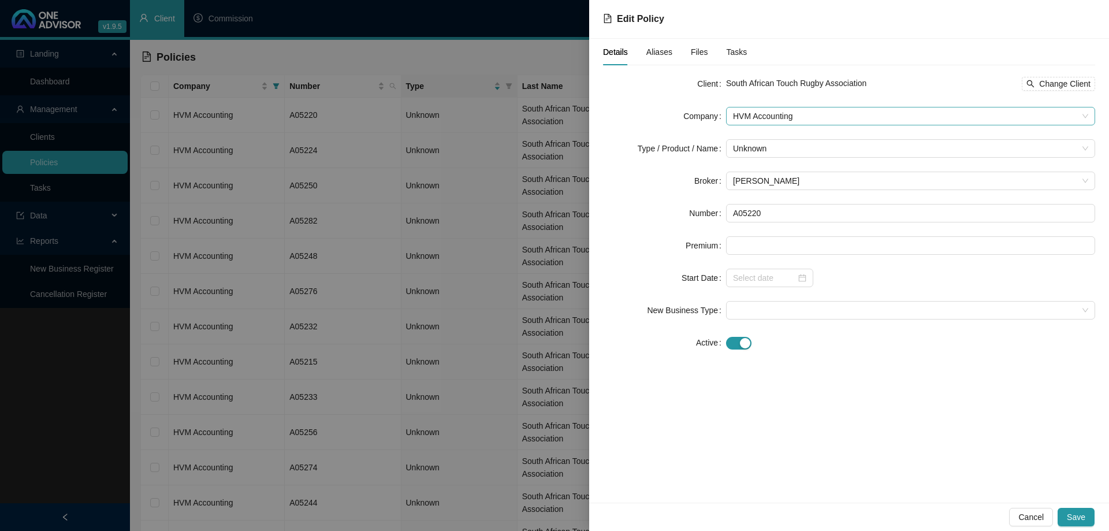
click at [828, 120] on span "HVM Accounting" at bounding box center [910, 115] width 355 height 17
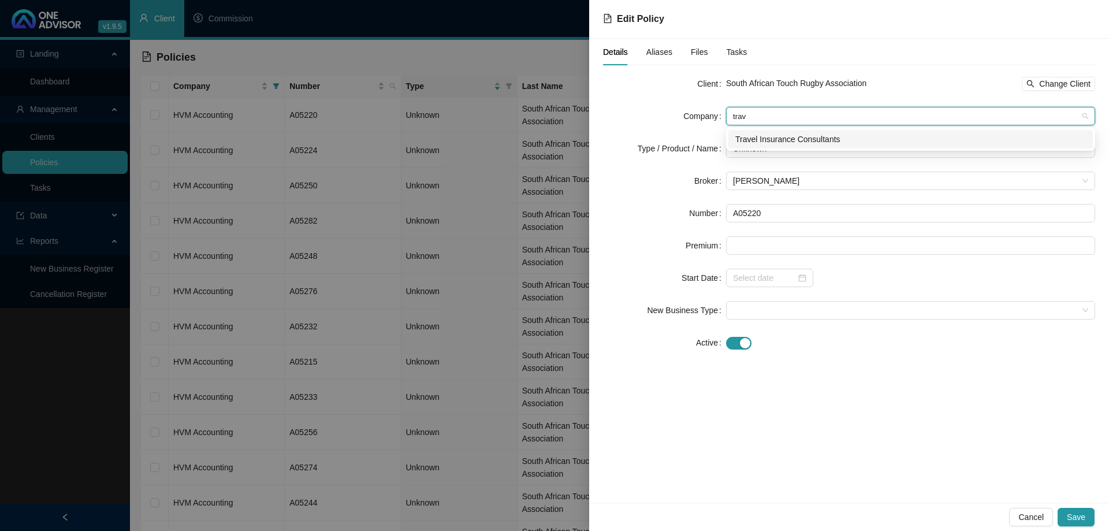
click at [823, 135] on div "Travel Insurance Consultants" at bounding box center [910, 139] width 351 height 13
click at [821, 145] on span "Unknown" at bounding box center [910, 148] width 355 height 17
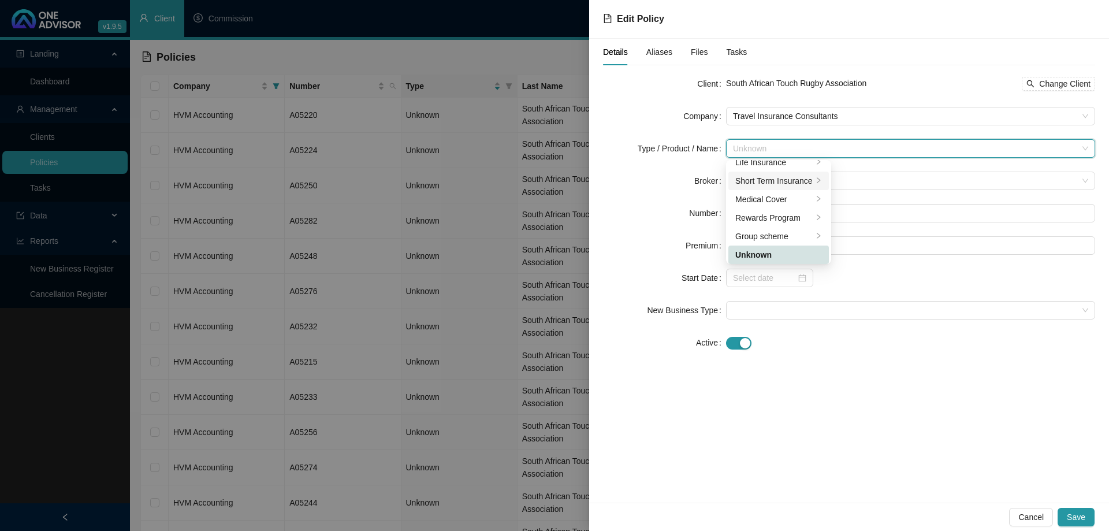
click at [802, 178] on div "Short Term Insurance" at bounding box center [773, 180] width 77 height 13
click at [850, 183] on li "Personal Lines" at bounding box center [879, 190] width 79 height 18
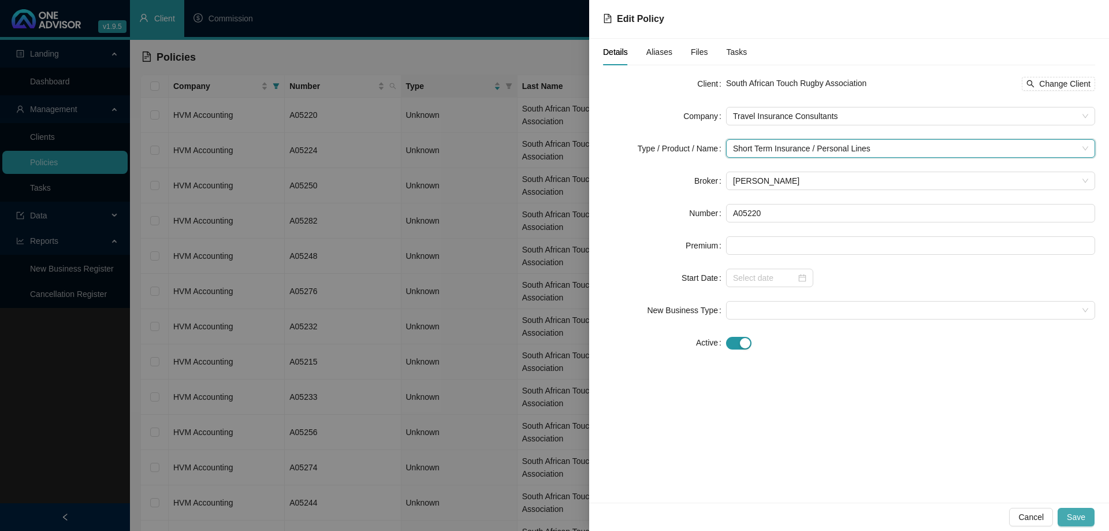
click at [1088, 515] on button "Save" at bounding box center [1076, 517] width 37 height 18
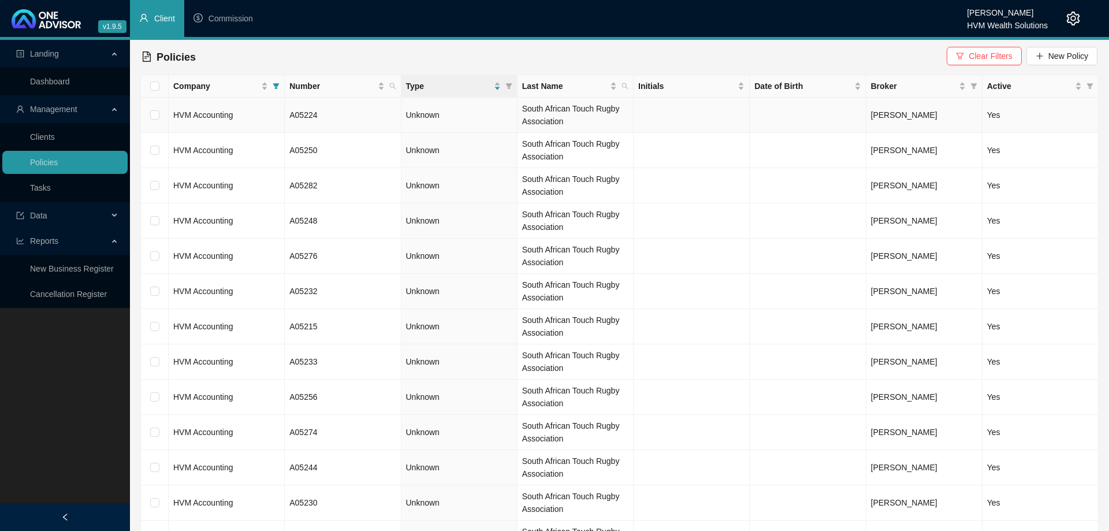
click at [230, 105] on td "HVM Accounting" at bounding box center [227, 115] width 116 height 35
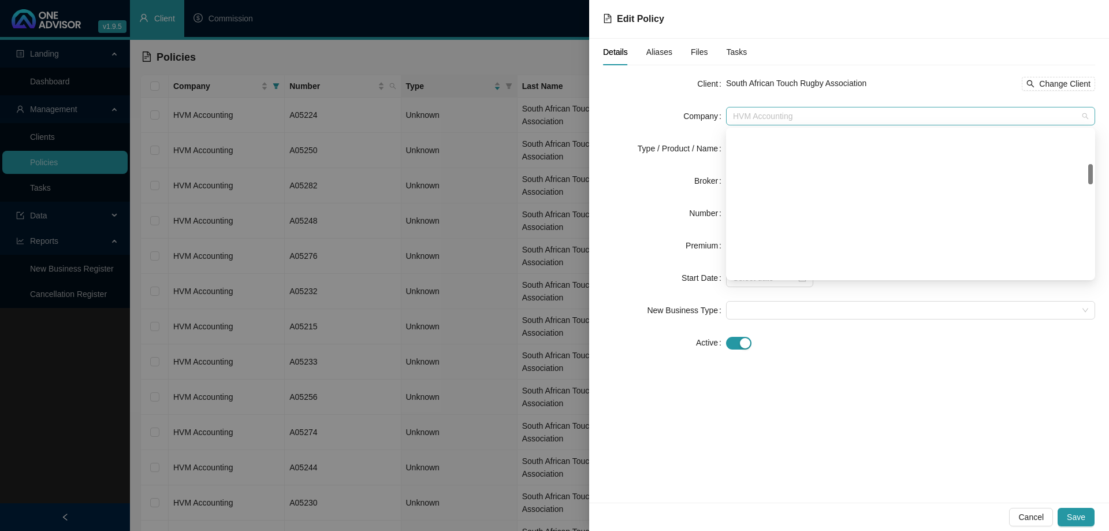
click at [833, 115] on span "HVM Accounting" at bounding box center [910, 115] width 355 height 17
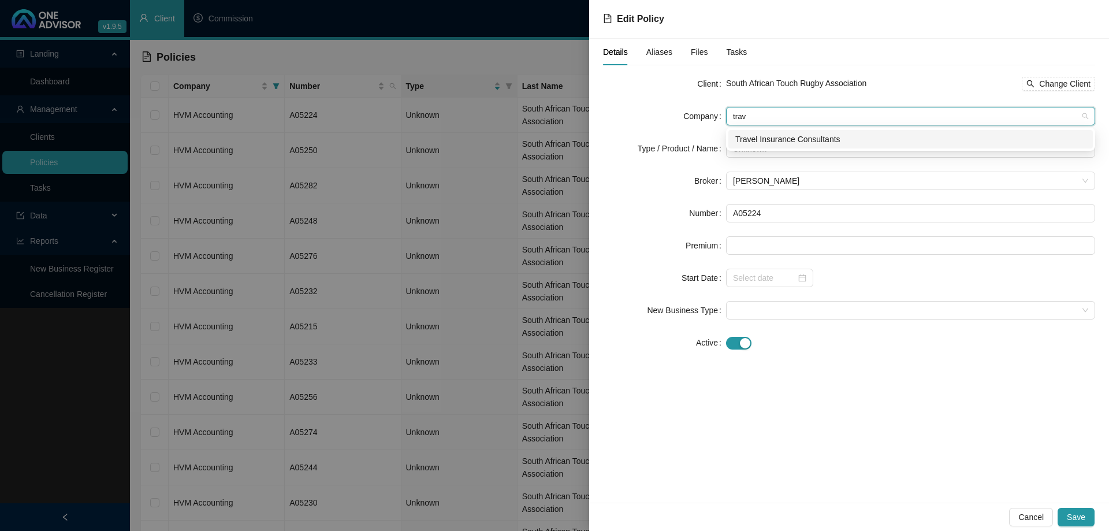
click at [813, 137] on div "Travel Insurance Consultants" at bounding box center [910, 139] width 351 height 13
click at [784, 146] on span "Unknown" at bounding box center [910, 148] width 355 height 17
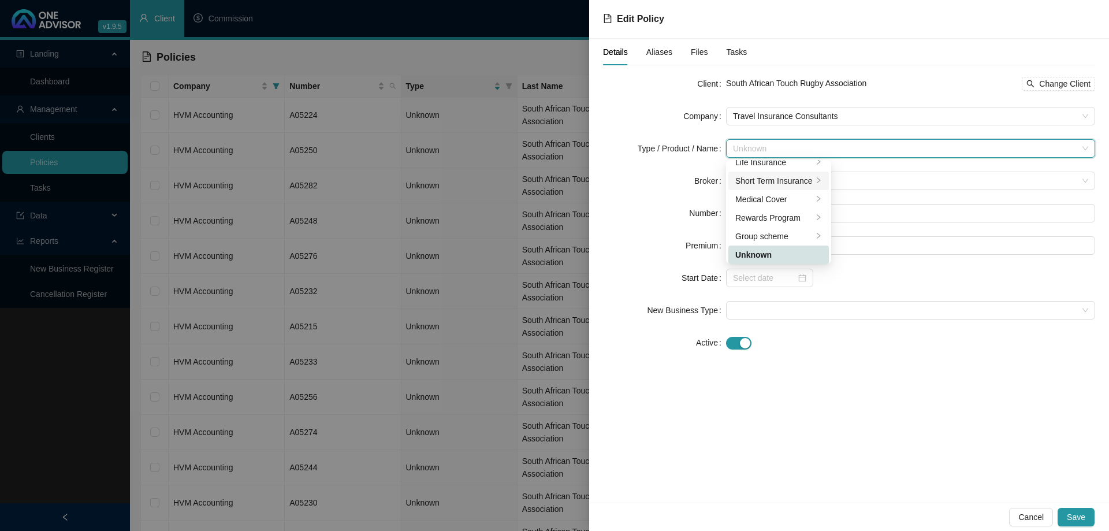
click at [787, 177] on div "Short Term Insurance" at bounding box center [773, 180] width 77 height 13
click at [887, 193] on div "Personal Lines" at bounding box center [879, 190] width 65 height 13
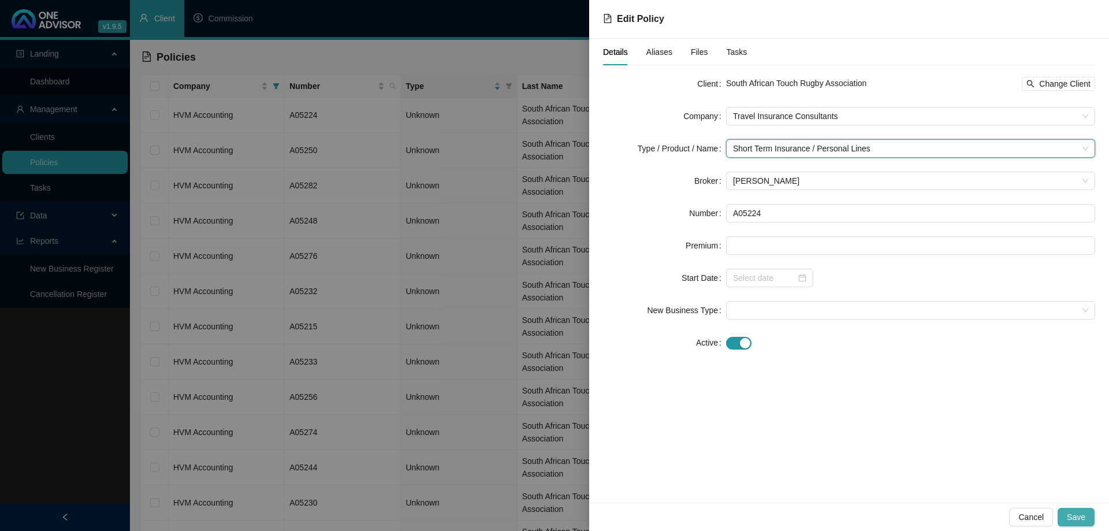
click at [1084, 522] on span "Save" at bounding box center [1076, 517] width 18 height 13
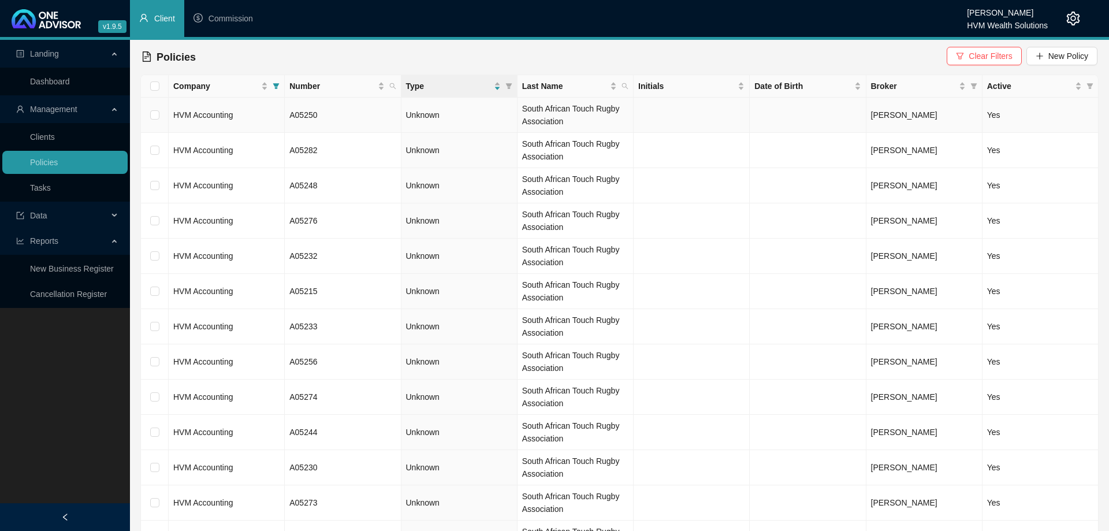
click at [273, 123] on td "HVM Accounting" at bounding box center [227, 115] width 116 height 35
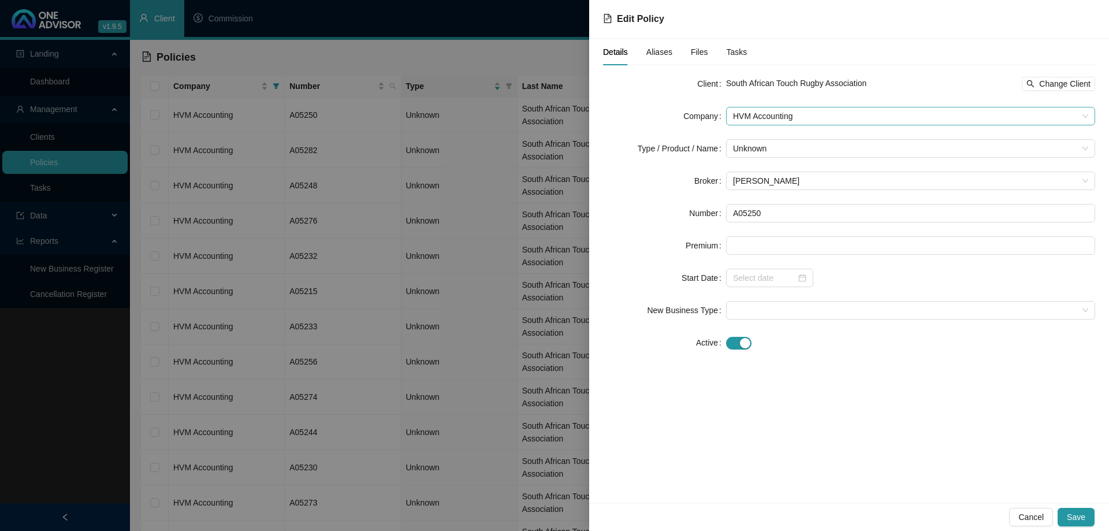
click at [833, 119] on span "HVM Accounting" at bounding box center [910, 115] width 355 height 17
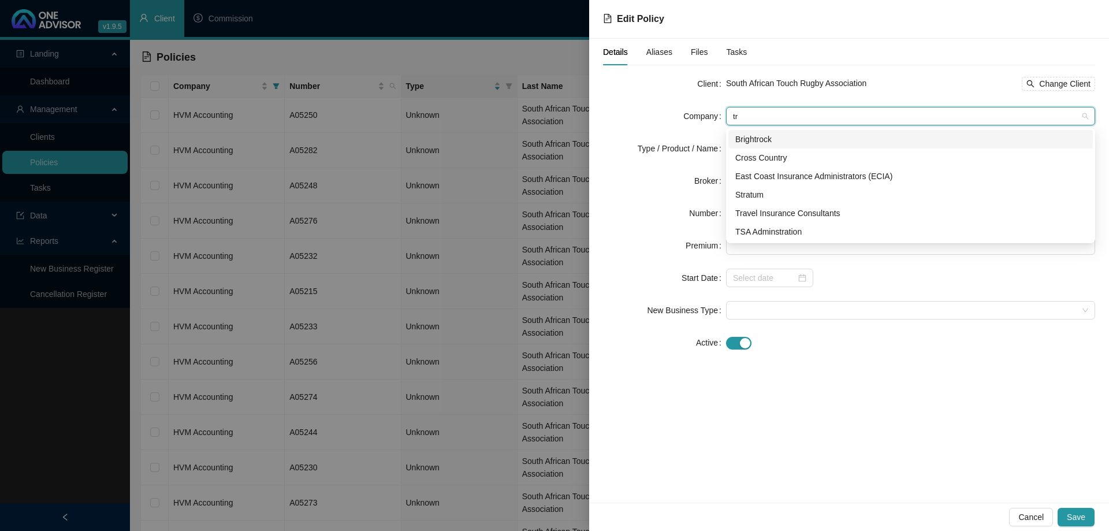
scroll to position [0, 0]
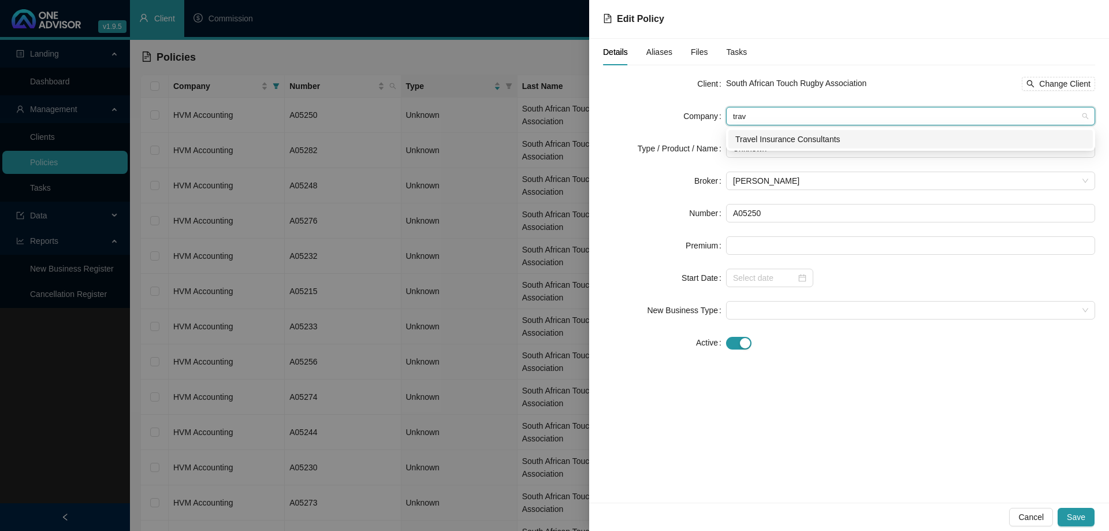
click at [825, 133] on div "Travel Insurance Consultants" at bounding box center [910, 139] width 351 height 13
click at [816, 148] on span "Unknown" at bounding box center [910, 148] width 355 height 17
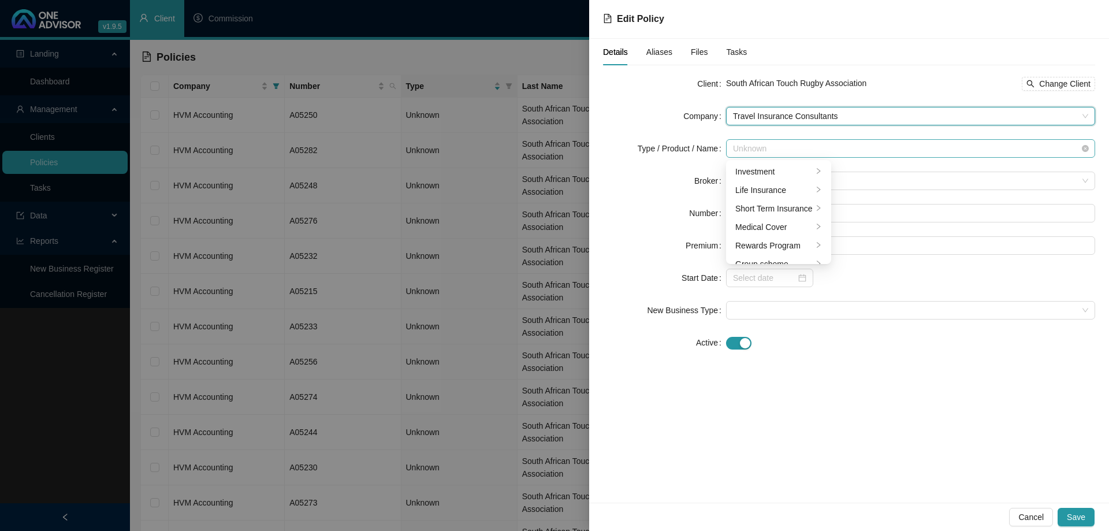
scroll to position [28, 0]
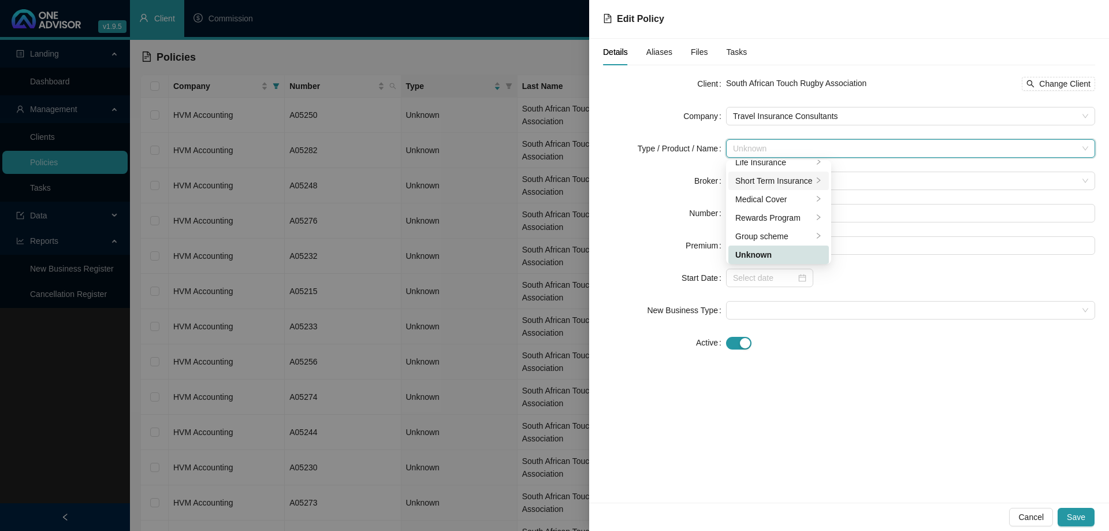
click at [802, 177] on div "Short Term Insurance" at bounding box center [773, 180] width 77 height 13
click at [868, 189] on div "Personal Lines" at bounding box center [879, 190] width 65 height 13
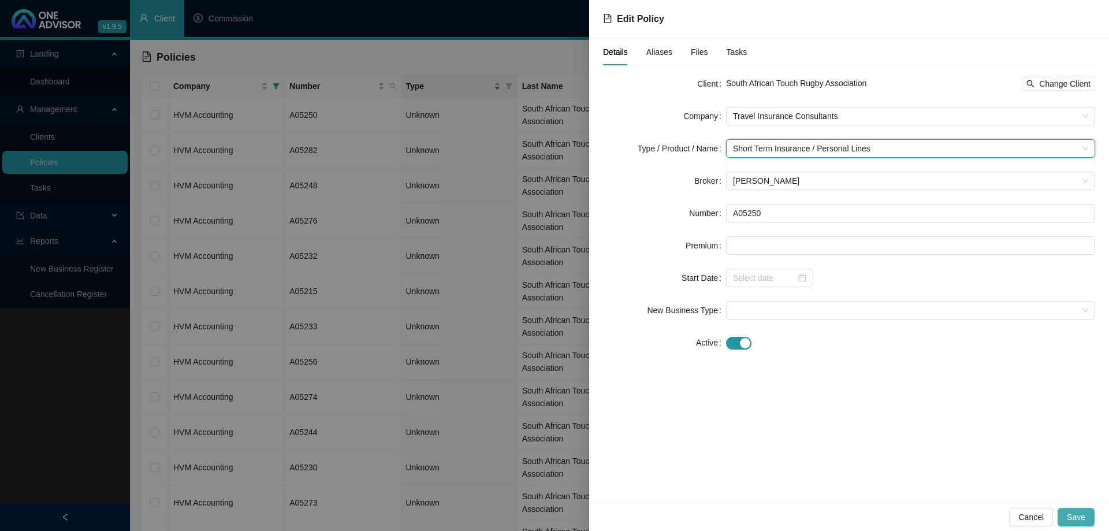
click at [1084, 515] on span "Save" at bounding box center [1076, 517] width 18 height 13
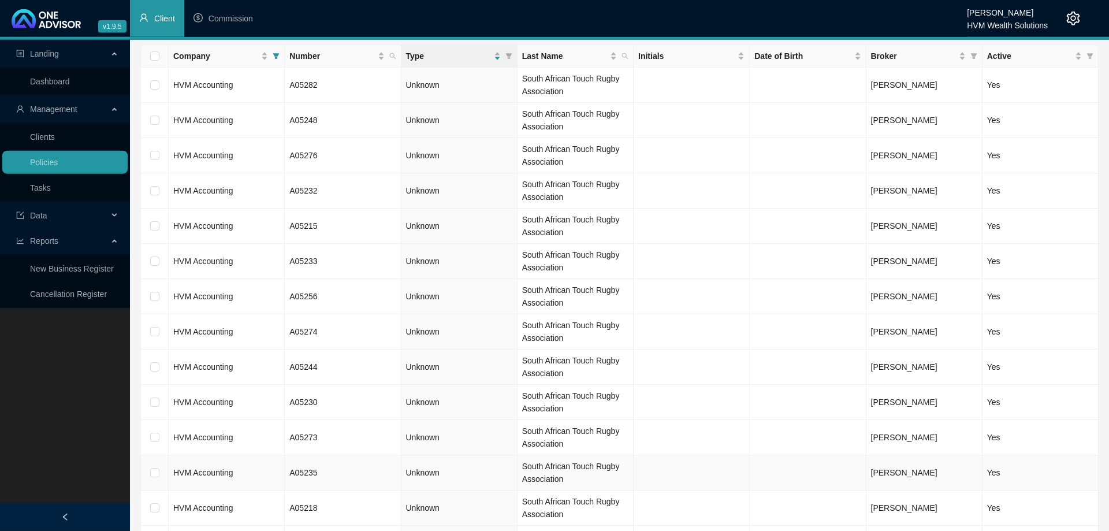
scroll to position [0, 0]
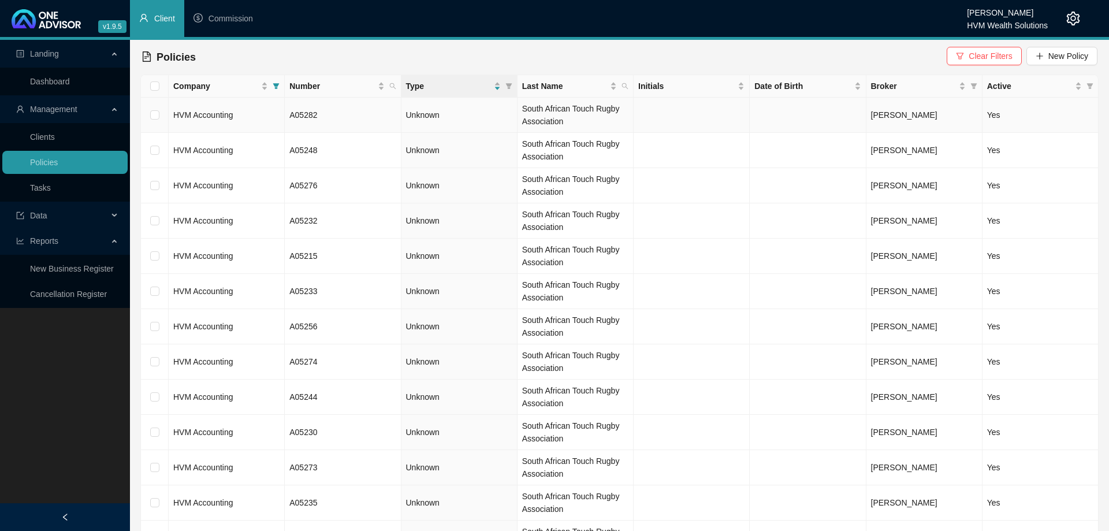
click at [267, 114] on td "HVM Accounting" at bounding box center [227, 115] width 116 height 35
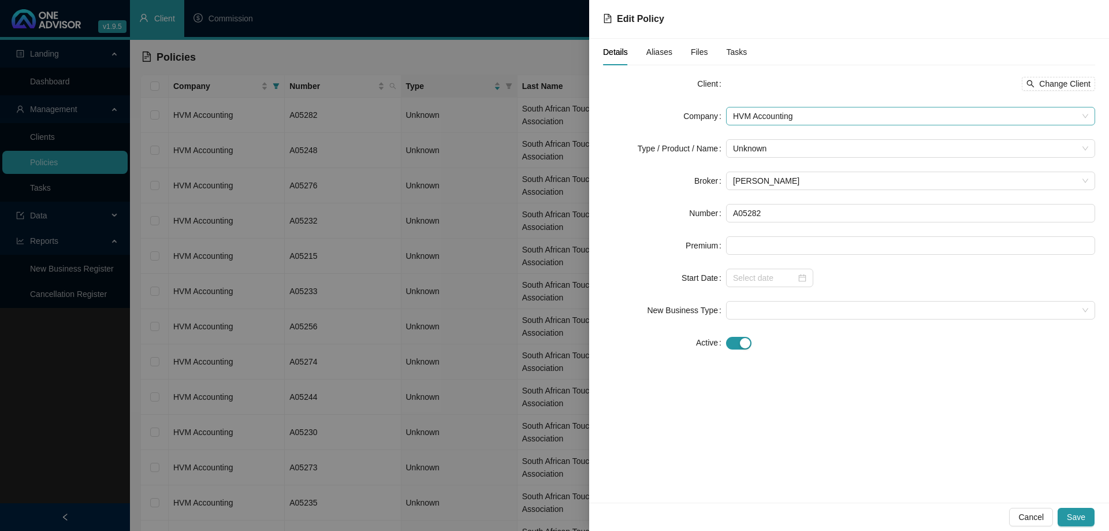
click at [819, 118] on span "HVM Accounting" at bounding box center [910, 115] width 355 height 17
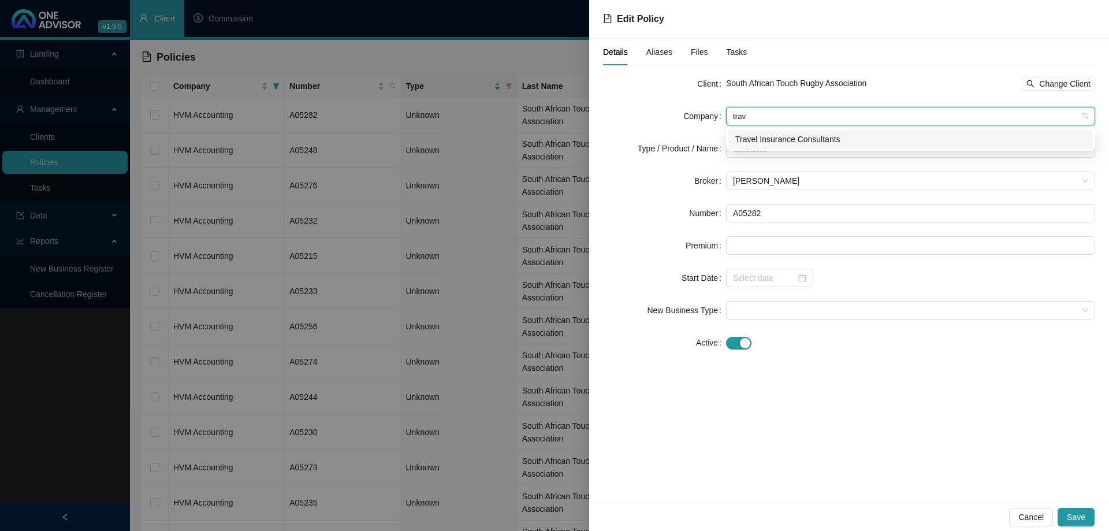
click at [807, 135] on div "Travel Insurance Consultants" at bounding box center [910, 139] width 351 height 13
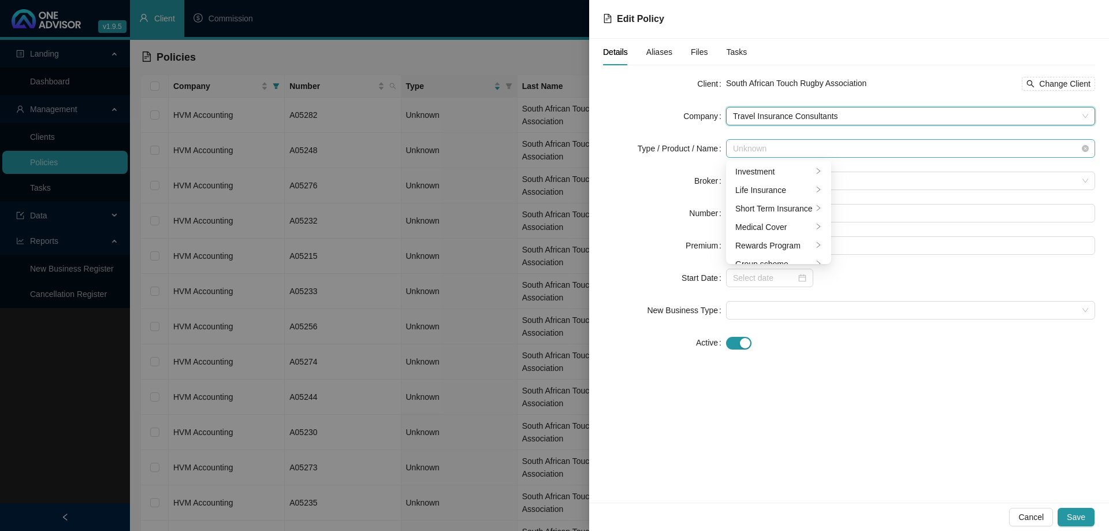
click at [807, 148] on span "Unknown" at bounding box center [910, 148] width 355 height 17
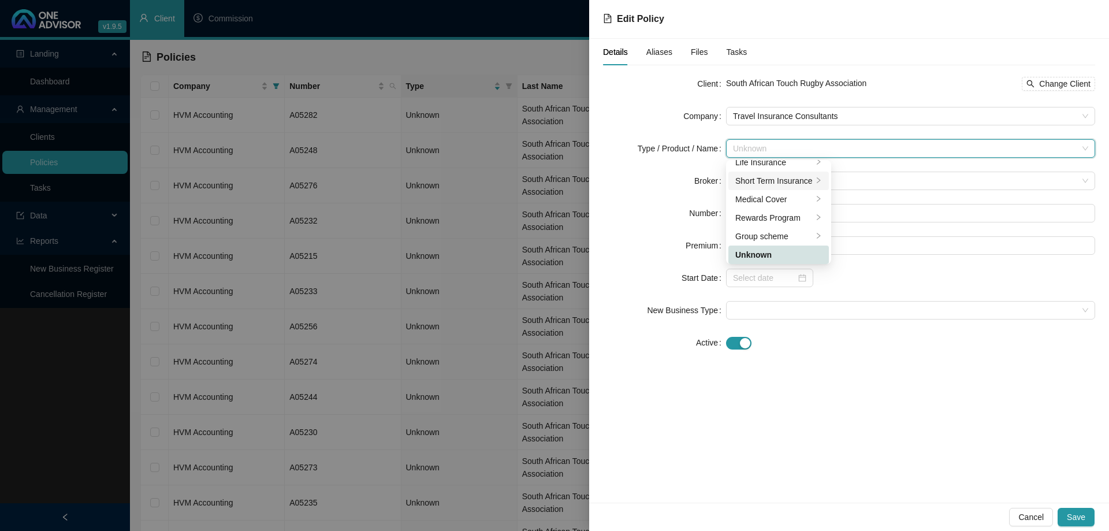
click at [797, 178] on div "Short Term Insurance" at bounding box center [773, 180] width 77 height 13
click at [884, 193] on div "Personal Lines" at bounding box center [879, 190] width 65 height 13
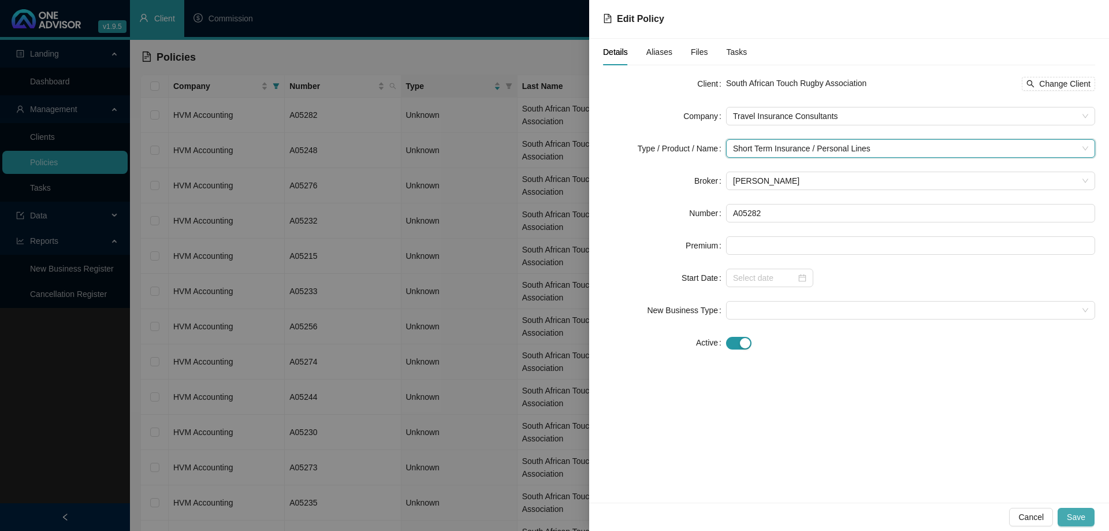
click at [1083, 511] on span "Save" at bounding box center [1076, 517] width 18 height 13
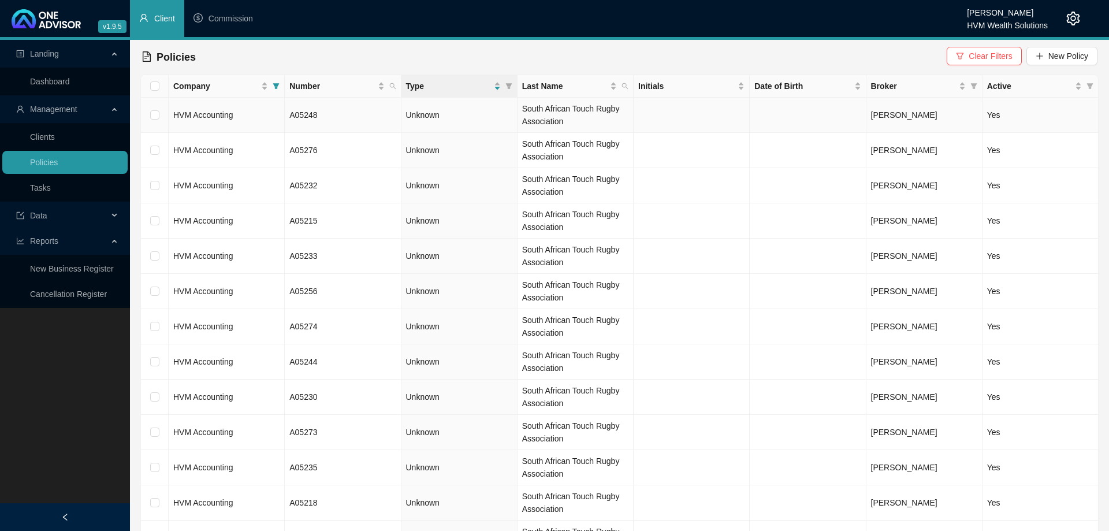
click at [258, 120] on td "HVM Accounting" at bounding box center [227, 115] width 116 height 35
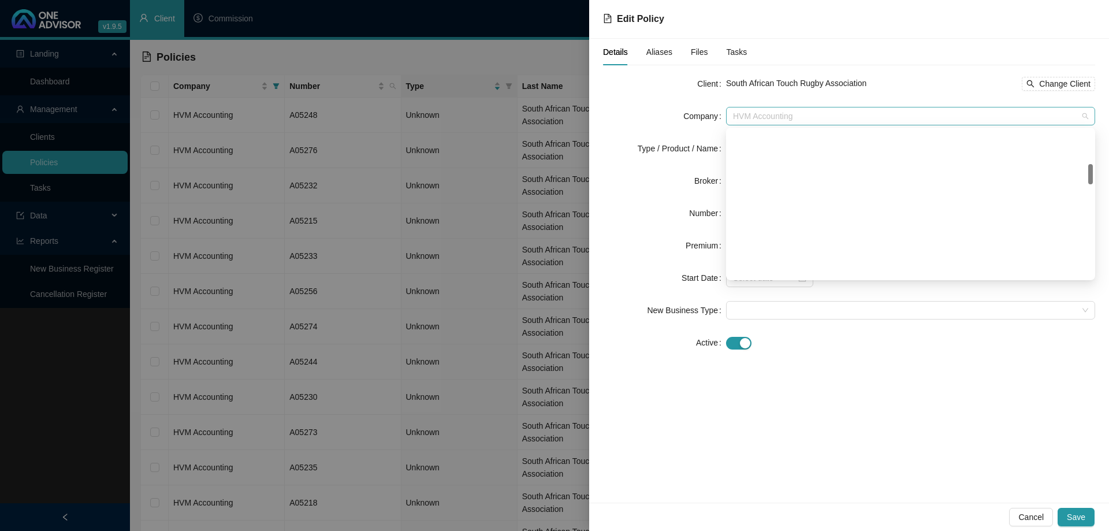
click at [778, 118] on span "HVM Accounting" at bounding box center [910, 115] width 355 height 17
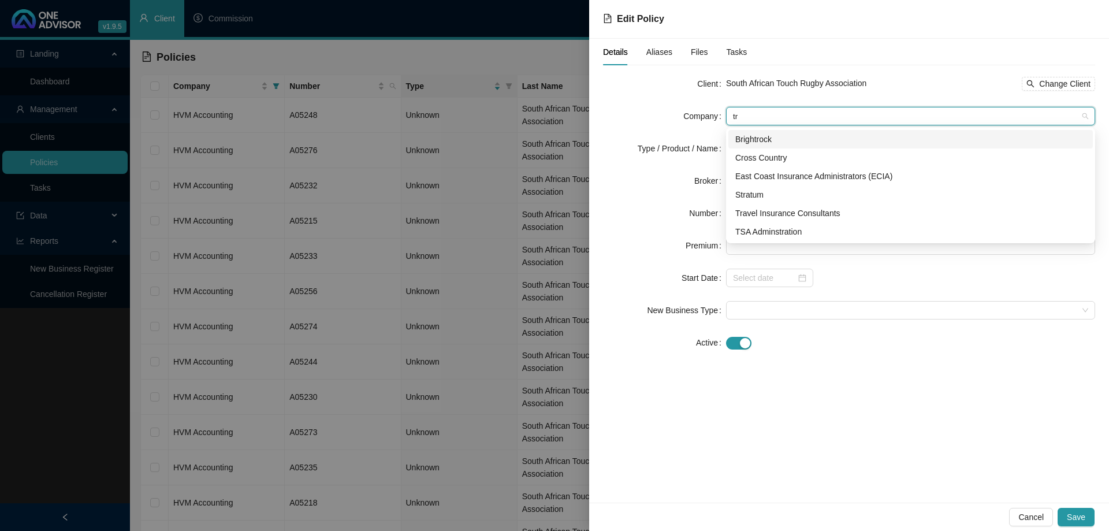
scroll to position [0, 0]
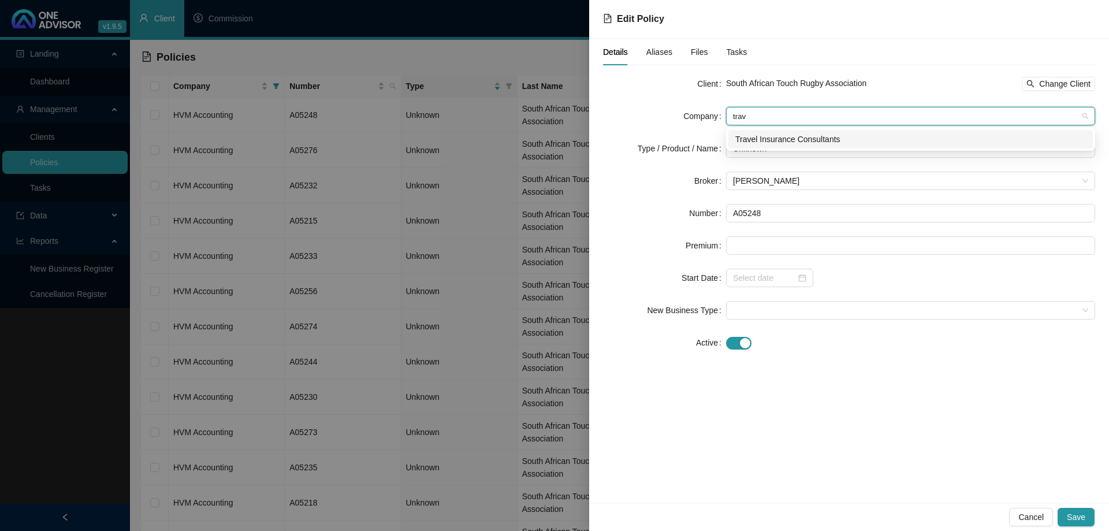
click at [795, 139] on div "Travel Insurance Consultants" at bounding box center [910, 139] width 351 height 13
click at [797, 150] on span "Unknown" at bounding box center [910, 148] width 355 height 17
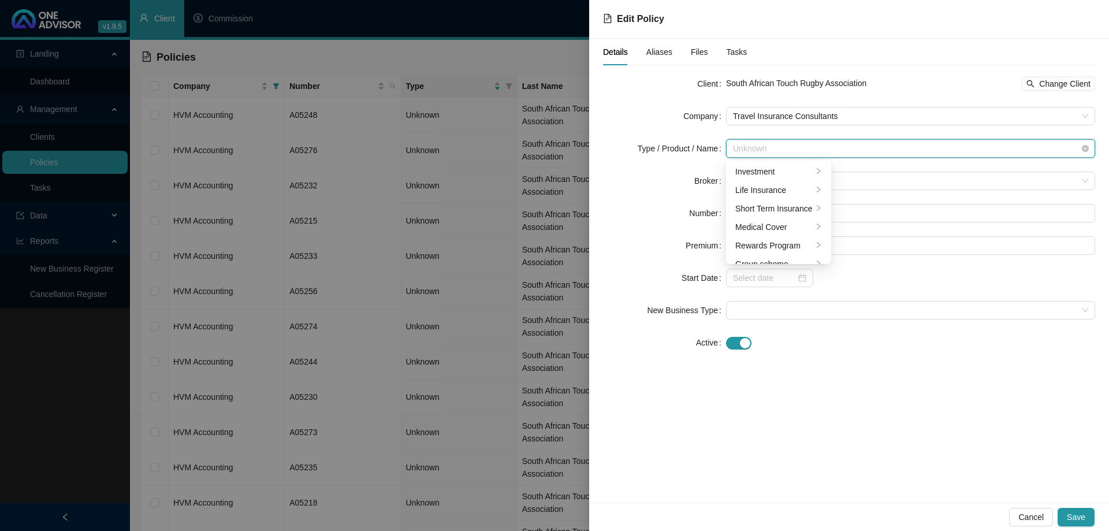
scroll to position [28, 0]
click at [798, 178] on div "Short Term Insurance" at bounding box center [773, 180] width 77 height 13
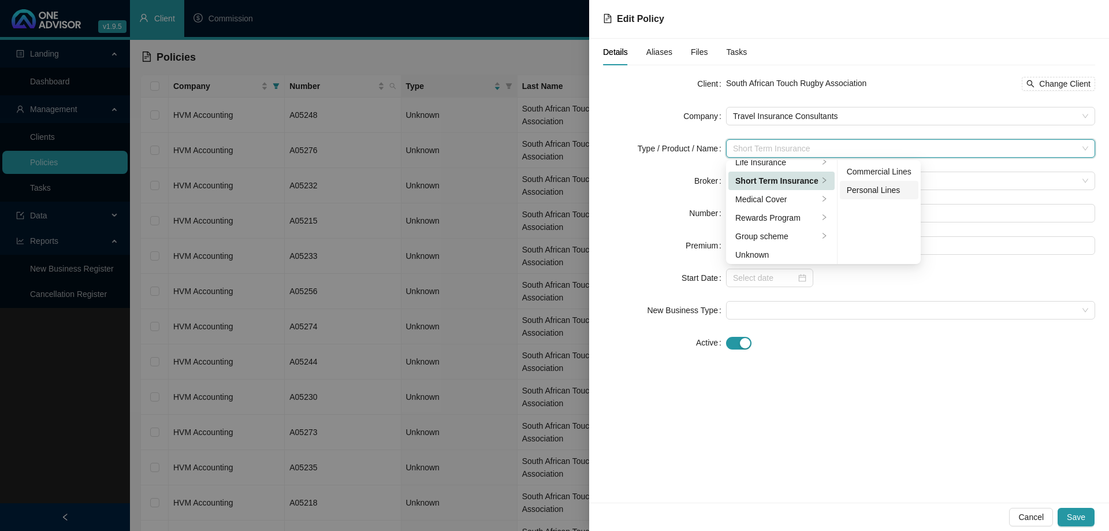
click at [868, 185] on div "Personal Lines" at bounding box center [879, 190] width 65 height 13
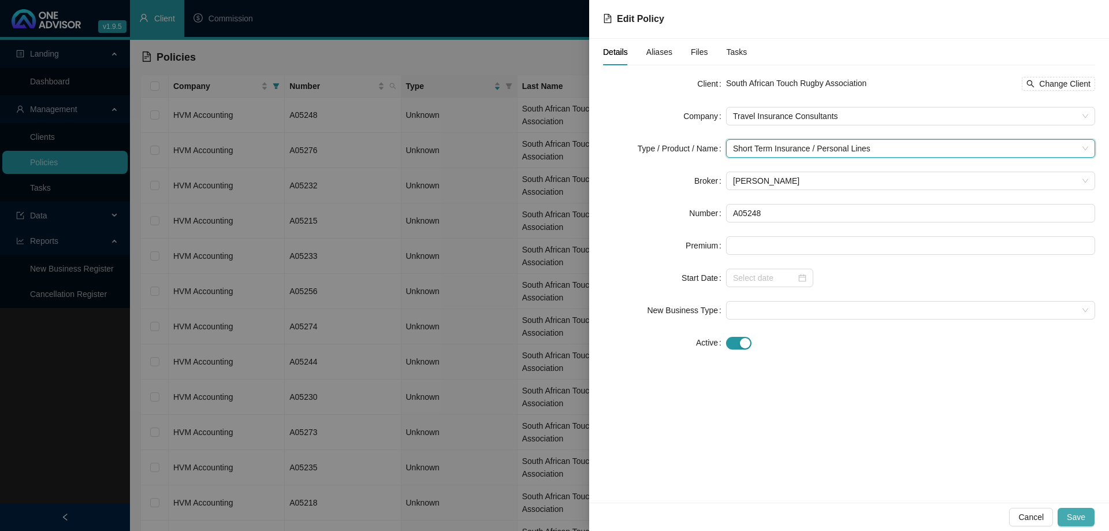
click at [1073, 520] on span "Save" at bounding box center [1076, 517] width 18 height 13
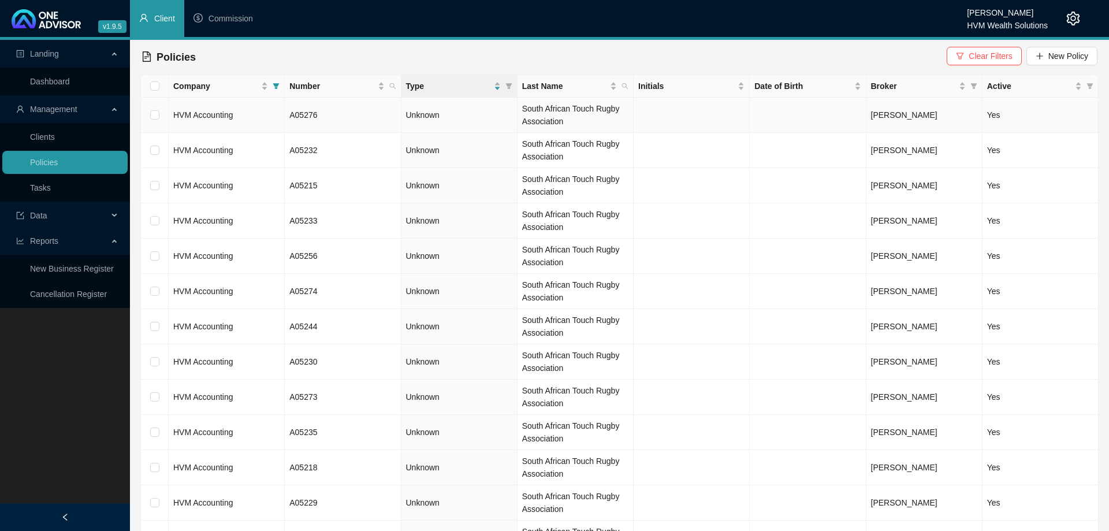
click at [273, 121] on td "HVM Accounting" at bounding box center [227, 115] width 116 height 35
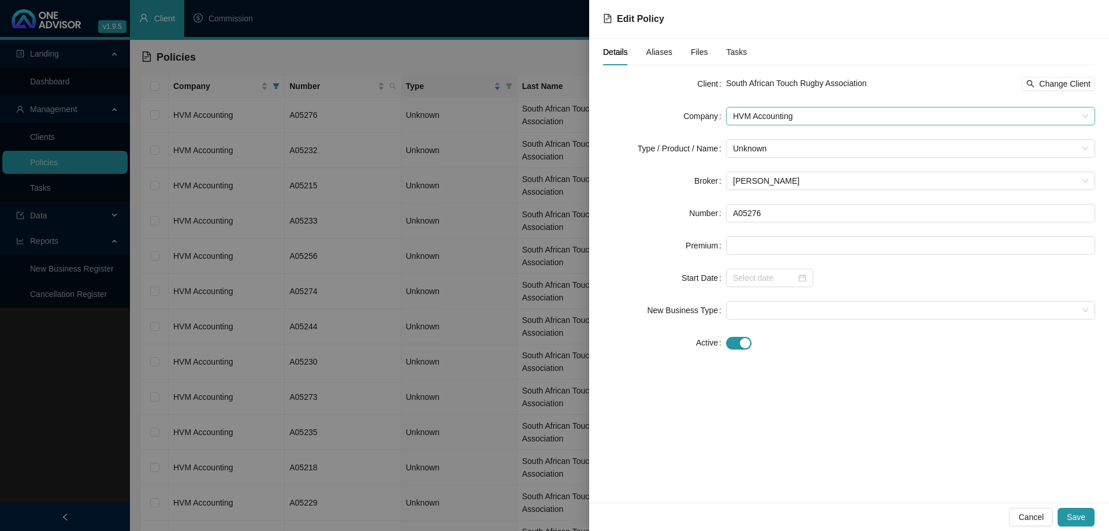
click at [810, 119] on span "HVM Accounting" at bounding box center [910, 115] width 355 height 17
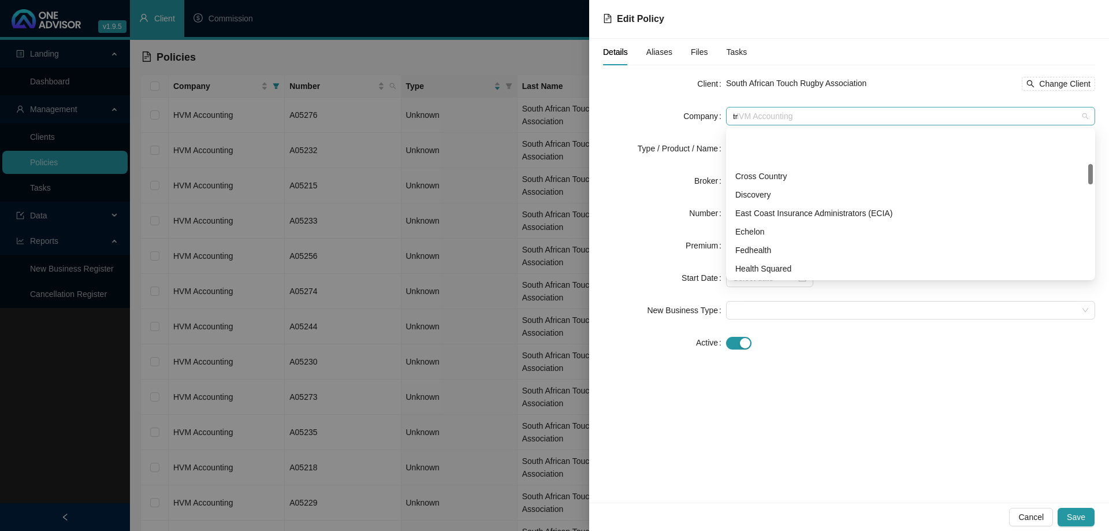
scroll to position [0, 0]
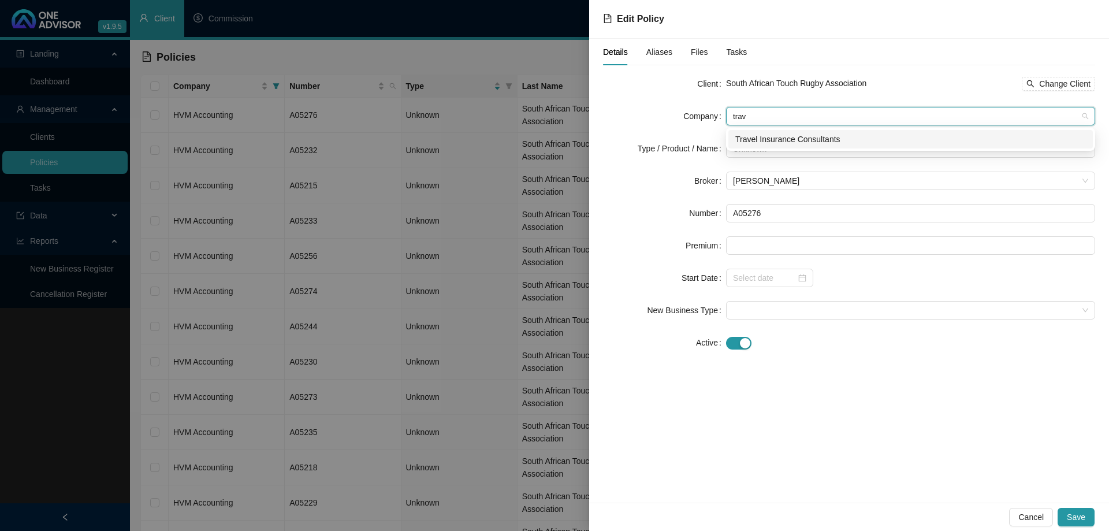
click at [810, 136] on div "Travel Insurance Consultants" at bounding box center [910, 139] width 351 height 13
click at [810, 148] on span "Unknown" at bounding box center [910, 148] width 355 height 17
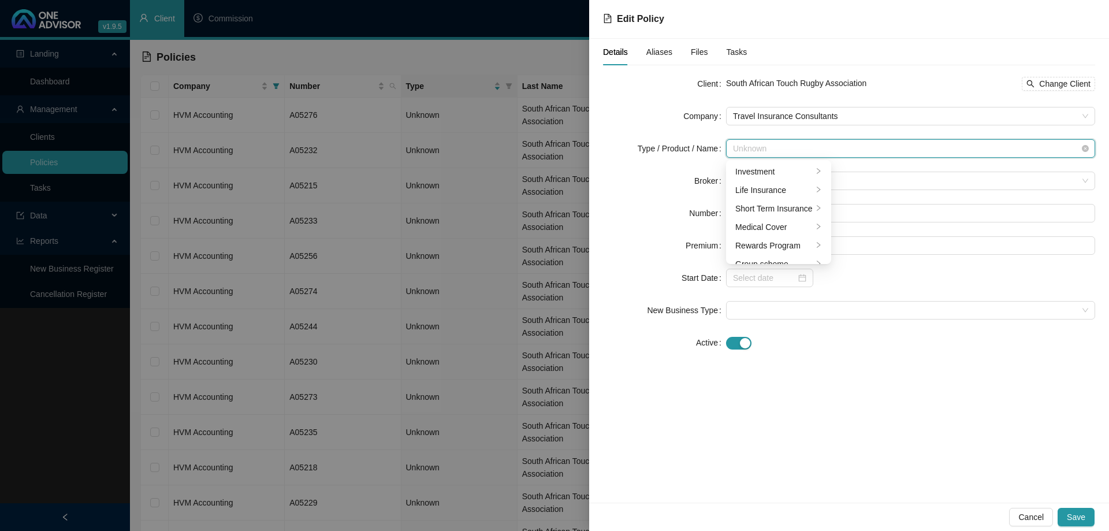
scroll to position [28, 0]
click at [799, 175] on div "Short Term Insurance" at bounding box center [773, 180] width 77 height 13
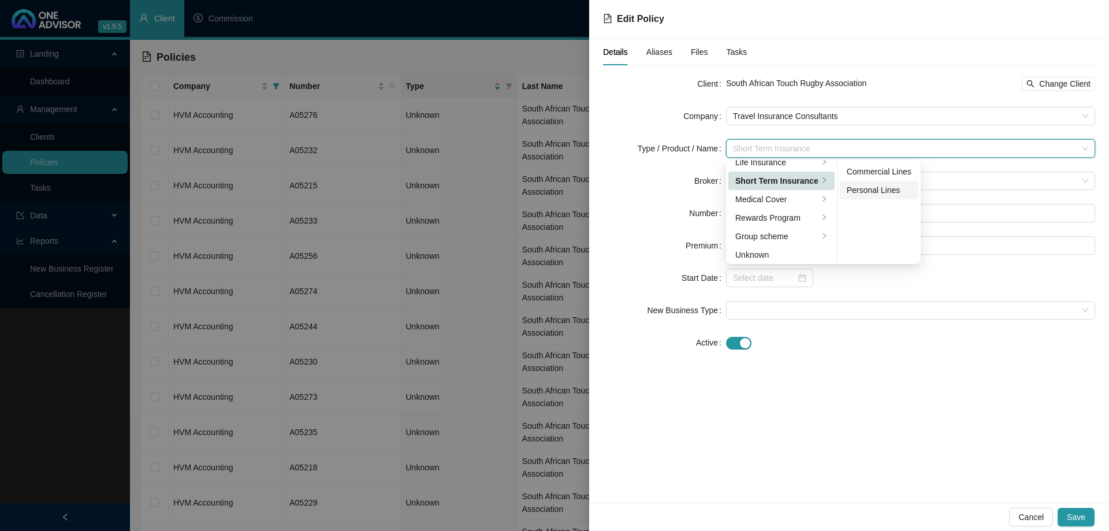
click at [887, 187] on div "Personal Lines" at bounding box center [879, 190] width 65 height 13
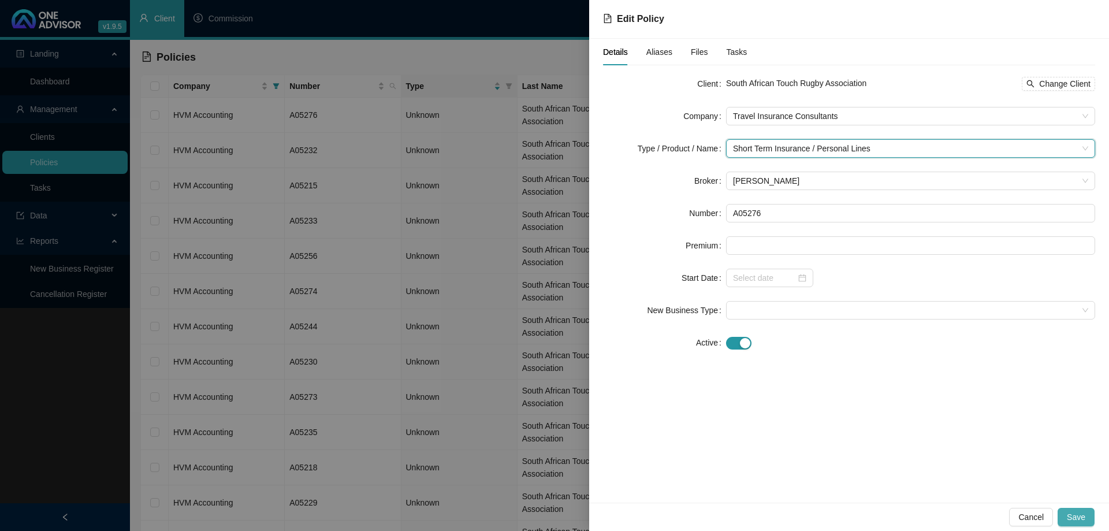
click at [1080, 517] on span "Save" at bounding box center [1076, 517] width 18 height 13
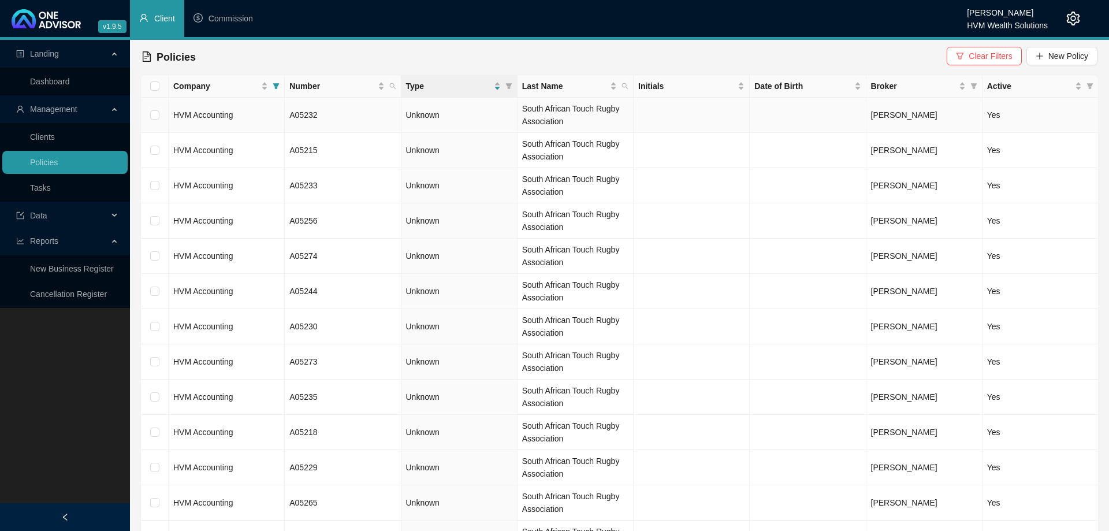
click at [262, 129] on td "HVM Accounting" at bounding box center [227, 115] width 116 height 35
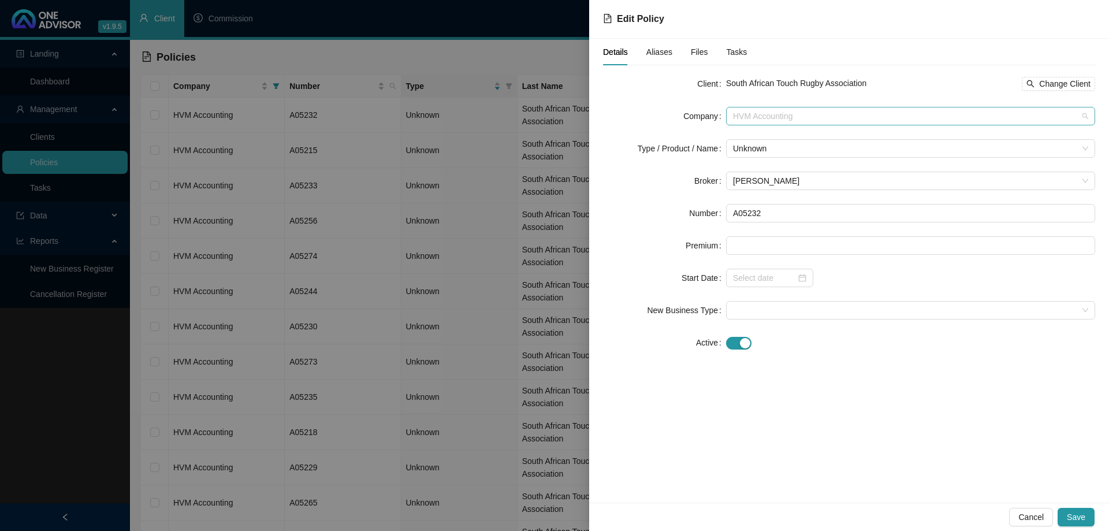
click at [821, 118] on span "HVM Accounting" at bounding box center [910, 115] width 355 height 17
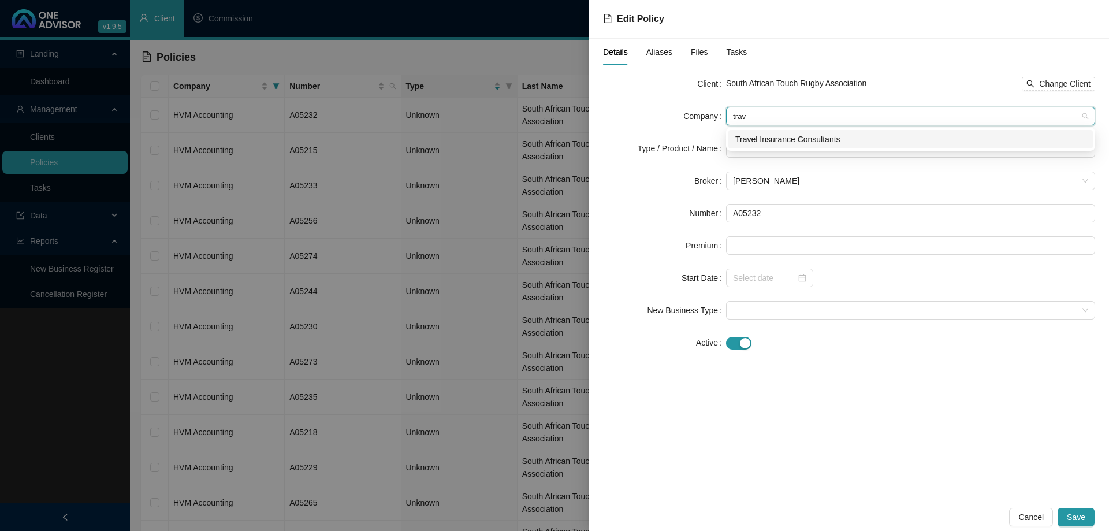
click at [816, 142] on div "Travel Insurance Consultants" at bounding box center [910, 139] width 351 height 13
click at [794, 143] on span "Unknown" at bounding box center [910, 148] width 355 height 17
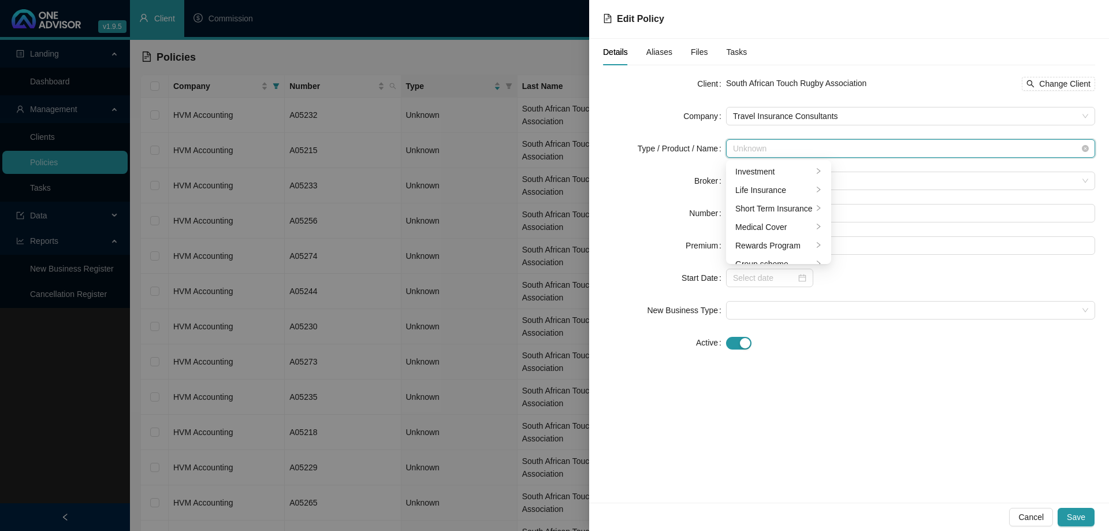
scroll to position [28, 0]
click at [794, 173] on li "Short Term Insurance" at bounding box center [778, 181] width 100 height 18
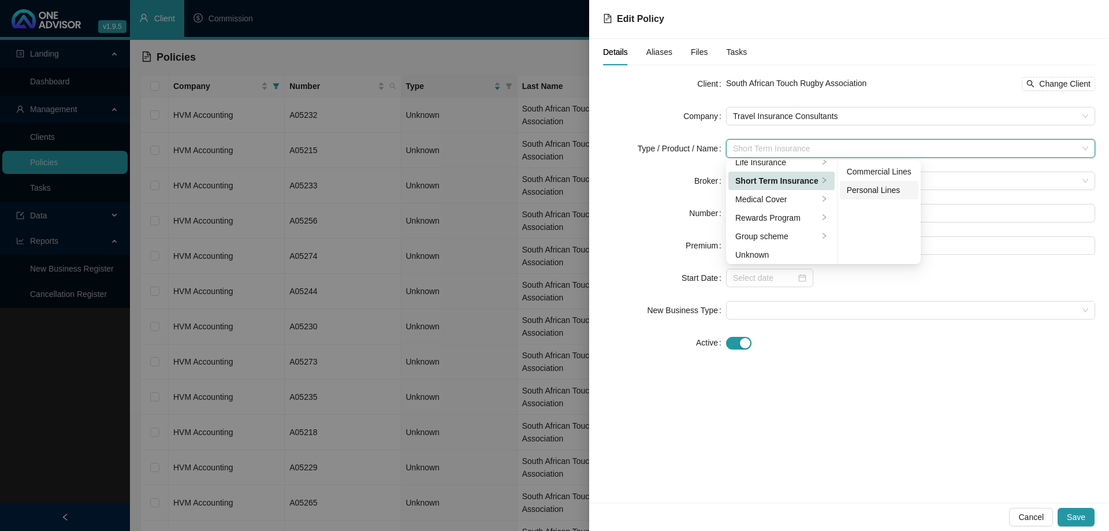
click at [869, 191] on div "Personal Lines" at bounding box center [879, 190] width 65 height 13
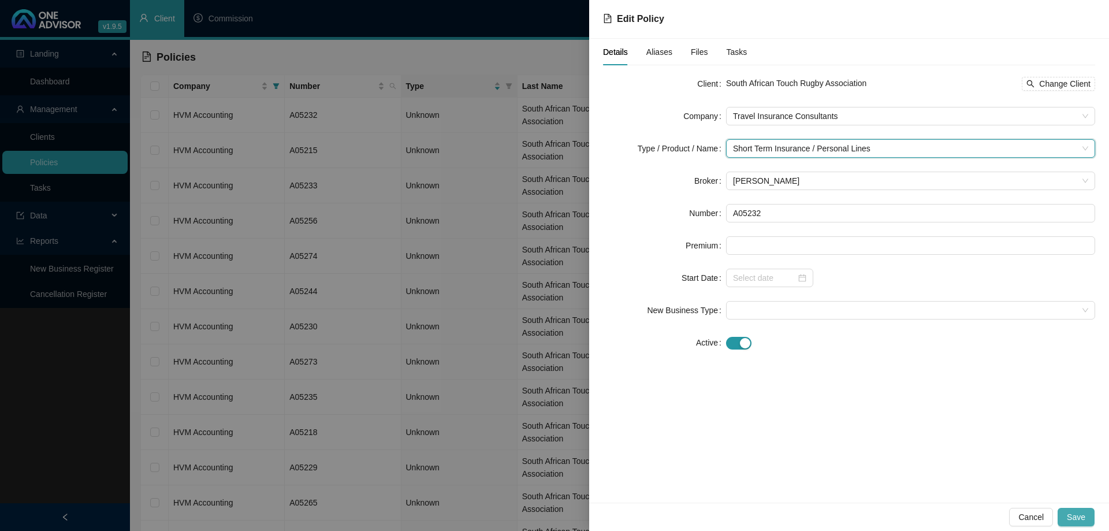
click at [1083, 520] on span "Save" at bounding box center [1076, 517] width 18 height 13
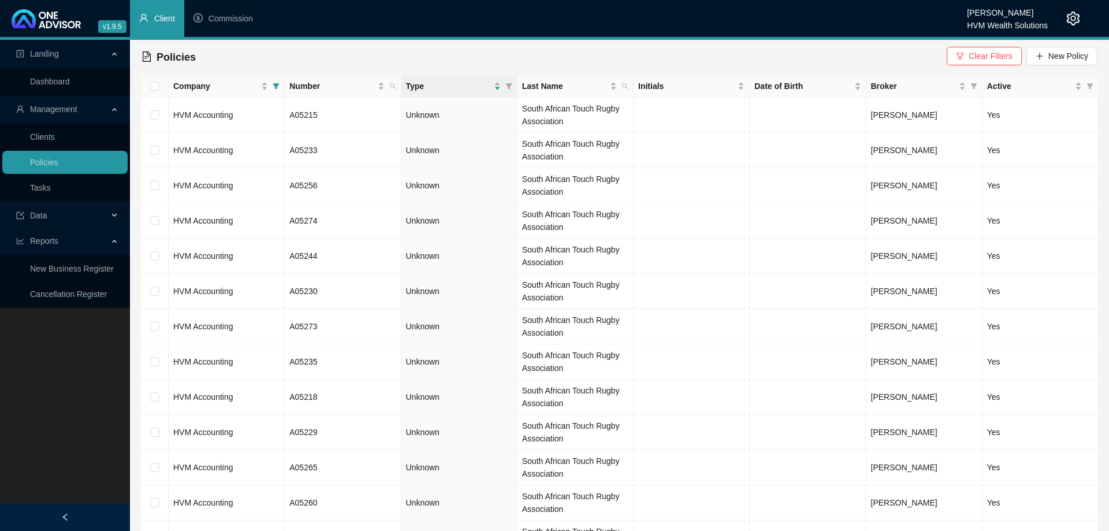
click at [269, 120] on td "HVM Accounting" at bounding box center [227, 115] width 116 height 35
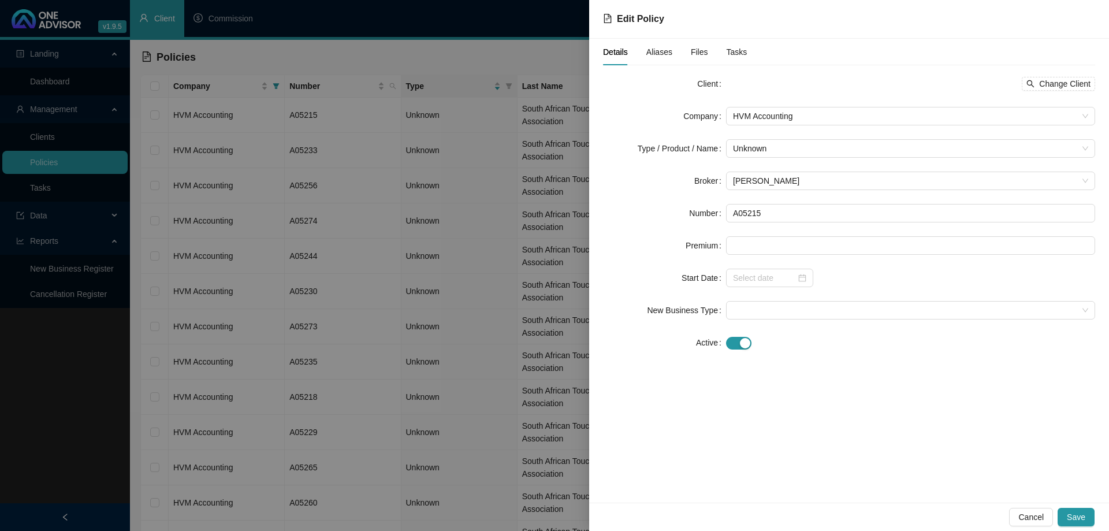
click at [766, 127] on form "Client Change Client Company HVM Accounting Type / Product / Name Unknown Broke…" at bounding box center [849, 213] width 492 height 277
click at [767, 124] on span "HVM Accounting" at bounding box center [910, 115] width 355 height 17
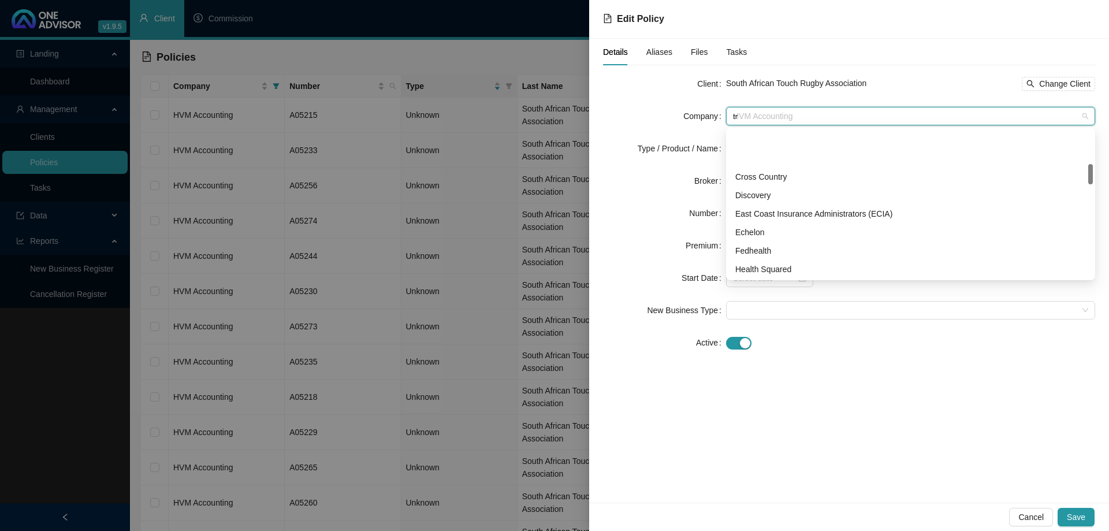
scroll to position [0, 0]
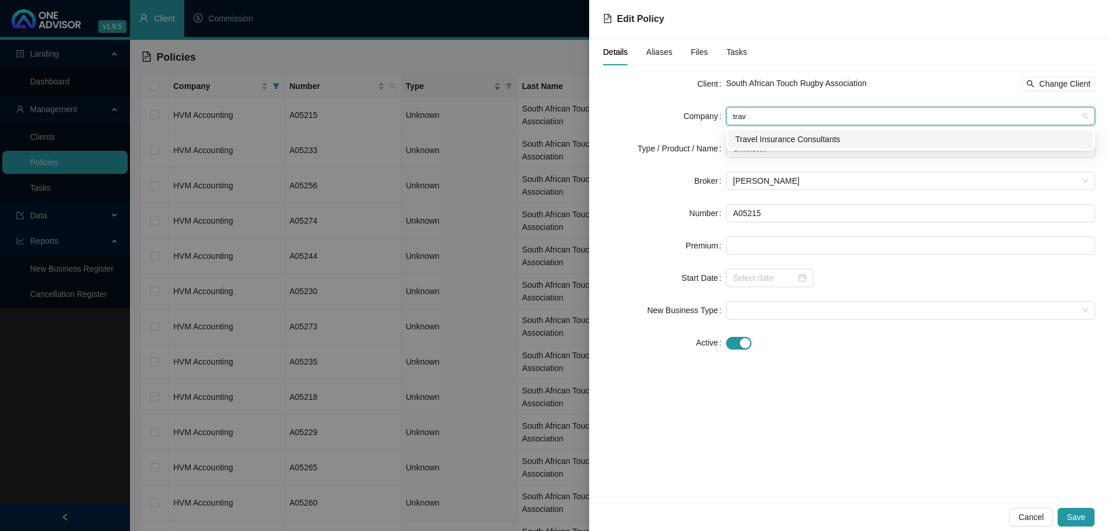
click at [787, 132] on div "Travel Insurance Consultants" at bounding box center [910, 139] width 364 height 18
click at [786, 142] on span "Unknown" at bounding box center [910, 148] width 355 height 17
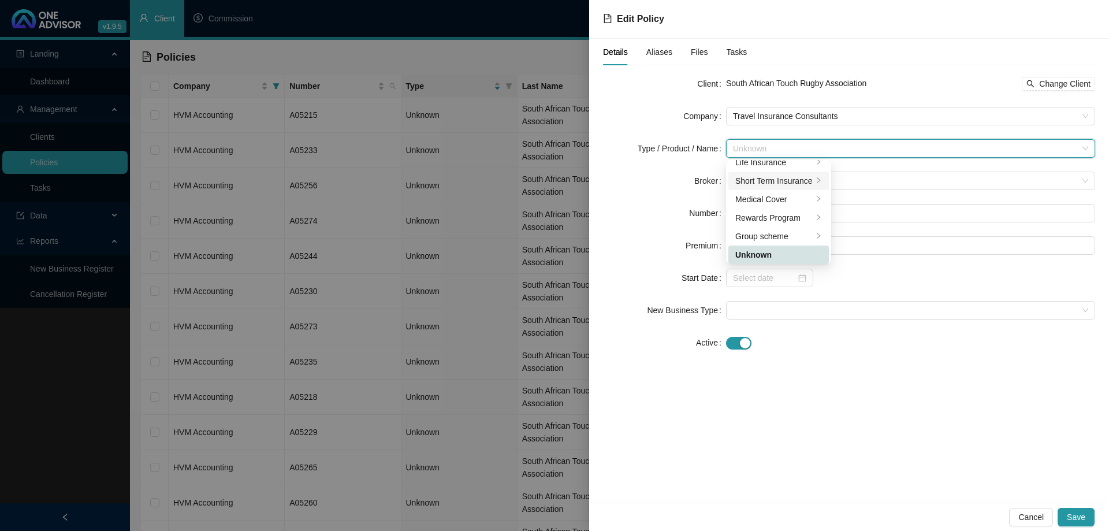
click at [806, 178] on div "Short Term Insurance" at bounding box center [773, 180] width 77 height 13
click at [880, 192] on div "Personal Lines" at bounding box center [879, 190] width 65 height 13
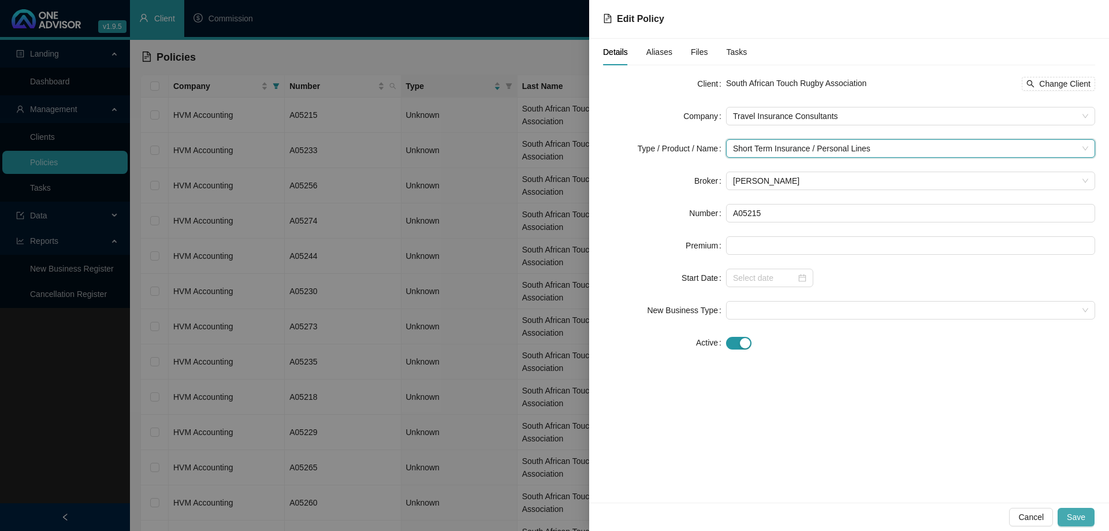
click at [1080, 520] on span "Save" at bounding box center [1076, 517] width 18 height 13
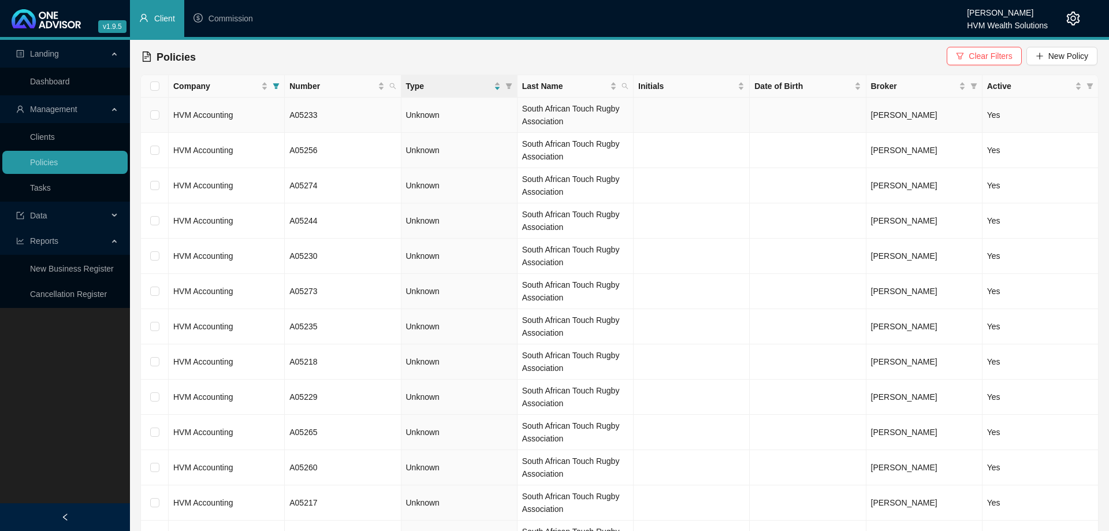
click at [275, 122] on td "HVM Accounting" at bounding box center [227, 115] width 116 height 35
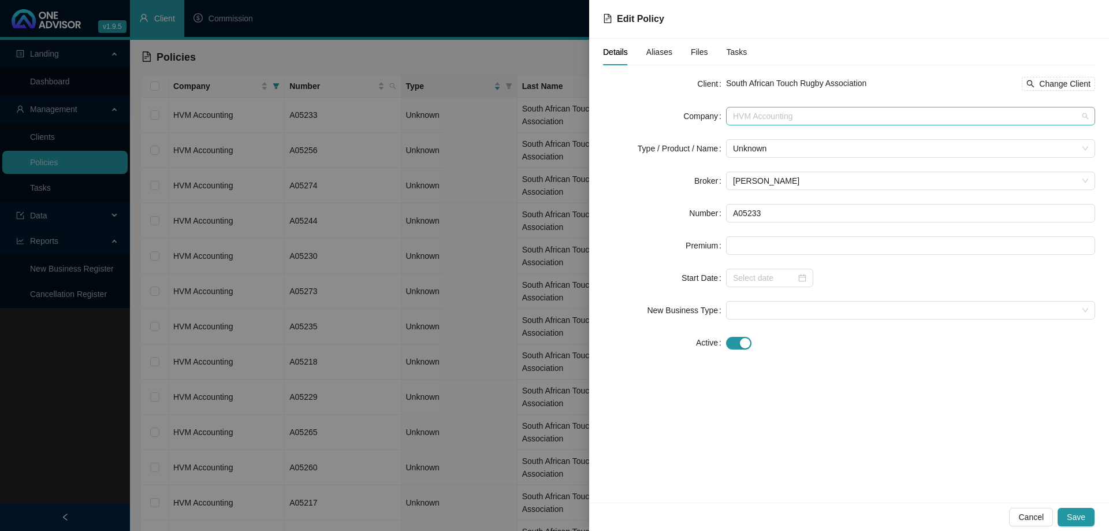
click at [851, 120] on span "HVM Accounting" at bounding box center [910, 115] width 355 height 17
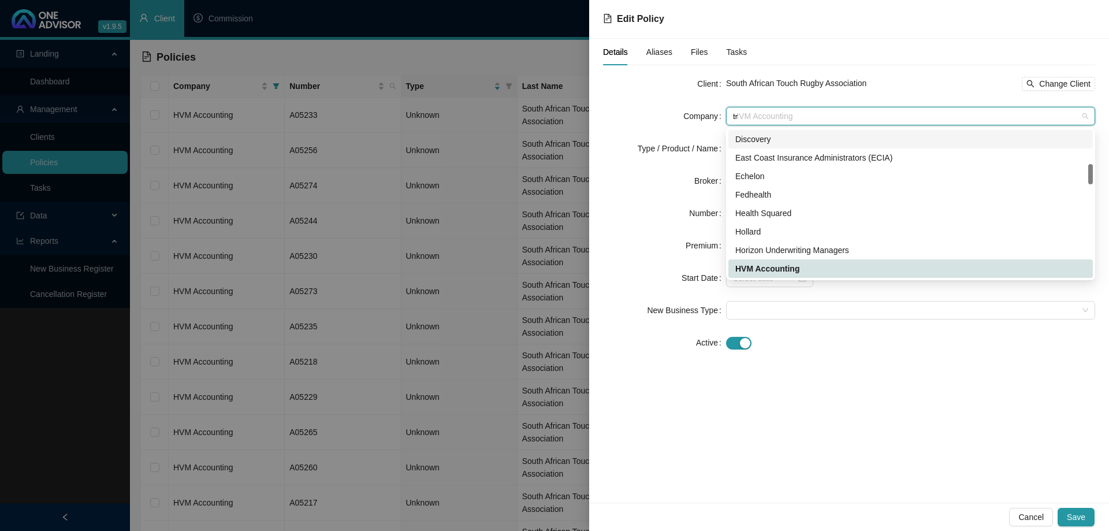
scroll to position [0, 0]
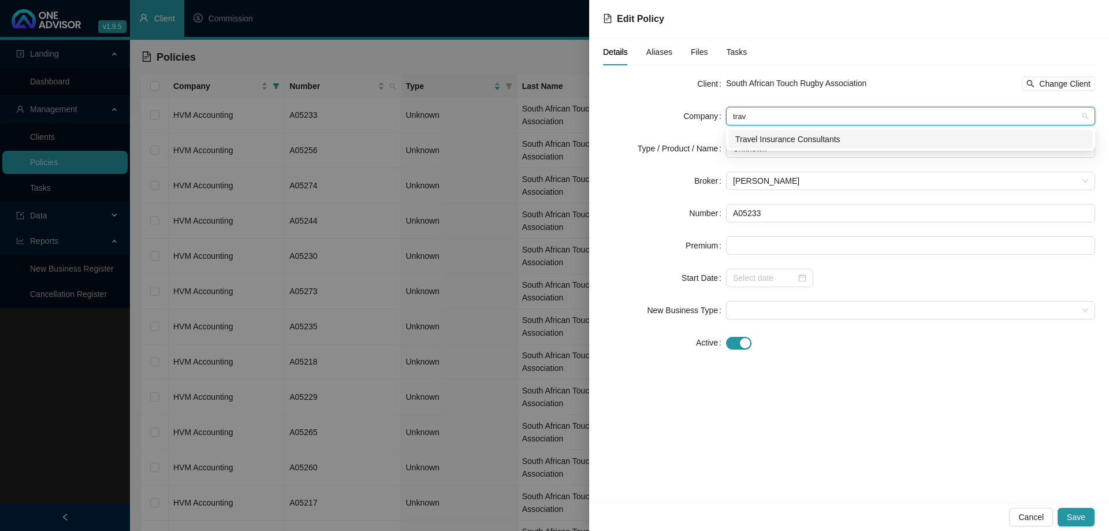
click at [848, 141] on div "Travel Insurance Consultants" at bounding box center [910, 139] width 351 height 13
click at [826, 149] on span "Unknown" at bounding box center [910, 148] width 355 height 17
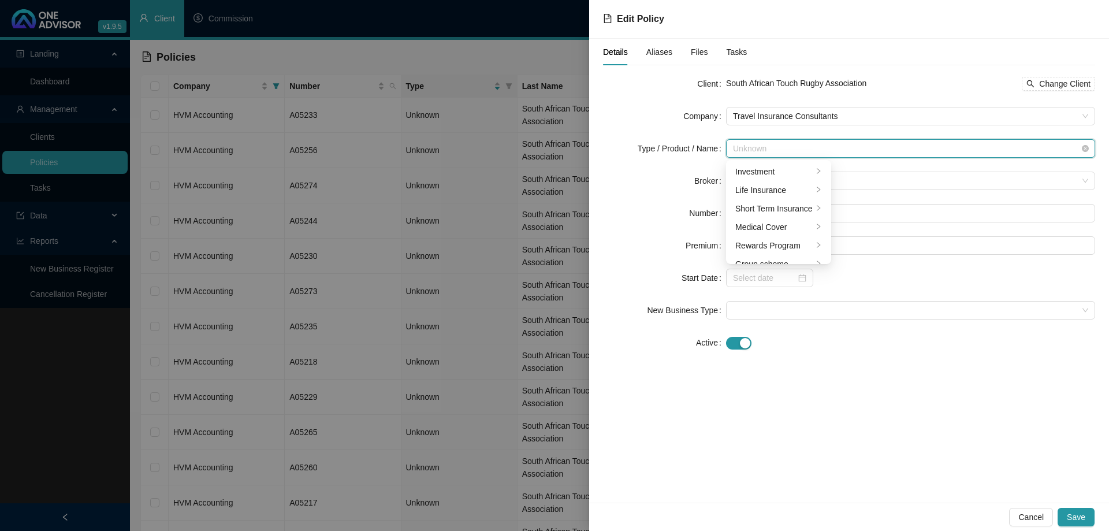
scroll to position [28, 0]
click at [819, 176] on div at bounding box center [818, 181] width 7 height 11
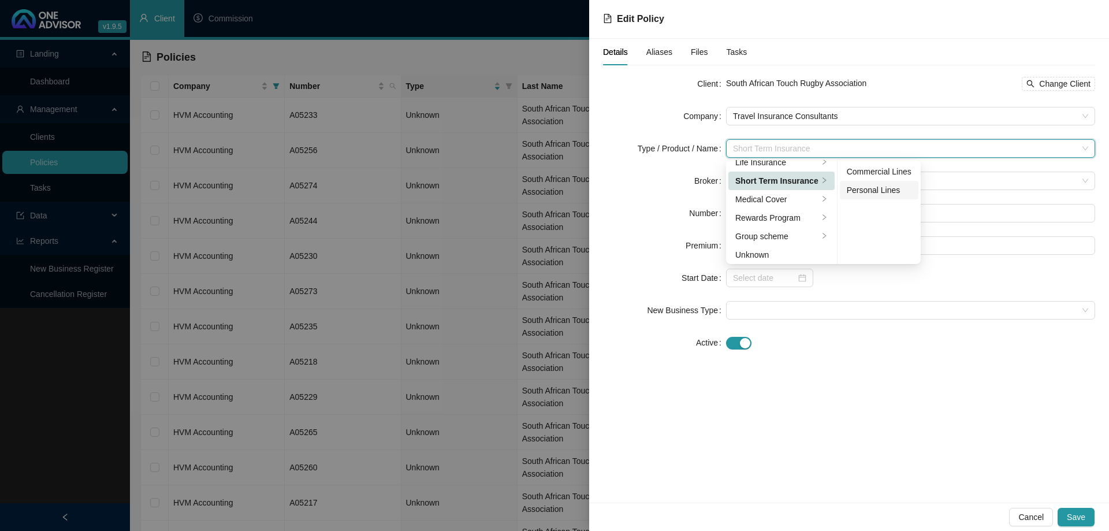
click at [864, 192] on div "Personal Lines" at bounding box center [879, 190] width 65 height 13
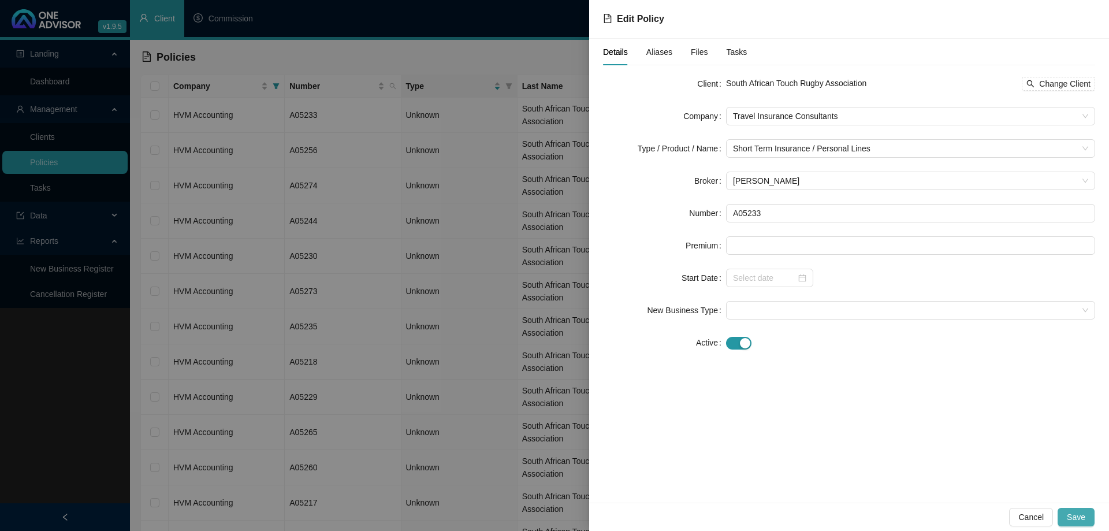
click at [1093, 518] on button "Save" at bounding box center [1076, 517] width 37 height 18
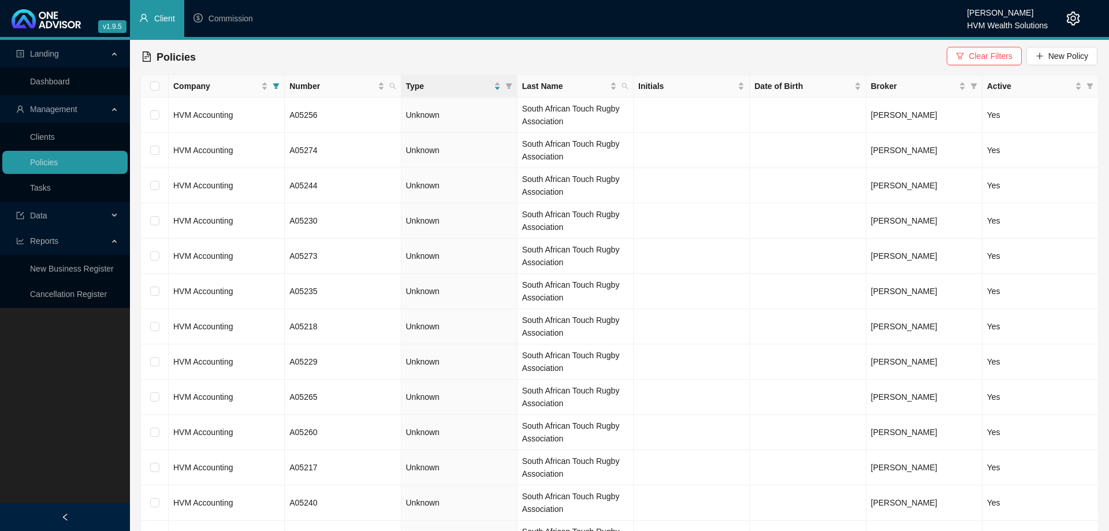
click at [267, 122] on td "HVM Accounting" at bounding box center [227, 115] width 116 height 35
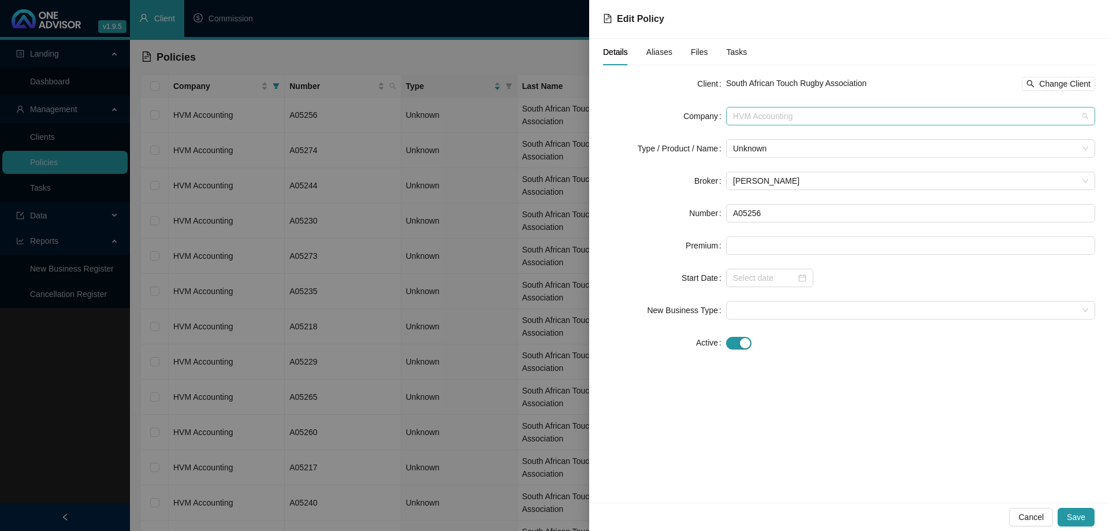
click at [779, 120] on span "HVM Accounting" at bounding box center [910, 115] width 355 height 17
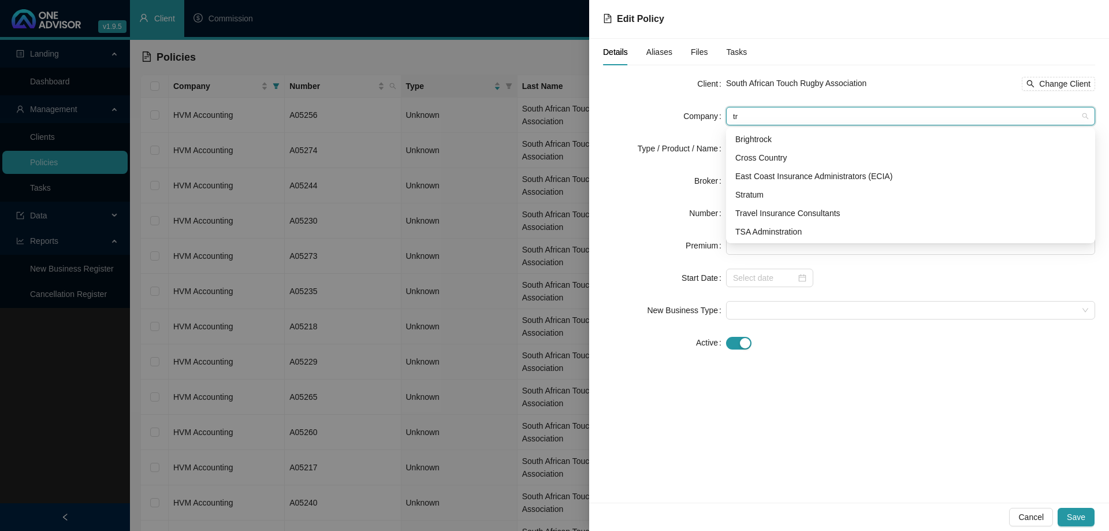
scroll to position [0, 0]
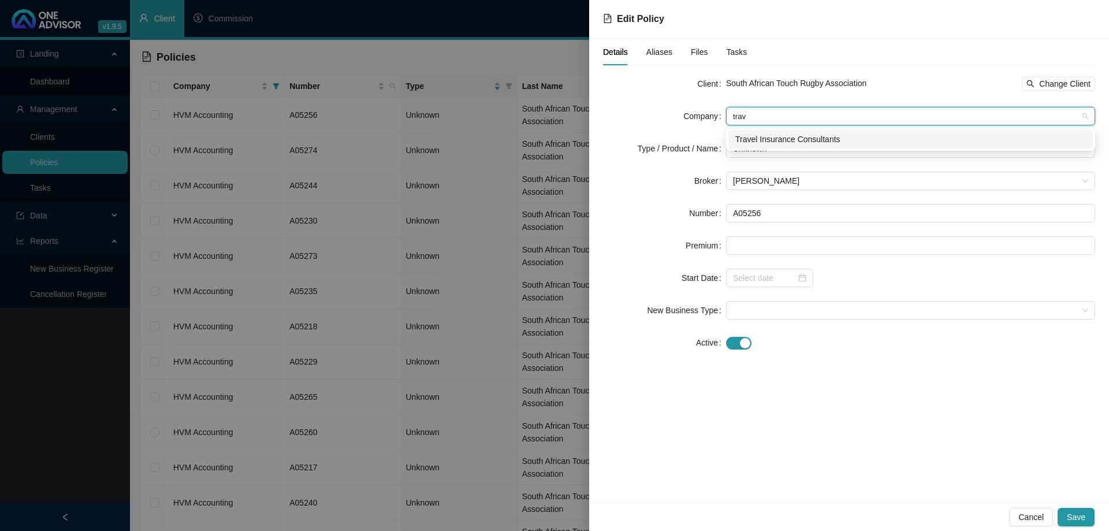
click at [782, 132] on div "Travel Insurance Consultants" at bounding box center [910, 139] width 364 height 18
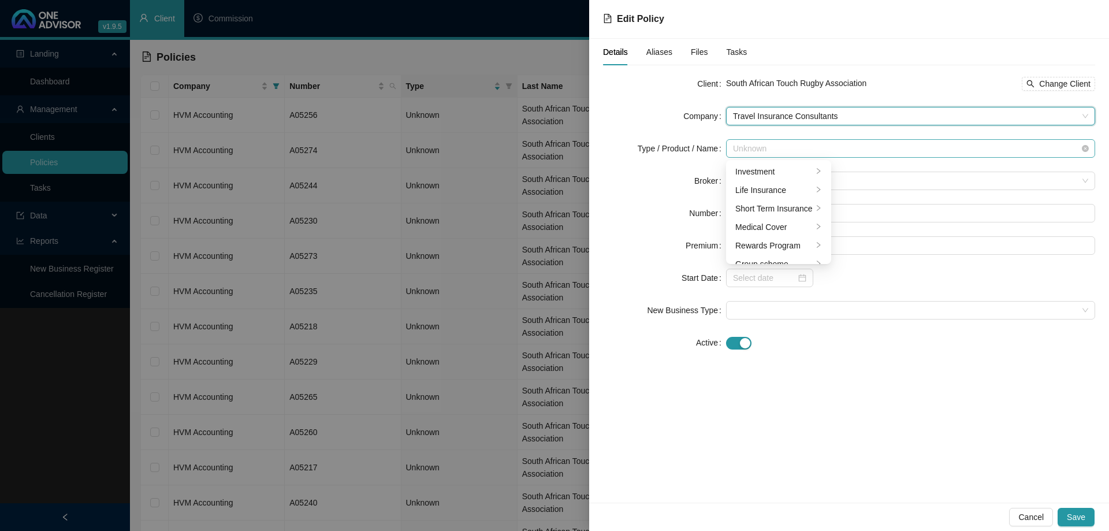
click at [784, 142] on span "Unknown" at bounding box center [910, 148] width 355 height 17
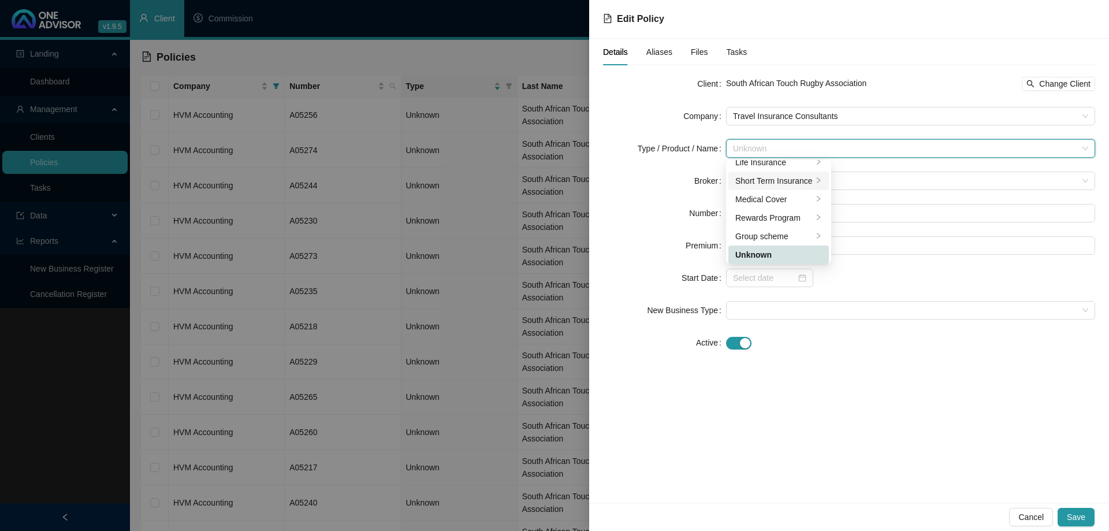
click at [795, 178] on div "Short Term Insurance" at bounding box center [773, 180] width 77 height 13
click at [889, 189] on div "Personal Lines" at bounding box center [879, 190] width 65 height 13
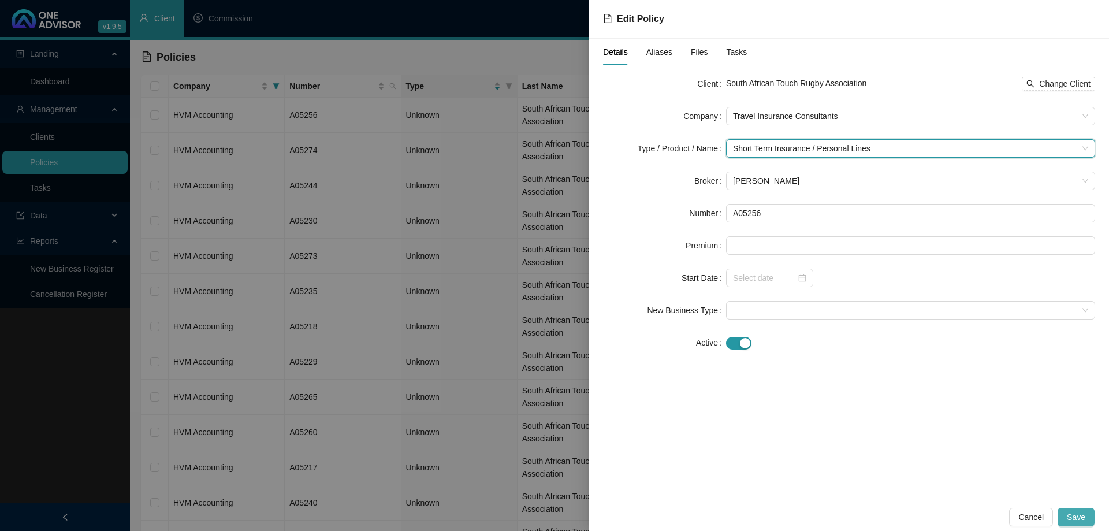
click at [1073, 512] on span "Save" at bounding box center [1076, 517] width 18 height 13
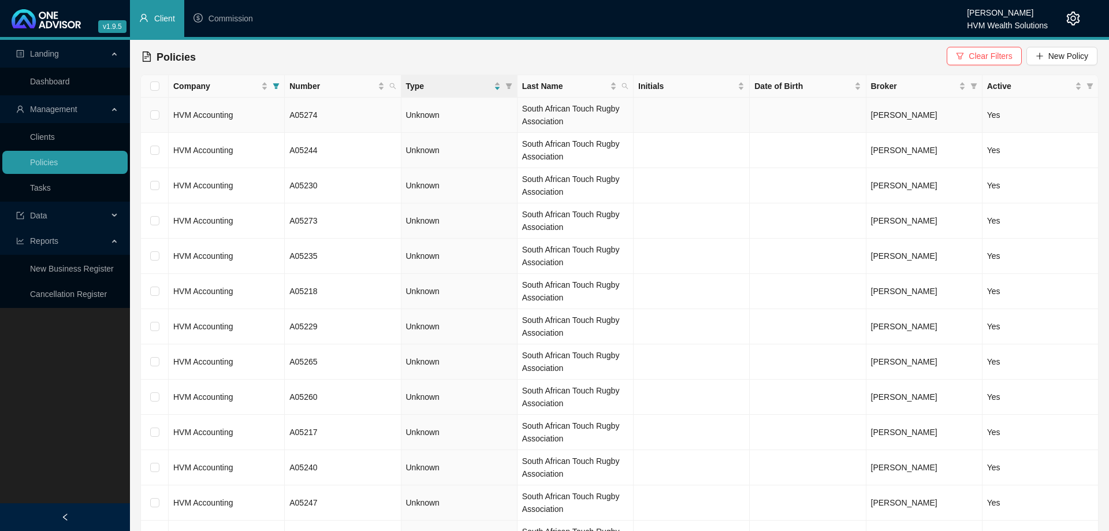
click at [255, 119] on td "HVM Accounting" at bounding box center [227, 115] width 116 height 35
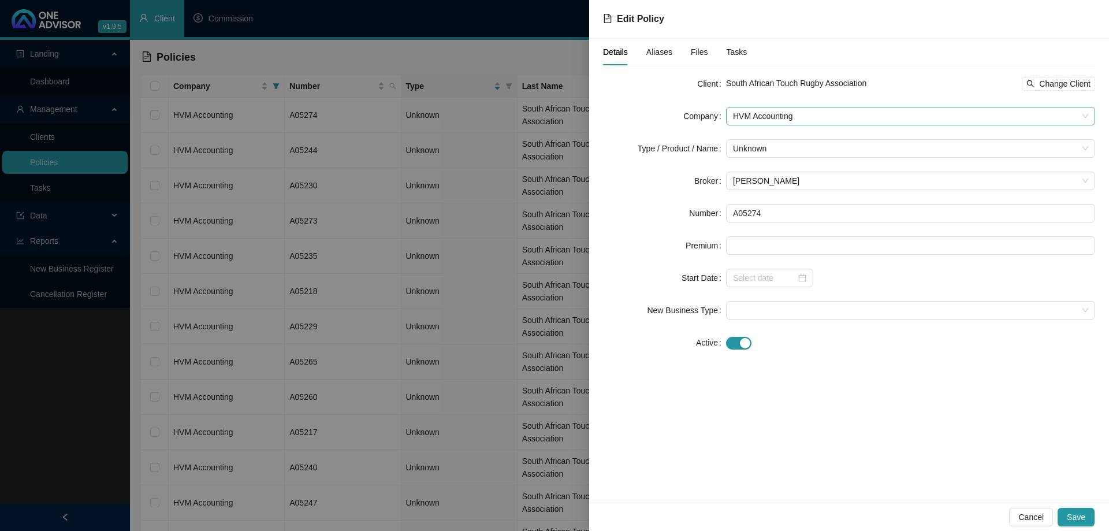
click at [783, 114] on span "HVM Accounting" at bounding box center [910, 115] width 355 height 17
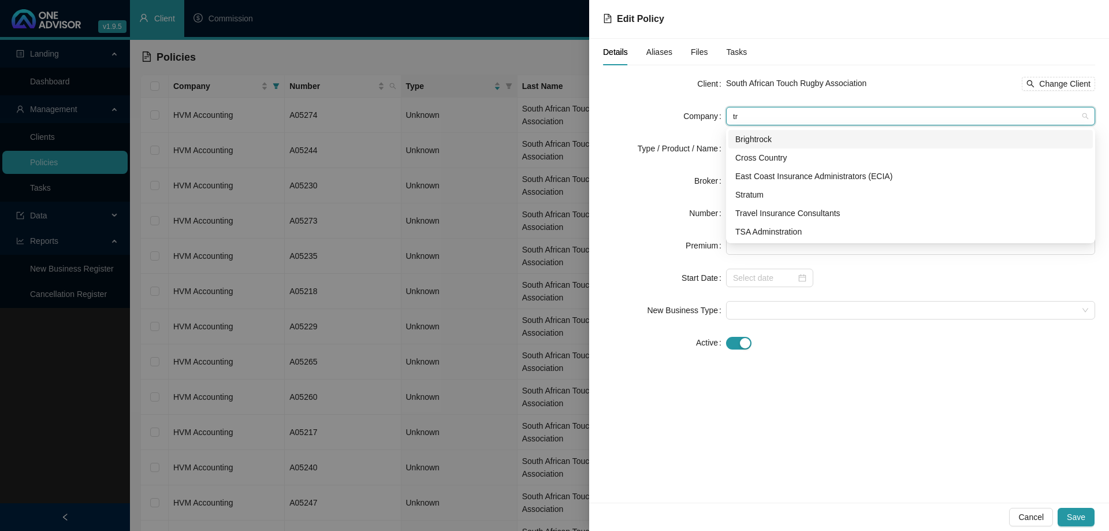
scroll to position [0, 0]
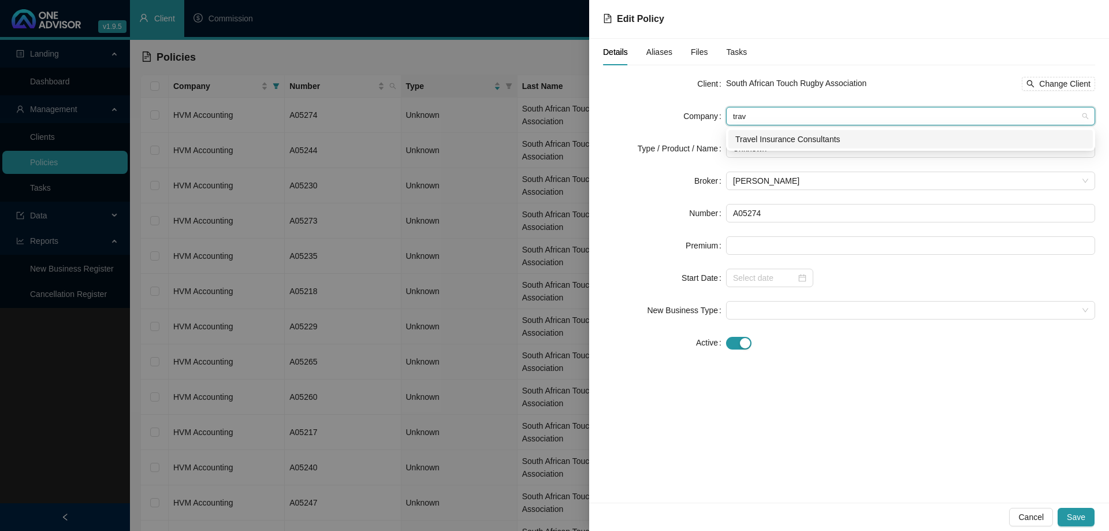
click at [808, 142] on div "Travel Insurance Consultants" at bounding box center [910, 139] width 351 height 13
click at [812, 154] on span "Unknown" at bounding box center [910, 148] width 355 height 17
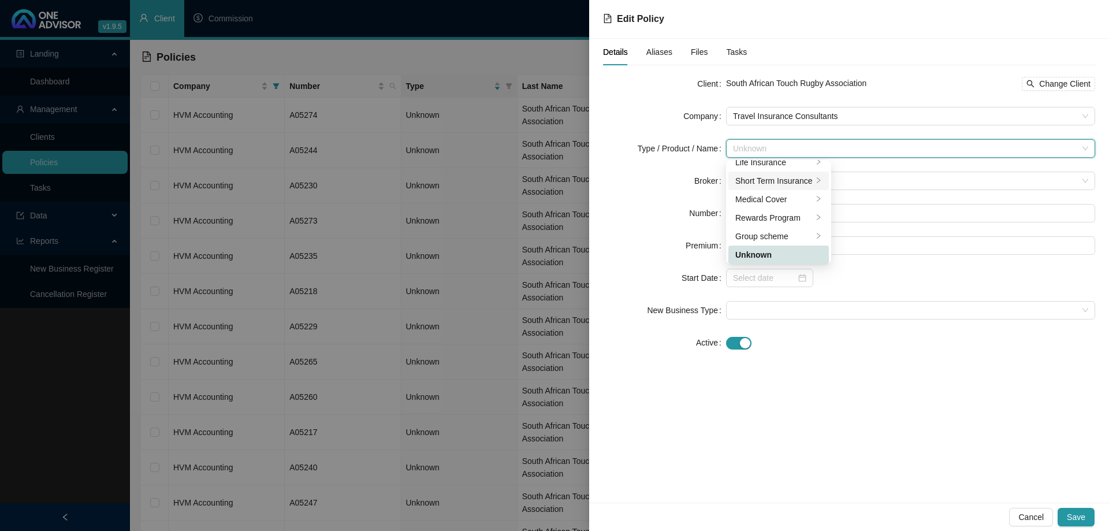
click at [803, 177] on div "Short Term Insurance" at bounding box center [773, 180] width 77 height 13
click at [855, 185] on div "Personal Lines" at bounding box center [879, 190] width 65 height 13
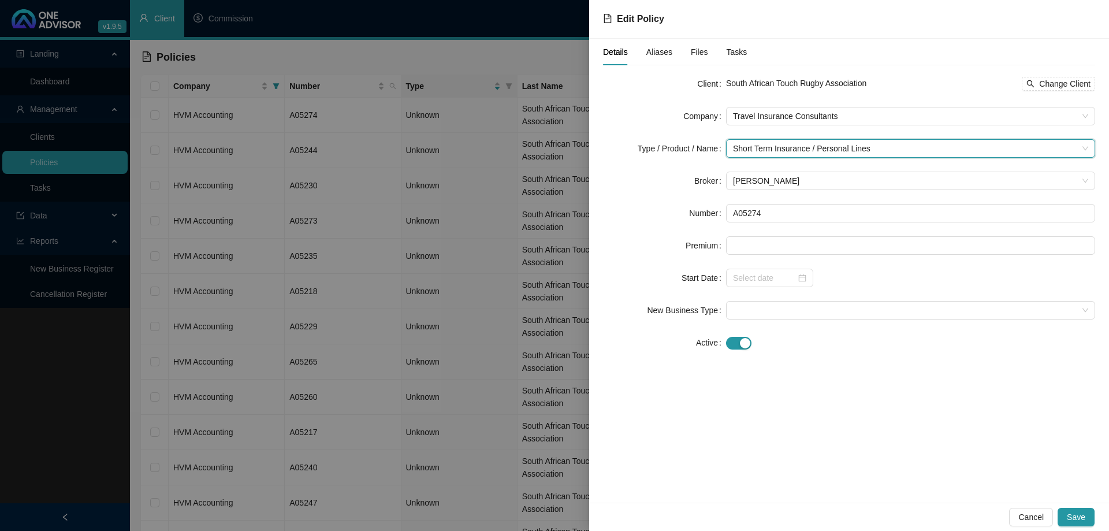
click at [1077, 507] on div "Cancel Save" at bounding box center [849, 516] width 520 height 28
click at [1080, 508] on button "Save" at bounding box center [1076, 517] width 37 height 18
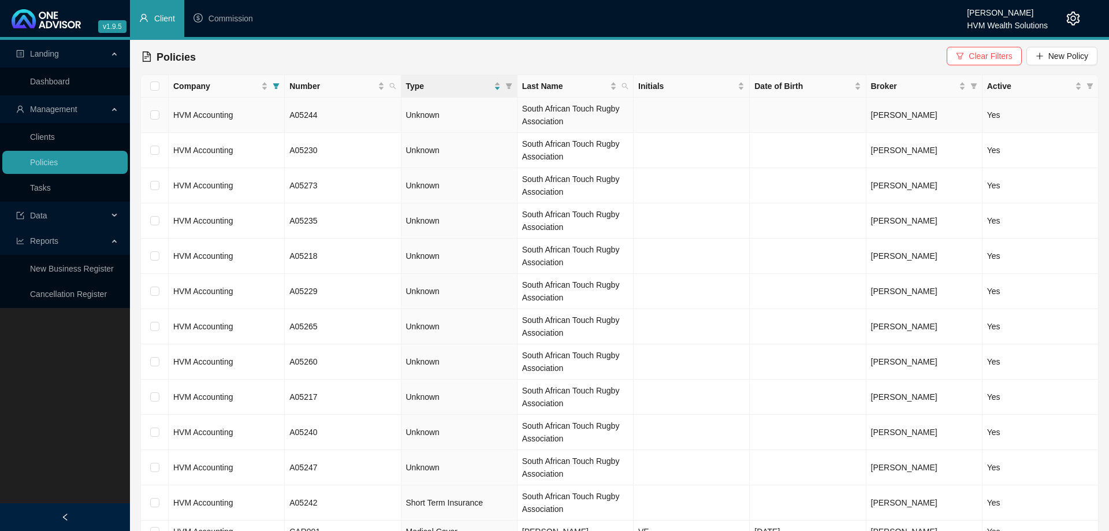
click at [246, 118] on td "HVM Accounting" at bounding box center [227, 115] width 116 height 35
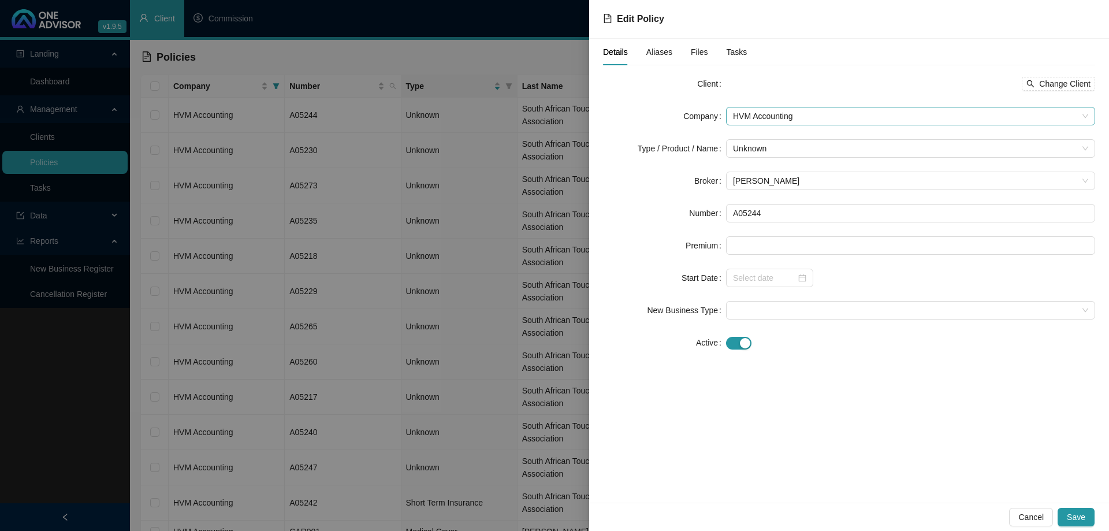
click at [796, 113] on span "HVM Accounting" at bounding box center [910, 115] width 355 height 17
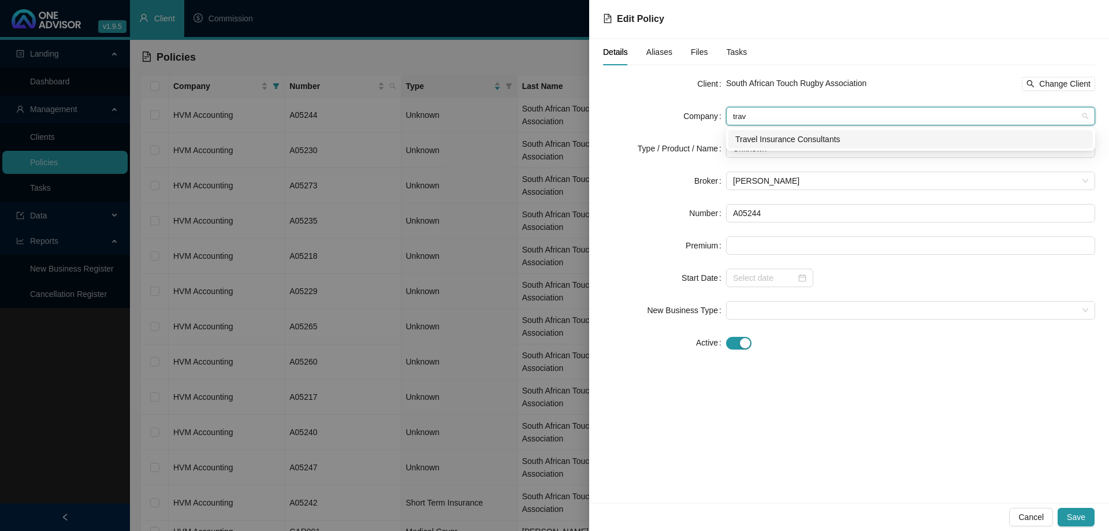
click at [798, 142] on div "Travel Insurance Consultants" at bounding box center [910, 139] width 351 height 13
click at [802, 152] on span "Unknown" at bounding box center [910, 148] width 355 height 17
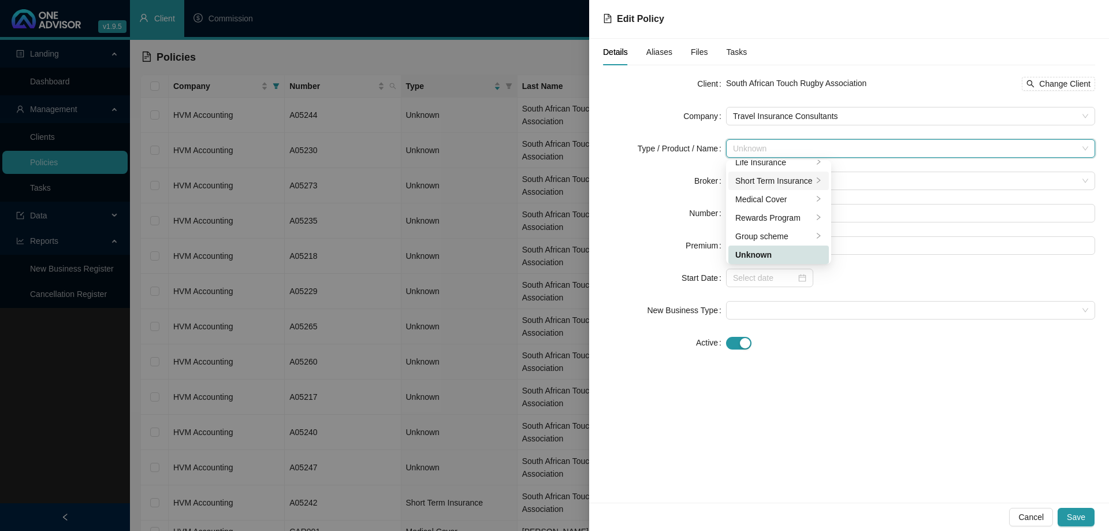
click at [804, 173] on li "Short Term Insurance" at bounding box center [778, 181] width 100 height 18
click at [853, 184] on div "Personal Lines" at bounding box center [879, 190] width 65 height 13
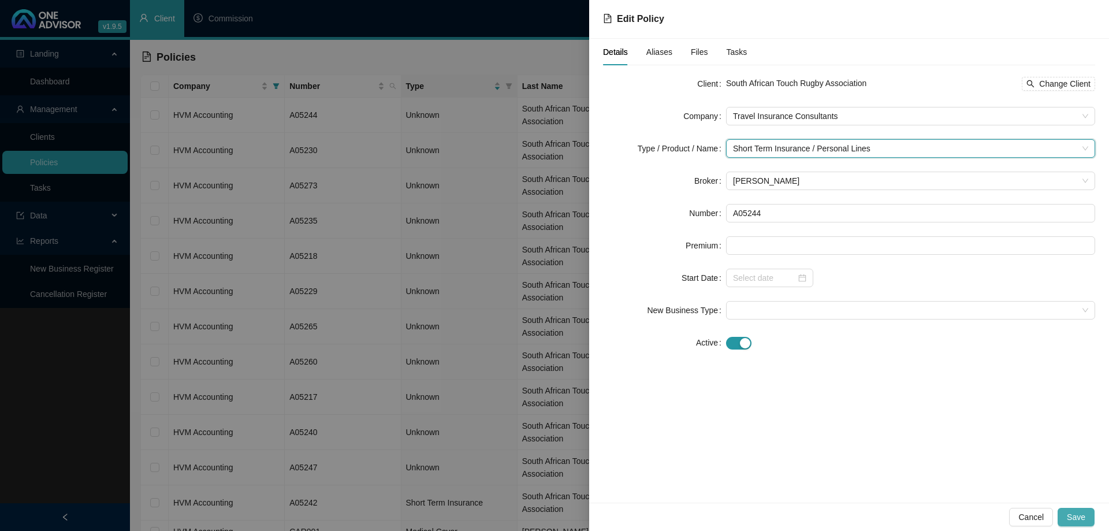
click at [1079, 515] on span "Save" at bounding box center [1076, 517] width 18 height 13
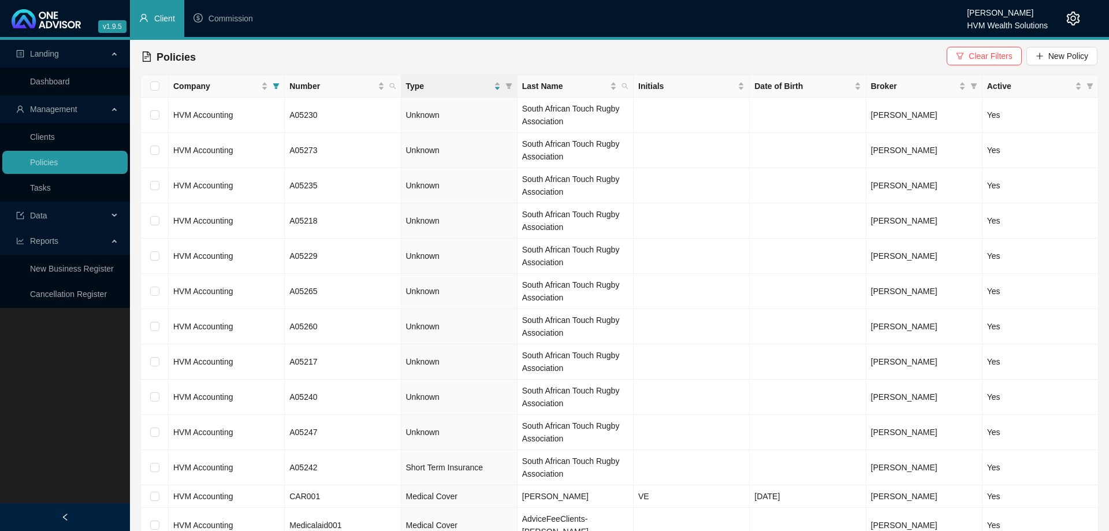
click at [269, 118] on td "HVM Accounting" at bounding box center [227, 115] width 116 height 35
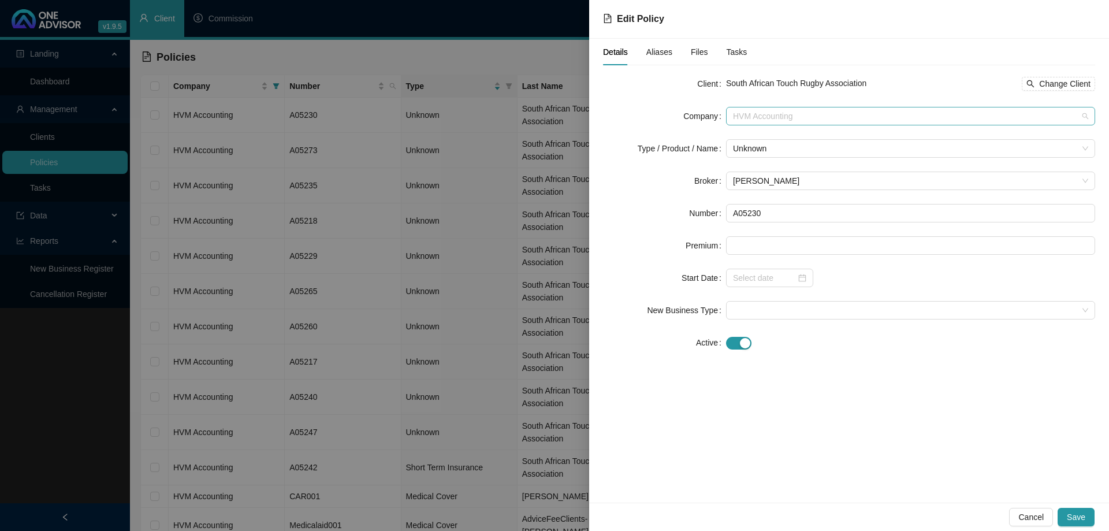
click at [754, 118] on span "HVM Accounting" at bounding box center [910, 115] width 355 height 17
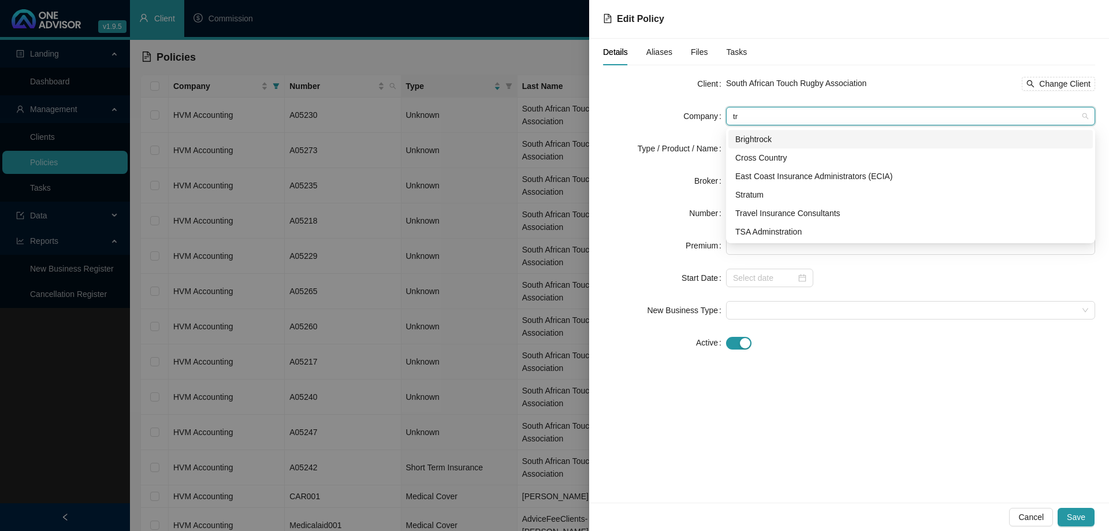
scroll to position [0, 0]
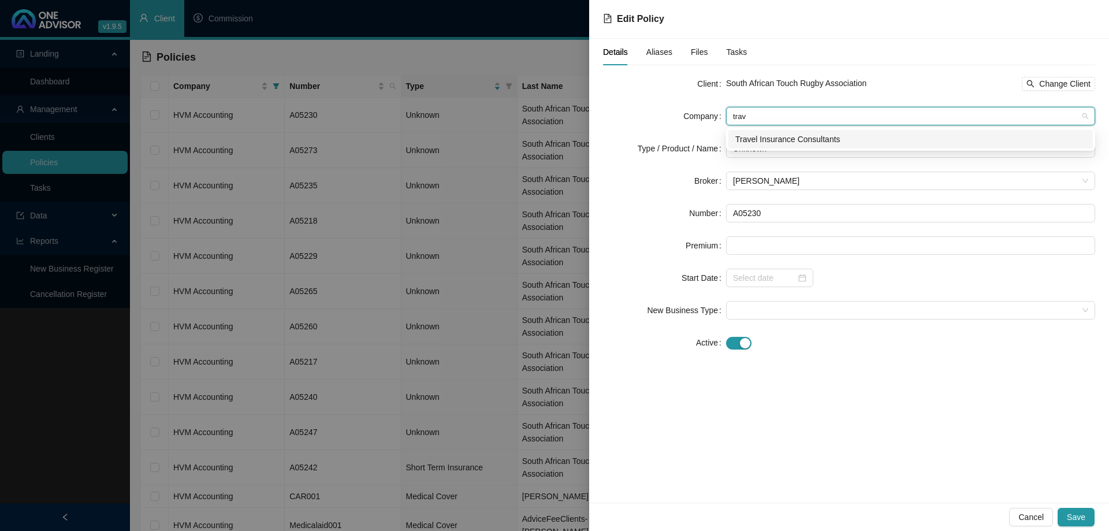
click at [787, 139] on div "Travel Insurance Consultants" at bounding box center [910, 139] width 351 height 13
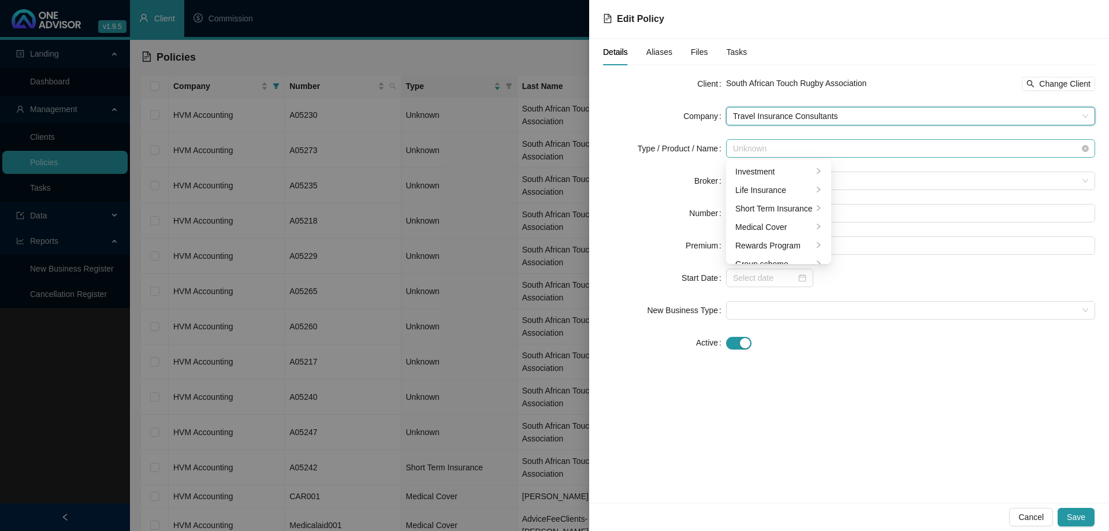
click at [807, 156] on span "Unknown" at bounding box center [910, 148] width 355 height 17
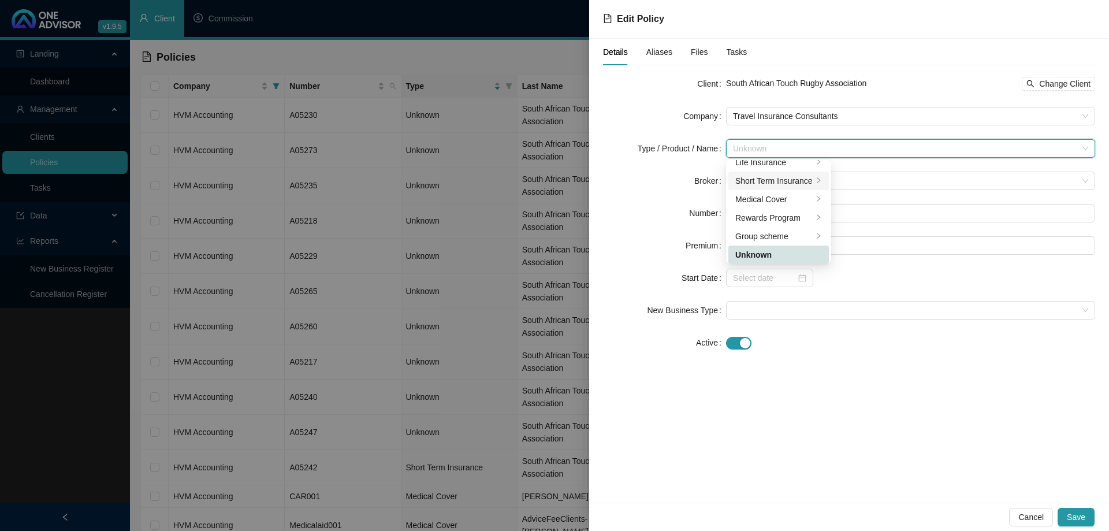
click at [800, 182] on div "Short Term Insurance" at bounding box center [773, 180] width 77 height 13
click at [862, 190] on div "Personal Lines" at bounding box center [879, 190] width 65 height 13
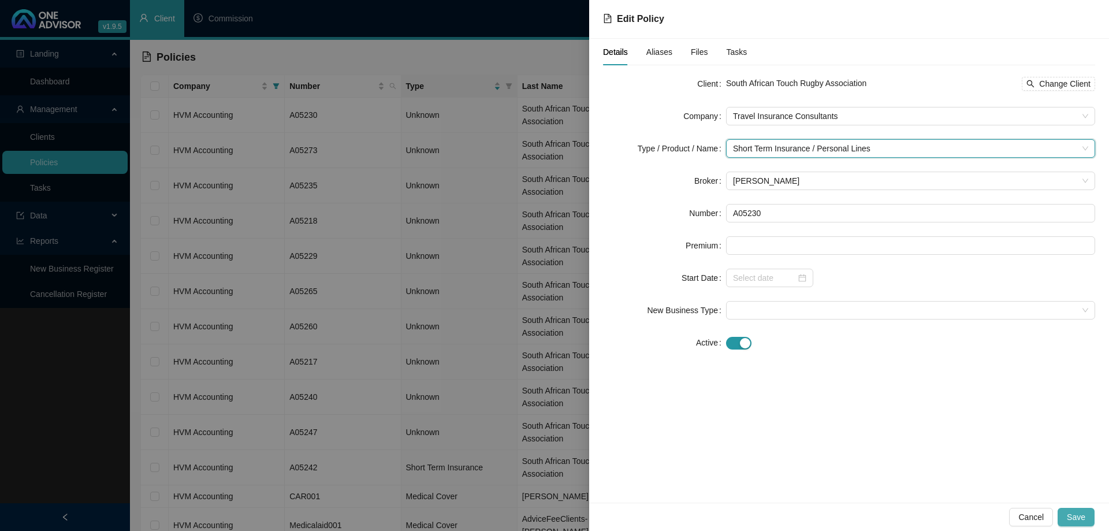
click at [1083, 509] on button "Save" at bounding box center [1076, 517] width 37 height 18
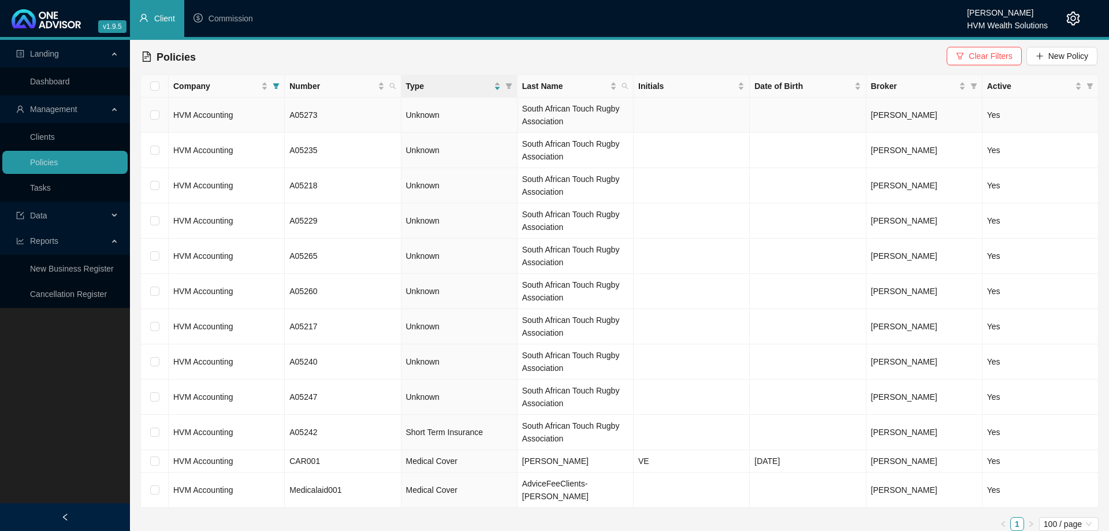
click at [266, 121] on td "HVM Accounting" at bounding box center [227, 115] width 116 height 35
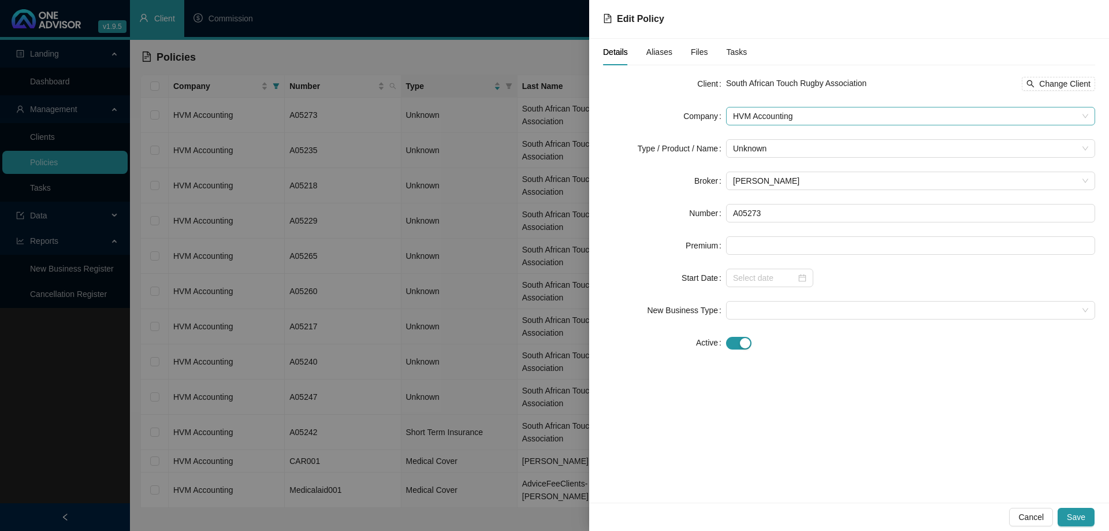
click at [757, 111] on span "HVM Accounting" at bounding box center [910, 115] width 355 height 17
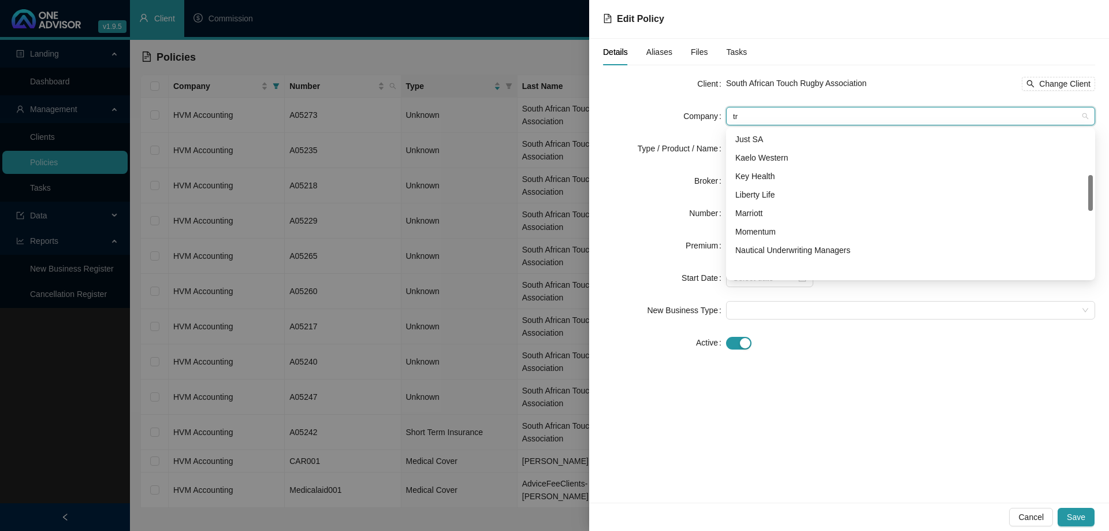
scroll to position [0, 0]
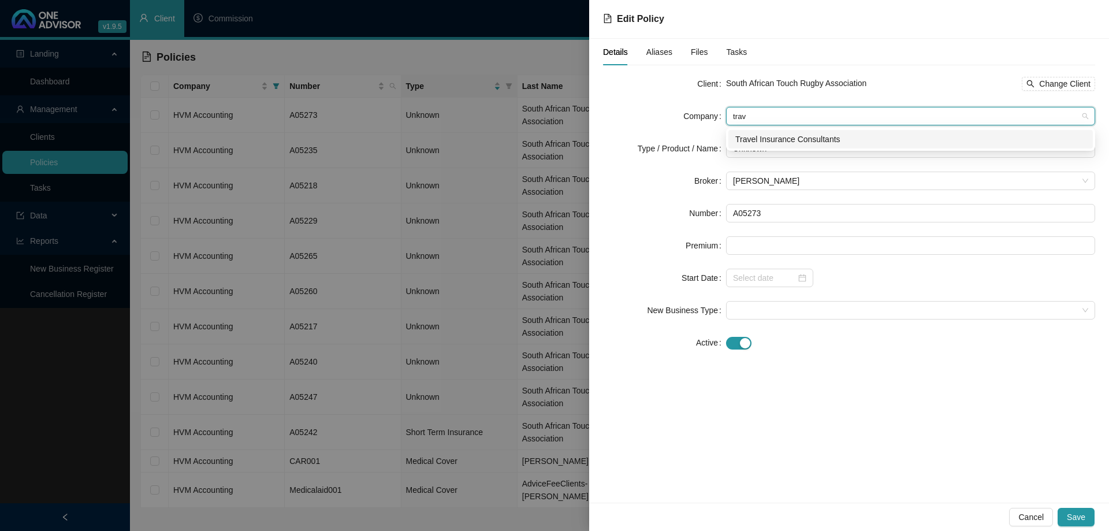
click at [796, 142] on div "Travel Insurance Consultants" at bounding box center [910, 139] width 351 height 13
click at [799, 151] on span "Unknown" at bounding box center [910, 148] width 355 height 17
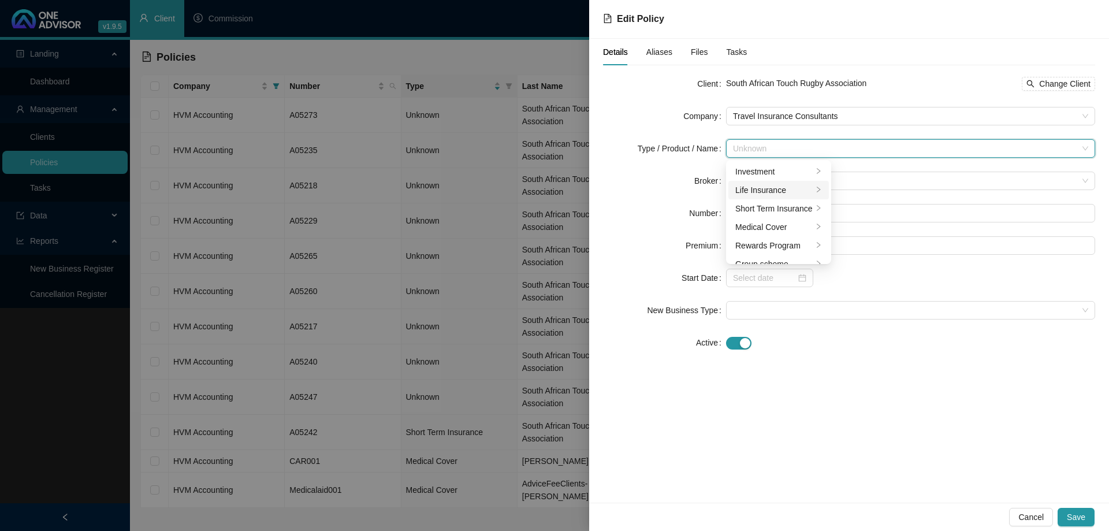
scroll to position [28, 0]
click at [791, 176] on div "Short Term Insurance" at bounding box center [773, 180] width 77 height 13
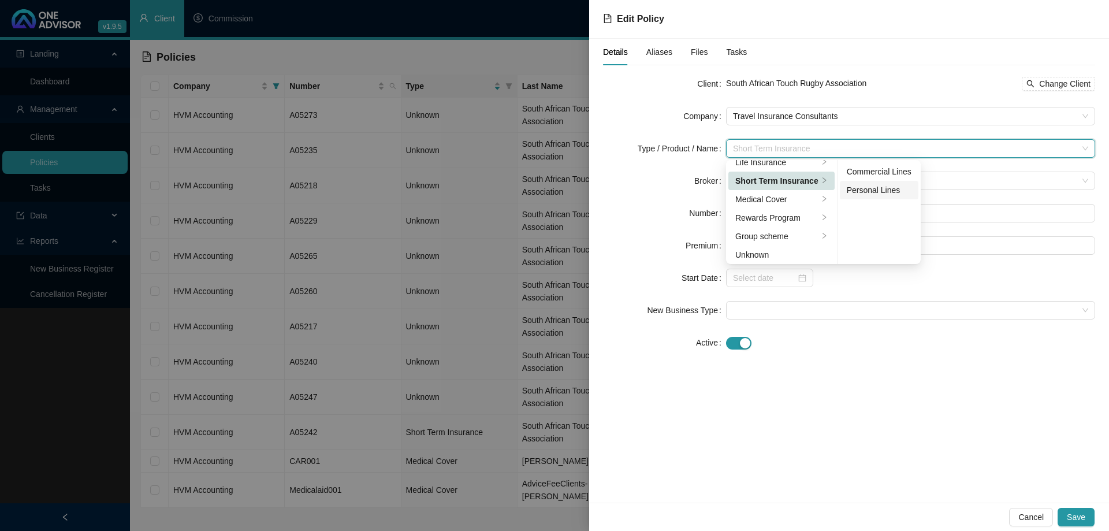
click at [885, 193] on div "Personal Lines" at bounding box center [879, 190] width 65 height 13
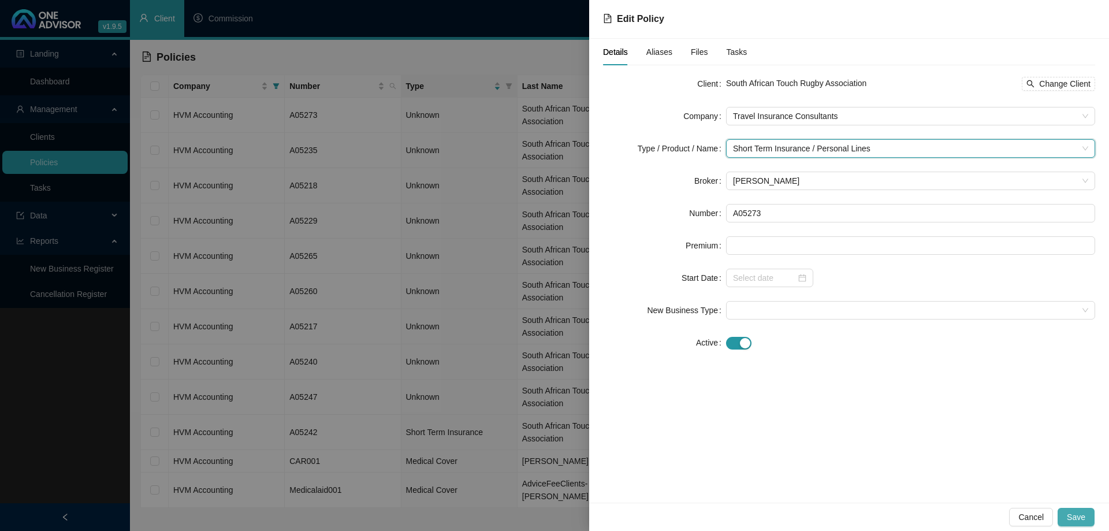
click at [1080, 517] on span "Save" at bounding box center [1076, 517] width 18 height 13
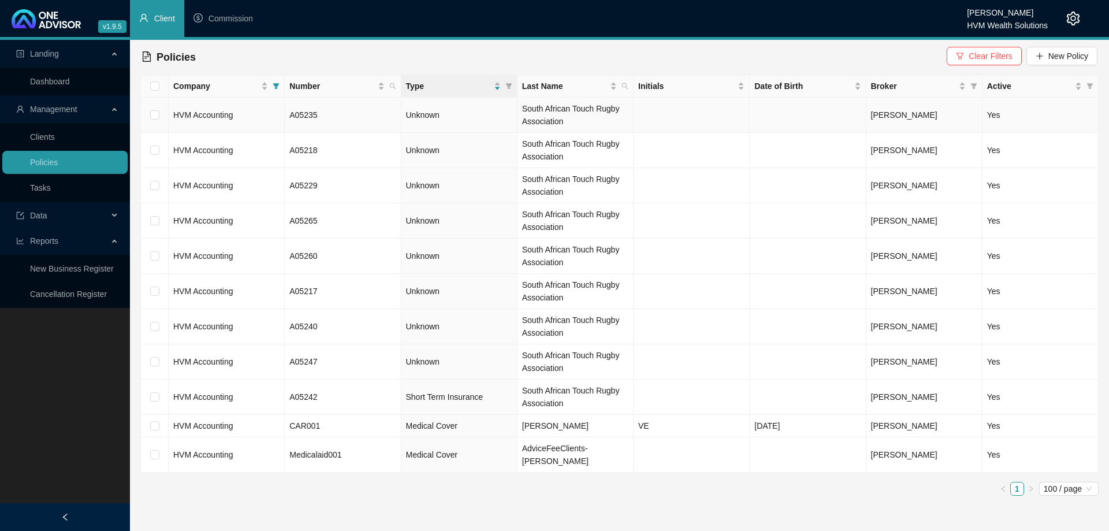
click at [259, 115] on td "HVM Accounting" at bounding box center [227, 115] width 116 height 35
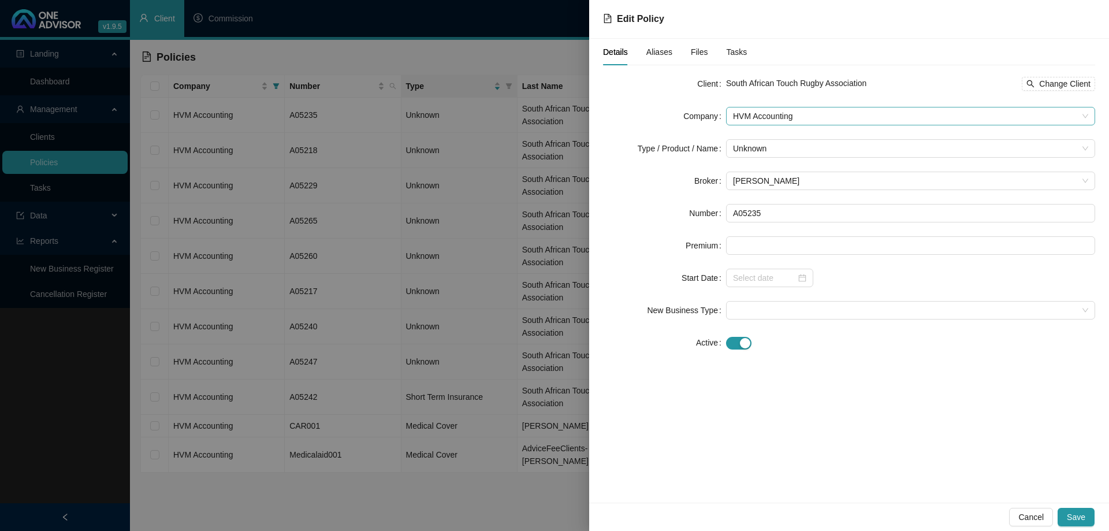
click at [776, 117] on span "HVM Accounting" at bounding box center [910, 115] width 355 height 17
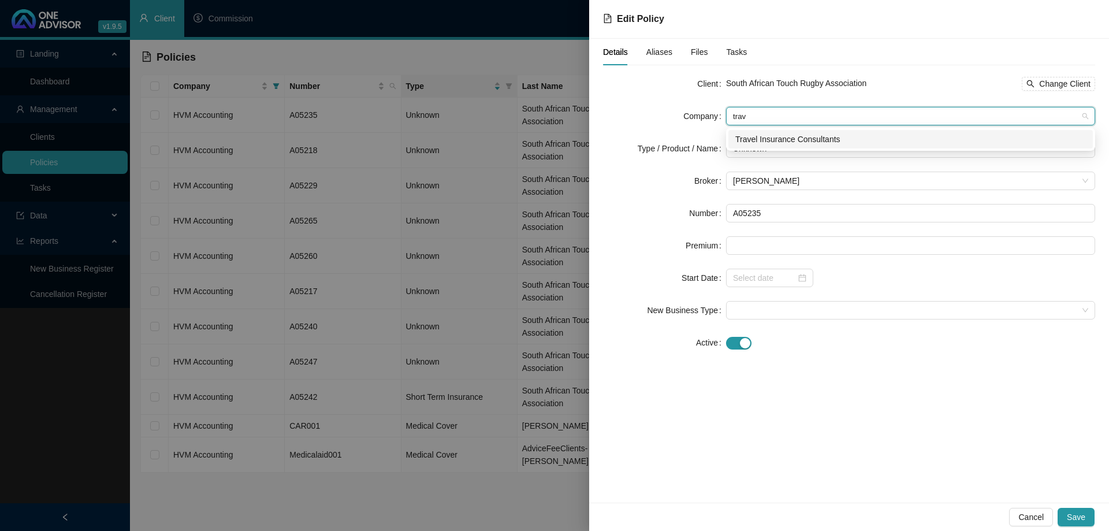
click at [783, 135] on div "Travel Insurance Consultants" at bounding box center [910, 139] width 351 height 13
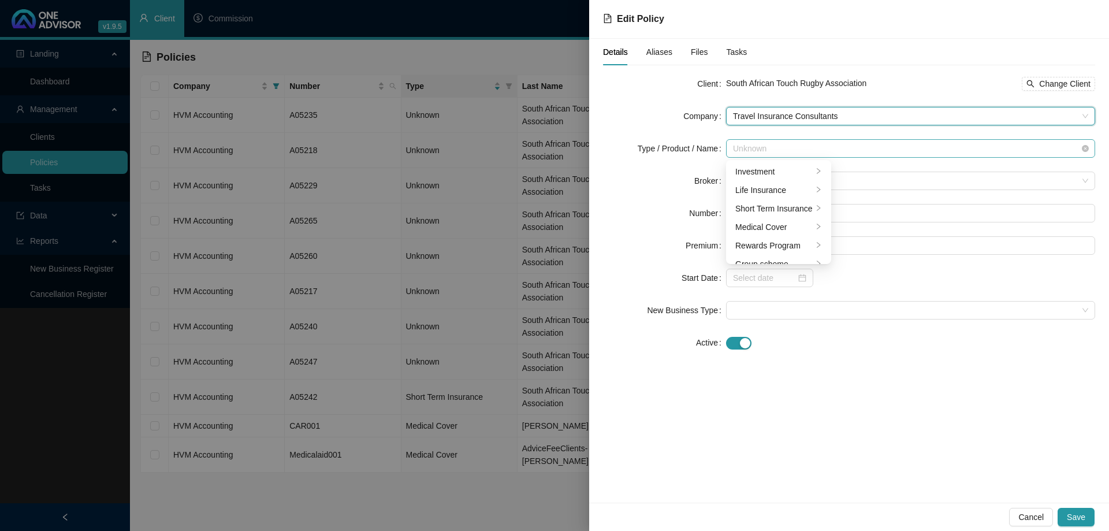
click at [783, 142] on span "Unknown" at bounding box center [910, 148] width 355 height 17
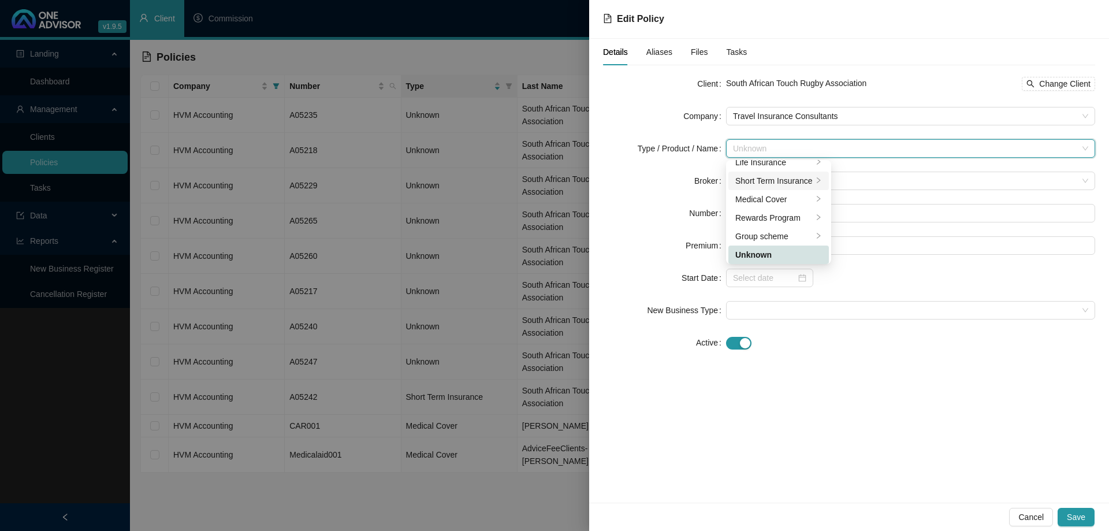
click at [787, 178] on div "Short Term Insurance" at bounding box center [773, 180] width 77 height 13
click at [877, 198] on li "Personal Lines" at bounding box center [879, 190] width 79 height 18
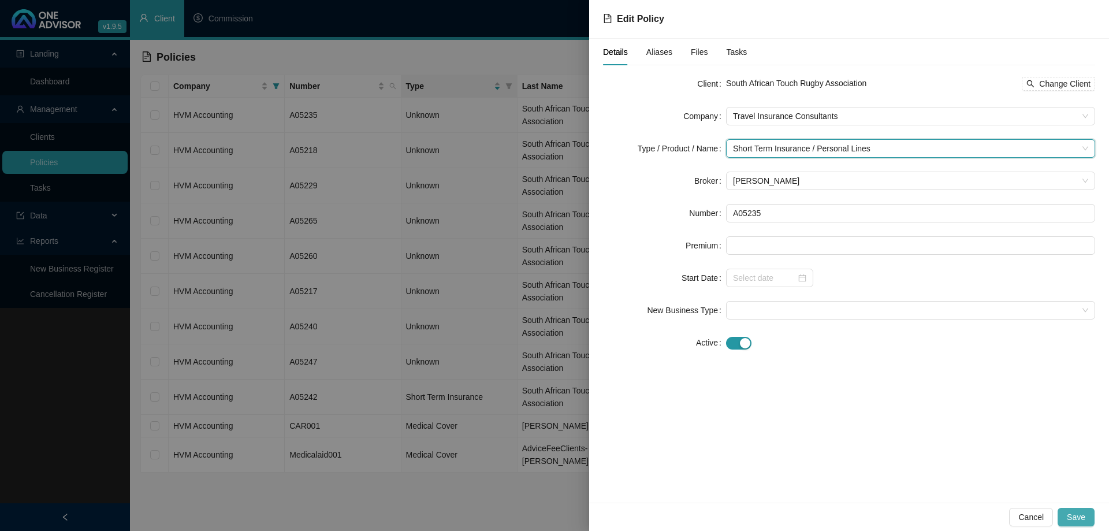
click at [1082, 524] on button "Save" at bounding box center [1076, 517] width 37 height 18
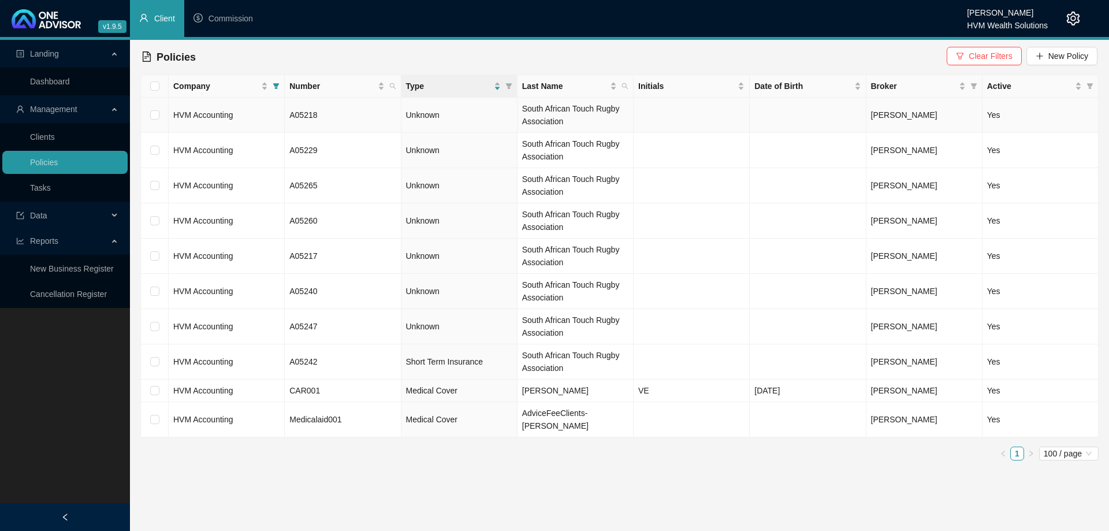
click at [254, 115] on td "HVM Accounting" at bounding box center [227, 115] width 116 height 35
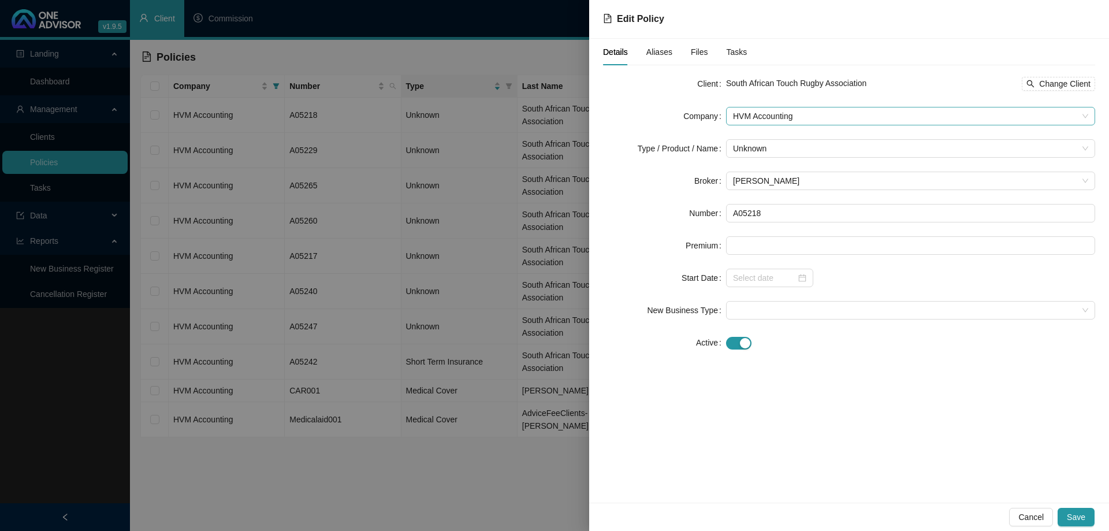
click at [772, 116] on span "HVM Accounting" at bounding box center [910, 115] width 355 height 17
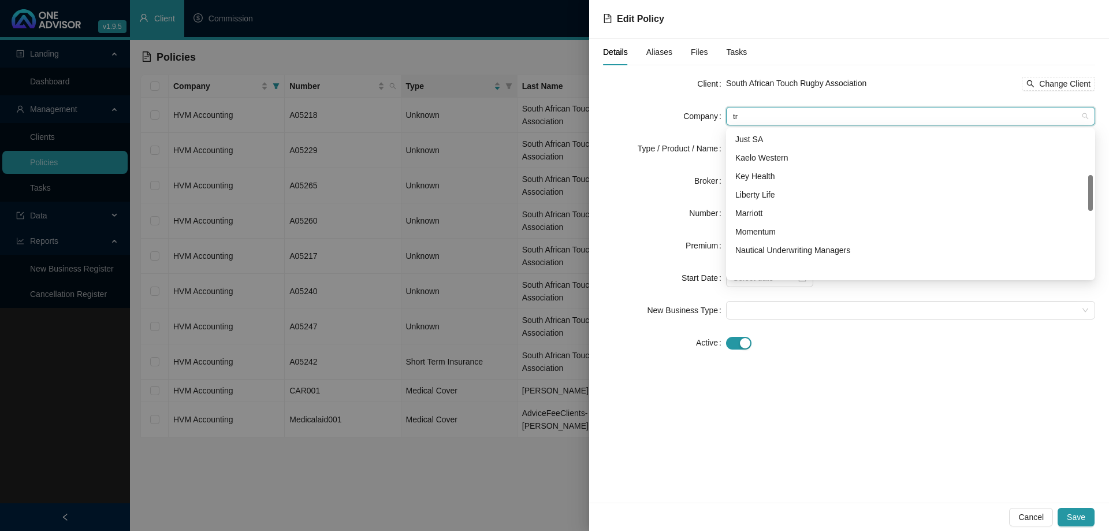
scroll to position [0, 0]
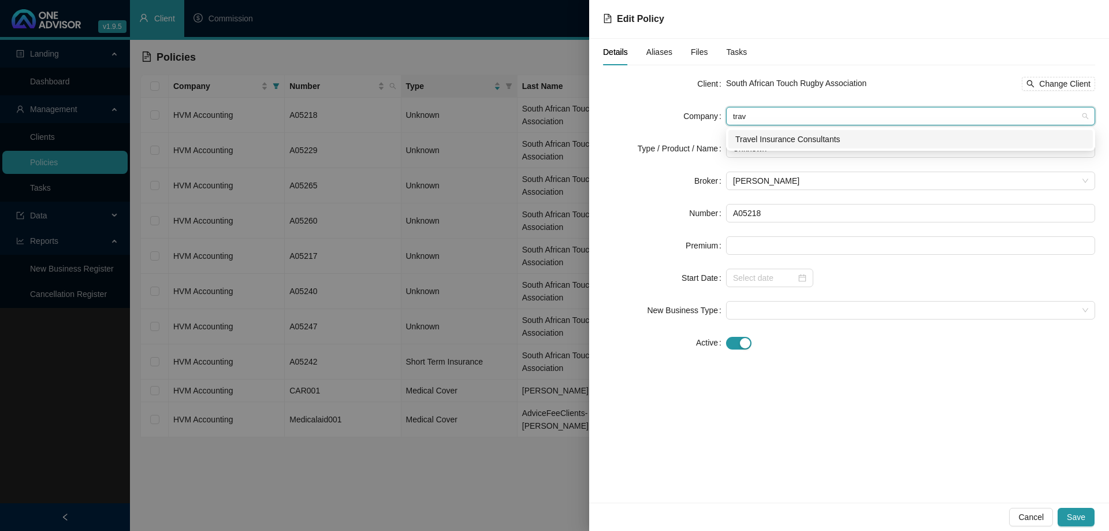
click at [793, 139] on div "Travel Insurance Consultants" at bounding box center [910, 139] width 351 height 13
click at [769, 146] on span "Unknown" at bounding box center [910, 148] width 355 height 17
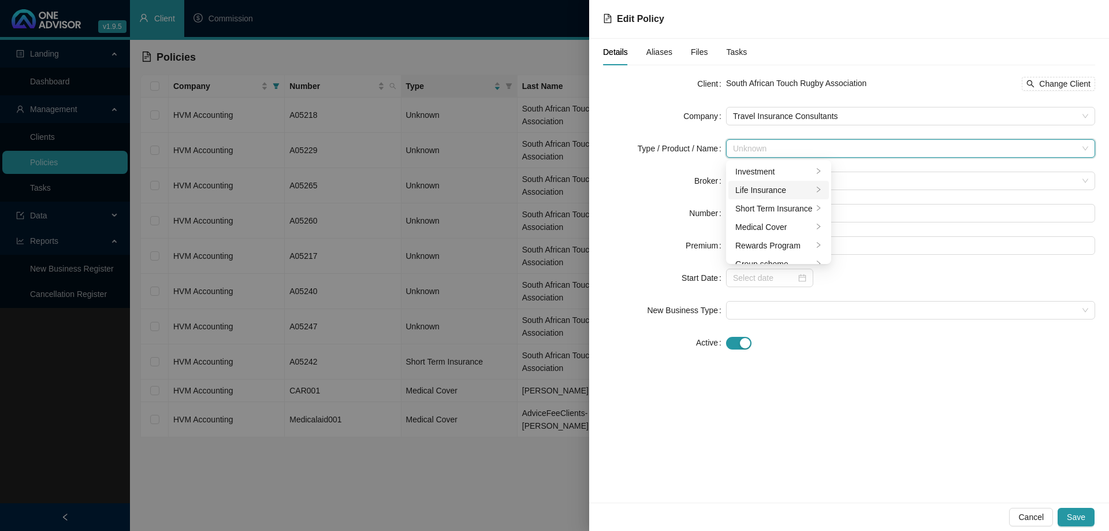
scroll to position [28, 0]
click at [784, 180] on div "Short Term Insurance" at bounding box center [773, 180] width 77 height 13
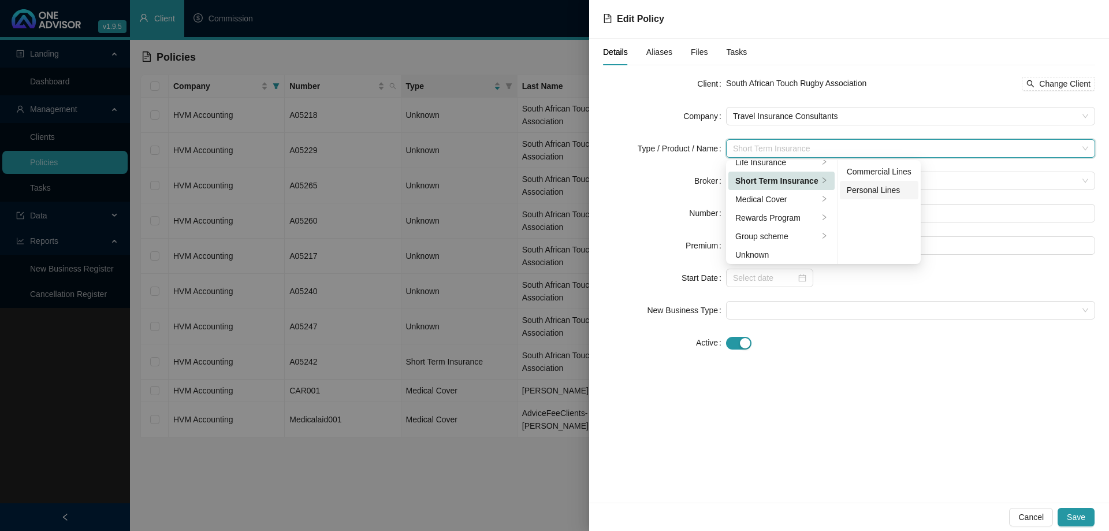
click at [861, 188] on div "Personal Lines" at bounding box center [879, 190] width 65 height 13
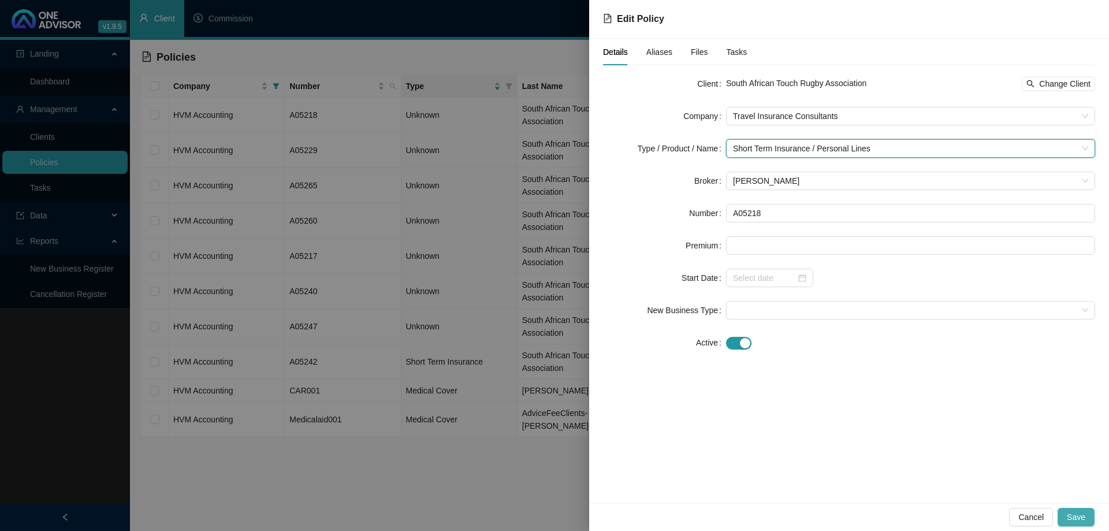
click at [1088, 516] on button "Save" at bounding box center [1076, 517] width 37 height 18
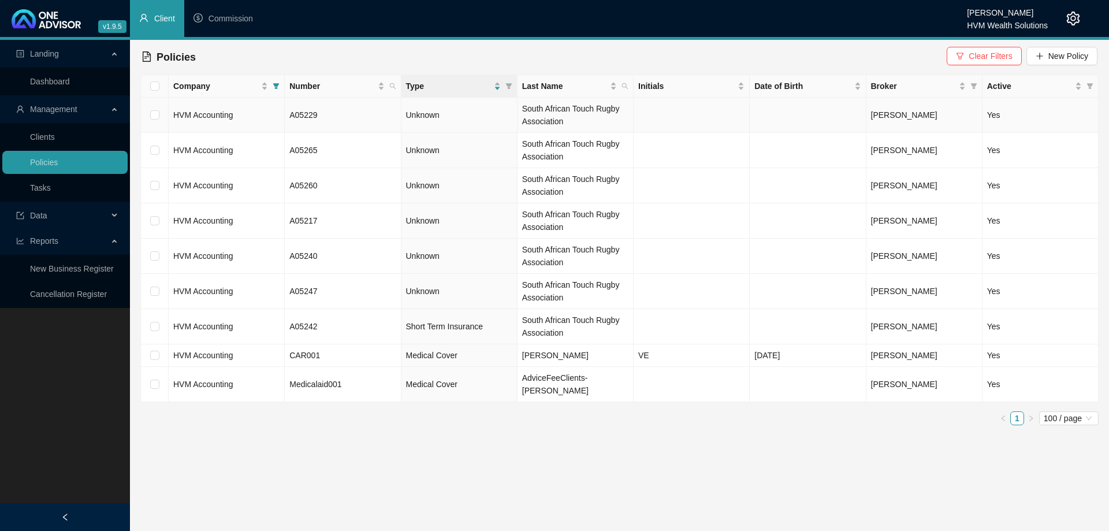
click at [259, 124] on td "HVM Accounting" at bounding box center [227, 115] width 116 height 35
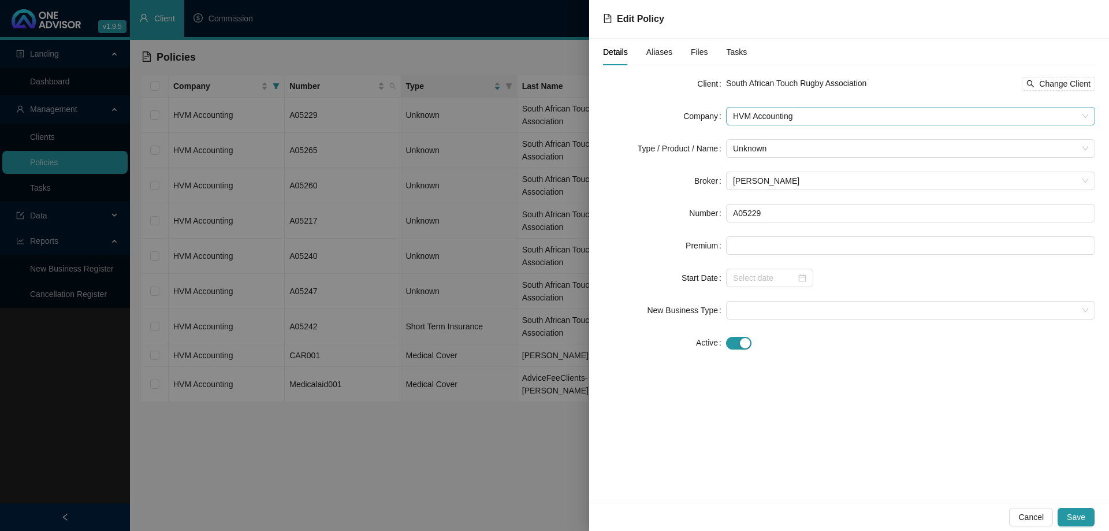
click at [776, 124] on span "HVM Accounting" at bounding box center [910, 115] width 355 height 17
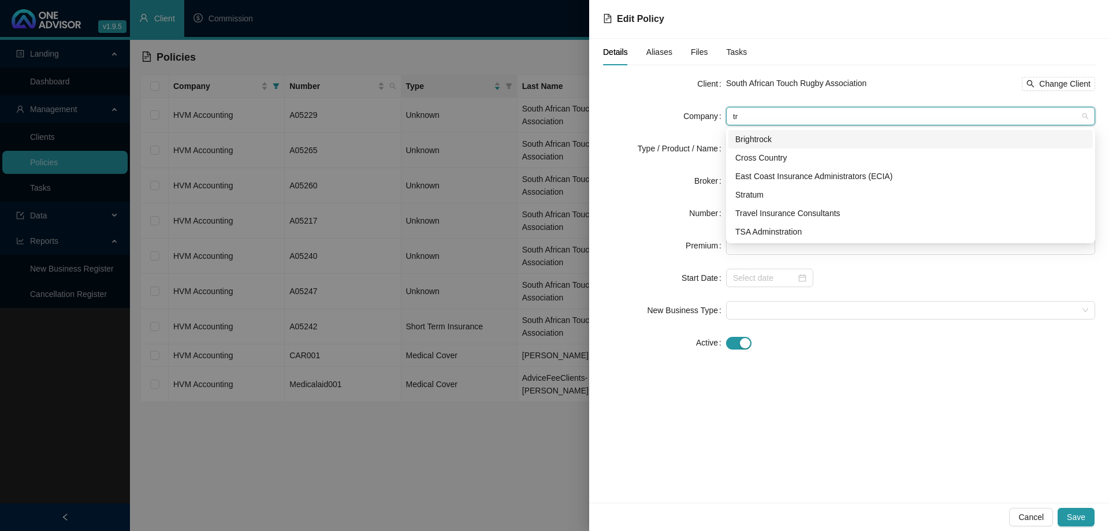
scroll to position [0, 0]
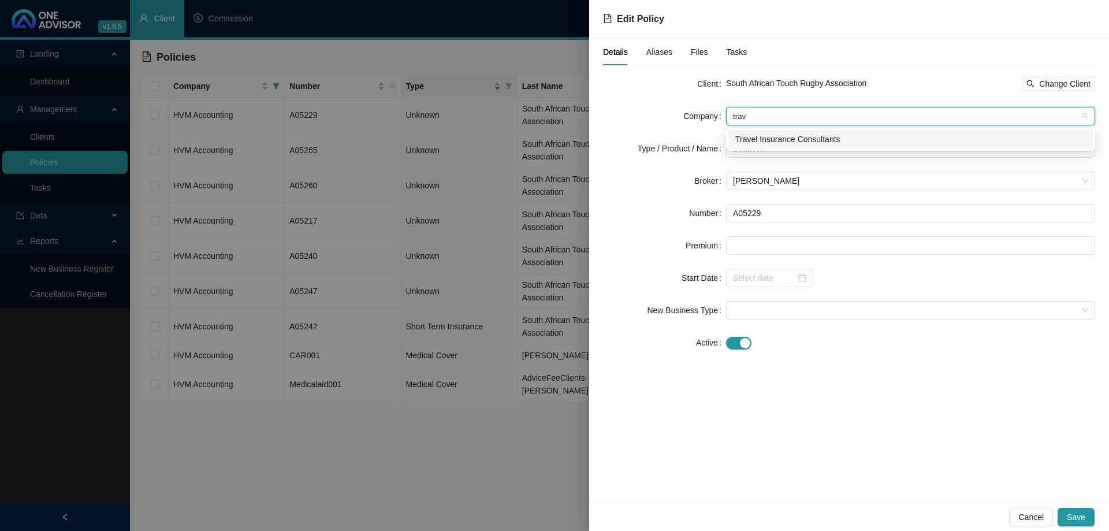
click at [796, 137] on div "Travel Insurance Consultants" at bounding box center [910, 139] width 351 height 13
click at [815, 149] on span "Unknown" at bounding box center [910, 148] width 355 height 17
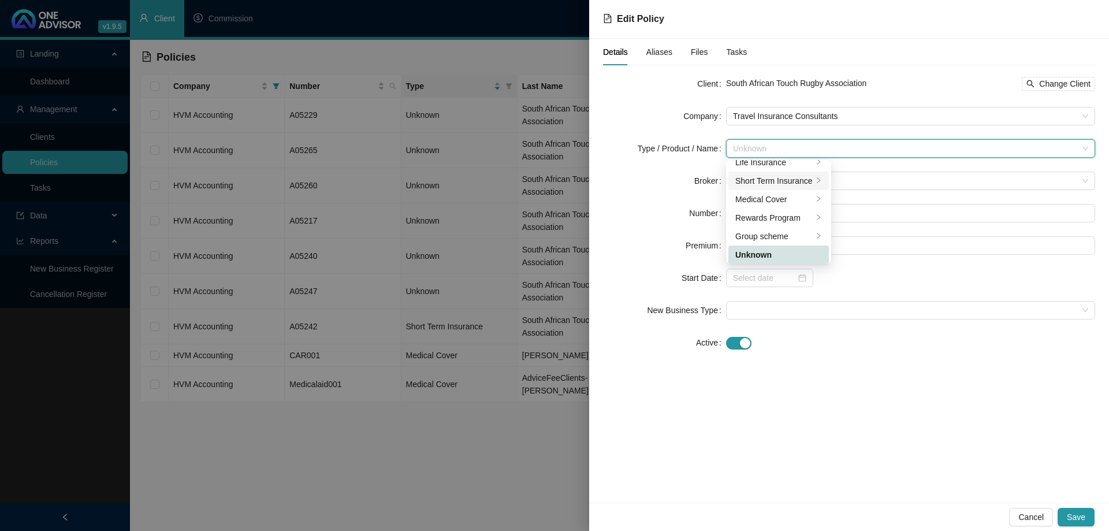
click at [803, 174] on div "Short Term Insurance" at bounding box center [773, 180] width 77 height 13
click at [860, 191] on div "Personal Lines" at bounding box center [879, 190] width 65 height 13
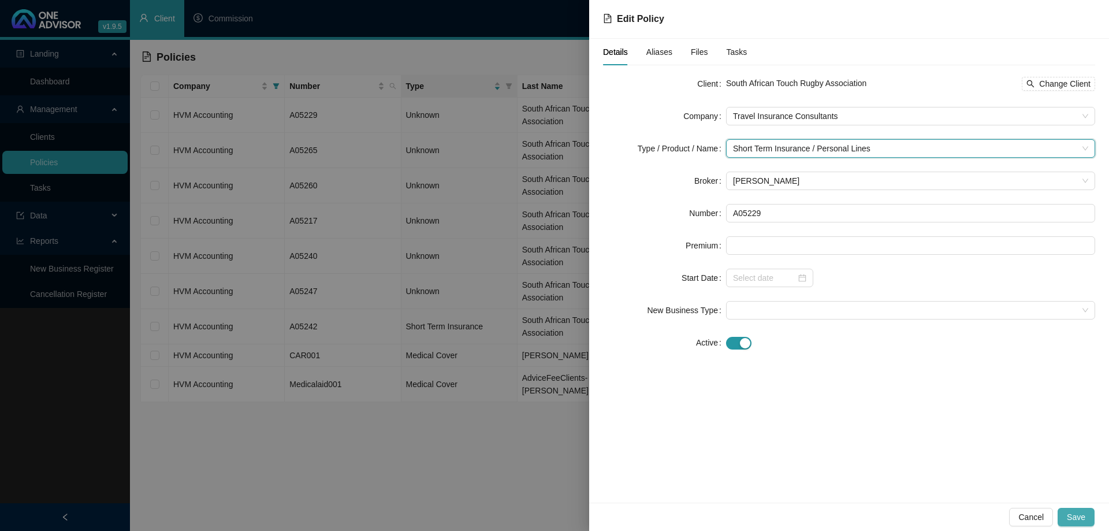
click at [1073, 517] on span "Save" at bounding box center [1076, 517] width 18 height 13
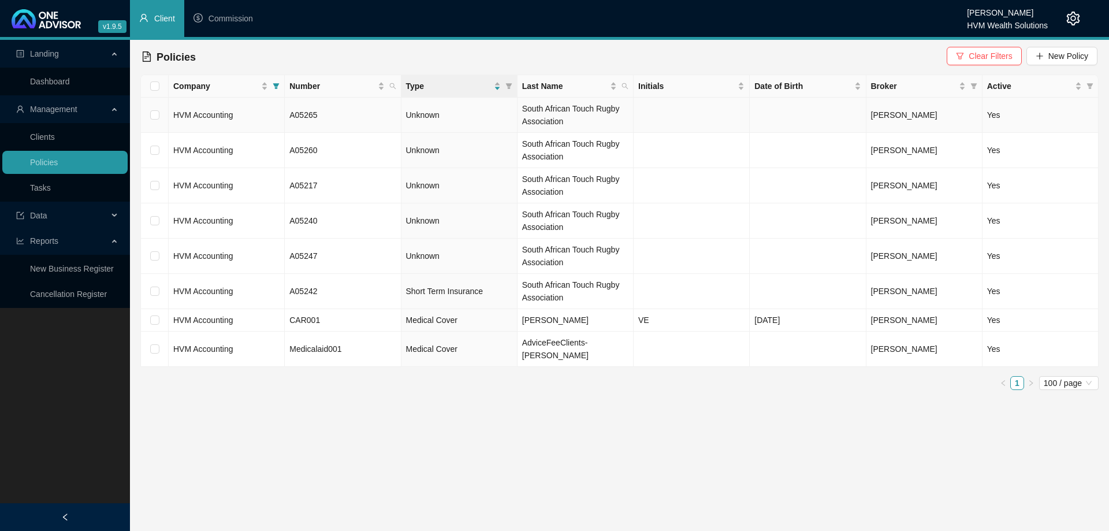
click at [241, 121] on td "HVM Accounting" at bounding box center [227, 115] width 116 height 35
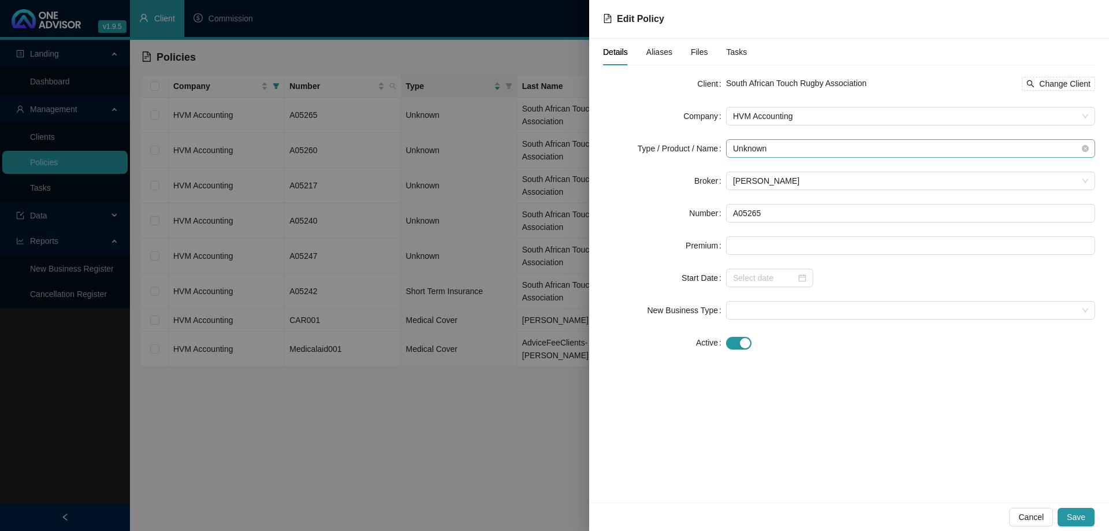
click at [785, 149] on span "Unknown" at bounding box center [910, 148] width 355 height 17
click at [792, 190] on li "Medical Cover" at bounding box center [778, 199] width 100 height 18
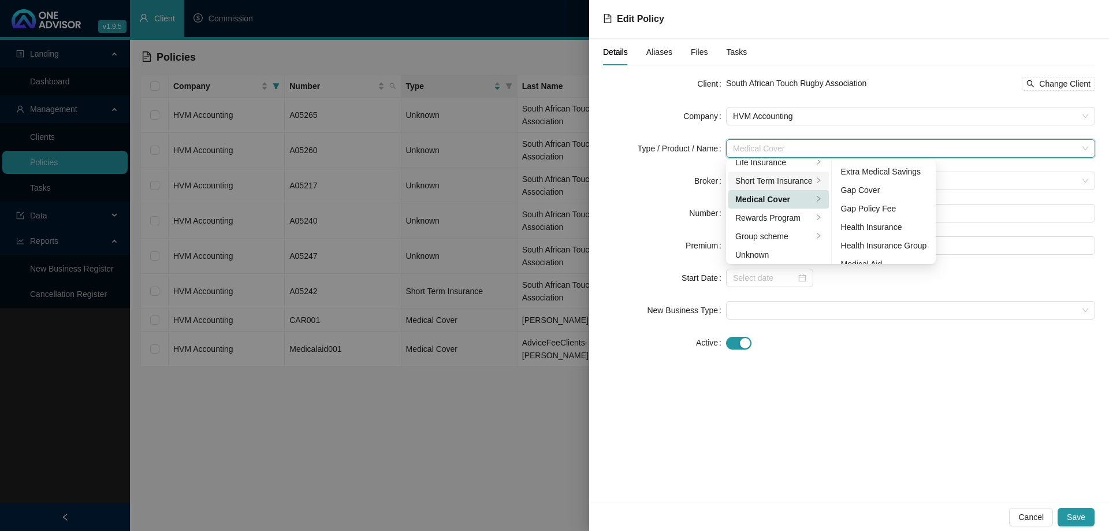
click at [775, 182] on div "Short Term Insurance" at bounding box center [773, 180] width 77 height 13
click at [851, 189] on div "Personal Lines" at bounding box center [879, 190] width 65 height 13
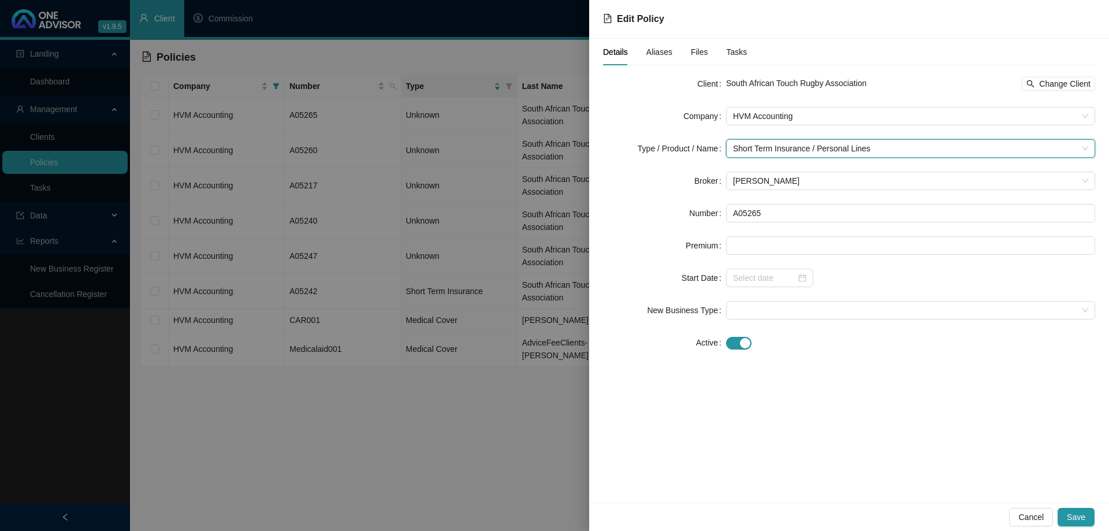
click at [831, 128] on form "Client South African Touch Rugby Association Change Client Company HVM Accounti…" at bounding box center [849, 213] width 492 height 277
click at [822, 121] on span "HVM Accounting" at bounding box center [910, 115] width 355 height 17
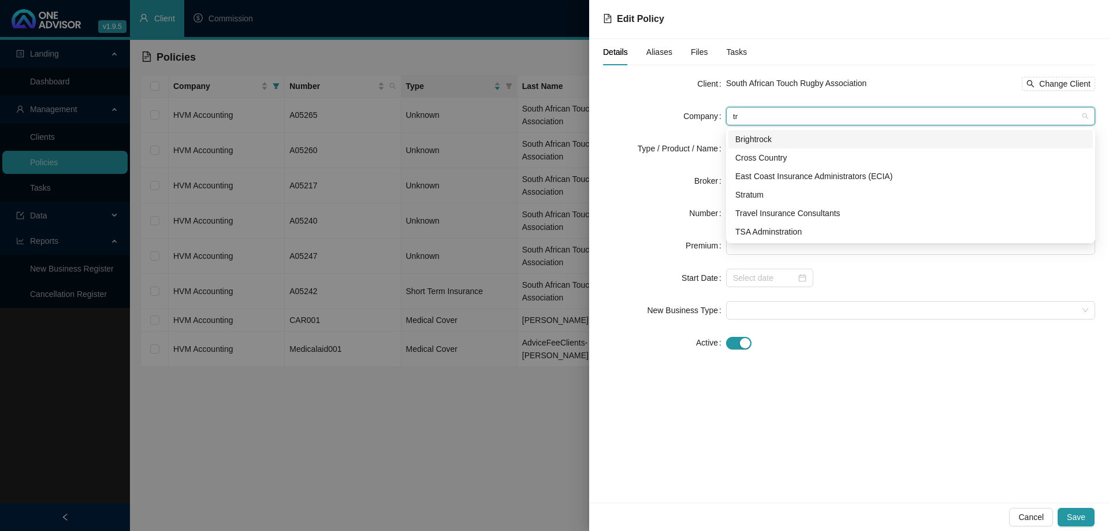
scroll to position [0, 0]
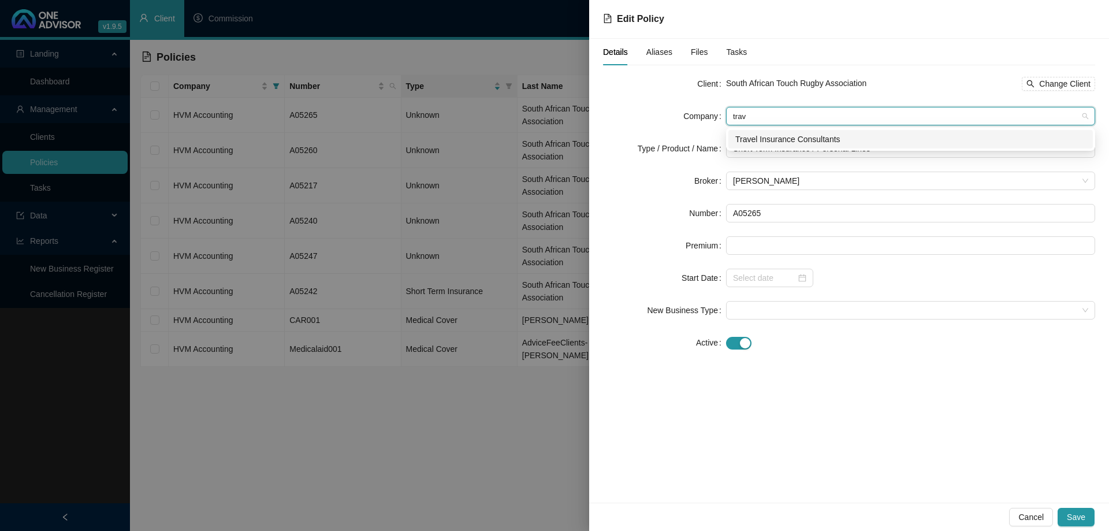
click at [830, 142] on div "Travel Insurance Consultants" at bounding box center [910, 139] width 351 height 13
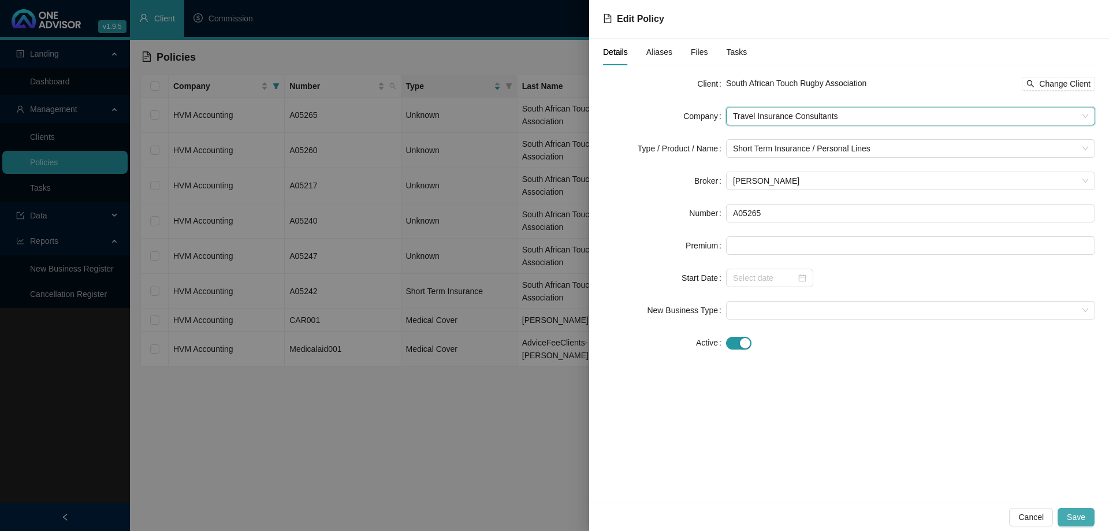
click at [1085, 520] on span "Save" at bounding box center [1076, 517] width 18 height 13
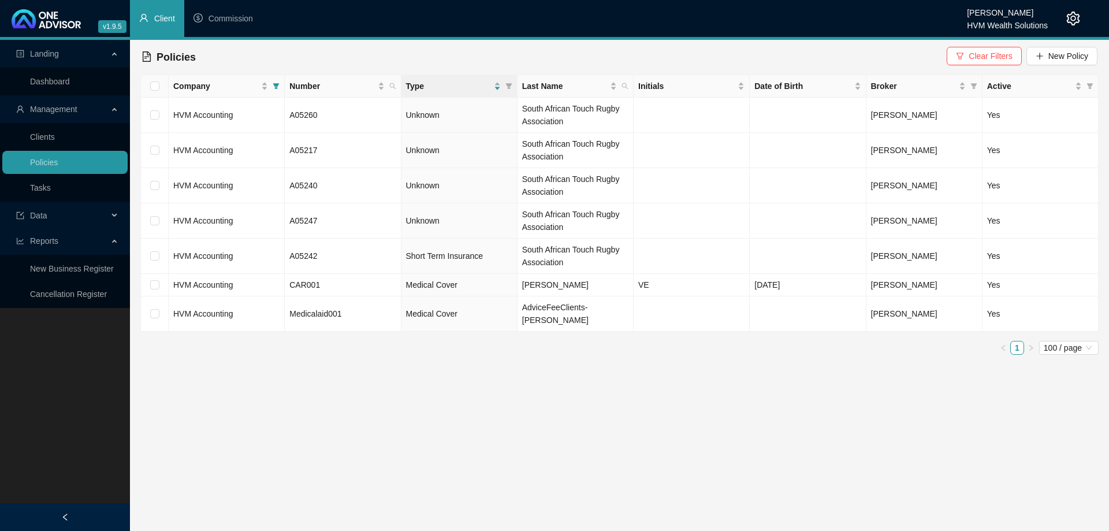
click at [244, 121] on td "HVM Accounting" at bounding box center [227, 115] width 116 height 35
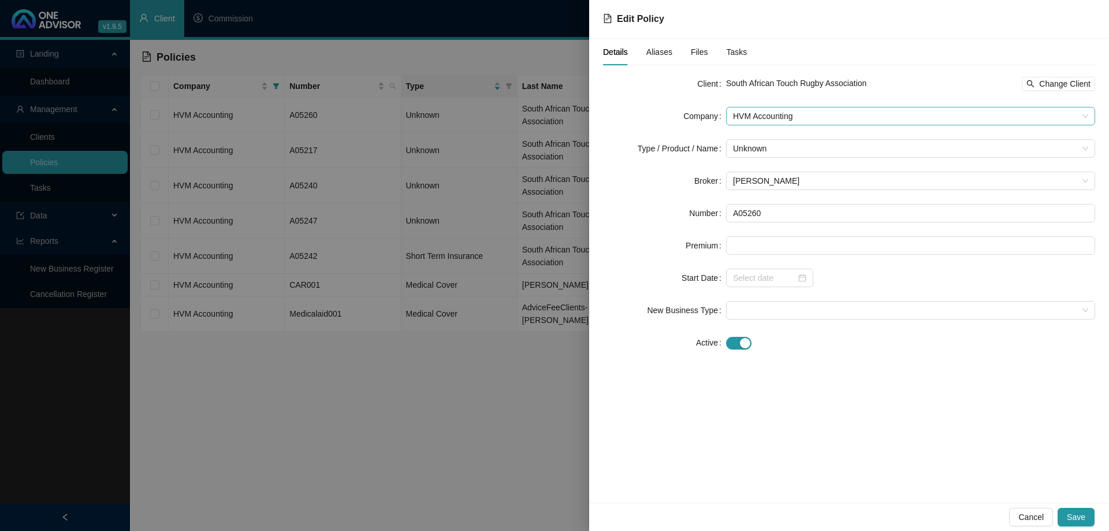
click at [756, 118] on span "HVM Accounting" at bounding box center [910, 115] width 355 height 17
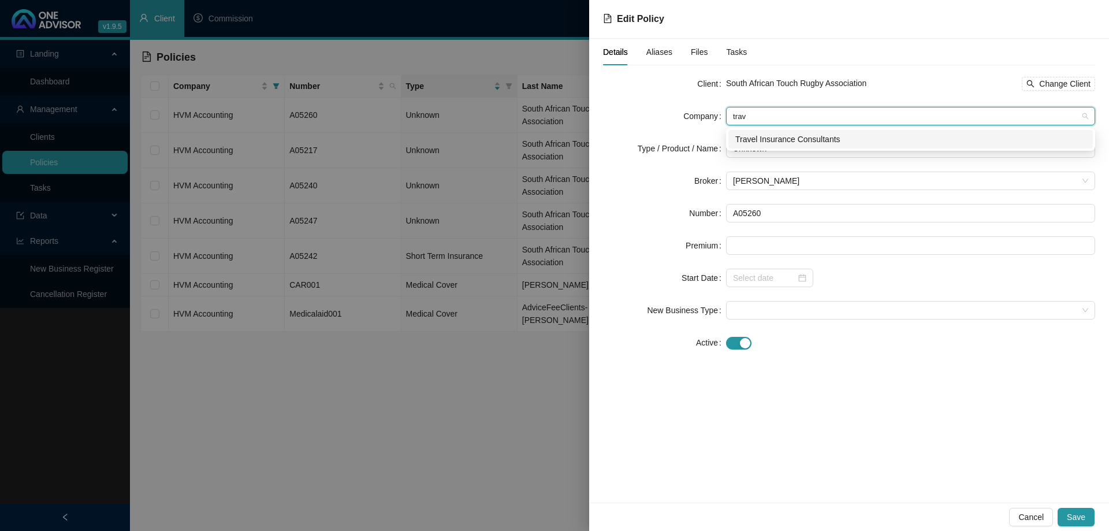
click at [799, 141] on div "Travel Insurance Consultants" at bounding box center [910, 139] width 351 height 13
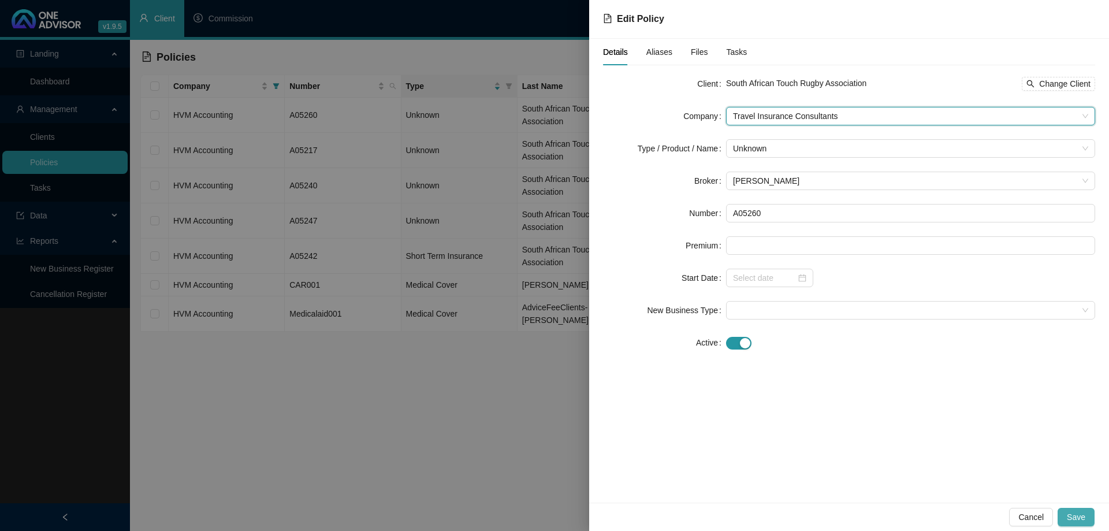
click at [1077, 515] on span "Save" at bounding box center [1076, 517] width 18 height 13
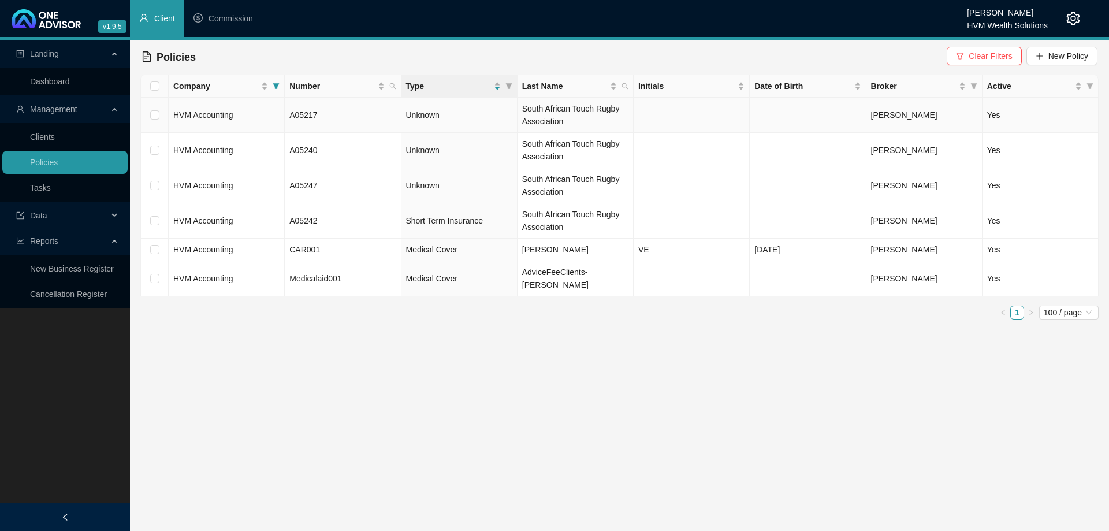
click at [325, 117] on td "A05217" at bounding box center [343, 115] width 116 height 35
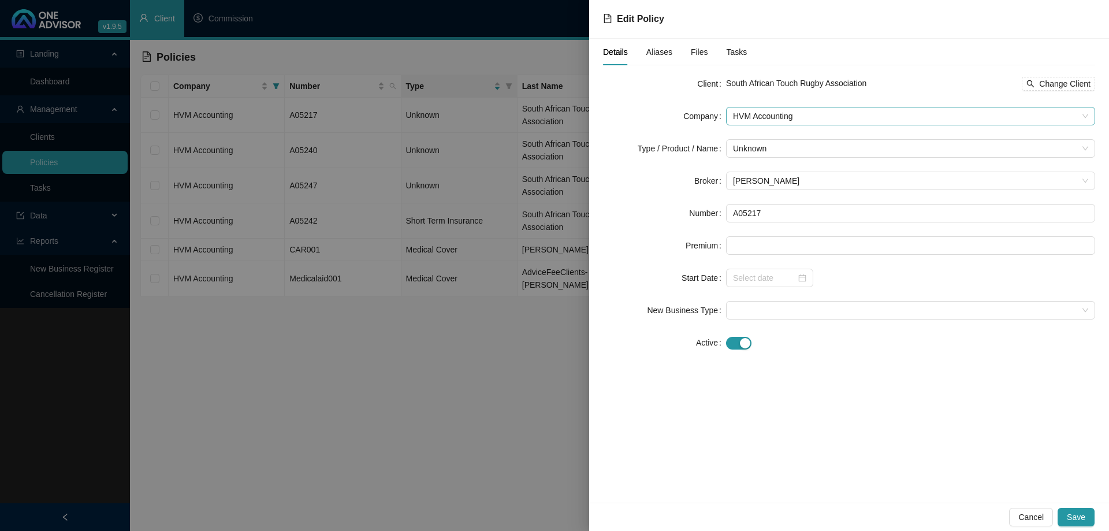
click at [787, 109] on span "HVM Accounting" at bounding box center [910, 115] width 355 height 17
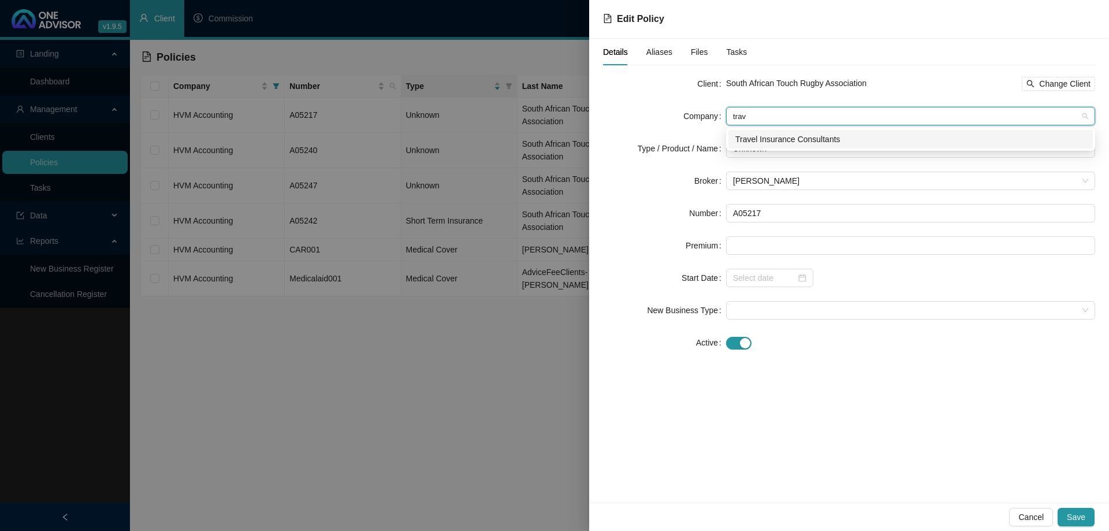
click at [800, 135] on div "Travel Insurance Consultants" at bounding box center [910, 139] width 351 height 13
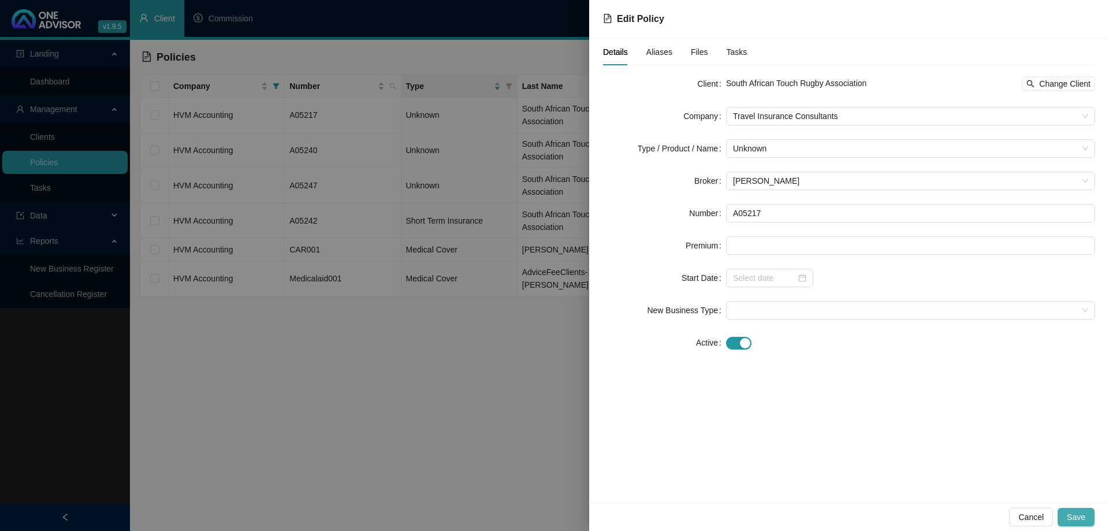
click at [1081, 515] on span "Save" at bounding box center [1076, 517] width 18 height 13
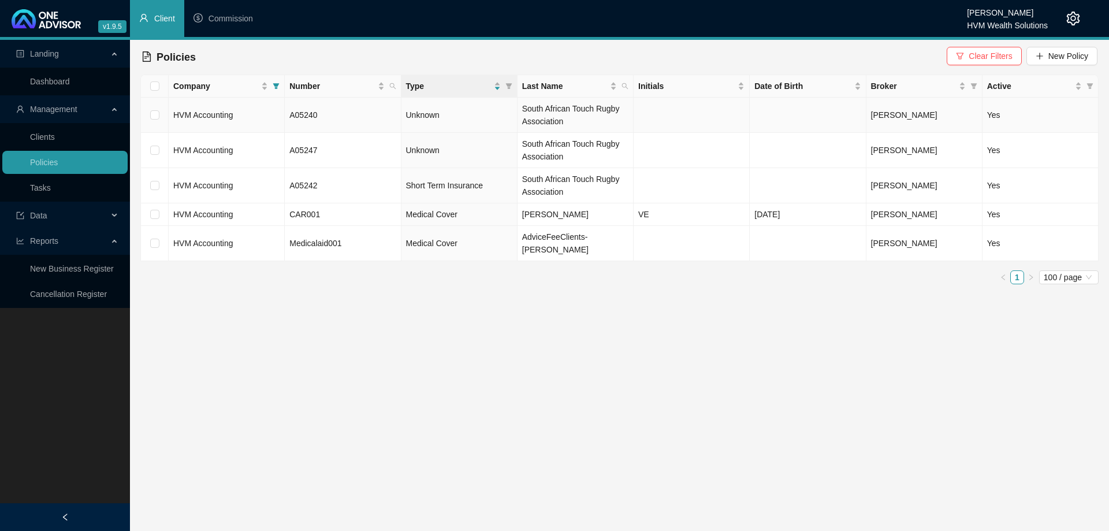
click at [368, 110] on td "A05240" at bounding box center [343, 115] width 116 height 35
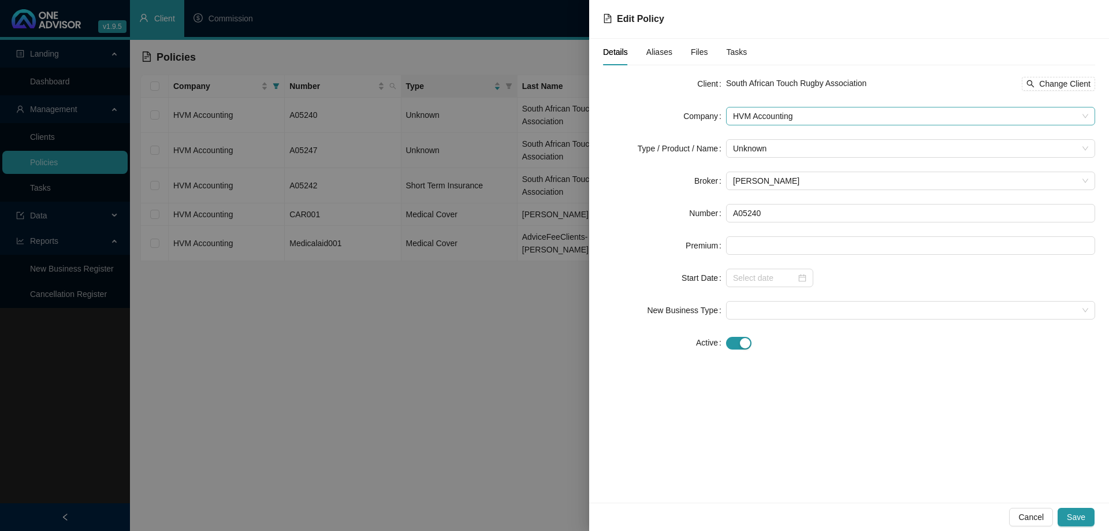
click at [805, 113] on span "HVM Accounting" at bounding box center [910, 115] width 355 height 17
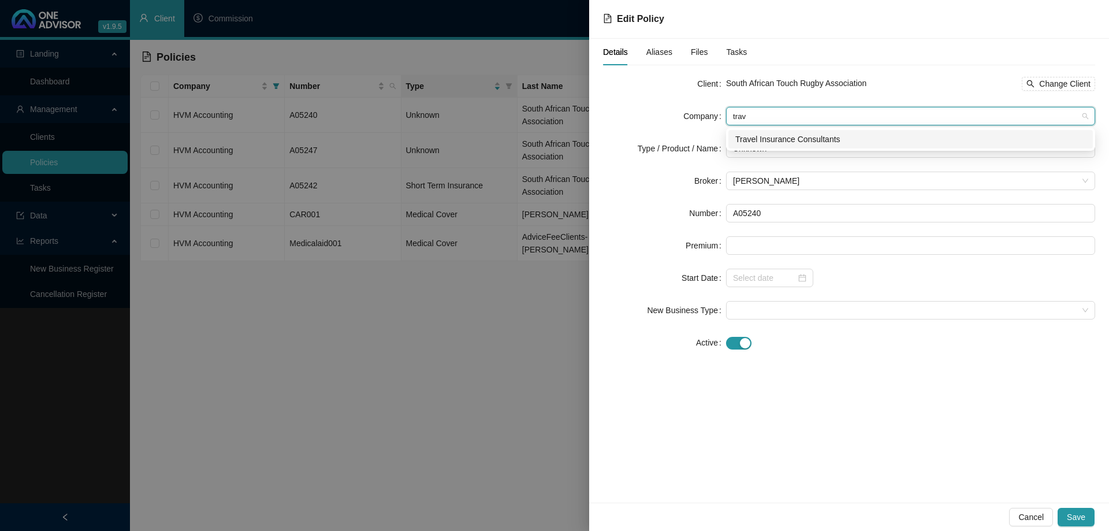
click at [804, 143] on div "Travel Insurance Consultants" at bounding box center [910, 139] width 351 height 13
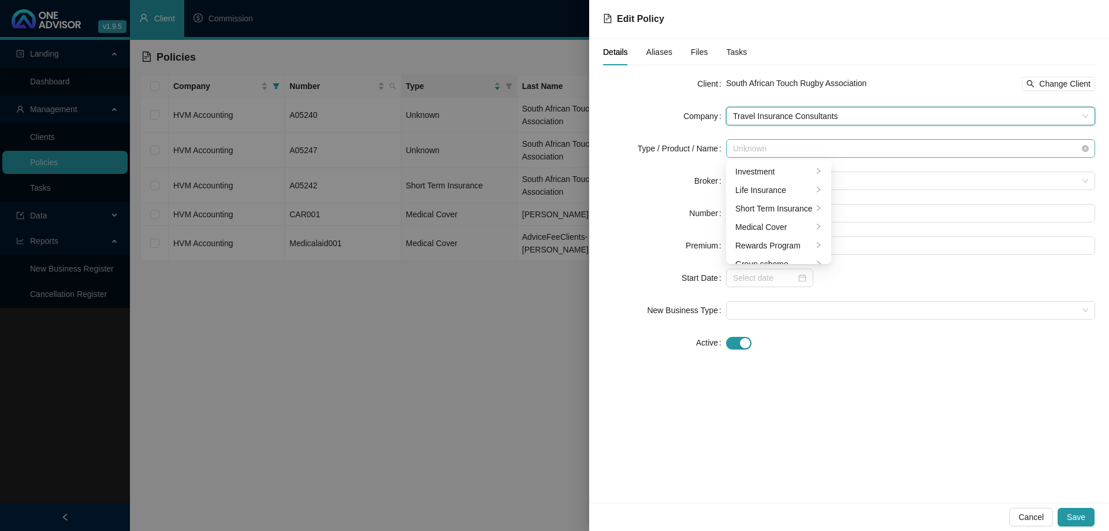
click at [799, 148] on span "Unknown" at bounding box center [910, 148] width 355 height 17
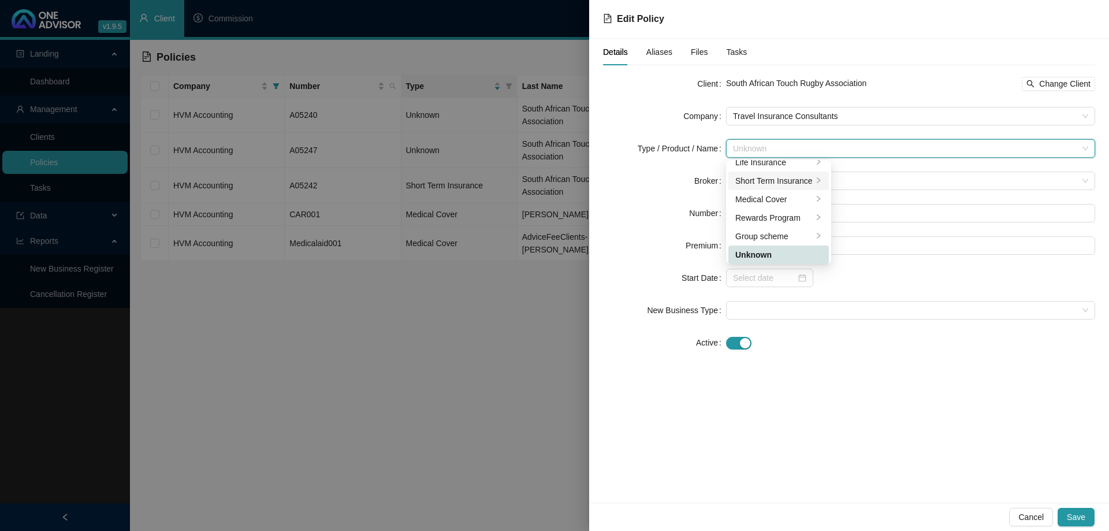
click at [794, 178] on div "Short Term Insurance" at bounding box center [773, 180] width 77 height 13
click at [889, 192] on div "Personal Lines" at bounding box center [879, 190] width 65 height 13
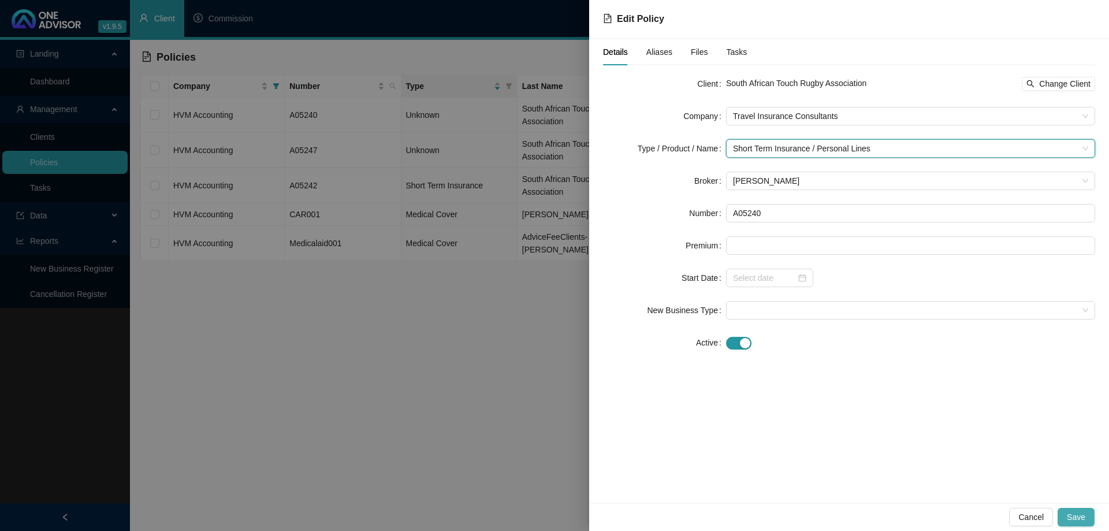
click at [1082, 515] on span "Save" at bounding box center [1076, 517] width 18 height 13
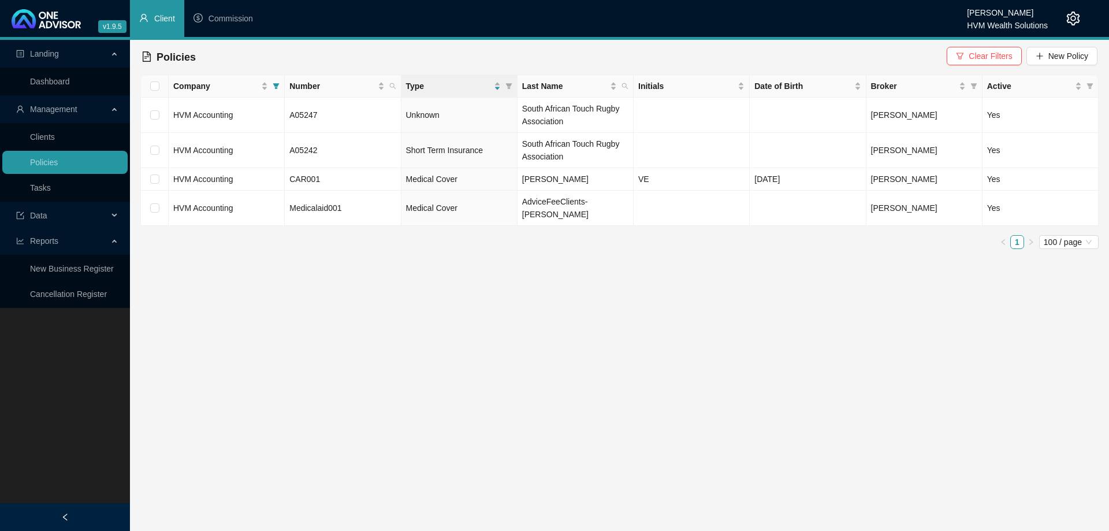
click at [258, 108] on td "HVM Accounting" at bounding box center [227, 115] width 116 height 35
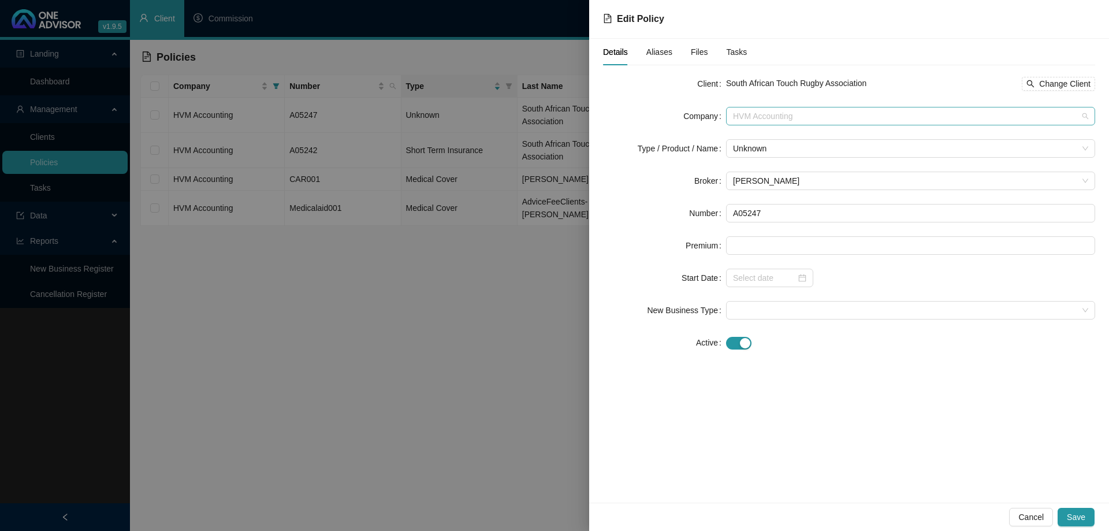
click at [802, 121] on span "HVM Accounting" at bounding box center [910, 115] width 355 height 17
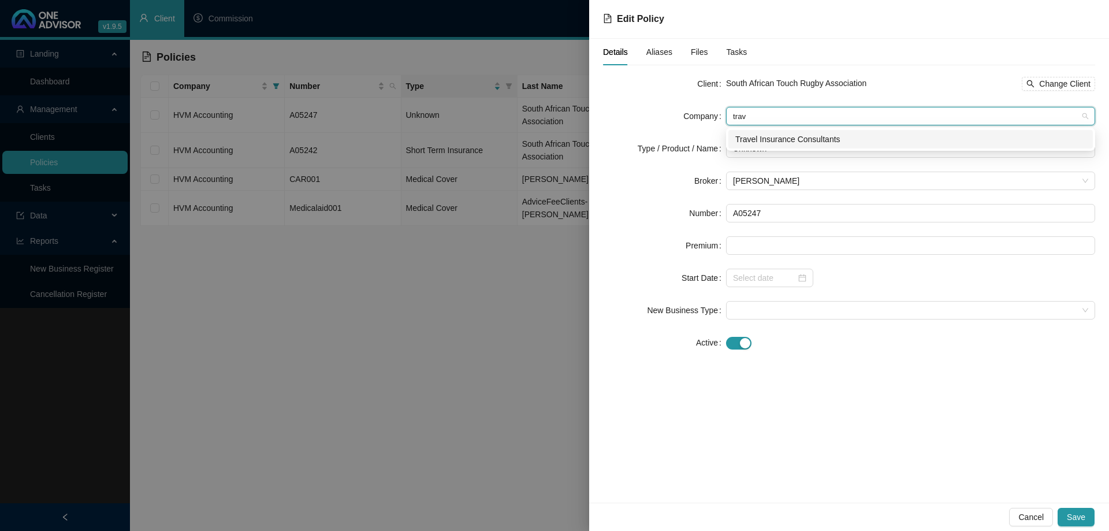
click at [815, 143] on div "Travel Insurance Consultants" at bounding box center [910, 139] width 351 height 13
click at [815, 148] on span "Unknown" at bounding box center [910, 148] width 355 height 17
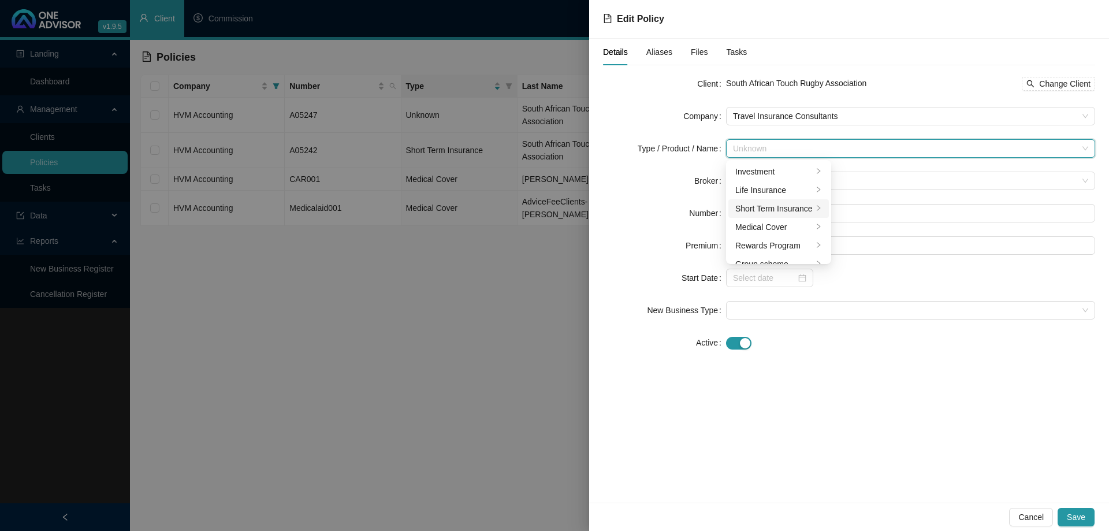
scroll to position [28, 0]
click at [809, 182] on div "Short Term Insurance" at bounding box center [773, 180] width 77 height 13
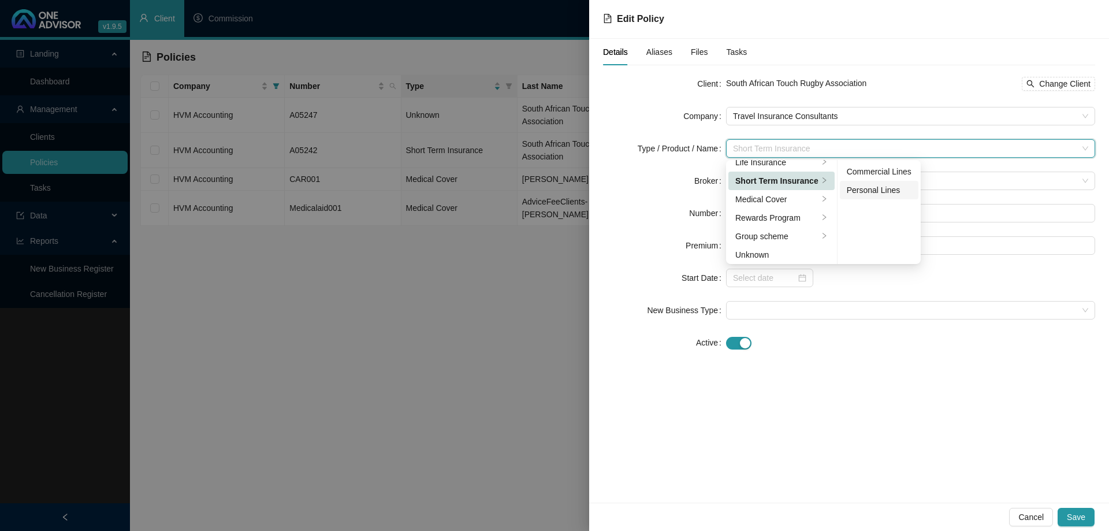
click at [866, 191] on div "Personal Lines" at bounding box center [879, 190] width 65 height 13
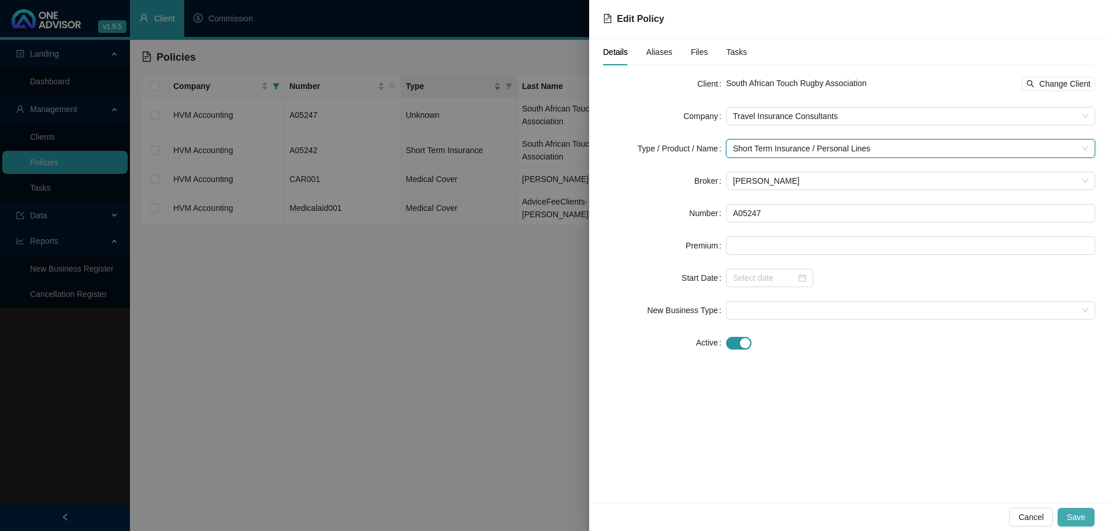
click at [1079, 517] on span "Save" at bounding box center [1076, 517] width 18 height 13
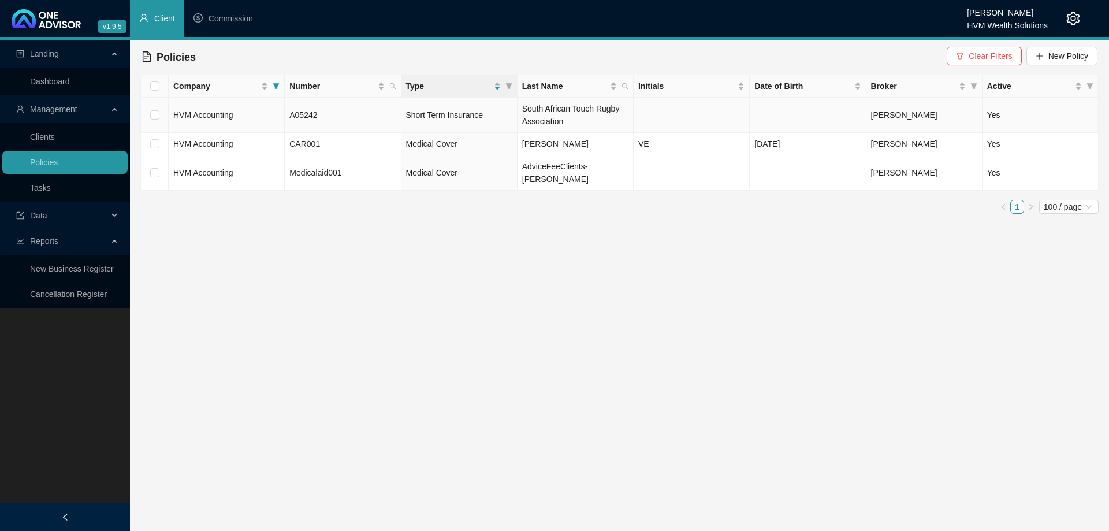
click at [369, 115] on td "A05242" at bounding box center [343, 115] width 116 height 35
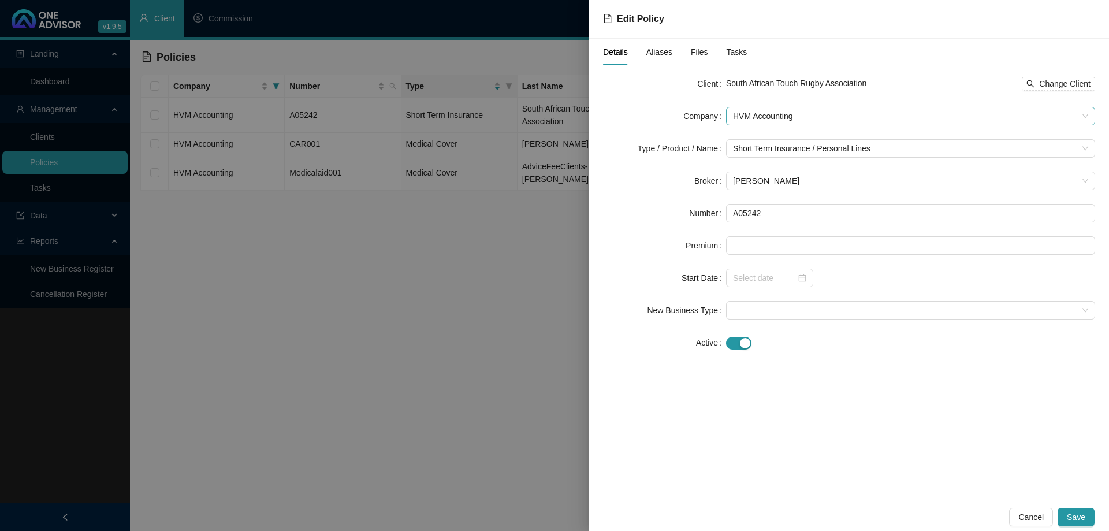
click at [790, 117] on span "HVM Accounting" at bounding box center [910, 115] width 355 height 17
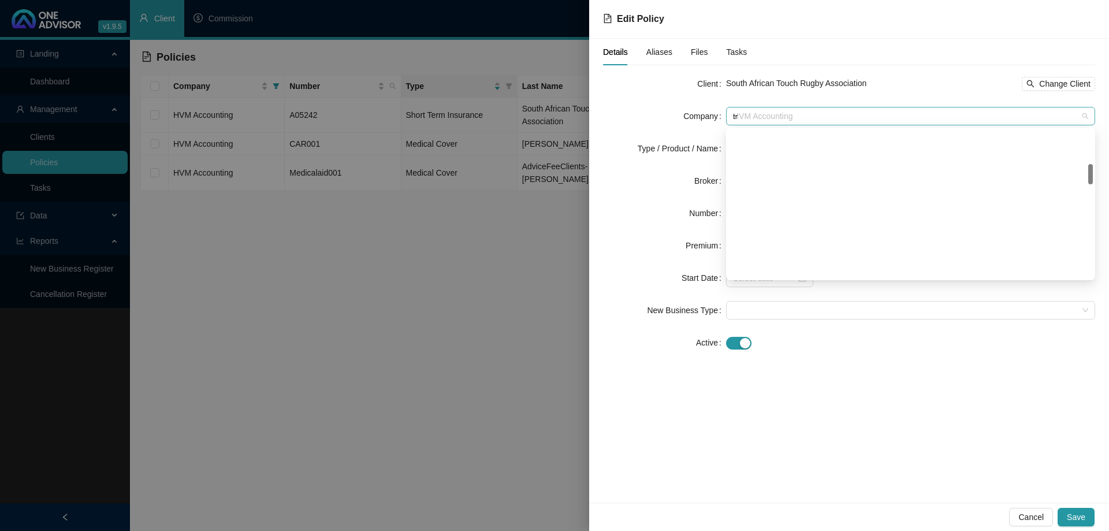
scroll to position [0, 0]
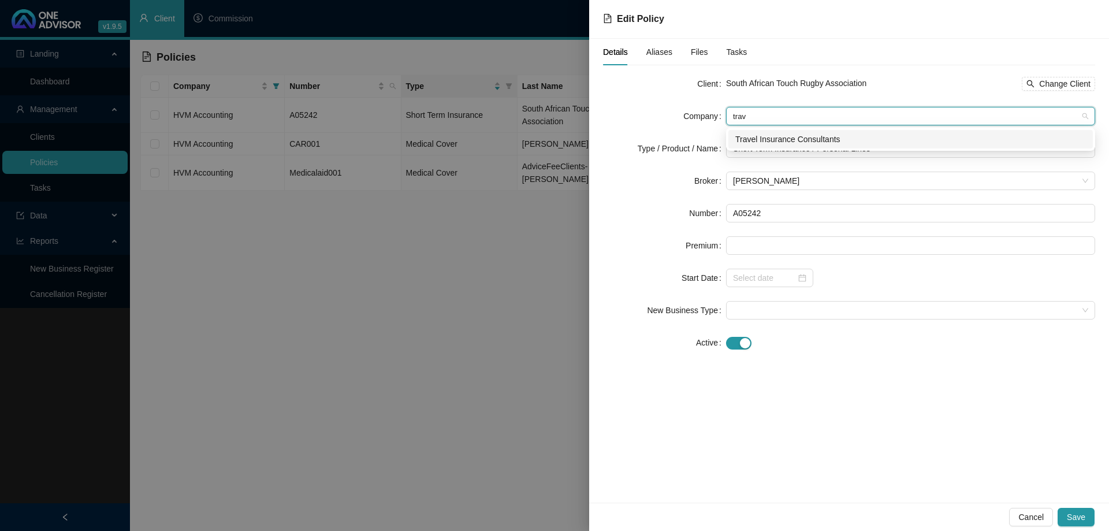
click at [801, 140] on div "Travel Insurance Consultants" at bounding box center [910, 139] width 351 height 13
click at [806, 155] on span "Short Term Insurance / Personal Lines" at bounding box center [910, 148] width 355 height 17
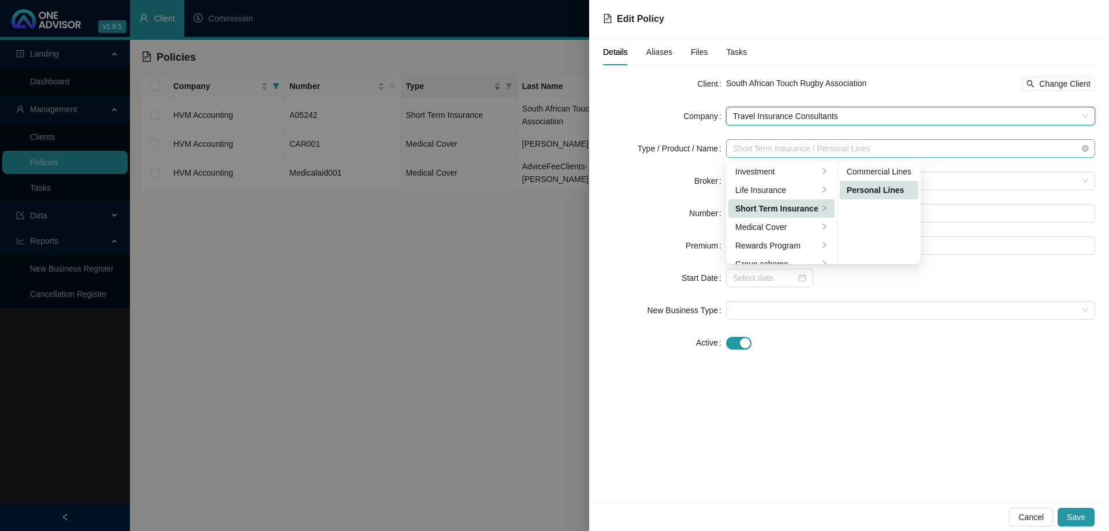
scroll to position [28, 0]
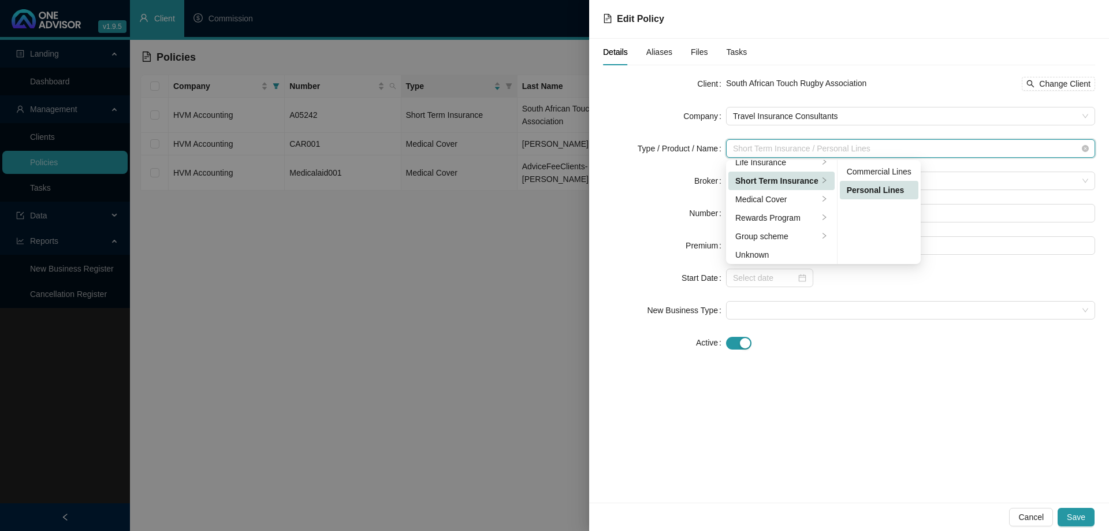
click at [806, 155] on span "Short Term Insurance / Personal Lines" at bounding box center [910, 148] width 355 height 17
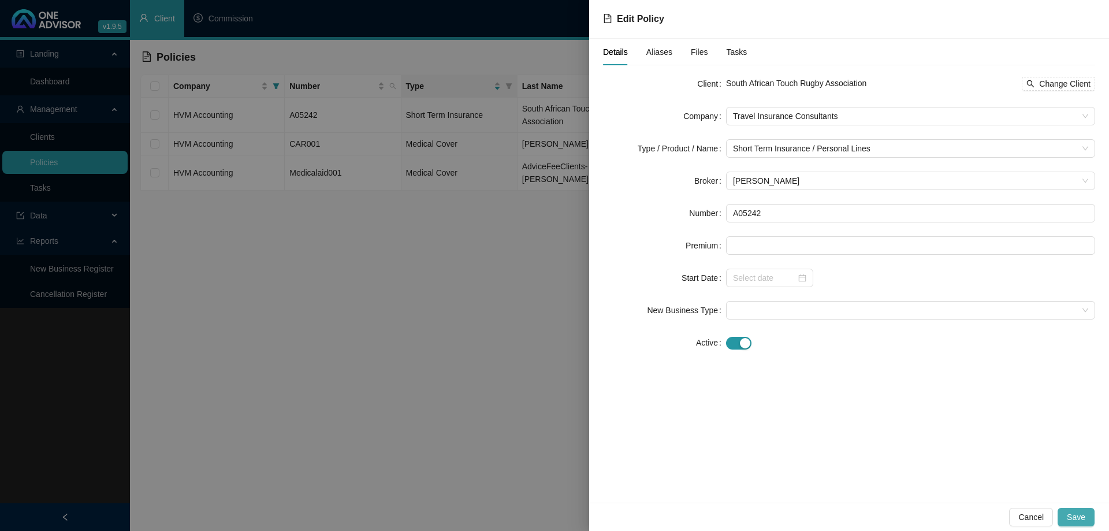
click at [1080, 513] on span "Save" at bounding box center [1076, 517] width 18 height 13
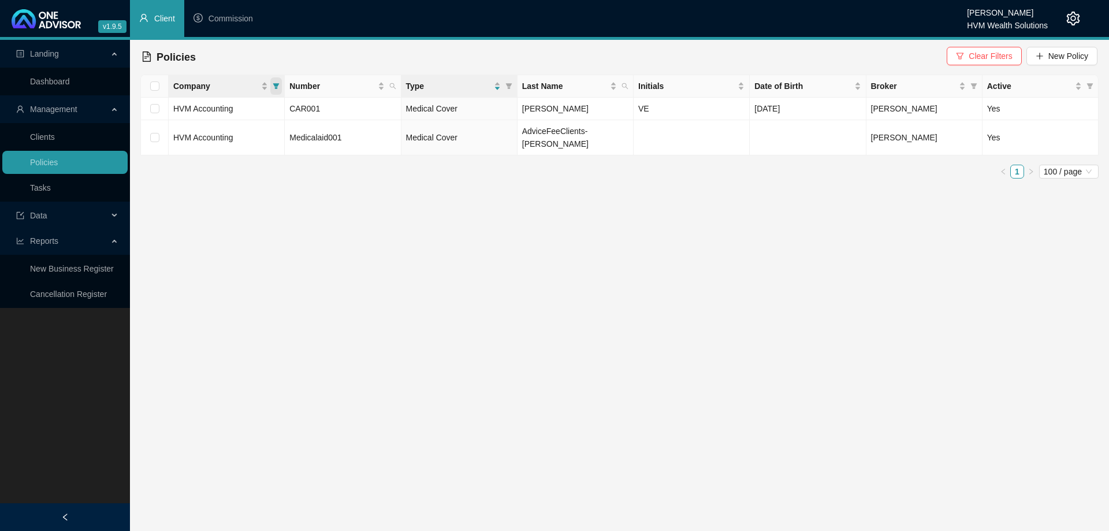
click at [276, 84] on icon "filter" at bounding box center [276, 86] width 6 height 6
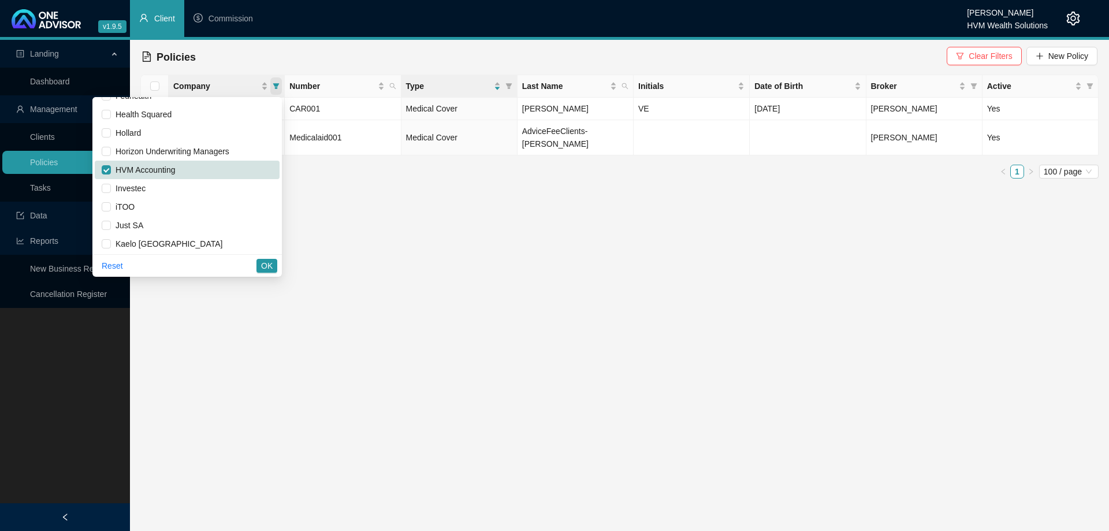
scroll to position [308, 0]
click at [111, 169] on input "checkbox" at bounding box center [106, 169] width 9 height 9
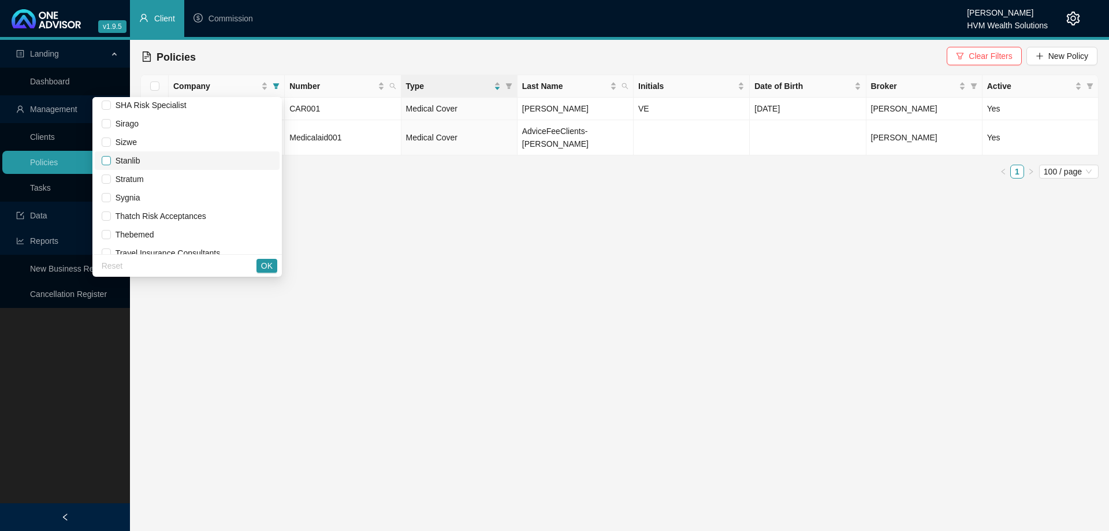
scroll to position [901, 0]
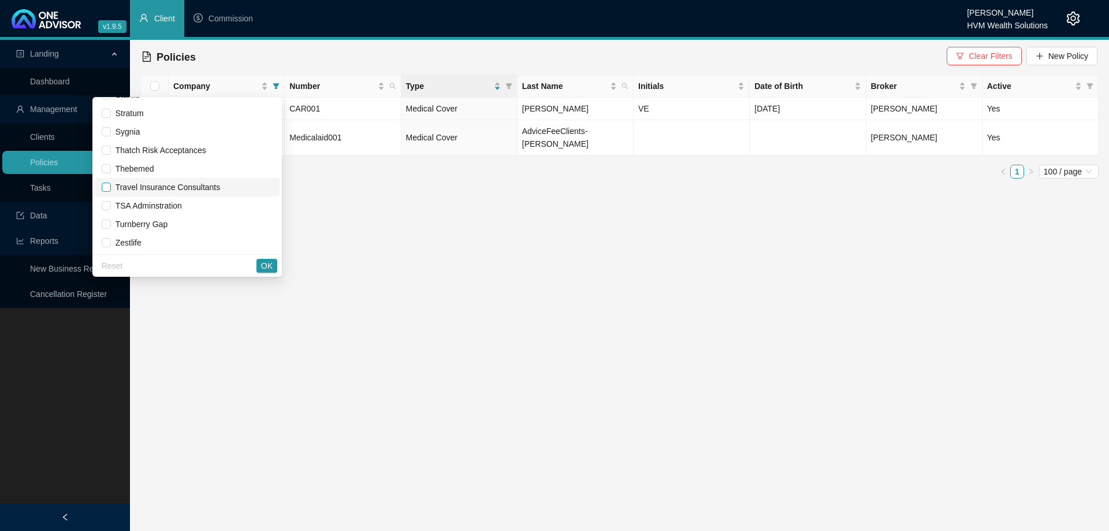
click at [110, 184] on input "checkbox" at bounding box center [106, 187] width 9 height 9
click at [274, 266] on button "OK" at bounding box center [266, 266] width 21 height 14
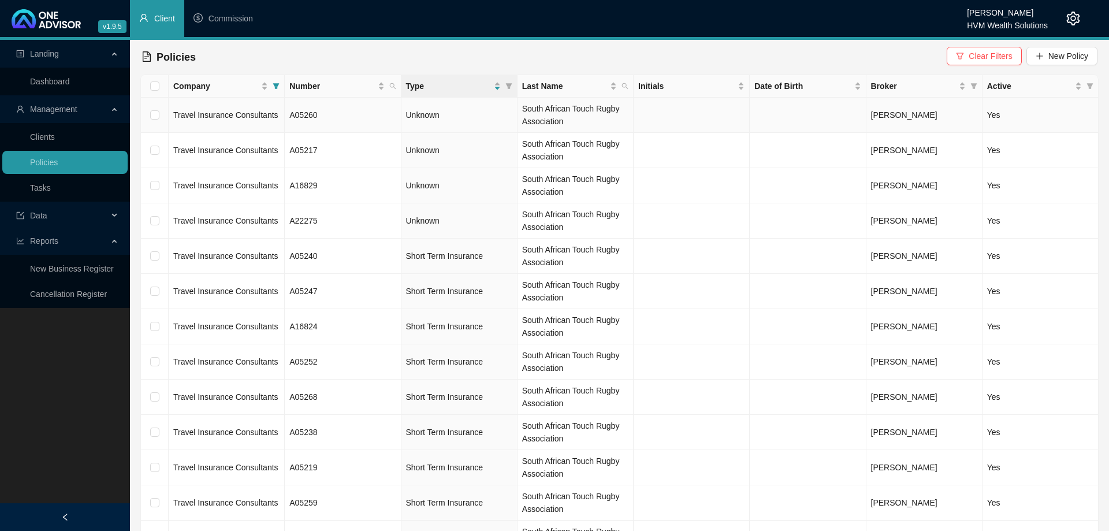
click at [372, 116] on td "A05260" at bounding box center [343, 115] width 116 height 35
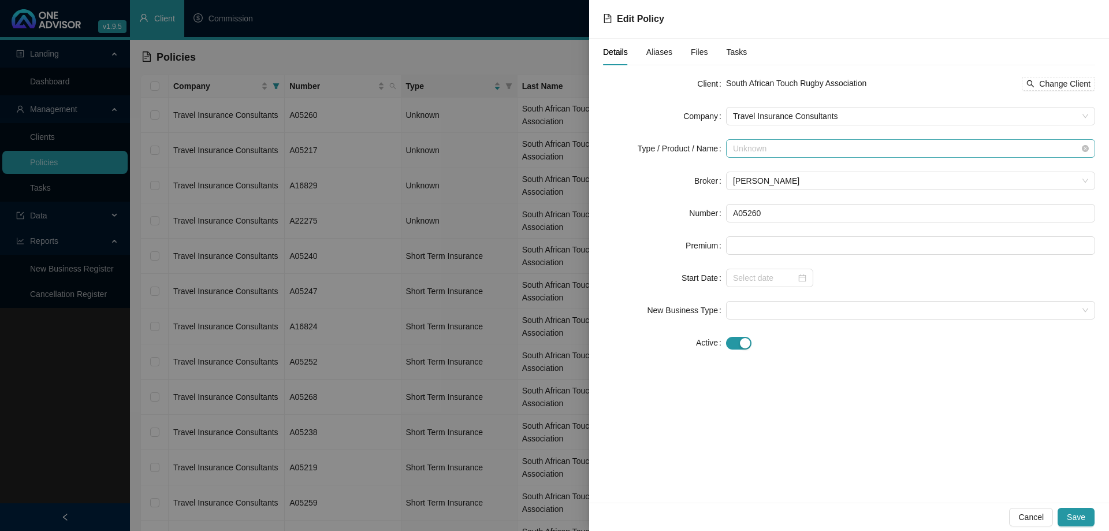
click at [787, 150] on span "Unknown" at bounding box center [910, 148] width 355 height 17
click at [791, 186] on div "Short Term Insurance" at bounding box center [773, 180] width 77 height 13
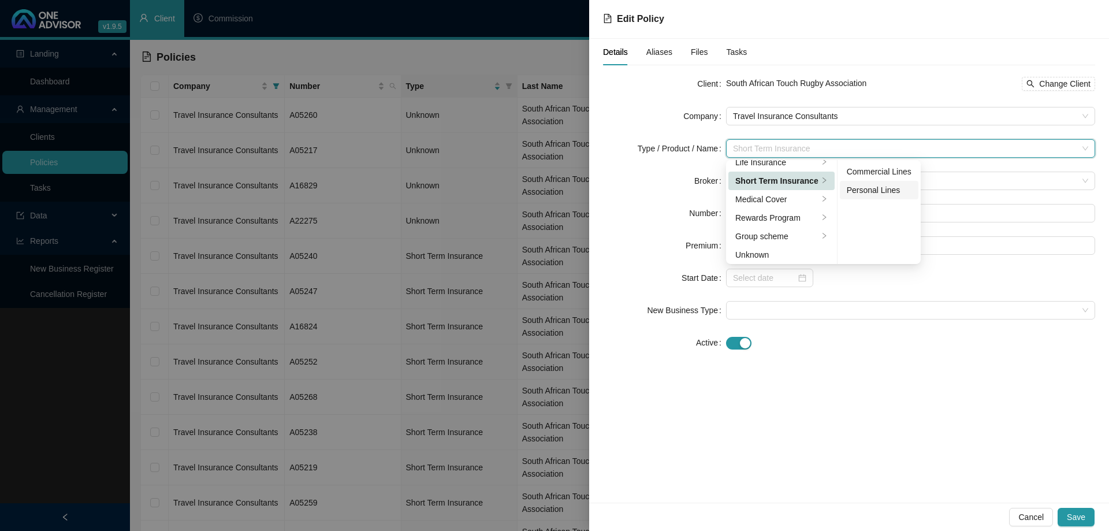
click at [864, 194] on div "Personal Lines" at bounding box center [879, 190] width 65 height 13
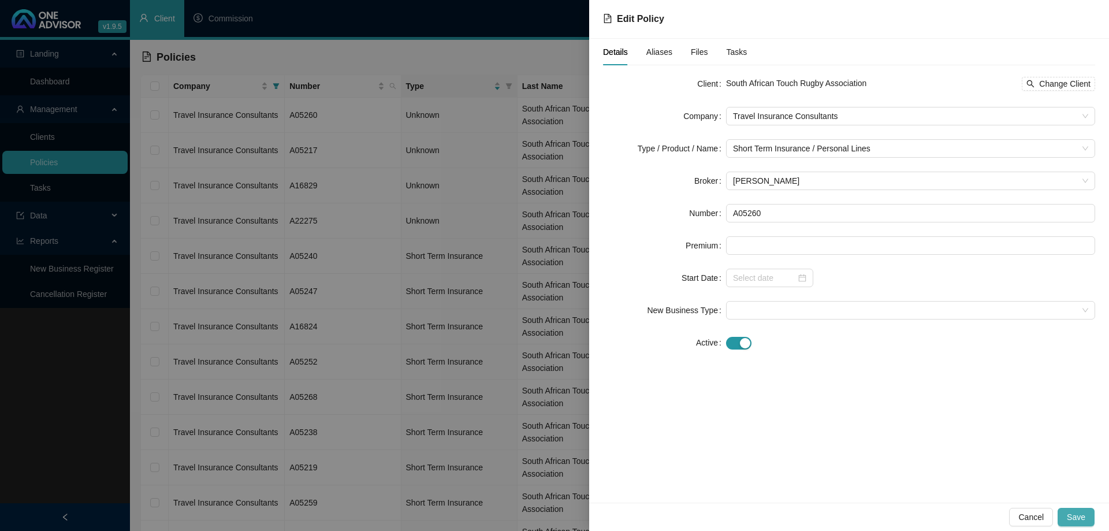
drag, startPoint x: 1077, startPoint y: 505, endPoint x: 1077, endPoint y: 512, distance: 6.4
click at [1077, 507] on div "Cancel Save" at bounding box center [849, 516] width 520 height 28
click at [1077, 512] on span "Save" at bounding box center [1076, 517] width 18 height 13
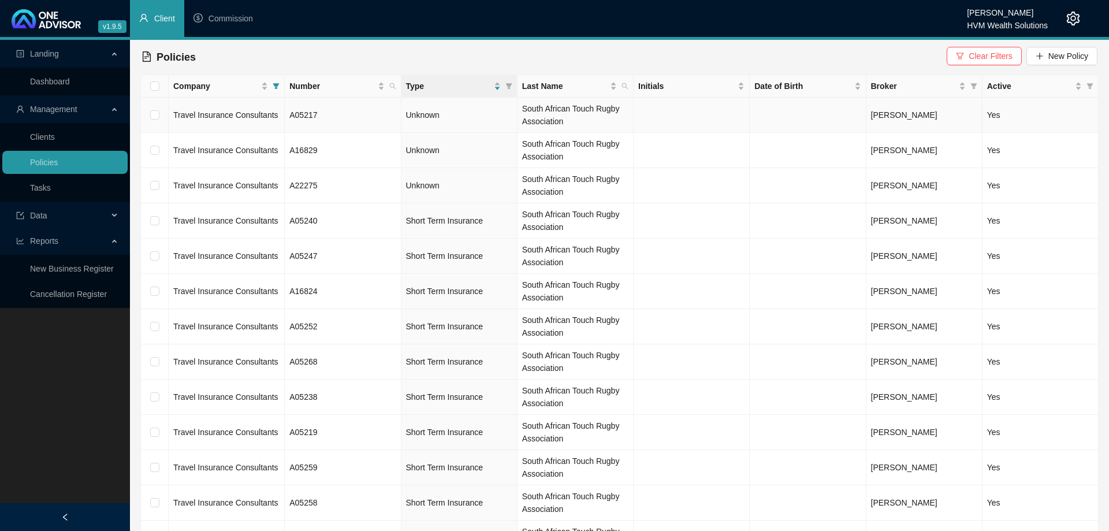
click at [345, 113] on td "A05217" at bounding box center [343, 115] width 116 height 35
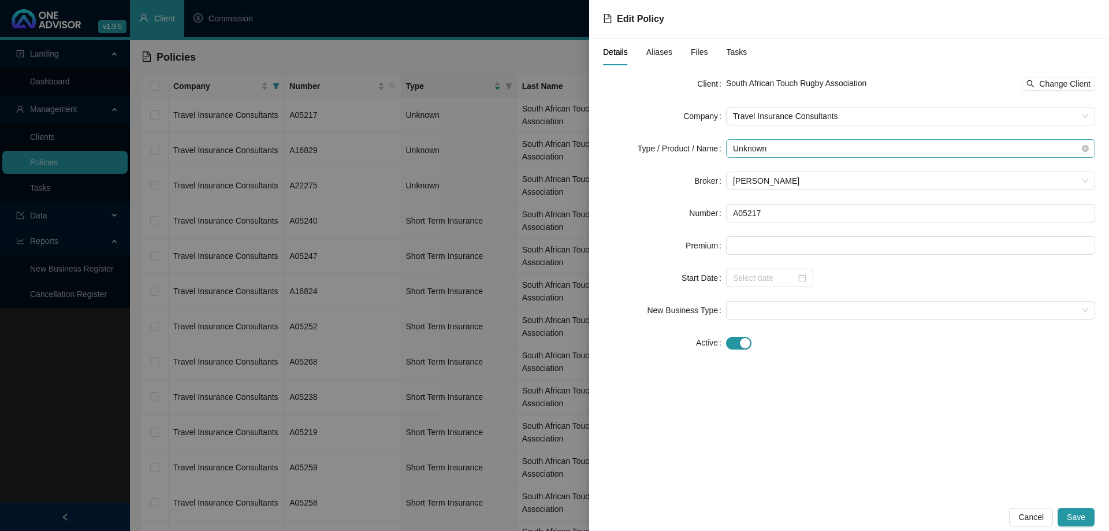
click at [784, 140] on span "Unknown" at bounding box center [910, 148] width 355 height 17
click at [803, 182] on div "Short Term Insurance" at bounding box center [773, 180] width 77 height 13
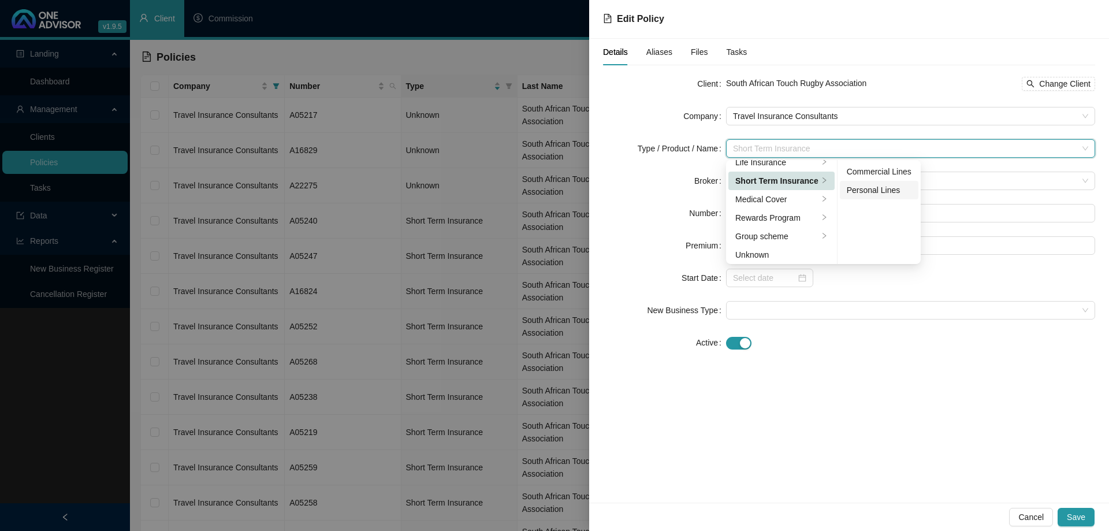
click at [865, 192] on div "Personal Lines" at bounding box center [879, 190] width 65 height 13
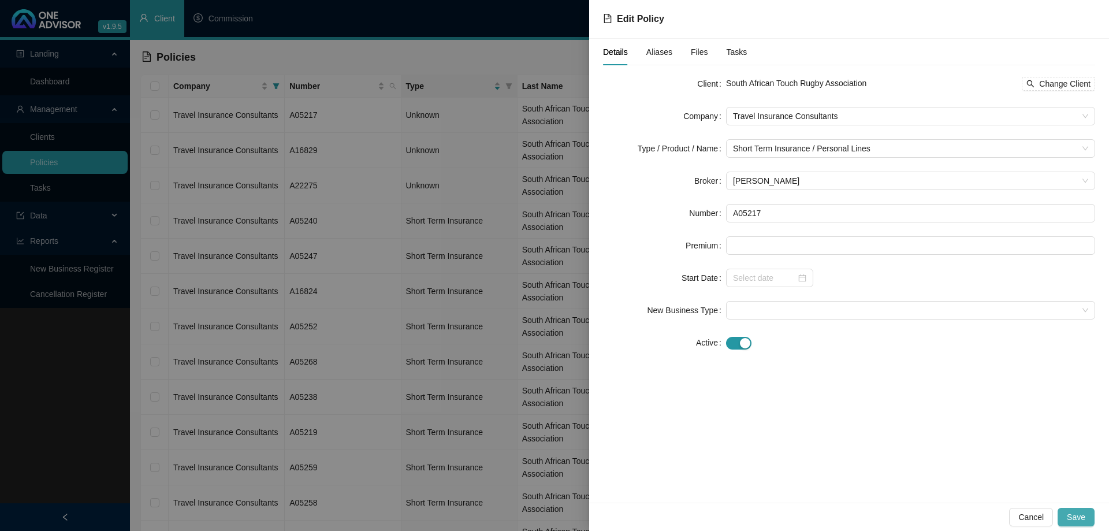
click at [1074, 509] on button "Save" at bounding box center [1076, 517] width 37 height 18
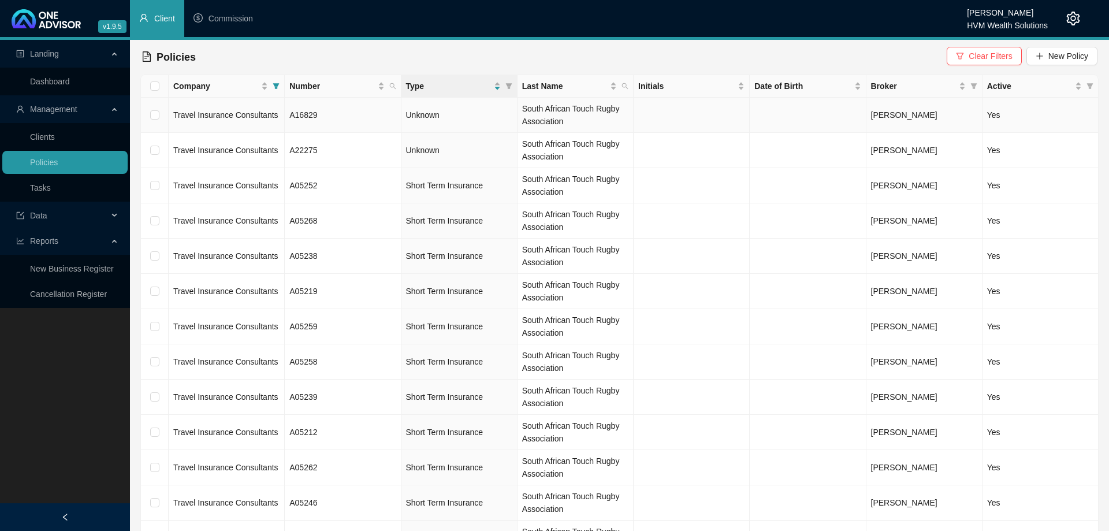
click at [368, 118] on td "A16829" at bounding box center [343, 115] width 116 height 35
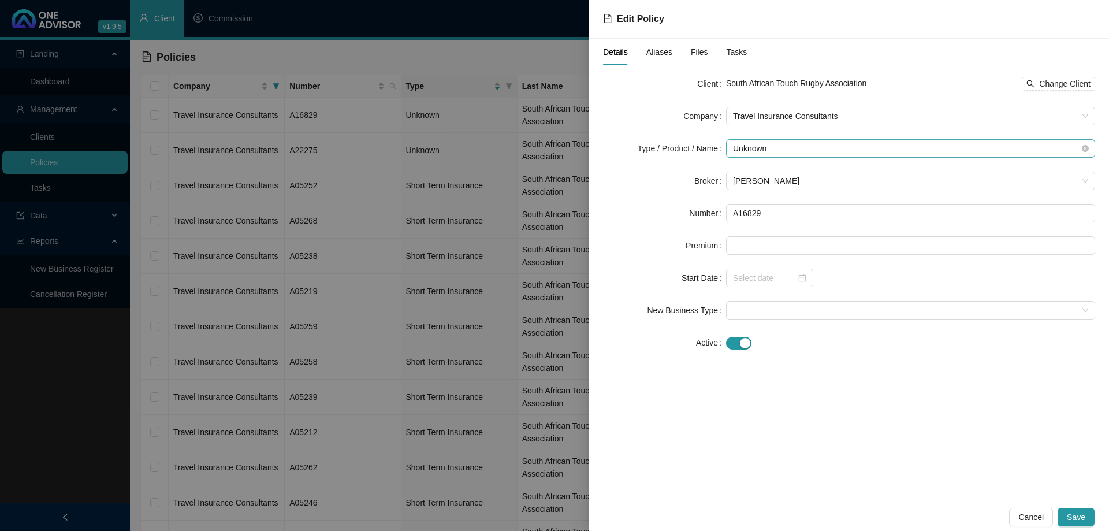
click at [854, 154] on span "Unknown" at bounding box center [910, 148] width 355 height 17
click at [799, 183] on div "Short Term Insurance" at bounding box center [773, 180] width 77 height 13
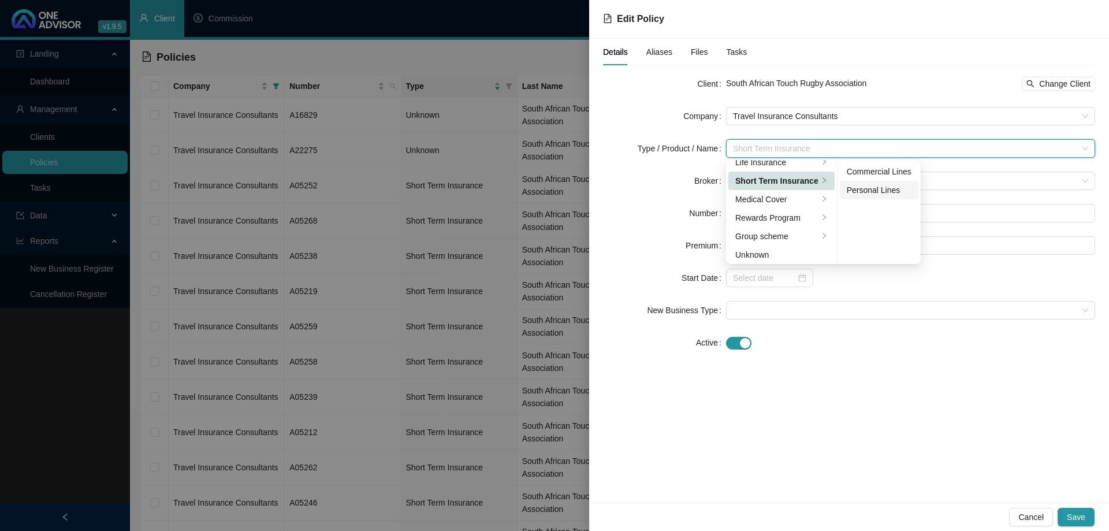
click at [851, 191] on div "Personal Lines" at bounding box center [879, 190] width 65 height 13
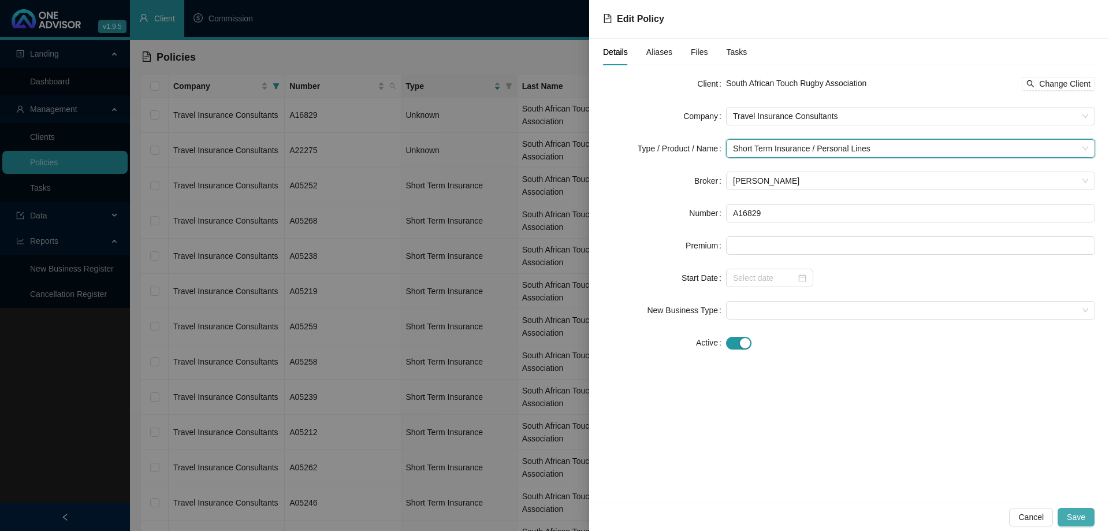
click at [1078, 512] on span "Save" at bounding box center [1076, 517] width 18 height 13
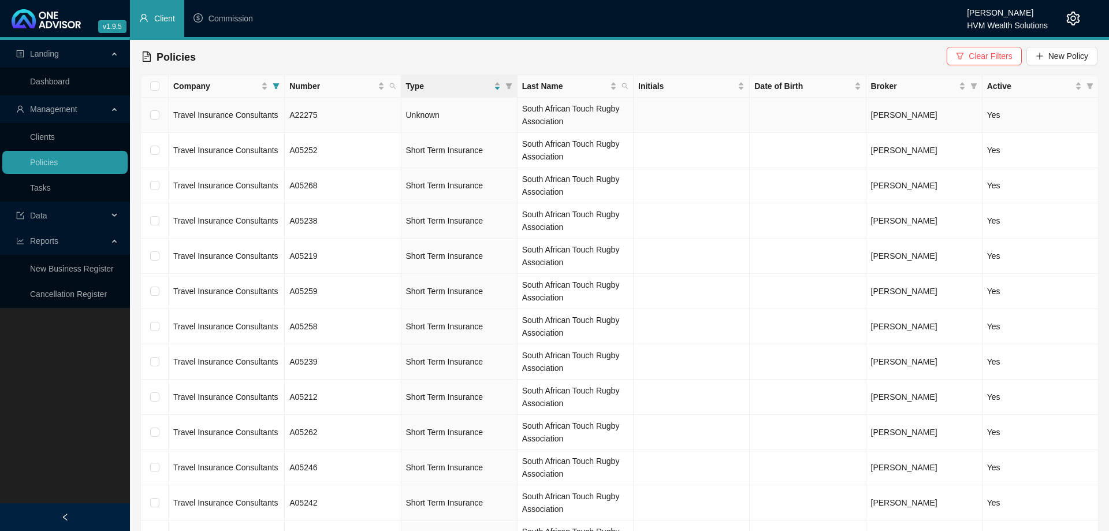
click at [374, 115] on td "A22275" at bounding box center [343, 115] width 116 height 35
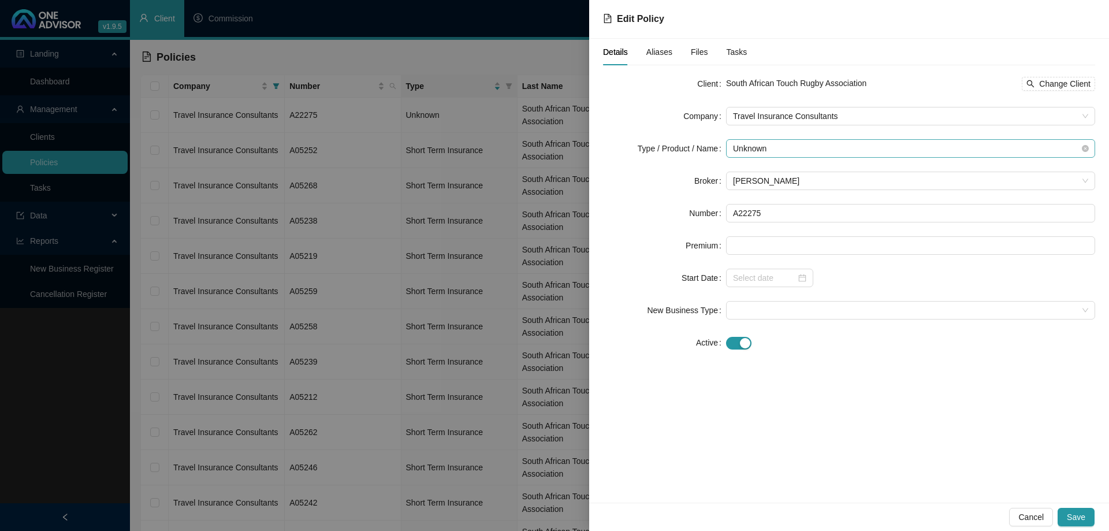
click at [821, 151] on span "Unknown" at bounding box center [910, 148] width 355 height 17
click at [785, 175] on div "Short Term Insurance" at bounding box center [773, 180] width 77 height 13
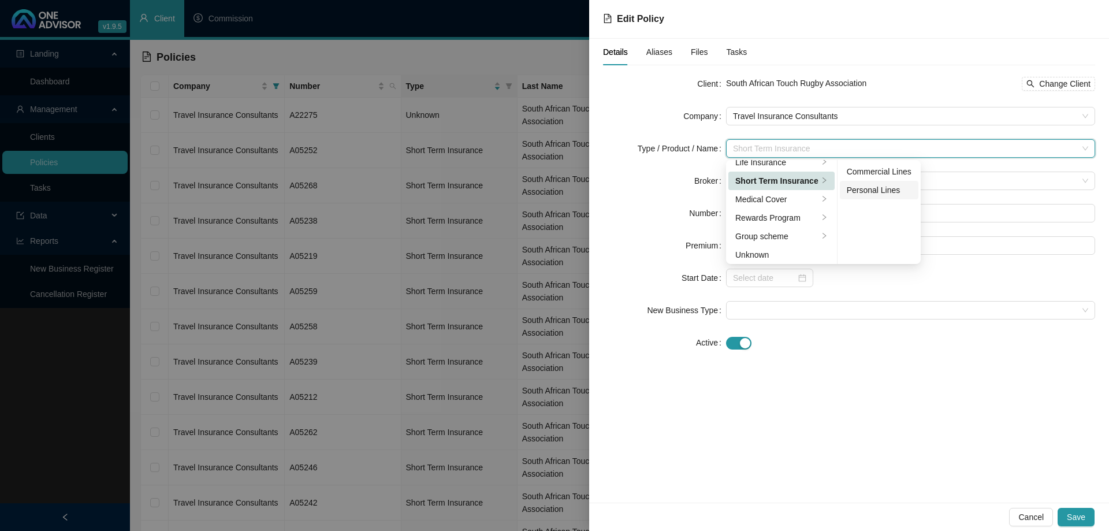
click at [862, 195] on div "Personal Lines" at bounding box center [879, 190] width 65 height 13
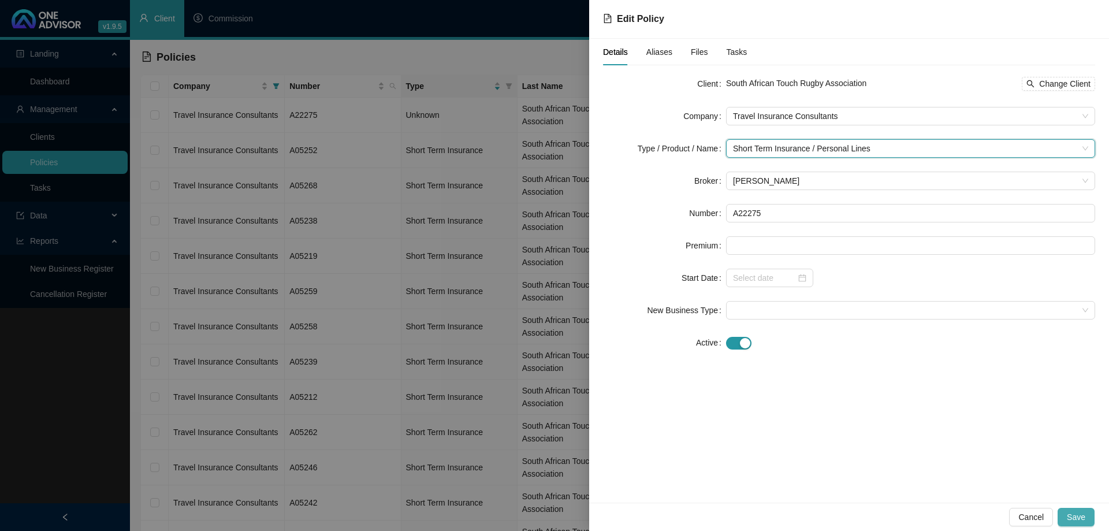
click at [1073, 510] on button "Save" at bounding box center [1076, 517] width 37 height 18
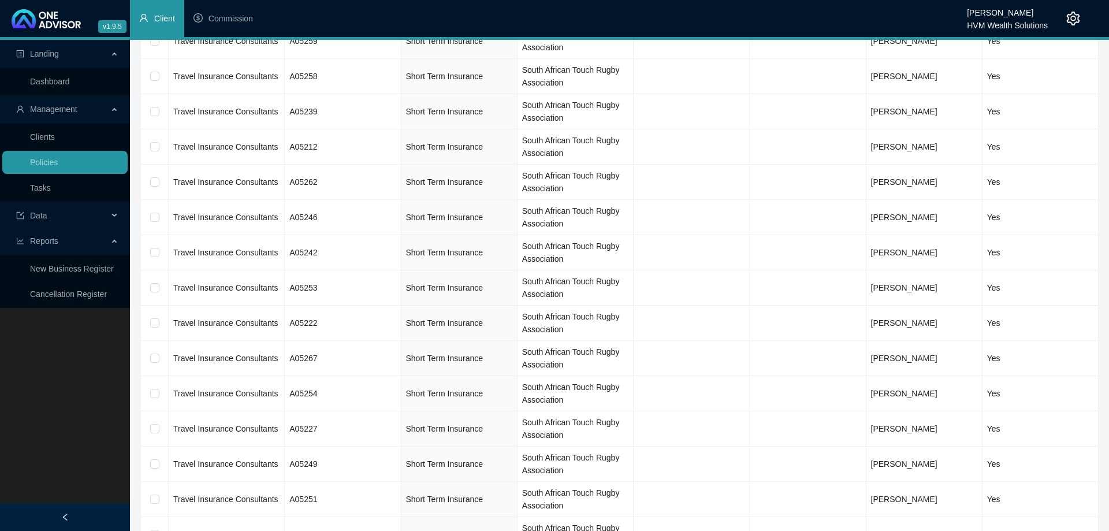
scroll to position [0, 0]
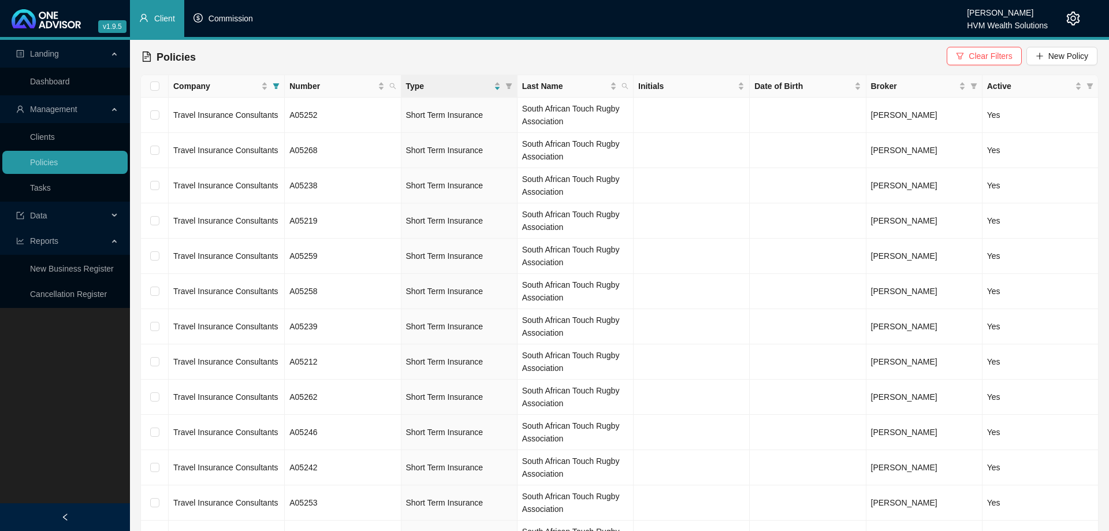
click at [213, 27] on li "Commission" at bounding box center [223, 18] width 78 height 37
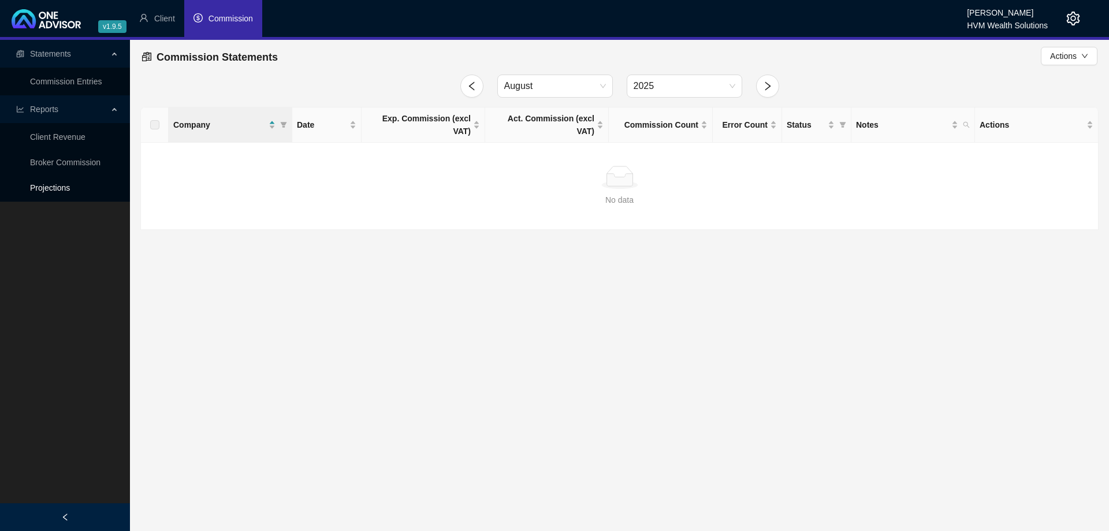
click at [70, 187] on link "Projections" at bounding box center [50, 187] width 40 height 9
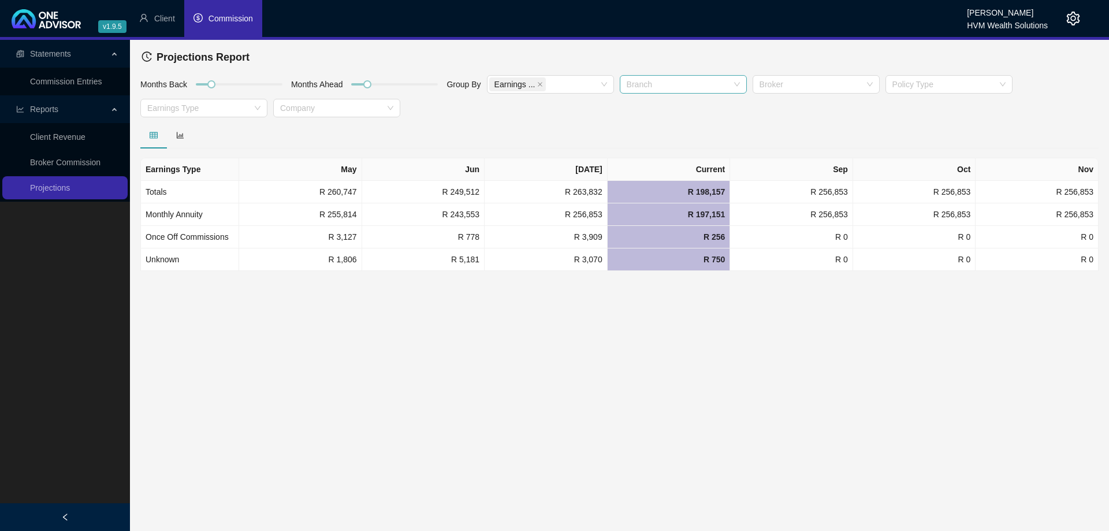
click at [698, 85] on div at bounding box center [677, 84] width 110 height 9
click at [680, 109] on div "Short Term" at bounding box center [682, 107] width 109 height 13
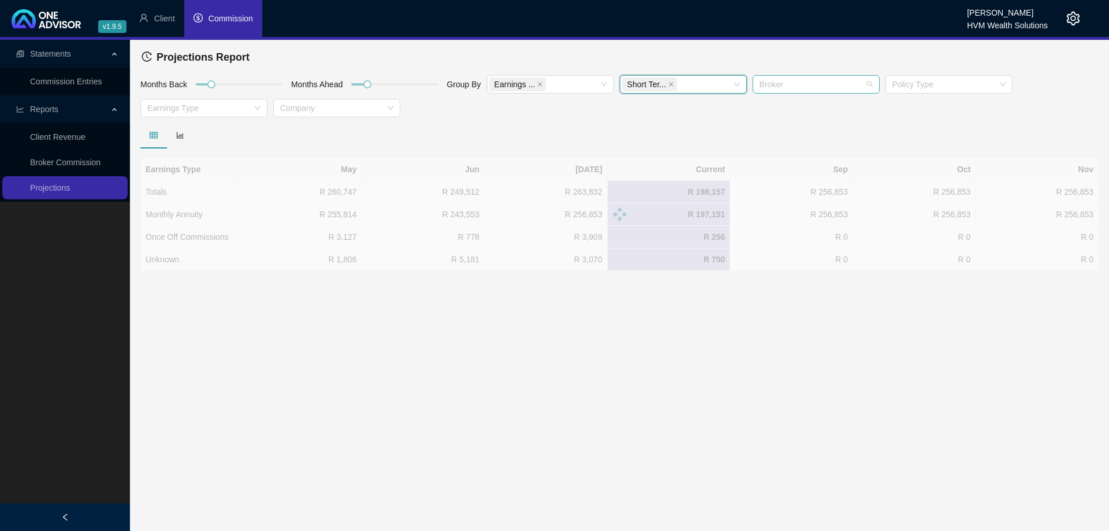
click at [817, 87] on div at bounding box center [810, 84] width 110 height 9
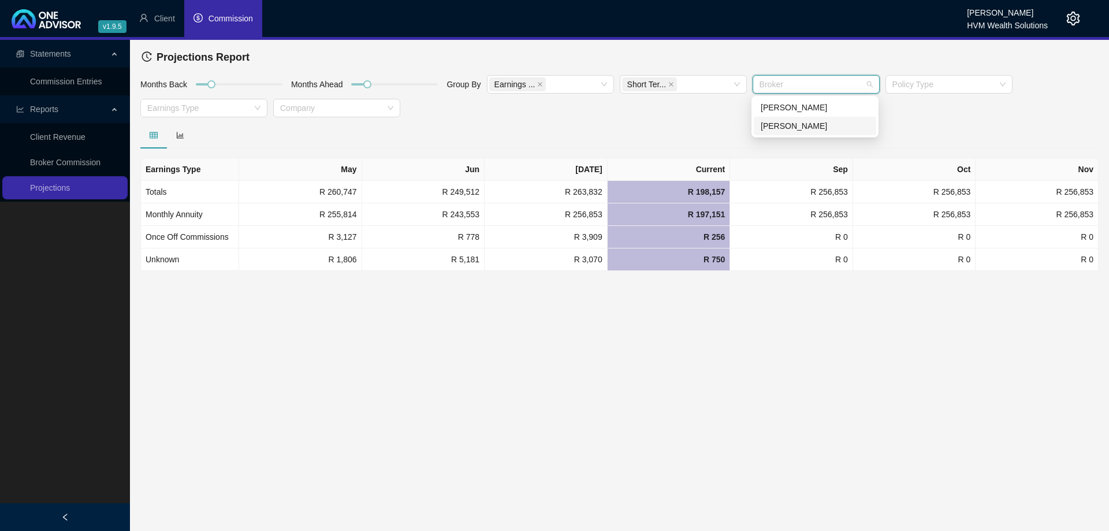
click at [803, 129] on div "[PERSON_NAME]" at bounding box center [815, 126] width 109 height 13
click at [769, 109] on div "[PERSON_NAME]" at bounding box center [815, 107] width 109 height 13
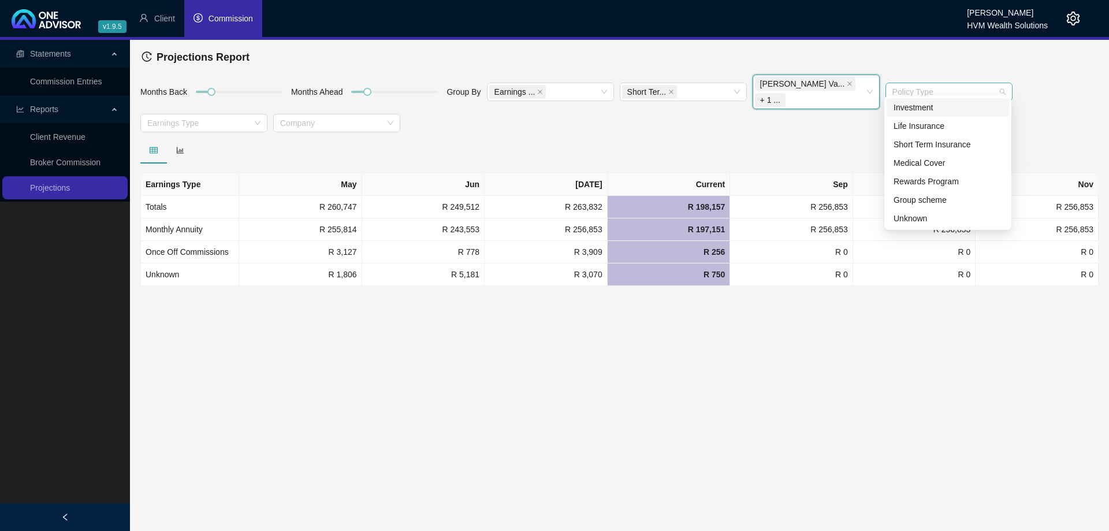
click at [918, 88] on div at bounding box center [943, 92] width 110 height 9
click at [929, 143] on div "Short Term Insurance" at bounding box center [947, 144] width 109 height 13
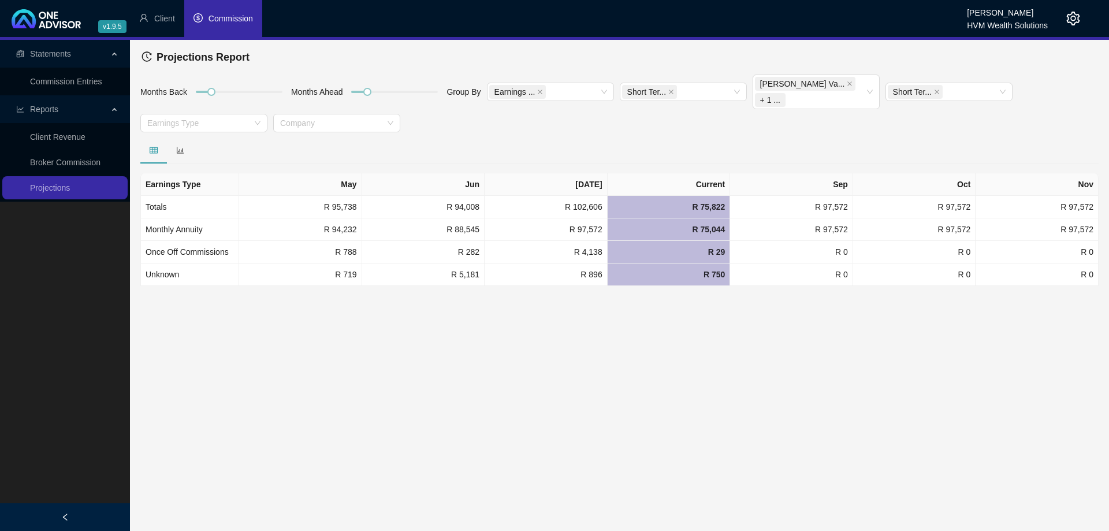
click at [700, 118] on div "Months Back Months Ahead Group By Earnings ... Short Ter... [PERSON_NAME] Va...…" at bounding box center [619, 106] width 964 height 62
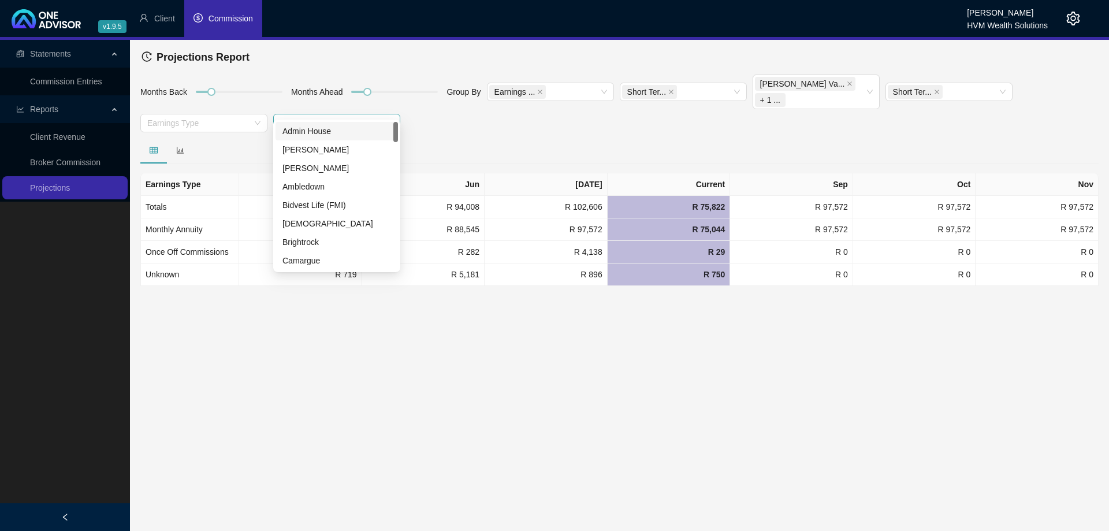
click at [319, 119] on div at bounding box center [330, 123] width 110 height 9
click at [337, 146] on div "HVM Accounting" at bounding box center [336, 147] width 109 height 13
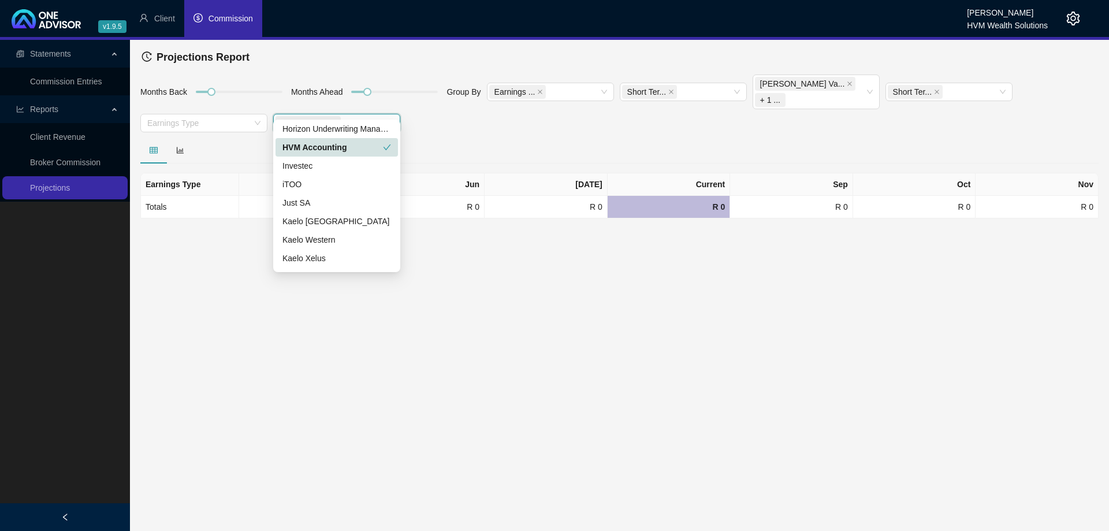
click at [337, 146] on div "HVM Accounting" at bounding box center [332, 147] width 100 height 13
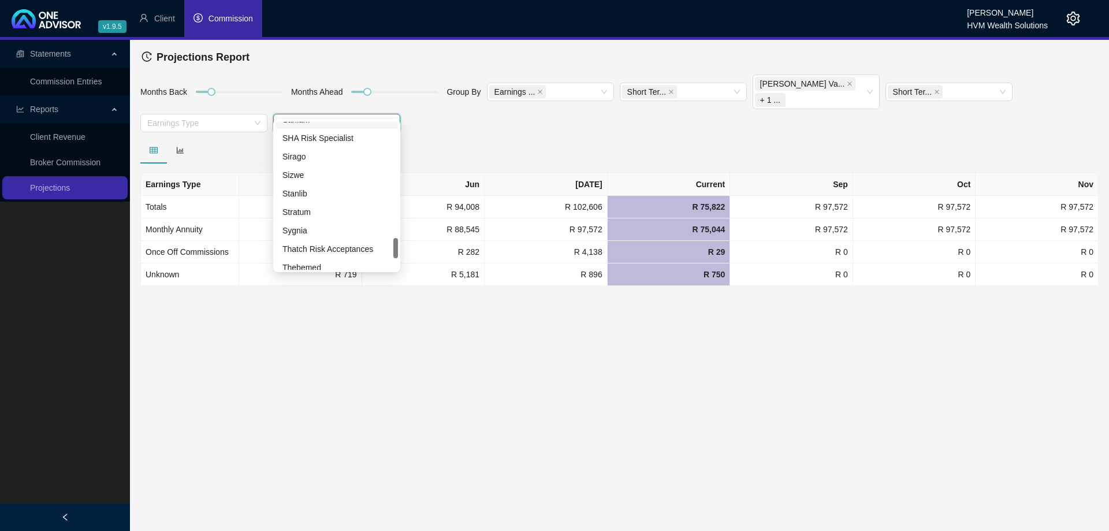
scroll to position [884, 0]
click at [348, 228] on div "Travel Insurance Consultants" at bounding box center [336, 227] width 109 height 13
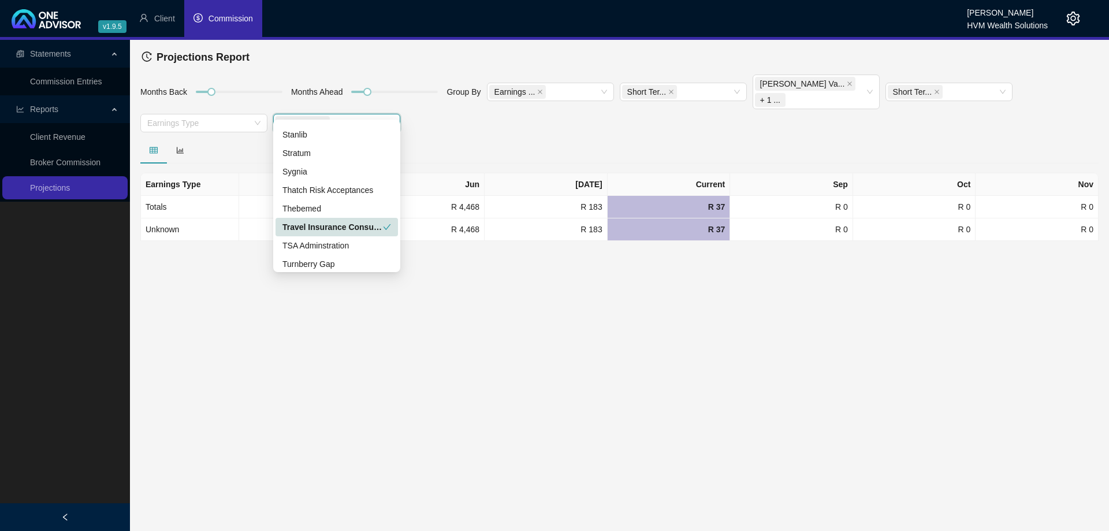
click at [373, 230] on div "Travel Insurance Consultants" at bounding box center [332, 227] width 100 height 13
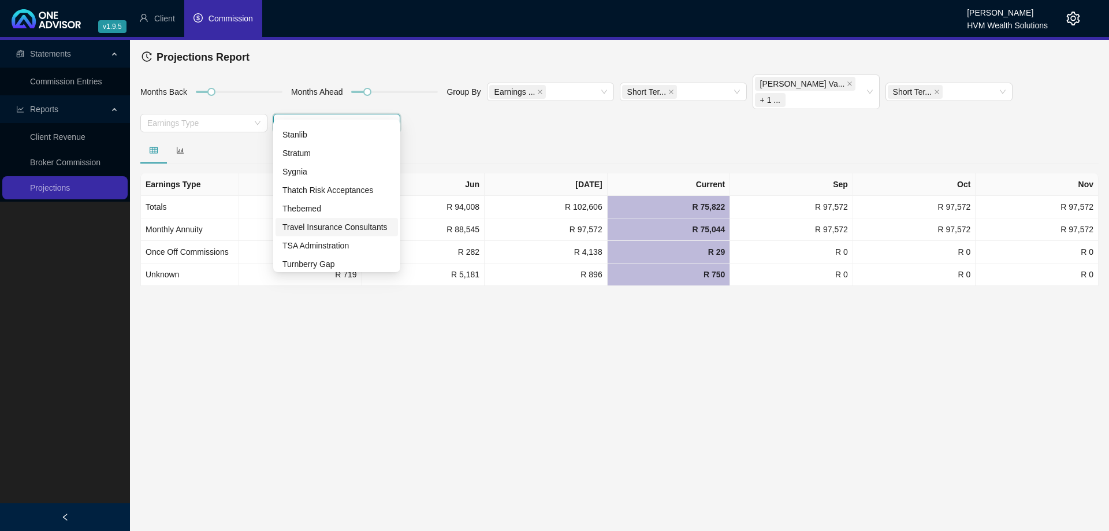
click at [472, 270] on td "R 5,181" at bounding box center [423, 274] width 123 height 23
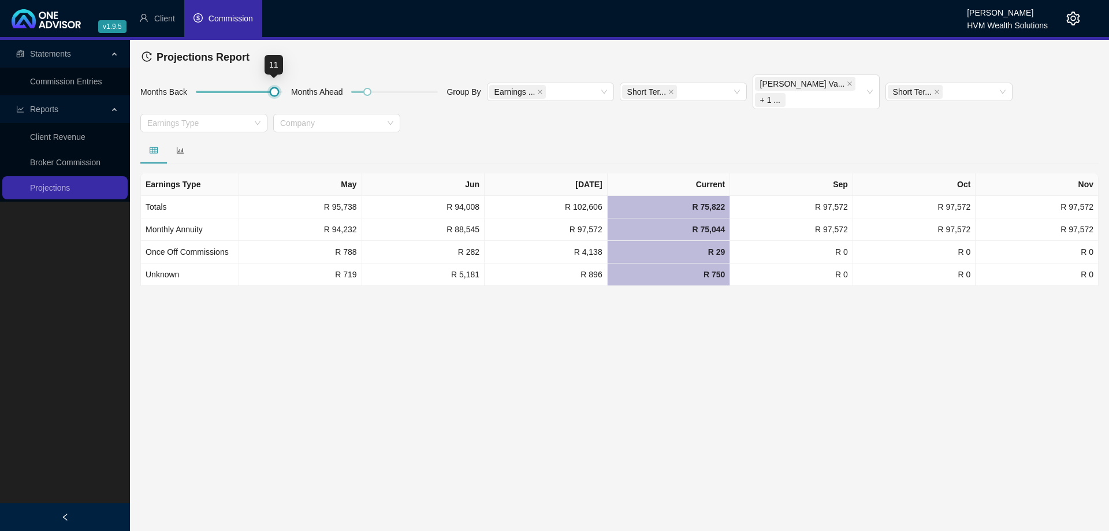
drag, startPoint x: 213, startPoint y: 84, endPoint x: 279, endPoint y: 83, distance: 65.8
click at [279, 88] on div at bounding box center [239, 91] width 87 height 7
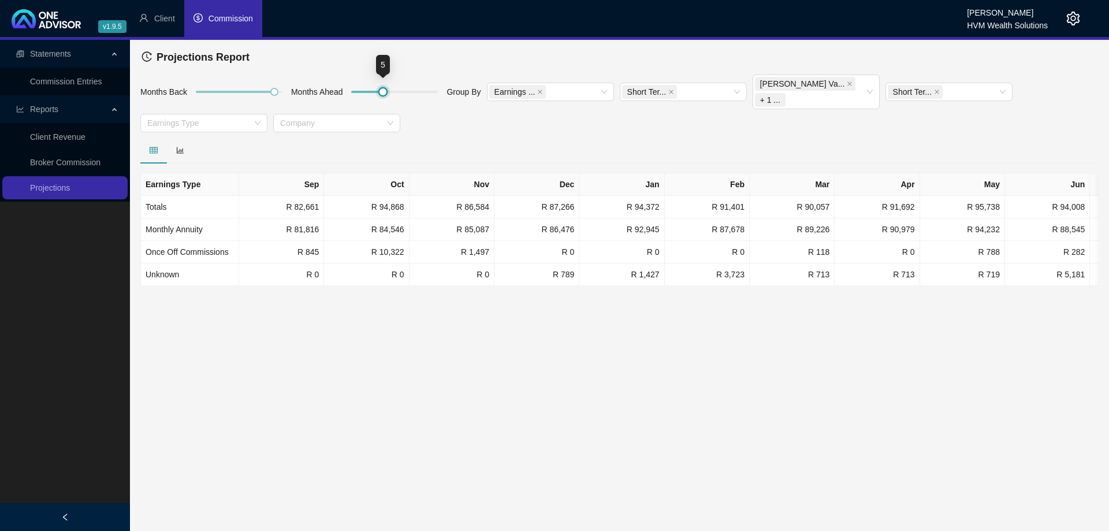
drag, startPoint x: 368, startPoint y: 83, endPoint x: 387, endPoint y: 83, distance: 18.5
click at [386, 89] on div at bounding box center [383, 92] width 6 height 6
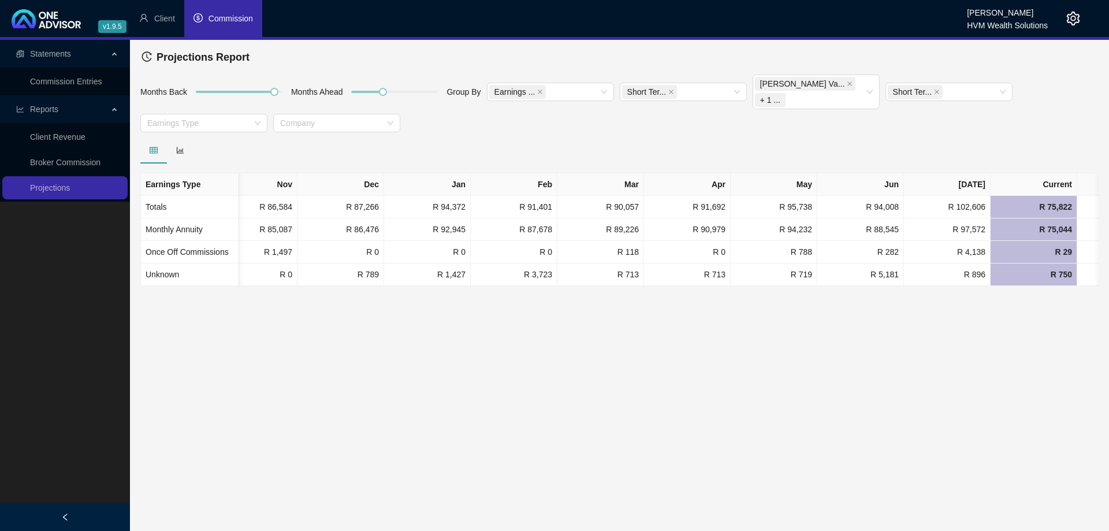
scroll to position [0, 196]
click at [848, 85] on icon "close" at bounding box center [850, 83] width 5 height 5
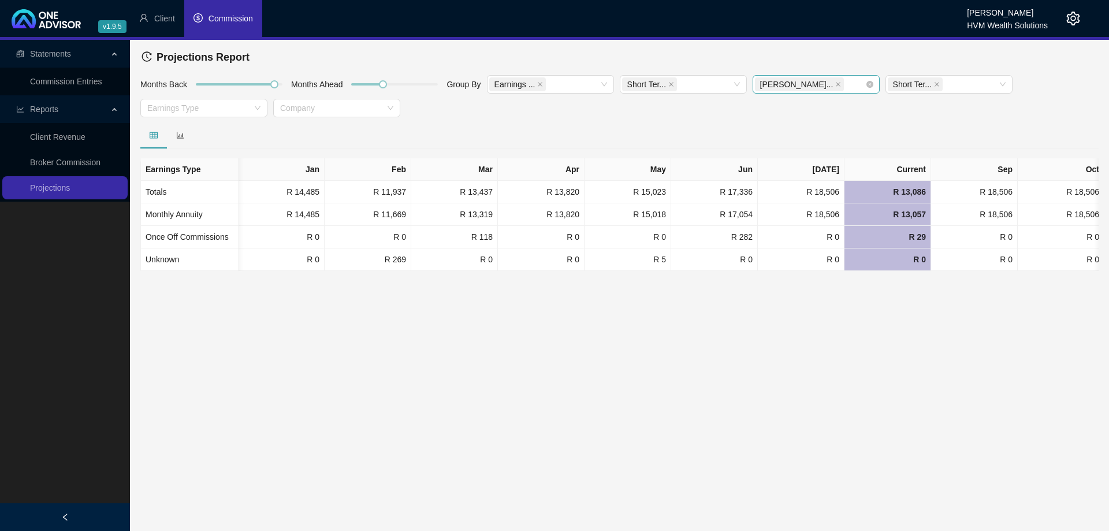
scroll to position [0, 355]
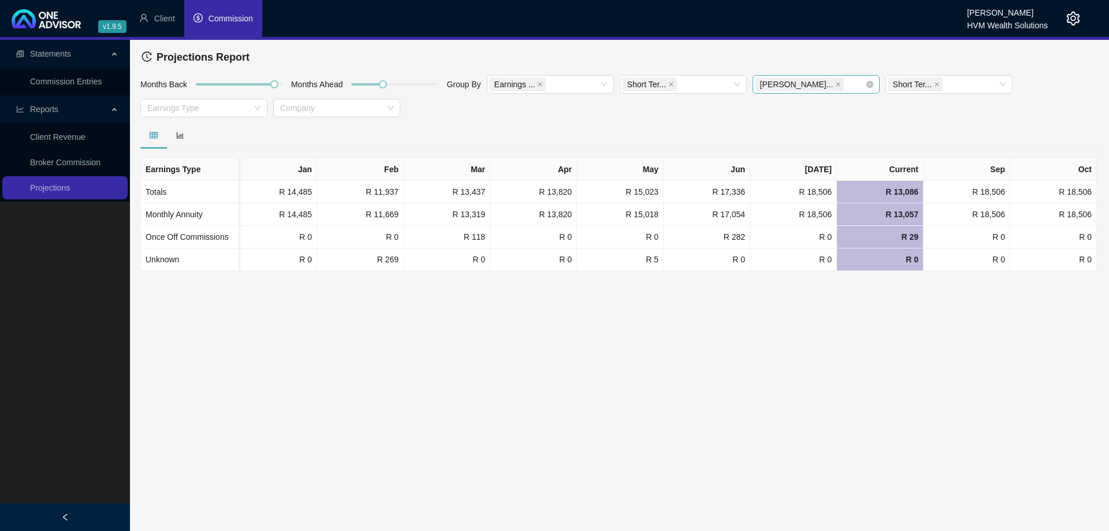
click at [808, 83] on span "[PERSON_NAME]..." at bounding box center [800, 84] width 90 height 14
click at [819, 83] on div "[PERSON_NAME]..." at bounding box center [810, 84] width 110 height 16
click at [830, 85] on div "[PERSON_NAME]..." at bounding box center [810, 84] width 110 height 16
click at [827, 127] on div "[PERSON_NAME]" at bounding box center [815, 126] width 109 height 13
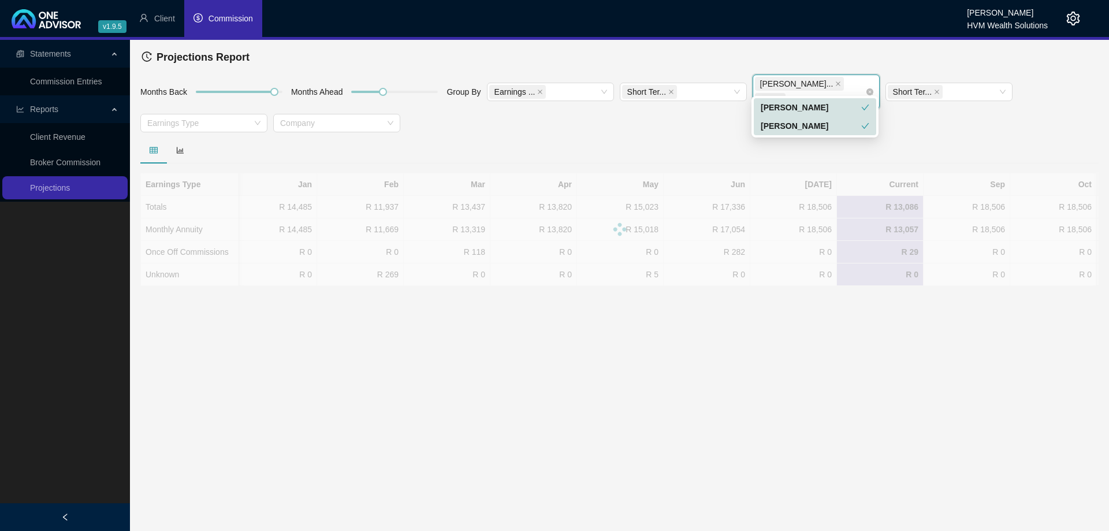
click at [802, 83] on span "[PERSON_NAME]..." at bounding box center [800, 84] width 90 height 14
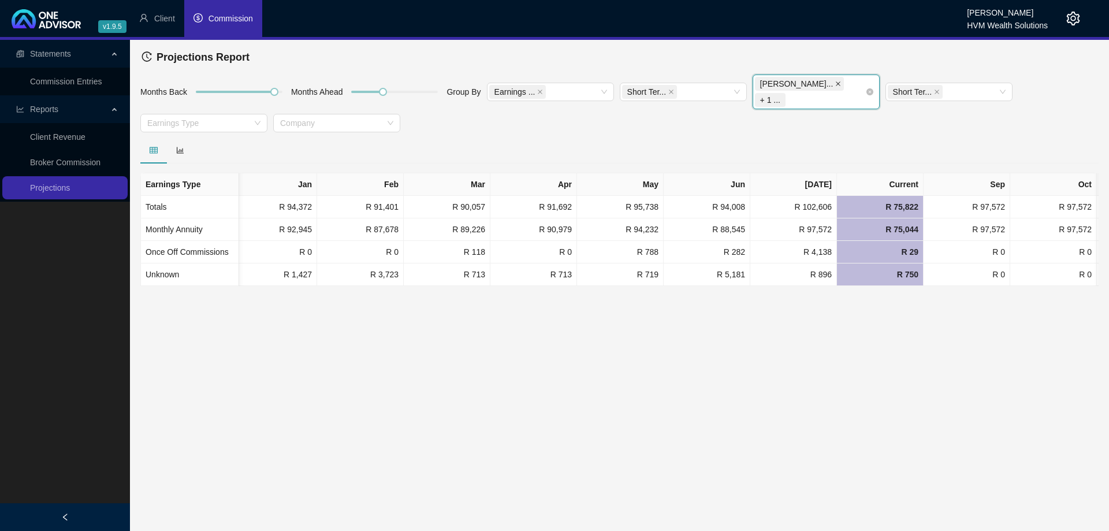
click at [835, 85] on icon "close" at bounding box center [838, 84] width 6 height 6
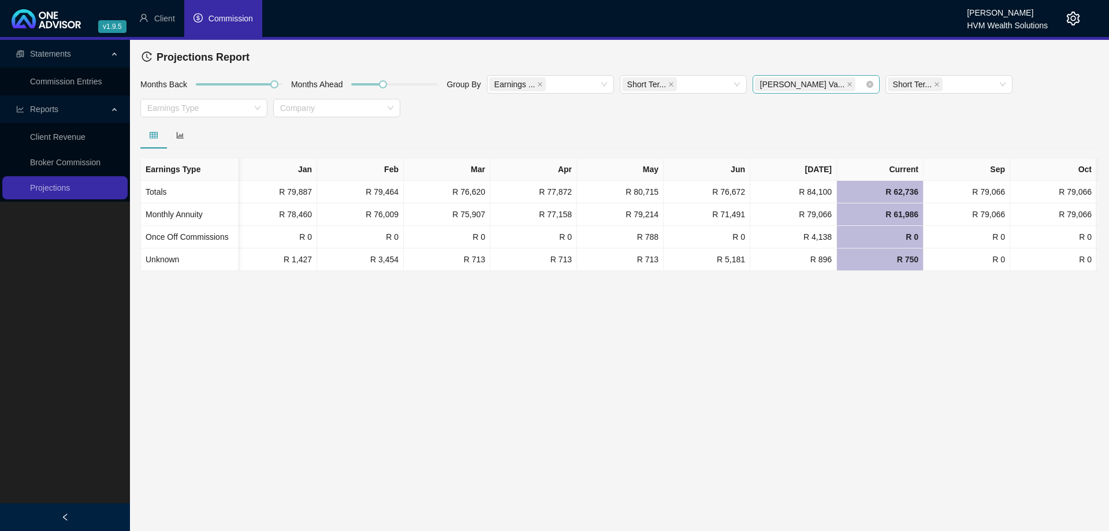
click at [793, 113] on div "Months Back Months Ahead Group By Earnings ... Short Ter... [PERSON_NAME] Va...…" at bounding box center [619, 98] width 964 height 47
click at [181, 132] on icon "bar-chart" at bounding box center [180, 135] width 8 height 8
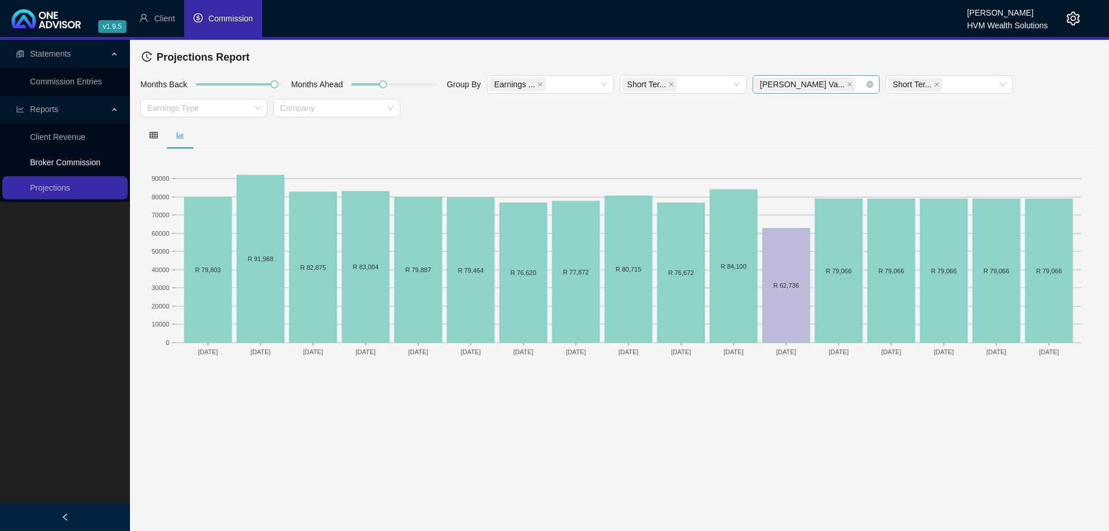
click at [83, 158] on link "Broker Commission" at bounding box center [65, 162] width 70 height 9
